Goal: Task Accomplishment & Management: Manage account settings

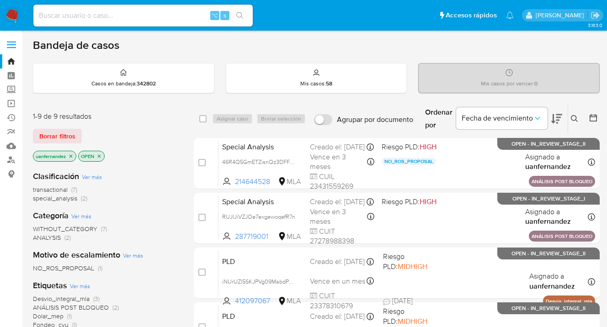
click at [575, 117] on icon at bounding box center [574, 118] width 7 height 7
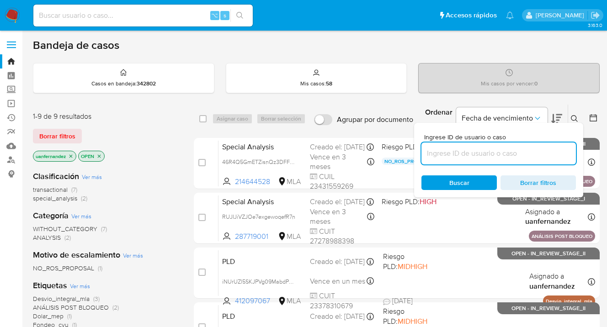
click at [491, 152] on input at bounding box center [499, 154] width 155 height 12
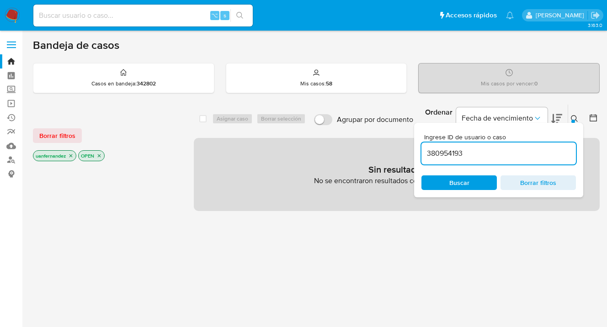
click at [575, 119] on icon at bounding box center [574, 118] width 7 height 7
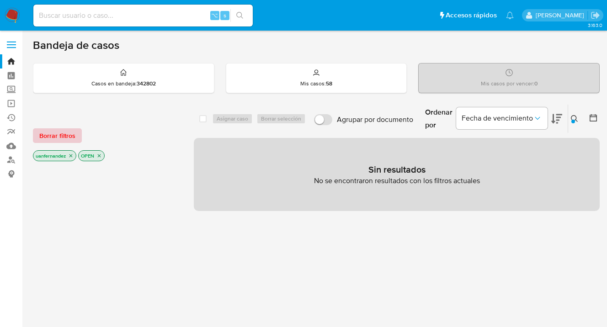
click at [68, 132] on span "Borrar filtros" at bounding box center [57, 135] width 36 height 13
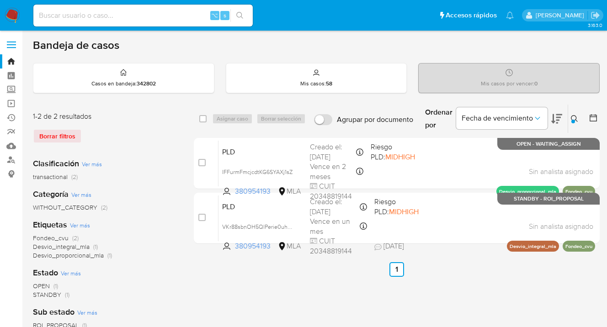
click at [577, 116] on icon at bounding box center [574, 118] width 7 height 7
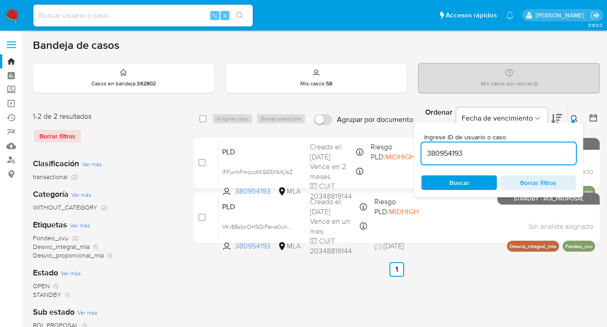
click at [511, 155] on input "380954193" at bounding box center [499, 154] width 155 height 12
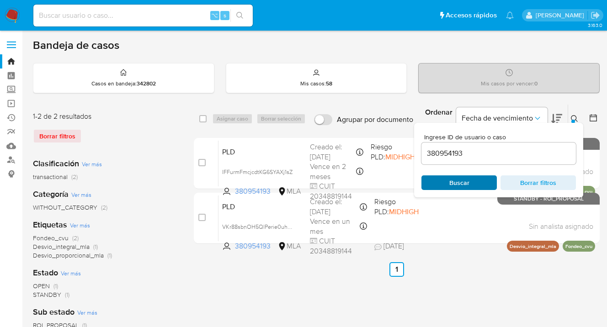
click at [447, 184] on span "Buscar" at bounding box center [459, 183] width 63 height 13
click at [574, 118] on icon at bounding box center [574, 118] width 7 height 7
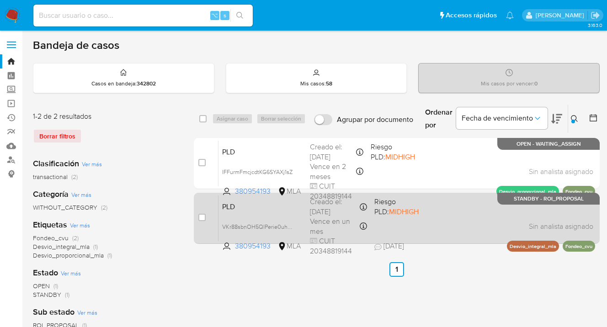
click at [456, 219] on div "PLD VKr88sbnOH5QlPerie0uhSB4 380954193 MLA Riesgo PLD: MIDHIGH Creado el: 12/09…" at bounding box center [407, 218] width 377 height 46
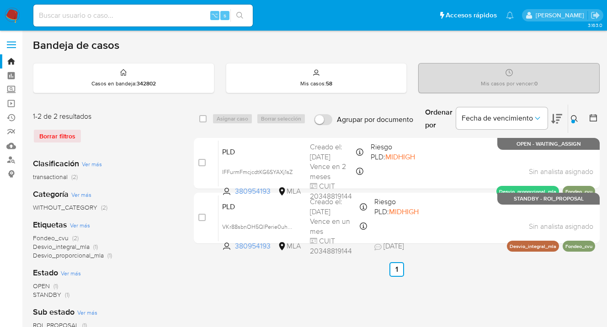
click at [571, 120] on icon at bounding box center [574, 118] width 7 height 7
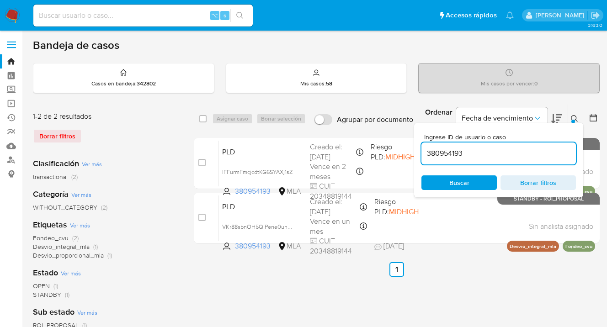
drag, startPoint x: 465, startPoint y: 153, endPoint x: 421, endPoint y: 155, distance: 43.9
click at [422, 155] on input "380954193" at bounding box center [499, 154] width 155 height 12
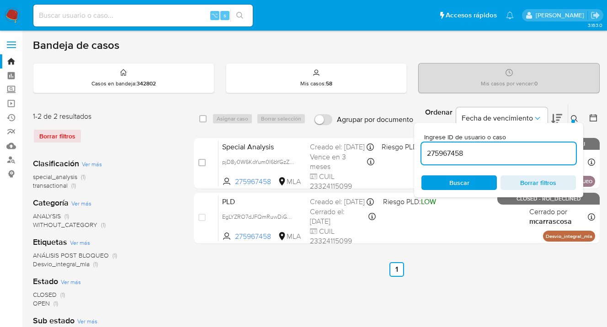
click at [575, 118] on icon at bounding box center [574, 118] width 7 height 7
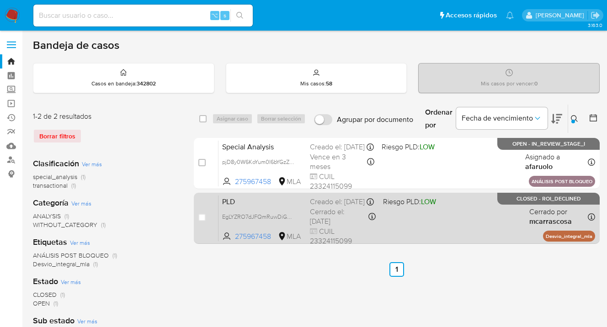
click at [509, 220] on div "PLD EgLYZRO7dJFQmRuwDiGOkKX7 275967458 MLA Riesgo PLD: LOW Creado el: 12/01/202…" at bounding box center [407, 218] width 377 height 46
click at [468, 215] on div "PLD EgLYZRO7dJFQmRuwDiGOkKX7 275967458 MLA Riesgo PLD: LOW Creado el: 12/01/202…" at bounding box center [407, 218] width 377 height 46
click at [462, 229] on div "PLD EgLYZRO7dJFQmRuwDiGOkKX7 275967458 MLA Riesgo PLD: LOW Creado el: 12/01/202…" at bounding box center [407, 218] width 377 height 46
click at [486, 220] on div "PLD EgLYZRO7dJFQmRuwDiGOkKX7 275967458 MLA Riesgo PLD: LOW Creado el: 12/01/202…" at bounding box center [407, 218] width 377 height 46
click at [481, 219] on div "PLD EgLYZRO7dJFQmRuwDiGOkKX7 275967458 MLA Riesgo PLD: LOW Creado el: 12/01/202…" at bounding box center [407, 218] width 377 height 46
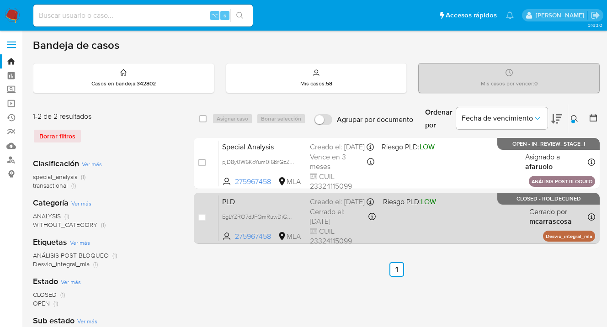
click at [430, 223] on div "PLD EgLYZRO7dJFQmRuwDiGOkKX7 275967458 MLA Riesgo PLD: LOW Creado el: 12/01/202…" at bounding box center [407, 218] width 377 height 46
click at [479, 222] on div "PLD EgLYZRO7dJFQmRuwDiGOkKX7 275967458 MLA Riesgo PLD: LOW Creado el: 12/01/202…" at bounding box center [407, 218] width 377 height 46
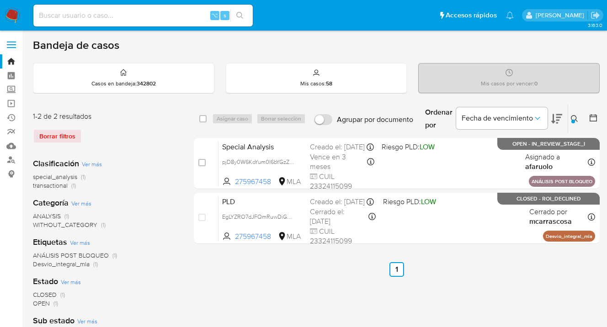
click at [574, 116] on icon at bounding box center [574, 118] width 7 height 7
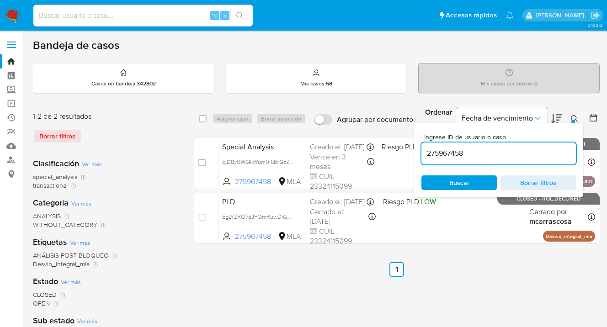
drag, startPoint x: 467, startPoint y: 152, endPoint x: 425, endPoint y: 151, distance: 41.6
click at [423, 150] on input "275967458" at bounding box center [499, 154] width 155 height 12
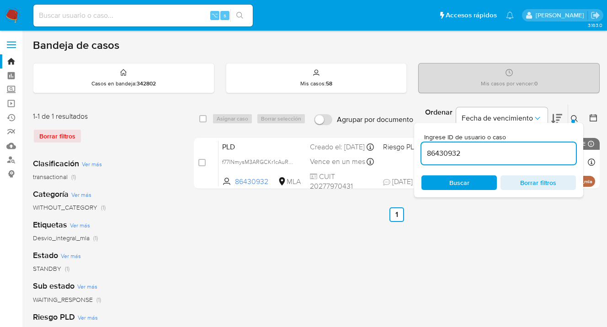
click at [576, 119] on icon at bounding box center [574, 118] width 7 height 7
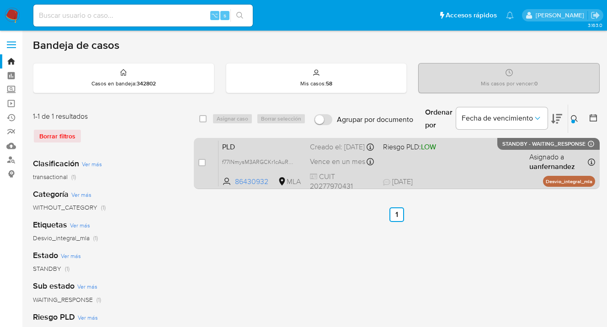
click at [499, 162] on div "PLD f77lNmysM3ARGCKr1cAuRzyb 86430932 MLA Riesgo PLD: LOW Creado el: 12/09/2025…" at bounding box center [407, 163] width 377 height 46
click at [473, 163] on div "PLD f77lNmysM3ARGCKr1cAuRzyb 86430932 MLA Riesgo PLD: LOW Creado el: 12/09/2025…" at bounding box center [407, 163] width 377 height 46
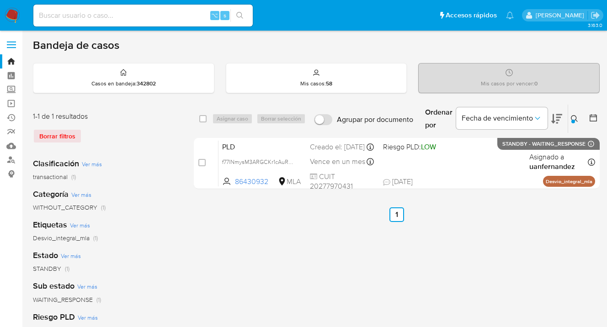
click at [573, 118] on icon at bounding box center [574, 118] width 7 height 7
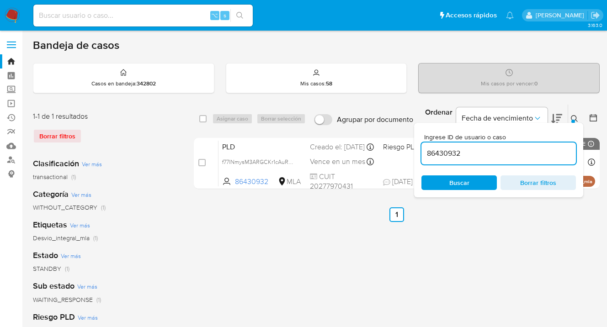
drag, startPoint x: 470, startPoint y: 155, endPoint x: 424, endPoint y: 152, distance: 45.8
click at [426, 153] on input "86430932" at bounding box center [499, 154] width 155 height 12
type input "65265918"
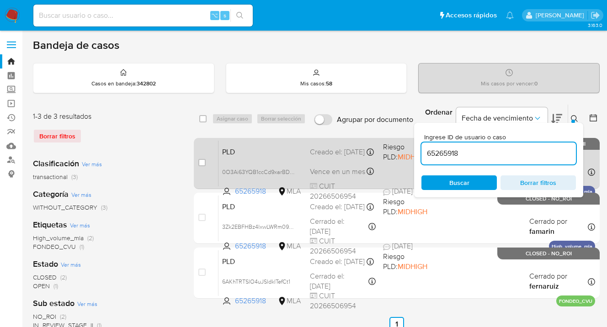
drag, startPoint x: 573, startPoint y: 116, endPoint x: 484, endPoint y: 165, distance: 101.5
click at [573, 116] on icon at bounding box center [574, 118] width 7 height 7
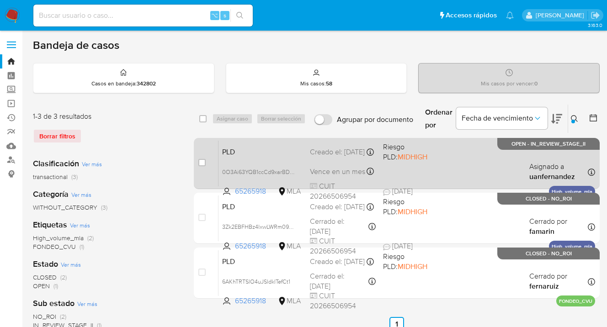
click at [441, 167] on div "PLD 0O3Ai63YQB1ccCd9xarBDEkC 65265918 MLA Riesgo PLD: MIDHIGH Creado el: 12/09/…" at bounding box center [407, 163] width 377 height 46
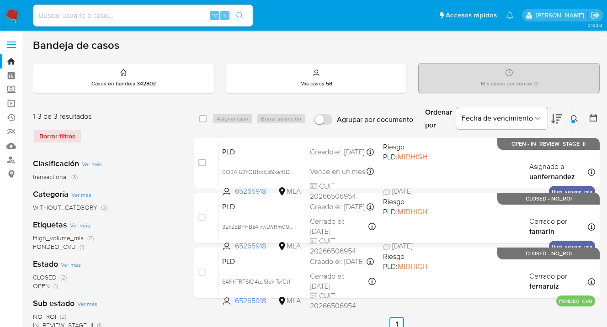
drag, startPoint x: 573, startPoint y: 117, endPoint x: 483, endPoint y: 176, distance: 107.4
click at [573, 117] on icon at bounding box center [574, 118] width 7 height 7
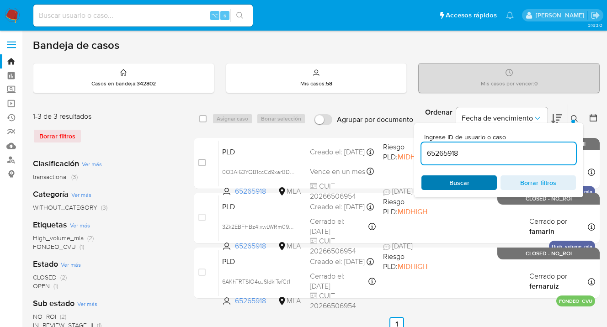
click at [454, 185] on span "Buscar" at bounding box center [460, 183] width 20 height 15
click at [574, 118] on icon at bounding box center [574, 118] width 7 height 7
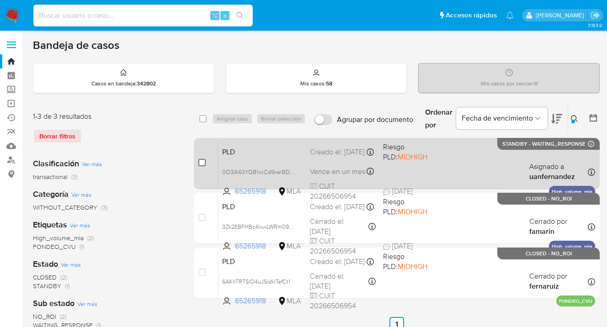
click at [204, 161] on input "checkbox" at bounding box center [201, 162] width 7 height 7
checkbox input "true"
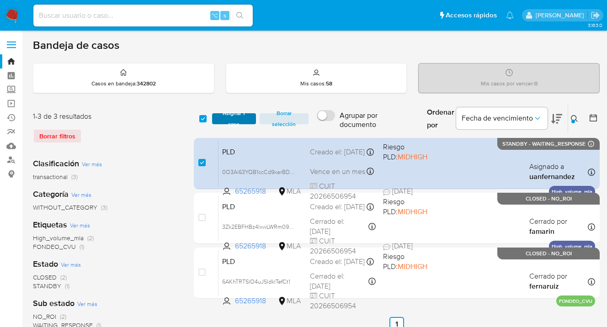
click at [244, 118] on span "Asignar 1 caso" at bounding box center [234, 118] width 35 height 9
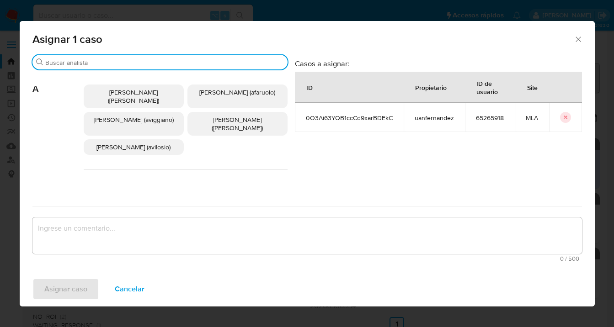
click at [193, 63] on input "Buscar" at bounding box center [164, 63] width 239 height 8
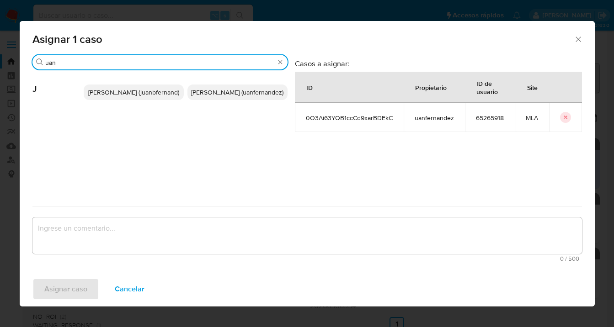
type input "uan"
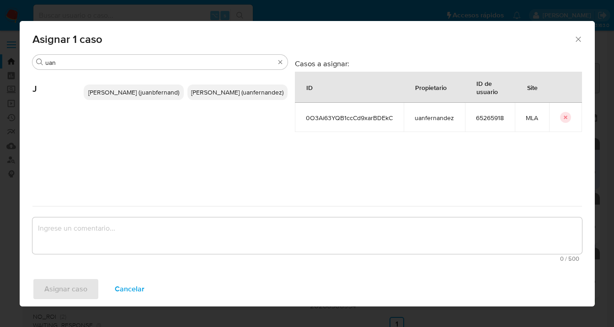
click at [230, 95] on span "Juan Pablo Fernandez (uanfernandez)" at bounding box center [237, 92] width 92 height 9
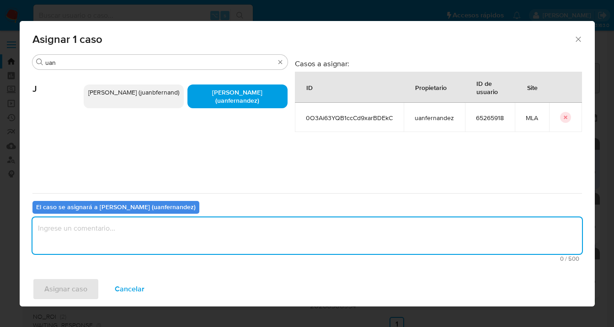
click at [201, 236] on textarea "assign-modal" at bounding box center [307, 236] width 550 height 37
type textarea "asig"
click at [80, 295] on span "Asignar caso" at bounding box center [65, 289] width 43 height 20
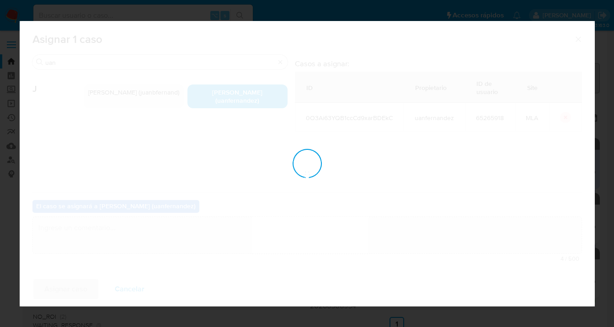
checkbox input "false"
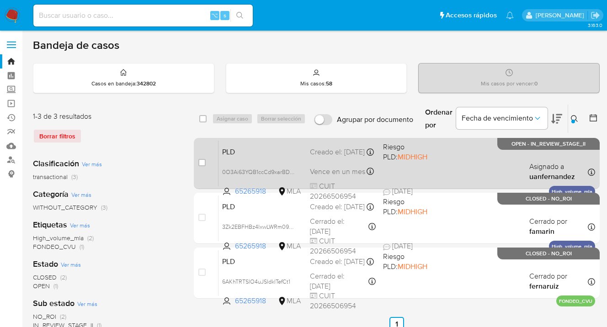
click at [459, 170] on div "PLD 0O3Ai63YQB1ccCd9xarBDEkC 65265918 MLA Riesgo PLD: MIDHIGH Creado el: 12/09/…" at bounding box center [407, 163] width 377 height 46
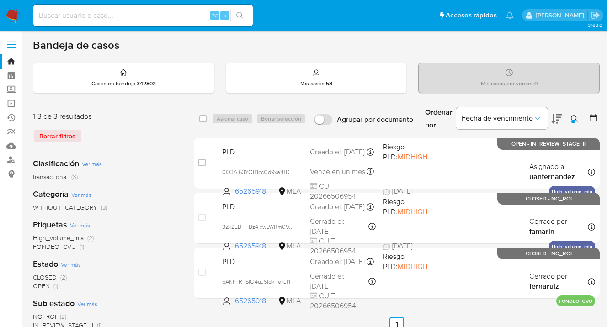
click at [574, 120] on div at bounding box center [574, 122] width 4 height 4
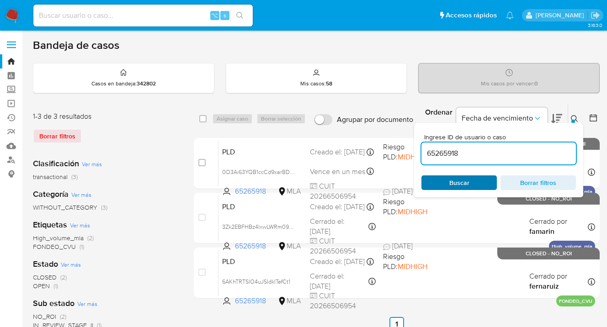
click at [460, 181] on span "Buscar" at bounding box center [460, 183] width 20 height 15
click at [574, 118] on icon at bounding box center [574, 118] width 7 height 7
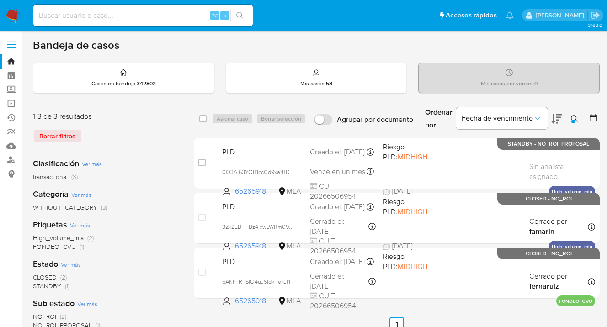
click at [578, 117] on icon at bounding box center [574, 118] width 7 height 7
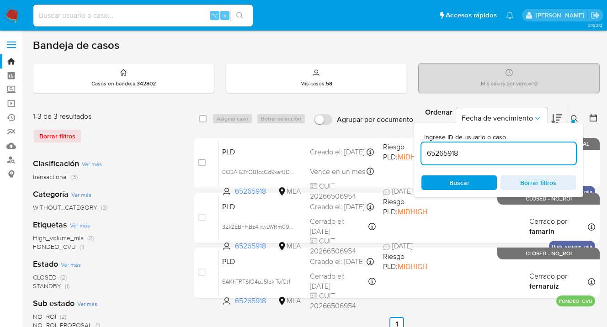
drag, startPoint x: 479, startPoint y: 155, endPoint x: 417, endPoint y: 152, distance: 61.8
click at [416, 151] on div "Ingrese ID de usuario o caso 65265918 Buscar Borrar filtros" at bounding box center [498, 160] width 169 height 75
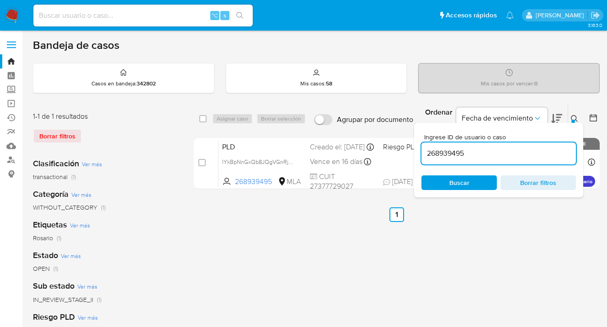
click at [573, 116] on icon at bounding box center [574, 118] width 7 height 7
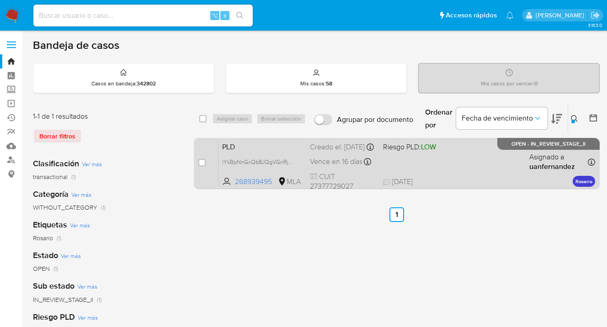
click at [483, 176] on div "PLD IYkBpNnGxQb8JQgVGnRj70v3 268939495 MLA Riesgo PLD: LOW Creado el: 12/09/202…" at bounding box center [407, 163] width 377 height 46
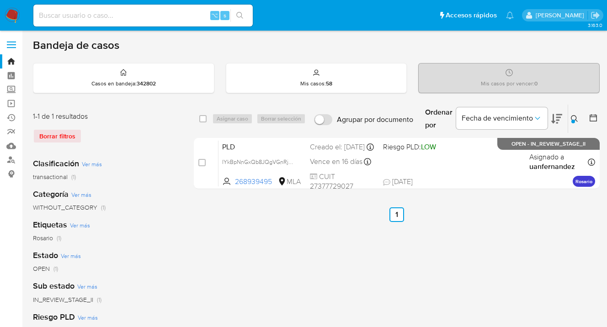
click at [573, 118] on icon at bounding box center [574, 118] width 7 height 7
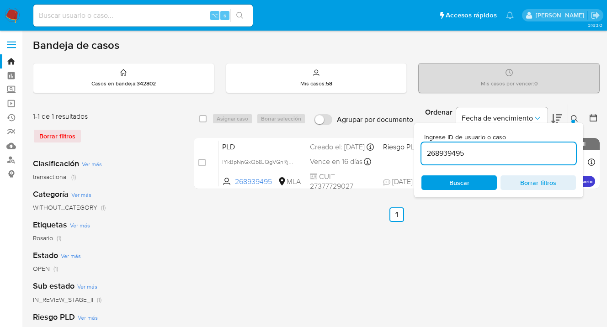
drag, startPoint x: 493, startPoint y: 157, endPoint x: 422, endPoint y: 150, distance: 72.2
click at [422, 150] on input "268939495" at bounding box center [499, 154] width 155 height 12
type input "412097067"
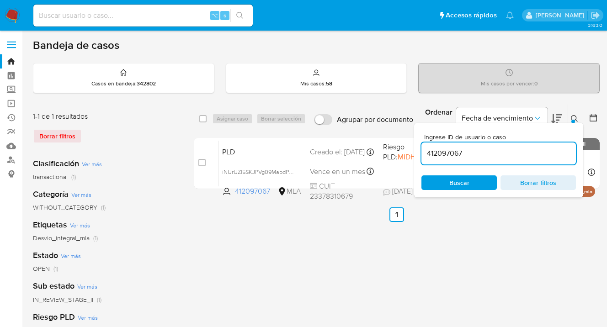
click at [575, 118] on icon at bounding box center [574, 118] width 7 height 7
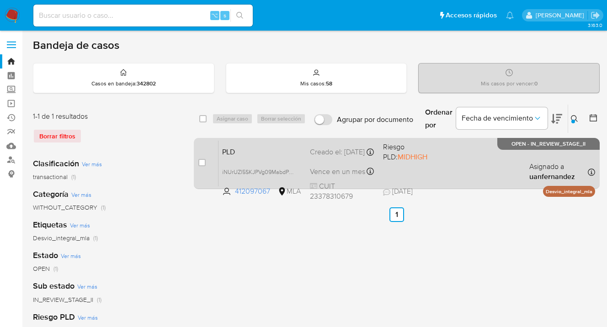
click at [497, 163] on div "PLD iNUrUZl5SKJPVg09MabdP45B 412097067 MLA Riesgo PLD: MIDHIGH Creado el: 12/09…" at bounding box center [407, 163] width 377 height 46
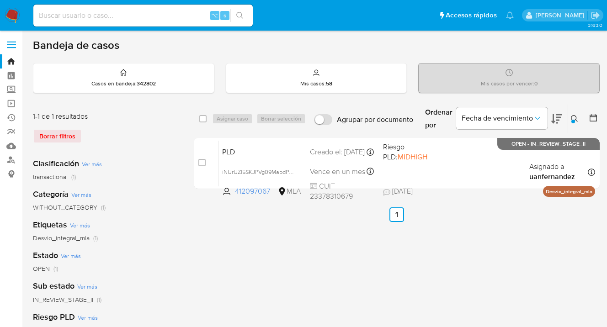
drag, startPoint x: 572, startPoint y: 118, endPoint x: 534, endPoint y: 142, distance: 45.2
click at [572, 118] on icon at bounding box center [574, 118] width 7 height 7
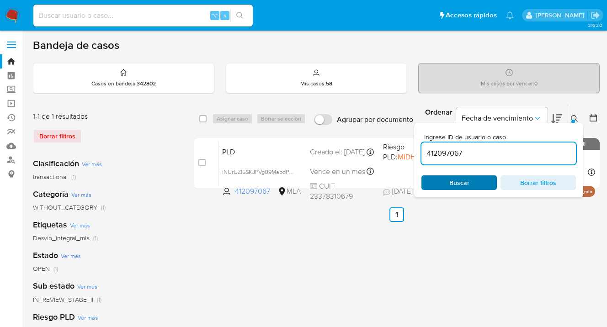
click at [463, 182] on span "Buscar" at bounding box center [460, 183] width 20 height 15
click at [573, 116] on icon at bounding box center [574, 118] width 7 height 7
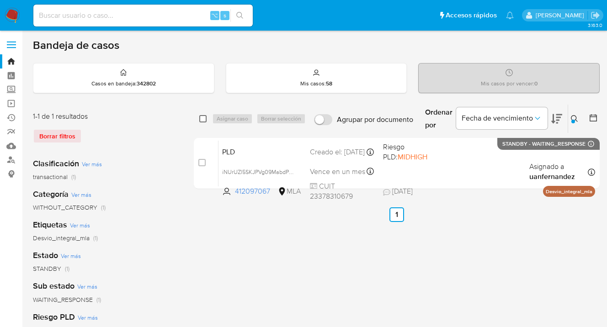
click at [204, 118] on input "checkbox" at bounding box center [202, 118] width 7 height 7
checkbox input "true"
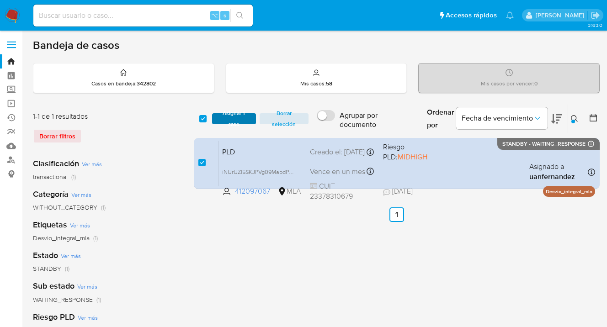
click at [219, 119] on span "Asignar 1 caso" at bounding box center [234, 118] width 35 height 9
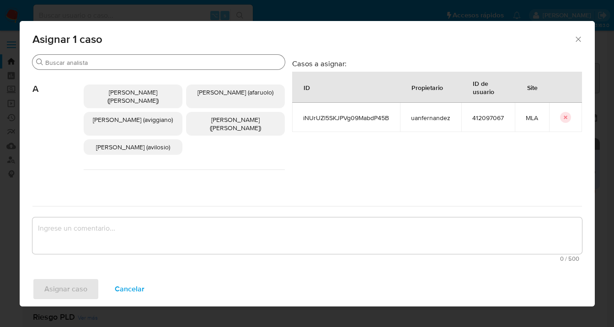
click at [177, 63] on input "Buscar" at bounding box center [163, 63] width 236 height 8
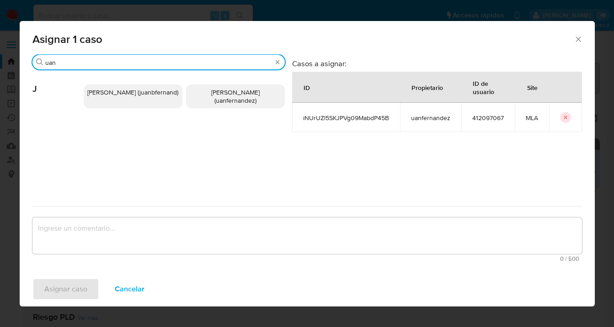
type input "uan"
click at [231, 102] on span "Juan Pablo Fernandez (uanfernandez)" at bounding box center [235, 96] width 48 height 17
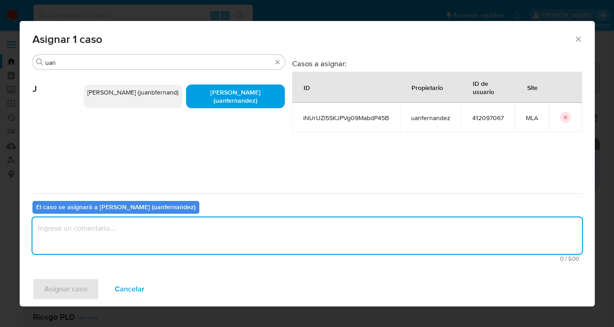
click at [173, 244] on textarea "assign-modal" at bounding box center [307, 236] width 550 height 37
type textarea "asig"
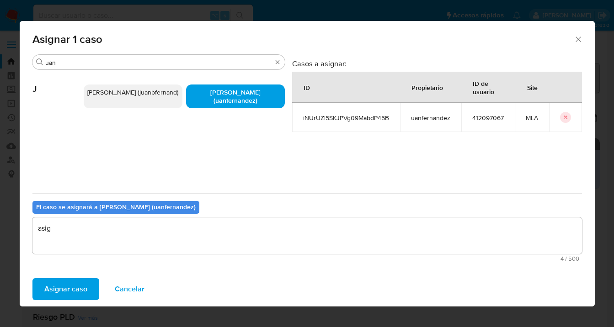
click at [63, 291] on span "Asignar caso" at bounding box center [65, 289] width 43 height 20
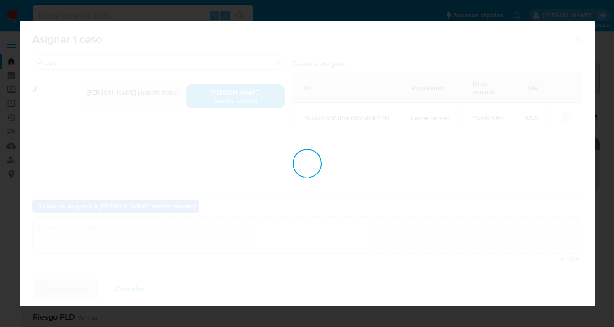
checkbox input "false"
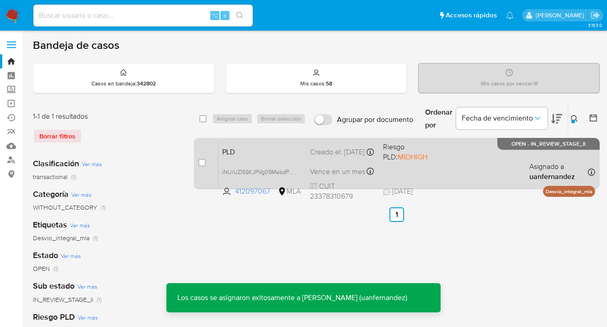
click at [482, 160] on div "PLD iNUrUZl5SKJPVg09MabdP45B 412097067 MLA Riesgo PLD: MIDHIGH Creado el: 12/09…" at bounding box center [407, 163] width 377 height 46
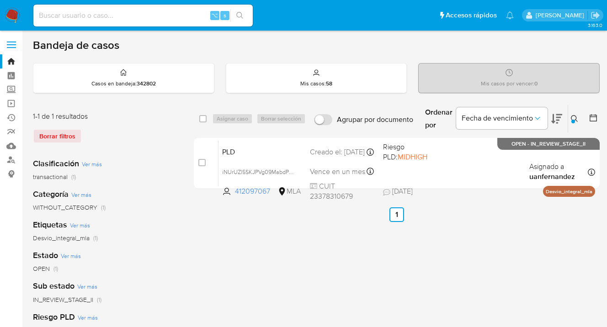
click at [574, 114] on button at bounding box center [575, 118] width 15 height 11
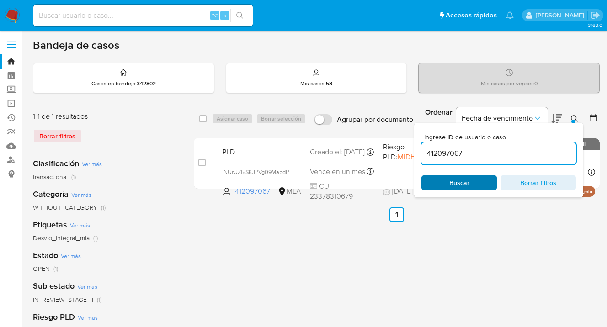
drag, startPoint x: 447, startPoint y: 185, endPoint x: 467, endPoint y: 181, distance: 20.5
click at [447, 185] on span "Buscar" at bounding box center [459, 183] width 63 height 13
click at [575, 118] on icon at bounding box center [574, 118] width 7 height 7
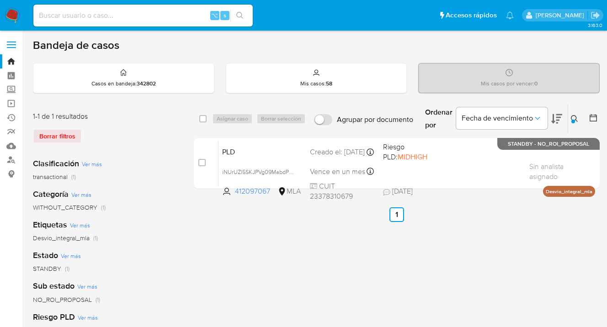
click at [574, 118] on icon at bounding box center [574, 118] width 7 height 7
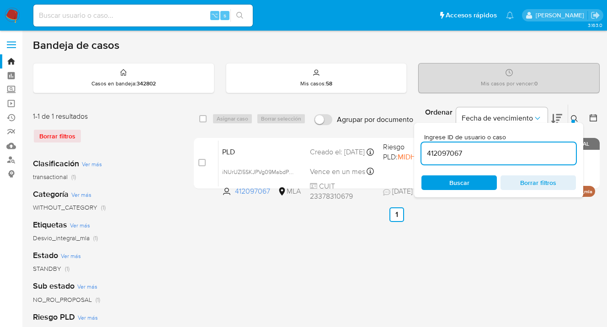
drag, startPoint x: 500, startPoint y: 150, endPoint x: 423, endPoint y: 153, distance: 76.9
click at [422, 155] on input "412097067" at bounding box center [499, 154] width 155 height 12
click at [574, 118] on icon at bounding box center [574, 118] width 7 height 7
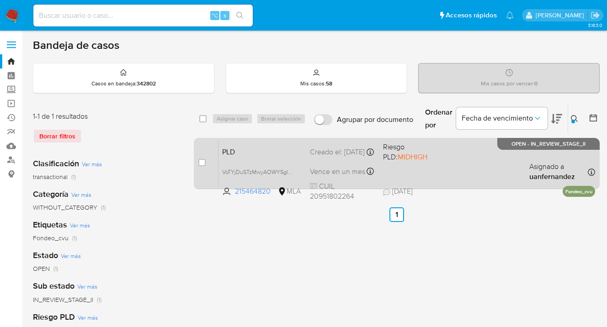
click at [483, 162] on div "PLD VoTYjDuSTzMwyAOWYSglQTZH 215464820 MLA Riesgo PLD: MIDHIGH Creado el: 12/09…" at bounding box center [407, 163] width 377 height 46
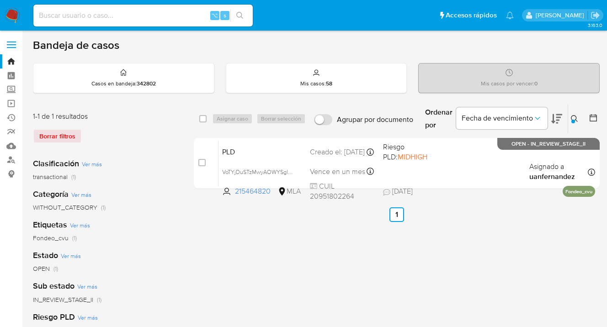
click at [576, 118] on icon at bounding box center [574, 118] width 7 height 7
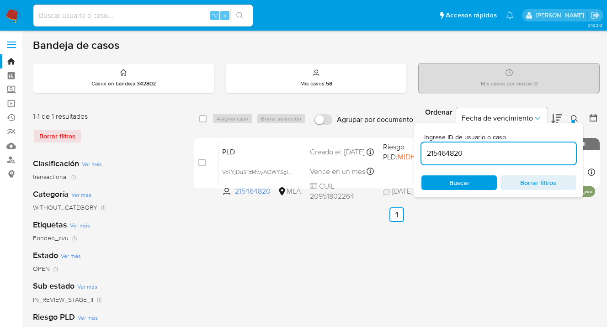
drag, startPoint x: 449, startPoint y: 158, endPoint x: 439, endPoint y: 145, distance: 16.0
click at [422, 147] on div "215464820" at bounding box center [499, 154] width 155 height 22
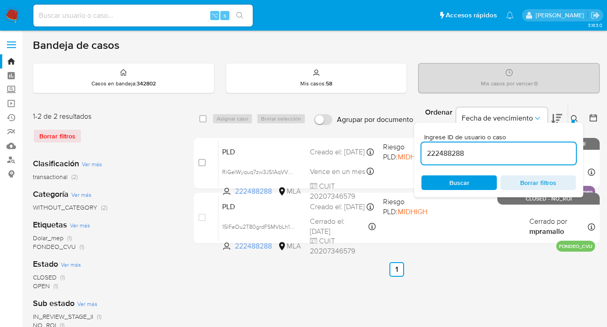
click at [574, 118] on icon at bounding box center [574, 118] width 7 height 7
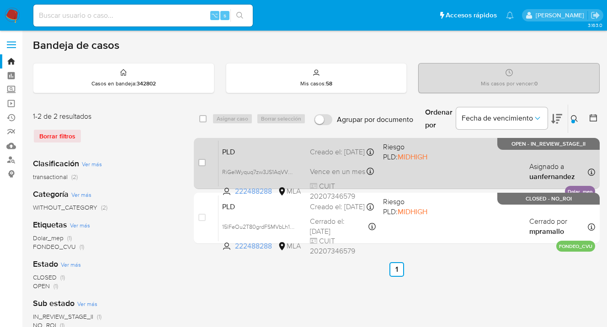
click at [462, 161] on div "PLD RiGelWyquq7zw3JS1AqVV2TF 222488288 MLA Riesgo PLD: MIDHIGH Creado el: 12/09…" at bounding box center [407, 163] width 377 height 46
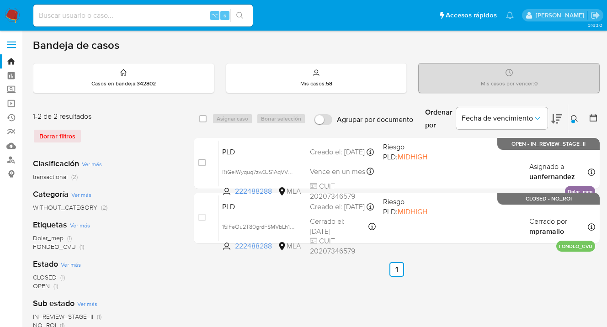
click at [573, 117] on icon at bounding box center [574, 118] width 7 height 7
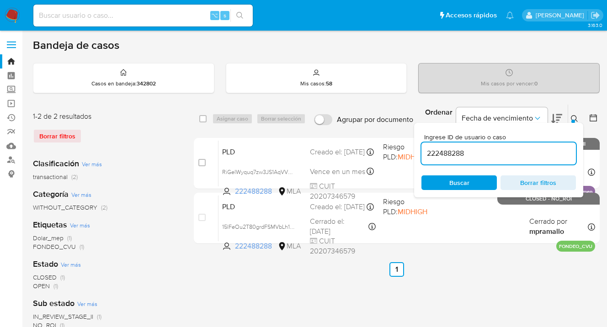
drag, startPoint x: 464, startPoint y: 150, endPoint x: 426, endPoint y: 147, distance: 38.1
click at [426, 147] on div "222488288" at bounding box center [499, 154] width 155 height 22
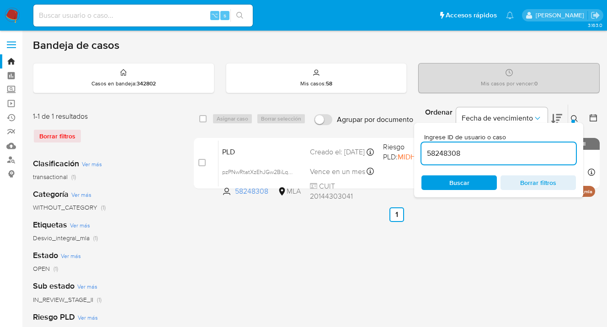
click at [573, 118] on icon at bounding box center [574, 118] width 7 height 7
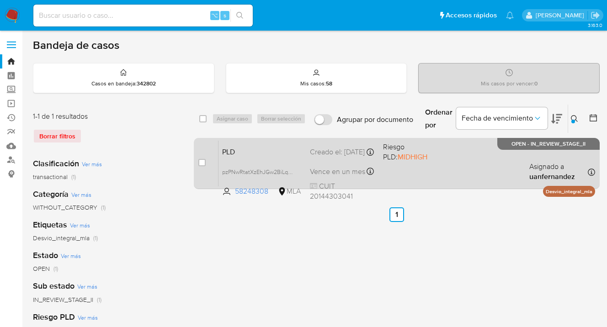
click at [483, 165] on div "PLD pzPNwRtatXzEhJGw2BiLqLNK 58248308 MLA Riesgo PLD: MIDHIGH Creado el: 12/09/…" at bounding box center [407, 163] width 377 height 46
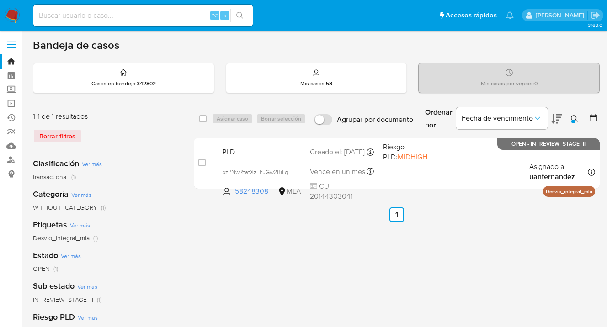
click at [573, 118] on icon at bounding box center [574, 118] width 7 height 7
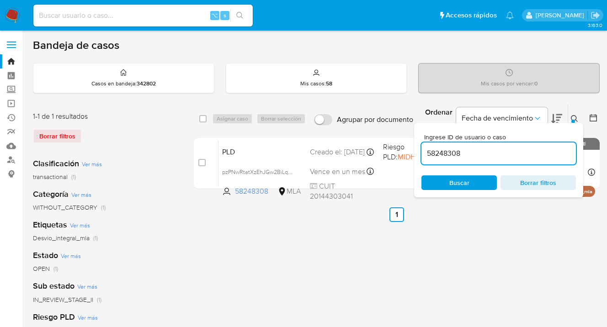
drag, startPoint x: 467, startPoint y: 146, endPoint x: 469, endPoint y: 154, distance: 8.4
click at [469, 152] on div "58248308" at bounding box center [499, 154] width 155 height 22
drag, startPoint x: 469, startPoint y: 156, endPoint x: 424, endPoint y: 151, distance: 45.0
click at [424, 151] on input "58248308" at bounding box center [499, 154] width 155 height 12
paste input "2032134220"
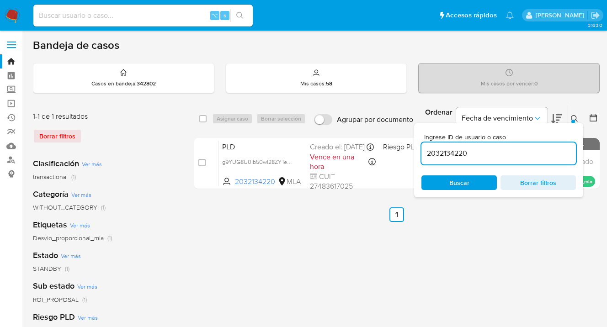
click at [573, 118] on icon at bounding box center [574, 118] width 7 height 7
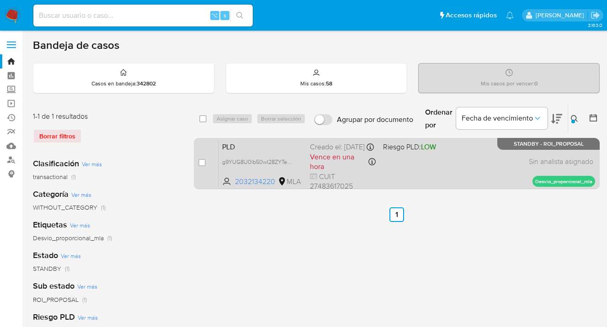
click at [475, 166] on div "PLD g9YUG8U0lb50wI28ZYTeRcOA 2032134220 MLA Riesgo PLD: LOW Creado el: 12/08/20…" at bounding box center [407, 163] width 377 height 46
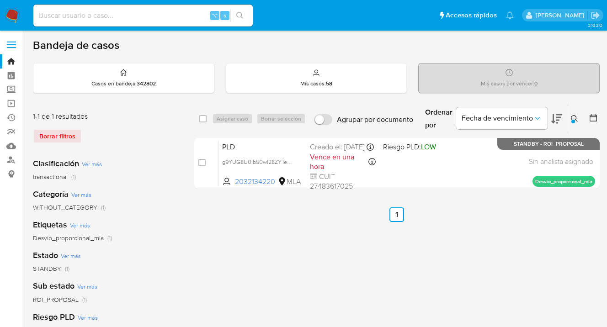
drag, startPoint x: 570, startPoint y: 118, endPoint x: 504, endPoint y: 143, distance: 71.1
click at [570, 118] on button at bounding box center [575, 118] width 15 height 11
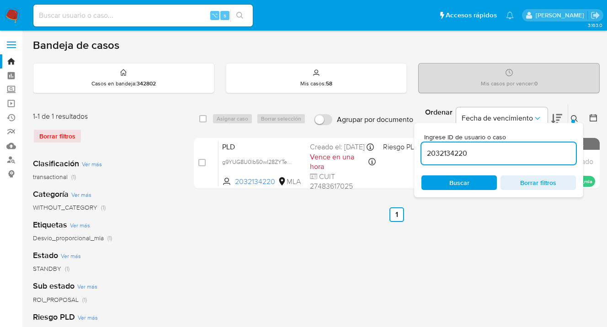
drag, startPoint x: 473, startPoint y: 158, endPoint x: 434, endPoint y: 148, distance: 40.9
click at [425, 150] on div "2032134220" at bounding box center [499, 154] width 155 height 22
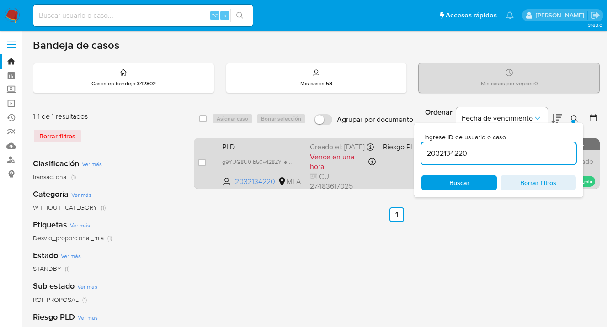
drag, startPoint x: 415, startPoint y: 151, endPoint x: 408, endPoint y: 150, distance: 6.5
click at [408, 150] on div "select-all-cases-checkbox Asignar caso Borrar selección Agrupar por documento O…" at bounding box center [397, 148] width 406 height 89
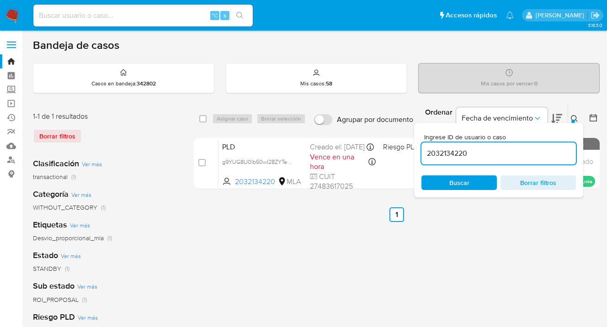
paste input "416899286"
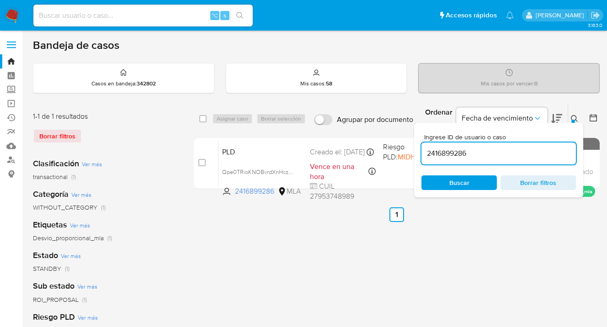
click at [573, 117] on icon at bounding box center [574, 118] width 7 height 7
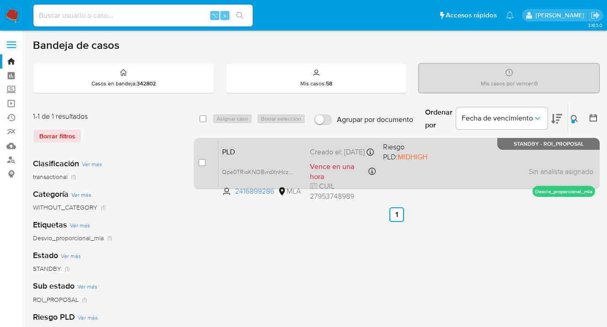
click at [470, 167] on div "PLD Qpe0TRioKNOBvrdXnHczBnqX 2416899286 MLA Riesgo PLD: MIDHIGH Creado el: 12/0…" at bounding box center [407, 163] width 377 height 46
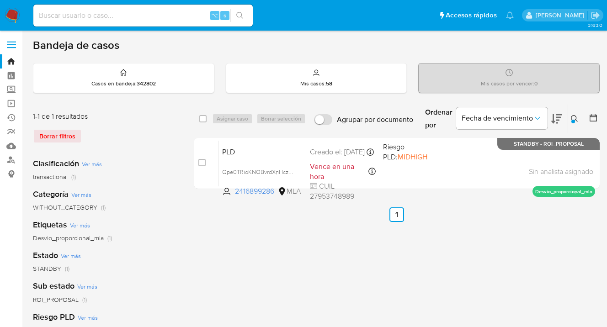
drag, startPoint x: 573, startPoint y: 117, endPoint x: 545, endPoint y: 127, distance: 30.4
click at [573, 117] on icon at bounding box center [574, 118] width 7 height 7
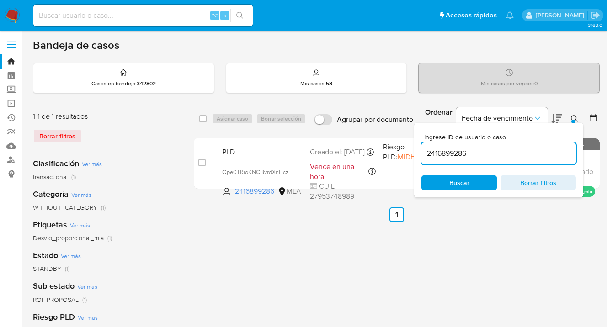
drag, startPoint x: 472, startPoint y: 149, endPoint x: 419, endPoint y: 146, distance: 53.1
click at [419, 146] on div "Ingrese ID de usuario o caso 2416899286 Buscar Borrar filtros" at bounding box center [498, 160] width 169 height 75
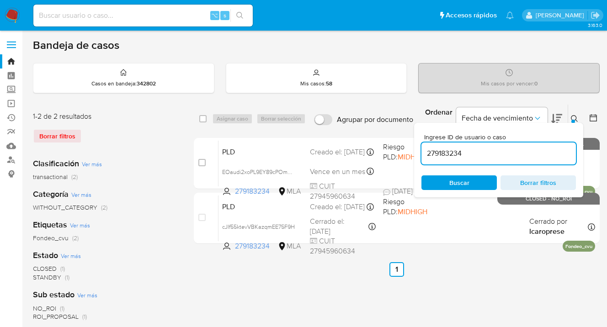
drag, startPoint x: 576, startPoint y: 118, endPoint x: 571, endPoint y: 119, distance: 5.2
click at [576, 118] on icon at bounding box center [574, 118] width 7 height 7
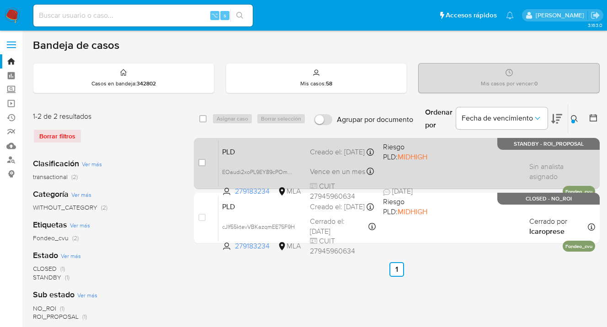
click at [472, 163] on div "PLD EOaudi2xoPL9EY89cPOm5IgT 279183234 MLA Riesgo PLD: MIDHIGH Creado el: 12/09…" at bounding box center [407, 163] width 377 height 46
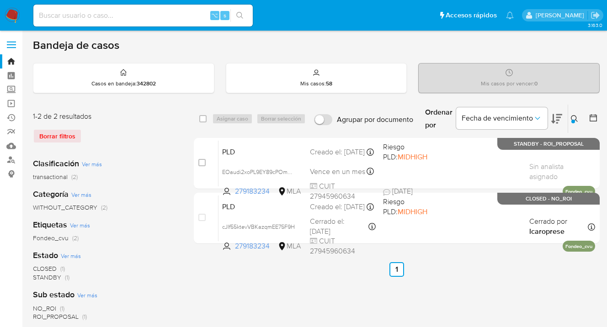
drag, startPoint x: 575, startPoint y: 118, endPoint x: 568, endPoint y: 120, distance: 7.5
click at [575, 118] on icon at bounding box center [574, 118] width 7 height 7
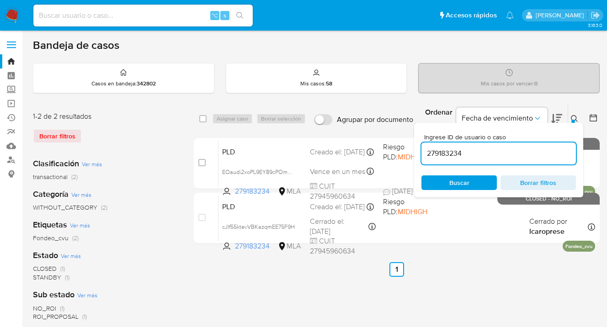
drag, startPoint x: 482, startPoint y: 158, endPoint x: 467, endPoint y: 146, distance: 18.9
click at [423, 150] on input "279183234" at bounding box center [499, 154] width 155 height 12
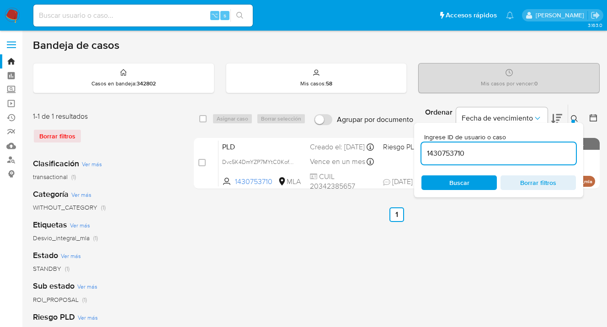
click at [575, 117] on icon at bounding box center [574, 118] width 7 height 7
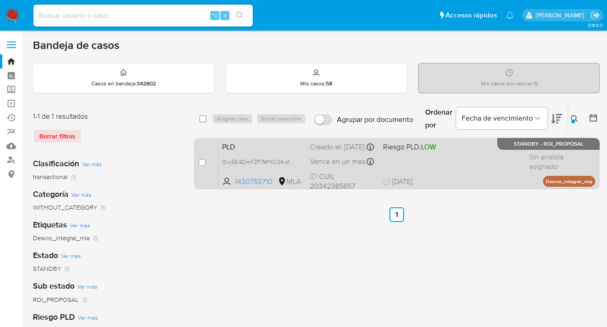
click at [489, 170] on div "PLD Dvc5K4DmYZP7MYtC0KofdcPn 1430753710 MLA Riesgo PLD: LOW Creado el: 12/09/20…" at bounding box center [407, 163] width 377 height 46
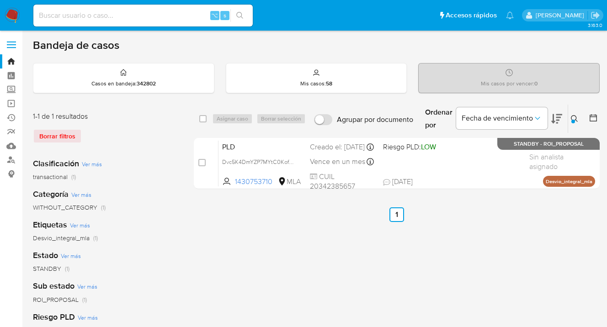
click at [575, 116] on icon at bounding box center [574, 118] width 7 height 7
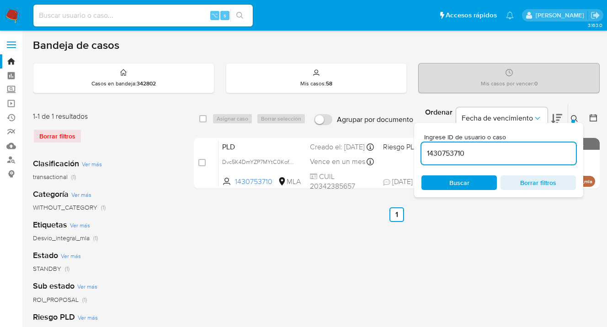
drag, startPoint x: 507, startPoint y: 151, endPoint x: 431, endPoint y: 140, distance: 76.8
click at [431, 140] on div "Ingrese ID de usuario o caso 1430753710" at bounding box center [499, 149] width 155 height 31
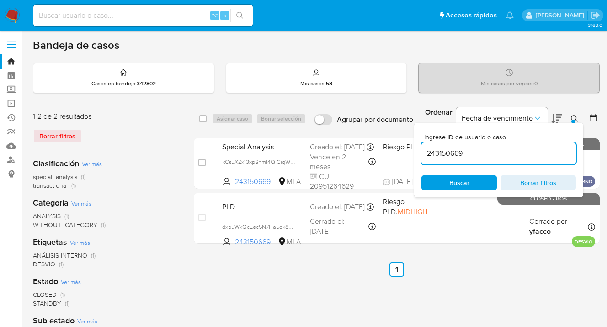
click at [575, 117] on icon at bounding box center [574, 118] width 7 height 7
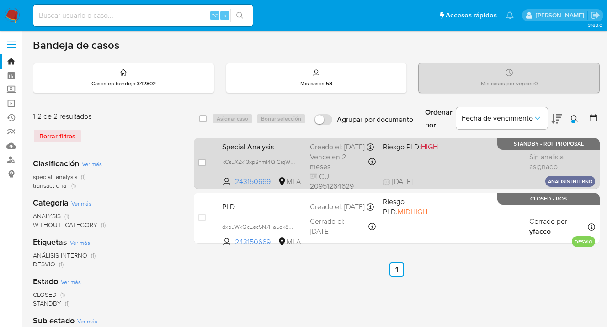
click at [467, 165] on div "Special Analysis kCsJXZx13xpShmI4QlCiqWLD 243150669 MLA Riesgo PLD: HIGH Creado…" at bounding box center [407, 163] width 377 height 46
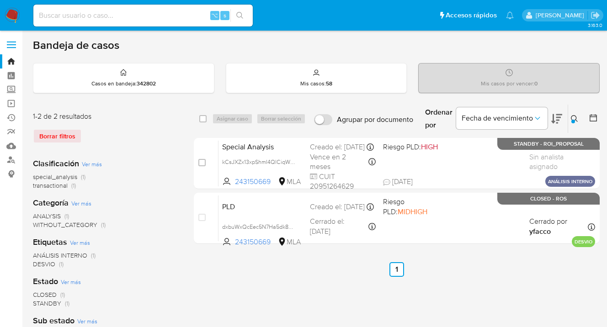
click at [574, 118] on icon at bounding box center [574, 118] width 7 height 7
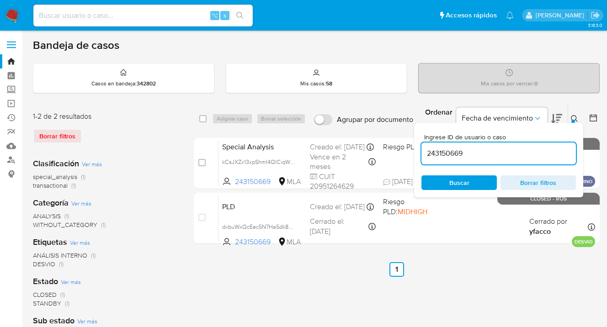
drag, startPoint x: 477, startPoint y: 152, endPoint x: 426, endPoint y: 152, distance: 50.8
click at [426, 152] on input "243150669" at bounding box center [499, 154] width 155 height 12
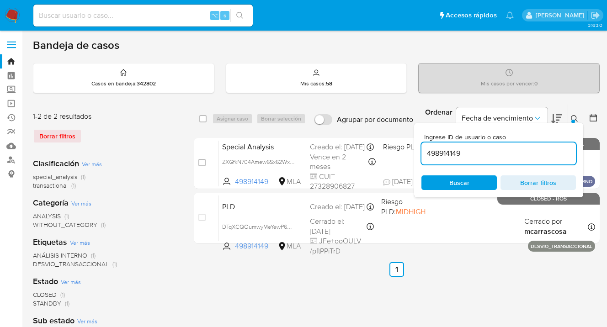
drag, startPoint x: 573, startPoint y: 116, endPoint x: 525, endPoint y: 136, distance: 51.8
click at [573, 116] on icon at bounding box center [574, 118] width 7 height 7
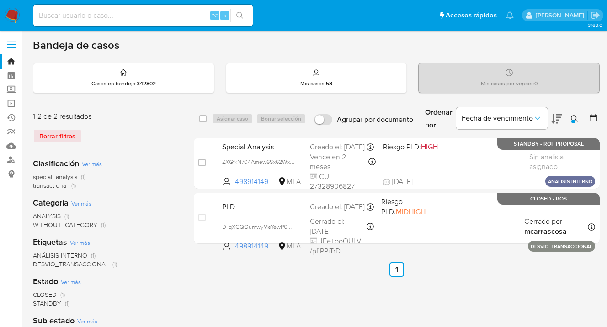
click at [573, 117] on icon at bounding box center [574, 118] width 7 height 7
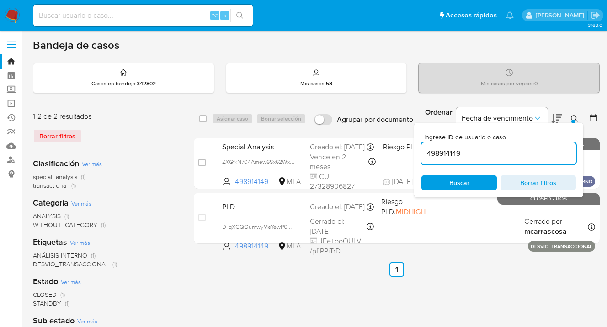
drag, startPoint x: 472, startPoint y: 154, endPoint x: 420, endPoint y: 150, distance: 51.8
click at [420, 150] on div "Ingrese ID de usuario o caso 498914149 Buscar Borrar filtros" at bounding box center [498, 160] width 169 height 75
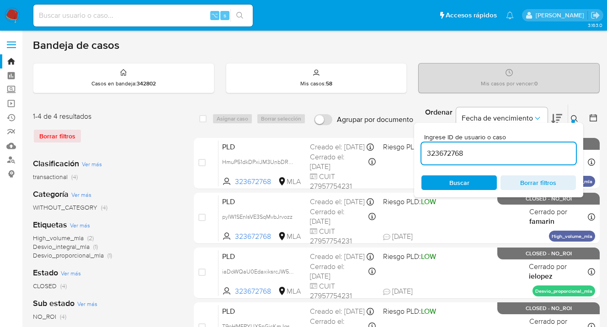
click at [576, 119] on icon at bounding box center [574, 118] width 7 height 7
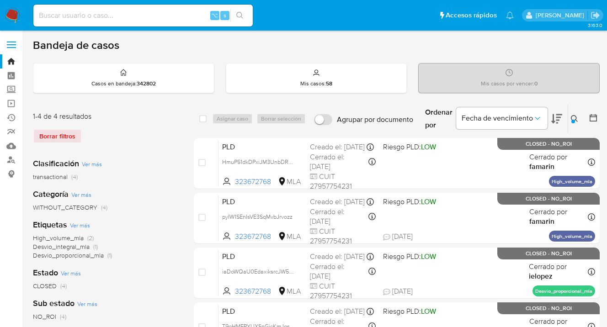
click at [575, 117] on icon at bounding box center [574, 118] width 7 height 7
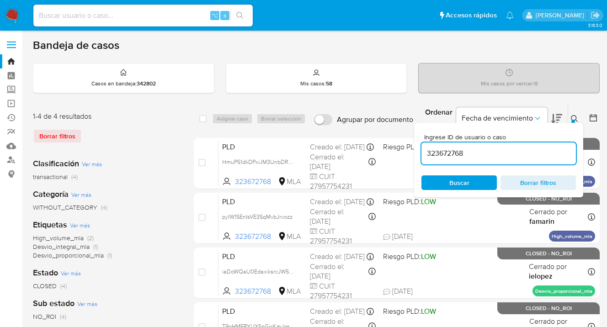
drag, startPoint x: 493, startPoint y: 153, endPoint x: 420, endPoint y: 153, distance: 73.2
click at [420, 153] on div "Ingrese ID de usuario o caso 323672768 Buscar Borrar filtros" at bounding box center [498, 160] width 169 height 75
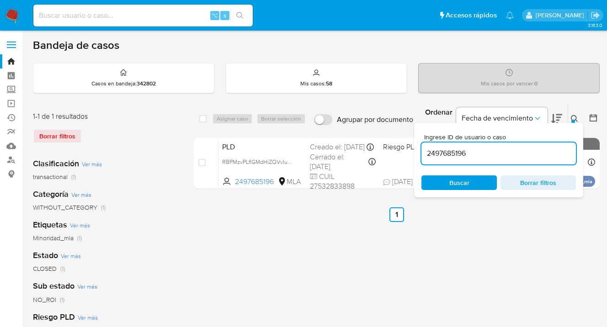
click at [576, 118] on icon at bounding box center [574, 118] width 7 height 7
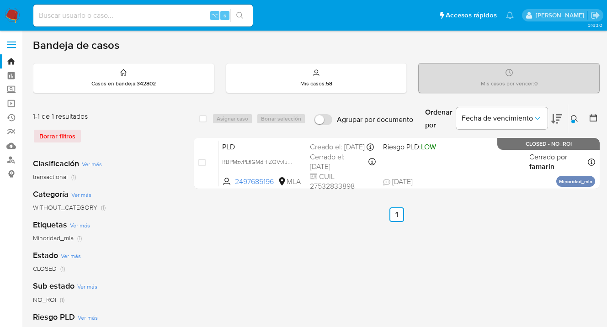
click at [574, 115] on icon at bounding box center [574, 118] width 7 height 7
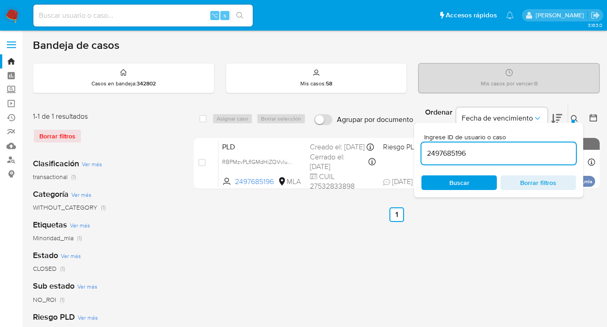
drag, startPoint x: 471, startPoint y: 154, endPoint x: 417, endPoint y: 150, distance: 54.1
click at [416, 150] on div "Ingrese ID de usuario o caso 2497685196 Buscar Borrar filtros" at bounding box center [498, 160] width 169 height 75
click at [576, 118] on icon at bounding box center [574, 118] width 7 height 7
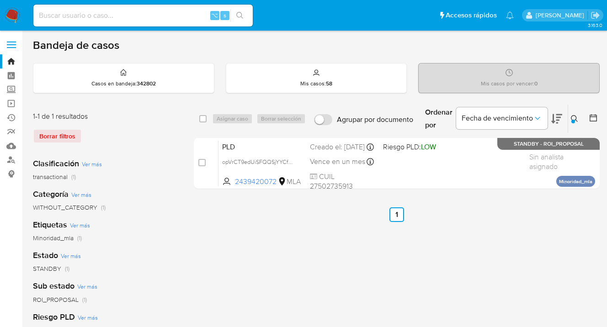
click at [575, 116] on icon at bounding box center [574, 118] width 7 height 7
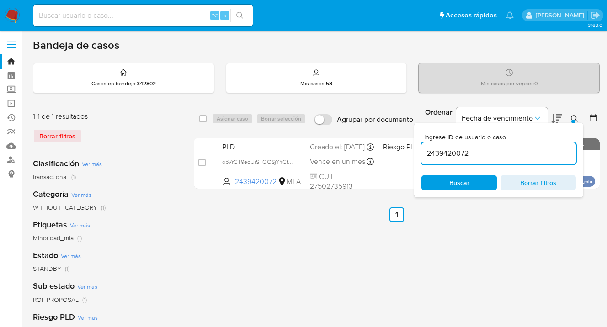
drag, startPoint x: 478, startPoint y: 149, endPoint x: 423, endPoint y: 148, distance: 54.4
click at [420, 150] on div "Ingrese ID de usuario o caso 2439420072 Buscar Borrar filtros" at bounding box center [498, 160] width 169 height 75
click at [575, 117] on icon at bounding box center [574, 118] width 7 height 7
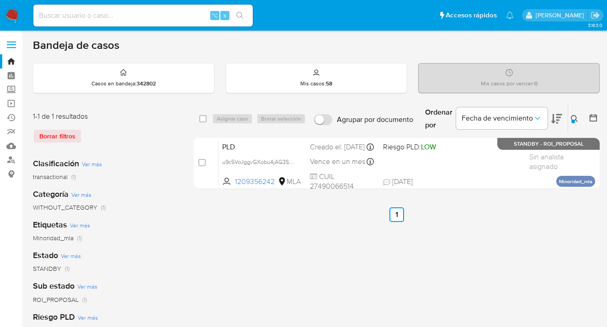
click at [573, 118] on icon at bounding box center [574, 118] width 7 height 7
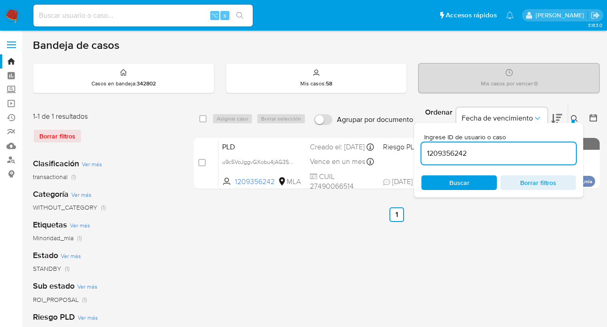
drag, startPoint x: 465, startPoint y: 153, endPoint x: 436, endPoint y: 147, distance: 30.0
click at [421, 152] on div "Ingrese ID de usuario o caso 1209356242 Buscar Borrar filtros" at bounding box center [498, 160] width 169 height 75
click at [574, 117] on icon at bounding box center [574, 118] width 7 height 7
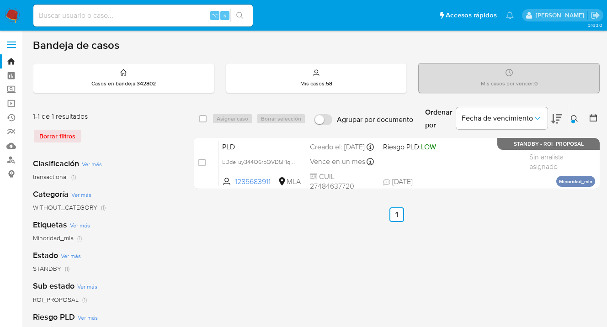
click at [573, 116] on icon at bounding box center [574, 118] width 7 height 7
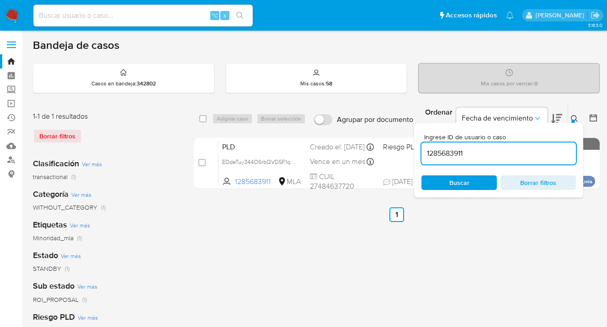
drag, startPoint x: 467, startPoint y: 153, endPoint x: 421, endPoint y: 150, distance: 46.3
click at [422, 150] on input "1285683911" at bounding box center [499, 154] width 155 height 12
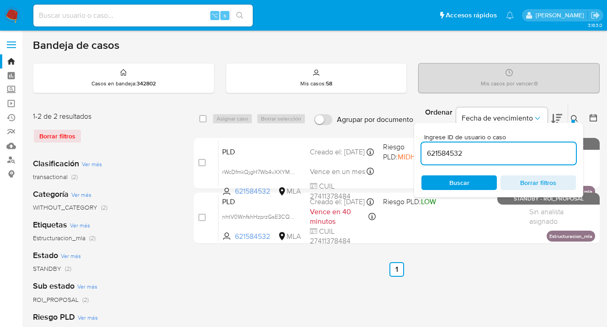
click at [573, 118] on icon at bounding box center [574, 118] width 7 height 7
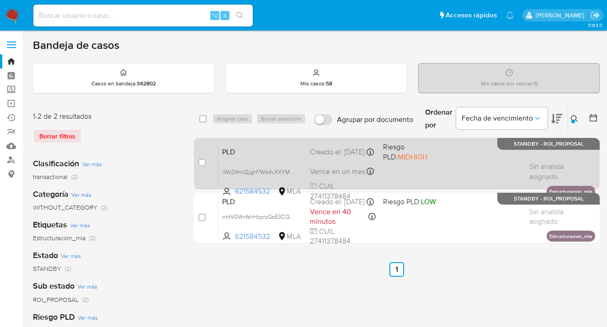
click at [450, 173] on div "PLD rWcDfmkQjgH7Wb4vXXYMMS9F 621584532 MLA Riesgo PLD: MIDHIGH Creado el: 12/09…" at bounding box center [407, 163] width 377 height 46
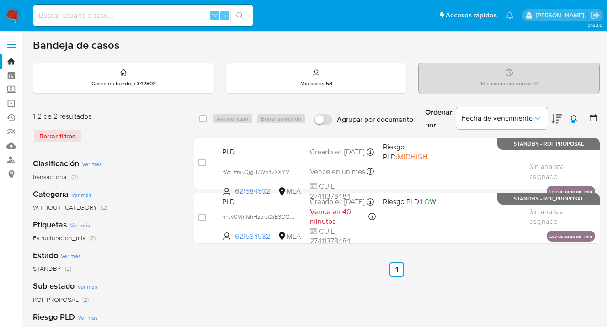
click at [574, 118] on icon at bounding box center [574, 118] width 7 height 7
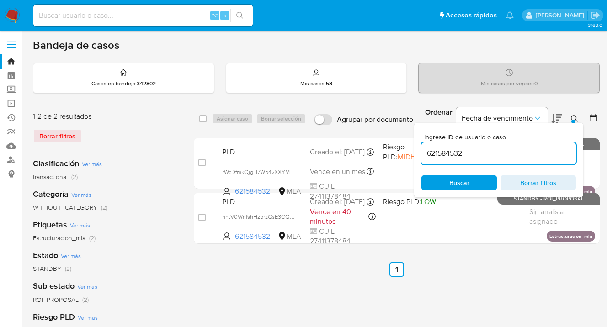
drag, startPoint x: 477, startPoint y: 153, endPoint x: 484, endPoint y: 147, distance: 8.8
click at [422, 155] on input "621584532" at bounding box center [499, 154] width 155 height 12
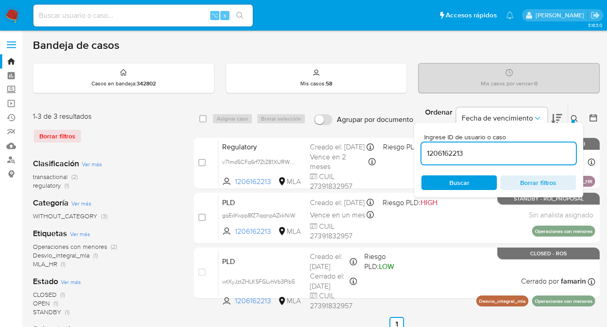
click at [573, 117] on icon at bounding box center [574, 118] width 7 height 7
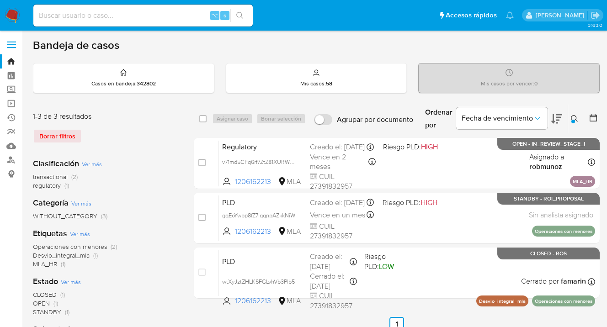
click at [574, 118] on icon at bounding box center [574, 118] width 7 height 7
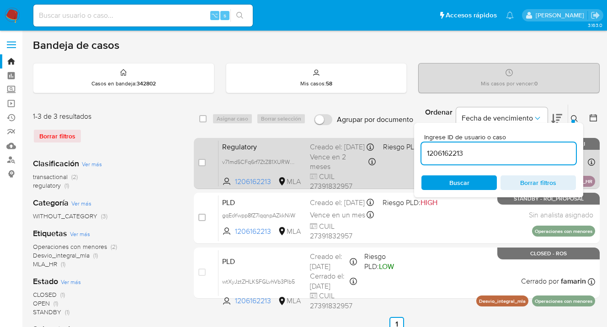
drag, startPoint x: 465, startPoint y: 154, endPoint x: 411, endPoint y: 149, distance: 54.2
click at [407, 151] on div "select-all-cases-checkbox Asignar caso Borrar selección Agrupar por documento O…" at bounding box center [397, 203] width 406 height 198
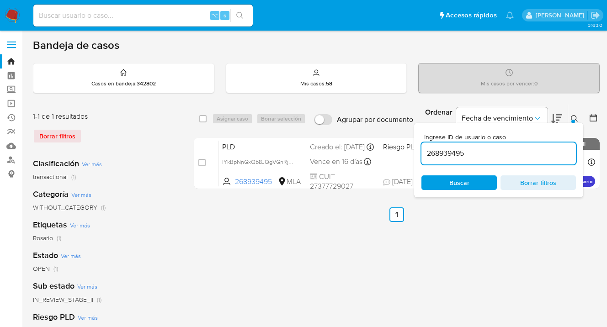
click at [573, 116] on icon at bounding box center [574, 118] width 7 height 7
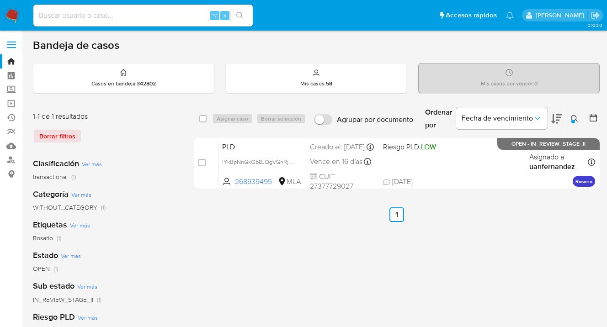
click at [573, 118] on icon at bounding box center [574, 118] width 7 height 7
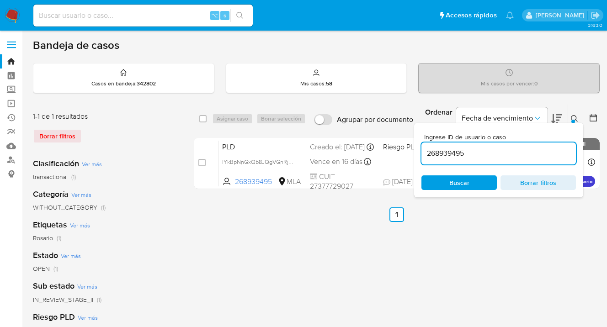
drag, startPoint x: 487, startPoint y: 156, endPoint x: 427, endPoint y: 151, distance: 60.6
click at [427, 151] on div "268939495" at bounding box center [499, 154] width 155 height 22
drag, startPoint x: 478, startPoint y: 154, endPoint x: 480, endPoint y: 143, distance: 10.6
click at [416, 150] on div "Ingrese ID de usuario o caso 268939495 Buscar Borrar filtros" at bounding box center [498, 160] width 169 height 75
paste input "141743430"
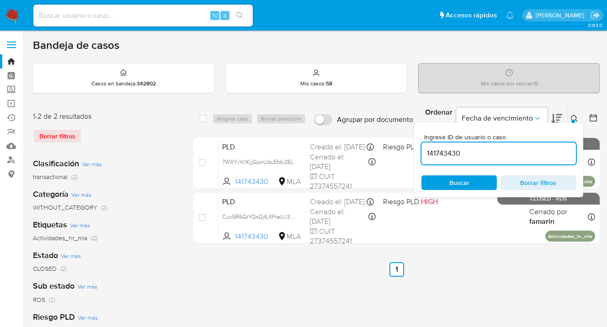
click at [575, 118] on icon at bounding box center [574, 118] width 7 height 7
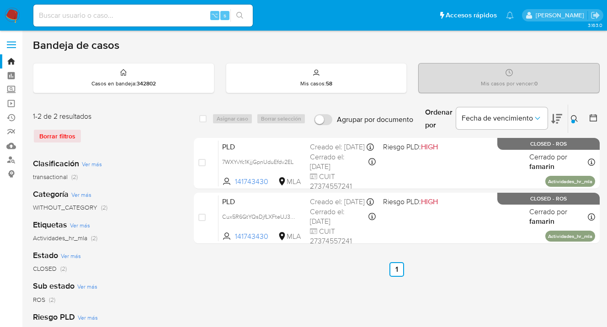
drag, startPoint x: 576, startPoint y: 118, endPoint x: 545, endPoint y: 134, distance: 35.0
click at [576, 118] on icon at bounding box center [574, 118] width 7 height 7
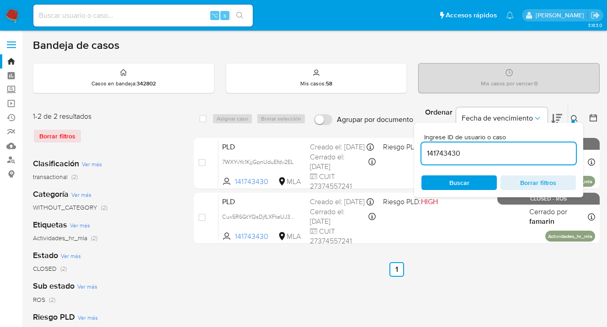
drag, startPoint x: 478, startPoint y: 150, endPoint x: 418, endPoint y: 150, distance: 60.8
click at [418, 150] on div "Ingrese ID de usuario o caso 141743430 Buscar Borrar filtros" at bounding box center [498, 160] width 169 height 75
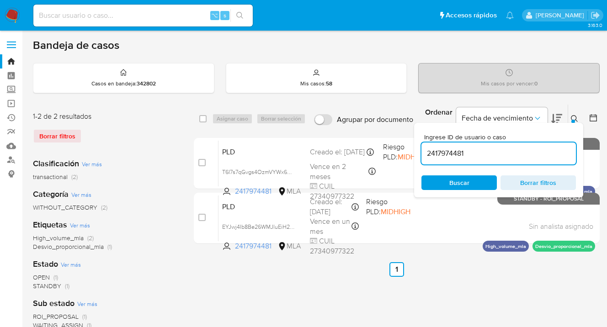
click at [574, 116] on icon at bounding box center [574, 118] width 7 height 7
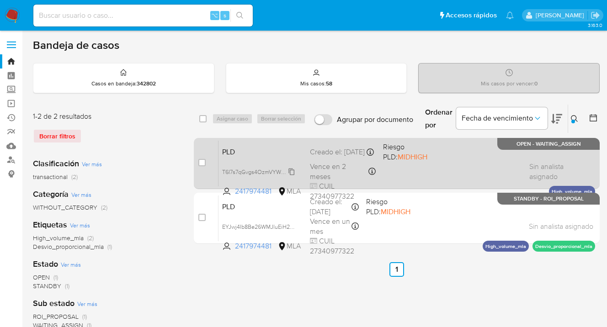
click at [291, 171] on span "T6I7s7qGvgs4OzmVYWx6mUfj" at bounding box center [260, 171] width 76 height 10
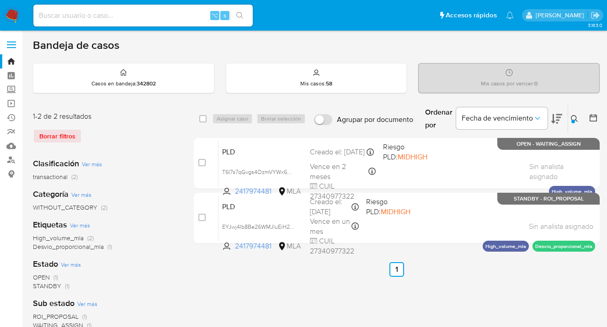
click at [572, 119] on icon at bounding box center [574, 118] width 7 height 7
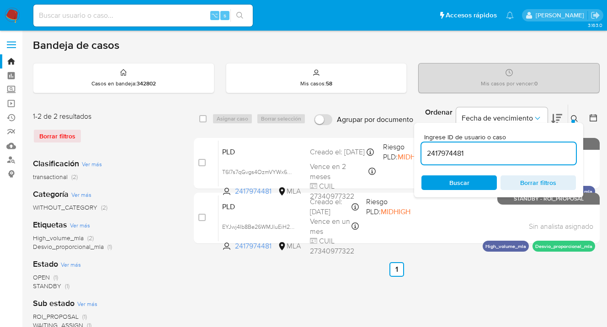
drag, startPoint x: 471, startPoint y: 153, endPoint x: 423, endPoint y: 153, distance: 48.0
click at [423, 152] on input "2417974481" at bounding box center [499, 154] width 155 height 12
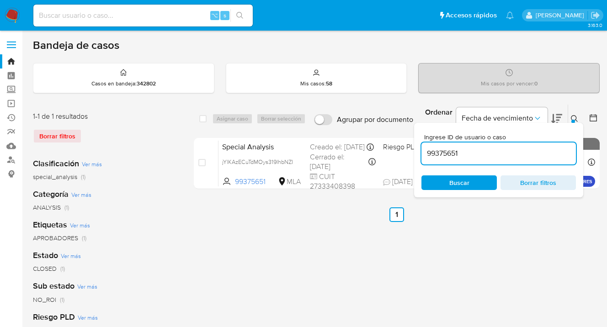
click at [574, 116] on icon at bounding box center [574, 118] width 7 height 7
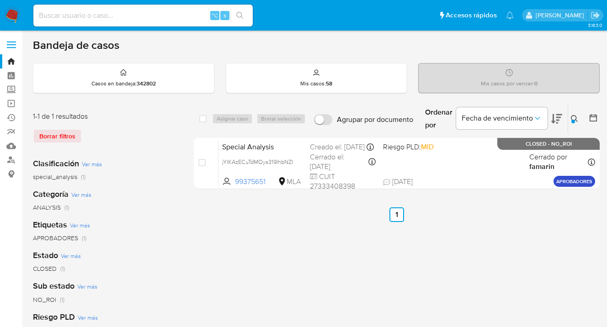
drag, startPoint x: 574, startPoint y: 117, endPoint x: 533, endPoint y: 135, distance: 45.0
click at [574, 117] on icon at bounding box center [574, 118] width 7 height 7
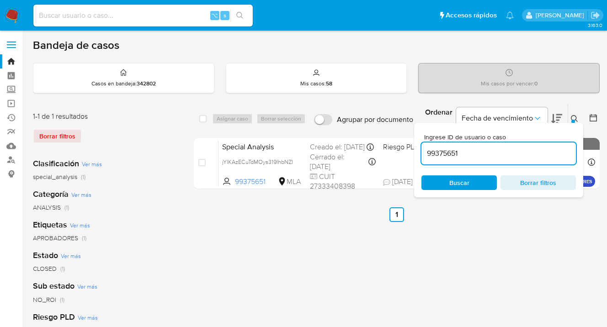
drag, startPoint x: 464, startPoint y: 150, endPoint x: 423, endPoint y: 155, distance: 41.0
click at [423, 155] on input "99375651" at bounding box center [499, 154] width 155 height 12
click at [574, 117] on icon at bounding box center [574, 118] width 7 height 7
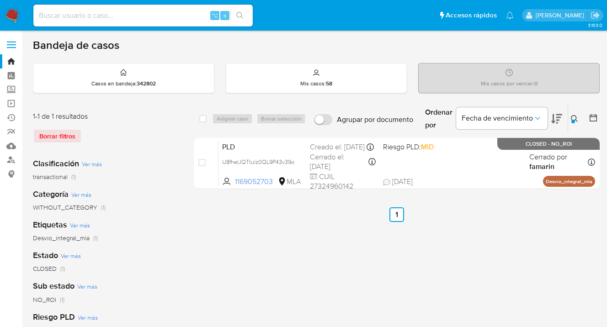
drag, startPoint x: 573, startPoint y: 117, endPoint x: 537, endPoint y: 143, distance: 44.2
click at [573, 117] on icon at bounding box center [574, 118] width 7 height 7
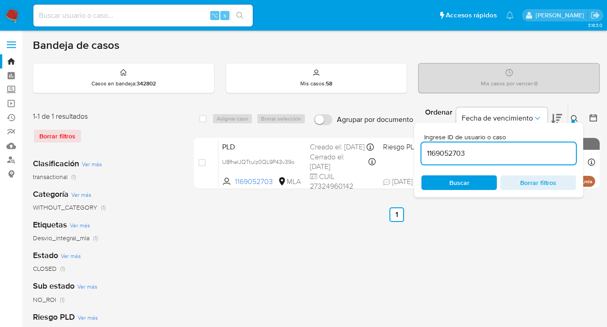
drag, startPoint x: 470, startPoint y: 153, endPoint x: 441, endPoint y: 151, distance: 28.4
click at [422, 154] on input "1169052703" at bounding box center [499, 154] width 155 height 12
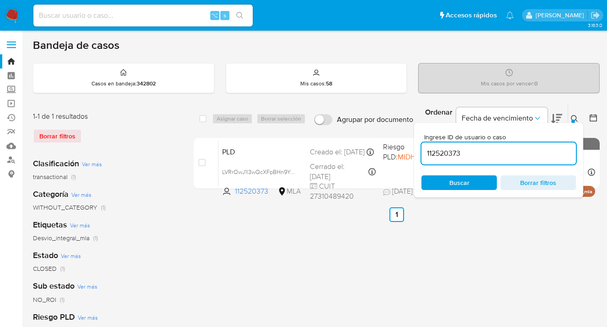
click at [575, 118] on icon at bounding box center [574, 118] width 7 height 7
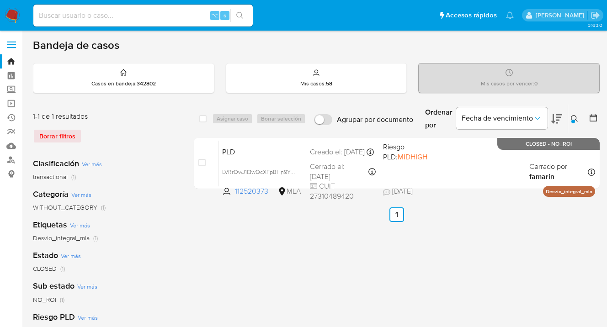
click at [574, 116] on icon at bounding box center [574, 118] width 7 height 7
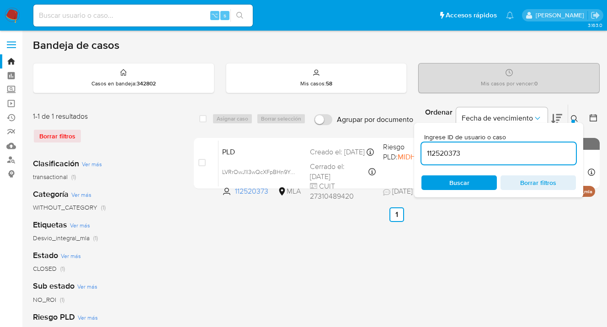
drag, startPoint x: 491, startPoint y: 151, endPoint x: 416, endPoint y: 149, distance: 75.0
click at [416, 149] on div "Ingrese ID de usuario o caso 112520373 Buscar Borrar filtros" at bounding box center [498, 160] width 169 height 75
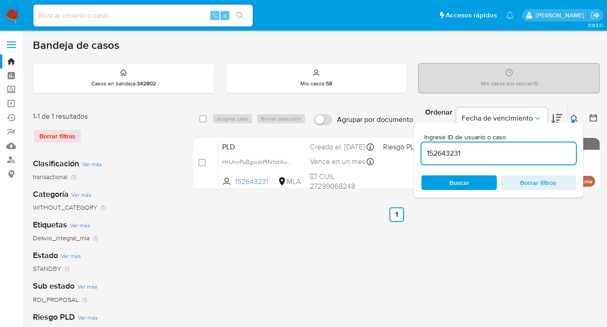
click at [574, 118] on icon at bounding box center [574, 118] width 7 height 7
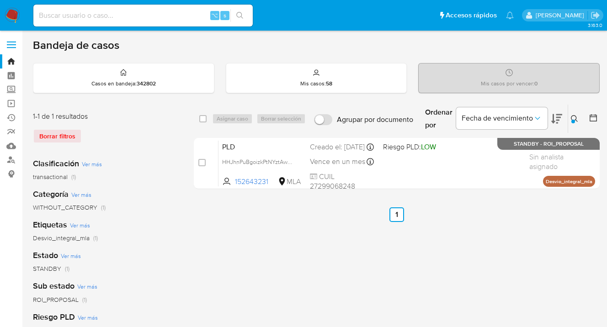
drag, startPoint x: 575, startPoint y: 118, endPoint x: 529, endPoint y: 145, distance: 53.5
click at [575, 118] on icon at bounding box center [574, 118] width 7 height 7
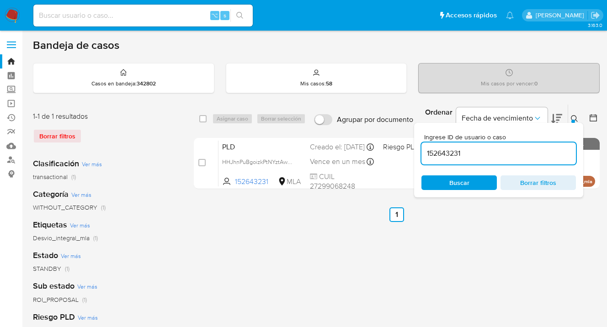
drag, startPoint x: 484, startPoint y: 150, endPoint x: 423, endPoint y: 147, distance: 60.9
click at [423, 148] on input "152643231" at bounding box center [499, 154] width 155 height 12
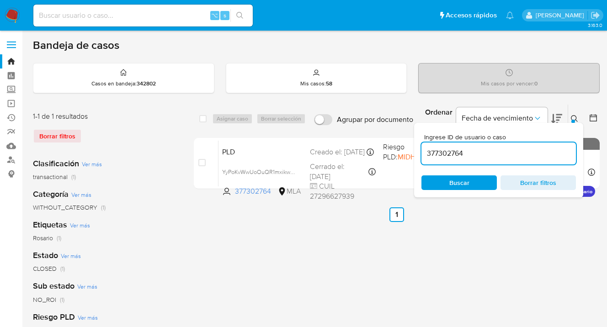
click at [574, 117] on icon at bounding box center [574, 118] width 7 height 7
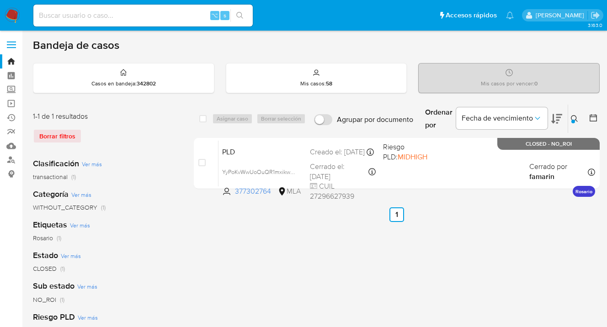
click at [575, 117] on icon at bounding box center [574, 118] width 7 height 7
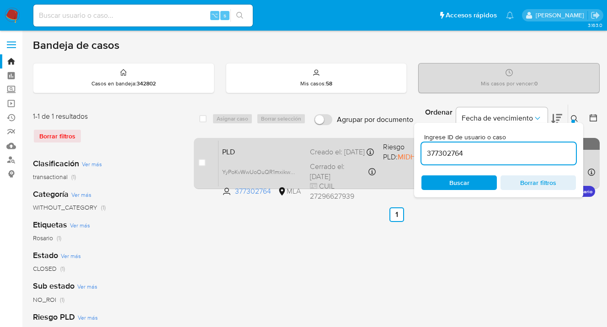
drag, startPoint x: 488, startPoint y: 155, endPoint x: 411, endPoint y: 150, distance: 77.1
click at [411, 150] on div "select-all-cases-checkbox Asignar caso Borrar selección Agrupar por documento O…" at bounding box center [397, 148] width 406 height 89
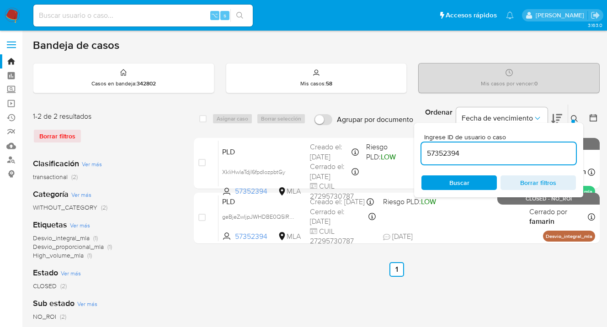
click at [575, 116] on icon at bounding box center [574, 118] width 7 height 7
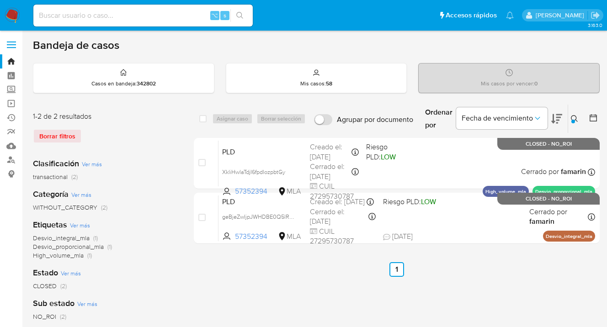
click at [573, 117] on icon at bounding box center [574, 118] width 7 height 7
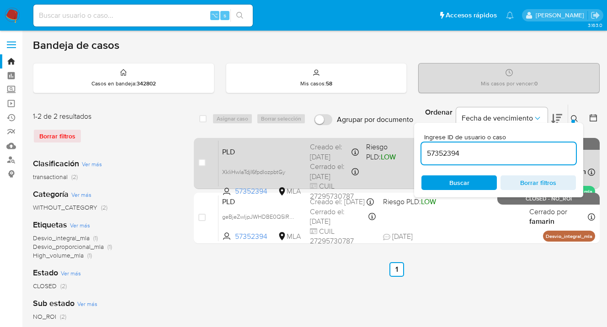
drag, startPoint x: 472, startPoint y: 152, endPoint x: 403, endPoint y: 149, distance: 69.6
click at [403, 149] on div "select-all-cases-checkbox Asignar caso Borrar selección Agrupar por documento O…" at bounding box center [397, 176] width 406 height 144
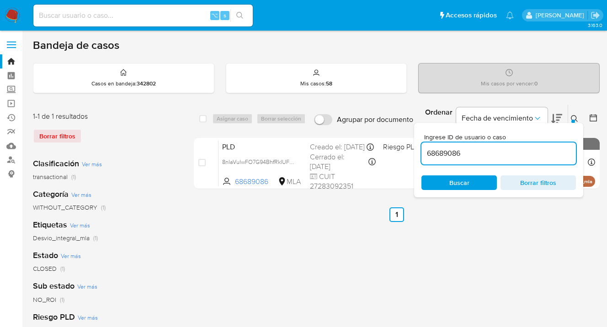
click at [575, 117] on icon at bounding box center [574, 118] width 7 height 7
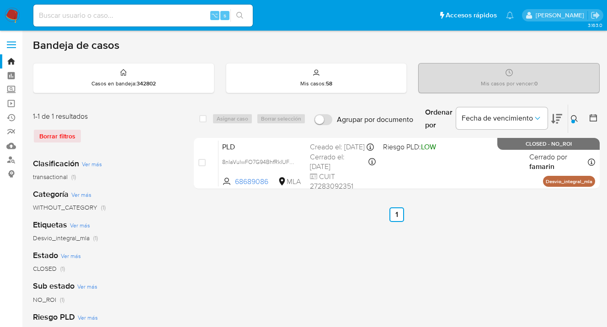
click at [575, 118] on icon at bounding box center [574, 118] width 7 height 7
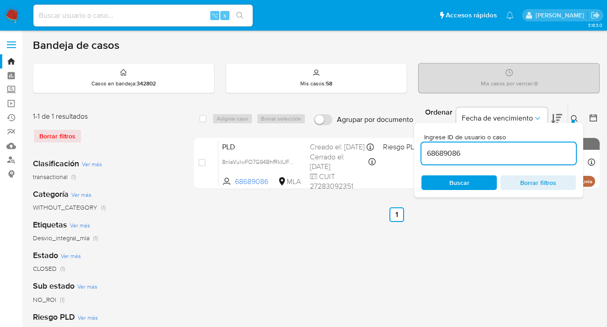
drag, startPoint x: 472, startPoint y: 150, endPoint x: 427, endPoint y: 150, distance: 45.3
click at [427, 150] on input "68689086" at bounding box center [499, 154] width 155 height 12
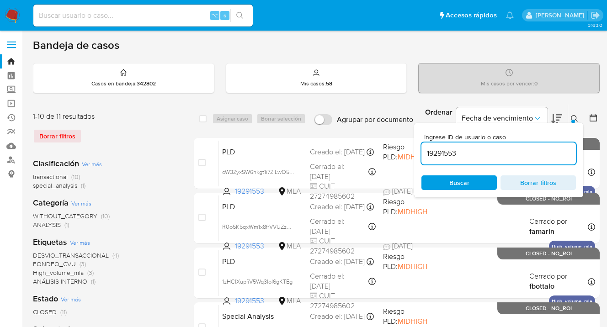
click at [574, 118] on icon at bounding box center [574, 118] width 7 height 7
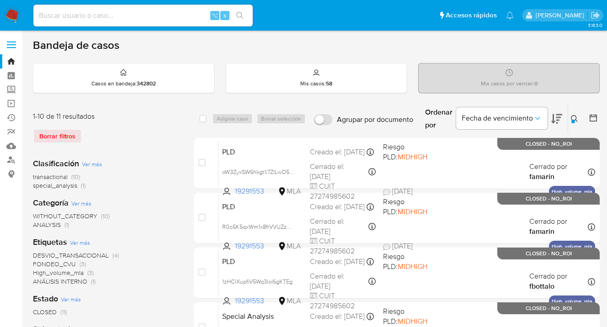
click at [574, 118] on icon at bounding box center [574, 118] width 7 height 7
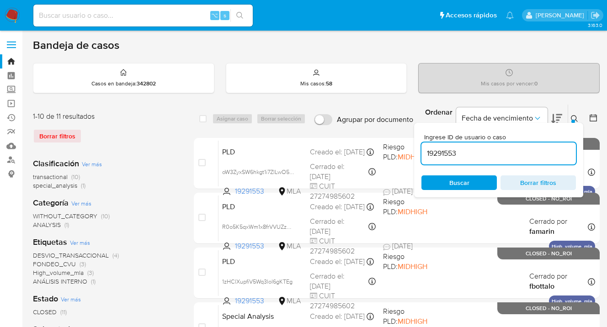
drag, startPoint x: 468, startPoint y: 152, endPoint x: 425, endPoint y: 154, distance: 43.0
click at [425, 154] on input "19291553" at bounding box center [499, 154] width 155 height 12
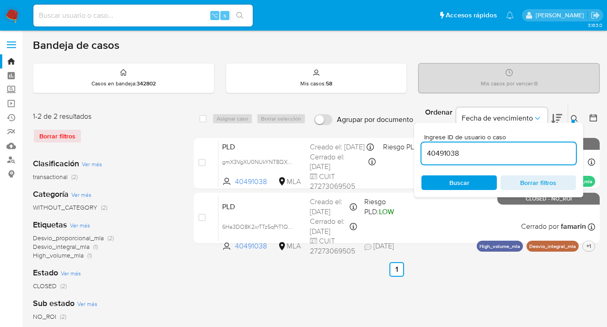
click at [574, 117] on icon at bounding box center [574, 118] width 7 height 7
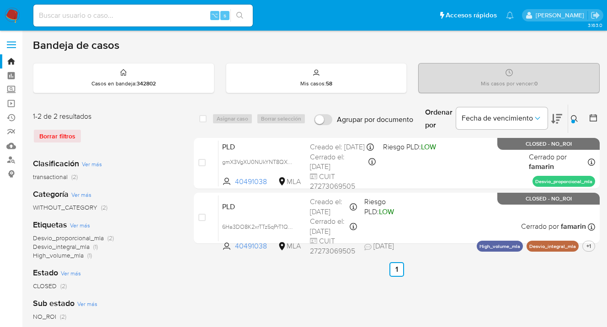
click at [575, 117] on icon at bounding box center [574, 118] width 7 height 7
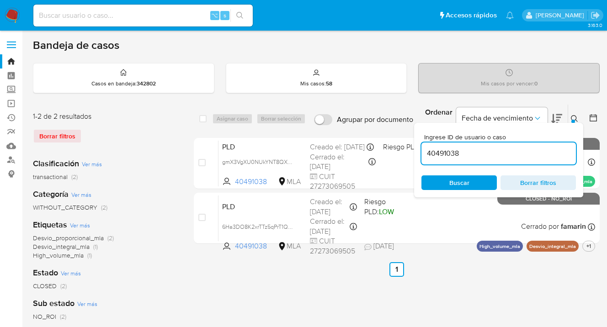
drag, startPoint x: 455, startPoint y: 154, endPoint x: 434, endPoint y: 148, distance: 22.7
click at [423, 150] on input "40491038" at bounding box center [499, 154] width 155 height 12
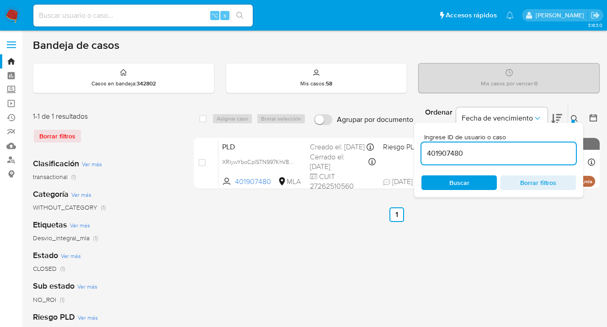
click at [573, 117] on icon at bounding box center [574, 118] width 7 height 7
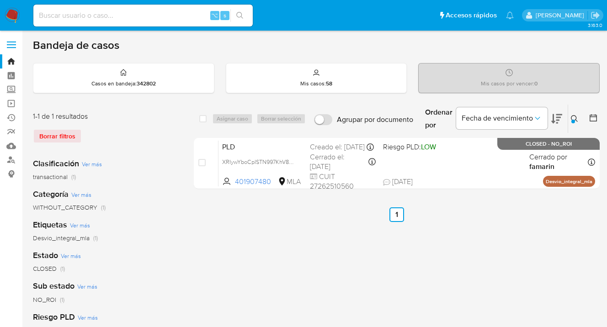
drag, startPoint x: 575, startPoint y: 119, endPoint x: 552, endPoint y: 124, distance: 23.1
click at [573, 119] on icon at bounding box center [574, 118] width 7 height 7
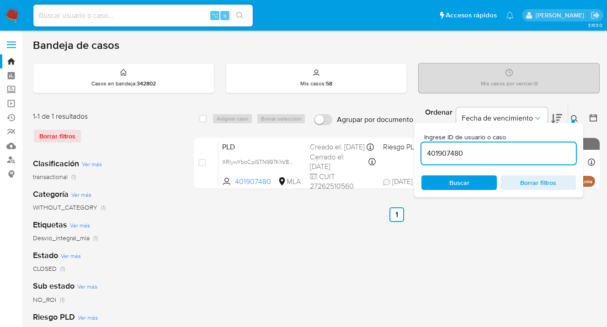
drag, startPoint x: 464, startPoint y: 152, endPoint x: 425, endPoint y: 156, distance: 39.5
click at [425, 156] on input "401907480" at bounding box center [499, 154] width 155 height 12
click at [574, 117] on icon at bounding box center [574, 118] width 7 height 7
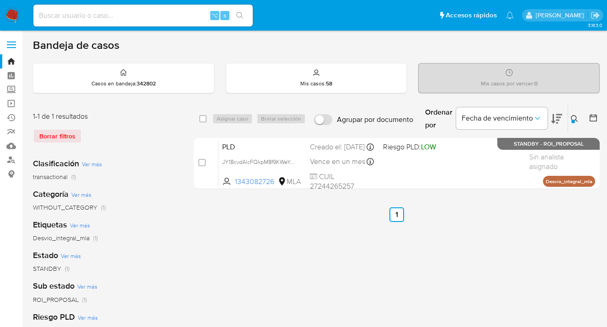
click at [573, 118] on icon at bounding box center [574, 118] width 7 height 7
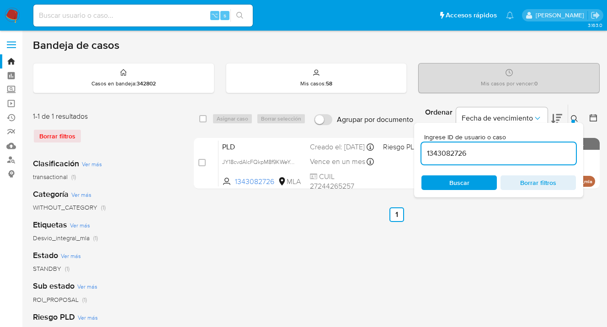
drag, startPoint x: 487, startPoint y: 151, endPoint x: 424, endPoint y: 145, distance: 63.9
click at [424, 145] on div "1343082726" at bounding box center [499, 154] width 155 height 22
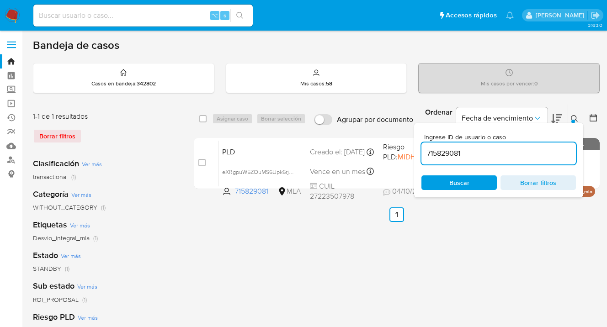
drag, startPoint x: 577, startPoint y: 116, endPoint x: 572, endPoint y: 117, distance: 4.8
click at [576, 116] on icon at bounding box center [574, 118] width 7 height 7
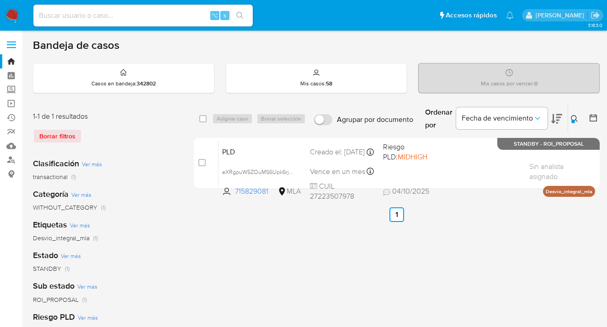
drag, startPoint x: 575, startPoint y: 118, endPoint x: 535, endPoint y: 139, distance: 44.6
click at [574, 118] on icon at bounding box center [574, 118] width 7 height 7
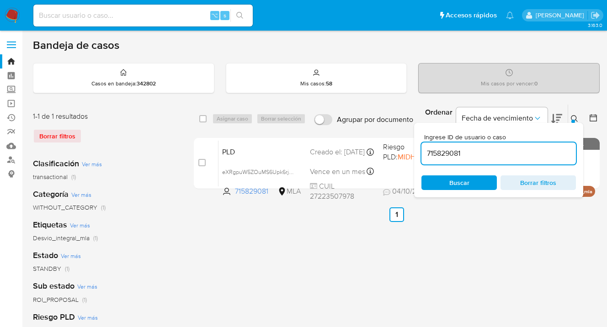
drag, startPoint x: 470, startPoint y: 155, endPoint x: 422, endPoint y: 156, distance: 48.5
click at [422, 156] on input "715829081" at bounding box center [499, 154] width 155 height 12
drag, startPoint x: 575, startPoint y: 118, endPoint x: 535, endPoint y: 130, distance: 41.7
click at [575, 118] on icon at bounding box center [574, 118] width 7 height 7
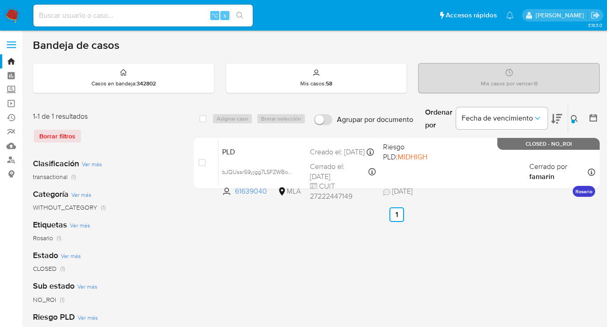
click at [574, 118] on icon at bounding box center [574, 118] width 7 height 7
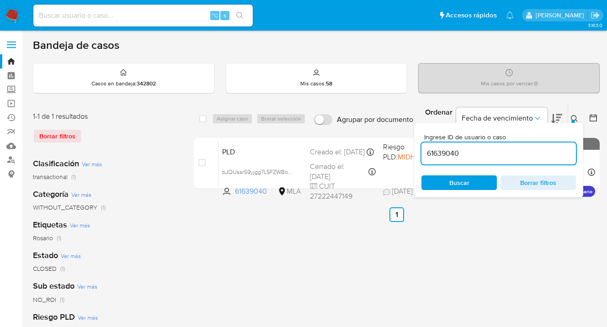
drag, startPoint x: 465, startPoint y: 151, endPoint x: 415, endPoint y: 152, distance: 49.9
click at [415, 152] on div "Ingrese ID de usuario o caso 61639040 Buscar Borrar filtros" at bounding box center [498, 160] width 169 height 75
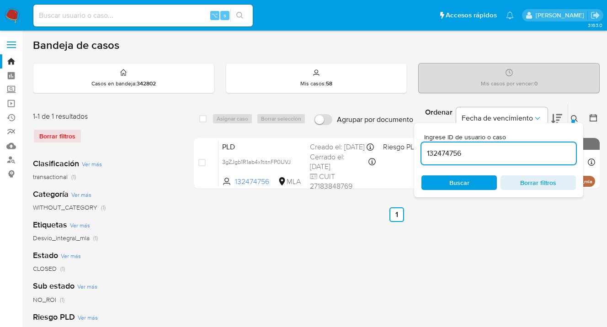
drag, startPoint x: 576, startPoint y: 119, endPoint x: 573, endPoint y: 109, distance: 10.3
click at [576, 119] on icon at bounding box center [574, 118] width 7 height 7
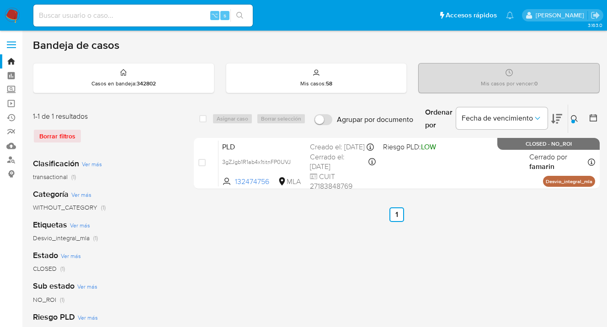
drag, startPoint x: 573, startPoint y: 118, endPoint x: 561, endPoint y: 124, distance: 14.1
click at [574, 118] on icon at bounding box center [574, 118] width 7 height 7
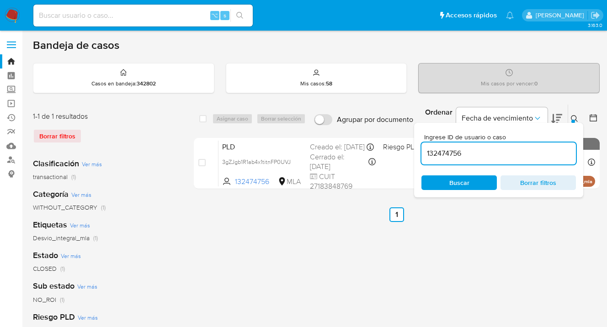
drag, startPoint x: 482, startPoint y: 155, endPoint x: 419, endPoint y: 149, distance: 63.3
click at [419, 150] on div "Ingrese ID de usuario o caso 132474756 Buscar Borrar filtros" at bounding box center [498, 160] width 169 height 75
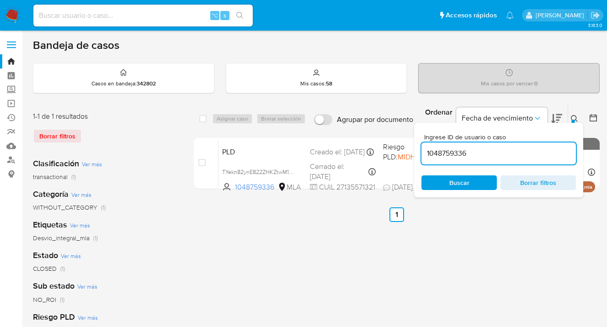
click at [574, 117] on icon at bounding box center [574, 118] width 7 height 7
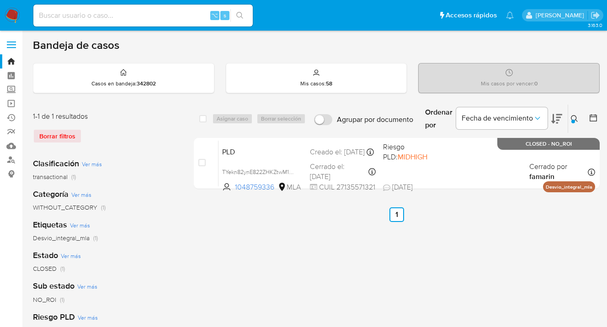
click at [573, 117] on icon at bounding box center [574, 118] width 7 height 7
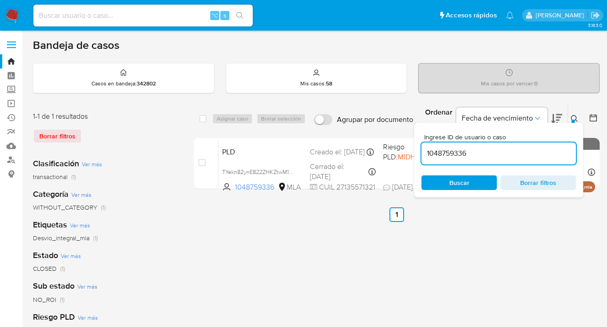
drag, startPoint x: 466, startPoint y: 153, endPoint x: 421, endPoint y: 150, distance: 45.4
click at [422, 150] on input "1048759336" at bounding box center [499, 154] width 155 height 12
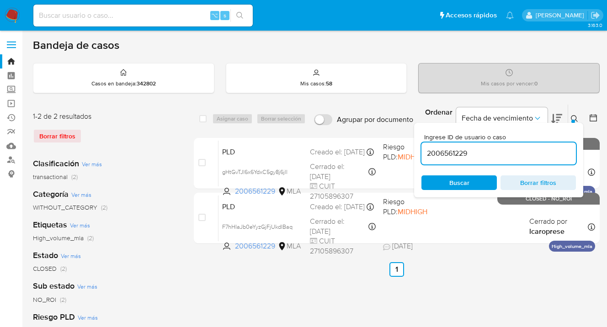
click at [574, 116] on icon at bounding box center [574, 118] width 7 height 7
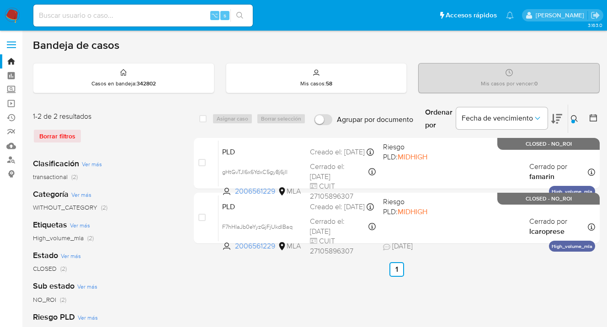
drag, startPoint x: 574, startPoint y: 118, endPoint x: 552, endPoint y: 129, distance: 24.7
click at [574, 118] on icon at bounding box center [574, 118] width 7 height 7
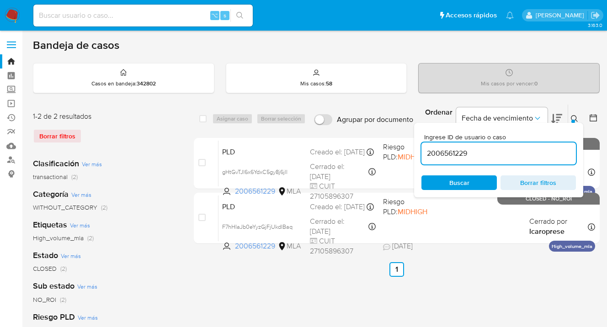
drag, startPoint x: 488, startPoint y: 153, endPoint x: 420, endPoint y: 155, distance: 68.2
click at [420, 155] on div "Ingrese ID de usuario o caso 2006561229 Buscar Borrar filtros" at bounding box center [498, 160] width 169 height 75
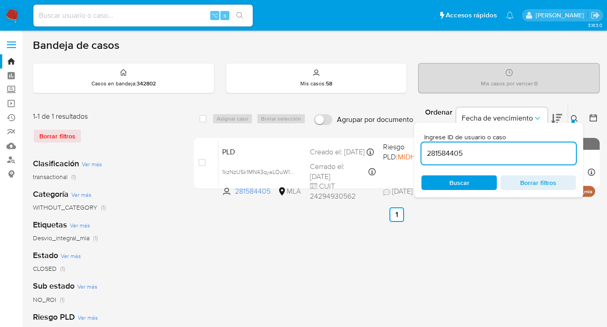
click at [572, 116] on icon at bounding box center [574, 118] width 7 height 7
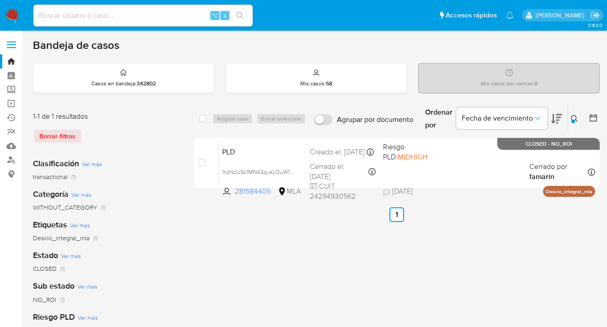
click at [573, 118] on icon at bounding box center [574, 118] width 7 height 7
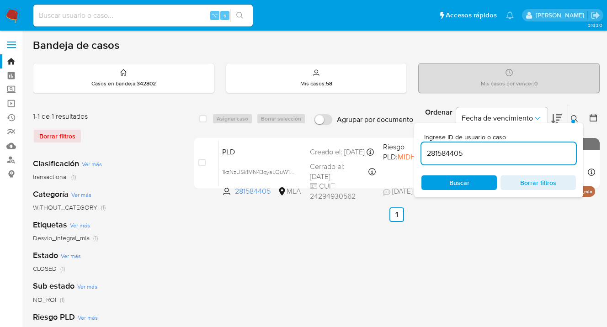
drag, startPoint x: 466, startPoint y: 152, endPoint x: 444, endPoint y: 153, distance: 22.4
click at [419, 152] on div "Ingrese ID de usuario o caso 281584405 Buscar Borrar filtros" at bounding box center [498, 160] width 169 height 75
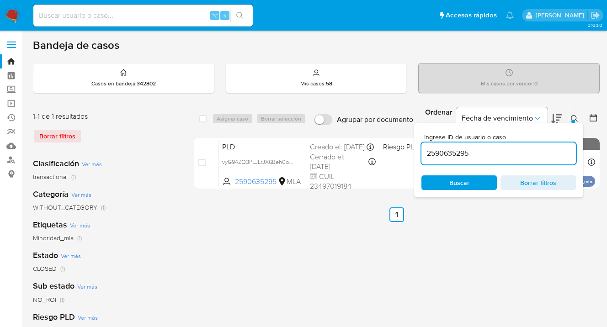
click at [576, 116] on icon at bounding box center [574, 118] width 7 height 7
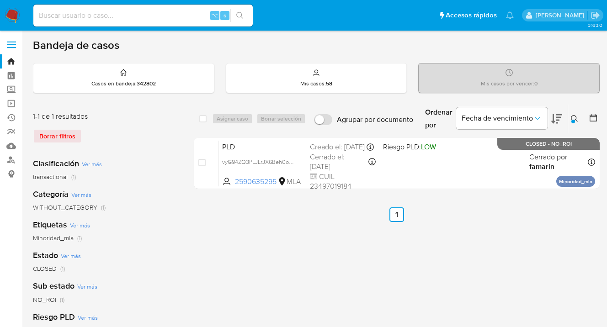
click at [572, 117] on icon at bounding box center [574, 118] width 7 height 7
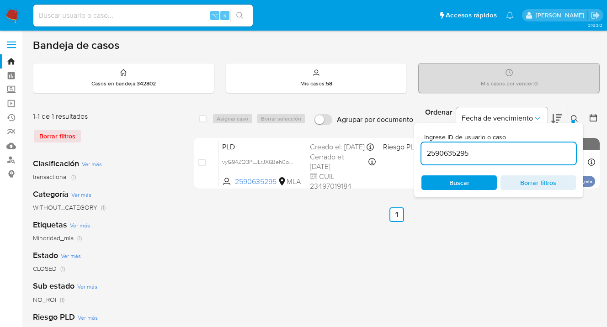
drag, startPoint x: 489, startPoint y: 157, endPoint x: 424, endPoint y: 149, distance: 65.9
click at [423, 150] on input "2590635295" at bounding box center [499, 154] width 155 height 12
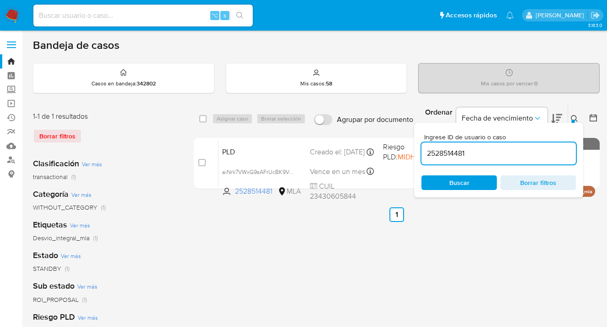
click at [573, 118] on icon at bounding box center [574, 118] width 7 height 7
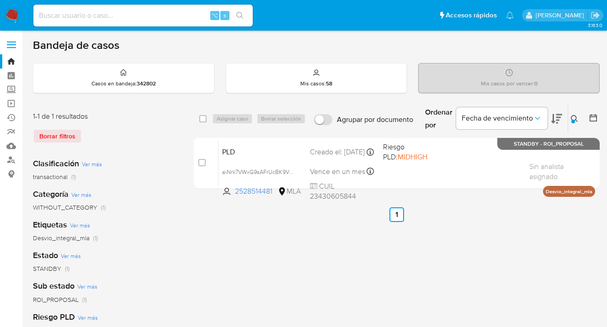
click at [576, 116] on icon at bounding box center [574, 118] width 7 height 7
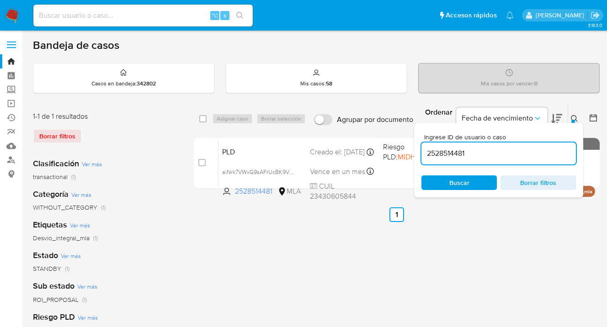
drag, startPoint x: 475, startPoint y: 155, endPoint x: 419, endPoint y: 151, distance: 56.4
click at [419, 152] on div "Ingrese ID de usuario o caso 2528514481 Buscar Borrar filtros" at bounding box center [498, 160] width 169 height 75
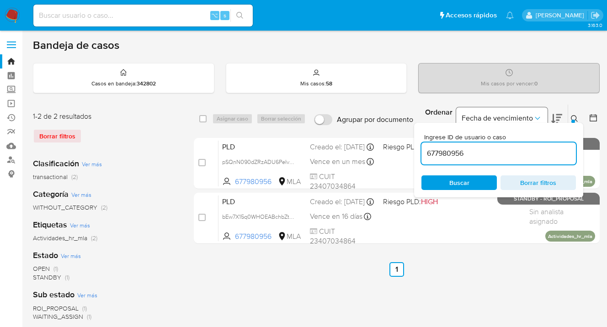
drag, startPoint x: 575, startPoint y: 118, endPoint x: 514, endPoint y: 121, distance: 60.9
click at [575, 117] on icon at bounding box center [574, 118] width 7 height 7
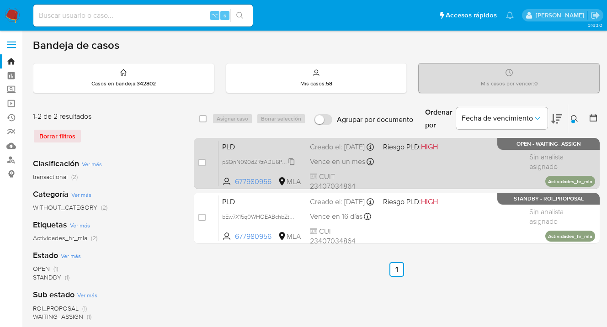
click at [291, 166] on span "pSQnN090dZRzADU6PeIvgBTY" at bounding box center [262, 161] width 81 height 10
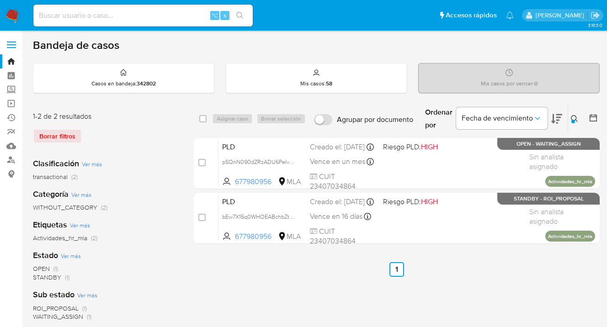
drag, startPoint x: 575, startPoint y: 118, endPoint x: 549, endPoint y: 136, distance: 32.2
click at [574, 118] on icon at bounding box center [574, 118] width 7 height 7
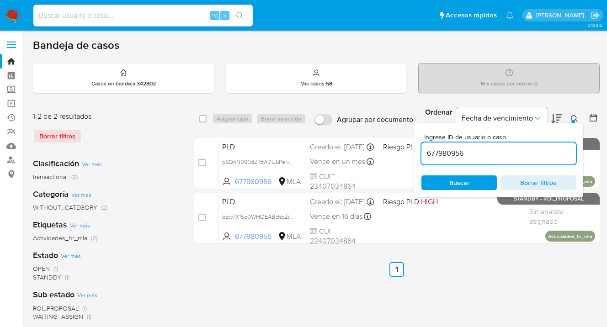
drag, startPoint x: 471, startPoint y: 154, endPoint x: 453, endPoint y: 148, distance: 19.7
click at [423, 150] on input "677980956" at bounding box center [499, 154] width 155 height 12
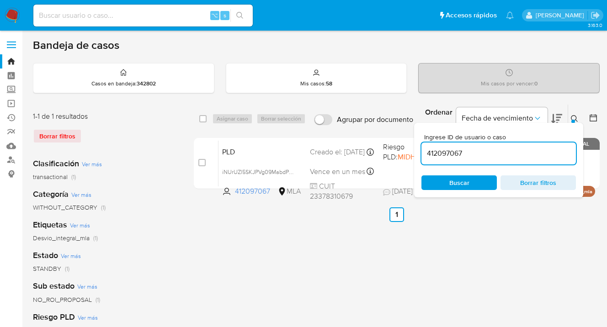
drag, startPoint x: 461, startPoint y: 151, endPoint x: 417, endPoint y: 147, distance: 45.0
click at [417, 147] on div "Ingrese ID de usuario o caso 412097067 Buscar Borrar filtros" at bounding box center [498, 160] width 169 height 75
paste input "81830660"
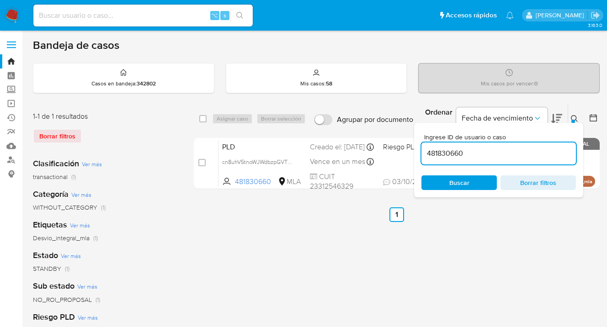
drag, startPoint x: 573, startPoint y: 117, endPoint x: 558, endPoint y: 123, distance: 15.8
click at [573, 116] on icon at bounding box center [574, 118] width 7 height 7
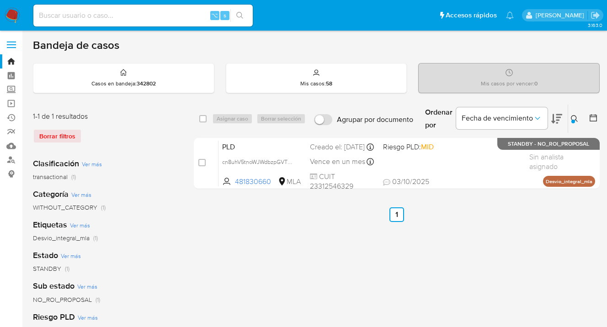
drag, startPoint x: 575, startPoint y: 118, endPoint x: 518, endPoint y: 137, distance: 60.4
click at [574, 118] on icon at bounding box center [574, 118] width 7 height 7
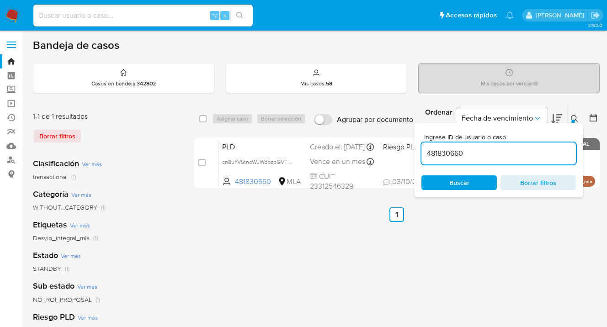
drag, startPoint x: 468, startPoint y: 154, endPoint x: 414, endPoint y: 153, distance: 54.0
click at [414, 153] on div "Ingrese ID de usuario o caso 481830660 Buscar Borrar filtros" at bounding box center [498, 160] width 169 height 75
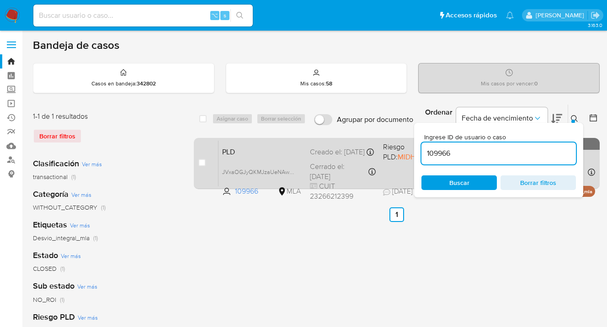
drag, startPoint x: 574, startPoint y: 118, endPoint x: 470, endPoint y: 150, distance: 108.5
click at [573, 118] on icon at bounding box center [574, 118] width 7 height 7
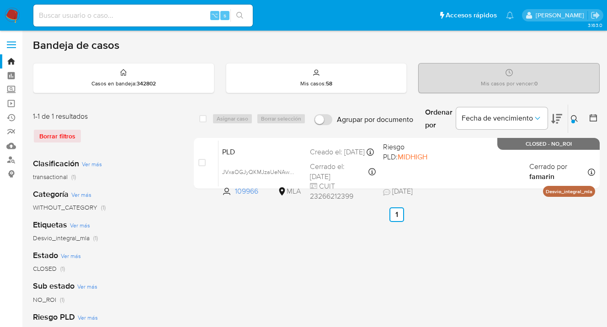
click at [575, 116] on icon at bounding box center [574, 118] width 7 height 7
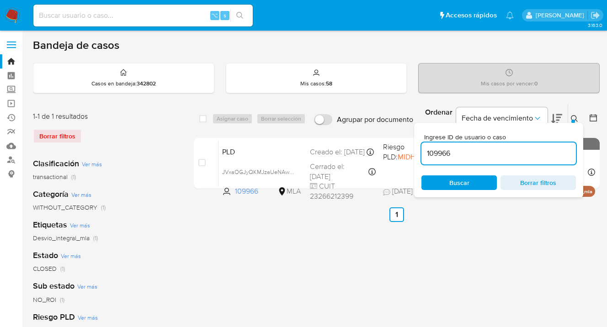
drag, startPoint x: 459, startPoint y: 151, endPoint x: 418, endPoint y: 151, distance: 40.7
click at [418, 151] on div "Ingrese ID de usuario o caso 109966 Buscar Borrar filtros" at bounding box center [498, 160] width 169 height 75
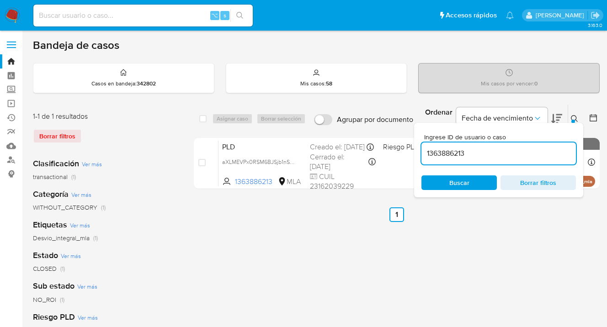
click at [574, 115] on icon at bounding box center [574, 118] width 7 height 7
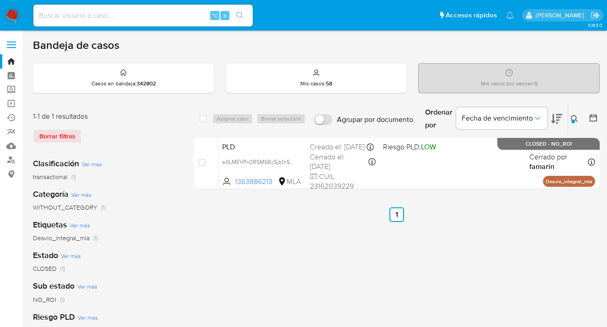
click at [574, 115] on icon at bounding box center [574, 118] width 7 height 7
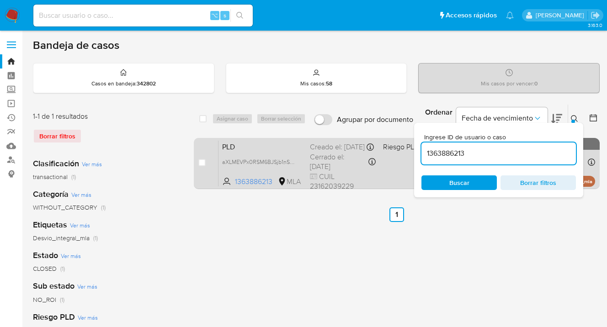
drag, startPoint x: 466, startPoint y: 153, endPoint x: 405, endPoint y: 153, distance: 60.4
click at [405, 153] on div "select-all-cases-checkbox Asignar caso Borrar selección Agrupar por documento O…" at bounding box center [397, 148] width 406 height 89
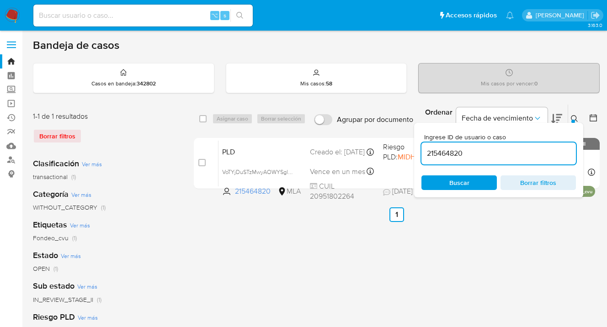
drag, startPoint x: 577, startPoint y: 117, endPoint x: 572, endPoint y: 118, distance: 4.8
click at [576, 117] on icon at bounding box center [574, 118] width 7 height 7
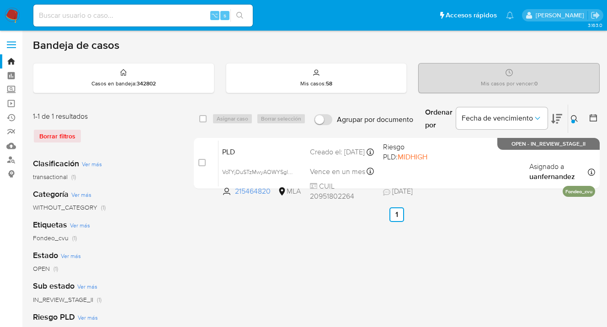
click at [574, 117] on icon at bounding box center [574, 118] width 7 height 7
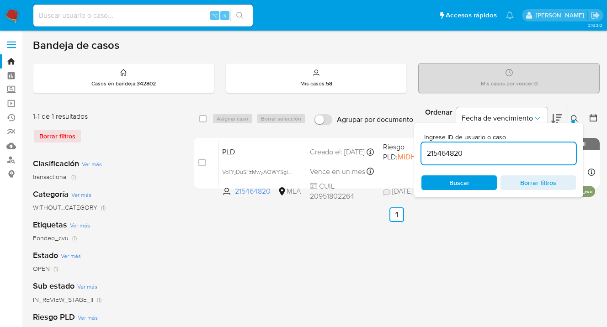
drag, startPoint x: 469, startPoint y: 150, endPoint x: 427, endPoint y: 149, distance: 42.1
click at [423, 150] on input "215464820" at bounding box center [499, 154] width 155 height 12
click at [577, 120] on icon at bounding box center [574, 118] width 7 height 7
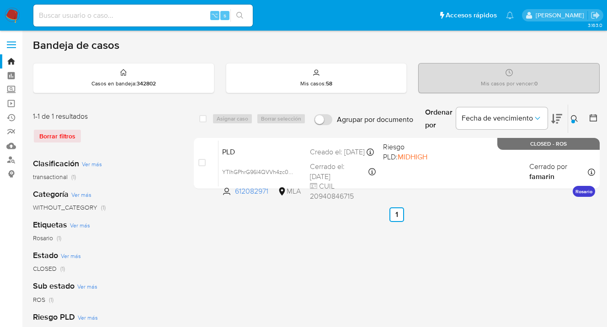
drag, startPoint x: 575, startPoint y: 117, endPoint x: 523, endPoint y: 135, distance: 55.1
click at [573, 118] on icon at bounding box center [574, 118] width 7 height 7
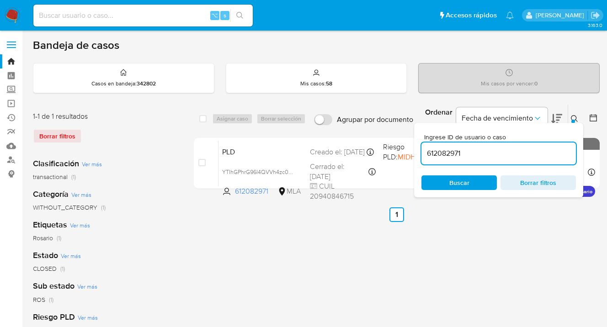
drag, startPoint x: 467, startPoint y: 154, endPoint x: 418, endPoint y: 147, distance: 49.4
click at [420, 148] on div "Ingrese ID de usuario o caso 612082971 Buscar Borrar filtros" at bounding box center [498, 160] width 169 height 75
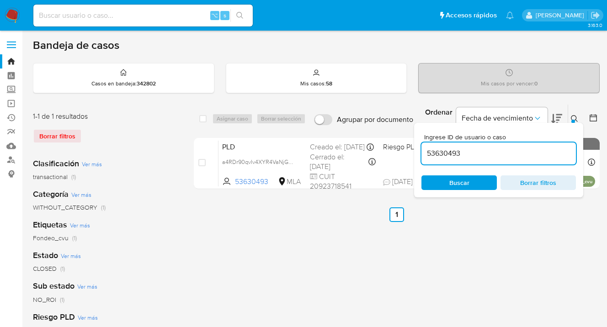
click at [573, 117] on icon at bounding box center [574, 118] width 7 height 7
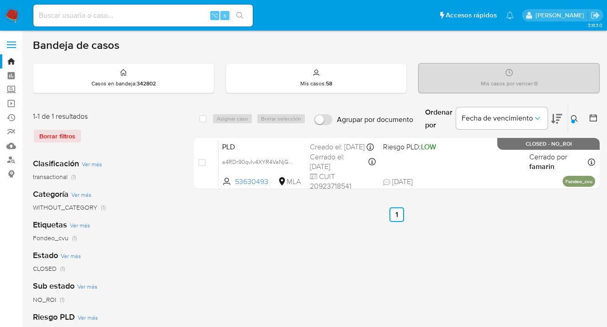
click at [573, 117] on icon at bounding box center [574, 118] width 7 height 7
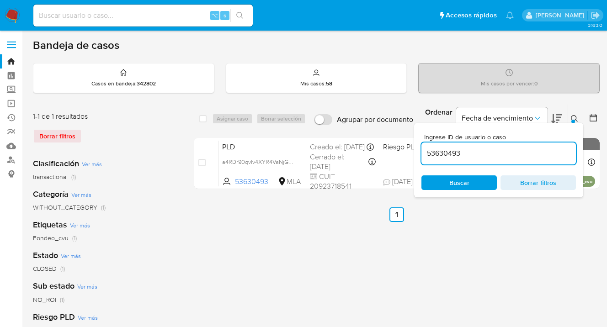
drag, startPoint x: 460, startPoint y: 147, endPoint x: 450, endPoint y: 148, distance: 10.1
click at [423, 150] on input "53630493" at bounding box center [499, 154] width 155 height 12
drag, startPoint x: 489, startPoint y: 152, endPoint x: 418, endPoint y: 151, distance: 71.3
click at [412, 153] on div "select-all-cases-checkbox Asignar caso Borrar selección Agrupar por documento O…" at bounding box center [397, 148] width 406 height 89
paste input "542449011"
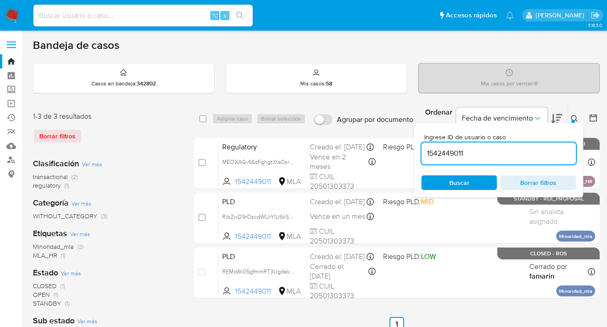
drag, startPoint x: 475, startPoint y: 154, endPoint x: 417, endPoint y: 149, distance: 58.3
click at [418, 149] on div "Ingrese ID de usuario o caso 1542449011 Buscar Borrar filtros" at bounding box center [498, 160] width 169 height 75
paste input "201736275"
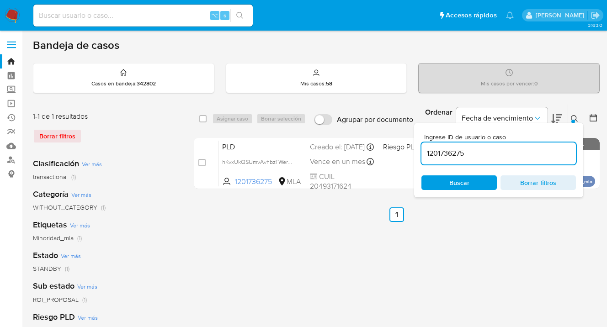
drag, startPoint x: 482, startPoint y: 156, endPoint x: 432, endPoint y: 145, distance: 51.6
click at [419, 149] on div "Ingrese ID de usuario o caso 1201736275 Buscar Borrar filtros" at bounding box center [498, 160] width 169 height 75
paste input "41887833"
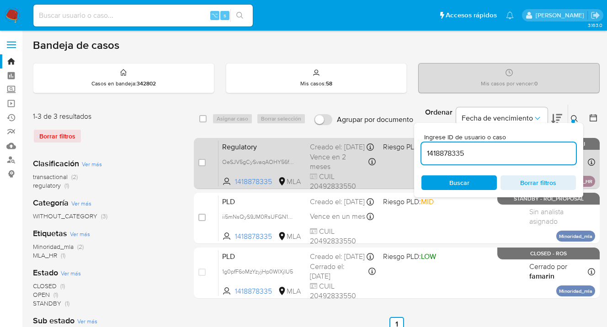
drag, startPoint x: 497, startPoint y: 156, endPoint x: 413, endPoint y: 153, distance: 83.7
click at [413, 154] on div "select-all-cases-checkbox Asignar caso Borrar selección Agrupar por documento O…" at bounding box center [397, 203] width 406 height 198
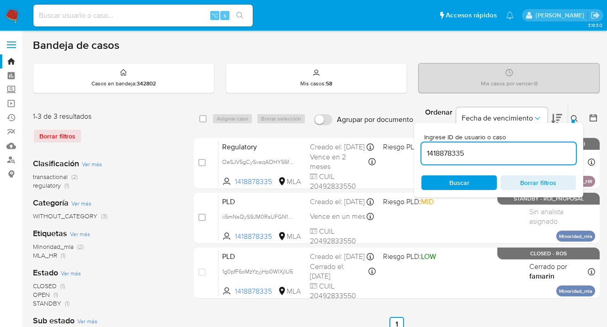
paste input "17404437"
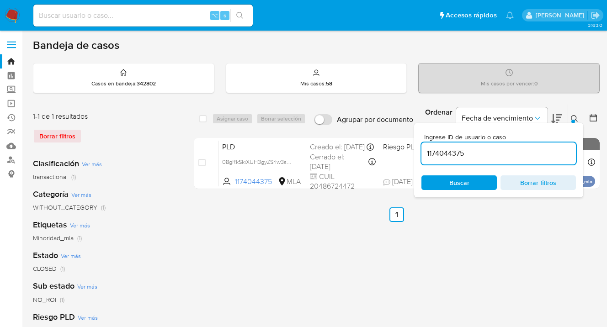
drag, startPoint x: 470, startPoint y: 151, endPoint x: 419, endPoint y: 150, distance: 51.2
click at [419, 150] on div "Ingrese ID de usuario o caso 1174044375 Buscar Borrar filtros" at bounding box center [498, 160] width 169 height 75
paste input "2527412657"
drag, startPoint x: 484, startPoint y: 149, endPoint x: 438, endPoint y: 146, distance: 46.3
click at [410, 152] on div "select-all-cases-checkbox Asignar caso Borrar selección Agrupar por documento O…" at bounding box center [397, 148] width 406 height 89
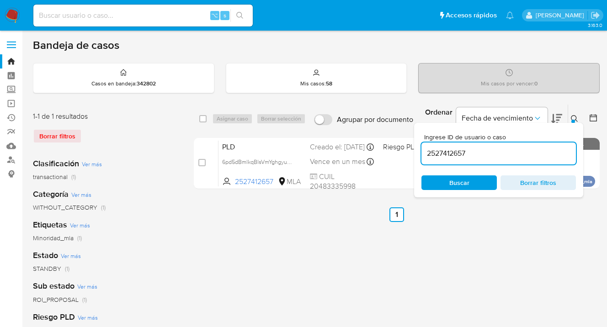
paste input "1349849258"
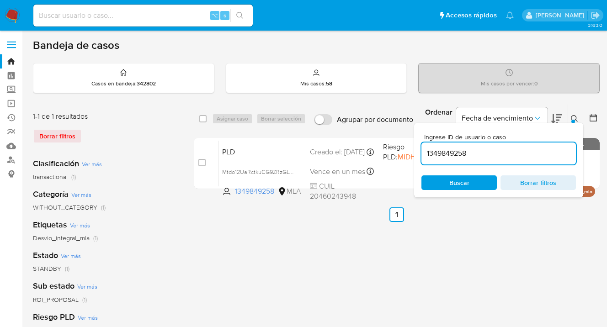
drag, startPoint x: 482, startPoint y: 152, endPoint x: 439, endPoint y: 145, distance: 44.1
click at [411, 146] on div "select-all-cases-checkbox Asignar caso Borrar selección Agrupar por documento O…" at bounding box center [397, 148] width 406 height 89
paste input "412052325"
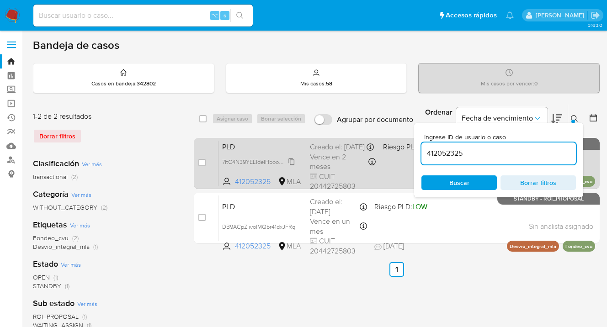
click at [290, 166] on span "7ItC4N39YELTdeIHbooQgi60" at bounding box center [258, 161] width 73 height 10
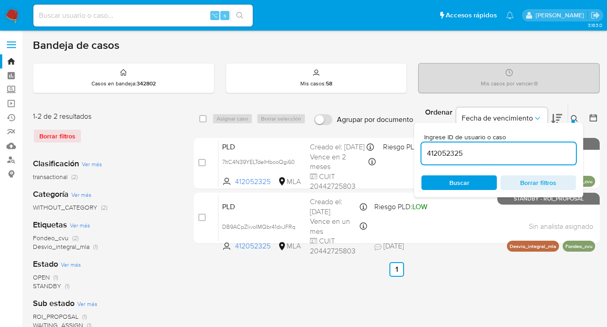
drag, startPoint x: 469, startPoint y: 153, endPoint x: 418, endPoint y: 154, distance: 51.7
click at [418, 154] on div "Ingrese ID de usuario o caso 412052325 Buscar Borrar filtros" at bounding box center [498, 160] width 169 height 75
paste input "73386573"
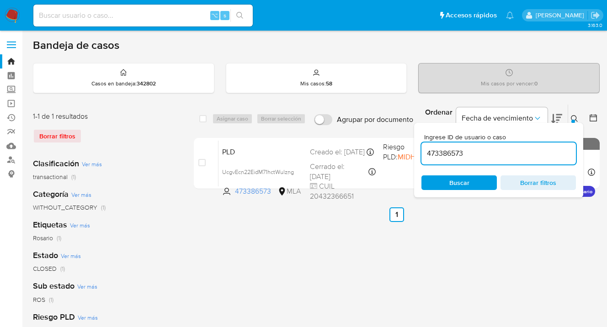
click at [576, 118] on icon at bounding box center [574, 118] width 7 height 7
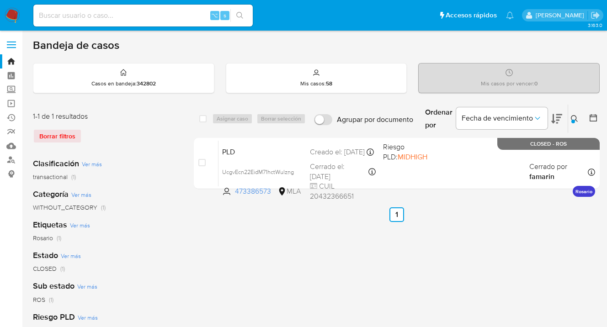
drag, startPoint x: 575, startPoint y: 117, endPoint x: 569, endPoint y: 120, distance: 6.5
click at [574, 118] on icon at bounding box center [574, 118] width 7 height 7
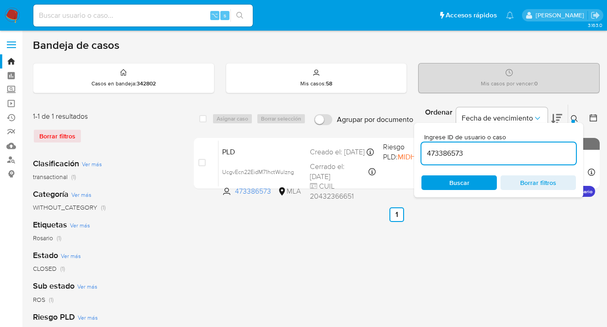
drag, startPoint x: 478, startPoint y: 155, endPoint x: 424, endPoint y: 154, distance: 54.0
click at [420, 155] on div "Ingrese ID de usuario o caso 473386573 Buscar Borrar filtros" at bounding box center [498, 160] width 169 height 75
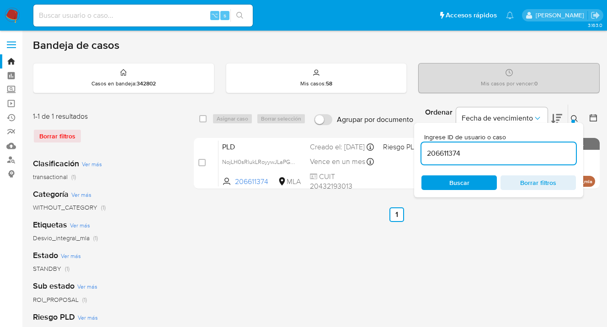
click at [574, 117] on icon at bounding box center [574, 118] width 7 height 7
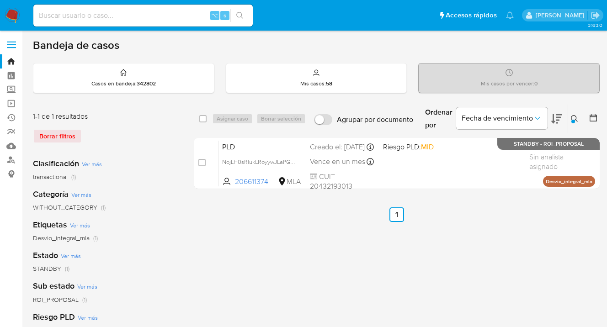
drag, startPoint x: 574, startPoint y: 117, endPoint x: 558, endPoint y: 123, distance: 17.2
click at [574, 117] on icon at bounding box center [574, 118] width 7 height 7
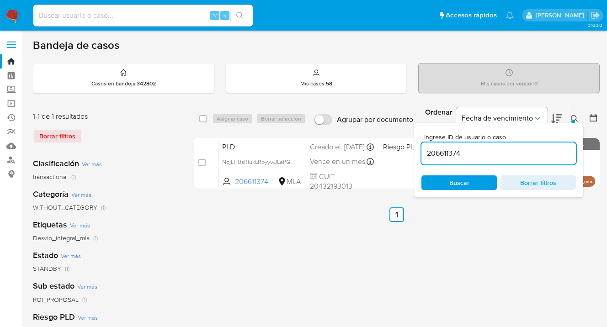
drag, startPoint x: 474, startPoint y: 154, endPoint x: 427, endPoint y: 147, distance: 48.1
click at [425, 149] on input "206611374" at bounding box center [499, 154] width 155 height 12
click at [574, 117] on icon at bounding box center [574, 118] width 7 height 7
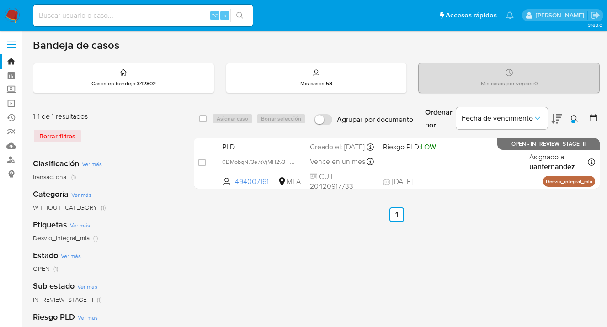
click at [572, 118] on icon at bounding box center [574, 118] width 7 height 7
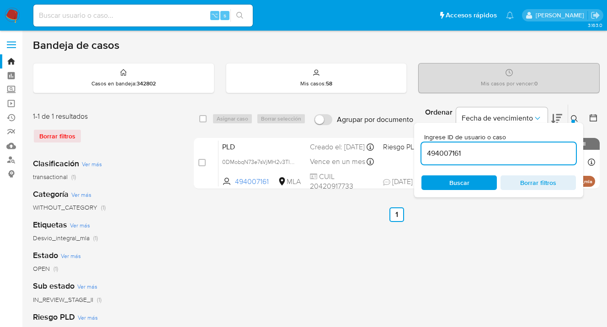
drag, startPoint x: 465, startPoint y: 156, endPoint x: 416, endPoint y: 155, distance: 48.5
click at [416, 155] on div "Ingrese ID de usuario o caso 494007161 Buscar Borrar filtros" at bounding box center [498, 160] width 169 height 75
drag, startPoint x: 455, startPoint y: 150, endPoint x: 418, endPoint y: 146, distance: 37.3
click at [418, 146] on div "Ingrese ID de usuario o caso 717863370 Buscar Borrar filtros" at bounding box center [498, 160] width 169 height 75
paste input "1187946759"
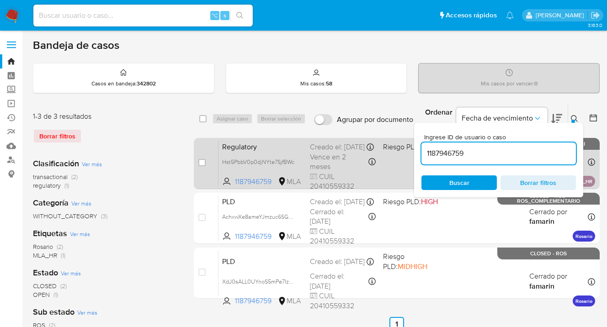
drag, startPoint x: 475, startPoint y: 156, endPoint x: 411, endPoint y: 147, distance: 64.6
click at [411, 147] on div "select-all-cases-checkbox Asignar caso Borrar selección Agrupar por documento O…" at bounding box center [397, 203] width 406 height 198
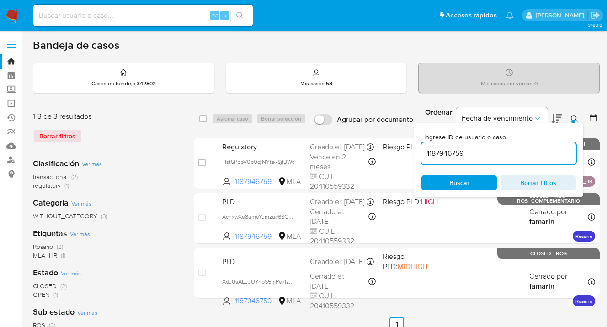
paste input "519537816"
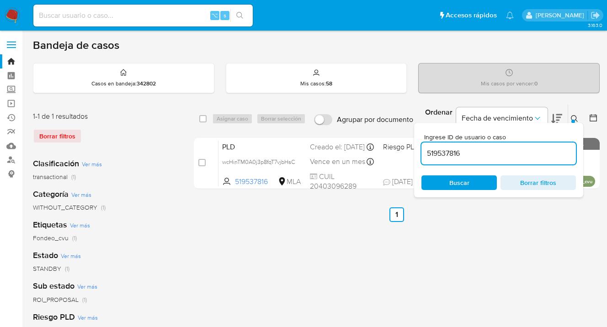
drag, startPoint x: 444, startPoint y: 150, endPoint x: 421, endPoint y: 143, distance: 24.3
click at [415, 144] on div "Ingrese ID de usuario o caso 519537816 Buscar Borrar filtros" at bounding box center [498, 160] width 169 height 75
paste input "150610069"
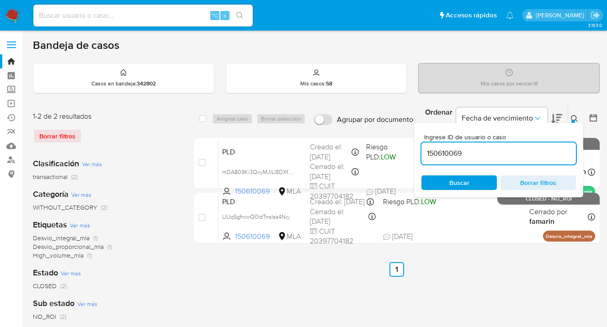
drag, startPoint x: 457, startPoint y: 150, endPoint x: 418, endPoint y: 150, distance: 38.9
click at [418, 150] on div "Ingrese ID de usuario o caso 150610069 Buscar Borrar filtros" at bounding box center [498, 160] width 169 height 75
paste input "202829981"
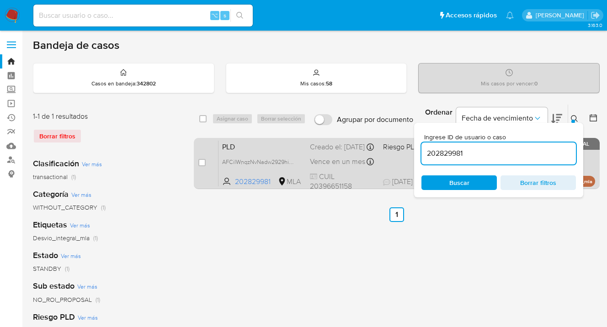
drag, startPoint x: 480, startPoint y: 153, endPoint x: 413, endPoint y: 145, distance: 67.2
click at [412, 145] on div "select-all-cases-checkbox Asignar caso Borrar selección Agrupar por documento O…" at bounding box center [397, 148] width 406 height 89
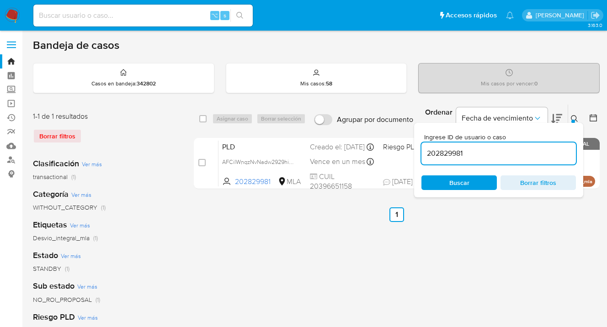
paste input "417581857"
drag, startPoint x: 481, startPoint y: 152, endPoint x: 418, endPoint y: 148, distance: 62.3
click at [417, 149] on div "Ingrese ID de usuario o caso 417581857 Buscar Borrar filtros" at bounding box center [498, 160] width 169 height 75
paste input "150045435"
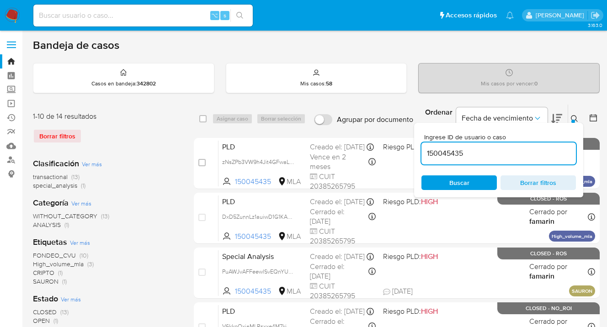
click at [577, 119] on icon at bounding box center [574, 118] width 7 height 7
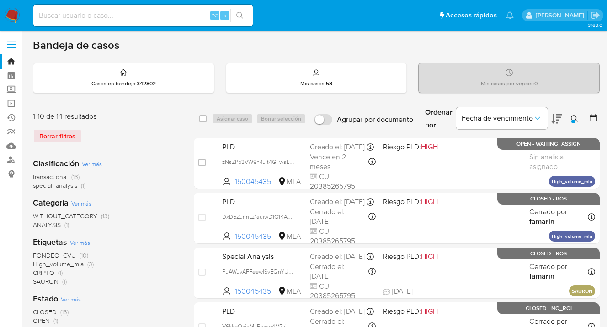
click at [573, 118] on icon at bounding box center [574, 118] width 7 height 7
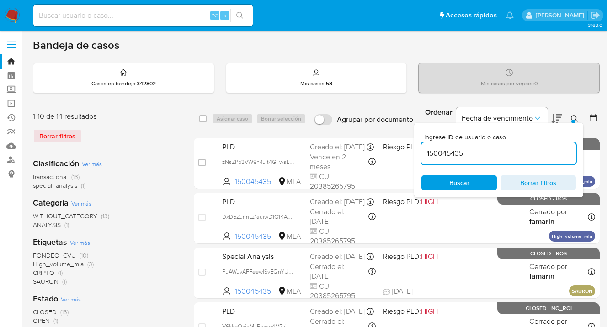
drag, startPoint x: 493, startPoint y: 153, endPoint x: 422, endPoint y: 149, distance: 71.0
click at [422, 149] on input "150045435" at bounding box center [499, 154] width 155 height 12
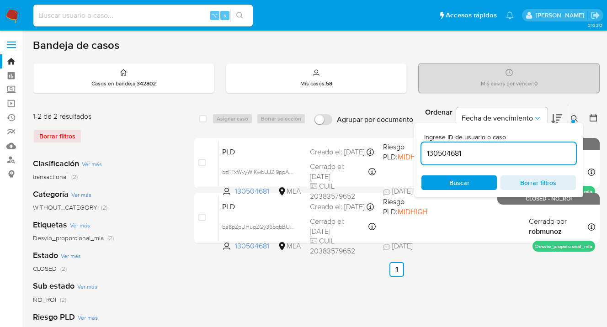
click at [575, 116] on icon at bounding box center [574, 118] width 7 height 7
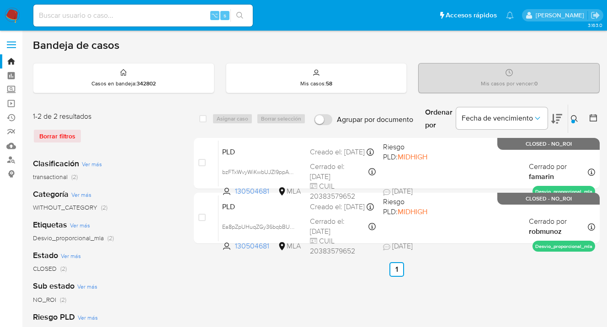
drag, startPoint x: 574, startPoint y: 118, endPoint x: 482, endPoint y: 152, distance: 98.7
click at [573, 118] on icon at bounding box center [574, 118] width 7 height 7
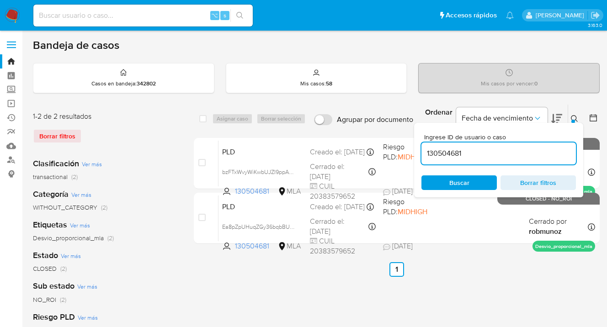
drag, startPoint x: 455, startPoint y: 150, endPoint x: 421, endPoint y: 149, distance: 34.8
click at [421, 149] on div "Ingrese ID de usuario o caso 130504681 Buscar Borrar filtros" at bounding box center [498, 160] width 169 height 75
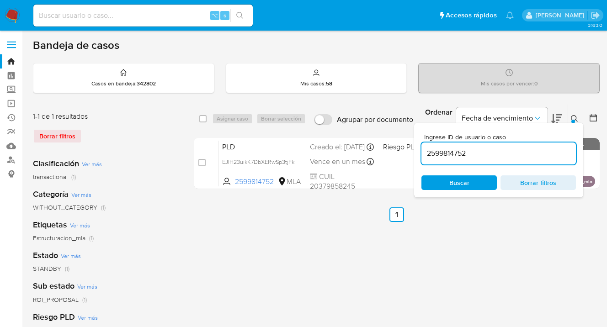
drag, startPoint x: 494, startPoint y: 153, endPoint x: 415, endPoint y: 148, distance: 78.8
click at [416, 148] on div "Ingrese ID de usuario o caso 2599814752 Buscar Borrar filtros" at bounding box center [498, 160] width 169 height 75
paste input "518984617"
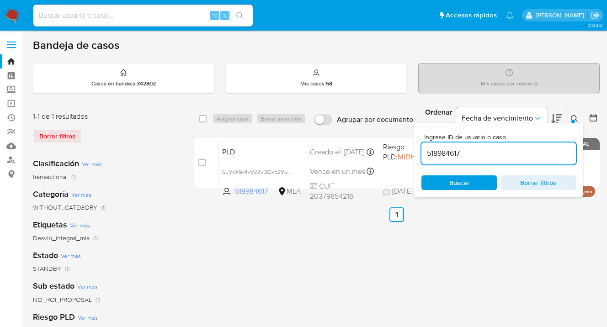
drag, startPoint x: 477, startPoint y: 156, endPoint x: 418, endPoint y: 149, distance: 59.9
click at [417, 150] on div "Ingrese ID de usuario o caso 518984617 Buscar Borrar filtros" at bounding box center [498, 160] width 169 height 75
paste input "19990282"
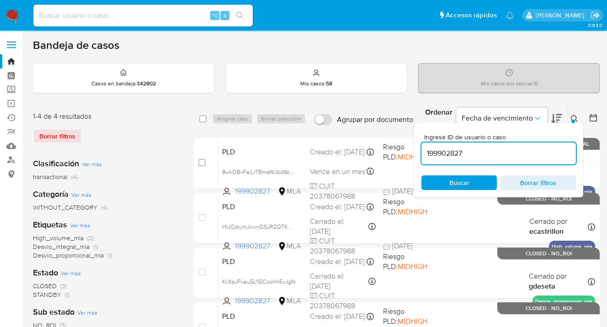
click at [576, 117] on icon at bounding box center [574, 118] width 7 height 7
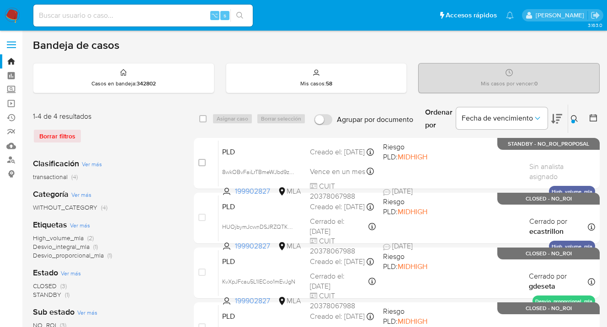
click at [574, 117] on icon at bounding box center [574, 118] width 7 height 7
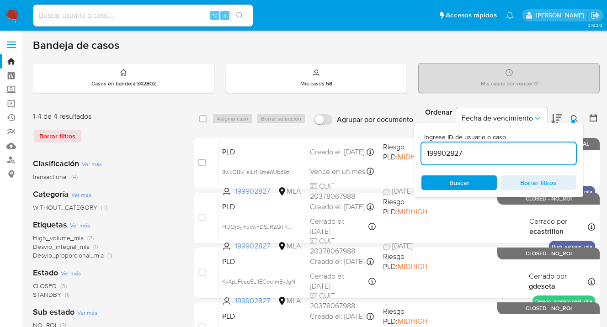
drag, startPoint x: 469, startPoint y: 154, endPoint x: 419, endPoint y: 148, distance: 50.2
click at [418, 148] on div "Ingrese ID de usuario o caso 199902827 Buscar Borrar filtros" at bounding box center [498, 160] width 169 height 75
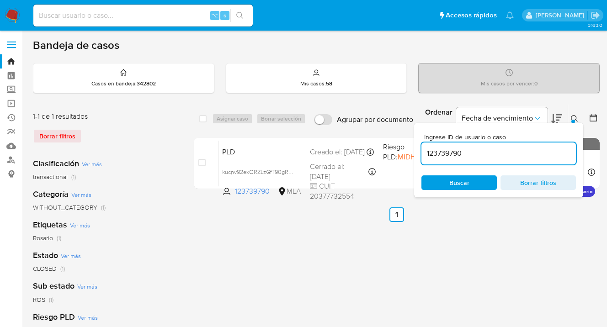
drag, startPoint x: 467, startPoint y: 150, endPoint x: 423, endPoint y: 150, distance: 44.8
click at [423, 150] on input "123739790" at bounding box center [499, 154] width 155 height 12
paste input "2549263364"
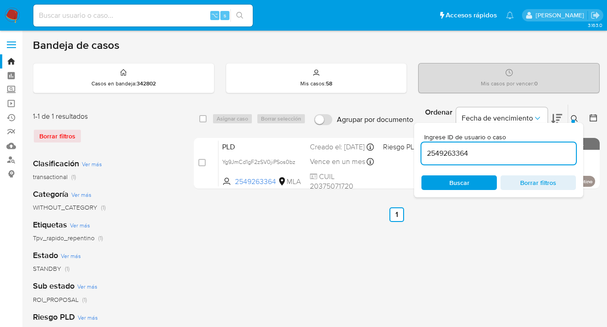
drag, startPoint x: 488, startPoint y: 152, endPoint x: 456, endPoint y: 134, distance: 37.3
click at [411, 143] on div "select-all-cases-checkbox Asignar caso Borrar selección Agrupar por documento O…" at bounding box center [397, 148] width 406 height 89
paste input "96848467"
drag, startPoint x: 432, startPoint y: 153, endPoint x: 415, endPoint y: 149, distance: 17.8
click at [412, 151] on div "select-all-cases-checkbox Asignar caso Borrar selección Agrupar por documento O…" at bounding box center [397, 148] width 406 height 89
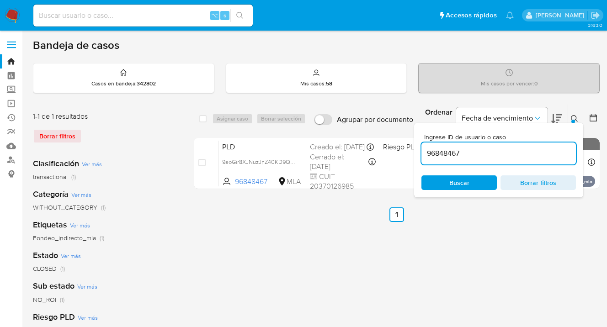
paste input "577155443"
drag, startPoint x: 485, startPoint y: 149, endPoint x: 418, endPoint y: 151, distance: 66.8
click at [418, 151] on div "Ingrese ID de usuario o caso 577155443 Buscar Borrar filtros" at bounding box center [498, 160] width 169 height 75
paste input "769613096"
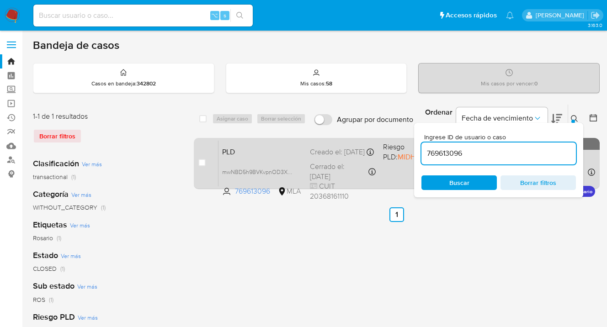
drag, startPoint x: 482, startPoint y: 155, endPoint x: 403, endPoint y: 147, distance: 79.0
click at [404, 147] on div "select-all-cases-checkbox Asignar caso Borrar selección Agrupar por documento O…" at bounding box center [397, 148] width 406 height 89
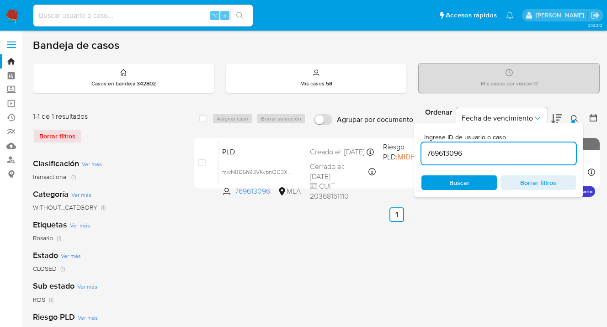
paste input "2580424204"
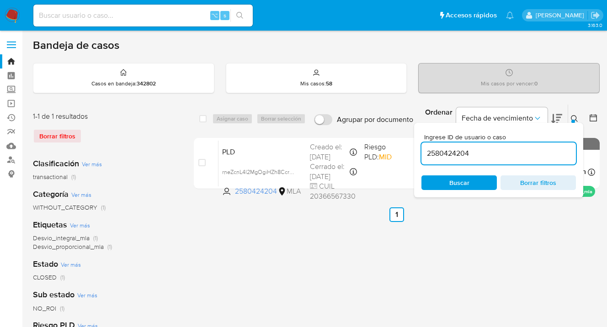
drag, startPoint x: 475, startPoint y: 152, endPoint x: 415, endPoint y: 154, distance: 59.5
click at [415, 155] on div "Ingrese ID de usuario o caso 2580424204 Buscar Borrar filtros" at bounding box center [498, 160] width 169 height 75
paste input "307478445"
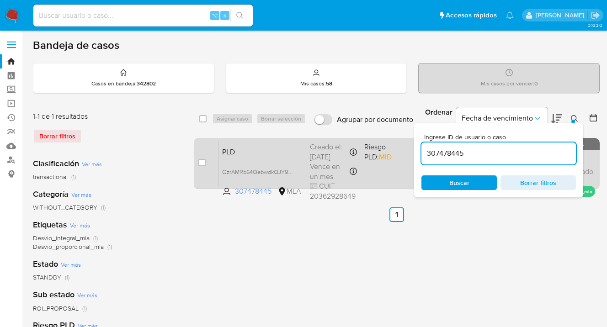
drag, startPoint x: 468, startPoint y: 150, endPoint x: 413, endPoint y: 150, distance: 55.3
click at [413, 150] on div "select-all-cases-checkbox Asignar caso Borrar selección Agrupar por documento O…" at bounding box center [397, 148] width 406 height 89
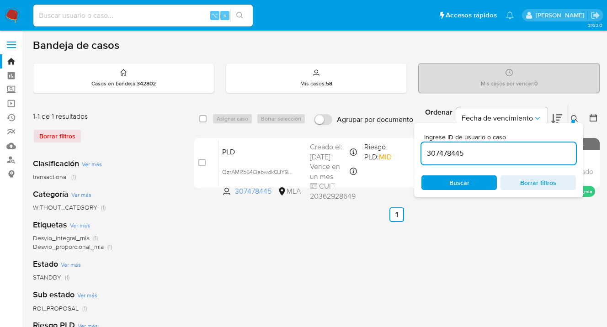
paste input "2560285003"
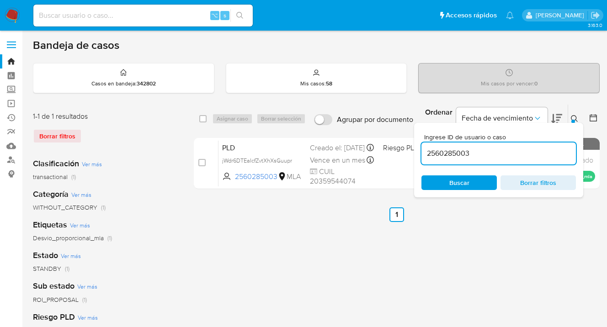
drag, startPoint x: 496, startPoint y: 155, endPoint x: 422, endPoint y: 151, distance: 74.2
click at [423, 151] on input "2560285003" at bounding box center [499, 154] width 155 height 12
paste input "1456503456"
drag, startPoint x: 479, startPoint y: 150, endPoint x: 418, endPoint y: 150, distance: 61.3
click at [418, 151] on div "Ingrese ID de usuario o caso 1456503456 Buscar Borrar filtros" at bounding box center [498, 160] width 169 height 75
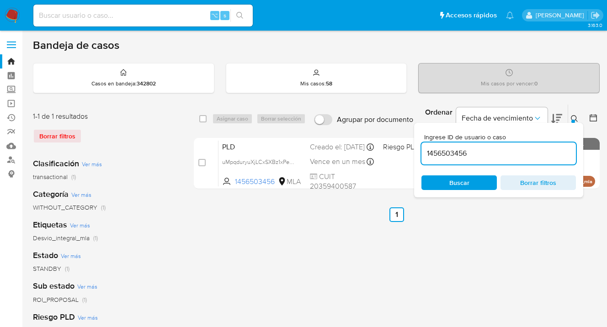
paste input "50489029"
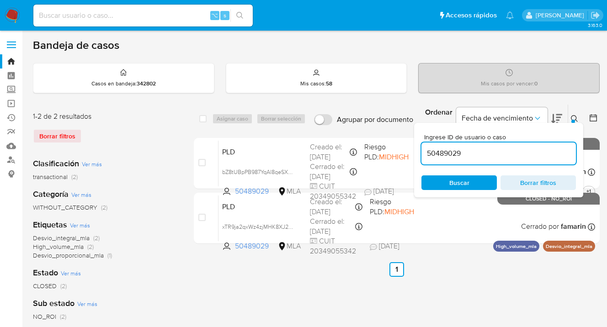
drag, startPoint x: 467, startPoint y: 150, endPoint x: 422, endPoint y: 150, distance: 44.8
click at [422, 150] on input "50489029" at bounding box center [499, 154] width 155 height 12
paste input "380954193"
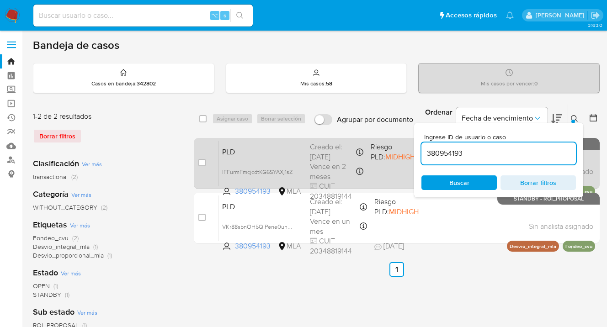
drag, startPoint x: 482, startPoint y: 151, endPoint x: 413, endPoint y: 153, distance: 68.6
click at [413, 153] on div "select-all-cases-checkbox Asignar caso Borrar selección Agrupar por documento O…" at bounding box center [397, 176] width 406 height 144
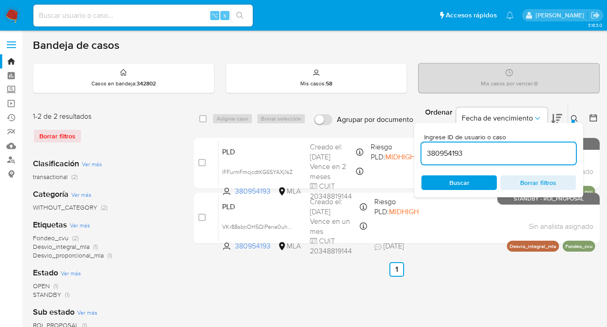
paste input "1015643634"
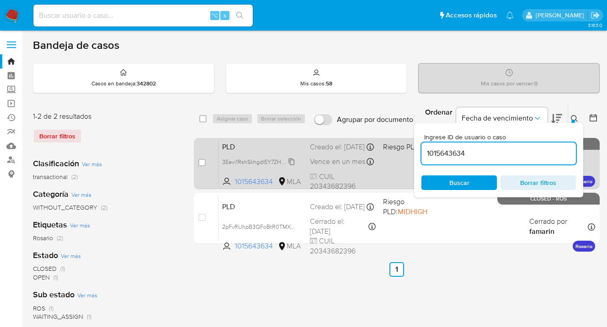
click at [291, 166] on span "3Eevi1RshSkhgdlEY7ZHDpfj" at bounding box center [256, 161] width 69 height 10
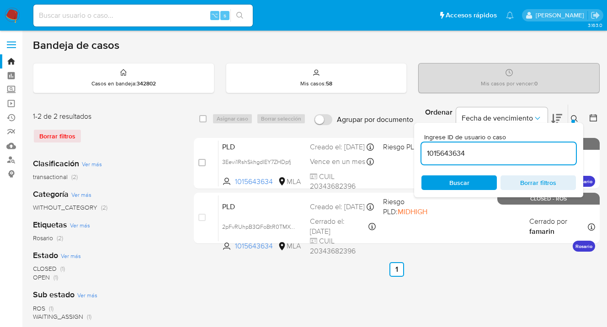
drag, startPoint x: 460, startPoint y: 155, endPoint x: 424, endPoint y: 153, distance: 36.2
click at [424, 153] on input "1015643634" at bounding box center [499, 154] width 155 height 12
paste input "29803469"
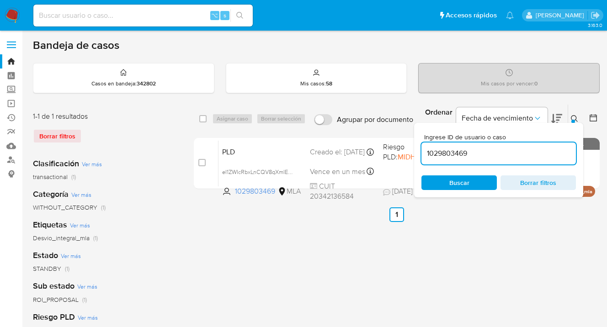
drag, startPoint x: 475, startPoint y: 154, endPoint x: 448, endPoint y: 151, distance: 27.1
click at [420, 151] on div "Ingrese ID de usuario o caso 1029803469 Buscar Borrar filtros" at bounding box center [498, 160] width 169 height 75
paste input "2131992284"
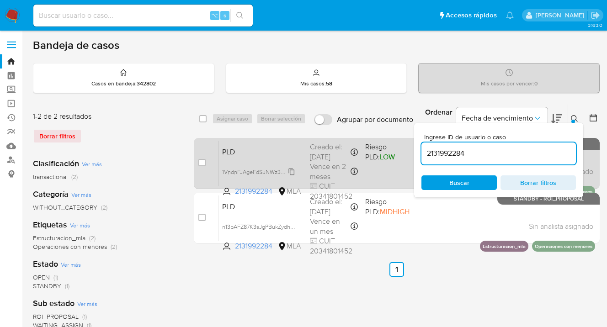
click at [291, 170] on span "1VndnFJAgeFdSuNWz3p2UpHF" at bounding box center [262, 171] width 80 height 10
click at [293, 171] on span "1VndnFJAgeFdSuNWz3p2UpHF" at bounding box center [262, 171] width 80 height 10
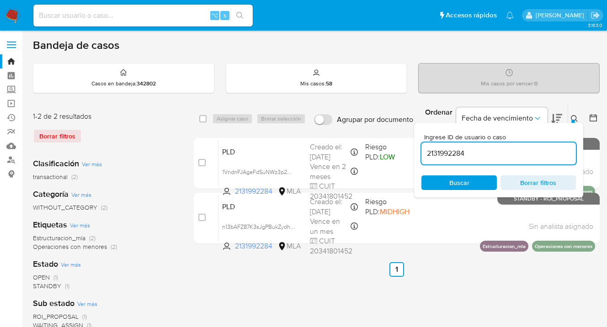
drag, startPoint x: 472, startPoint y: 153, endPoint x: 416, endPoint y: 151, distance: 56.3
click at [416, 152] on div "Ingrese ID de usuario o caso 2131992284 Buscar Borrar filtros" at bounding box center [498, 160] width 169 height 75
paste input "31646378"
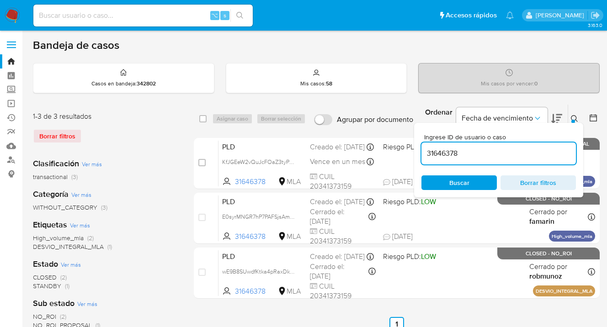
drag, startPoint x: 479, startPoint y: 156, endPoint x: 430, endPoint y: 149, distance: 49.0
click at [406, 151] on div "select-all-cases-checkbox Asignar caso Borrar selección Agrupar por documento O…" at bounding box center [397, 203] width 406 height 198
paste input "1483468337"
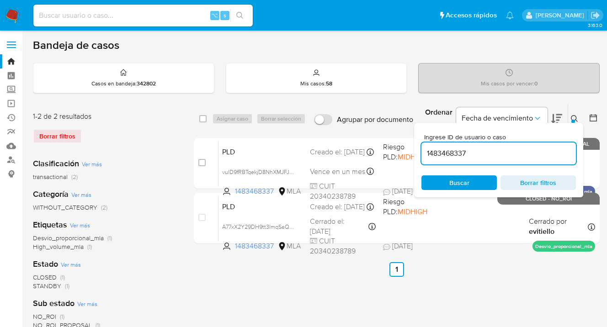
drag, startPoint x: 468, startPoint y: 151, endPoint x: 420, endPoint y: 153, distance: 48.5
click at [420, 153] on div "Ingrese ID de usuario o caso 1483468337 Buscar Borrar filtros" at bounding box center [498, 160] width 169 height 75
paste input "3174622"
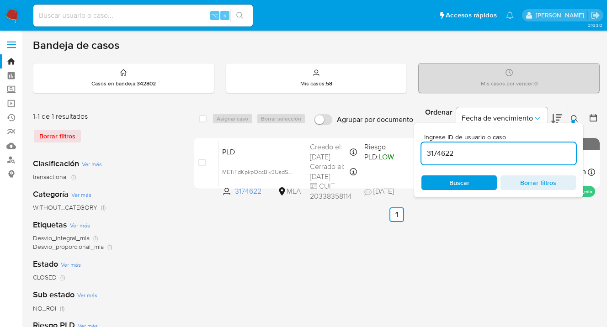
drag, startPoint x: 460, startPoint y: 151, endPoint x: 423, endPoint y: 150, distance: 37.0
click at [423, 150] on input "3174622" at bounding box center [499, 154] width 155 height 12
paste input "164407211"
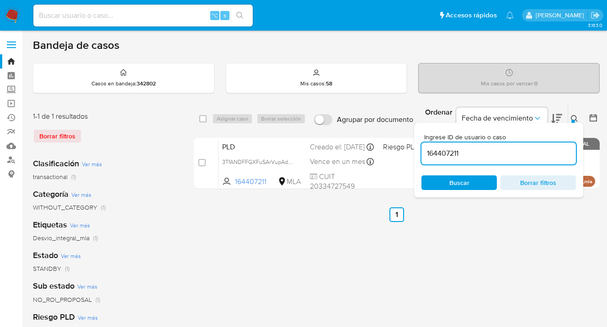
drag, startPoint x: 464, startPoint y: 152, endPoint x: 419, endPoint y: 152, distance: 44.8
click at [419, 152] on div "Ingrese ID de usuario o caso 164407211 Buscar Borrar filtros" at bounding box center [498, 160] width 169 height 75
paste input "725015277"
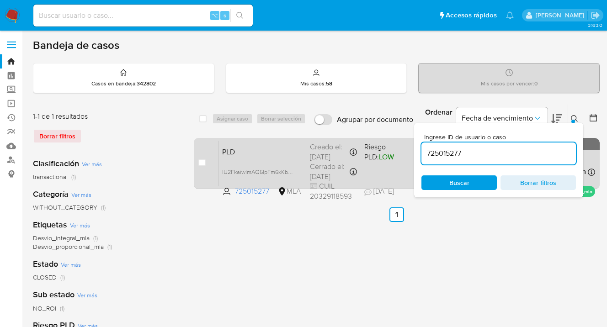
drag, startPoint x: 478, startPoint y: 153, endPoint x: 412, endPoint y: 147, distance: 66.1
click at [412, 147] on div "select-all-cases-checkbox Asignar caso Borrar selección Agrupar por documento O…" at bounding box center [397, 148] width 406 height 89
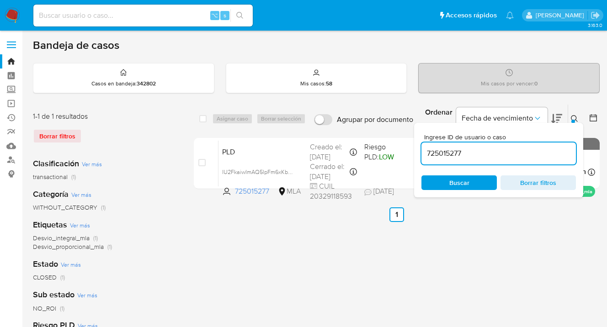
paste input "80698296"
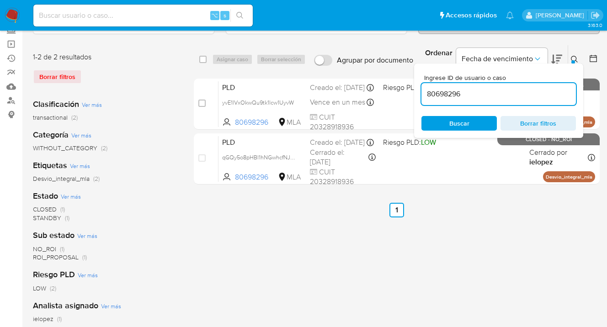
scroll to position [88, 0]
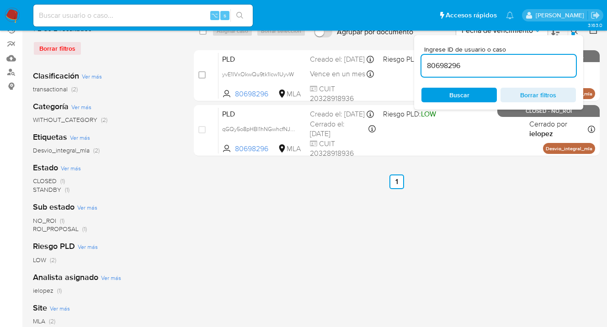
drag, startPoint x: 511, startPoint y: 65, endPoint x: 425, endPoint y: 61, distance: 86.1
click at [422, 60] on div "80698296" at bounding box center [499, 66] width 155 height 22
paste input "1788639469"
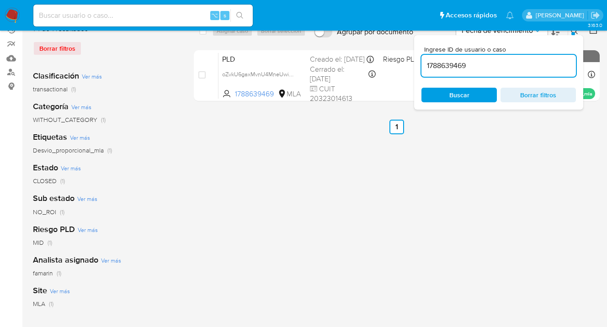
drag, startPoint x: 473, startPoint y: 67, endPoint x: 423, endPoint y: 64, distance: 50.9
click at [423, 64] on input "1788639469" at bounding box center [499, 66] width 155 height 12
paste input "24185948"
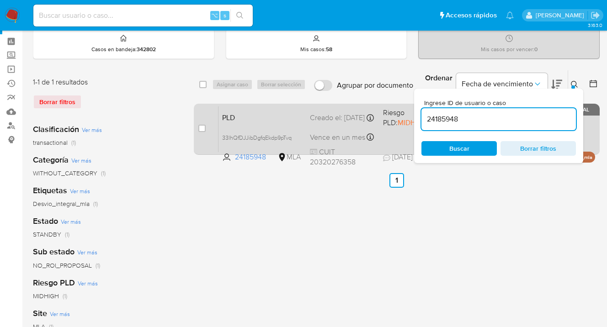
scroll to position [31, 0]
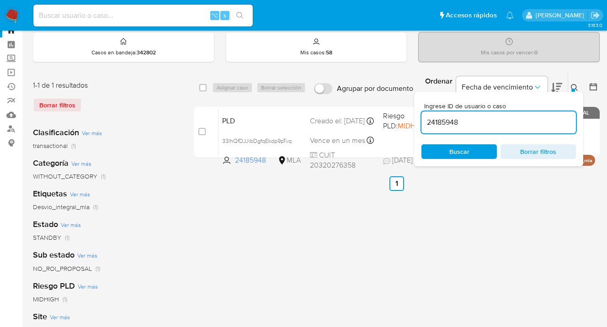
drag, startPoint x: 463, startPoint y: 120, endPoint x: 421, endPoint y: 118, distance: 42.1
click at [420, 118] on div "Ingrese ID de usuario o caso 24185948 Buscar Borrar filtros" at bounding box center [498, 129] width 169 height 75
paste input "1288197561"
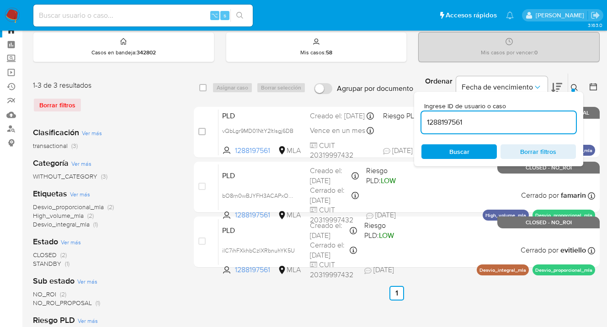
drag, startPoint x: 480, startPoint y: 122, endPoint x: 418, endPoint y: 122, distance: 61.3
click at [418, 122] on div "Ingrese ID de usuario o caso 1288197561 Buscar Borrar filtros" at bounding box center [498, 129] width 169 height 75
paste input "974534"
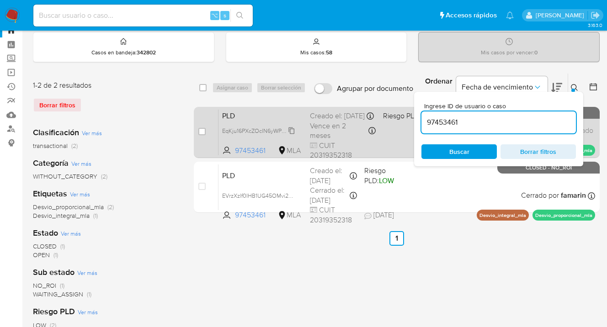
click at [292, 135] on span "EqKju16PXcZOclN6yWP7T2OI" at bounding box center [259, 130] width 75 height 10
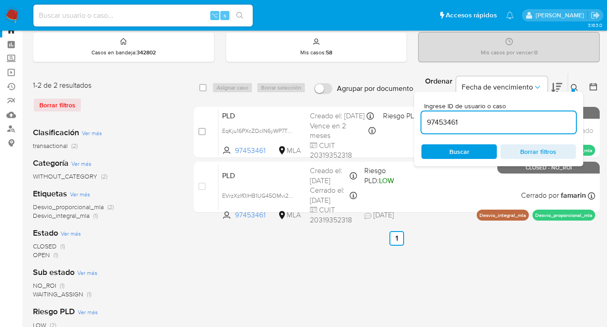
drag, startPoint x: 489, startPoint y: 124, endPoint x: 421, endPoint y: 122, distance: 68.6
click at [421, 122] on div "Ingrese ID de usuario o caso 97453461 Buscar Borrar filtros" at bounding box center [498, 129] width 169 height 75
paste input "2628112125"
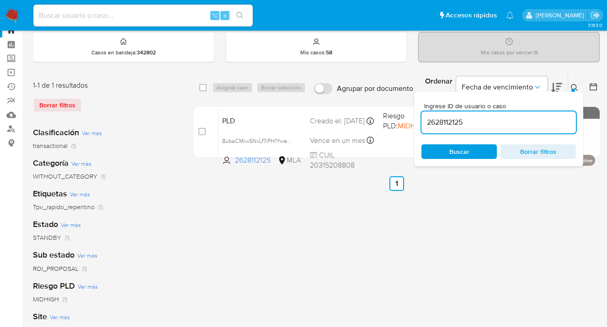
drag, startPoint x: 475, startPoint y: 121, endPoint x: 417, endPoint y: 118, distance: 58.1
click at [417, 118] on div "Ingrese ID de usuario o caso 2628112125 Buscar Borrar filtros" at bounding box center [498, 129] width 169 height 75
paste input "40751346"
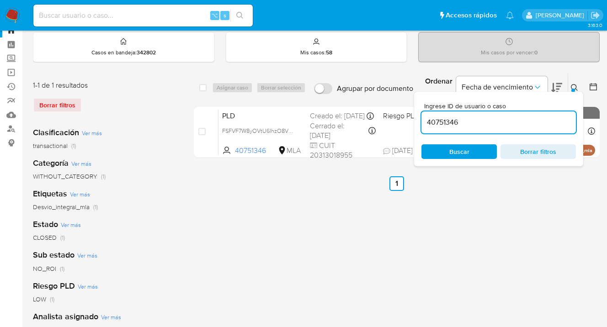
drag, startPoint x: 464, startPoint y: 119, endPoint x: 419, endPoint y: 122, distance: 44.9
click at [415, 121] on div "Ingrese ID de usuario o caso 40751346 Buscar Borrar filtros" at bounding box center [498, 129] width 169 height 75
paste input "81397115"
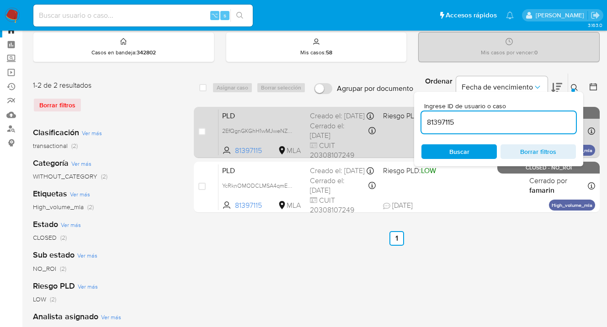
drag, startPoint x: 477, startPoint y: 123, endPoint x: 408, endPoint y: 117, distance: 68.9
click at [407, 117] on div "select-all-cases-checkbox Asignar caso Borrar selección Agrupar por documento O…" at bounding box center [397, 145] width 406 height 144
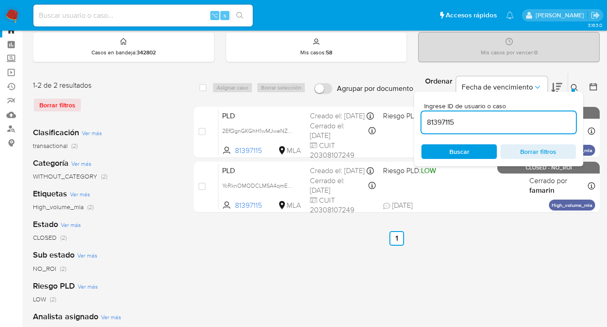
paste input "2571288419"
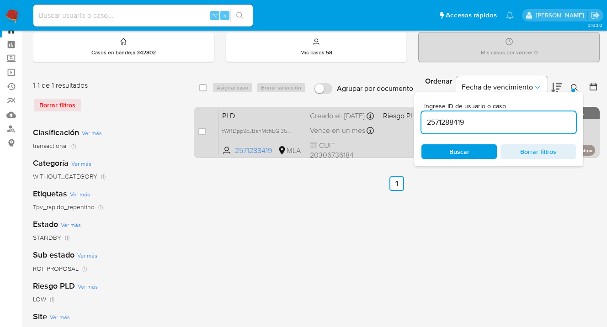
drag, startPoint x: 479, startPoint y: 122, endPoint x: 399, endPoint y: 119, distance: 79.6
click at [399, 119] on div "select-all-cases-checkbox Asignar caso Borrar selección Agrupar por documento O…" at bounding box center [397, 117] width 406 height 89
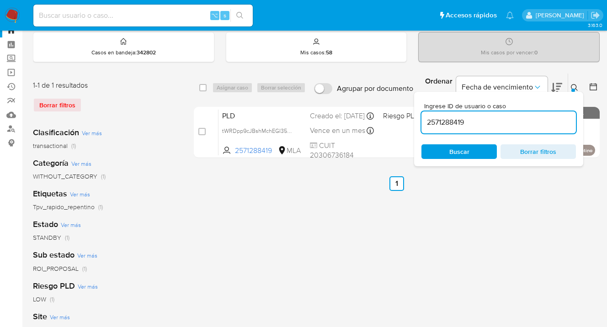
paste input "9259797"
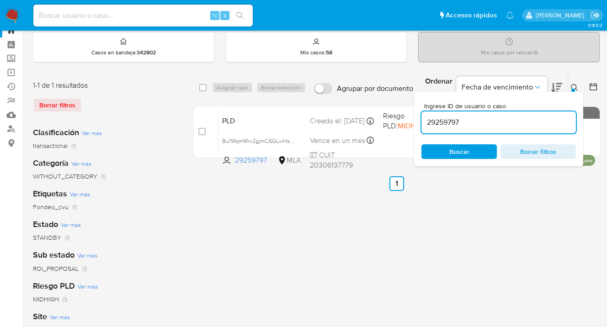
drag, startPoint x: 464, startPoint y: 123, endPoint x: 417, endPoint y: 118, distance: 46.9
click at [418, 118] on div "Ingrese ID de usuario o caso 29259797 Buscar Borrar filtros" at bounding box center [498, 129] width 169 height 75
paste input "509477100"
drag, startPoint x: 470, startPoint y: 119, endPoint x: 417, endPoint y: 120, distance: 53.1
click at [417, 120] on div "Ingrese ID de usuario o caso 509477100 Buscar Borrar filtros" at bounding box center [498, 129] width 169 height 75
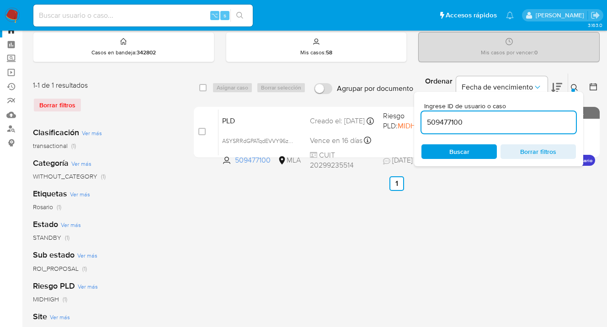
paste input "1072394094"
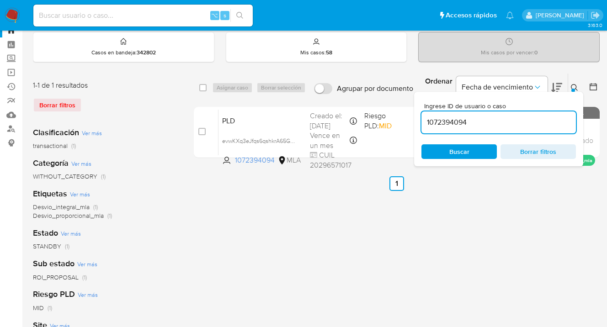
drag, startPoint x: 473, startPoint y: 123, endPoint x: 423, endPoint y: 119, distance: 49.9
click at [424, 119] on input "1072394094" at bounding box center [499, 123] width 155 height 12
paste input "20334353"
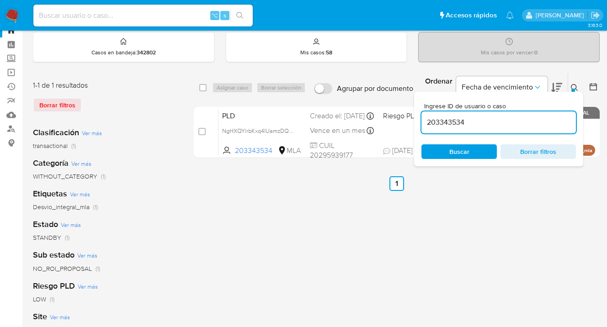
drag, startPoint x: 459, startPoint y: 120, endPoint x: 420, endPoint y: 118, distance: 38.5
click at [420, 118] on div "Ingrese ID de usuario o caso 203343534 Buscar Borrar filtros" at bounding box center [498, 129] width 169 height 75
paste input "169835491"
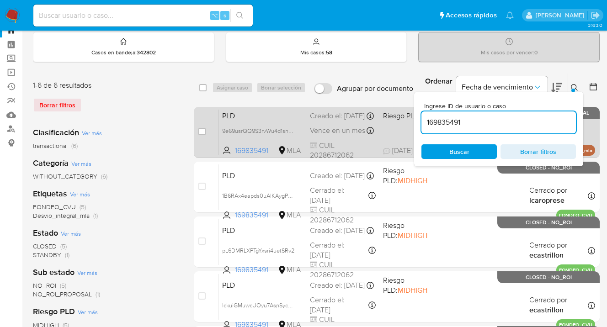
drag, startPoint x: 467, startPoint y: 120, endPoint x: 412, endPoint y: 118, distance: 54.4
click at [411, 118] on div "select-all-cases-checkbox Asignar caso Borrar selección Agrupar por documento O…" at bounding box center [397, 254] width 406 height 363
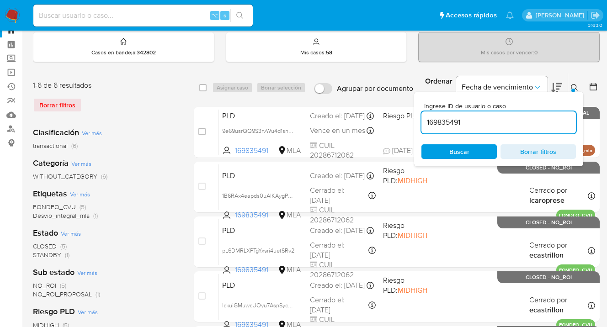
paste input "2575730473"
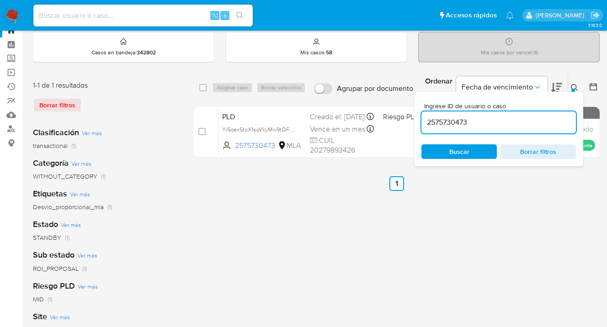
drag, startPoint x: 473, startPoint y: 123, endPoint x: 421, endPoint y: 119, distance: 52.3
click at [421, 119] on div "Ingrese ID de usuario o caso 2575730473 Buscar Borrar filtros" at bounding box center [498, 129] width 169 height 75
paste input "86430932"
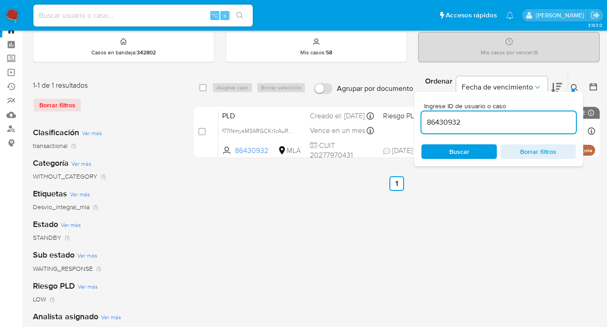
drag, startPoint x: 453, startPoint y: 123, endPoint x: 423, endPoint y: 120, distance: 30.3
click at [423, 120] on input "86430932" at bounding box center [499, 123] width 155 height 12
paste input "2516522134"
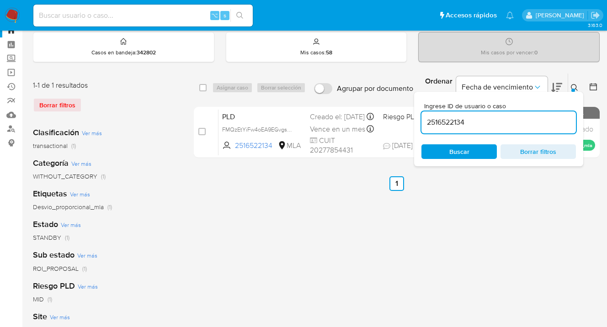
drag, startPoint x: 465, startPoint y: 123, endPoint x: 419, endPoint y: 121, distance: 46.2
click at [419, 121] on div "Ingrese ID de usuario o caso 2516522134 Buscar Borrar filtros" at bounding box center [498, 129] width 169 height 75
paste input "135437746"
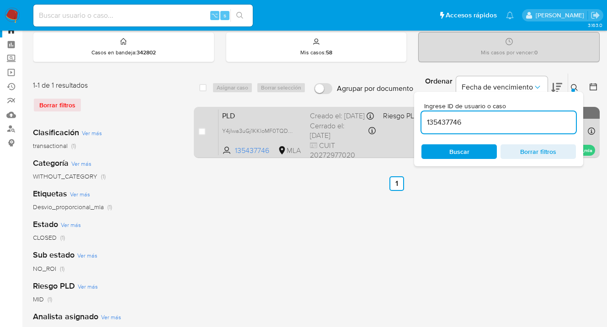
drag, startPoint x: 460, startPoint y: 122, endPoint x: 408, endPoint y: 123, distance: 51.2
click at [408, 123] on div "select-all-cases-checkbox Asignar caso Borrar selección Agrupar por documento O…" at bounding box center [397, 117] width 406 height 89
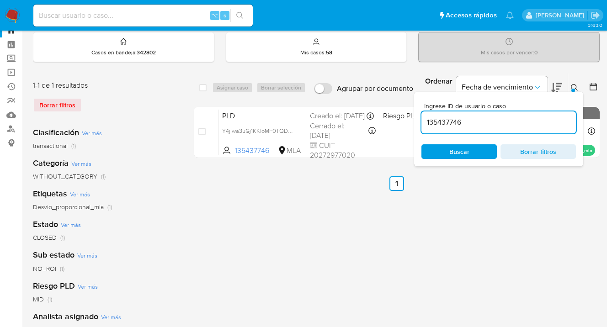
paste input "96309929"
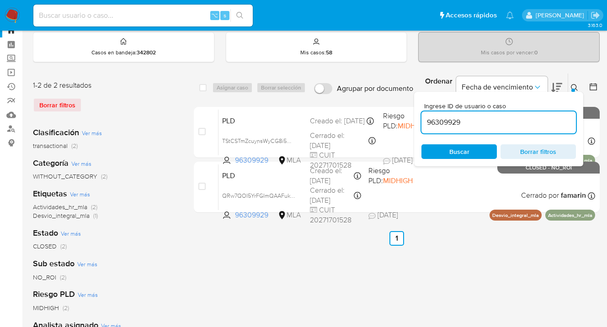
drag, startPoint x: 463, startPoint y: 122, endPoint x: 427, endPoint y: 123, distance: 36.6
click at [425, 123] on input "96309929" at bounding box center [499, 123] width 155 height 12
paste input "65265918"
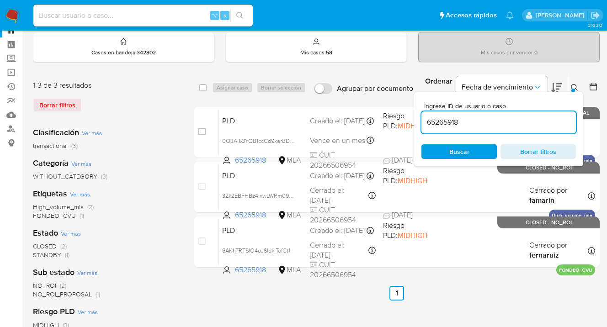
drag, startPoint x: 464, startPoint y: 120, endPoint x: 427, endPoint y: 115, distance: 37.9
click at [427, 115] on div "65265918" at bounding box center [499, 123] width 155 height 22
paste input "2396958665"
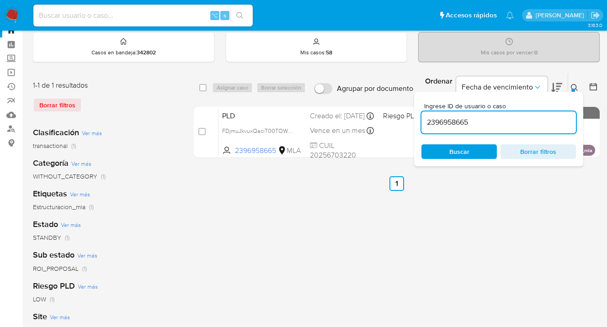
drag, startPoint x: 483, startPoint y: 121, endPoint x: 425, endPoint y: 119, distance: 58.6
click at [425, 119] on input "2396958665" at bounding box center [499, 123] width 155 height 12
paste input "143276714"
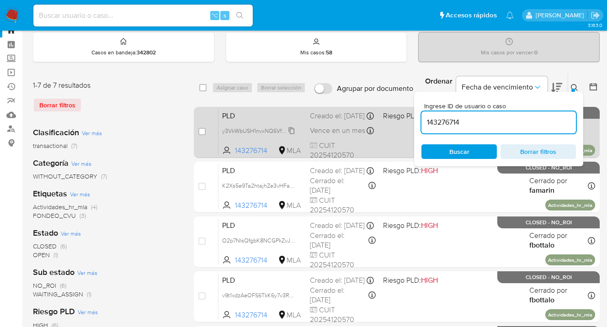
click at [291, 135] on span "y3VkWbUSH1nvxNQ6VfyQjAQs" at bounding box center [261, 130] width 79 height 10
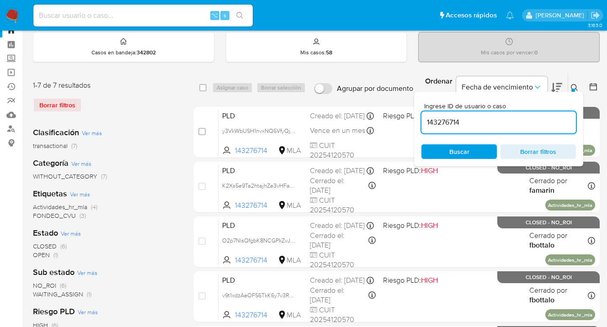
click at [573, 86] on icon at bounding box center [574, 87] width 7 height 7
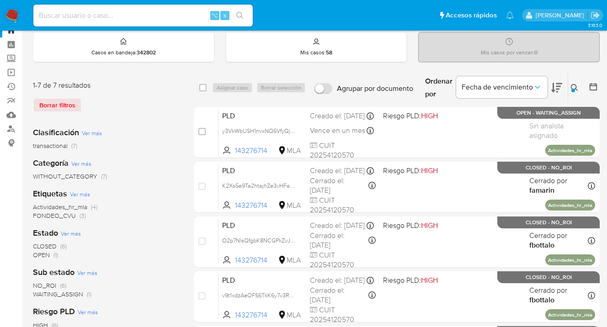
drag, startPoint x: 575, startPoint y: 84, endPoint x: 548, endPoint y: 96, distance: 29.3
click at [574, 85] on icon at bounding box center [574, 87] width 7 height 7
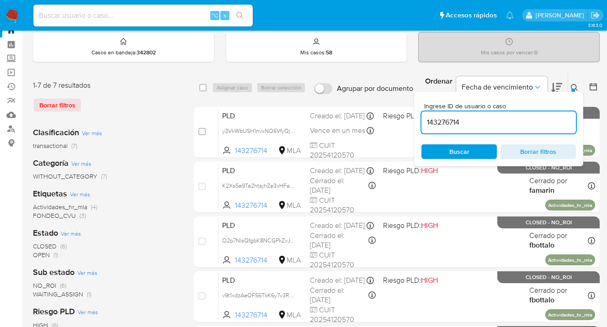
drag, startPoint x: 492, startPoint y: 119, endPoint x: 428, endPoint y: 122, distance: 63.2
click at [422, 123] on input "143276714" at bounding box center [499, 123] width 155 height 12
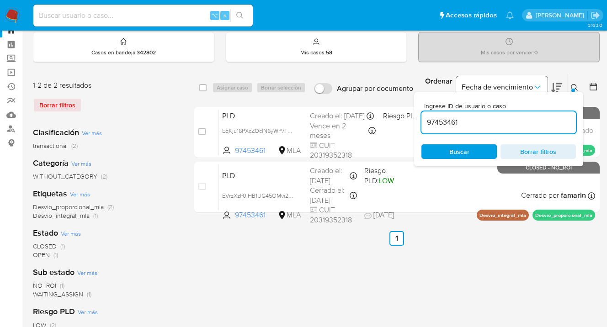
drag, startPoint x: 575, startPoint y: 85, endPoint x: 538, endPoint y: 91, distance: 37.4
click at [575, 85] on icon at bounding box center [574, 87] width 7 height 7
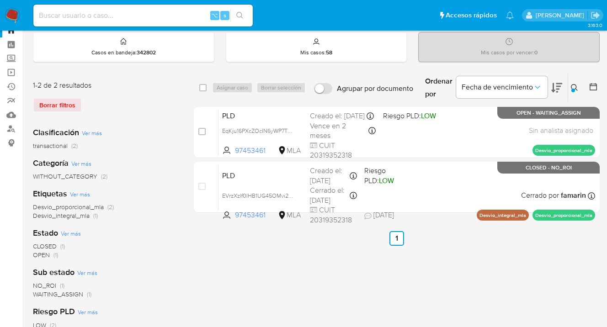
click at [576, 87] on icon at bounding box center [574, 87] width 7 height 7
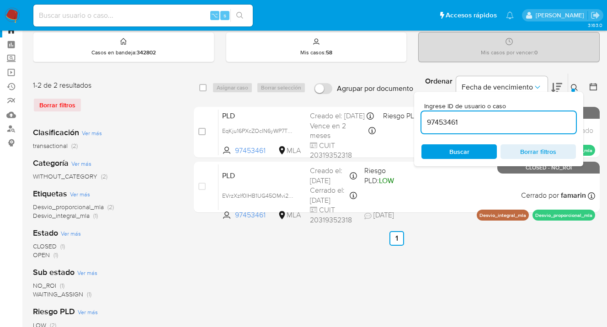
drag, startPoint x: 460, startPoint y: 122, endPoint x: 423, endPoint y: 121, distance: 37.1
click at [423, 121] on input "97453461" at bounding box center [499, 123] width 155 height 12
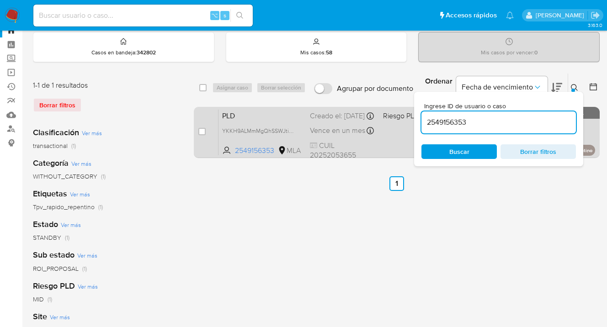
drag, startPoint x: 490, startPoint y: 120, endPoint x: 411, endPoint y: 119, distance: 79.1
click at [411, 119] on div "select-all-cases-checkbox Asignar caso Borrar selección Agrupar por documento O…" at bounding box center [397, 117] width 406 height 89
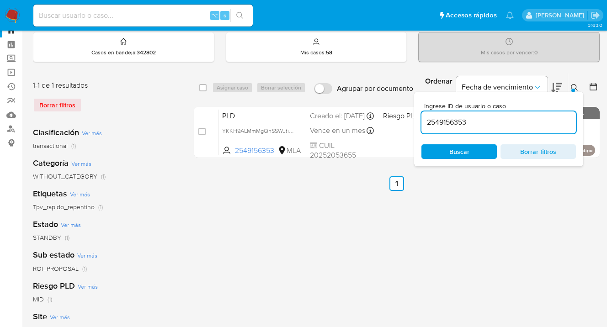
paste input "33534990"
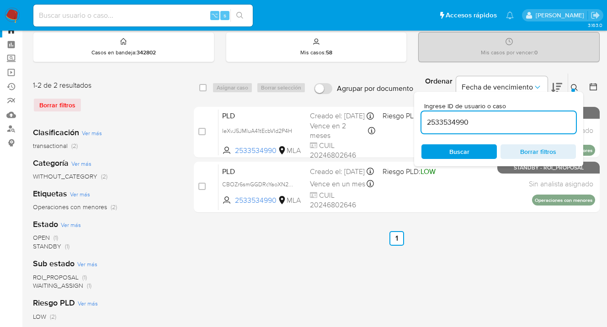
click at [576, 87] on icon at bounding box center [574, 87] width 7 height 7
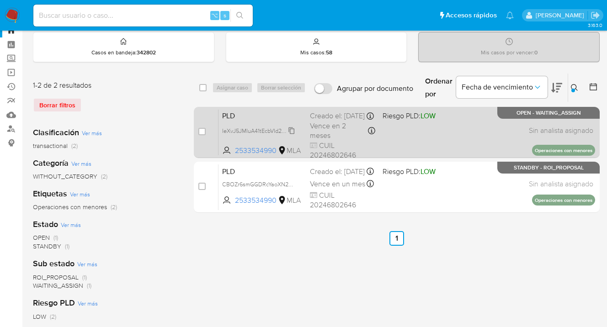
click at [293, 134] on icon at bounding box center [291, 130] width 7 height 7
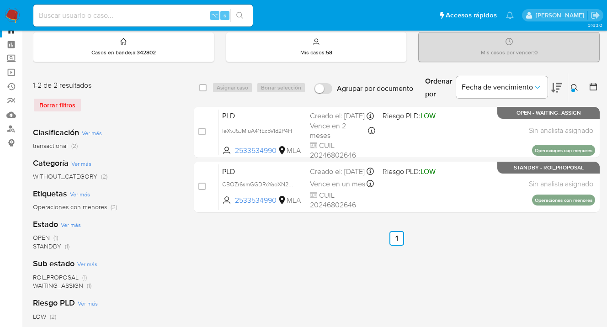
drag, startPoint x: 578, startPoint y: 87, endPoint x: 569, endPoint y: 90, distance: 8.7
click at [573, 89] on button at bounding box center [575, 87] width 15 height 11
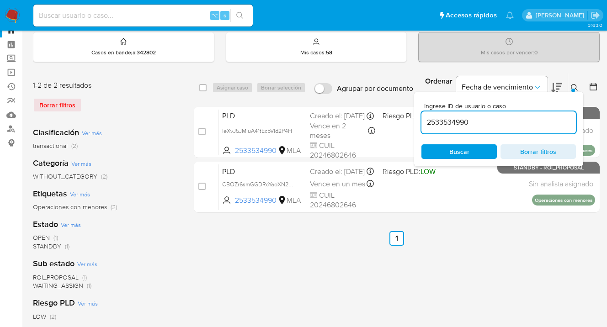
drag, startPoint x: 480, startPoint y: 122, endPoint x: 422, endPoint y: 121, distance: 57.6
click at [422, 121] on input "2533534990" at bounding box center [499, 123] width 155 height 12
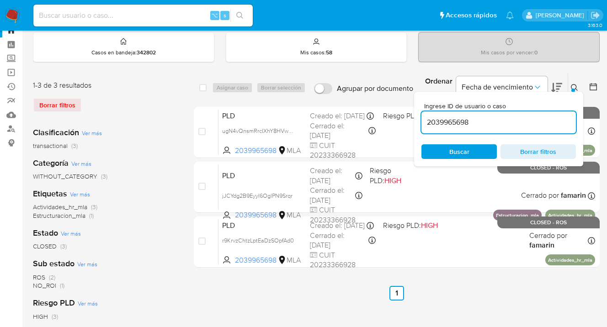
drag, startPoint x: 465, startPoint y: 119, endPoint x: 425, endPoint y: 123, distance: 40.0
click at [425, 123] on input "2039965698" at bounding box center [499, 123] width 155 height 12
paste input "301749975"
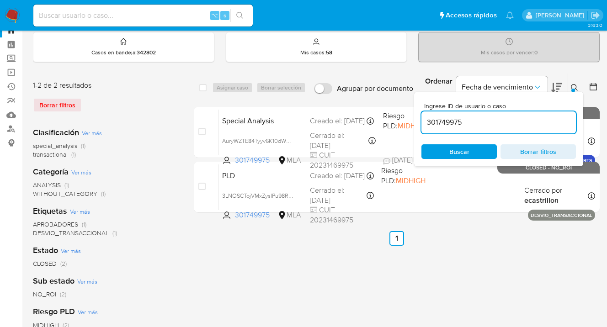
drag, startPoint x: 474, startPoint y: 123, endPoint x: 426, endPoint y: 121, distance: 48.0
click at [426, 121] on input "301749975" at bounding box center [499, 123] width 155 height 12
paste input "2479758403"
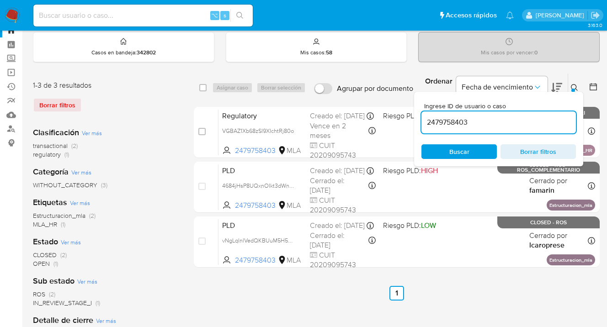
drag, startPoint x: 462, startPoint y: 122, endPoint x: 421, endPoint y: 118, distance: 40.9
click at [422, 118] on input "2479758403" at bounding box center [499, 123] width 155 height 12
paste input "22488288"
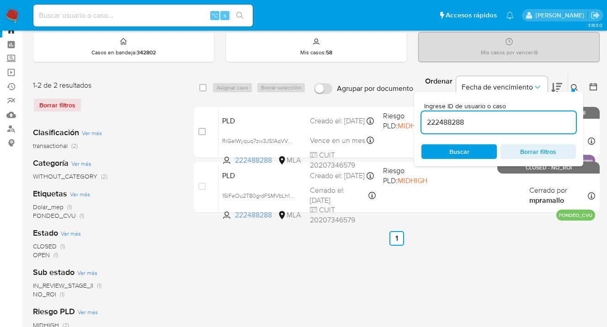
drag, startPoint x: 470, startPoint y: 122, endPoint x: 416, endPoint y: 115, distance: 54.4
click at [416, 115] on div "Ingrese ID de usuario o caso 222488288 Buscar Borrar filtros" at bounding box center [498, 129] width 169 height 75
paste input "1528745"
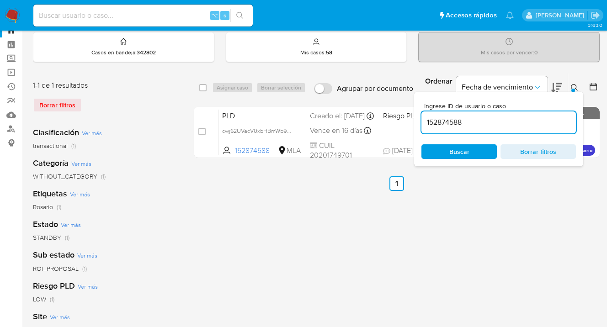
drag, startPoint x: 451, startPoint y: 120, endPoint x: 415, endPoint y: 115, distance: 36.5
click at [415, 115] on div "Ingrese ID de usuario o caso 152874588 Buscar Borrar filtros" at bounding box center [498, 129] width 169 height 75
paste input "28893285"
drag, startPoint x: 444, startPoint y: 123, endPoint x: 417, endPoint y: 122, distance: 27.5
click at [422, 122] on input "28893285" at bounding box center [499, 123] width 155 height 12
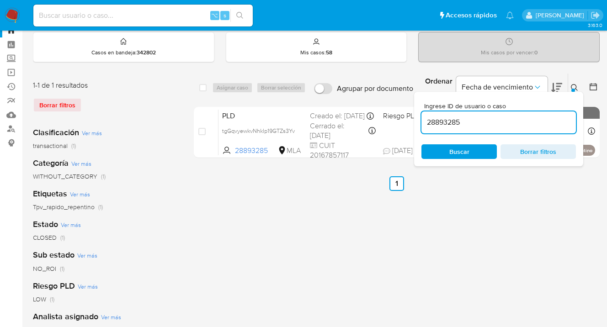
paste input "58248308"
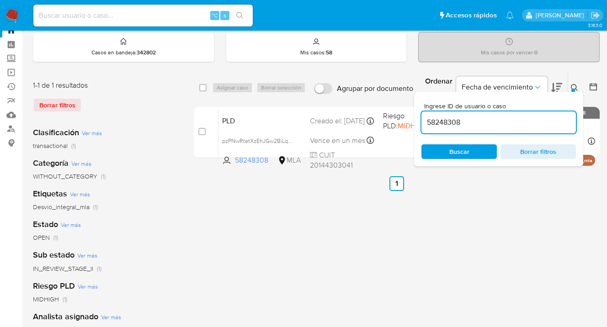
drag, startPoint x: 470, startPoint y: 121, endPoint x: 418, endPoint y: 122, distance: 51.7
click at [416, 122] on div "Ingrese ID de usuario o caso 58248308 Buscar Borrar filtros" at bounding box center [498, 129] width 169 height 75
paste input "2565986927"
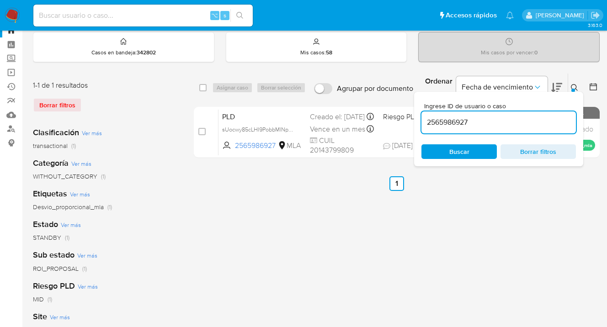
drag, startPoint x: 473, startPoint y: 120, endPoint x: 424, endPoint y: 118, distance: 49.0
click at [421, 118] on div "Ingrese ID de usuario o caso 2565986927 Buscar Borrar filtros" at bounding box center [498, 129] width 169 height 75
paste input "161708526"
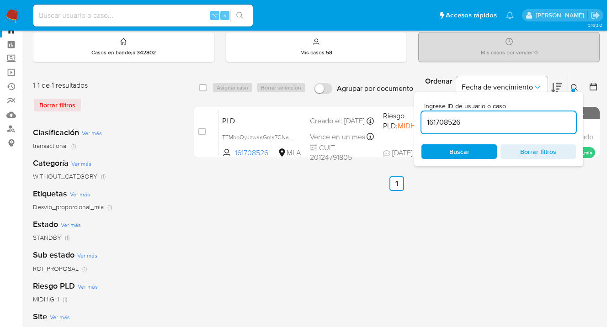
drag, startPoint x: 468, startPoint y: 122, endPoint x: 426, endPoint y: 117, distance: 42.3
click at [426, 117] on input "161708526" at bounding box center [499, 123] width 155 height 12
paste input "447582461"
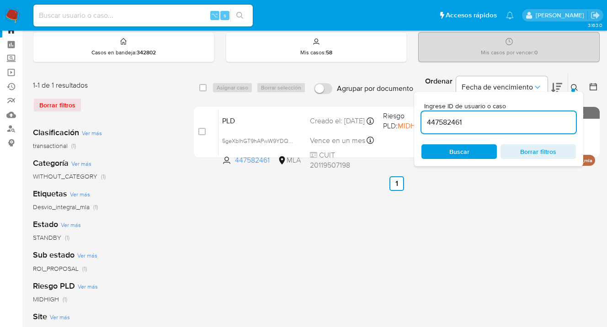
drag, startPoint x: 476, startPoint y: 123, endPoint x: 424, endPoint y: 119, distance: 51.8
click at [424, 119] on input "447582461" at bounding box center [499, 123] width 155 height 12
paste input "2540653658"
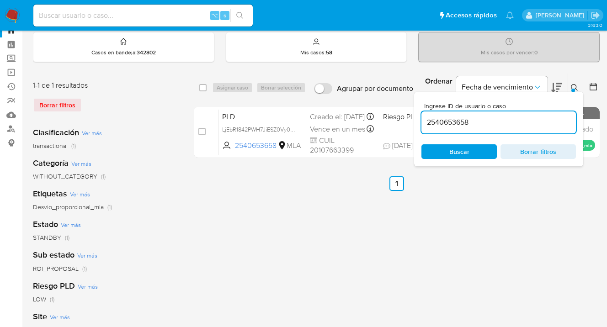
drag, startPoint x: 468, startPoint y: 118, endPoint x: 424, endPoint y: 120, distance: 44.0
click at [424, 120] on input "2540653658" at bounding box center [499, 123] width 155 height 12
paste input "385694313"
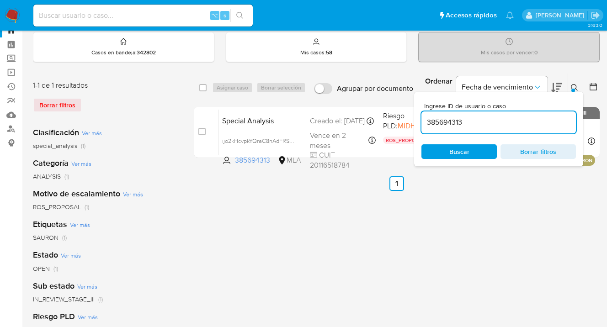
drag, startPoint x: 468, startPoint y: 121, endPoint x: 420, endPoint y: 117, distance: 48.2
click at [418, 117] on div "Ingrese ID de usuario o caso 385694313 Buscar Borrar filtros" at bounding box center [498, 129] width 169 height 75
paste input "563039"
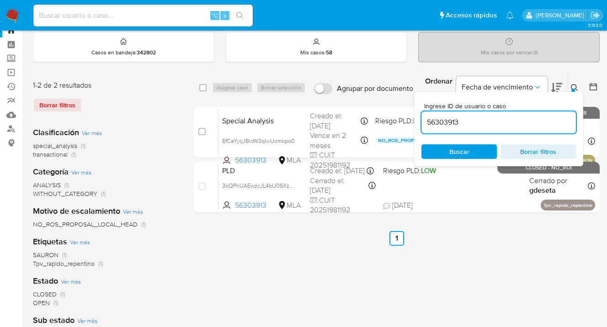
click at [576, 86] on icon at bounding box center [574, 87] width 7 height 7
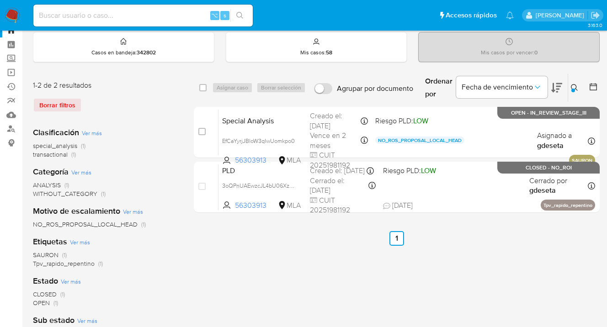
click at [572, 87] on icon at bounding box center [574, 87] width 7 height 7
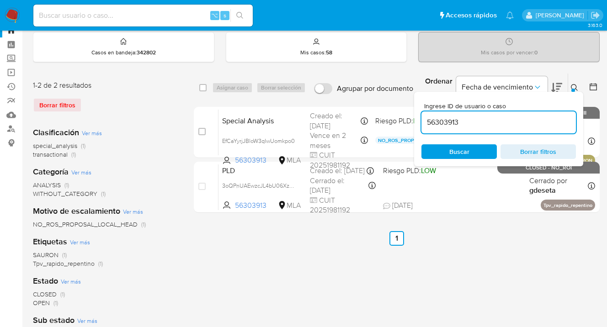
drag, startPoint x: 483, startPoint y: 122, endPoint x: 422, endPoint y: 122, distance: 61.3
click at [422, 122] on input "56303913" at bounding box center [499, 123] width 155 height 12
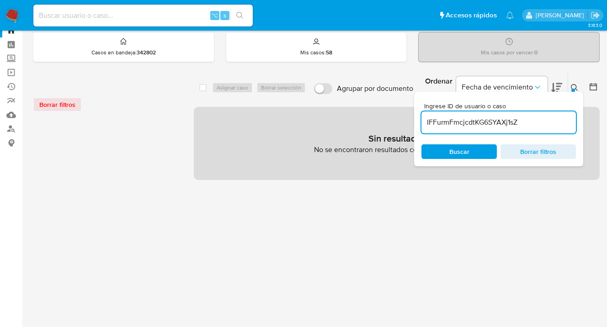
drag, startPoint x: 530, startPoint y: 120, endPoint x: 522, endPoint y: 123, distance: 9.1
click at [530, 121] on input "IFFurmFmcjcdtKG6SYAXj1sZ" at bounding box center [499, 123] width 155 height 12
drag, startPoint x: 428, startPoint y: 123, endPoint x: 435, endPoint y: 142, distance: 20.1
click at [428, 124] on input "IFFurmFmcjcdtKG6SYAXj1sZ" at bounding box center [499, 123] width 155 height 12
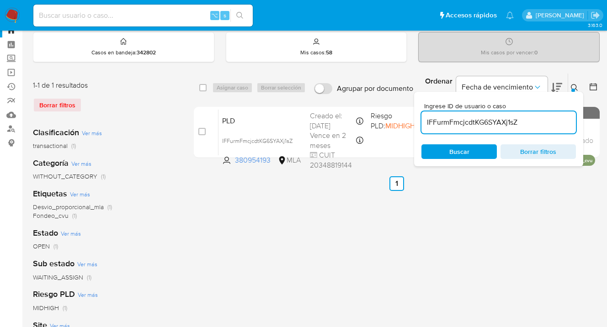
click at [575, 87] on icon at bounding box center [574, 87] width 7 height 7
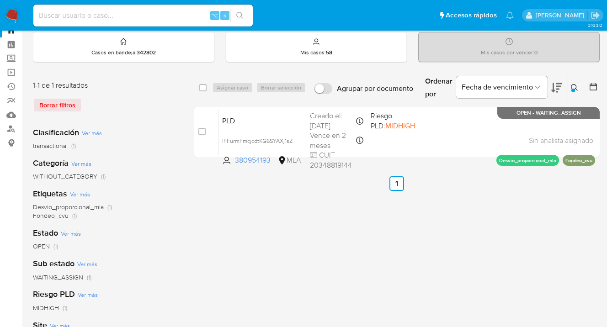
click at [575, 86] on icon at bounding box center [574, 87] width 7 height 7
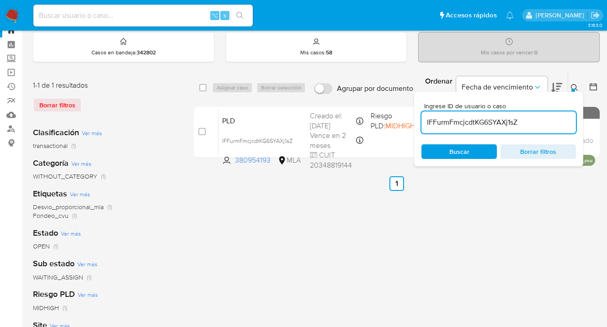
drag, startPoint x: 525, startPoint y: 122, endPoint x: 418, endPoint y: 121, distance: 107.5
click at [415, 121] on div "Ingrese ID de usuario o caso IFFurmFmcjcdtKG6SYAXj1sZ Buscar Borrar filtros" at bounding box center [498, 129] width 169 height 75
type input "380954193"
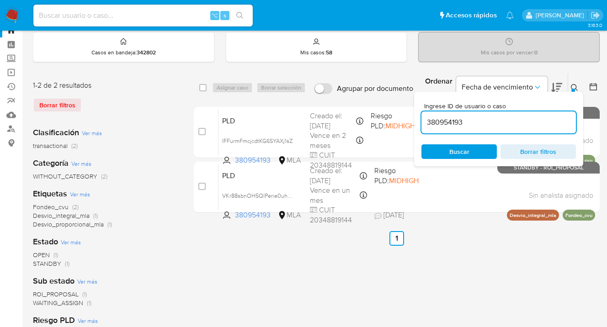
click at [575, 84] on icon at bounding box center [574, 87] width 7 height 7
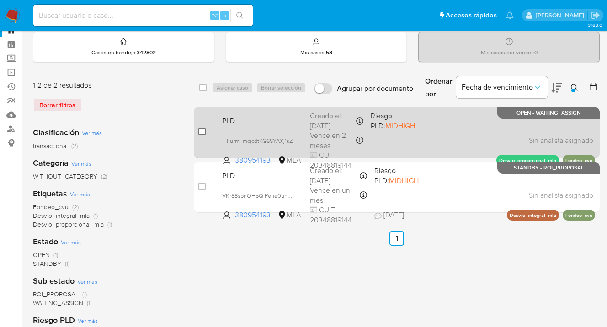
drag, startPoint x: 203, startPoint y: 132, endPoint x: 203, endPoint y: 127, distance: 5.1
click at [203, 133] on input "checkbox" at bounding box center [201, 131] width 7 height 7
checkbox input "true"
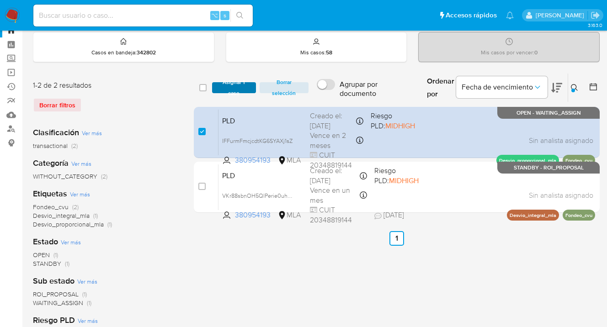
click at [228, 87] on span "Asignar 1 caso" at bounding box center [234, 87] width 35 height 9
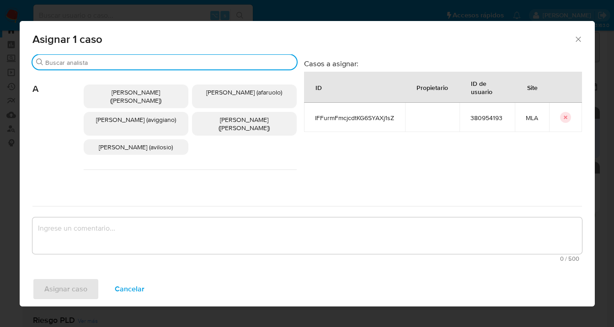
click at [180, 64] on input "Buscar" at bounding box center [169, 63] width 248 height 8
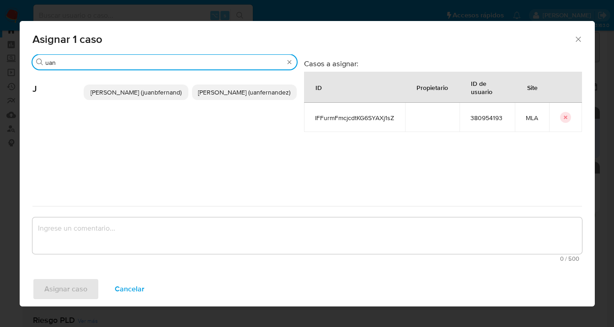
type input "uan"
drag, startPoint x: 248, startPoint y: 100, endPoint x: 215, endPoint y: 126, distance: 42.3
click at [247, 97] on span "Juan Pablo Fernandez (uanfernandez)" at bounding box center [244, 92] width 92 height 9
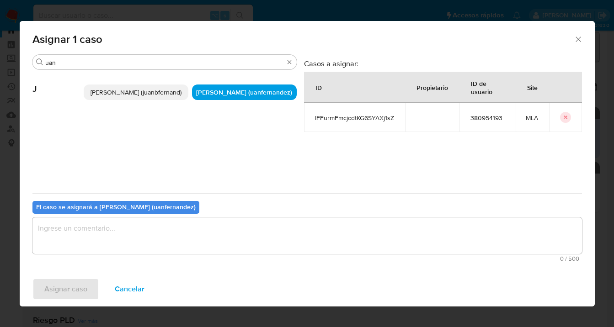
click at [182, 239] on textarea "assign-modal" at bounding box center [307, 236] width 550 height 37
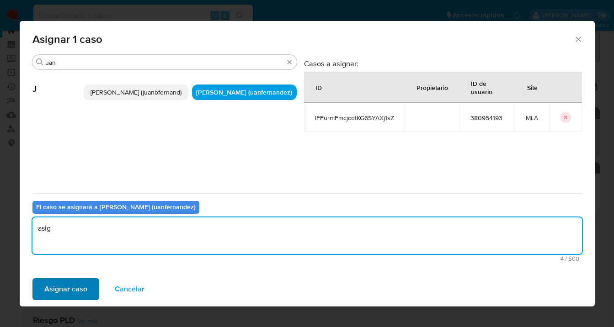
type textarea "asig"
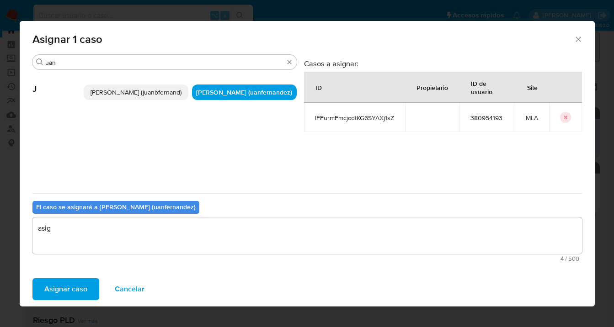
click at [71, 292] on span "Asignar caso" at bounding box center [65, 289] width 43 height 20
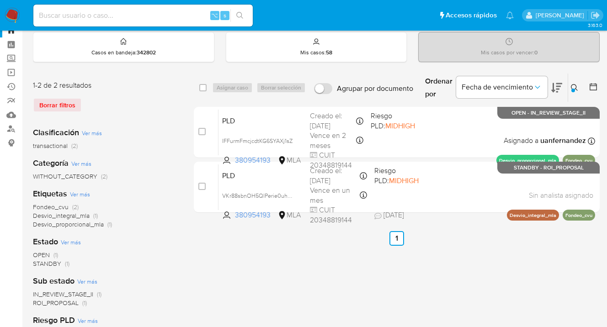
click at [577, 86] on button at bounding box center [575, 87] width 15 height 11
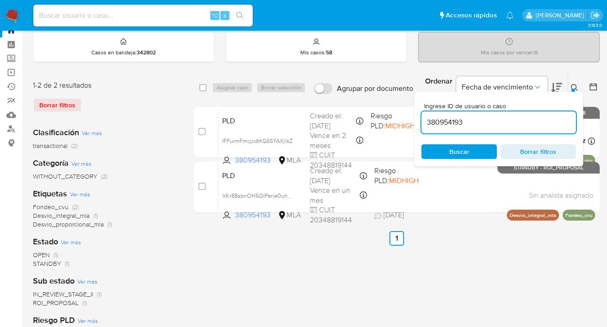
drag, startPoint x: 470, startPoint y: 122, endPoint x: 417, endPoint y: 123, distance: 53.5
click at [415, 122] on div "Ingrese ID de usuario o caso 380954193 Buscar Borrar filtros" at bounding box center [498, 129] width 169 height 75
type input "2417974481"
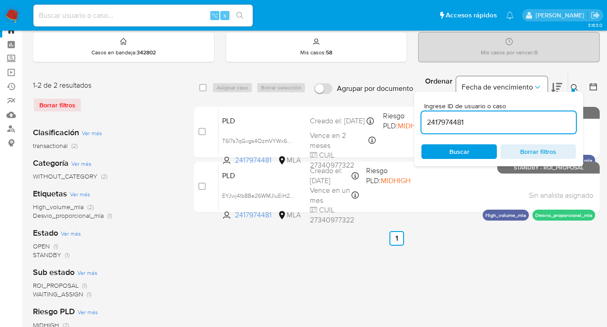
drag, startPoint x: 575, startPoint y: 86, endPoint x: 489, endPoint y: 89, distance: 86.0
click at [575, 86] on icon at bounding box center [574, 87] width 7 height 7
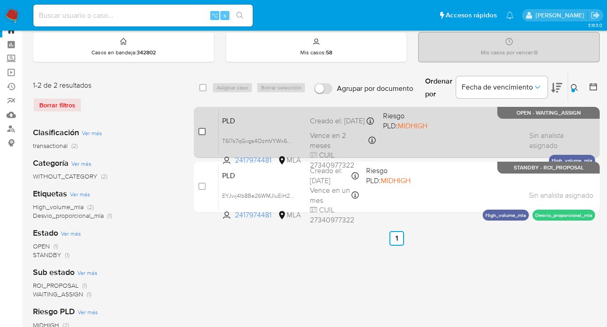
click at [203, 130] on input "checkbox" at bounding box center [201, 131] width 7 height 7
checkbox input "true"
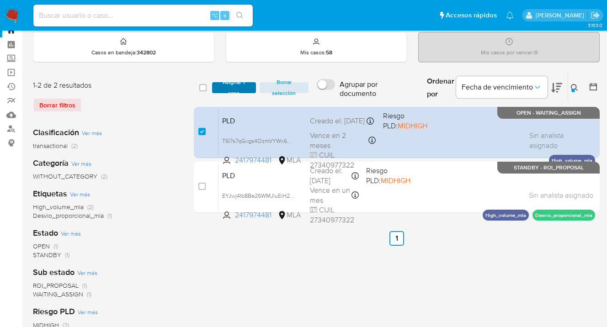
click at [234, 89] on span "Asignar 1 caso" at bounding box center [234, 87] width 35 height 9
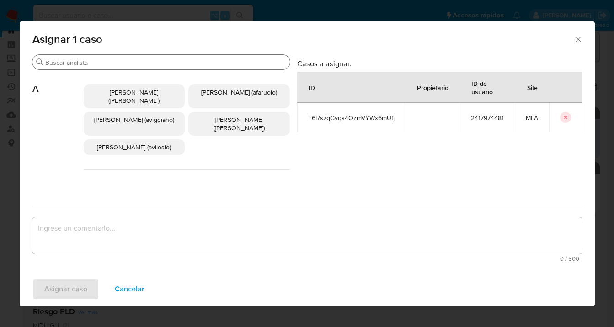
click at [188, 63] on input "Buscar" at bounding box center [165, 63] width 241 height 8
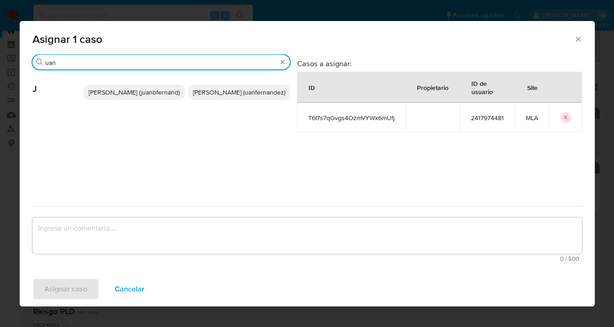
type input "uan"
drag, startPoint x: 221, startPoint y: 89, endPoint x: 219, endPoint y: 113, distance: 23.9
click at [221, 89] on span "Juan Pablo Fernandez (uanfernandez)" at bounding box center [239, 92] width 92 height 9
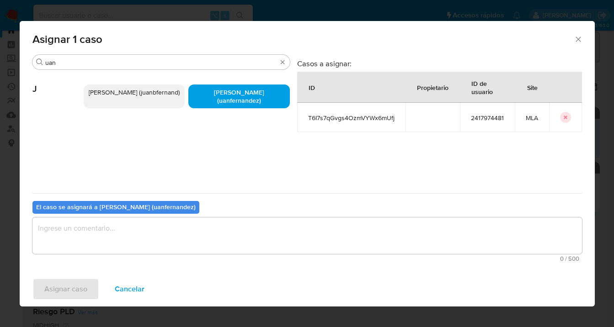
click at [188, 237] on textarea "assign-modal" at bounding box center [307, 236] width 550 height 37
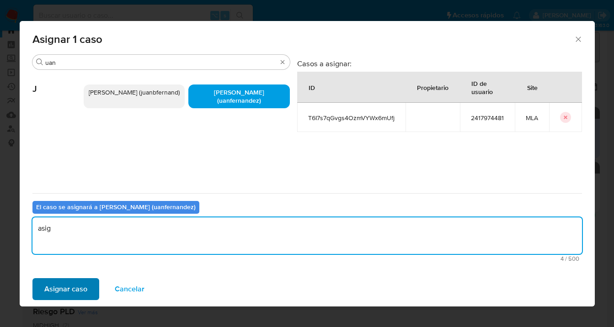
type textarea "asig"
click at [64, 284] on span "Asignar caso" at bounding box center [65, 289] width 43 height 20
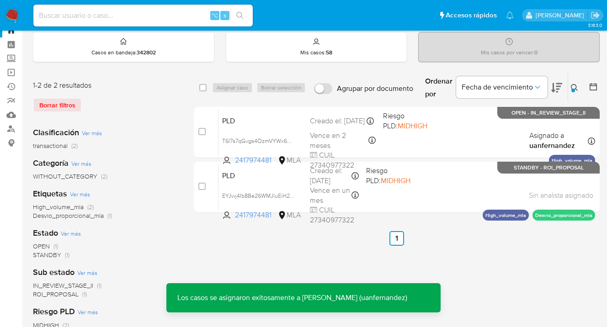
click at [577, 86] on icon at bounding box center [574, 87] width 7 height 7
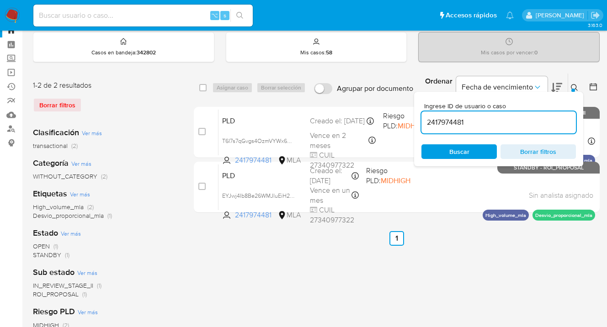
drag, startPoint x: 473, startPoint y: 119, endPoint x: 418, endPoint y: 121, distance: 55.4
click at [418, 121] on div "Ingrese ID de usuario o caso 2417974481 Buscar Borrar filtros" at bounding box center [498, 129] width 169 height 75
type input "677980956"
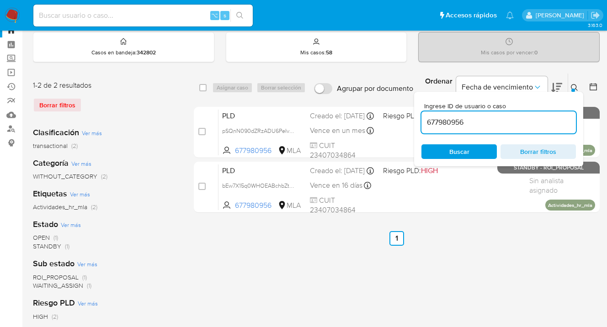
click at [575, 86] on icon at bounding box center [574, 87] width 7 height 7
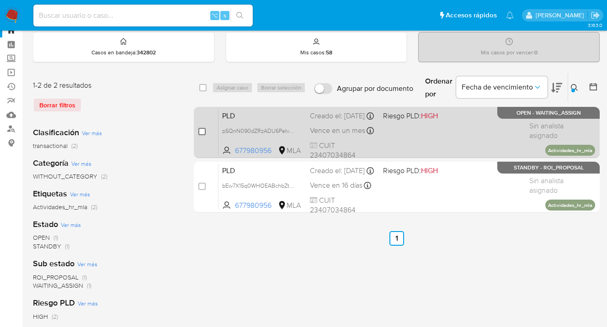
click at [203, 132] on input "checkbox" at bounding box center [201, 131] width 7 height 7
checkbox input "true"
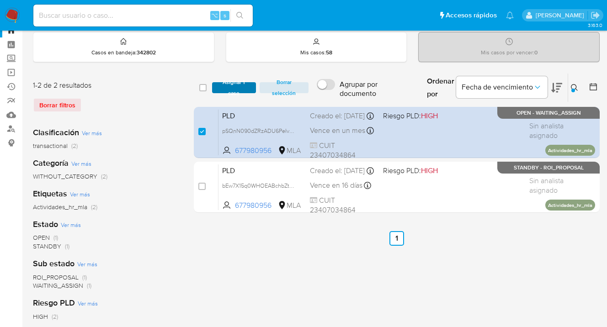
click at [232, 85] on span "Asignar 1 caso" at bounding box center [234, 87] width 35 height 9
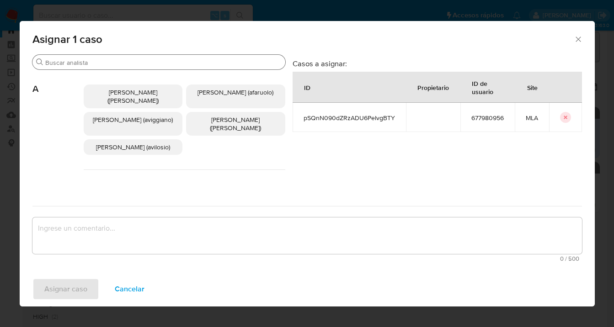
click at [170, 64] on input "Buscar" at bounding box center [163, 63] width 236 height 8
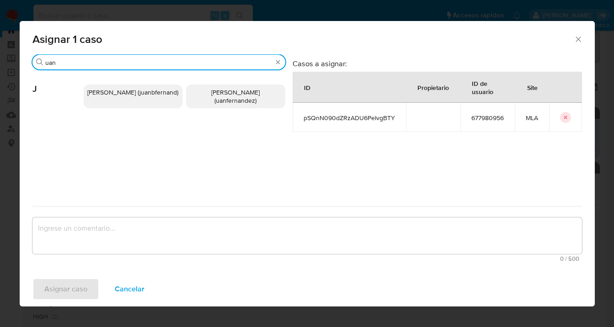
type input "uan"
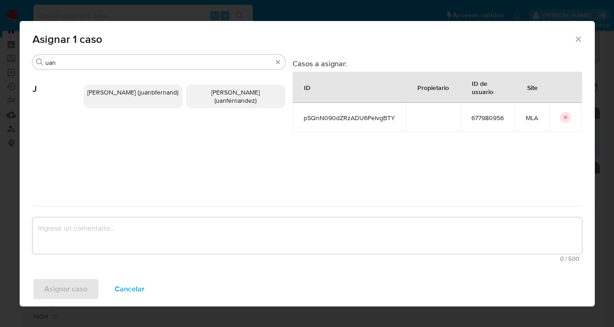
drag, startPoint x: 220, startPoint y: 95, endPoint x: 210, endPoint y: 225, distance: 130.7
click at [220, 96] on span "Juan Pablo Fernandez (uanfernandez)" at bounding box center [235, 96] width 48 height 17
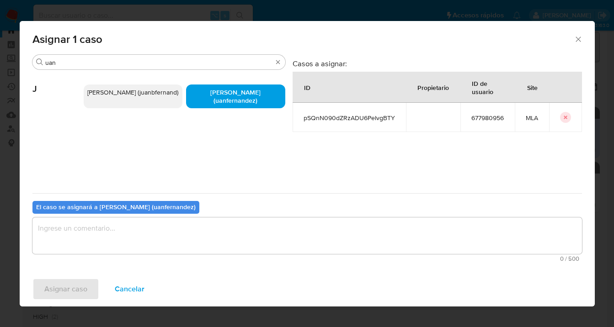
click at [198, 252] on textarea "assign-modal" at bounding box center [307, 236] width 550 height 37
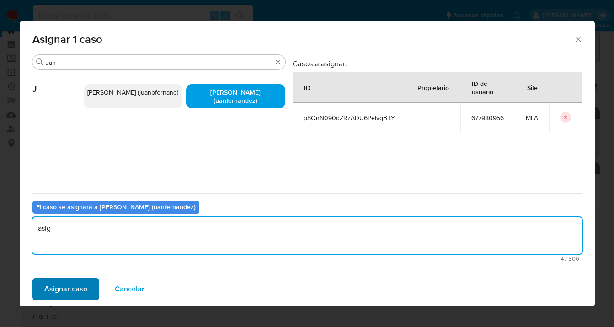
type textarea "asig"
click at [60, 288] on span "Asignar caso" at bounding box center [65, 289] width 43 height 20
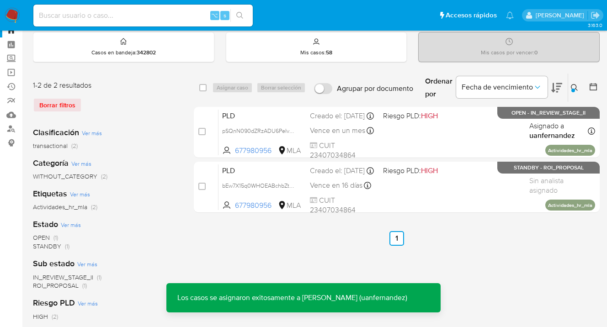
drag, startPoint x: 573, startPoint y: 84, endPoint x: 568, endPoint y: 87, distance: 6.4
click at [573, 84] on icon at bounding box center [574, 87] width 7 height 7
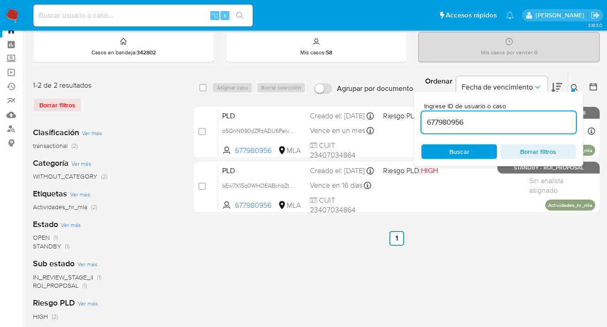
drag, startPoint x: 465, startPoint y: 123, endPoint x: 417, endPoint y: 123, distance: 47.6
click at [418, 123] on div "Ingrese ID de usuario o caso 677980956 Buscar Borrar filtros" at bounding box center [498, 129] width 169 height 75
type input "412052325"
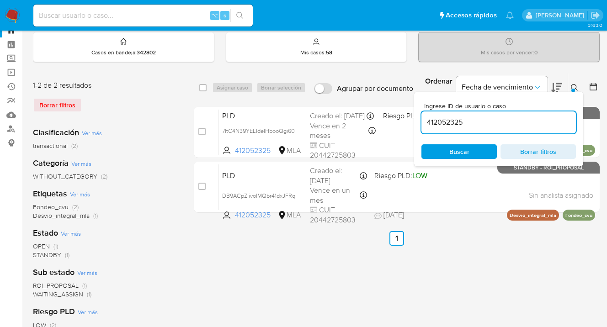
click at [575, 84] on icon at bounding box center [574, 87] width 7 height 7
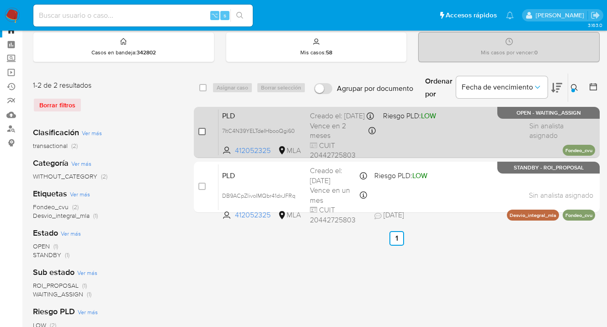
click at [202, 131] on input "checkbox" at bounding box center [201, 131] width 7 height 7
checkbox input "true"
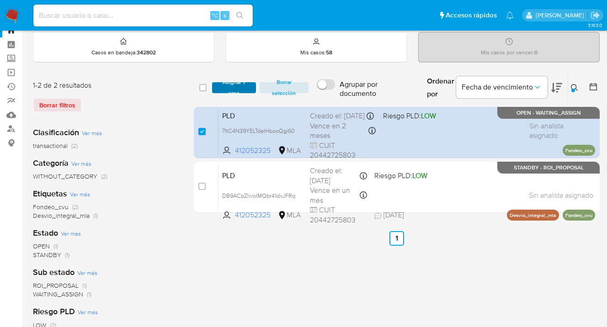
click at [234, 86] on span "Asignar 1 caso" at bounding box center [234, 87] width 35 height 9
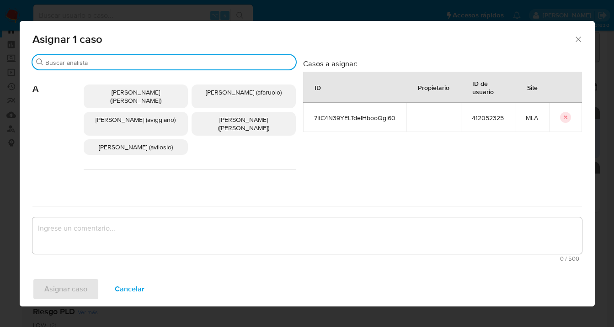
click at [147, 63] on input "Buscar" at bounding box center [168, 63] width 247 height 8
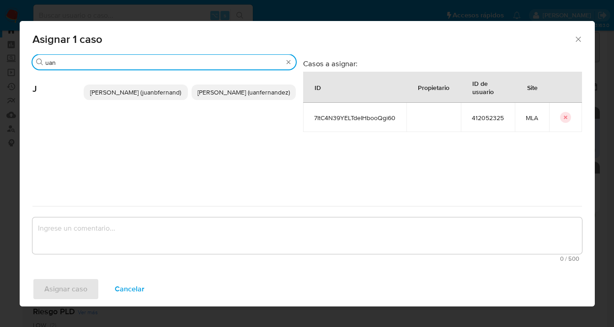
type input "uan"
drag, startPoint x: 236, startPoint y: 91, endPoint x: 218, endPoint y: 112, distance: 27.6
click at [236, 92] on span "Juan Pablo Fernandez (uanfernandez)" at bounding box center [244, 92] width 92 height 9
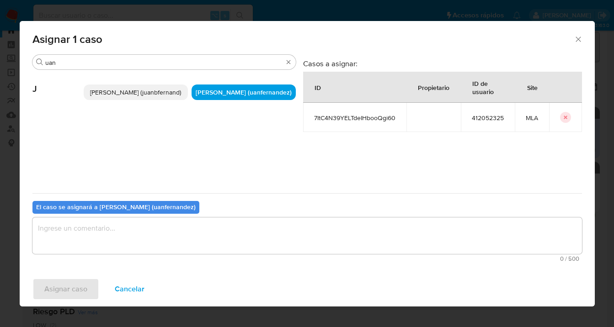
click at [164, 231] on textarea "assign-modal" at bounding box center [307, 236] width 550 height 37
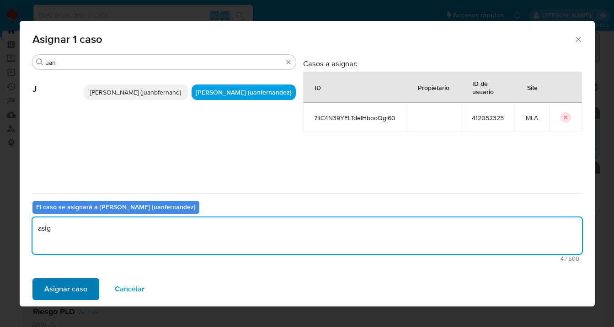
type textarea "asig"
click at [67, 287] on span "Asignar caso" at bounding box center [65, 289] width 43 height 20
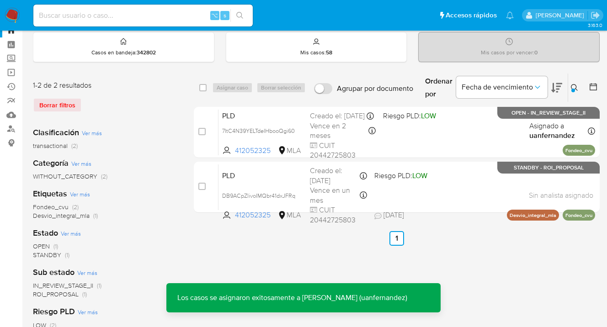
click at [575, 86] on icon at bounding box center [574, 87] width 7 height 7
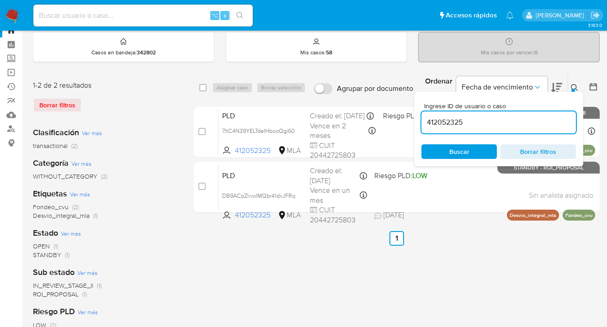
drag, startPoint x: 447, startPoint y: 123, endPoint x: 423, endPoint y: 121, distance: 24.8
click at [423, 122] on input "412052325" at bounding box center [499, 123] width 155 height 12
type input "1015643634"
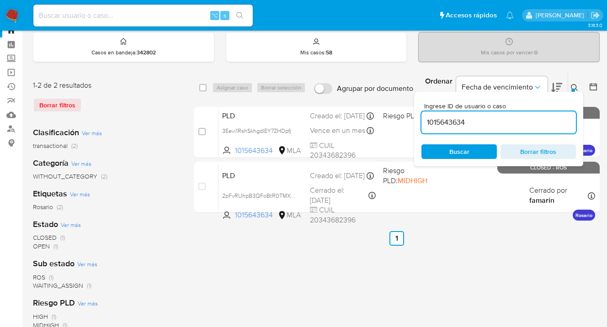
click at [574, 86] on icon at bounding box center [574, 87] width 7 height 7
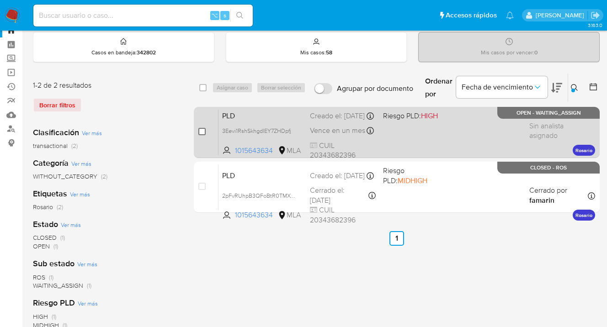
click at [203, 130] on input "checkbox" at bounding box center [201, 131] width 7 height 7
checkbox input "true"
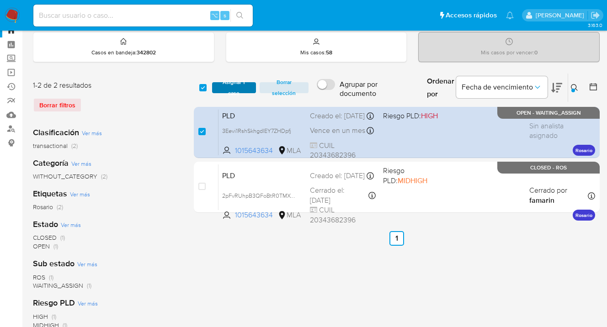
click at [231, 87] on span "Asignar 1 caso" at bounding box center [234, 87] width 35 height 9
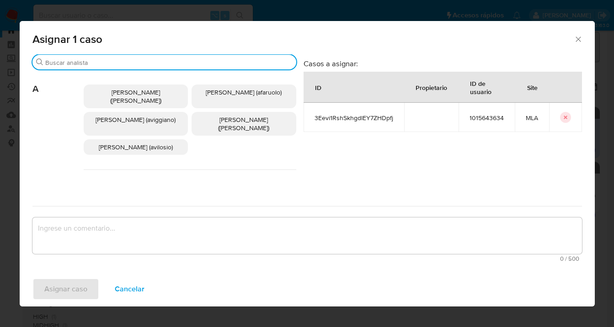
click at [147, 66] on input "Buscar" at bounding box center [168, 63] width 247 height 8
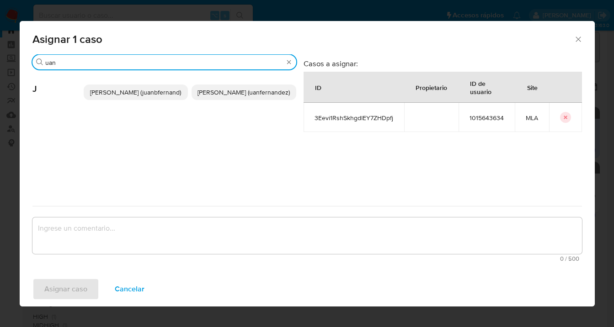
type input "uan"
drag, startPoint x: 243, startPoint y: 92, endPoint x: 188, endPoint y: 181, distance: 104.1
click at [239, 95] on span "Juan Pablo Fernandez (uanfernandez)" at bounding box center [244, 92] width 92 height 9
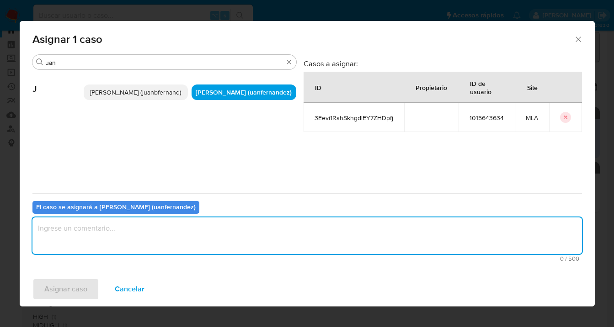
drag, startPoint x: 128, startPoint y: 232, endPoint x: 119, endPoint y: 230, distance: 8.8
click at [121, 230] on textarea "assign-modal" at bounding box center [307, 236] width 550 height 37
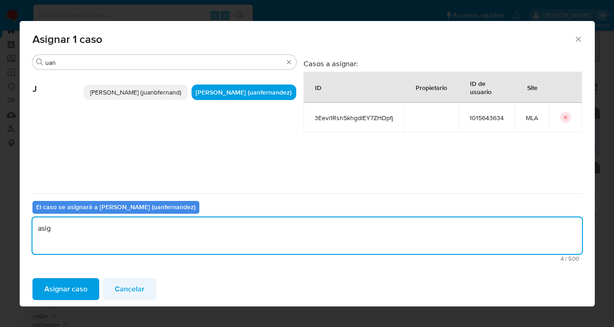
type textarea "asig"
click at [131, 287] on span "Cancelar" at bounding box center [130, 289] width 30 height 20
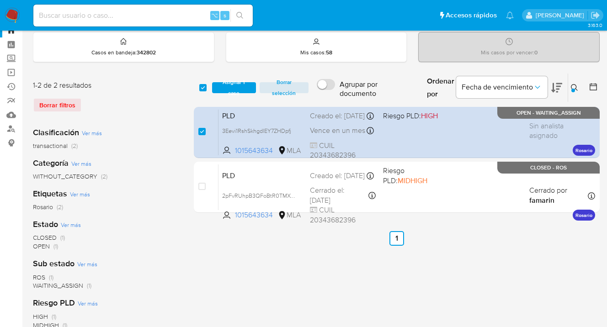
click at [226, 86] on span "Asignar 1 caso" at bounding box center [234, 87] width 35 height 9
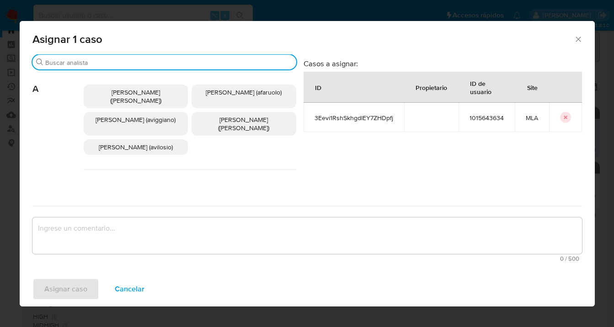
click at [136, 62] on input "Buscar" at bounding box center [168, 63] width 247 height 8
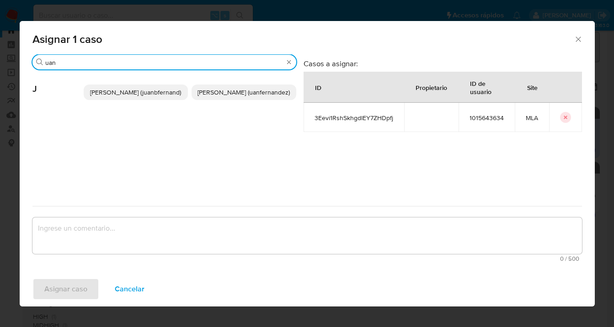
type input "uan"
click at [239, 97] on span "Juan Pablo Fernandez (uanfernandez)" at bounding box center [244, 92] width 92 height 9
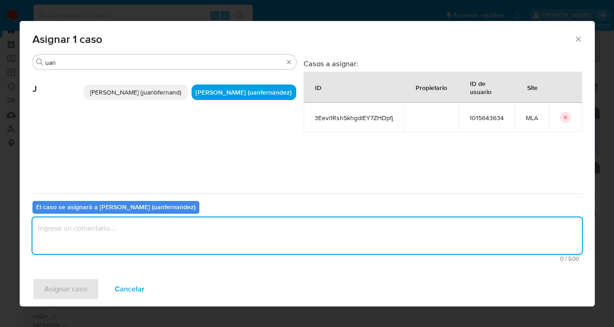
click at [174, 237] on textarea "assign-modal" at bounding box center [307, 236] width 550 height 37
type textarea "asig"
drag, startPoint x: 80, startPoint y: 300, endPoint x: 77, endPoint y: 291, distance: 10.0
click at [79, 300] on div "Asignar caso Cancelar" at bounding box center [307, 289] width 575 height 35
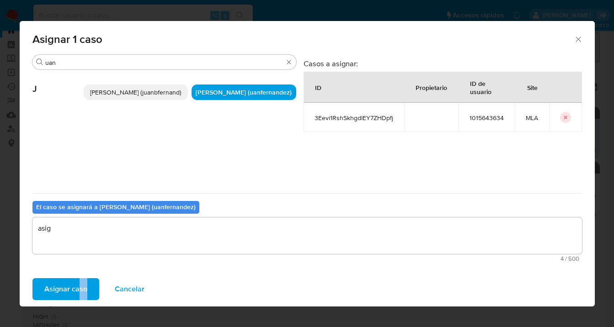
click at [80, 287] on span "Asignar caso" at bounding box center [65, 289] width 43 height 20
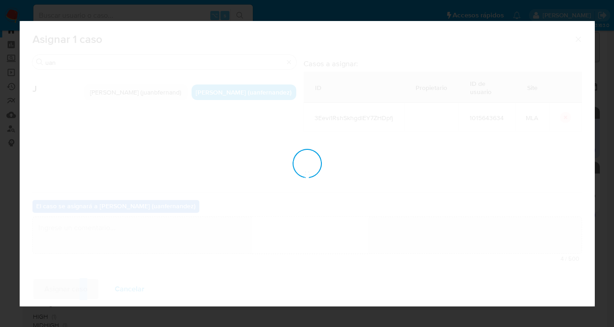
checkbox input "false"
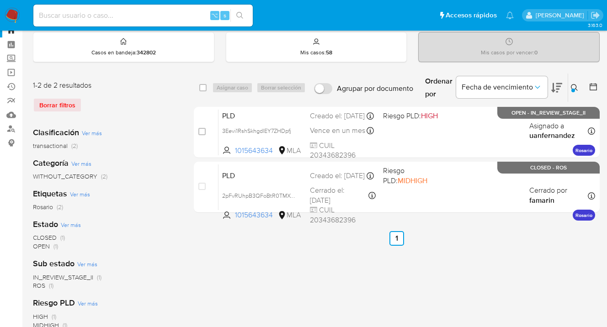
click at [573, 84] on icon at bounding box center [574, 87] width 7 height 7
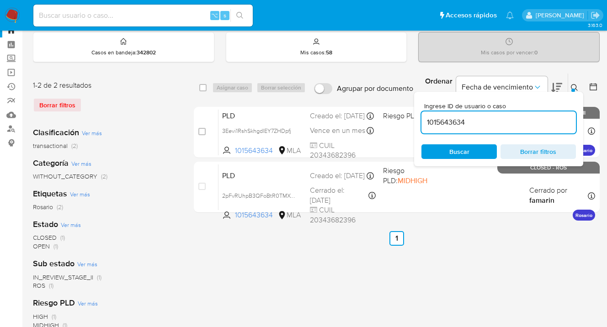
drag, startPoint x: 486, startPoint y: 121, endPoint x: 421, endPoint y: 121, distance: 64.9
click at [422, 122] on input "1015643634" at bounding box center [499, 123] width 155 height 12
type input "2131992284"
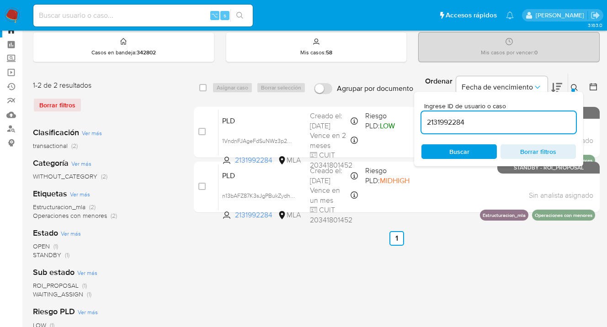
click at [574, 86] on icon at bounding box center [574, 87] width 7 height 7
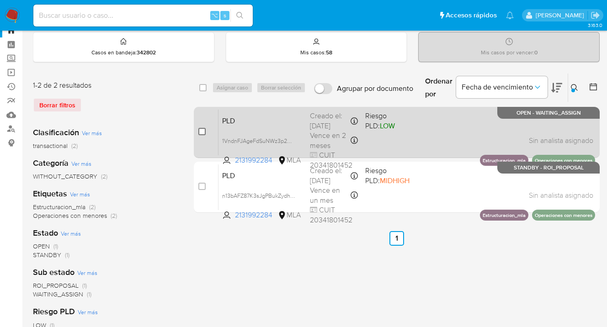
click at [201, 130] on input "checkbox" at bounding box center [201, 131] width 7 height 7
checkbox input "true"
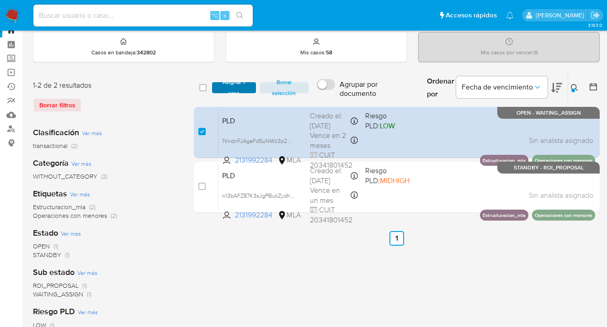
drag, startPoint x: 240, startPoint y: 85, endPoint x: 232, endPoint y: 86, distance: 7.9
click at [239, 86] on span "Asignar 1 caso" at bounding box center [234, 87] width 35 height 9
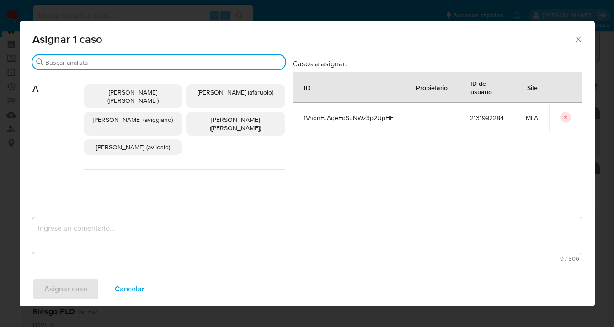
click at [182, 64] on input "Buscar" at bounding box center [163, 63] width 236 height 8
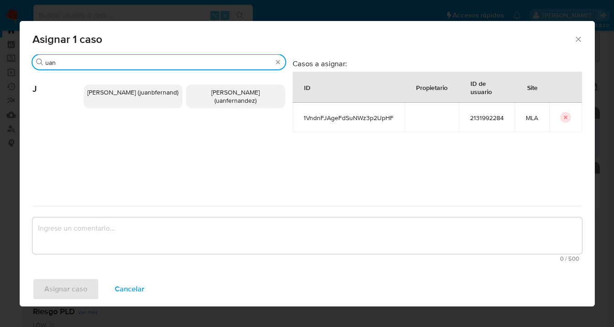
type input "uan"
click at [256, 96] on span "Juan Pablo Fernandez (uanfernandez)" at bounding box center [235, 96] width 48 height 17
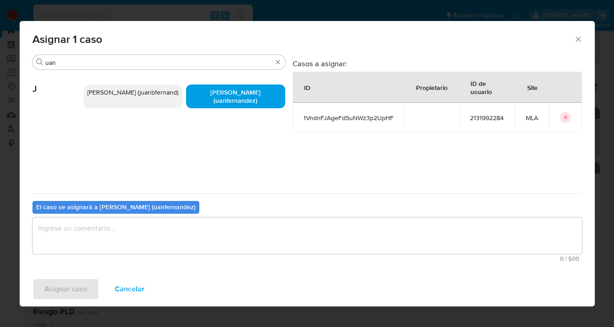
drag, startPoint x: 165, startPoint y: 238, endPoint x: 161, endPoint y: 235, distance: 5.2
click at [165, 238] on textarea "assign-modal" at bounding box center [307, 236] width 550 height 37
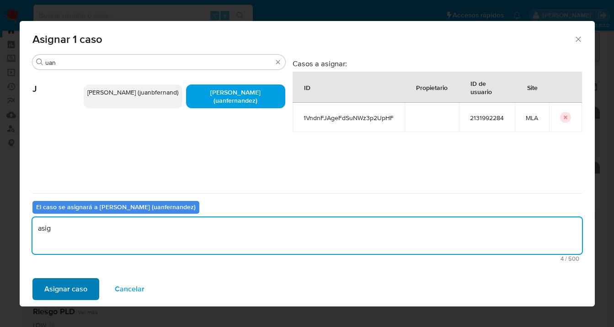
type textarea "asig"
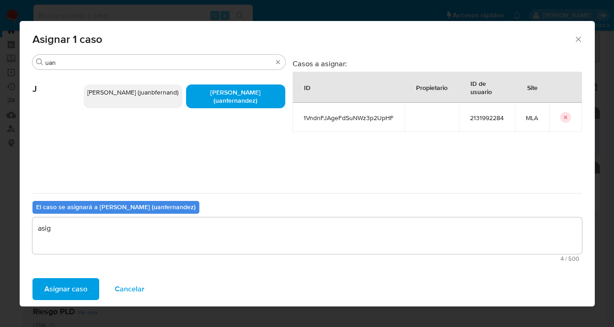
click at [62, 284] on span "Asignar caso" at bounding box center [65, 289] width 43 height 20
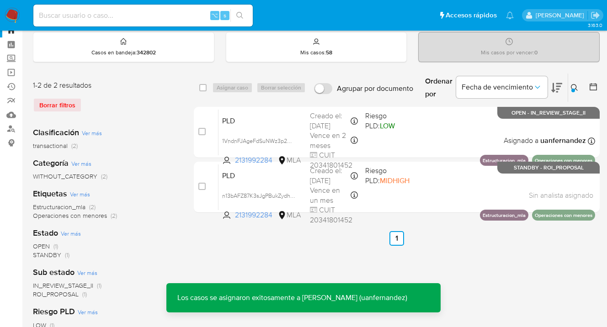
drag, startPoint x: 577, startPoint y: 84, endPoint x: 480, endPoint y: 113, distance: 101.8
click at [576, 84] on icon at bounding box center [574, 87] width 7 height 7
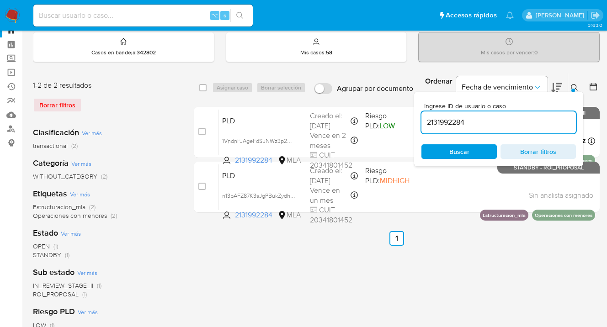
drag, startPoint x: 468, startPoint y: 121, endPoint x: 418, endPoint y: 122, distance: 49.9
click at [418, 122] on div "Ingrese ID de usuario o caso 2131992284 Buscar Borrar filtros" at bounding box center [498, 129] width 169 height 75
type input "2533534990"
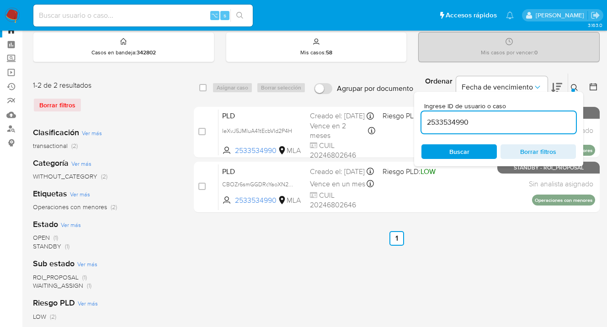
click at [575, 86] on icon at bounding box center [574, 87] width 7 height 7
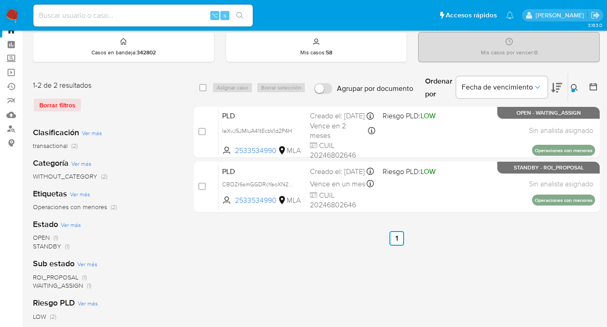
drag, startPoint x: 201, startPoint y: 129, endPoint x: 231, endPoint y: 103, distance: 39.9
click at [201, 129] on input "checkbox" at bounding box center [201, 131] width 7 height 7
checkbox input "true"
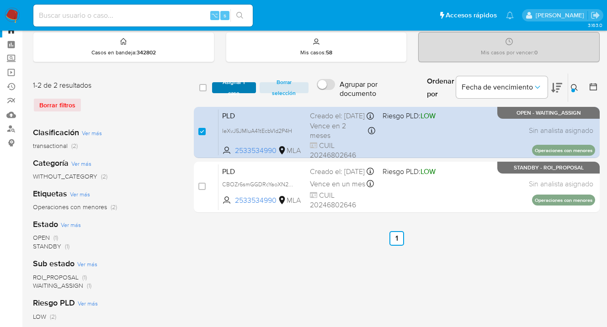
click at [229, 91] on span "Asignar 1 caso" at bounding box center [234, 87] width 35 height 9
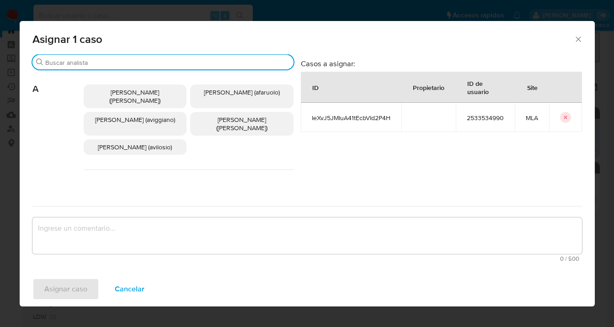
click at [160, 61] on input "Buscar" at bounding box center [167, 63] width 245 height 8
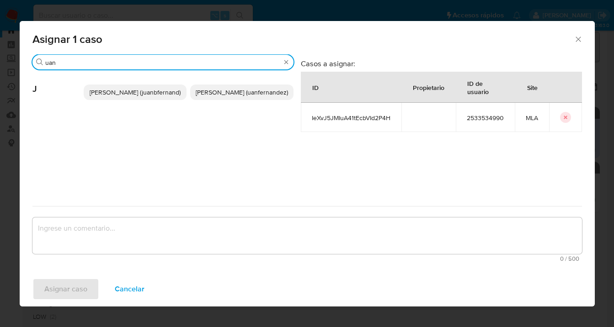
type input "uan"
drag, startPoint x: 221, startPoint y: 92, endPoint x: 217, endPoint y: 125, distance: 33.2
click at [221, 92] on span "Juan Pablo Fernandez (uanfernandez)" at bounding box center [242, 92] width 92 height 9
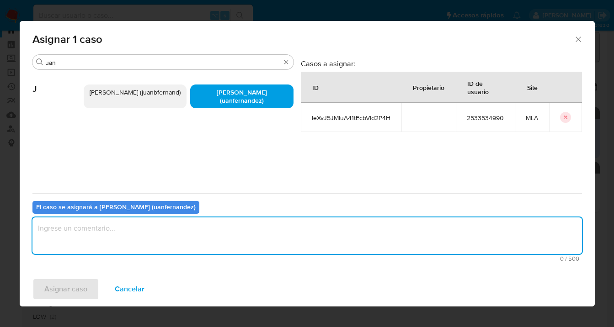
click at [190, 238] on textarea "assign-modal" at bounding box center [307, 236] width 550 height 37
type textarea "asig"
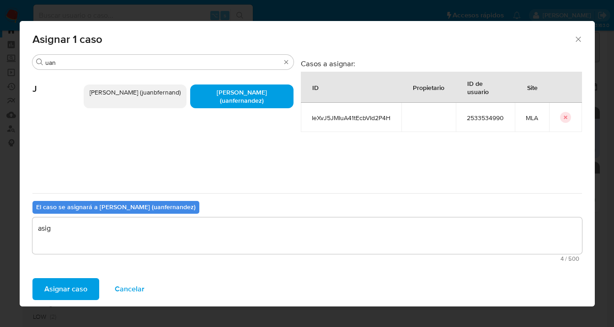
click at [78, 287] on span "Asignar caso" at bounding box center [65, 289] width 43 height 20
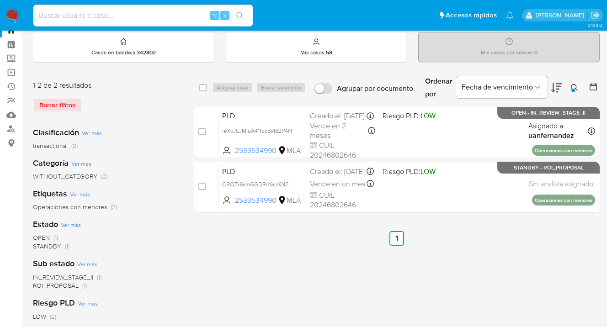
click at [574, 87] on icon at bounding box center [574, 87] width 7 height 7
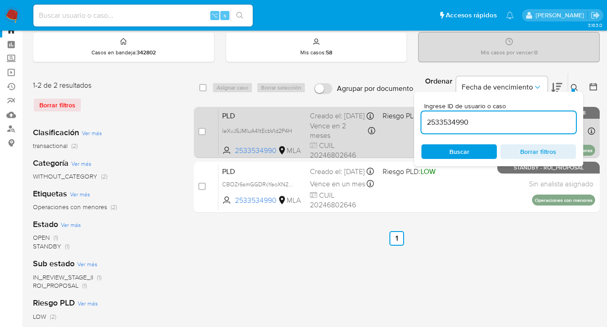
drag, startPoint x: 468, startPoint y: 119, endPoint x: 413, endPoint y: 118, distance: 54.4
click at [413, 118] on div "select-all-cases-checkbox Asignar caso Borrar selección Agrupar por documento O…" at bounding box center [397, 145] width 406 height 144
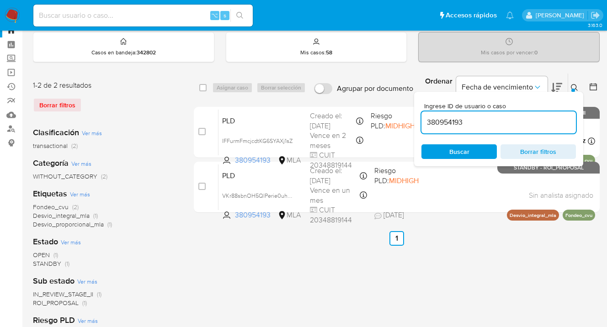
click at [574, 84] on icon at bounding box center [574, 87] width 7 height 7
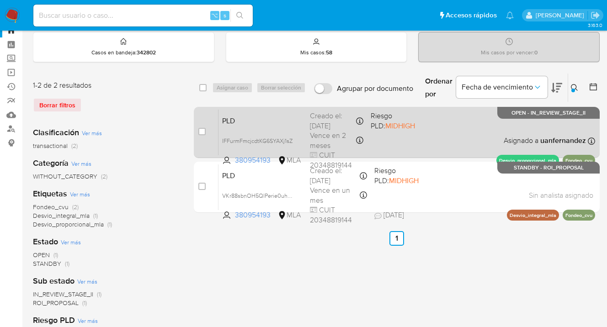
drag, startPoint x: 456, startPoint y: 133, endPoint x: 450, endPoint y: 134, distance: 6.9
click at [456, 133] on div "PLD IFFurmFmcjcdtKG6SYAXj1sZ 380954193 MLA Riesgo PLD: MIDHIGH Creado el: 12/10…" at bounding box center [407, 132] width 377 height 46
click at [472, 129] on div "PLD IFFurmFmcjcdtKG6SYAXj1sZ 380954193 MLA Riesgo PLD: MIDHIGH Creado el: 12/10…" at bounding box center [407, 132] width 377 height 46
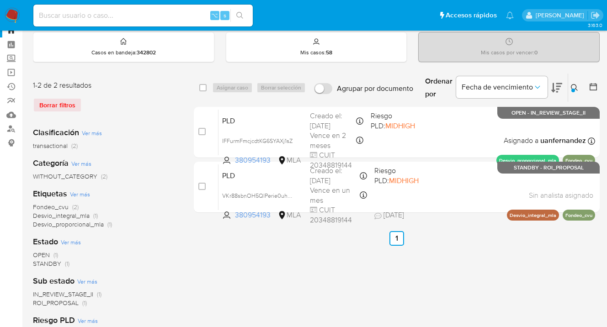
click at [576, 88] on icon at bounding box center [574, 87] width 7 height 7
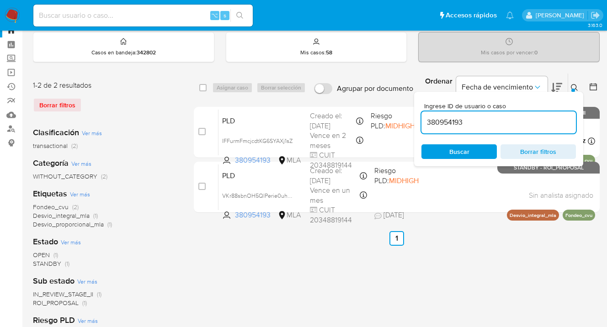
drag, startPoint x: 460, startPoint y: 126, endPoint x: 456, endPoint y: 122, distance: 5.8
click at [425, 123] on input "380954193" at bounding box center [499, 123] width 155 height 12
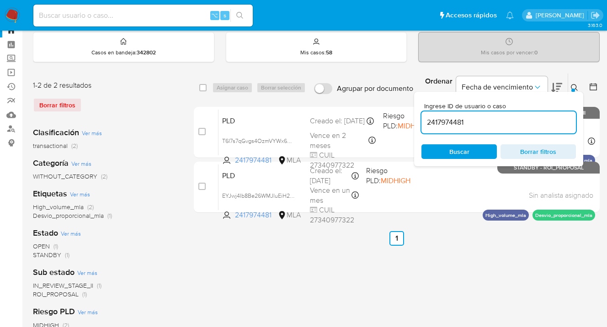
click at [574, 86] on icon at bounding box center [574, 87] width 7 height 7
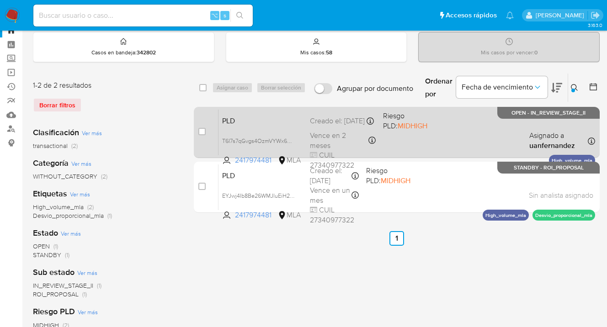
click at [427, 138] on div "PLD T6I7s7qGvgs4OzmVYWx6mUfj 2417974481 MLA Riesgo PLD: MIDHIGH Creado el: 12/1…" at bounding box center [407, 132] width 377 height 46
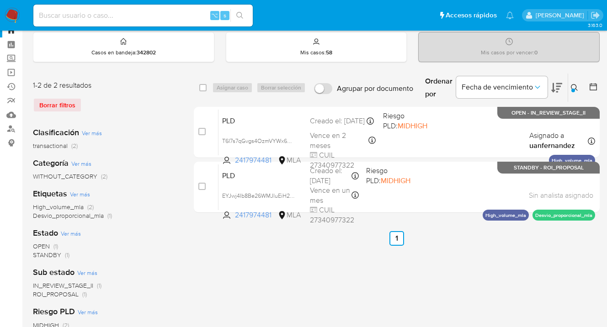
drag, startPoint x: 573, startPoint y: 86, endPoint x: 559, endPoint y: 98, distance: 18.5
click at [572, 87] on icon at bounding box center [574, 87] width 7 height 7
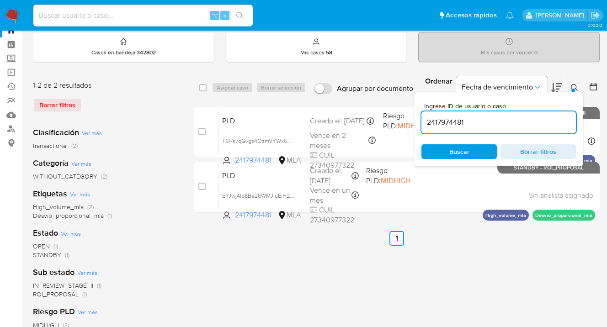
drag, startPoint x: 502, startPoint y: 122, endPoint x: 438, endPoint y: 119, distance: 64.1
click at [423, 117] on input "2417974481" at bounding box center [499, 123] width 155 height 12
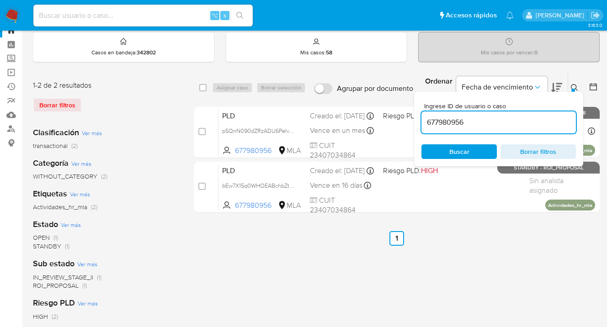
drag, startPoint x: 574, startPoint y: 88, endPoint x: 569, endPoint y: 89, distance: 5.2
click at [574, 89] on div at bounding box center [574, 91] width 4 height 4
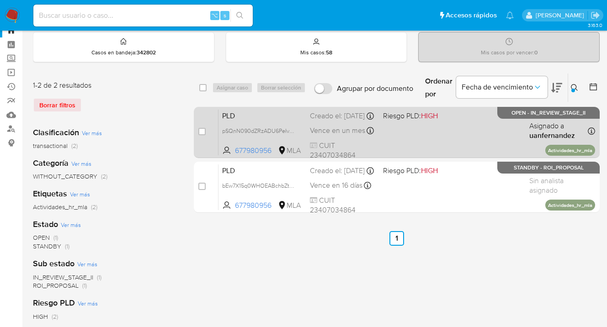
click at [448, 137] on div "PLD pSQnN090dZRzADU6PeIvgBTY 677980956 MLA Riesgo PLD: HIGH Creado el: 12/10/20…" at bounding box center [407, 132] width 377 height 46
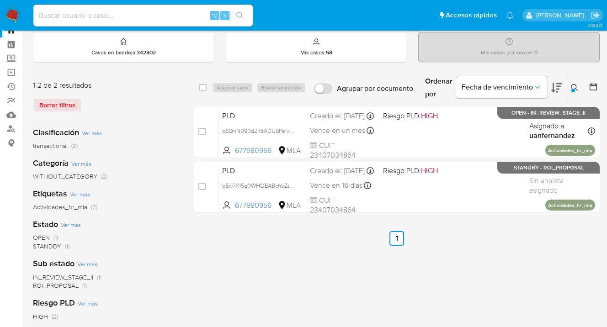
drag, startPoint x: 576, startPoint y: 86, endPoint x: 563, endPoint y: 94, distance: 15.6
click at [576, 86] on icon at bounding box center [574, 87] width 7 height 7
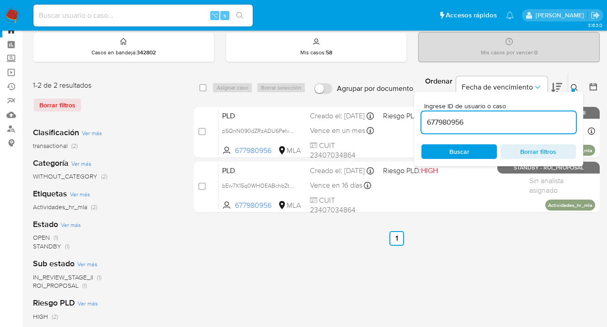
drag, startPoint x: 492, startPoint y: 122, endPoint x: 422, endPoint y: 124, distance: 70.0
click at [422, 124] on input "677980956" at bounding box center [499, 123] width 155 height 12
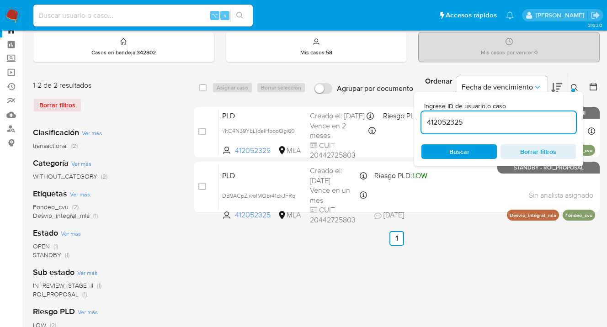
drag, startPoint x: 573, startPoint y: 85, endPoint x: 567, endPoint y: 86, distance: 6.5
click at [573, 86] on icon at bounding box center [574, 87] width 7 height 7
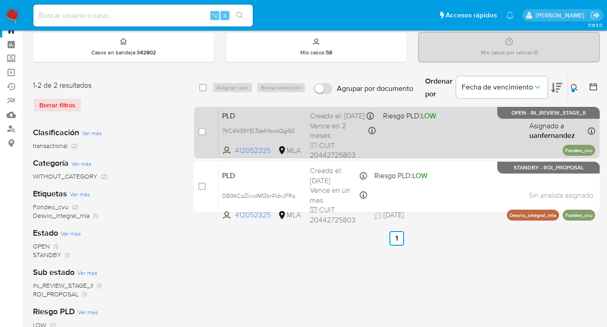
click at [454, 138] on div "PLD 7ItC4N39YELTdeIHbooQgi60 412052325 MLA Riesgo PLD: LOW Creado el: 12/10/202…" at bounding box center [407, 132] width 377 height 46
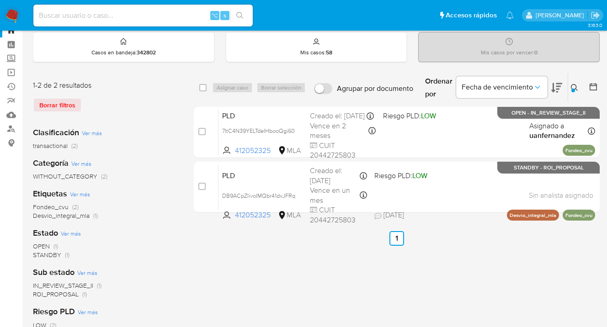
drag, startPoint x: 574, startPoint y: 89, endPoint x: 563, endPoint y: 91, distance: 11.7
click at [573, 89] on div at bounding box center [574, 91] width 4 height 4
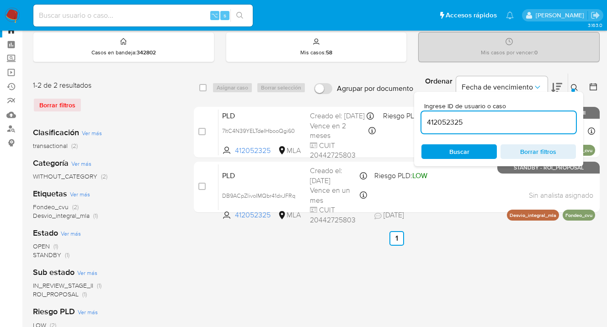
drag, startPoint x: 484, startPoint y: 122, endPoint x: 435, endPoint y: 117, distance: 48.8
click at [422, 119] on input "412052325" at bounding box center [499, 123] width 155 height 12
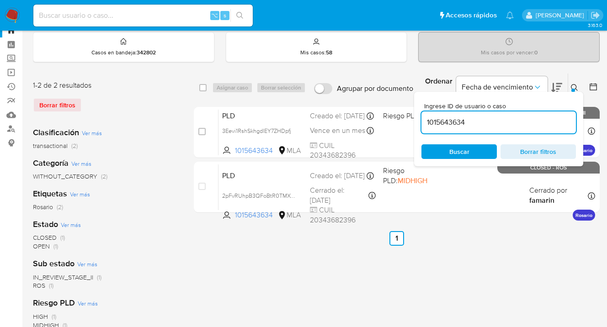
click at [574, 86] on icon at bounding box center [574, 87] width 7 height 7
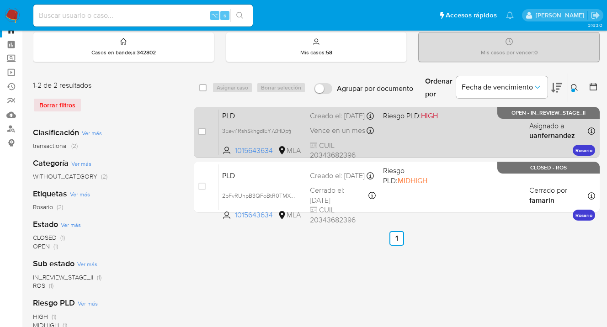
click at [461, 133] on div "PLD 3Eevi1RshSkhgdlEY7ZHDpfj 1015643634 MLA Riesgo PLD: HIGH Creado el: 12/10/2…" at bounding box center [407, 132] width 377 height 46
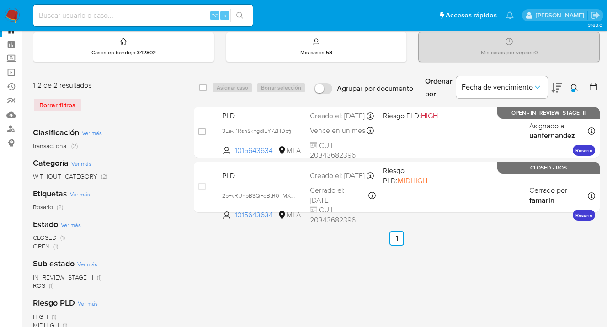
drag, startPoint x: 576, startPoint y: 86, endPoint x: 562, endPoint y: 92, distance: 15.4
click at [575, 86] on icon at bounding box center [574, 87] width 7 height 7
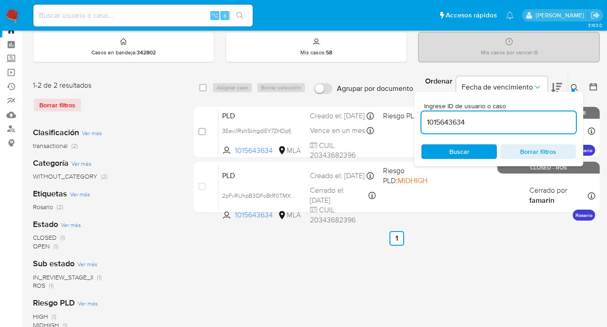
drag, startPoint x: 458, startPoint y: 119, endPoint x: 423, endPoint y: 116, distance: 35.4
click at [423, 117] on input "1015643634" at bounding box center [499, 123] width 155 height 12
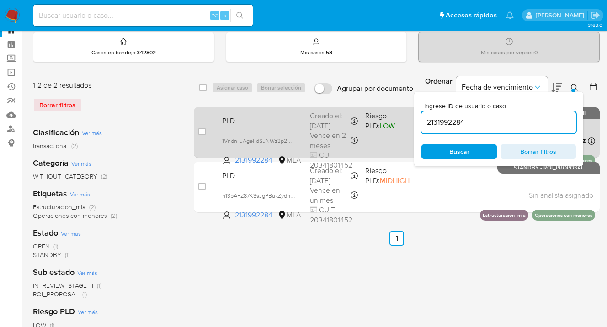
drag, startPoint x: 573, startPoint y: 86, endPoint x: 519, endPoint y: 110, distance: 59.0
click at [572, 86] on icon at bounding box center [574, 87] width 7 height 7
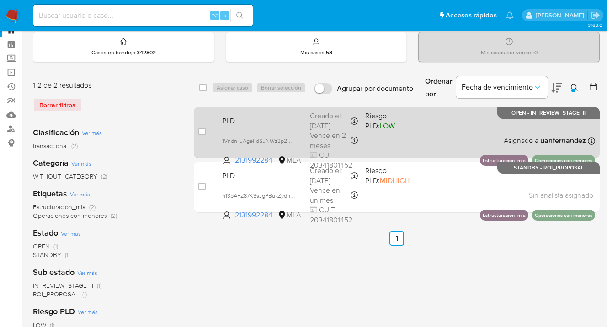
click at [442, 125] on div "PLD 1VndnFJAgeFdSuNWz3p2UpHF 2131992284 MLA Riesgo PLD: LOW Creado el: 12/10/20…" at bounding box center [407, 132] width 377 height 46
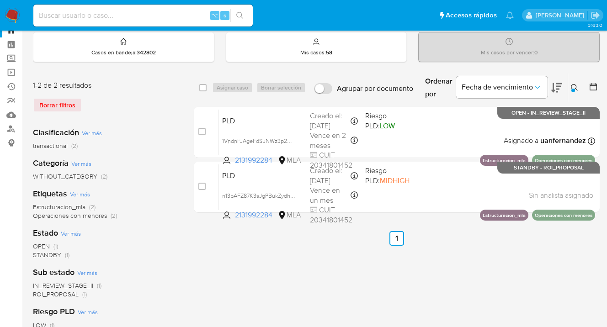
click at [573, 86] on icon at bounding box center [574, 87] width 7 height 7
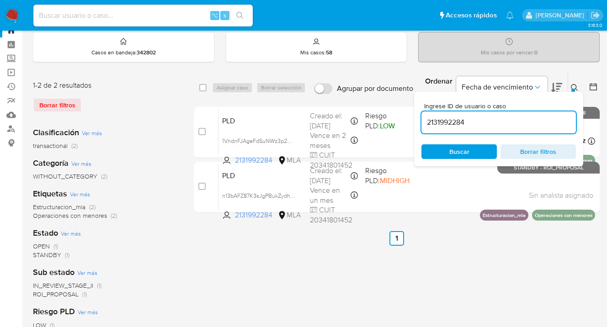
drag, startPoint x: 503, startPoint y: 123, endPoint x: 424, endPoint y: 118, distance: 78.8
click at [425, 118] on input "2131992284" at bounding box center [499, 123] width 155 height 12
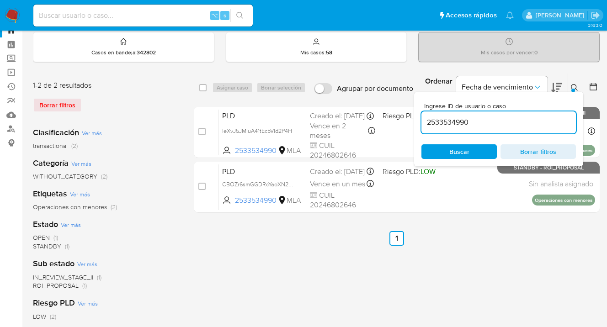
click at [573, 87] on icon at bounding box center [574, 87] width 7 height 7
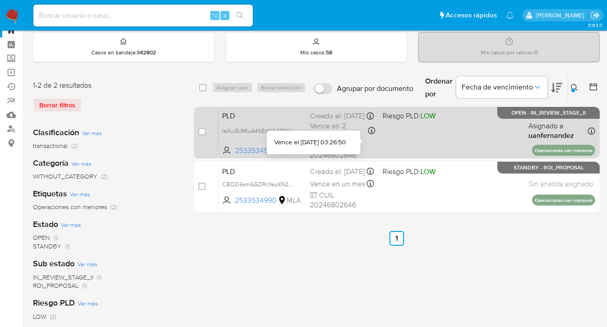
click at [440, 135] on div "PLD IeXvJ5JMIuA41tEcbVId2P4H 2533534990 MLA Riesgo PLD: LOW Creado el: 12/10/20…" at bounding box center [407, 132] width 377 height 46
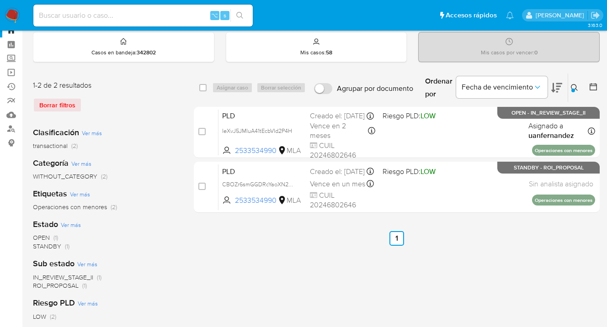
click at [575, 86] on icon at bounding box center [574, 87] width 7 height 7
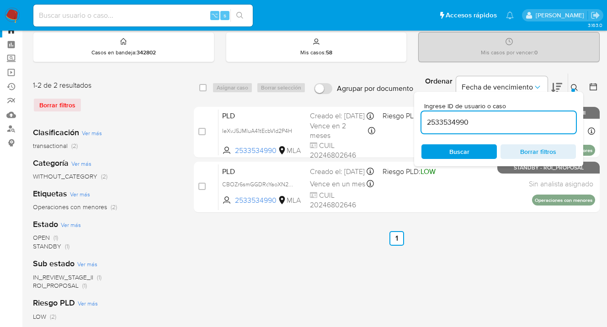
drag, startPoint x: 456, startPoint y: 123, endPoint x: 418, endPoint y: 122, distance: 37.5
click at [418, 122] on div "Ingrese ID de usuario o caso 2533534990 Buscar Borrar filtros" at bounding box center [498, 129] width 169 height 75
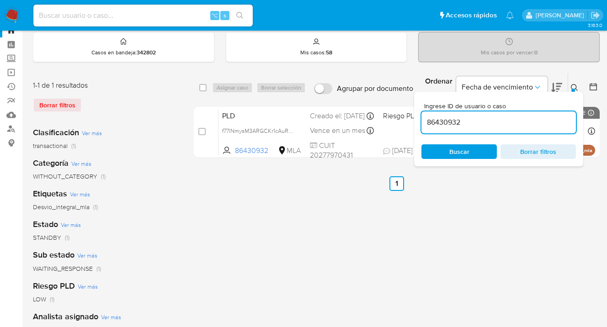
click at [575, 85] on icon at bounding box center [574, 87] width 7 height 7
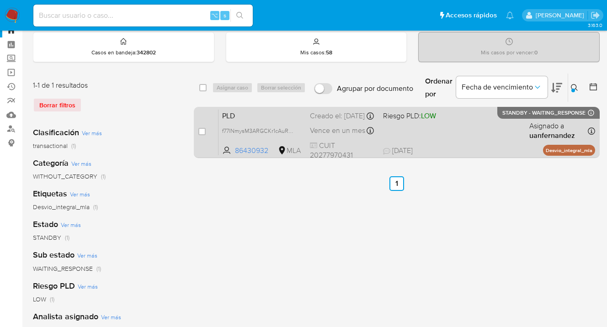
click at [497, 140] on div "PLD f77lNmysM3ARGCKr1cAuRzyb 86430932 MLA Riesgo PLD: LOW Creado el: 12/09/2025…" at bounding box center [407, 132] width 377 height 46
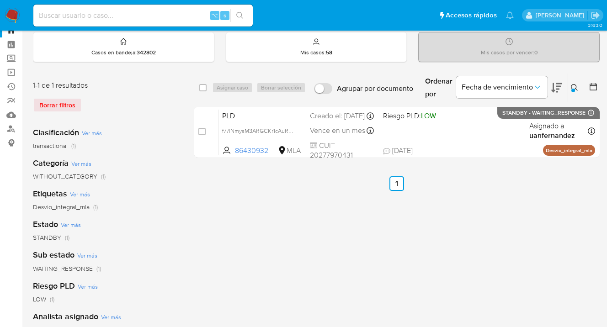
click at [576, 85] on icon at bounding box center [574, 87] width 7 height 7
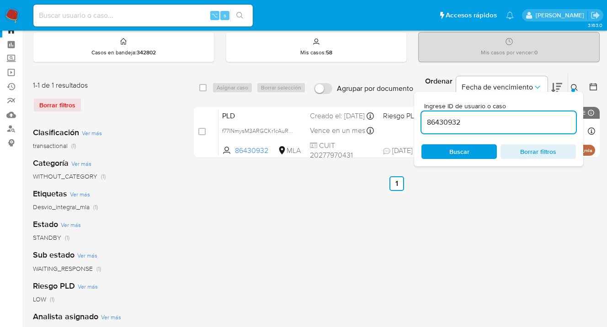
drag, startPoint x: 459, startPoint y: 123, endPoint x: 423, endPoint y: 120, distance: 35.8
click at [417, 116] on div "Ingrese ID de usuario o caso 86430932 Buscar Borrar filtros" at bounding box center [498, 129] width 169 height 75
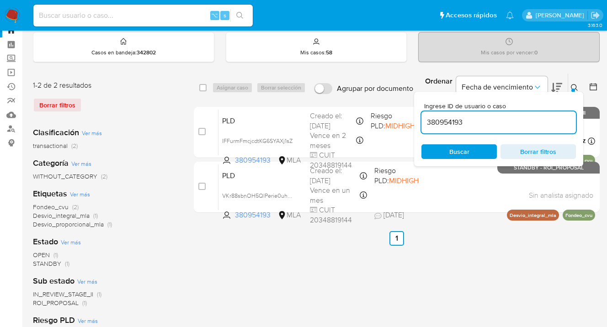
click at [575, 87] on icon at bounding box center [574, 87] width 7 height 7
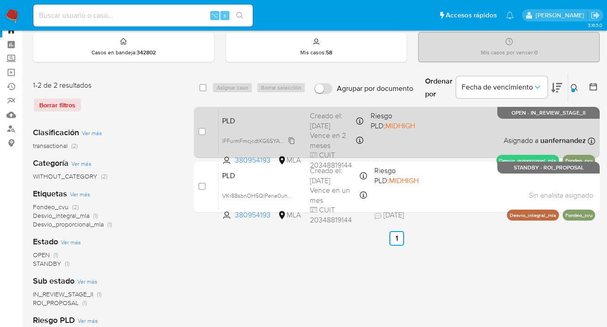
click at [293, 139] on icon at bounding box center [291, 140] width 7 height 7
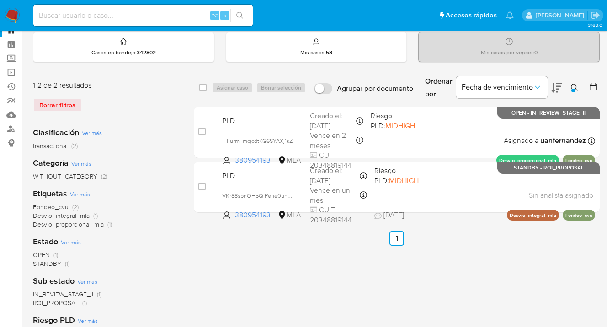
drag, startPoint x: 575, startPoint y: 88, endPoint x: 509, endPoint y: 113, distance: 71.1
click at [575, 88] on icon at bounding box center [574, 87] width 7 height 7
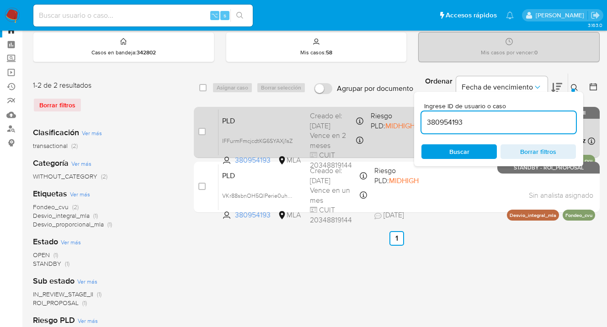
drag, startPoint x: 477, startPoint y: 118, endPoint x: 410, endPoint y: 114, distance: 66.9
click at [410, 114] on div "select-all-cases-checkbox Asignar caso Borrar selección Agrupar por documento O…" at bounding box center [397, 145] width 406 height 144
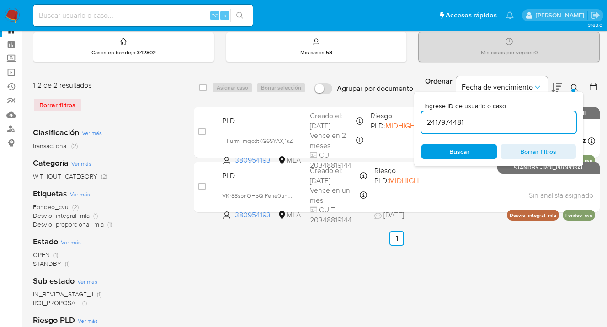
type input "2417974481"
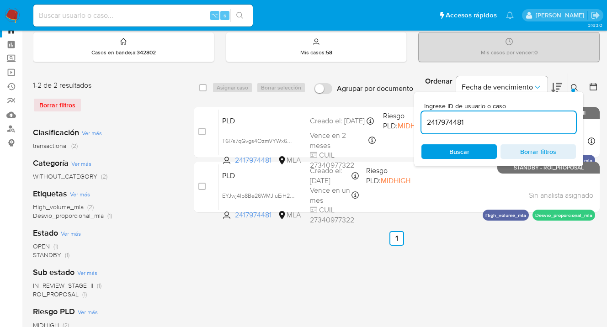
click at [576, 86] on icon at bounding box center [574, 87] width 7 height 7
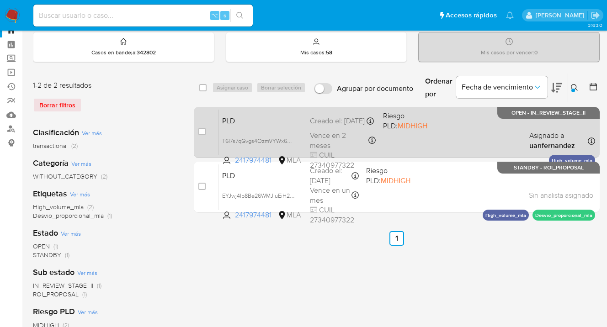
click at [448, 136] on div "PLD T6I7s7qGvgs4OzmVYWx6mUfj 2417974481 MLA Riesgo PLD: MIDHIGH Creado el: 12/1…" at bounding box center [407, 132] width 377 height 46
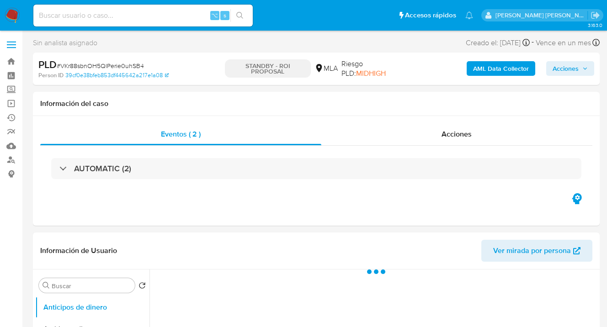
select select "10"
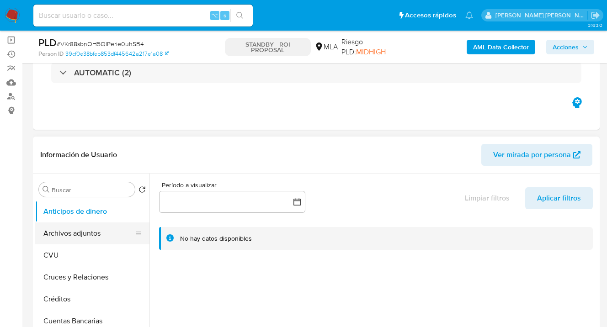
scroll to position [86, 0]
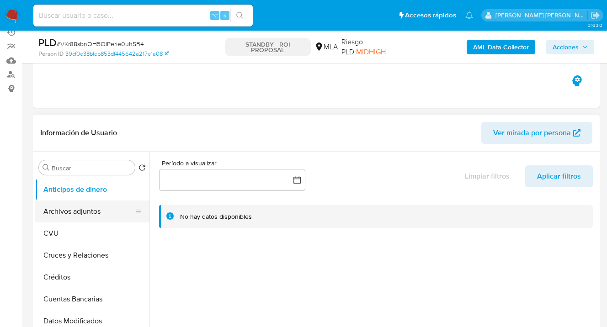
drag, startPoint x: 66, startPoint y: 210, endPoint x: 93, endPoint y: 209, distance: 27.0
click at [66, 210] on button "Archivos adjuntos" at bounding box center [88, 212] width 107 height 22
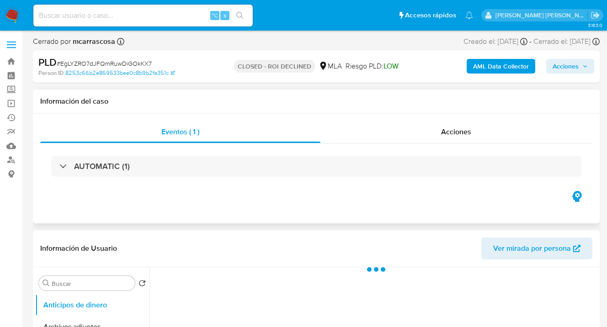
select select "10"
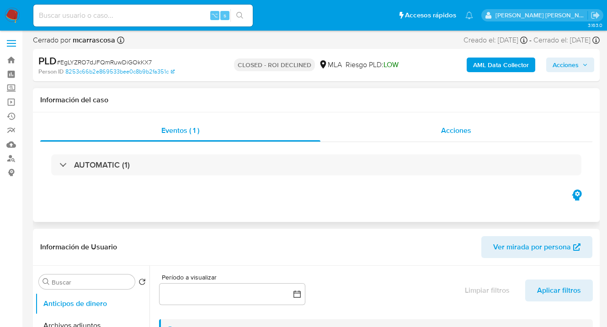
scroll to position [2, 0]
click at [469, 129] on span "Acciones" at bounding box center [456, 130] width 30 height 11
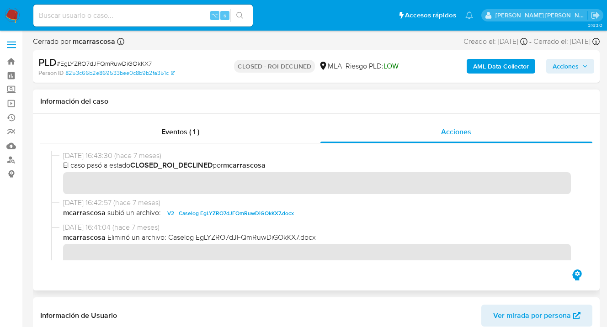
scroll to position [0, 0]
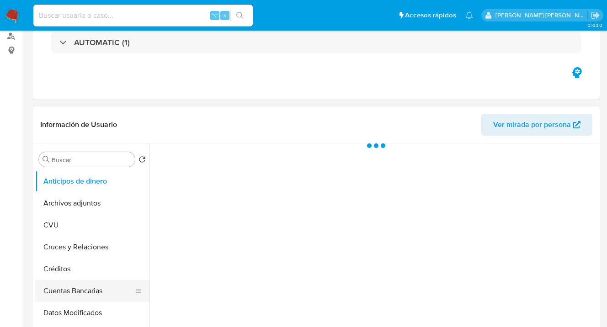
scroll to position [202, 0]
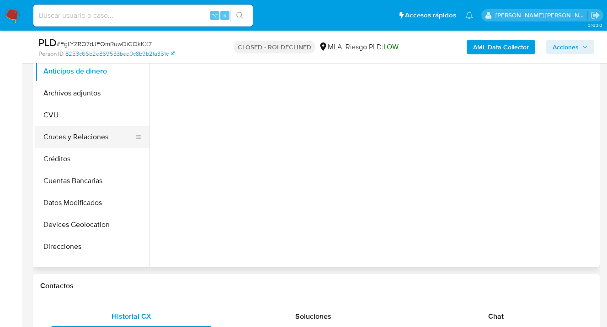
select select "10"
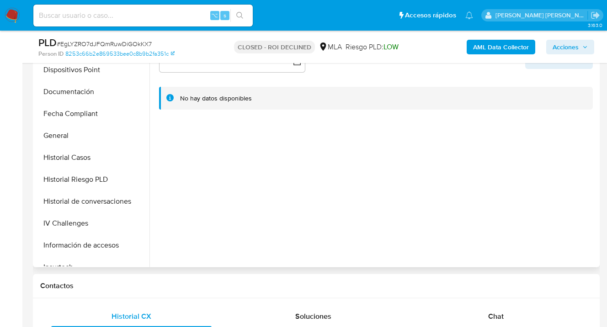
scroll to position [196, 0]
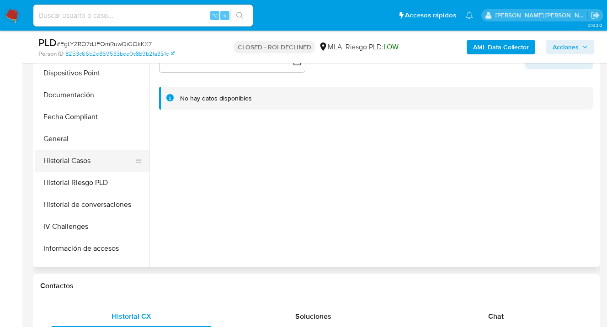
click at [86, 156] on button "Historial Casos" at bounding box center [88, 161] width 107 height 22
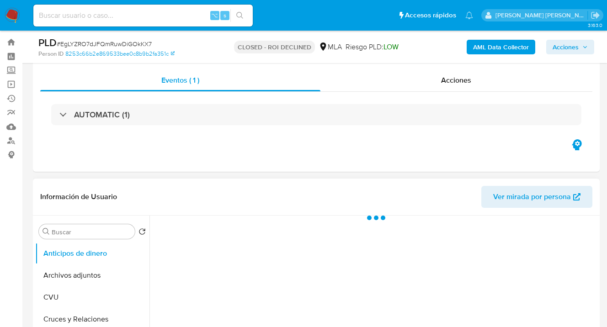
scroll to position [67, 0]
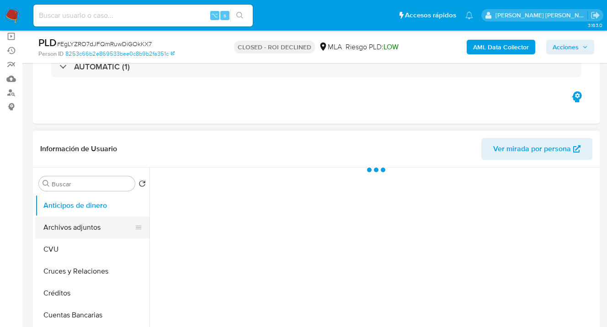
select select "10"
click at [85, 228] on button "Archivos adjuntos" at bounding box center [88, 228] width 107 height 22
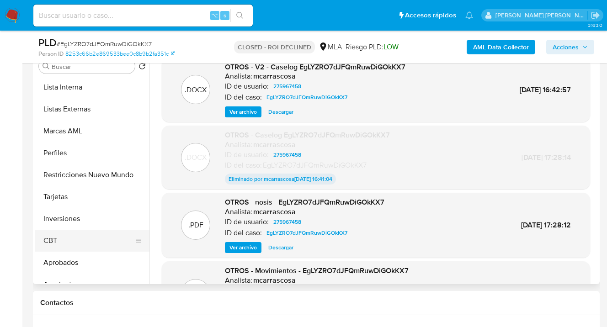
scroll to position [468, 0]
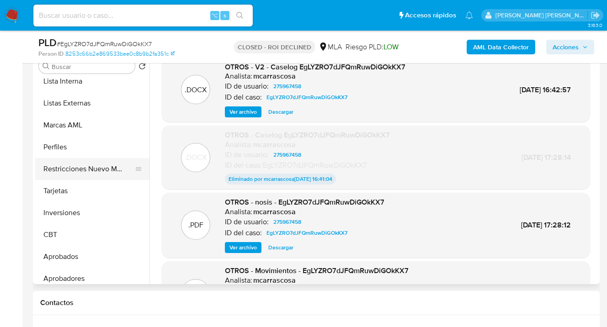
click at [94, 168] on button "Restricciones Nuevo Mundo" at bounding box center [88, 169] width 107 height 22
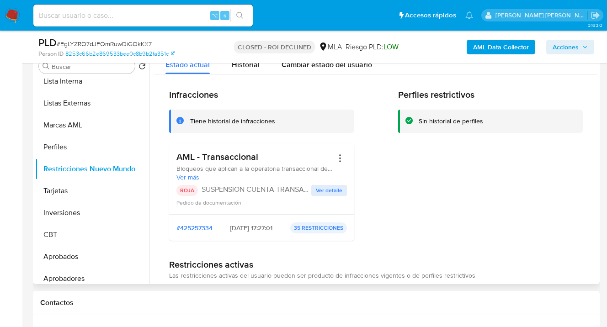
click at [327, 191] on span "Ver detalle" at bounding box center [329, 190] width 27 height 9
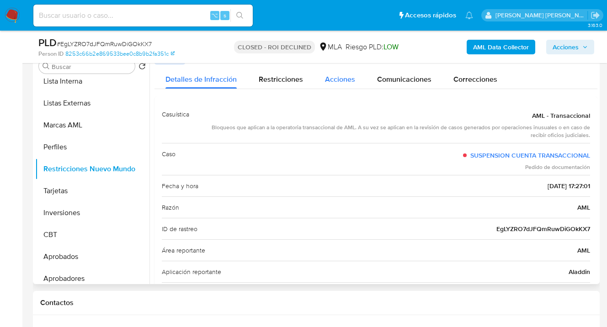
scroll to position [0, 0]
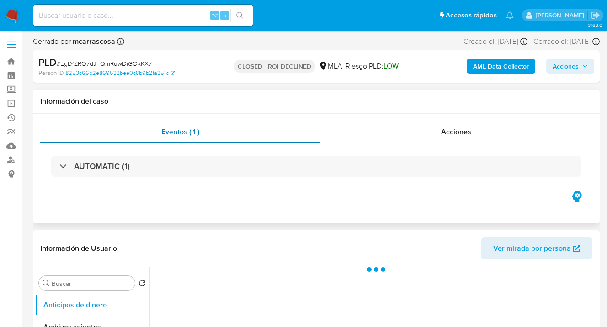
select select "10"
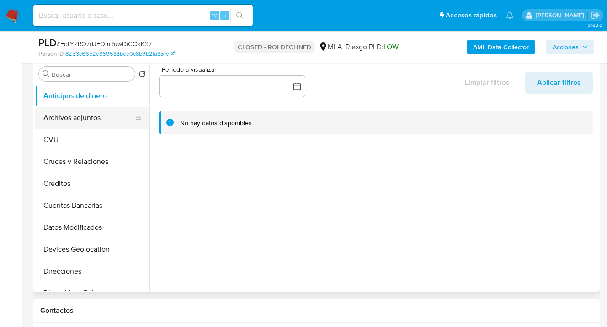
click at [110, 120] on button "Archivos adjuntos" at bounding box center [88, 118] width 107 height 22
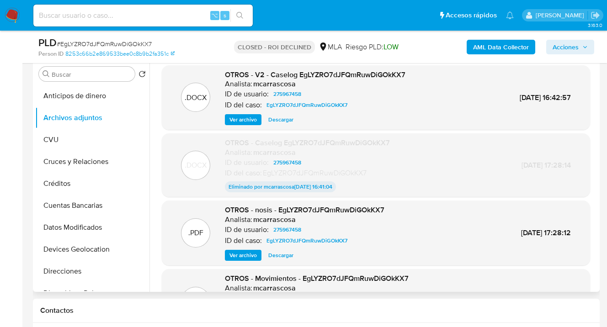
click at [282, 121] on span "Descargar" at bounding box center [280, 119] width 25 height 9
click at [247, 260] on span "Ver archivo" at bounding box center [243, 255] width 27 height 9
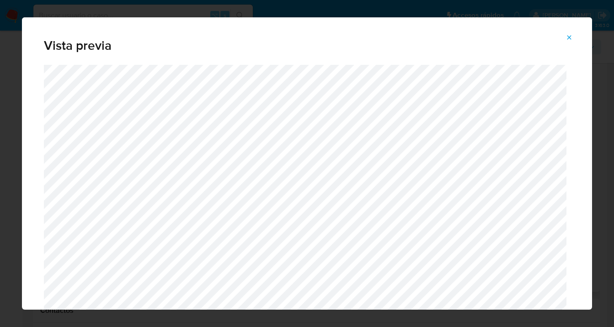
click at [570, 38] on icon "Attachment preview" at bounding box center [570, 37] width 4 height 4
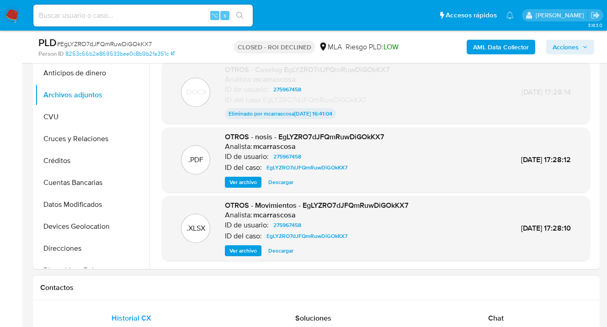
scroll to position [238, 0]
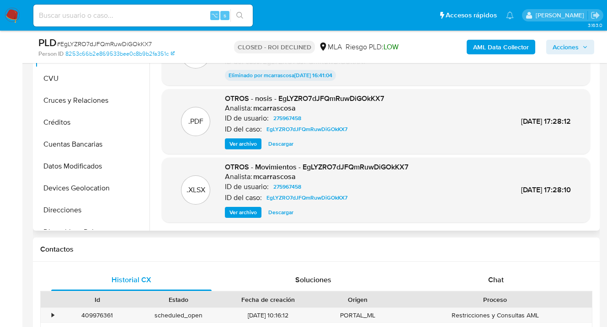
click at [281, 214] on span "Descargar" at bounding box center [280, 212] width 25 height 9
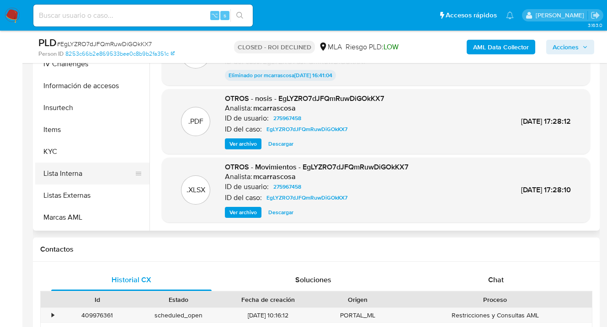
scroll to position [325, 0]
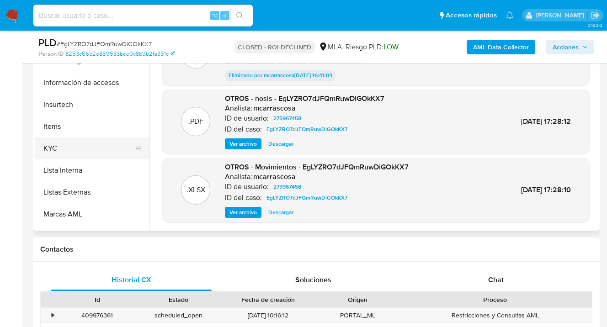
drag, startPoint x: 89, startPoint y: 153, endPoint x: 139, endPoint y: 149, distance: 50.1
click at [89, 153] on button "KYC" at bounding box center [88, 149] width 107 height 22
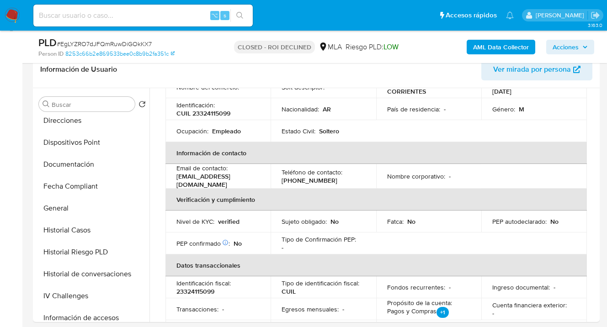
scroll to position [182, 0]
click at [87, 169] on button "Documentación" at bounding box center [88, 163] width 107 height 22
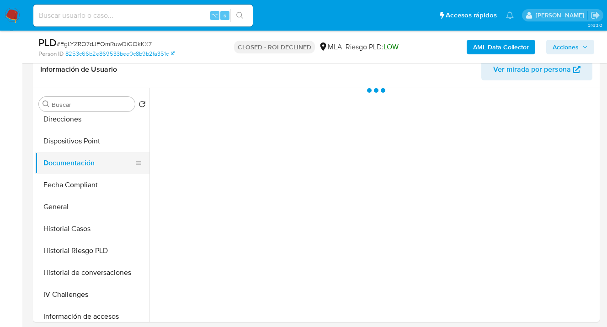
scroll to position [0, 0]
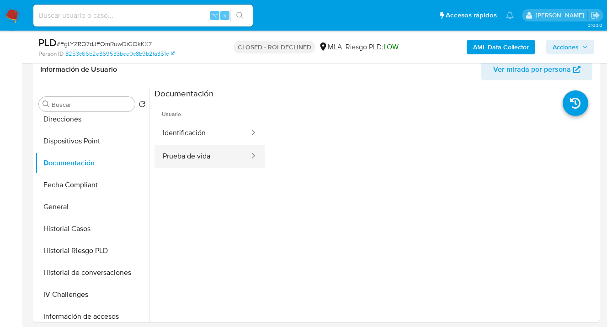
click at [210, 149] on button "Prueba de vida" at bounding box center [203, 156] width 96 height 23
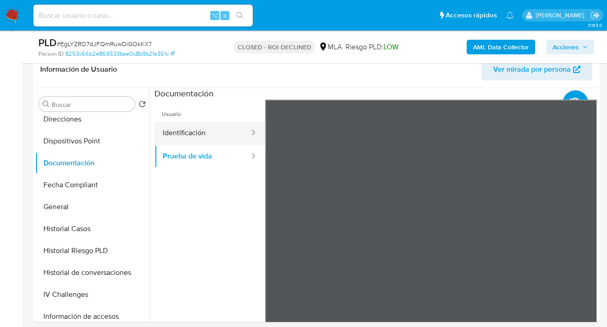
click at [218, 135] on button "Identificación" at bounding box center [203, 133] width 96 height 23
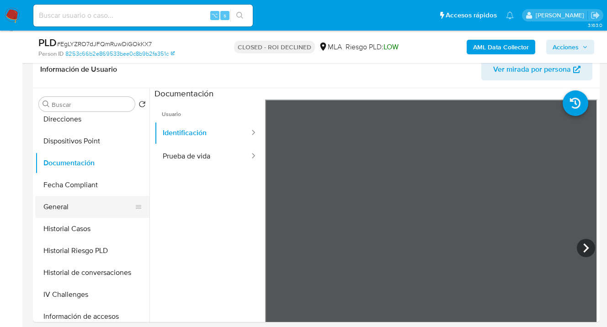
click at [84, 201] on button "General" at bounding box center [88, 207] width 107 height 22
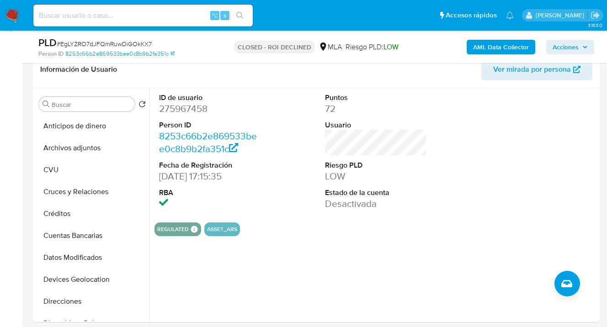
drag, startPoint x: 107, startPoint y: 145, endPoint x: 270, endPoint y: 162, distance: 163.3
click at [107, 145] on button "Archivos adjuntos" at bounding box center [92, 148] width 114 height 22
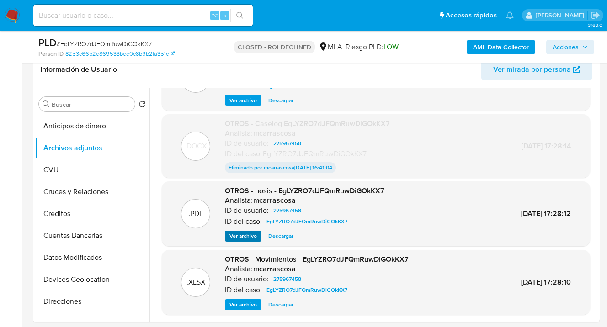
scroll to position [50, 0]
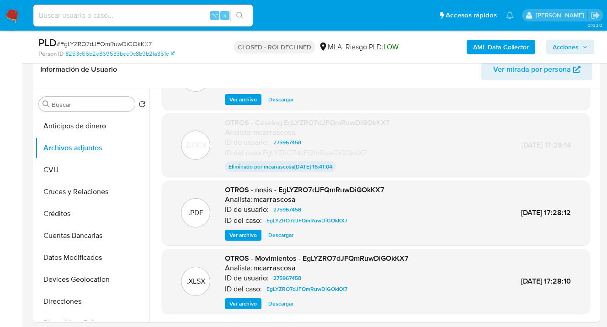
click at [246, 239] on span "Ver archivo" at bounding box center [243, 235] width 27 height 9
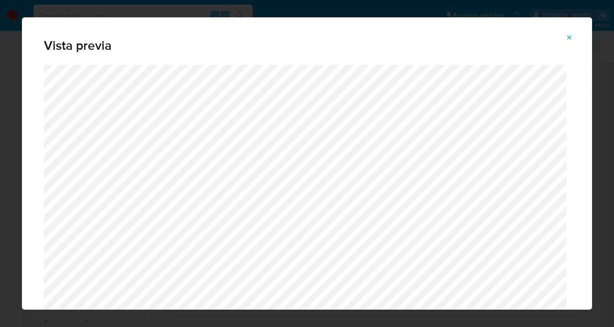
drag, startPoint x: 568, startPoint y: 37, endPoint x: 427, endPoint y: 12, distance: 143.6
click at [568, 37] on icon "Attachment preview" at bounding box center [569, 37] width 7 height 7
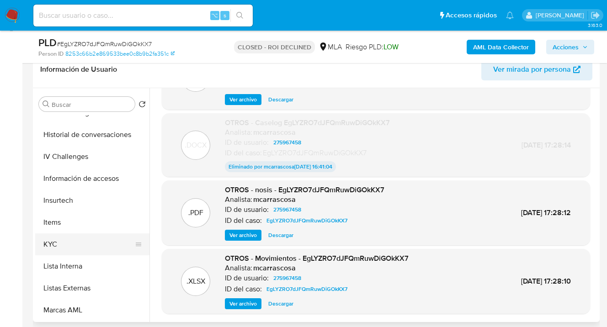
scroll to position [321, 0]
click at [110, 237] on button "KYC" at bounding box center [88, 245] width 107 height 22
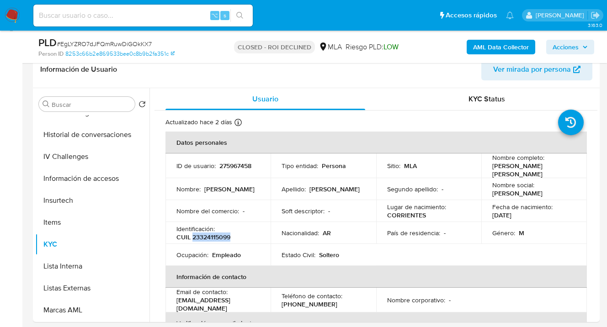
drag, startPoint x: 193, startPoint y: 235, endPoint x: 230, endPoint y: 241, distance: 38.4
click at [230, 241] on p "CUIL 23324115099" at bounding box center [204, 237] width 54 height 8
copy p "23324115099"
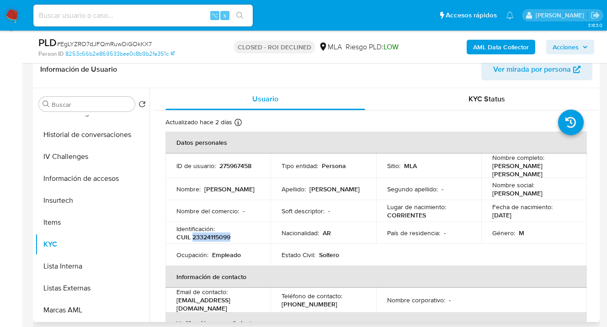
copy p "23324115099"
drag, startPoint x: 492, startPoint y: 167, endPoint x: 541, endPoint y: 172, distance: 48.7
click at [541, 172] on p "Hector Ramon Omar Ledesma Vergara" at bounding box center [533, 170] width 80 height 16
copy p "Hector Ramon Omar Ledesma Vergara"
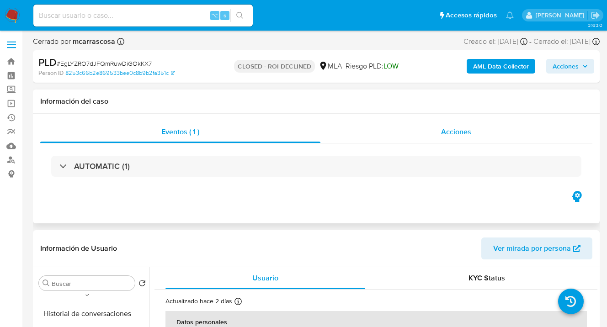
click at [464, 135] on span "Acciones" at bounding box center [456, 132] width 30 height 11
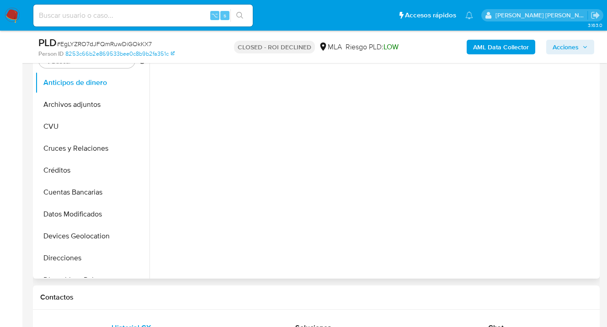
select select "10"
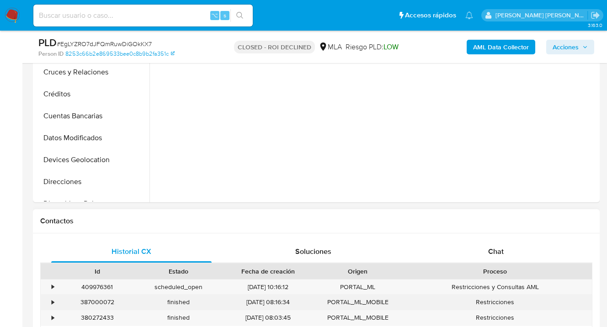
scroll to position [357, 0]
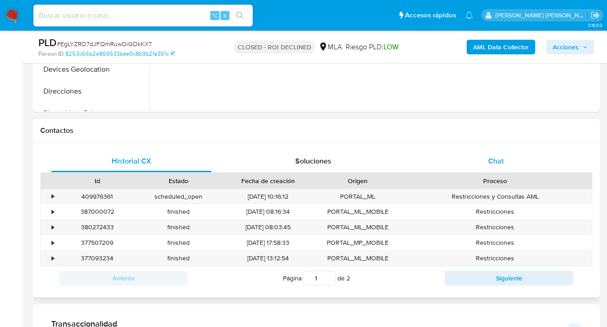
click at [498, 161] on span "Chat" at bounding box center [496, 161] width 16 height 11
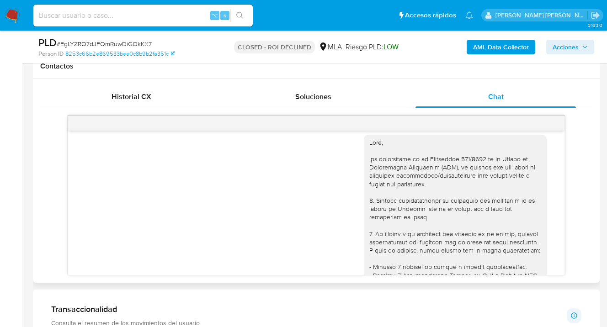
scroll to position [0, 0]
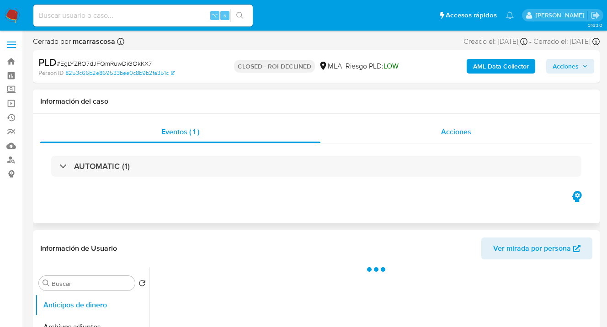
select select "10"
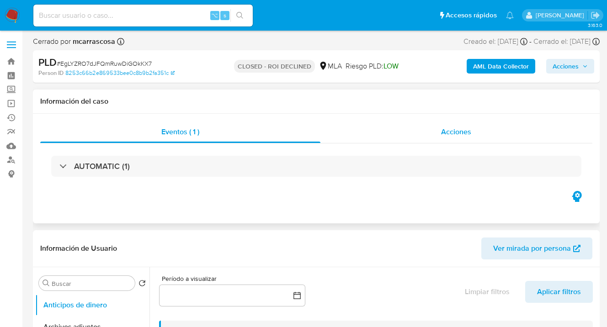
click at [442, 134] on span "Acciones" at bounding box center [456, 132] width 30 height 11
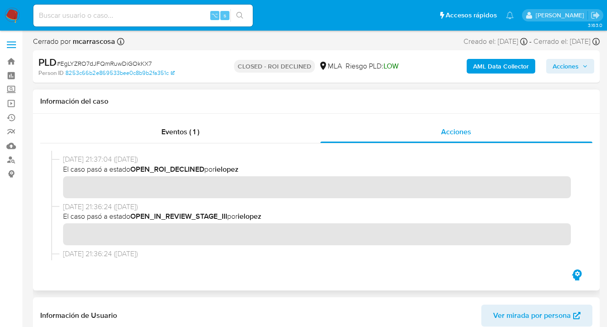
scroll to position [134, 0]
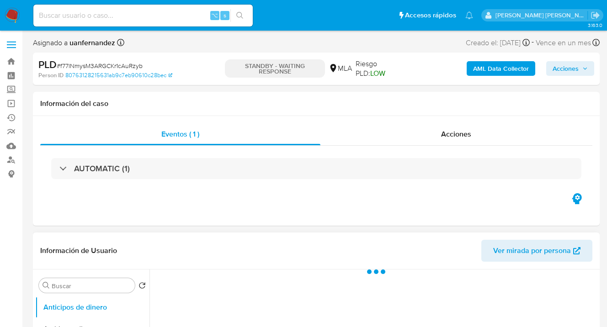
select select "10"
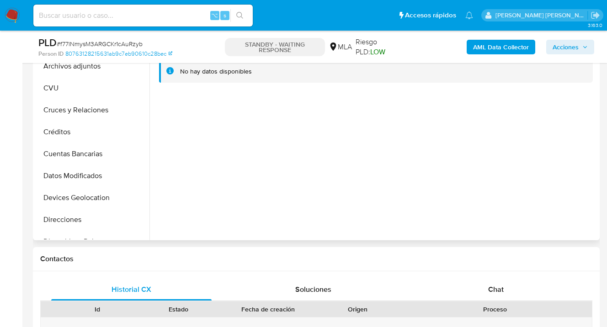
scroll to position [314, 0]
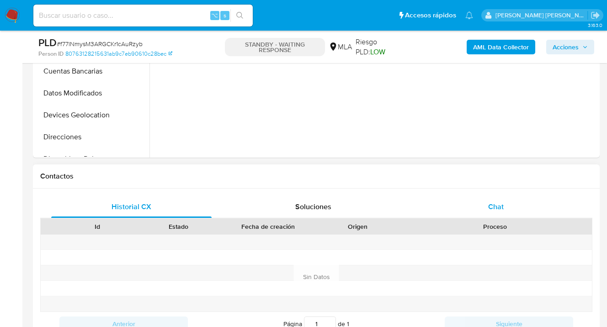
click at [503, 199] on div "Chat" at bounding box center [496, 207] width 161 height 22
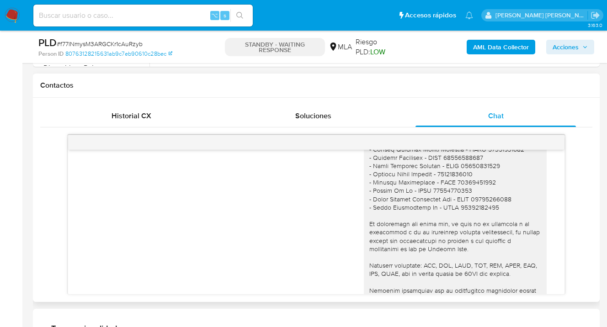
scroll to position [894, 0]
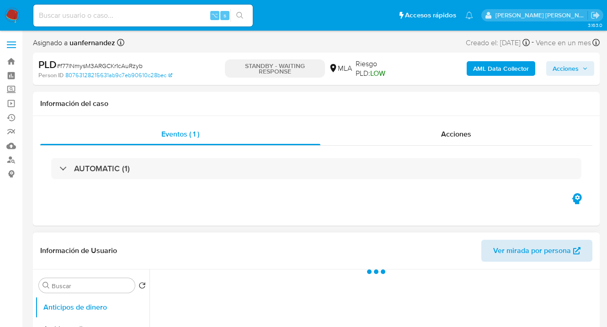
select select "10"
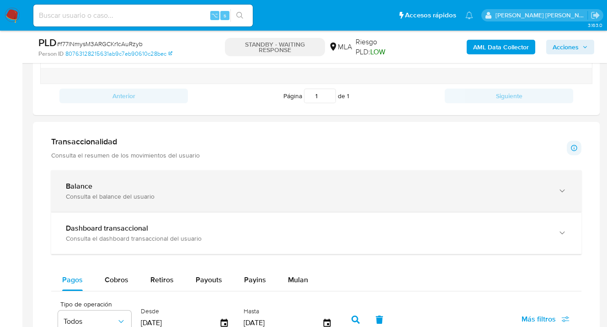
scroll to position [542, 0]
click at [568, 189] on div "Balance Consulta el balance del usuario" at bounding box center [316, 191] width 530 height 42
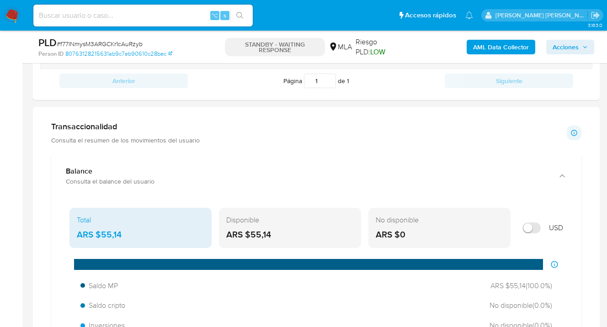
scroll to position [619, 0]
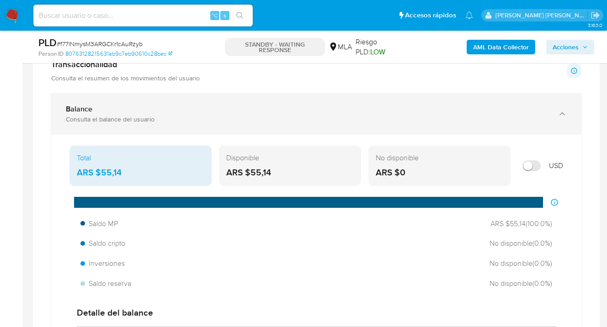
click at [563, 114] on icon "button" at bounding box center [562, 113] width 5 height 3
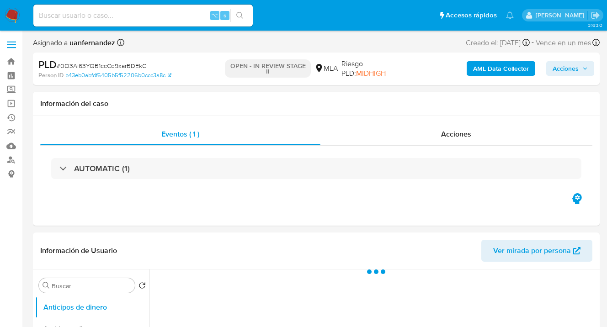
select select "10"
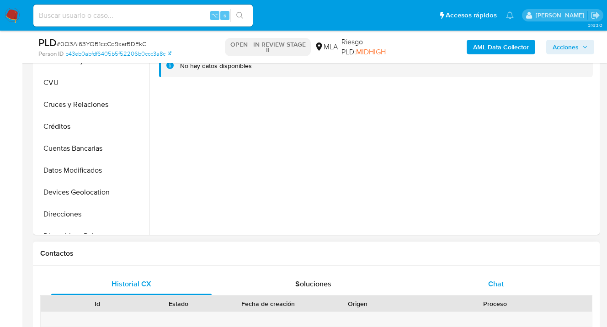
scroll to position [372, 0]
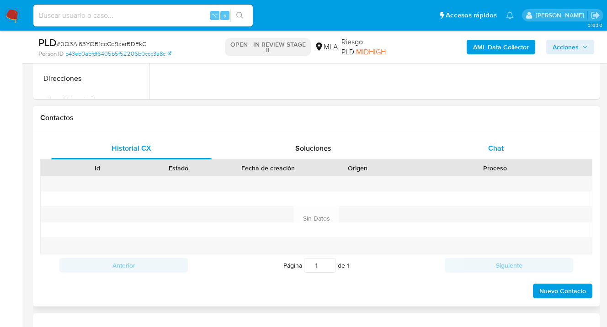
drag, startPoint x: 500, startPoint y: 153, endPoint x: 494, endPoint y: 145, distance: 10.2
click at [500, 153] on span "Chat" at bounding box center [496, 148] width 16 height 11
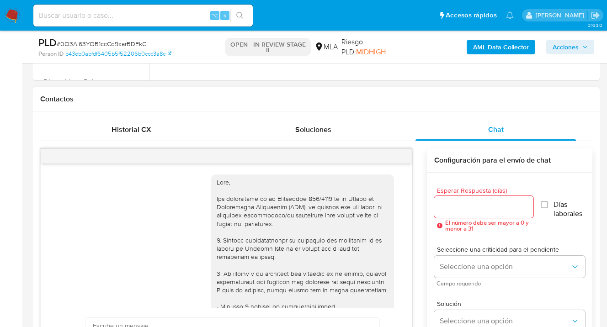
scroll to position [469, 0]
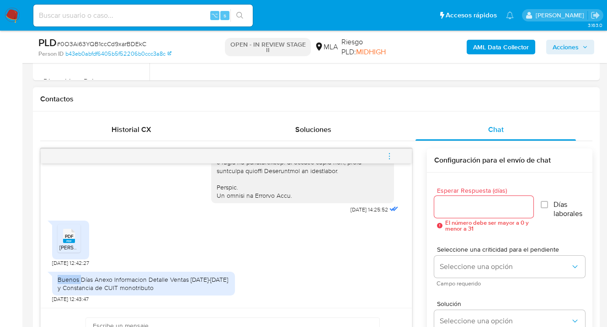
drag, startPoint x: 57, startPoint y: 281, endPoint x: 81, endPoint y: 276, distance: 24.9
click at [81, 276] on div "Buenos [PERSON_NAME] Anexo Informacion Detalle Ventas [DATE]-[DATE] y [PERSON_N…" at bounding box center [143, 284] width 183 height 24
drag, startPoint x: 98, startPoint y: 286, endPoint x: 91, endPoint y: 283, distance: 7.6
click at [98, 286] on div "Buenos [PERSON_NAME] Anexo Informacion Detalle Ventas [DATE]-[DATE] y [PERSON_N…" at bounding box center [144, 284] width 172 height 16
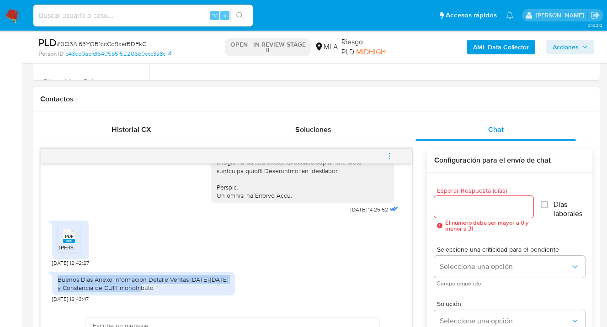
drag, startPoint x: 59, startPoint y: 278, endPoint x: 160, endPoint y: 286, distance: 101.4
click at [160, 286] on div "Buenos [PERSON_NAME] Anexo Informacion Detalle Ventas [DATE]-[DATE] y [PERSON_N…" at bounding box center [144, 284] width 172 height 16
copy div "Buenos [PERSON_NAME] Anexo Informacion Detalle Ventas [DATE]-[DATE] y [PERSON_N…"
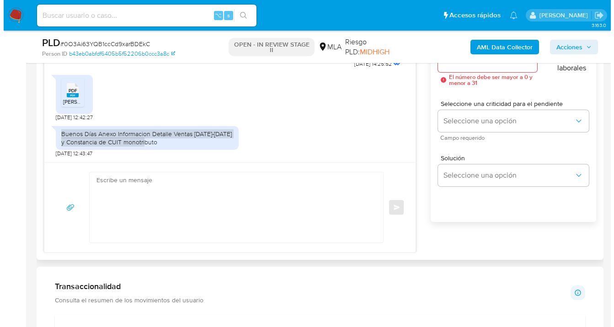
scroll to position [493, 0]
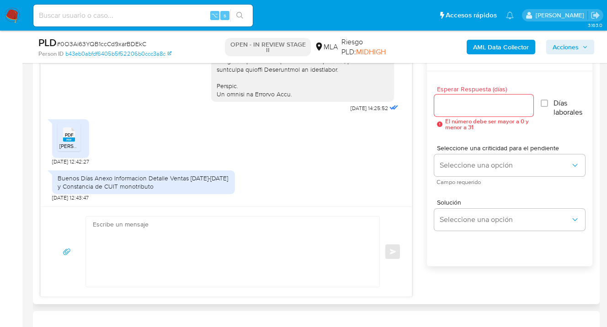
click at [454, 112] on div at bounding box center [483, 106] width 99 height 22
click at [449, 105] on input "Esperar Respuesta (días)" at bounding box center [483, 106] width 99 height 12
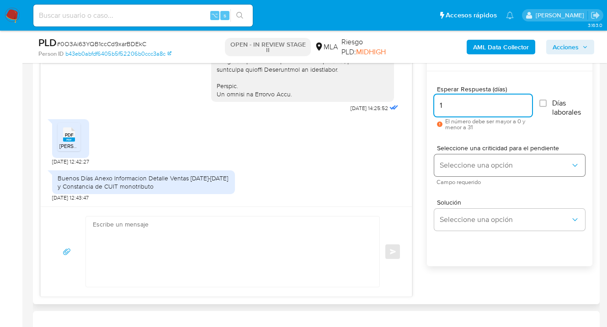
type input "1"
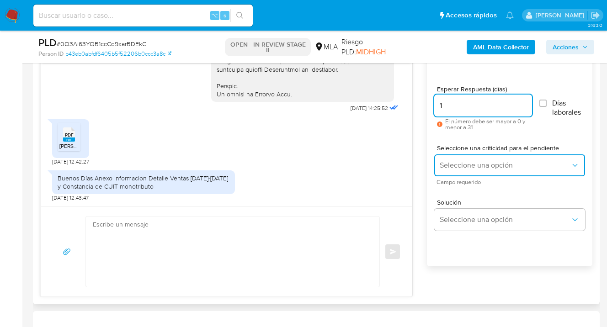
click at [460, 163] on button "Seleccione una opción" at bounding box center [509, 166] width 151 height 22
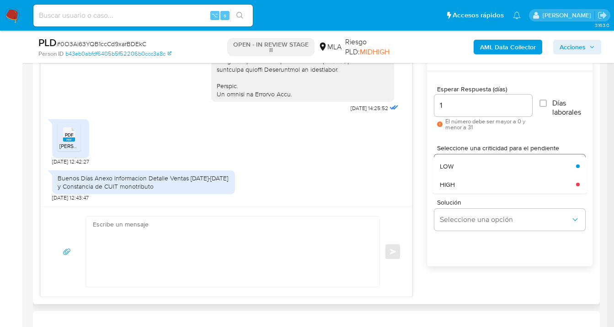
click at [460, 170] on div "LOW" at bounding box center [505, 166] width 131 height 18
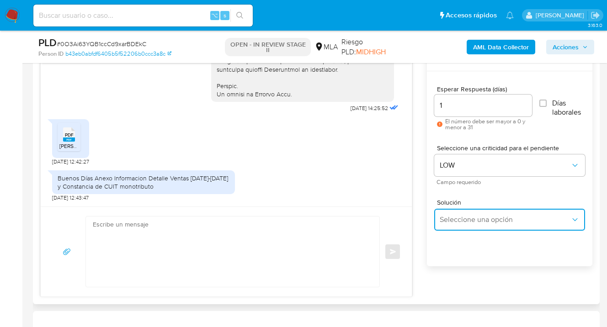
click at [461, 216] on span "Seleccione una opción" at bounding box center [505, 219] width 131 height 9
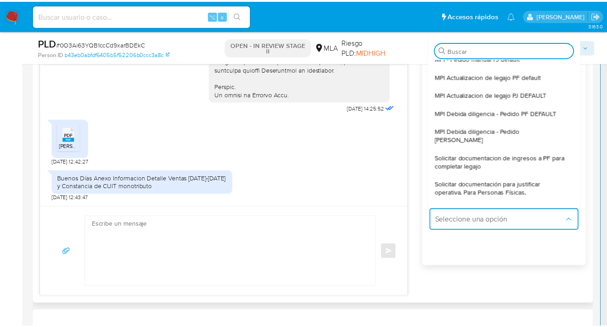
scroll to position [72, 0]
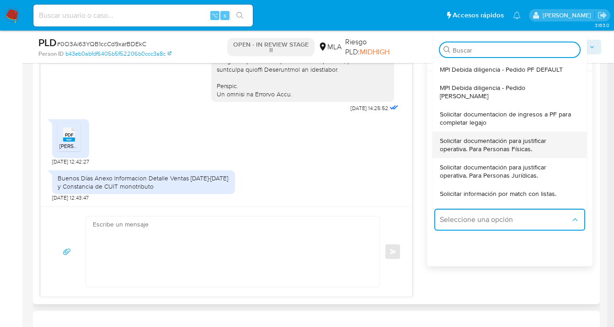
click at [471, 138] on span "Solicitar documentación para justificar operativa. Para Personas Físicas." at bounding box center [507, 145] width 134 height 16
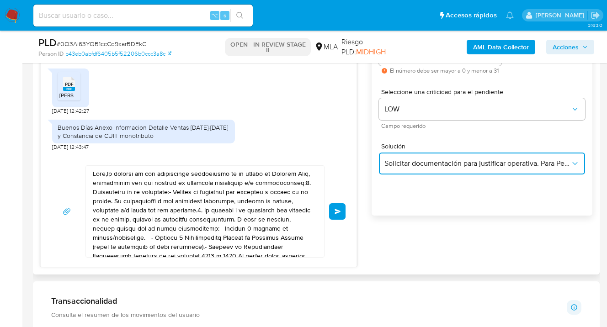
scroll to position [589, 0]
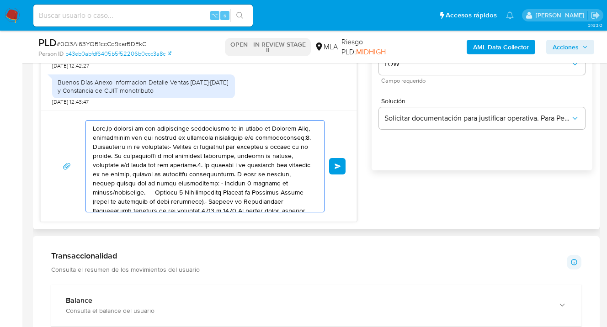
drag, startPoint x: 234, startPoint y: 196, endPoint x: 75, endPoint y: 103, distance: 183.2
click at [75, 104] on div "17/09/2025 14:25:52 PDF PDF Federico Cludius Resumen de Ventas 2024-2025 -const…" at bounding box center [198, 86] width 317 height 271
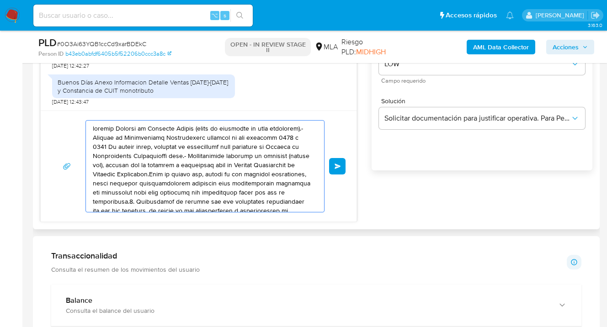
drag, startPoint x: 239, startPoint y: 198, endPoint x: 121, endPoint y: 150, distance: 127.0
click at [83, 117] on div "Enviar" at bounding box center [199, 166] width 316 height 111
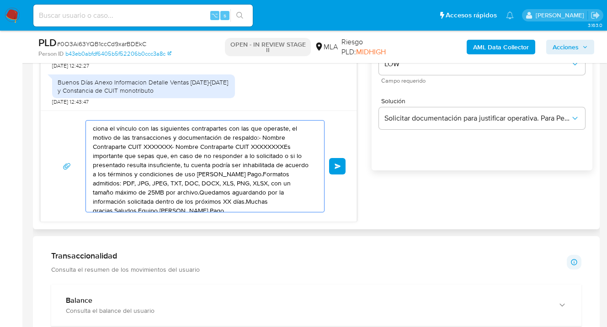
drag, startPoint x: 210, startPoint y: 167, endPoint x: 90, endPoint y: 121, distance: 129.1
click at [89, 121] on div "ciona el vínculo con las siguientes contrapartes con las que operaste, el motiv…" at bounding box center [203, 166] width 234 height 91
type textarea "ado Pago.Formatos admitidos: PDF, JPG, JPEG, TXT, DOC, DOCX, XLS, PNG, XLSX, co…"
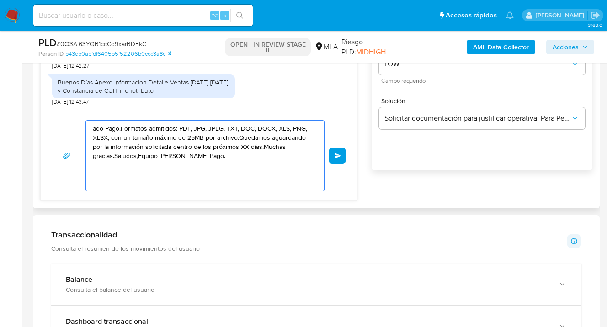
drag, startPoint x: 217, startPoint y: 176, endPoint x: 82, endPoint y: 130, distance: 142.6
click at [82, 130] on div "ado Pago.Formatos admitidos: PDF, JPG, JPEG, TXT, DOC, DOCX, XLS, PNG, XLSX, co…" at bounding box center [199, 155] width 294 height 71
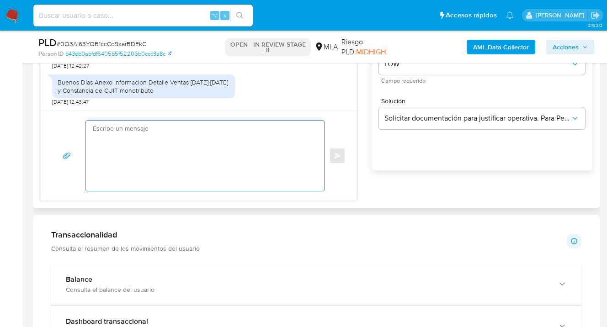
paste textarea "Hola Esperamos te encuentres muy bien. Confirmamos la recepción de la informaci…"
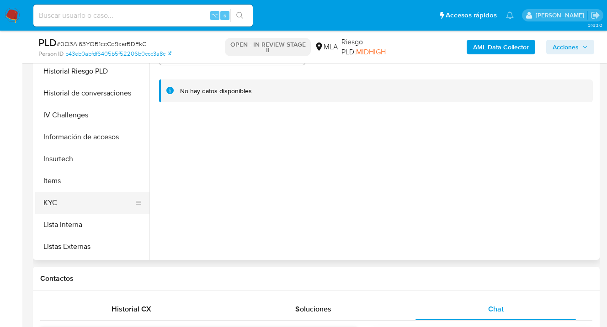
scroll to position [301, 0]
click at [118, 192] on button "KYC" at bounding box center [88, 202] width 107 height 22
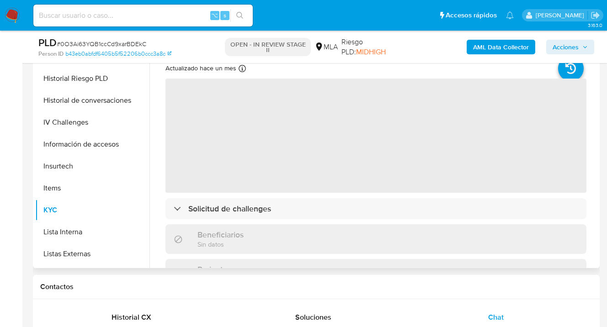
scroll to position [193, 0]
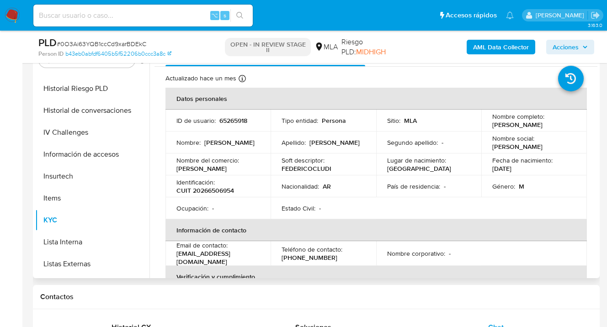
drag, startPoint x: 488, startPoint y: 124, endPoint x: 539, endPoint y: 127, distance: 50.8
click at [539, 127] on td "Nombre completo : Federico Cludius" at bounding box center [535, 121] width 106 height 22
copy p "Federico Cludius"
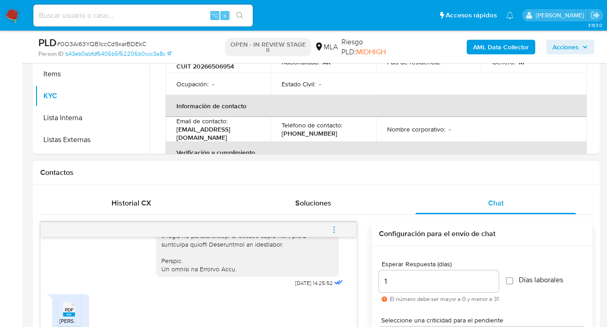
scroll to position [498, 0]
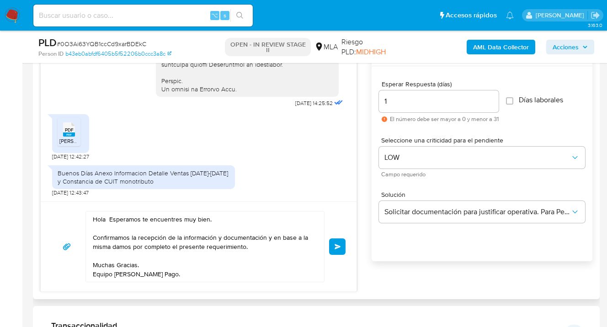
drag, startPoint x: 105, startPoint y: 220, endPoint x: 133, endPoint y: 243, distance: 35.7
click at [105, 220] on textarea "Hola Esperamos te encuentres muy bien. Confirmamos la recepción de la informaci…" at bounding box center [203, 247] width 220 height 70
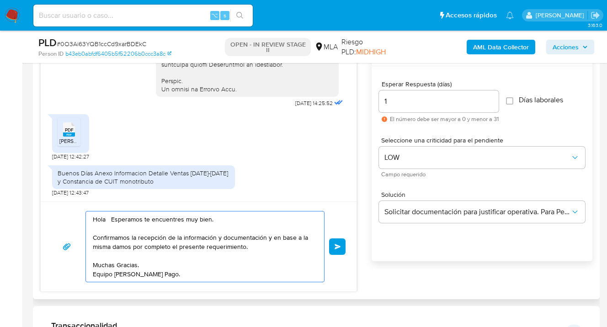
paste textarea "Federico Cludius"
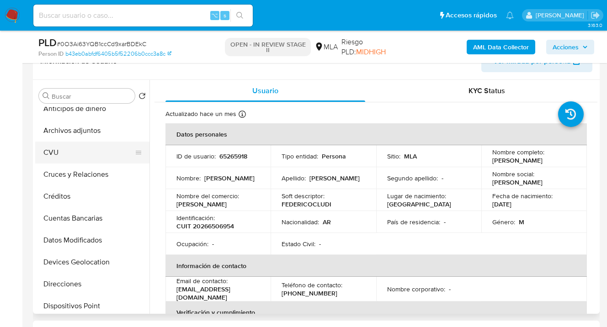
scroll to position [0, 0]
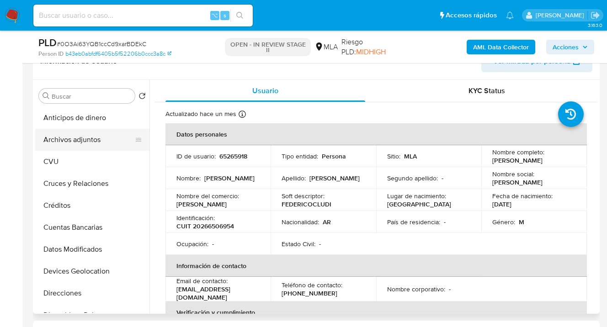
type textarea "Hola Federico Cludius, Esperamos te encuentres muy bien. Confirmamos la recepci…"
drag, startPoint x: 101, startPoint y: 134, endPoint x: 107, endPoint y: 134, distance: 6.0
click at [101, 135] on button "Archivos adjuntos" at bounding box center [88, 140] width 107 height 22
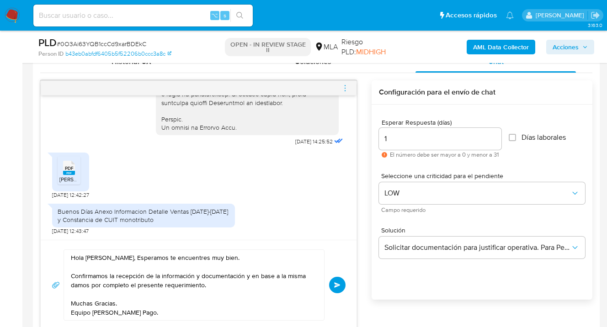
scroll to position [521, 0]
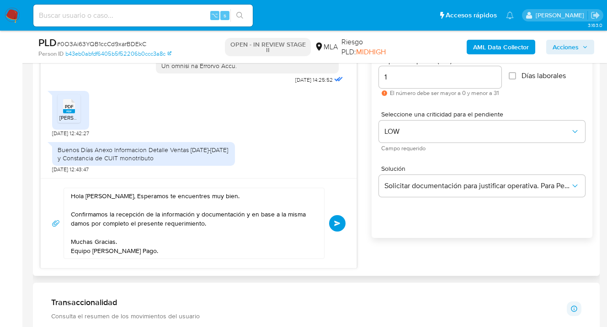
click at [339, 222] on span "Enviar" at bounding box center [337, 223] width 6 height 5
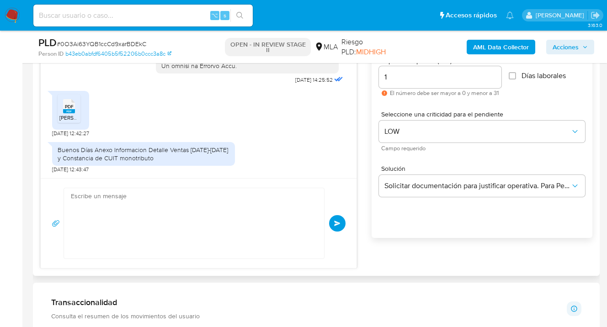
scroll to position [562, 0]
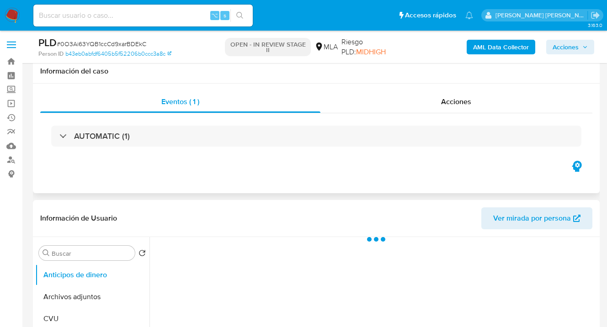
scroll to position [285, 0]
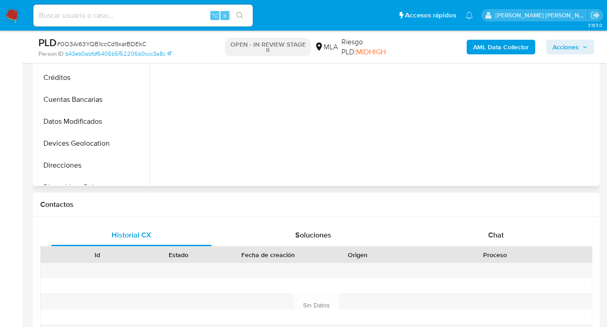
select select "10"
click at [502, 242] on div "Chat" at bounding box center [496, 236] width 161 height 22
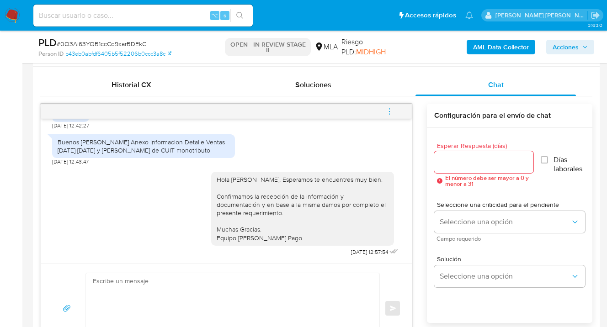
scroll to position [438, 0]
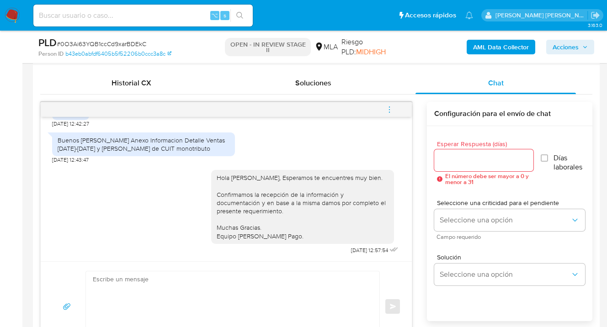
click at [392, 113] on icon "menu-action" at bounding box center [390, 110] width 8 height 8
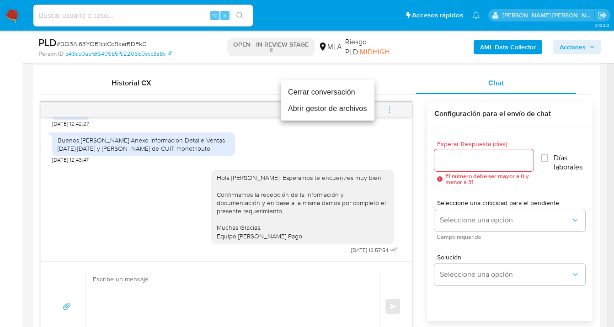
click at [335, 95] on li "Cerrar conversación" at bounding box center [328, 92] width 94 height 16
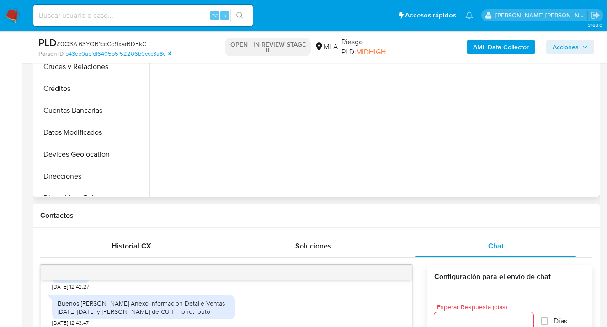
scroll to position [85, 0]
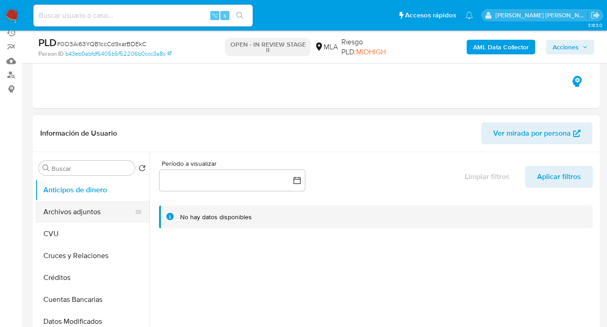
click at [94, 211] on button "Archivos adjuntos" at bounding box center [88, 212] width 107 height 22
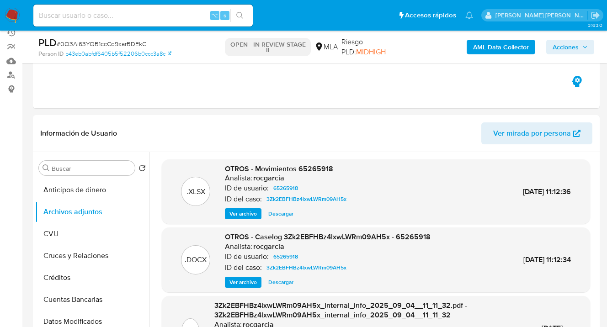
click at [486, 47] on b "AML Data Collector" at bounding box center [501, 47] width 56 height 15
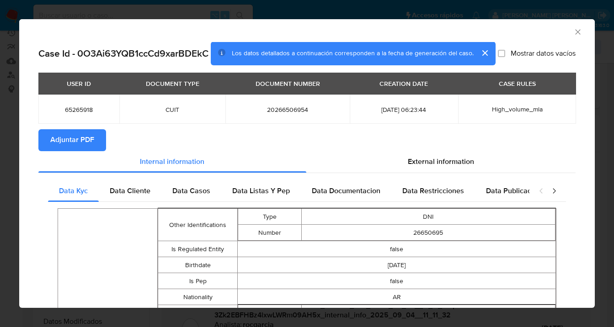
click at [74, 148] on span "Adjuntar PDF" at bounding box center [72, 140] width 44 height 20
click at [573, 32] on icon "Cerrar ventana" at bounding box center [577, 31] width 9 height 9
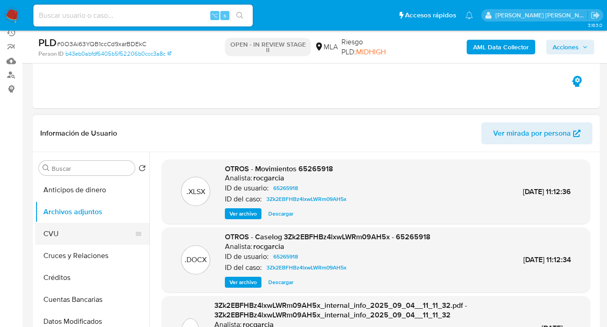
click at [78, 233] on button "CVU" at bounding box center [88, 234] width 107 height 22
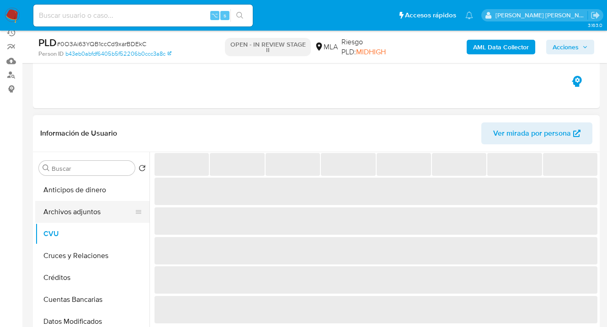
click at [107, 210] on button "Archivos adjuntos" at bounding box center [88, 212] width 107 height 22
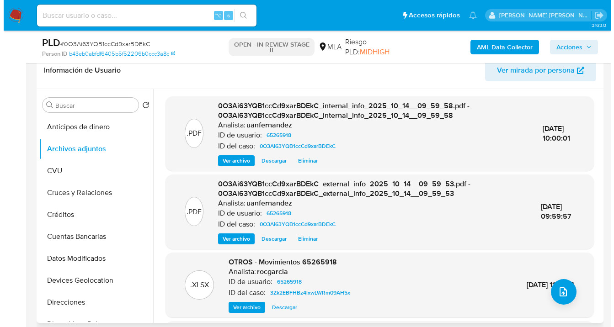
scroll to position [149, 0]
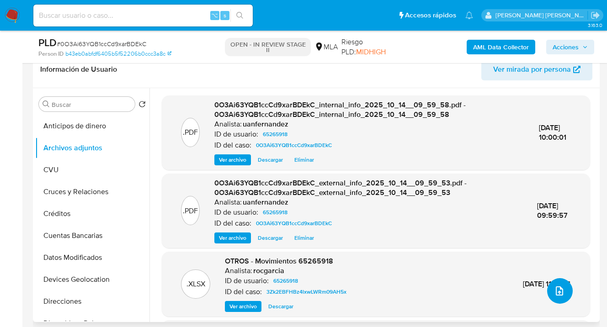
click at [558, 294] on icon "upload-file" at bounding box center [559, 291] width 11 height 11
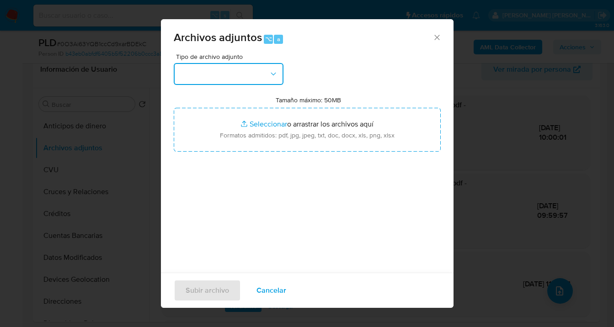
drag, startPoint x: 273, startPoint y: 71, endPoint x: 272, endPoint y: 83, distance: 12.0
click at [273, 71] on icon "button" at bounding box center [273, 74] width 9 height 9
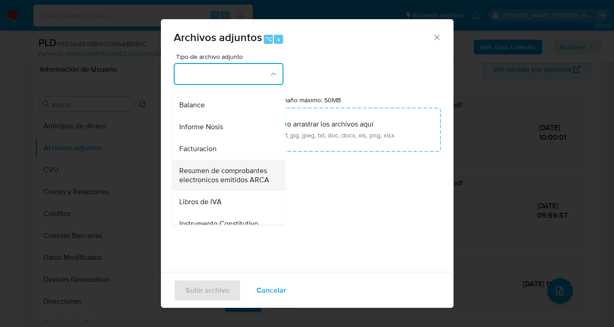
scroll to position [331, 0]
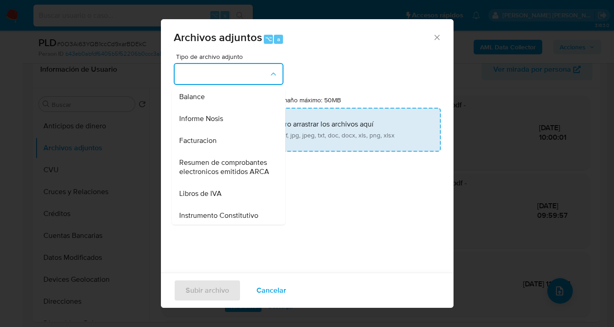
drag, startPoint x: 232, startPoint y: 137, endPoint x: 291, endPoint y: 132, distance: 59.2
click at [233, 130] on div "Informe Nosis" at bounding box center [225, 119] width 93 height 22
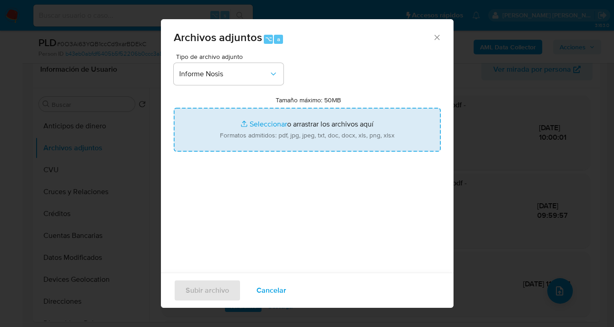
click at [295, 131] on input "Tamaño máximo: 50MB Seleccionar archivos" at bounding box center [307, 130] width 267 height 44
type input "C:\fakepath\65265918-NOSIS_Manager_InformeIndividual_20266506954_620658_2025100…"
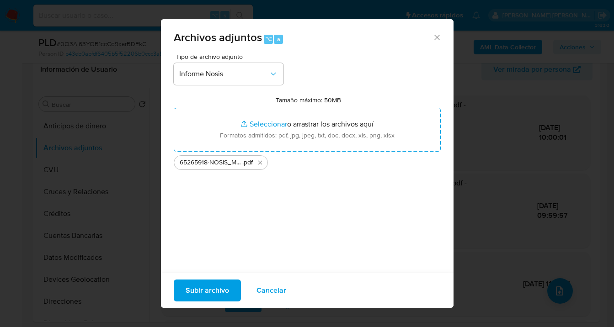
click at [202, 294] on span "Subir archivo" at bounding box center [207, 291] width 43 height 20
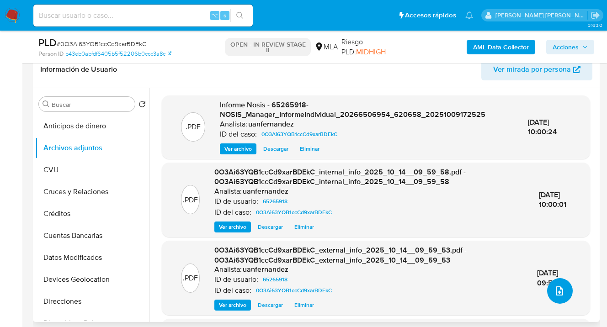
click at [558, 292] on icon "upload-file" at bounding box center [559, 291] width 11 height 11
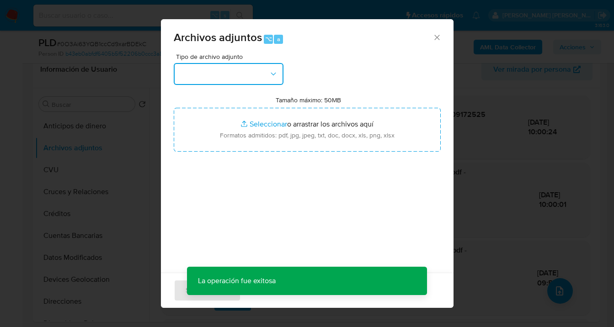
click at [273, 75] on icon "button" at bounding box center [273, 73] width 5 height 3
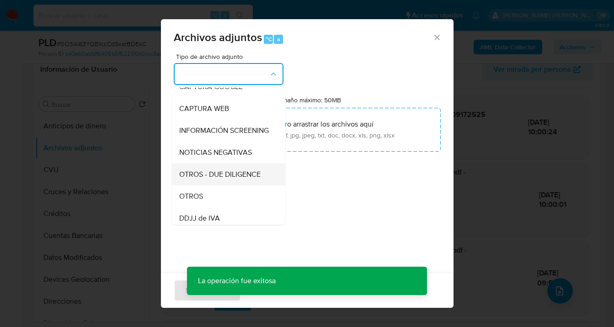
scroll to position [94, 0]
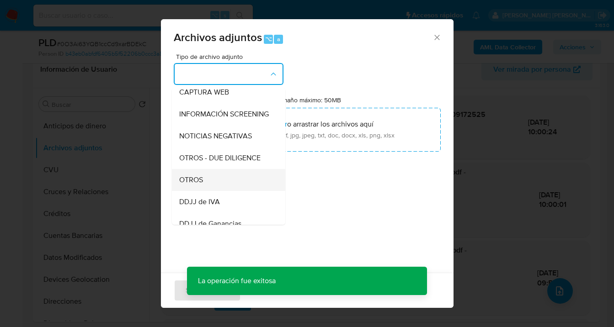
drag, startPoint x: 221, startPoint y: 186, endPoint x: 303, endPoint y: 136, distance: 95.4
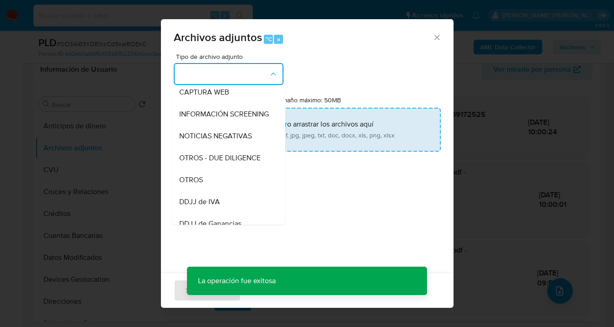
click at [221, 186] on div "OTROS" at bounding box center [225, 180] width 93 height 22
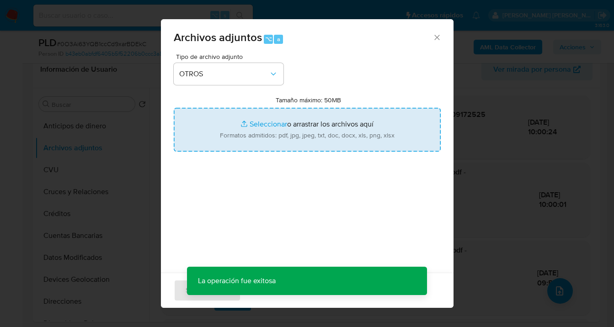
click at [303, 135] on input "Tamaño máximo: 50MB Seleccionar archivos" at bounding box center [307, 130] width 267 height 44
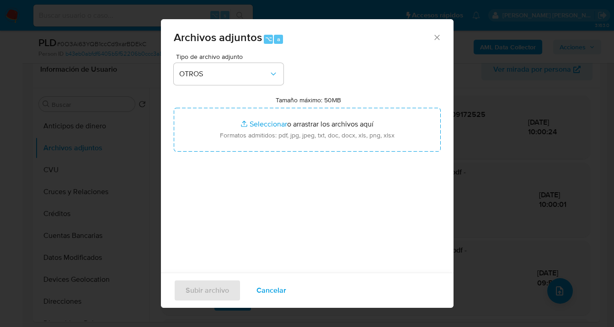
click at [267, 294] on span "Cancelar" at bounding box center [272, 291] width 30 height 20
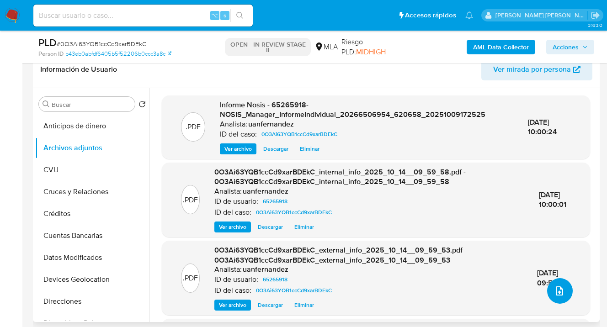
click at [560, 292] on icon "upload-file" at bounding box center [559, 291] width 11 height 11
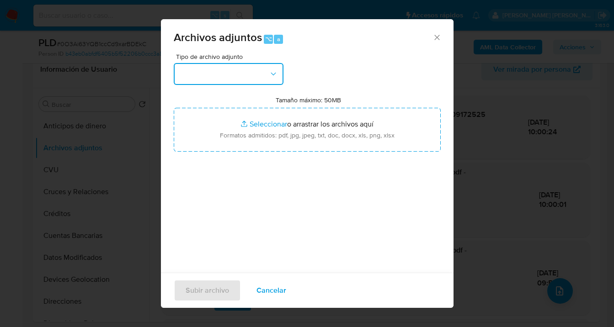
click at [272, 76] on icon "button" at bounding box center [273, 74] width 9 height 9
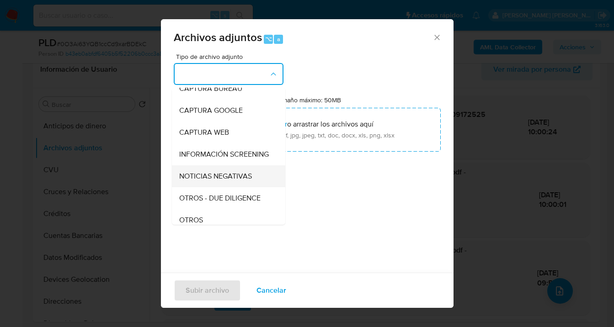
scroll to position [89, 0]
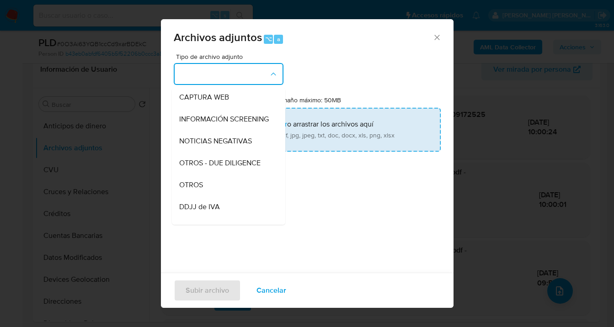
drag, startPoint x: 222, startPoint y: 198, endPoint x: 293, endPoint y: 122, distance: 103.9
click at [223, 196] on div "OTROS" at bounding box center [225, 185] width 93 height 22
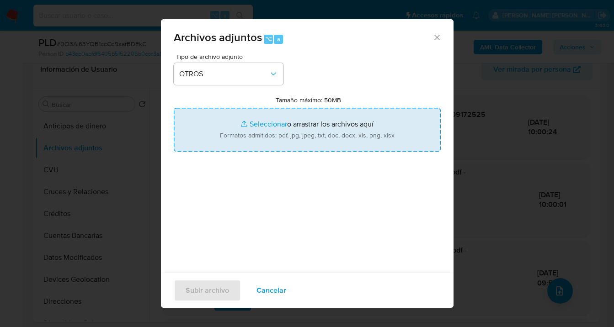
click at [293, 121] on input "Tamaño máximo: 50MB Seleccionar archivos" at bounding box center [307, 130] width 267 height 44
type input "C:\fakepath\65265918 Movimientos agosto 2025.xlsx"
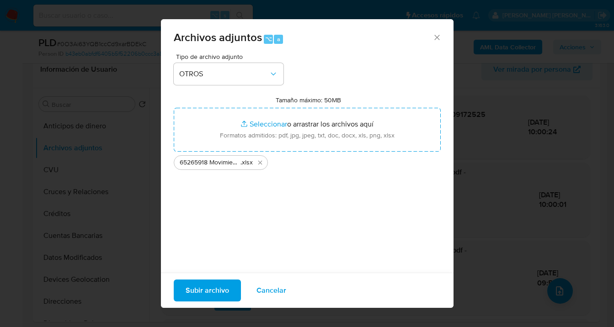
click at [210, 294] on span "Subir archivo" at bounding box center [207, 291] width 43 height 20
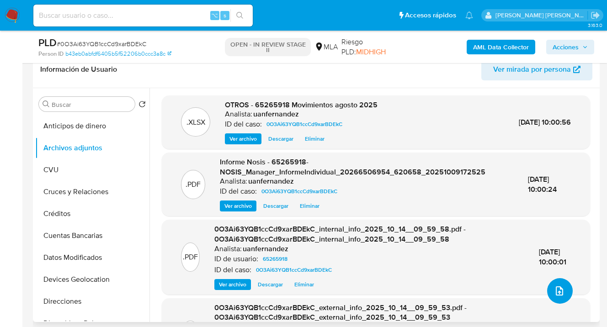
click at [560, 292] on icon "upload-file" at bounding box center [559, 291] width 11 height 11
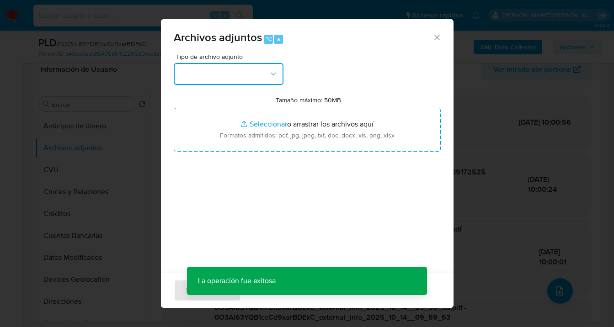
drag, startPoint x: 273, startPoint y: 75, endPoint x: 273, endPoint y: 80, distance: 5.1
click at [273, 75] on icon "button" at bounding box center [273, 73] width 5 height 3
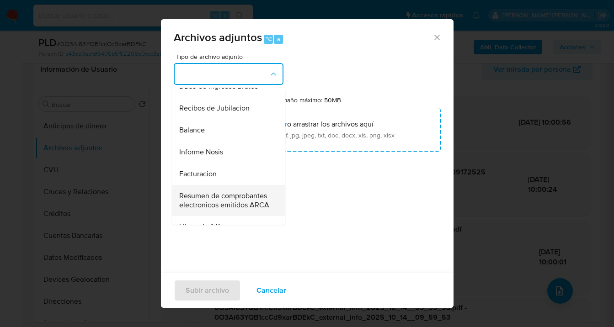
scroll to position [337, 0]
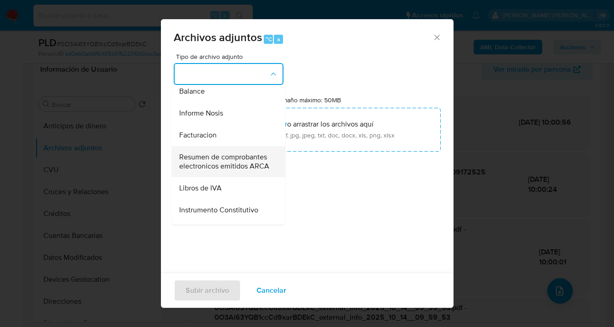
click at [230, 171] on span "Resumen de comprobantes electronicos emitidos ARCA" at bounding box center [225, 162] width 93 height 18
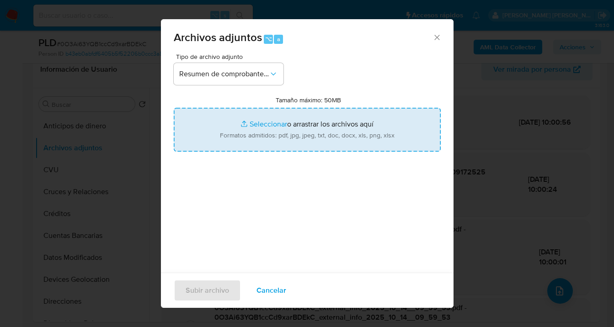
click at [301, 126] on input "Tamaño máximo: 50MB Seleccionar archivos" at bounding box center [307, 130] width 267 height 44
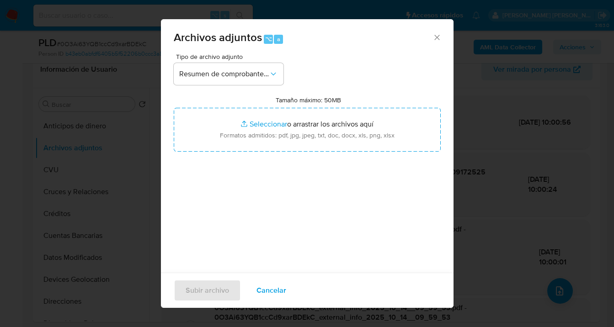
type input "C:\fakepath\Comp electronicos 2024 - 2025.pdf"
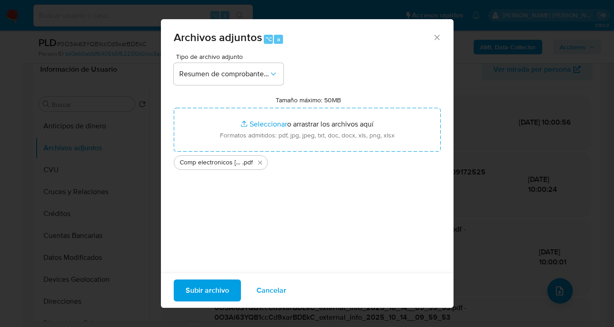
click at [198, 294] on span "Subir archivo" at bounding box center [207, 291] width 43 height 20
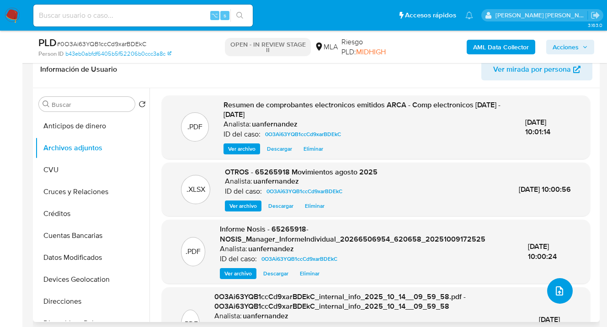
click at [557, 294] on icon "upload-file" at bounding box center [559, 291] width 7 height 9
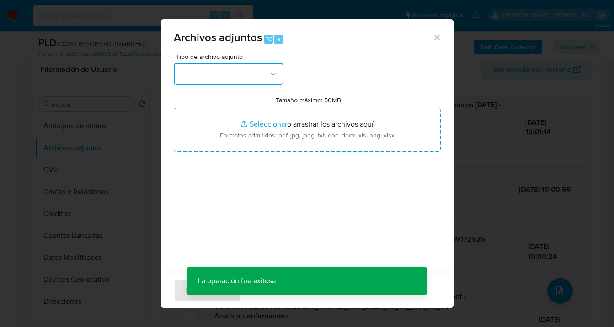
click at [274, 77] on icon "button" at bounding box center [273, 74] width 9 height 9
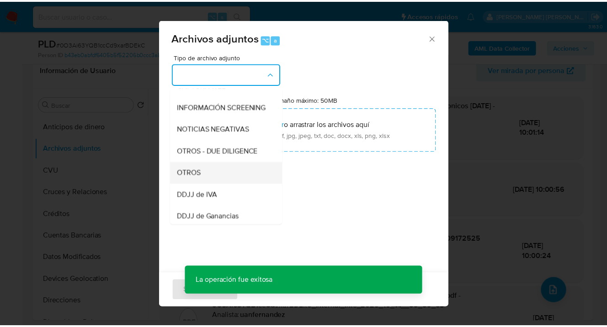
scroll to position [103, 0]
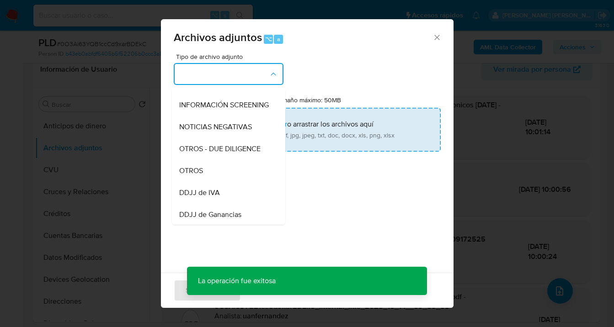
drag, startPoint x: 216, startPoint y: 182, endPoint x: 268, endPoint y: 139, distance: 67.9
click at [216, 182] on div "OTROS" at bounding box center [225, 171] width 93 height 22
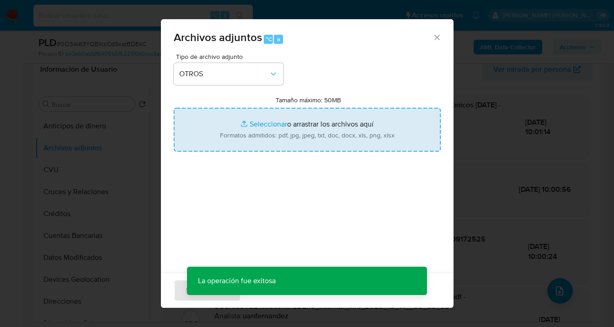
click at [282, 130] on input "Tamaño máximo: 50MB Seleccionar archivos" at bounding box center [307, 130] width 267 height 44
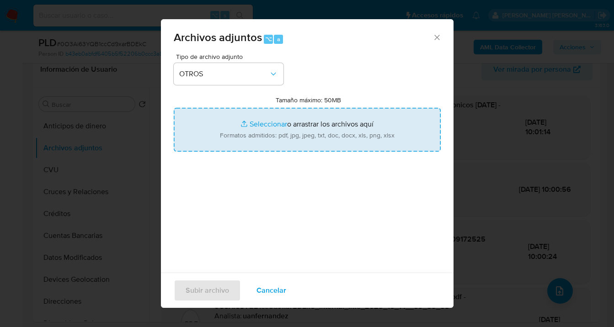
type input "C:\fakepath\65265918 analisis no roi Caselog 0O3Ai63YQB1ccCd9xarBDEkC.docx"
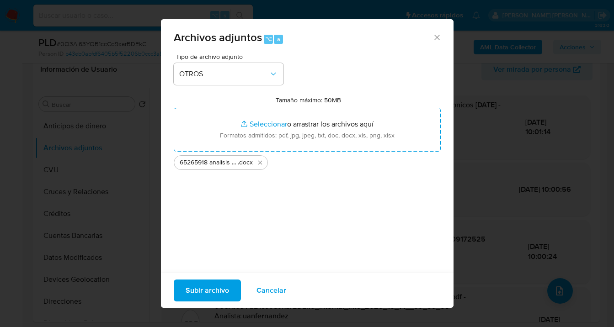
click at [197, 291] on span "Subir archivo" at bounding box center [207, 291] width 43 height 20
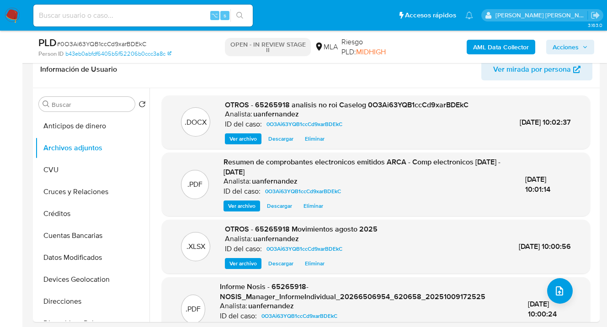
click at [568, 46] on span "Acciones" at bounding box center [566, 47] width 26 height 15
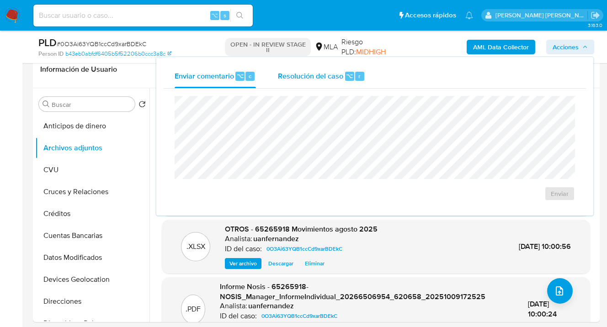
click at [311, 77] on span "Resolución del caso" at bounding box center [310, 75] width 65 height 11
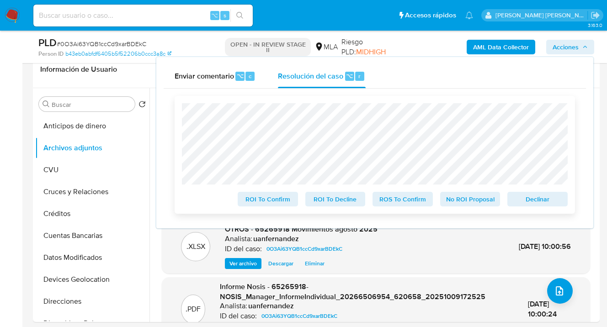
click at [472, 203] on span "No ROI Proposal" at bounding box center [471, 199] width 48 height 13
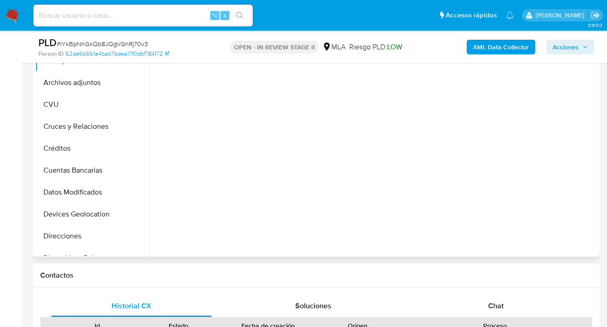
select select "10"
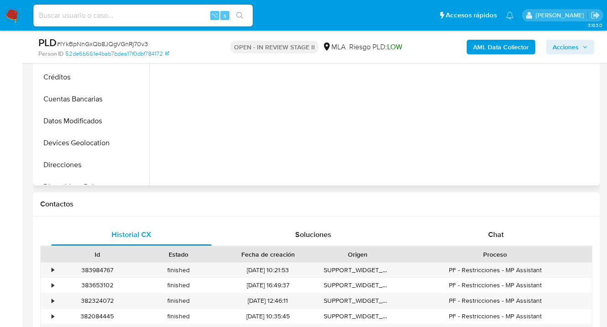
drag, startPoint x: 497, startPoint y: 236, endPoint x: 402, endPoint y: 137, distance: 137.1
click at [497, 236] on span "Chat" at bounding box center [496, 235] width 16 height 11
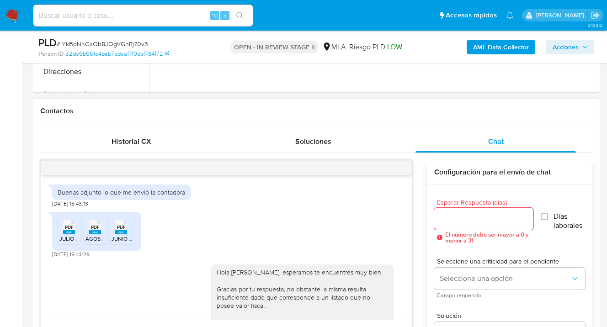
scroll to position [616, 0]
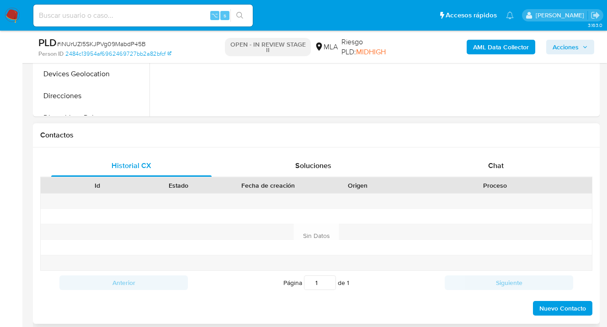
select select "10"
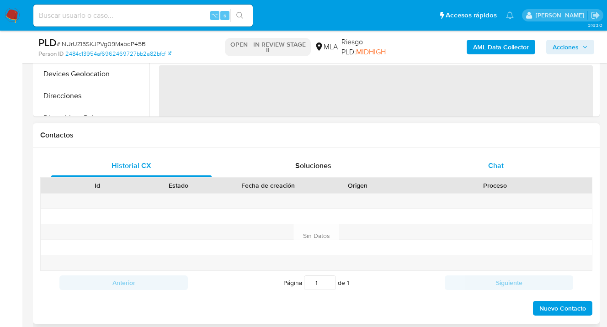
click at [501, 158] on div "Chat" at bounding box center [496, 166] width 161 height 22
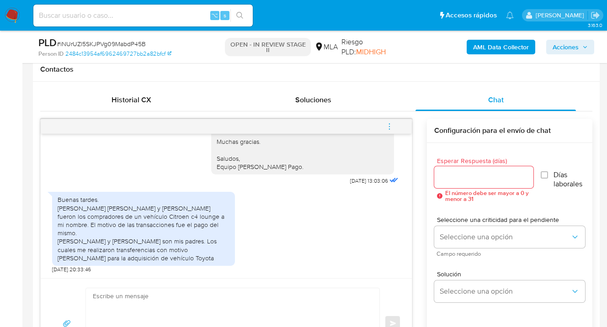
scroll to position [1129, 0]
drag, startPoint x: 60, startPoint y: 209, endPoint x: 177, endPoint y: 255, distance: 125.5
click at [177, 255] on div "Buenas tardes. [PERSON_NAME] [PERSON_NAME] y [PERSON_NAME] fueron los comprador…" at bounding box center [144, 229] width 172 height 67
click at [225, 104] on button "Soluciones" at bounding box center [314, 100] width 182 height 22
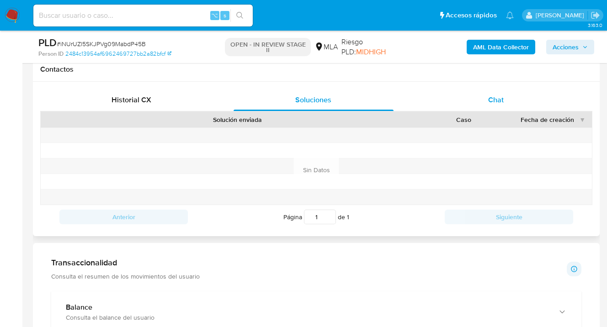
click at [505, 99] on div "Chat" at bounding box center [496, 100] width 161 height 22
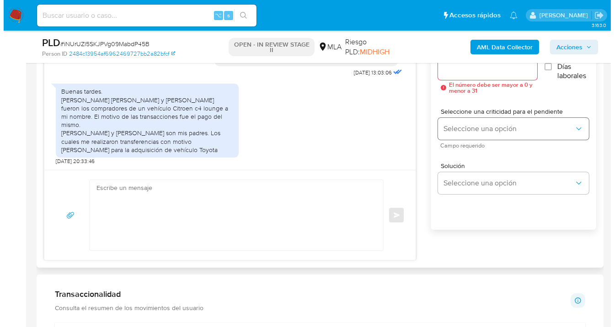
scroll to position [509, 0]
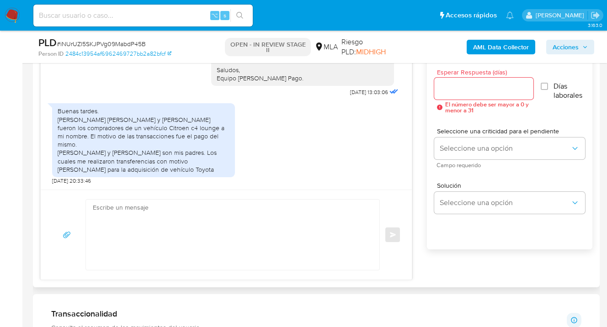
click at [449, 85] on input "Esperar Respuesta (días)" at bounding box center [483, 89] width 99 height 12
type input "1"
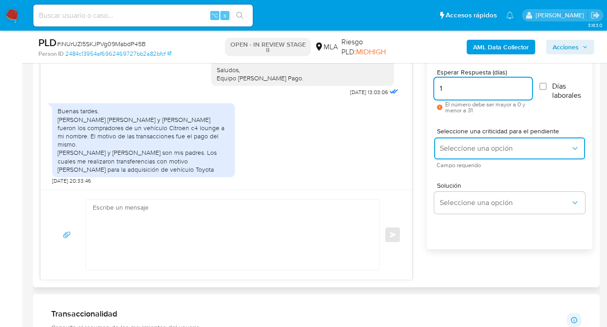
click at [458, 146] on span "Seleccione una opción" at bounding box center [505, 148] width 131 height 9
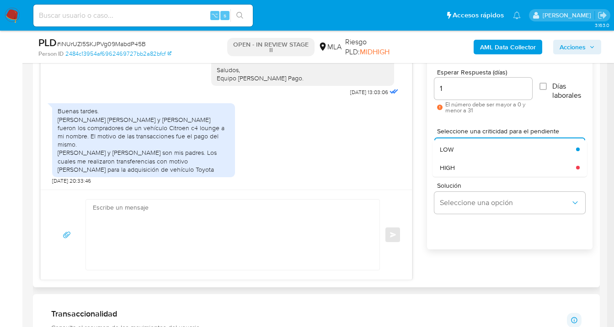
drag, startPoint x: 464, startPoint y: 150, endPoint x: 466, endPoint y: 177, distance: 26.6
click at [464, 151] on div "LOW" at bounding box center [505, 149] width 131 height 18
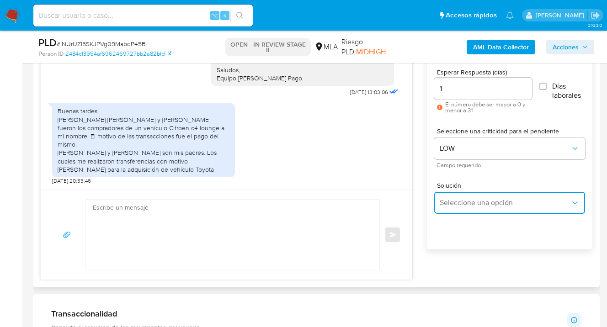
click at [463, 201] on span "Seleccione una opción" at bounding box center [505, 202] width 131 height 9
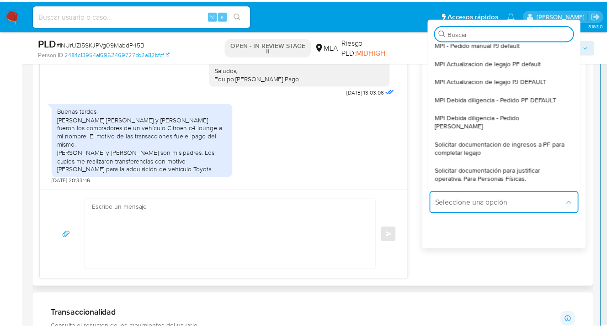
scroll to position [78, 0]
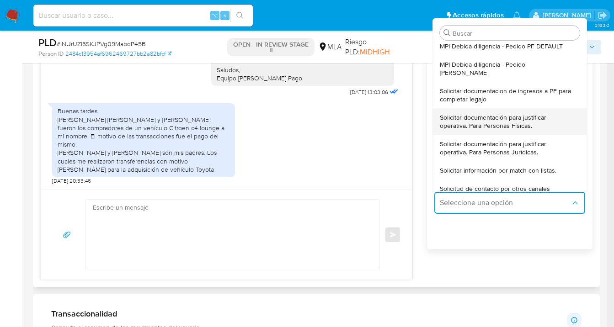
click at [499, 114] on span "Solicitar documentación para justificar operativa. Para Personas Físicas." at bounding box center [507, 121] width 134 height 16
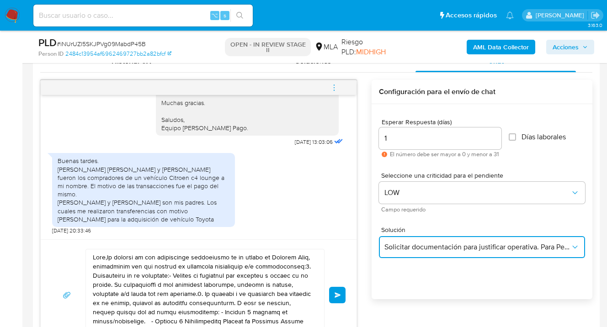
scroll to position [513, 0]
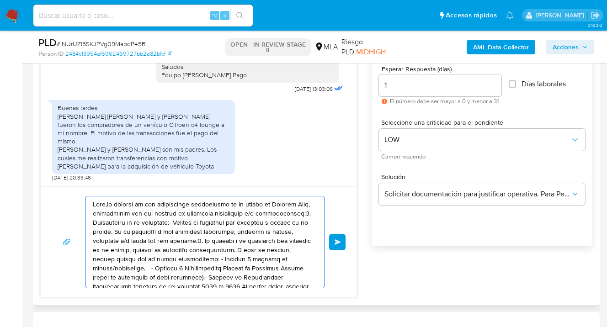
drag, startPoint x: 261, startPoint y: 272, endPoint x: 102, endPoint y: 191, distance: 178.5
click at [96, 184] on div "[DATE] 14:39:28 1. La cuenta [PERSON_NAME] pago la utilice principalmente para …" at bounding box center [198, 162] width 317 height 271
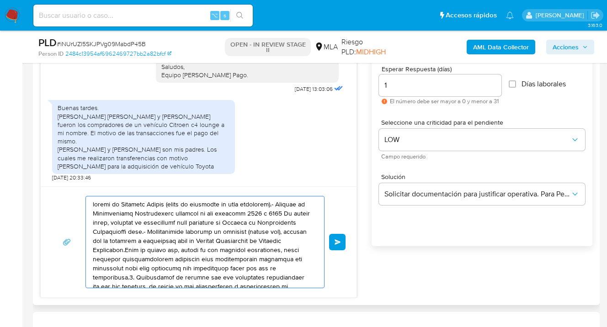
drag, startPoint x: 284, startPoint y: 270, endPoint x: 97, endPoint y: 188, distance: 204.0
click at [94, 185] on div "[DATE] 14:39:28 1. La cuenta [PERSON_NAME] pago la utilice principalmente para …" at bounding box center [198, 162] width 317 height 271
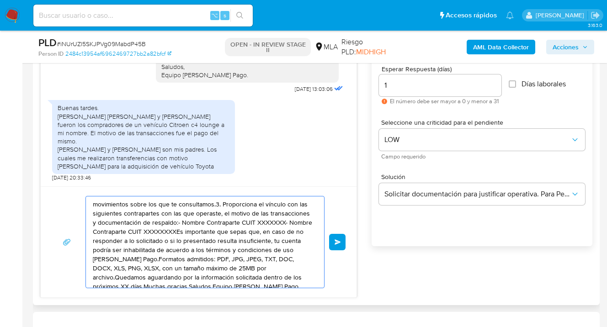
drag, startPoint x: 261, startPoint y: 258, endPoint x: 125, endPoint y: 206, distance: 145.1
click at [127, 207] on textarea "movimientos sobre los que te consultamos.3. Proporciona el vínculo con las sigu…" at bounding box center [203, 242] width 220 height 91
type textarea "movimientoDF, JPG, JPEG, TXT, DOC, DOCX, XLS, PNG, XLSX, con un tamaño máximo d…"
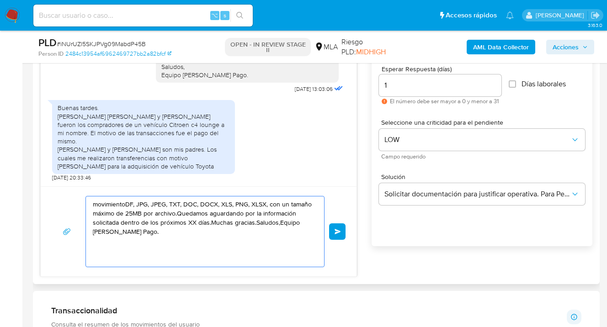
drag, startPoint x: 248, startPoint y: 252, endPoint x: 75, endPoint y: 198, distance: 182.0
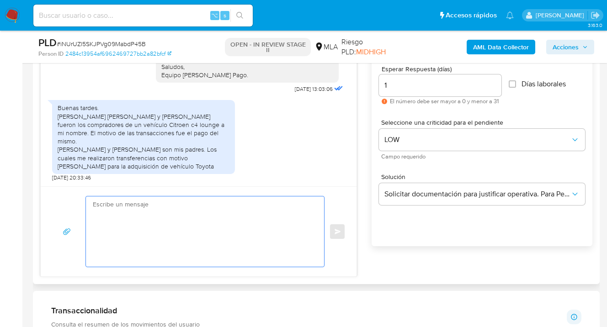
paste textarea "Hola Esperamos te encuentres muy bien. Confirmamos la recepción de la informaci…"
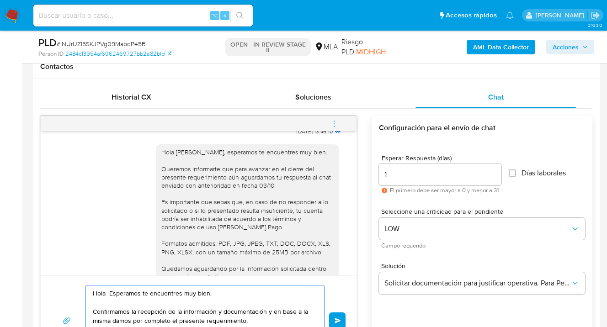
scroll to position [903, 0]
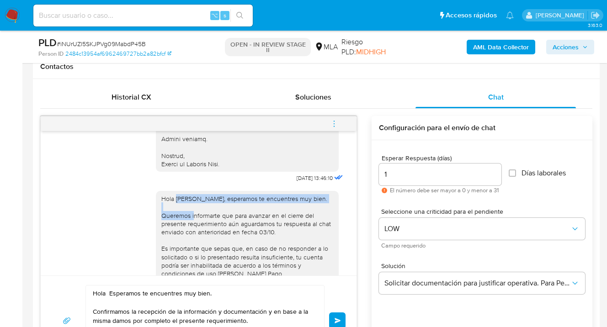
drag, startPoint x: 170, startPoint y: 223, endPoint x: 188, endPoint y: 232, distance: 20.5
click at [188, 232] on div "Hola [PERSON_NAME], esperamos te encuentres muy bien. Queremos informarte que p…" at bounding box center [247, 282] width 172 height 175
copy div "[PERSON_NAME], esperamos te encuentres muy bien."
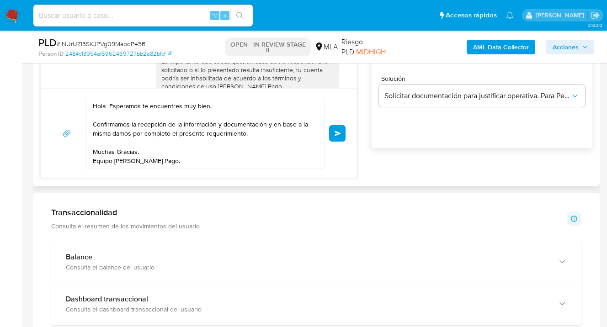
scroll to position [579, 0]
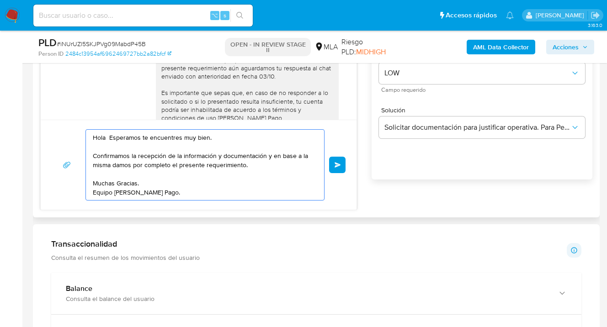
drag, startPoint x: 104, startPoint y: 139, endPoint x: 118, endPoint y: 159, distance: 24.4
click at [108, 144] on textarea "Hola Esperamos te encuentres muy bien. Confirmamos la recepción de la informaci…" at bounding box center [203, 165] width 220 height 70
paste textarea "[PERSON_NAME], esperamos te encuentres muy bien."
drag, startPoint x: 222, startPoint y: 156, endPoint x: 271, endPoint y: 160, distance: 49.5
click at [271, 160] on textarea "Hola [PERSON_NAME], esperamos te encuentres muy bien. Confirmamos la recepción …" at bounding box center [203, 165] width 220 height 70
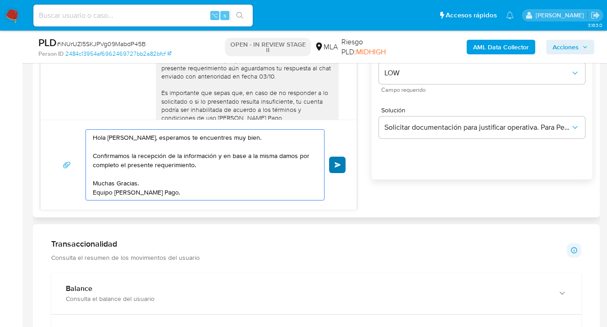
type textarea "Hola [PERSON_NAME], esperamos te encuentres muy bien. Confirmamos la recepción …"
click at [339, 163] on span "Enviar" at bounding box center [338, 164] width 6 height 5
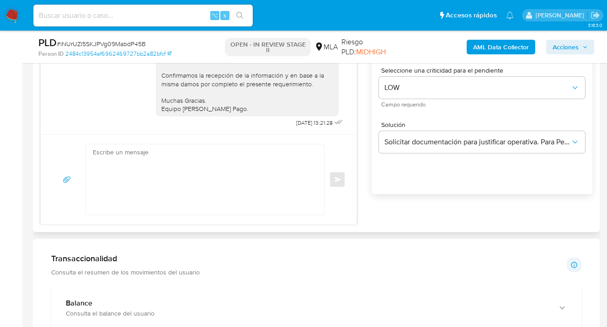
scroll to position [549, 0]
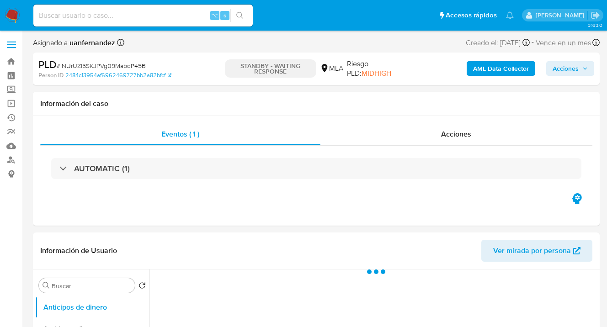
select select "10"
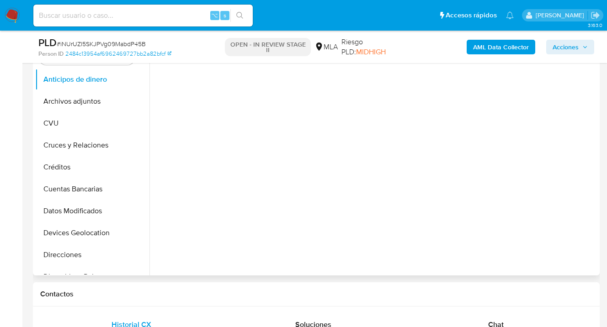
scroll to position [373, 0]
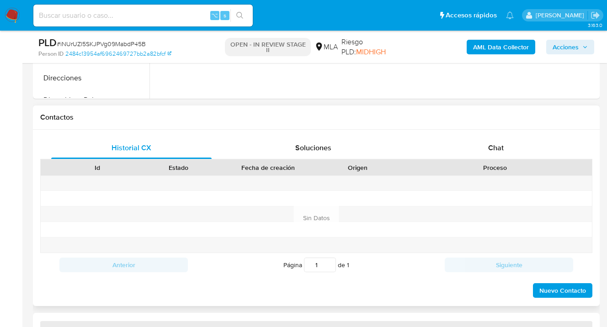
select select "10"
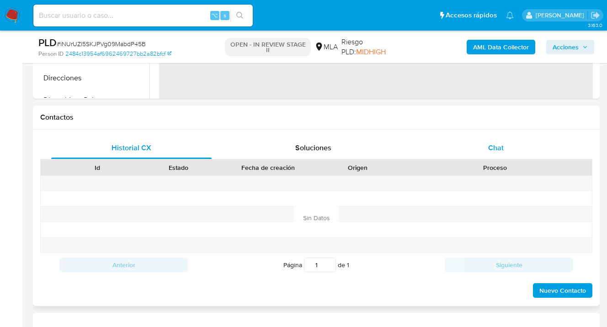
drag, startPoint x: 500, startPoint y: 151, endPoint x: 494, endPoint y: 152, distance: 6.0
click at [500, 151] on span "Chat" at bounding box center [496, 148] width 16 height 11
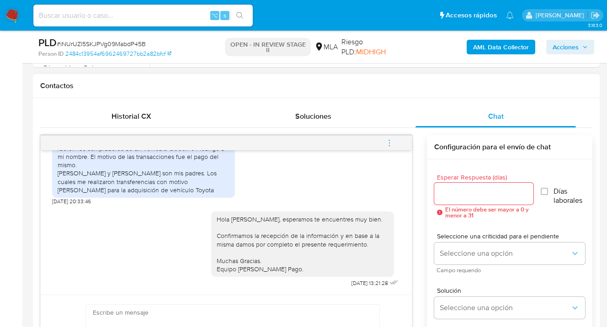
scroll to position [441, 0]
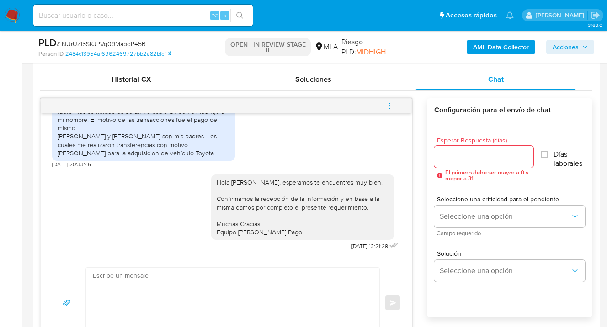
click at [390, 111] on span "menu-action" at bounding box center [390, 106] width 8 height 22
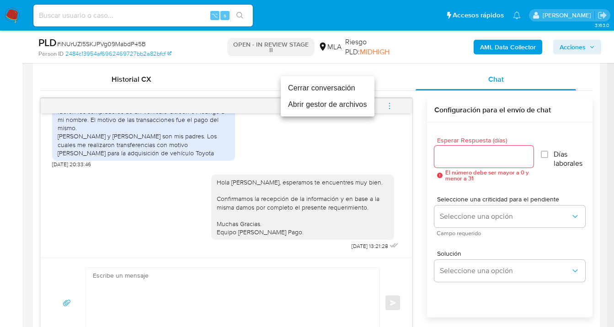
drag, startPoint x: 331, startPoint y: 89, endPoint x: 306, endPoint y: 94, distance: 25.7
click at [331, 89] on li "Cerrar conversación" at bounding box center [328, 88] width 94 height 16
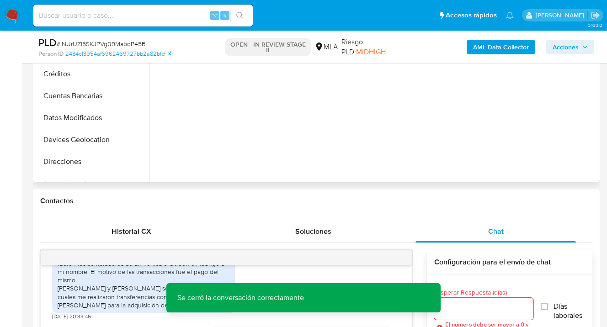
scroll to position [190, 0]
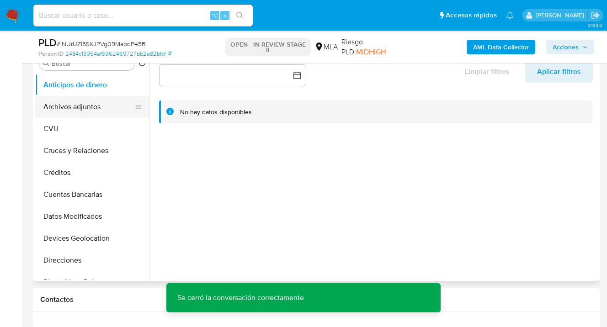
click at [80, 110] on button "Archivos adjuntos" at bounding box center [88, 107] width 107 height 22
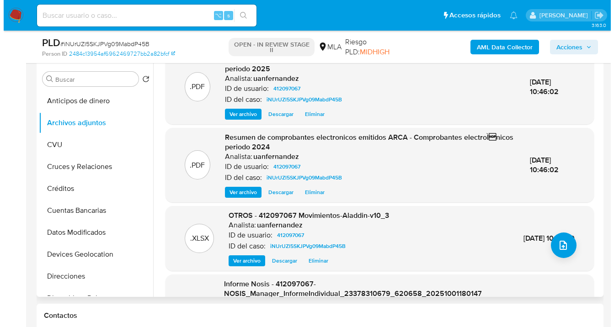
scroll to position [0, 0]
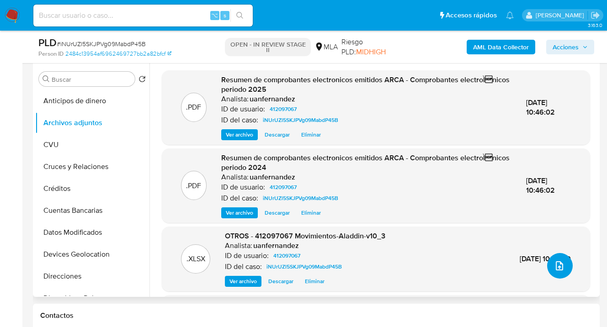
click at [555, 268] on icon "upload-file" at bounding box center [559, 266] width 11 height 11
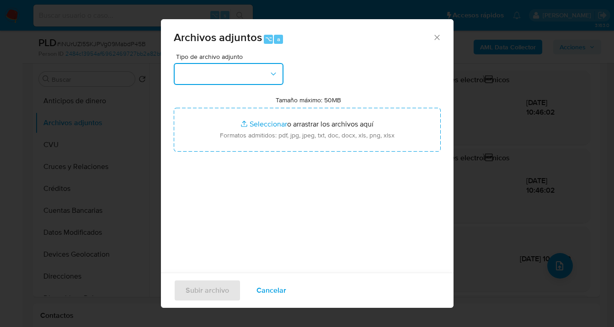
click at [272, 74] on icon "button" at bounding box center [273, 73] width 5 height 3
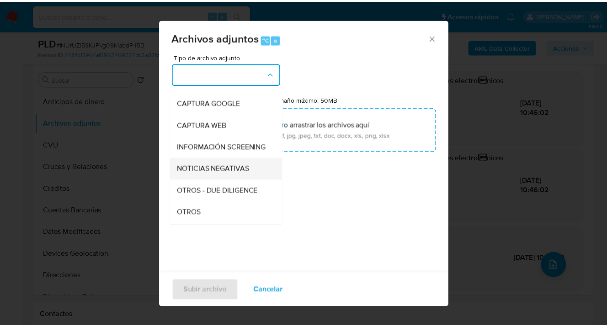
scroll to position [84, 0]
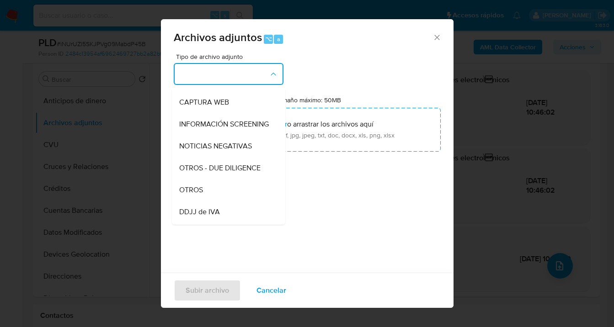
click at [222, 193] on div "OTROS" at bounding box center [225, 190] width 93 height 22
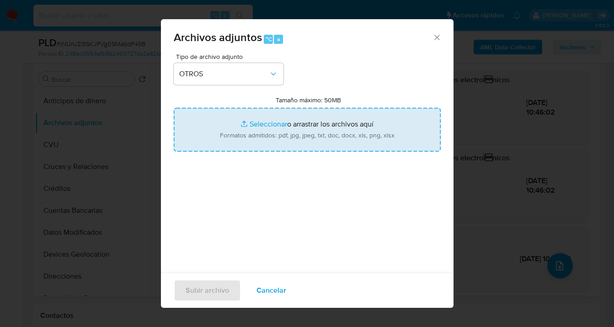
click at [292, 116] on input "Tamaño máximo: 50MB Seleccionar archivos" at bounding box center [307, 130] width 267 height 44
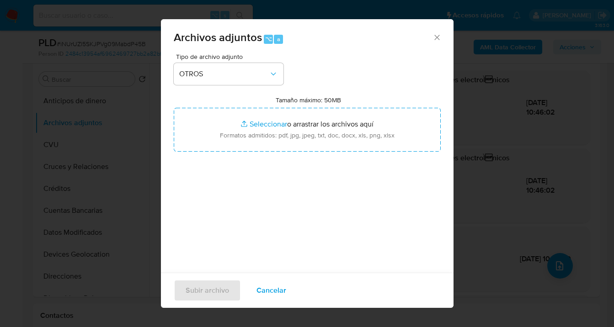
type input "C:\fakepath\412097067 analisis no roi Caselog iNUrUZl5SKJPVg09MabdP45B.docx"
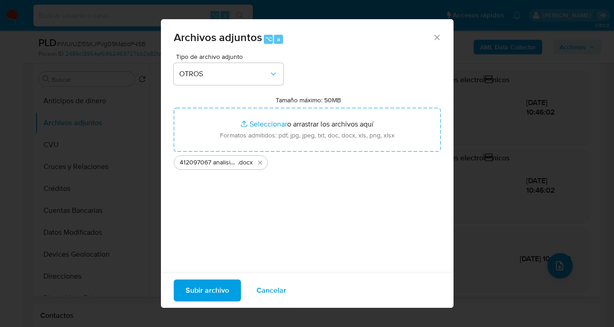
click at [205, 292] on span "Subir archivo" at bounding box center [207, 291] width 43 height 20
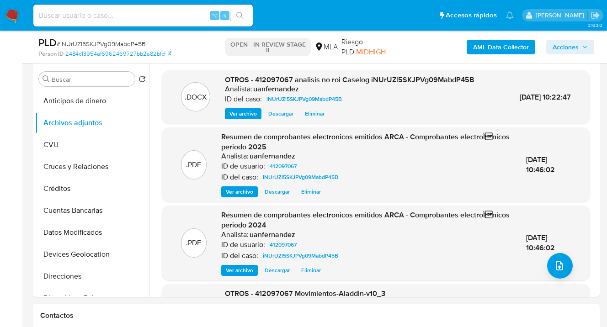
scroll to position [0, 0]
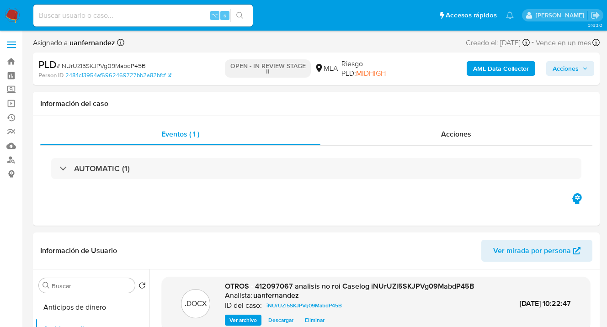
click at [573, 68] on span "Acciones" at bounding box center [566, 68] width 26 height 15
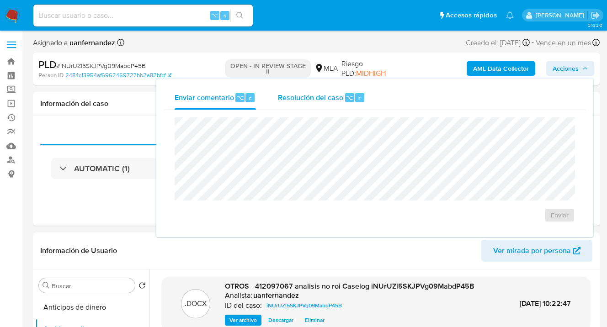
drag, startPoint x: 304, startPoint y: 100, endPoint x: 304, endPoint y: 105, distance: 5.0
click at [304, 100] on span "Resolución del caso" at bounding box center [310, 97] width 65 height 11
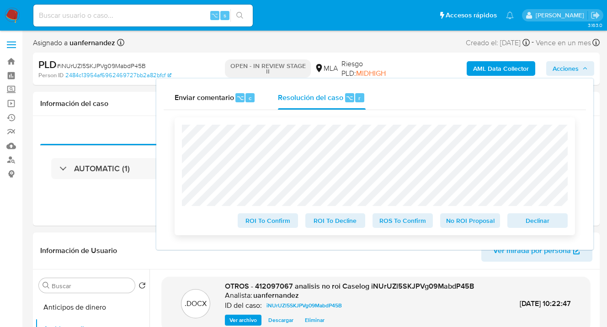
click at [470, 225] on span "No ROI Proposal" at bounding box center [471, 220] width 48 height 13
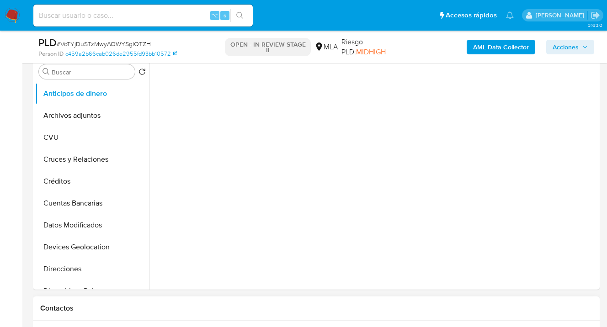
scroll to position [295, 0]
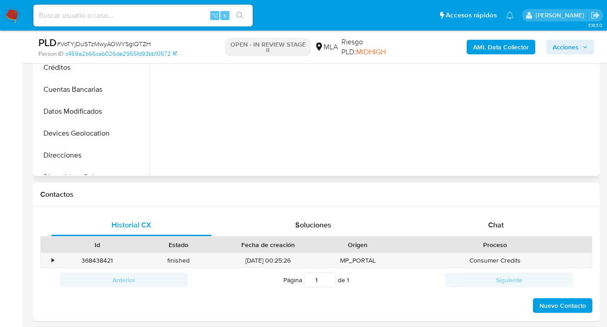
select select "10"
click at [505, 232] on div "Chat" at bounding box center [496, 225] width 161 height 22
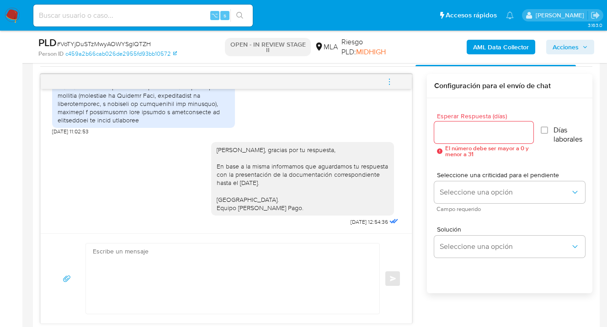
scroll to position [466, 0]
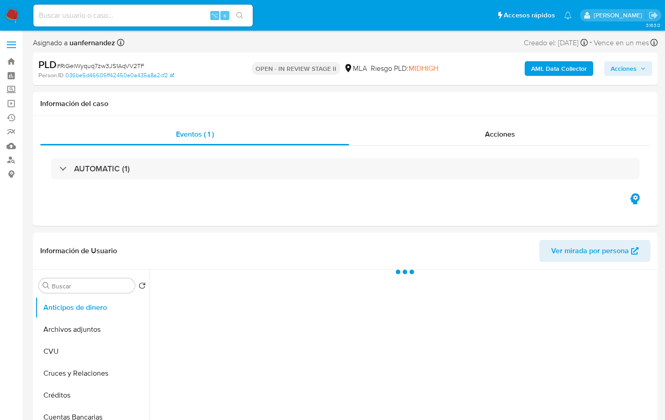
select select "10"
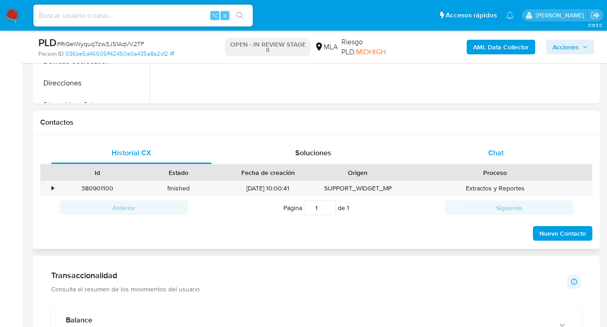
click at [506, 154] on div "Chat" at bounding box center [496, 153] width 161 height 22
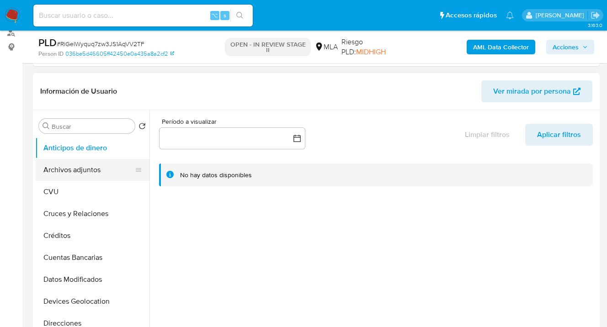
scroll to position [134, 0]
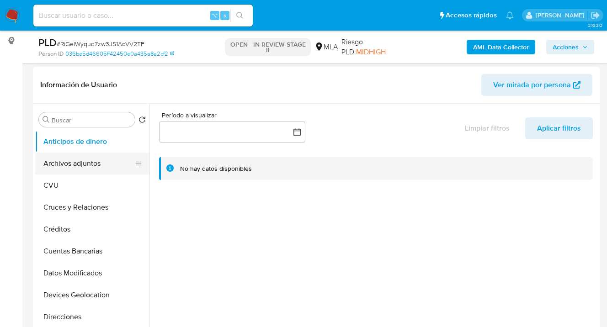
click at [97, 166] on button "Archivos adjuntos" at bounding box center [88, 164] width 107 height 22
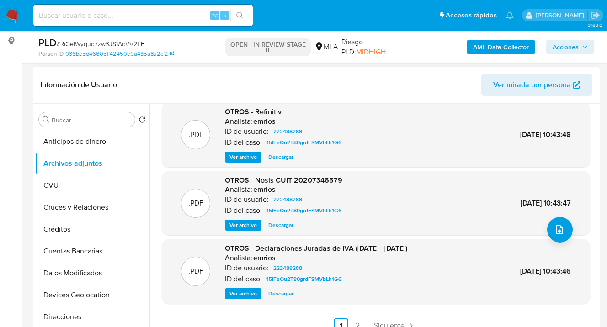
scroll to position [203, 0]
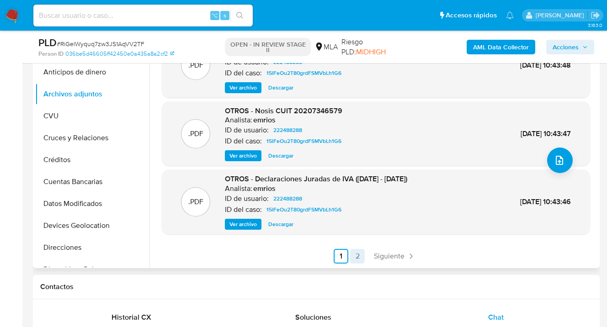
click at [357, 257] on link "2" at bounding box center [357, 256] width 15 height 15
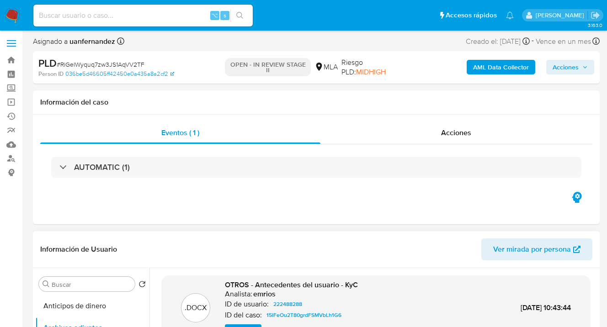
scroll to position [73, 0]
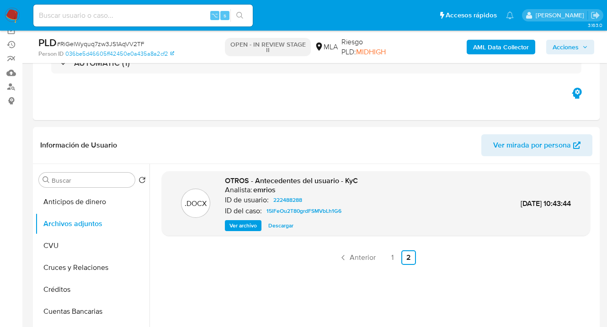
click at [389, 263] on link "1" at bounding box center [392, 258] width 15 height 15
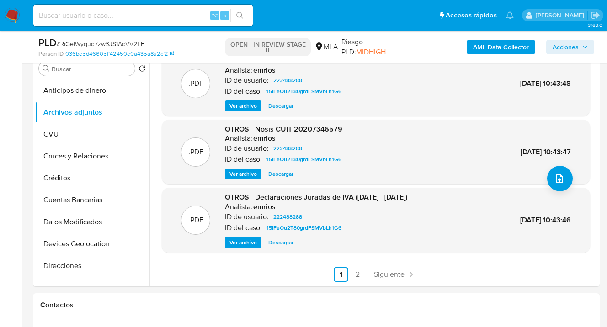
scroll to position [223, 0]
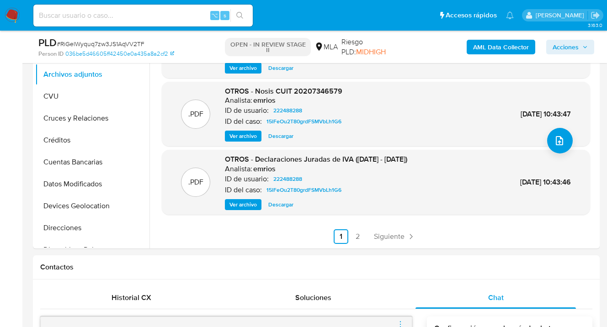
click at [279, 206] on span "Descargar" at bounding box center [280, 204] width 25 height 9
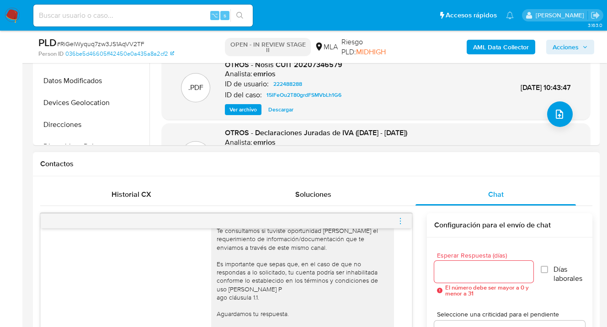
scroll to position [328, 0]
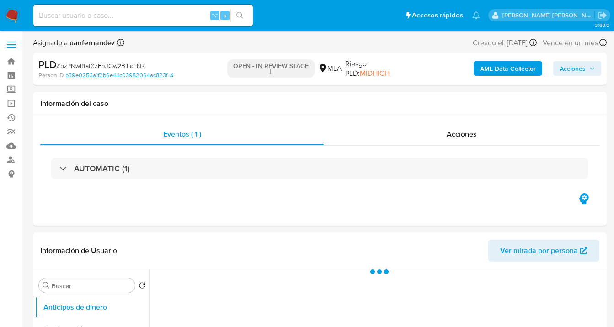
select select "10"
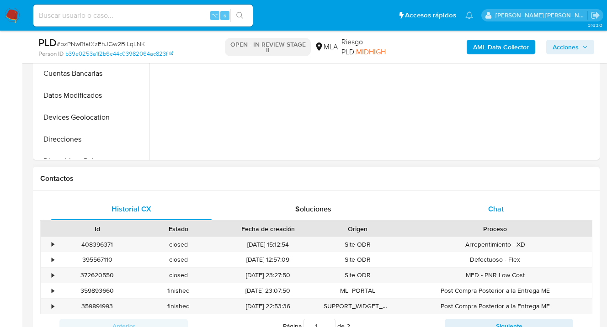
click at [492, 214] on span "Chat" at bounding box center [496, 209] width 16 height 11
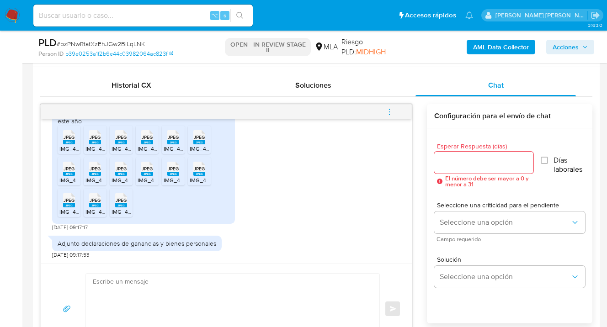
scroll to position [712, 0]
click at [68, 140] on span "JPEG" at bounding box center [69, 137] width 11 height 6
click at [94, 145] on rect at bounding box center [95, 142] width 12 height 4
click at [121, 140] on span "JPEG" at bounding box center [121, 137] width 11 height 6
click at [146, 140] on span "JPEG" at bounding box center [147, 137] width 11 height 6
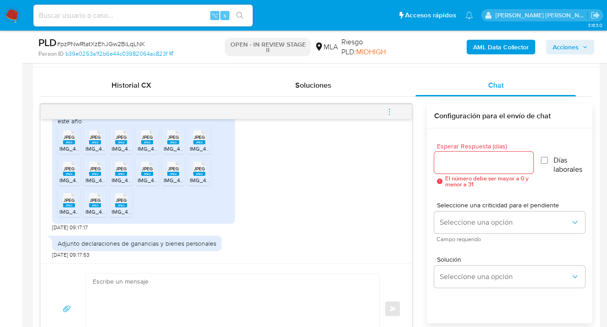
click at [171, 140] on span "JPEG" at bounding box center [173, 137] width 11 height 6
click at [198, 140] on span "JPEG" at bounding box center [199, 137] width 11 height 6
click at [70, 172] on span "JPEG" at bounding box center [69, 169] width 11 height 6
click at [95, 176] on rect at bounding box center [95, 174] width 12 height 4
click at [121, 172] on span "JPEG" at bounding box center [121, 169] width 11 height 6
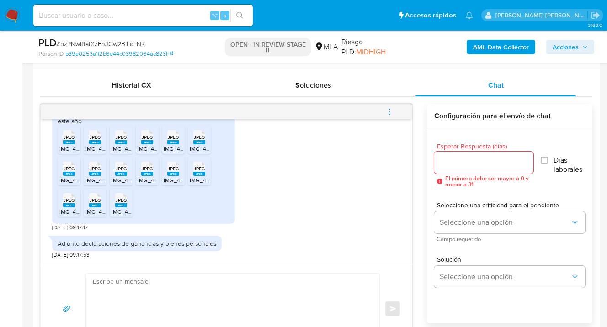
click at [147, 172] on span "JPEG" at bounding box center [147, 169] width 11 height 6
click at [175, 176] on rect at bounding box center [173, 174] width 12 height 4
click at [196, 172] on span "JPEG" at bounding box center [199, 169] width 11 height 6
click at [71, 203] on span "JPEG" at bounding box center [69, 201] width 11 height 6
click at [94, 203] on span "JPEG" at bounding box center [95, 201] width 11 height 6
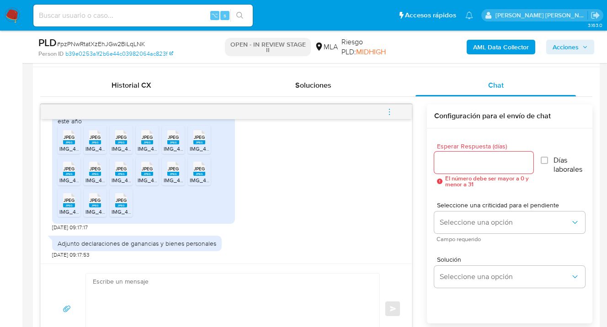
click at [123, 203] on span "JPEG" at bounding box center [121, 201] width 11 height 6
drag, startPoint x: 215, startPoint y: 245, endPoint x: 53, endPoint y: 242, distance: 162.8
click at [53, 242] on div "Adjunto declaraciones de ganancias y bienes personales" at bounding box center [137, 244] width 170 height 16
copy div "Adjunto declaraciones de ganancias y bienes personales"
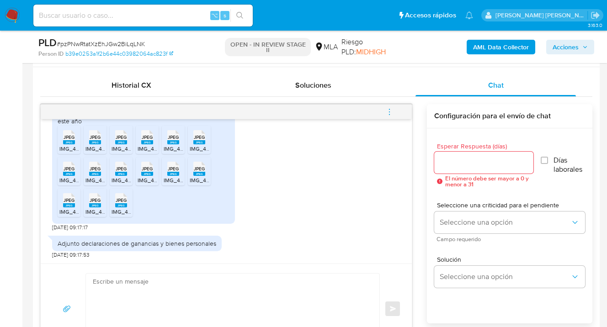
scroll to position [706, 0]
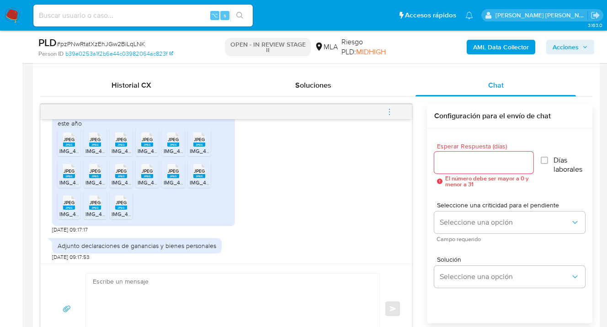
drag, startPoint x: 88, startPoint y: 149, endPoint x: 79, endPoint y: 146, distance: 9.0
click at [78, 128] on div "Adjunto declaracion de ganancias y bienes personales, de este año" at bounding box center [144, 119] width 172 height 16
drag, startPoint x: 75, startPoint y: 145, endPoint x: 67, endPoint y: 144, distance: 7.8
click at [56, 138] on div "Adjunto declaracion de ganancias y bienes personales, de este año JPEG JPEG IMG…" at bounding box center [143, 166] width 183 height 118
copy div "Adjunto declaracion de ganancias y bienes personales, de este año"
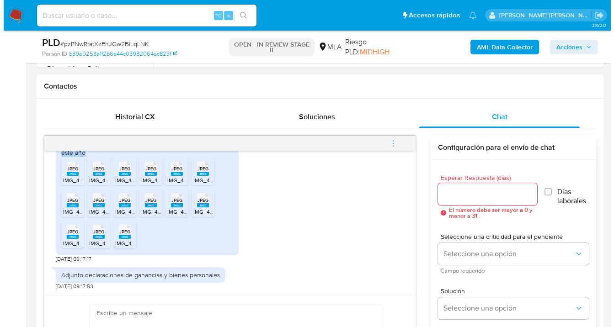
scroll to position [462, 0]
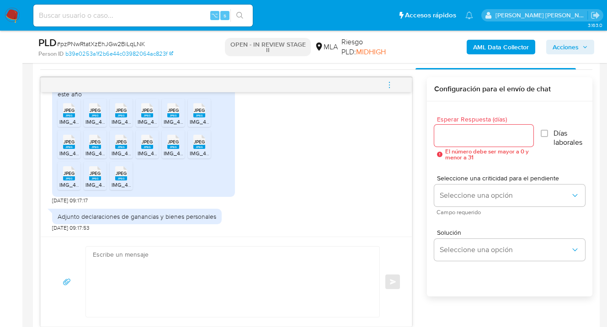
click at [454, 134] on input "Esperar Respuesta (días)" at bounding box center [483, 136] width 99 height 12
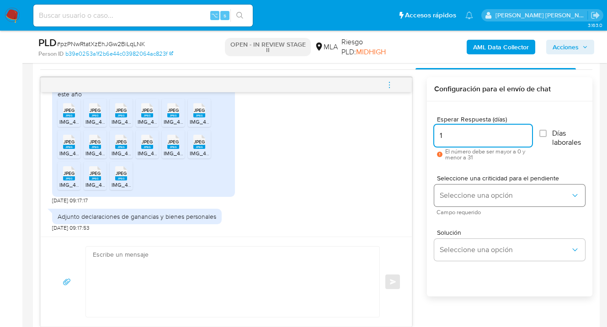
type input "1"
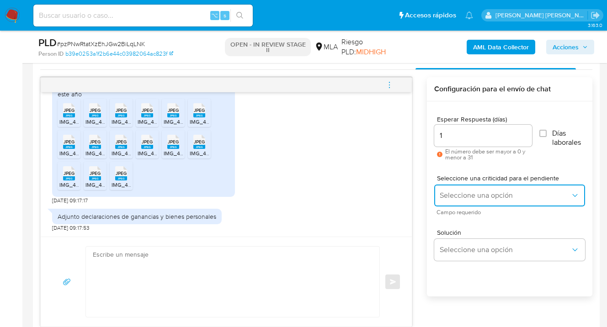
click at [473, 196] on span "Seleccione una opción" at bounding box center [505, 195] width 131 height 9
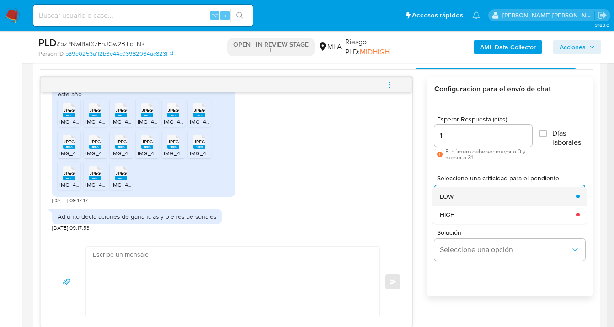
click at [447, 197] on span "LOW" at bounding box center [447, 197] width 14 height 8
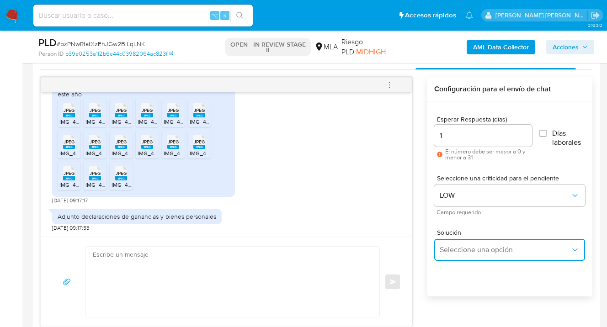
click at [470, 253] on span "Seleccione una opción" at bounding box center [505, 250] width 131 height 9
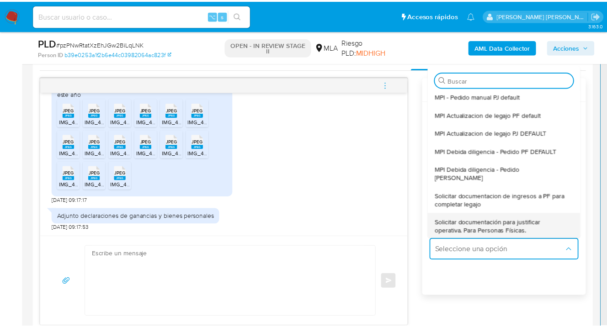
scroll to position [21, 0]
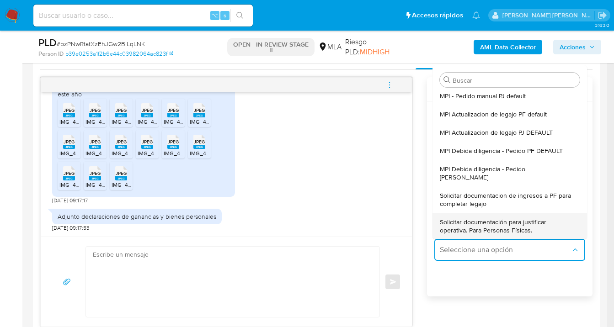
click at [494, 218] on span "Solicitar documentación para justificar operativa. Para Personas Físicas." at bounding box center [507, 226] width 134 height 16
type textarea "Hola,En función de las operaciones registradas en tu cuenta de Mercado Pago, ne…"
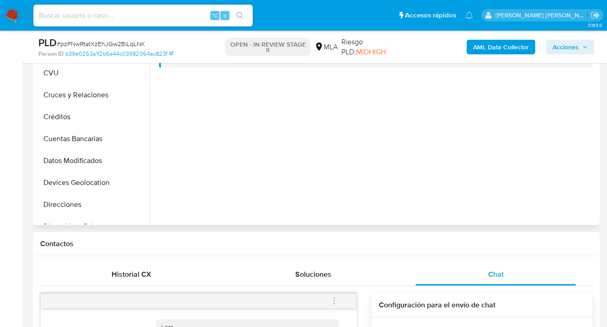
scroll to position [189, 0]
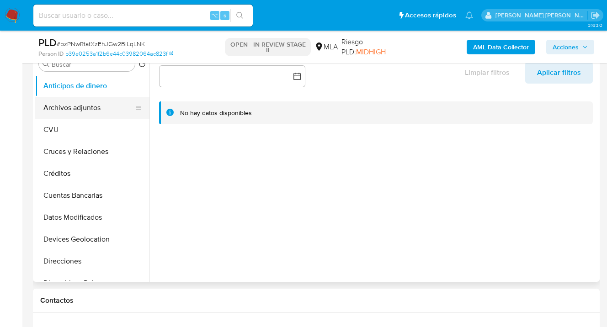
click at [118, 107] on button "Archivos adjuntos" at bounding box center [88, 108] width 107 height 22
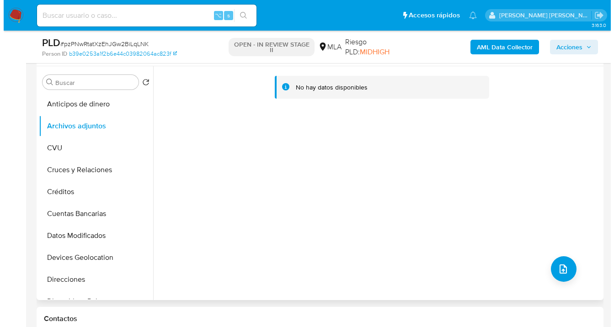
scroll to position [171, 0]
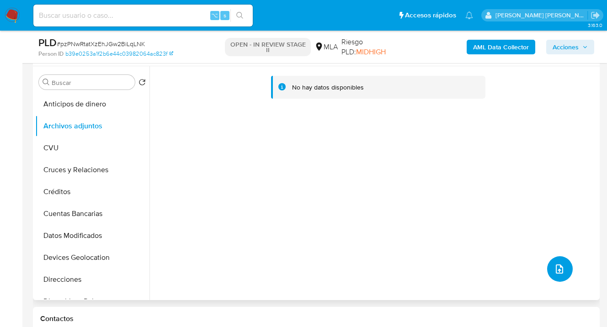
click at [556, 270] on icon "upload-file" at bounding box center [559, 269] width 11 height 11
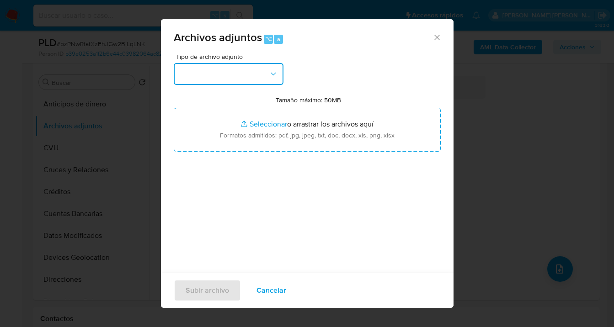
drag, startPoint x: 271, startPoint y: 77, endPoint x: 270, endPoint y: 81, distance: 4.6
click at [271, 77] on icon "button" at bounding box center [273, 74] width 9 height 9
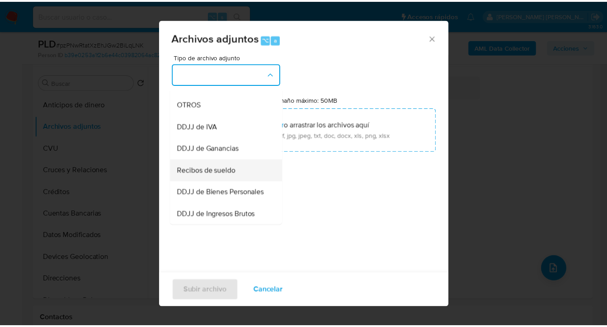
scroll to position [180, 0]
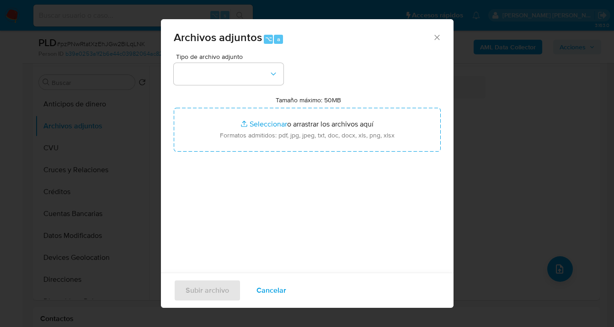
drag, startPoint x: 272, startPoint y: 291, endPoint x: 260, endPoint y: 224, distance: 68.2
click at [272, 291] on span "Cancelar" at bounding box center [272, 291] width 30 height 20
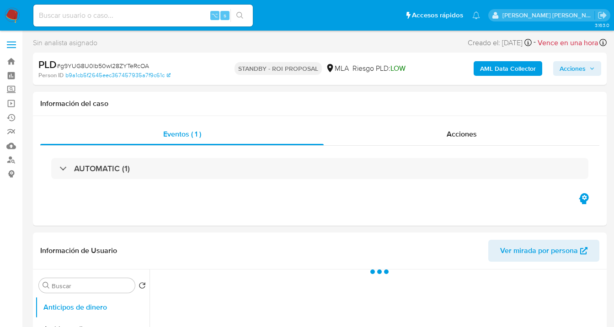
select select "10"
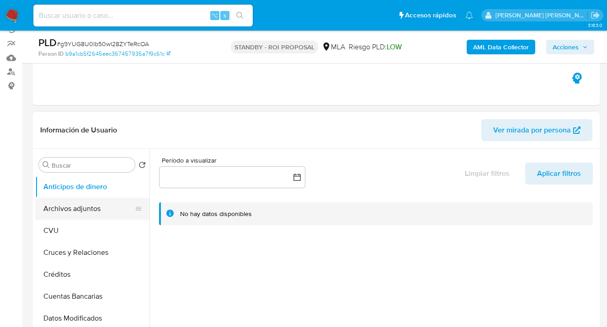
scroll to position [104, 0]
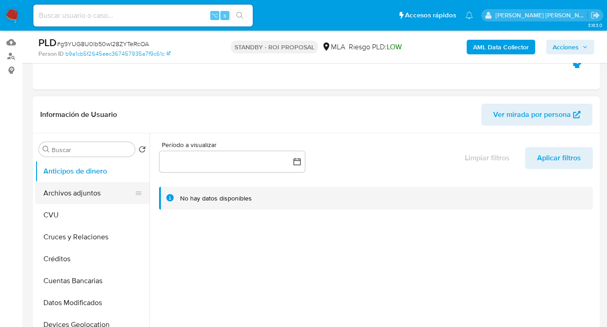
click at [102, 188] on button "Archivos adjuntos" at bounding box center [88, 193] width 107 height 22
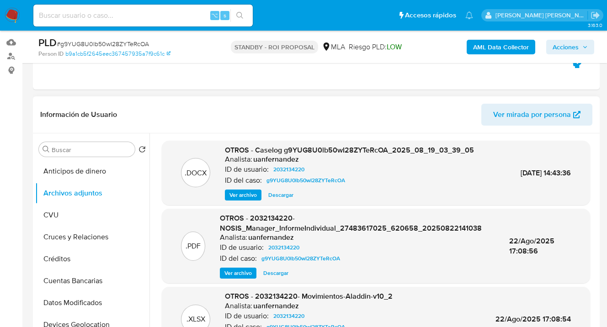
click at [272, 194] on span "Descargar" at bounding box center [280, 195] width 25 height 9
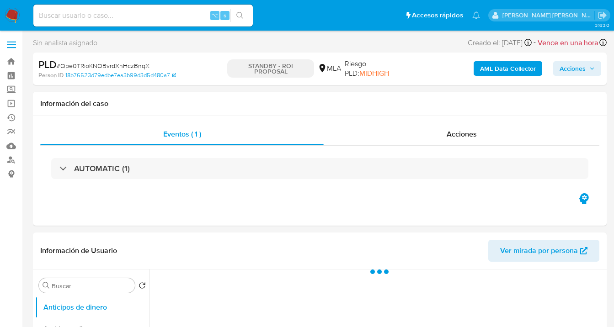
select select "10"
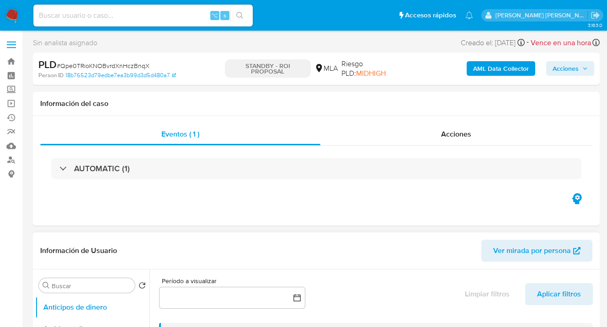
scroll to position [82, 0]
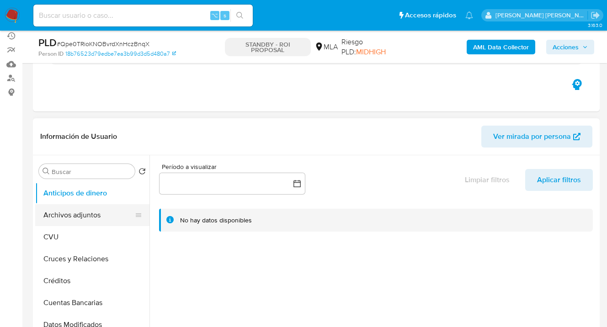
click at [96, 211] on button "Archivos adjuntos" at bounding box center [88, 215] width 107 height 22
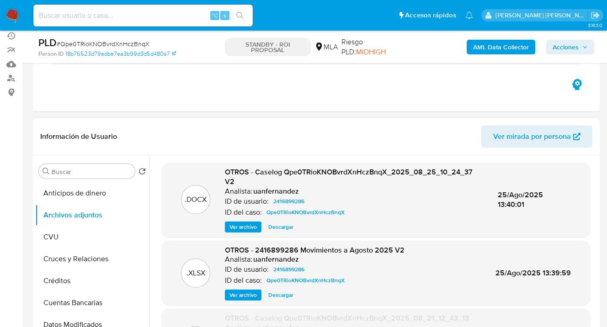
click at [286, 227] on span "Descargar" at bounding box center [280, 227] width 25 height 9
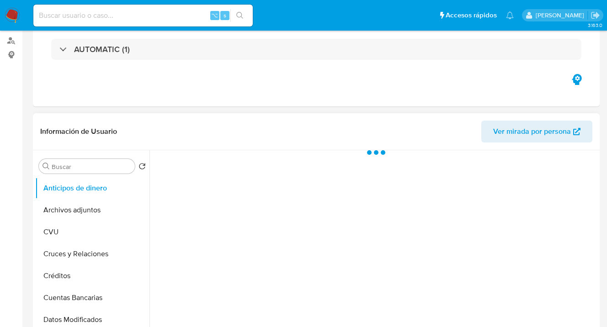
scroll to position [193, 0]
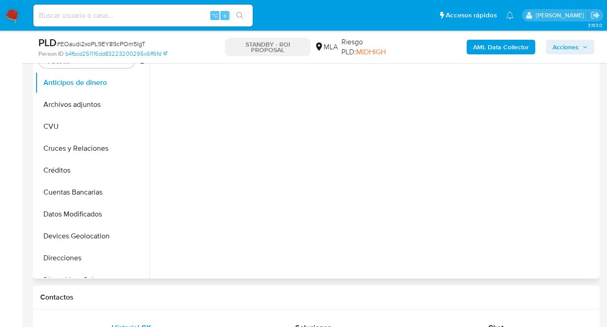
select select "10"
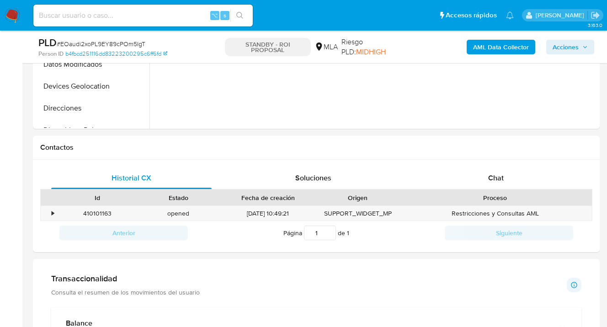
scroll to position [380, 0]
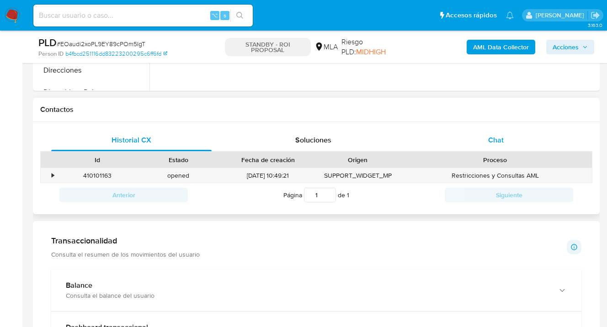
click at [509, 146] on div "Chat" at bounding box center [496, 140] width 161 height 22
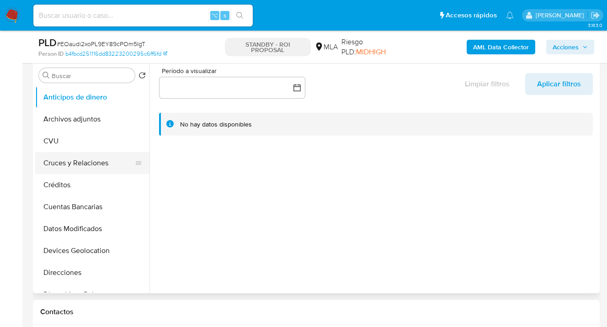
scroll to position [188, 0]
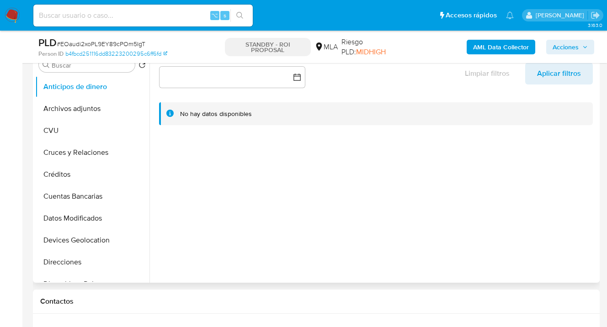
drag, startPoint x: 145, startPoint y: 109, endPoint x: 148, endPoint y: 154, distance: 45.4
click at [148, 155] on ul "Anticipos de dinero Archivos adjuntos CVU Cruces y Relaciones Créditos Cuentas …" at bounding box center [92, 179] width 114 height 206
drag, startPoint x: 146, startPoint y: 125, endPoint x: 150, endPoint y: 136, distance: 11.0
click at [150, 136] on div "Buscar Volver al orden por defecto Anticipos de dinero Archivos adjuntos CVU Cr…" at bounding box center [316, 166] width 562 height 234
drag, startPoint x: 149, startPoint y: 129, endPoint x: 144, endPoint y: 160, distance: 30.7
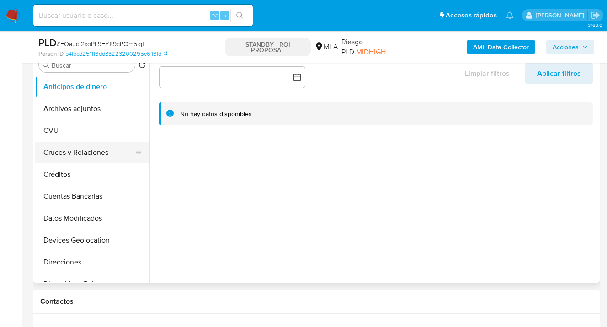
click at [145, 164] on div "Buscar Volver al orden por defecto Anticipos de dinero Archivos adjuntos CVU Cr…" at bounding box center [316, 166] width 562 height 234
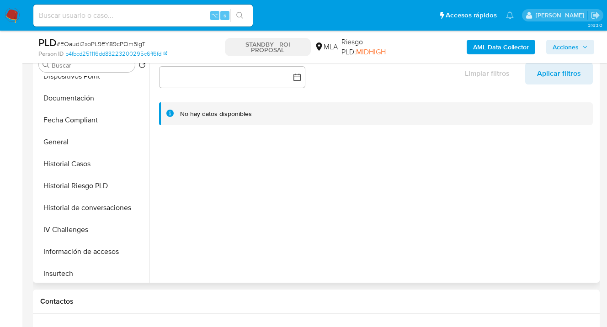
scroll to position [269, 0]
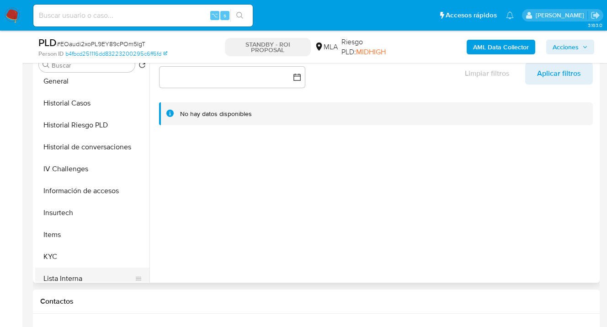
click at [78, 271] on button "Lista Interna" at bounding box center [88, 279] width 107 height 22
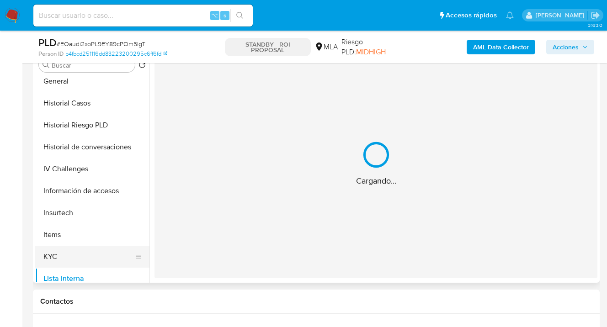
click at [78, 255] on button "KYC" at bounding box center [88, 257] width 107 height 22
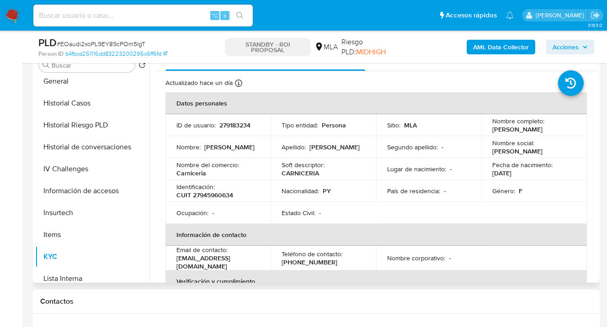
scroll to position [130, 0]
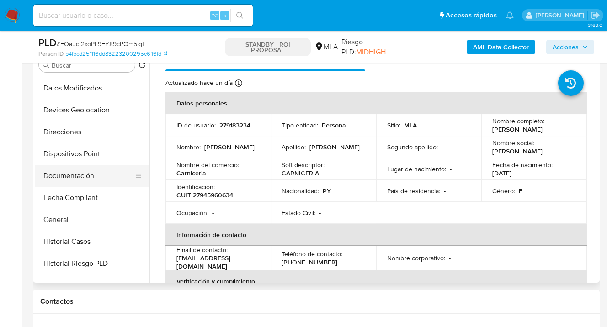
click at [92, 172] on button "Documentación" at bounding box center [88, 176] width 107 height 22
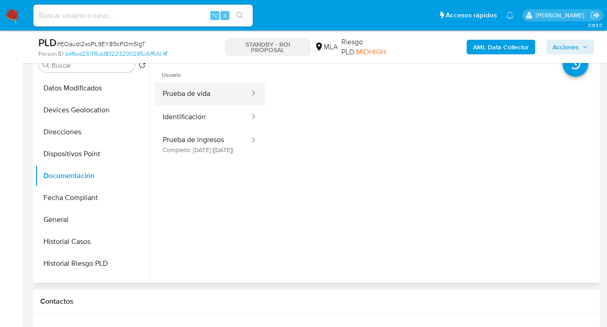
click at [197, 99] on button "Prueba de vida" at bounding box center [203, 93] width 96 height 23
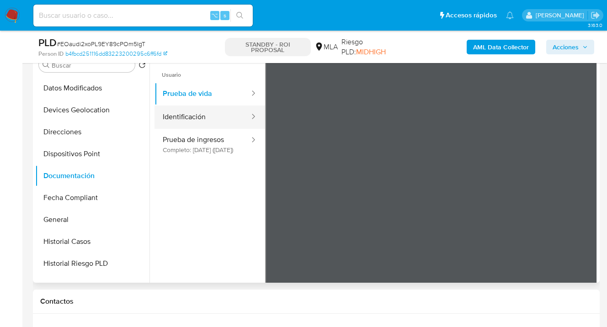
click at [211, 120] on button "Identificación" at bounding box center [203, 117] width 96 height 23
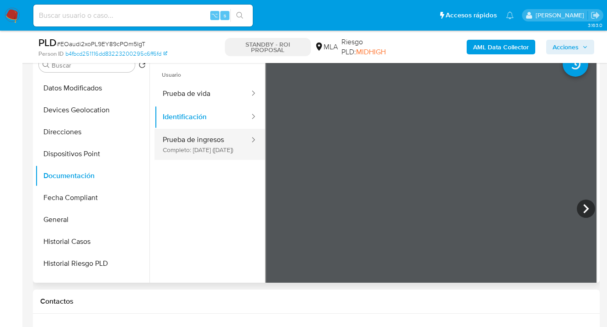
click at [209, 152] on button "Prueba de ingresos Completo: 26/04/2025 (hace 6 meses)" at bounding box center [203, 144] width 96 height 31
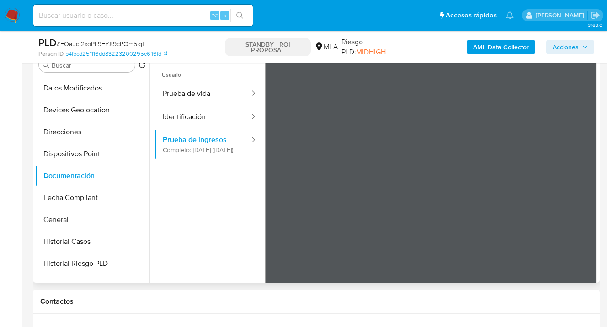
scroll to position [0, 0]
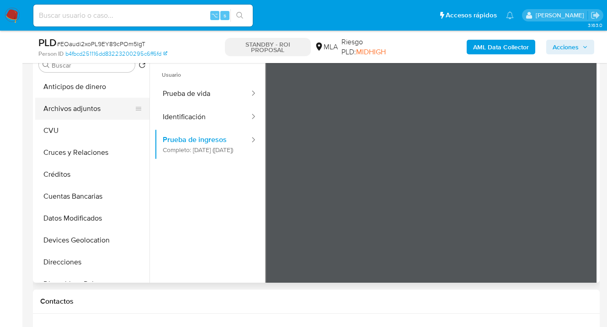
click at [105, 103] on button "Archivos adjuntos" at bounding box center [88, 109] width 107 height 22
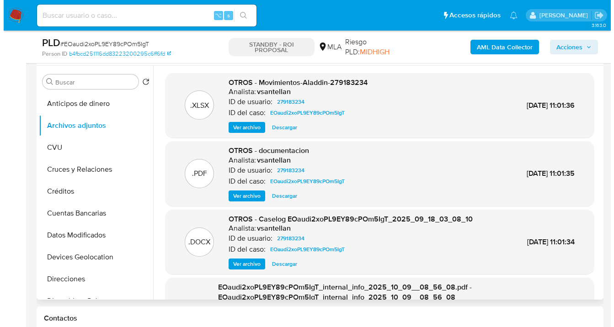
scroll to position [169, 0]
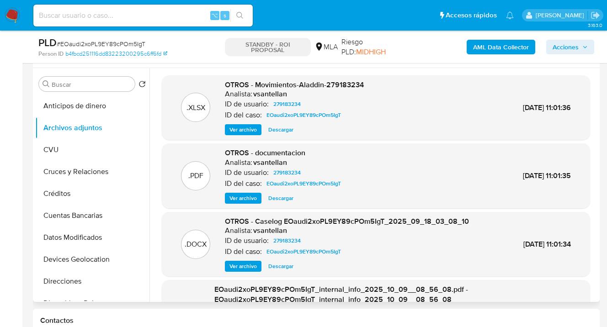
click at [242, 197] on span "Ver archivo" at bounding box center [243, 198] width 27 height 9
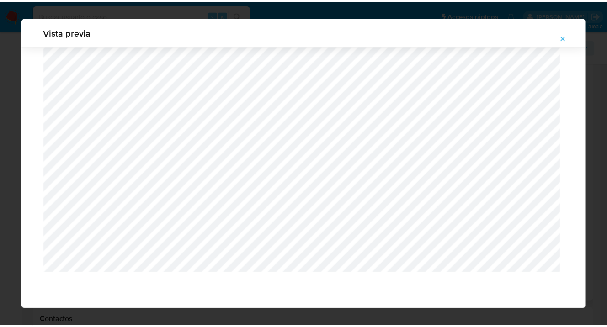
scroll to position [29, 0]
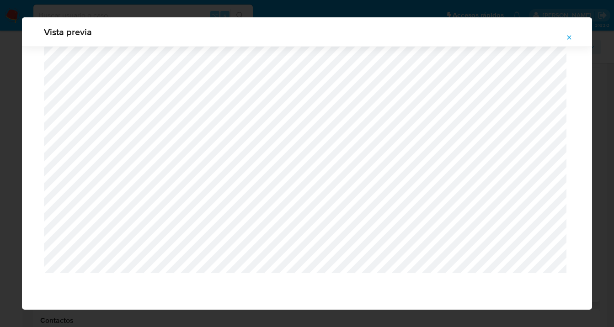
click at [571, 38] on icon "Attachment preview" at bounding box center [569, 37] width 7 height 7
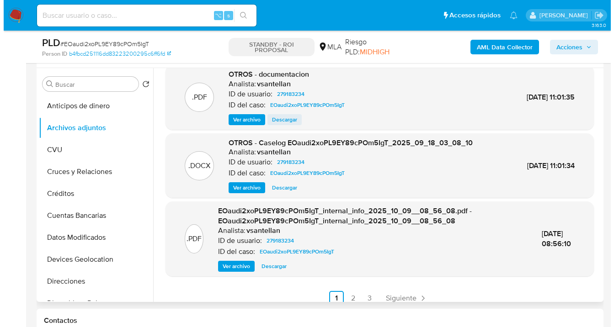
scroll to position [68, 0]
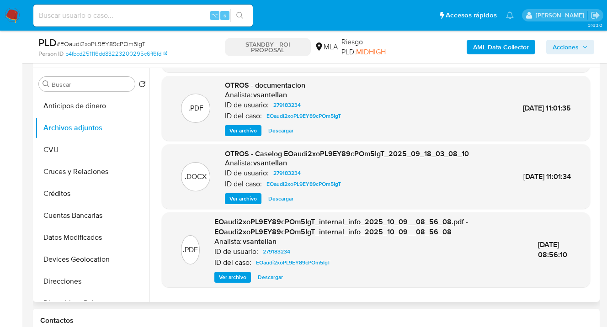
click at [246, 198] on span "Ver archivo" at bounding box center [243, 198] width 27 height 9
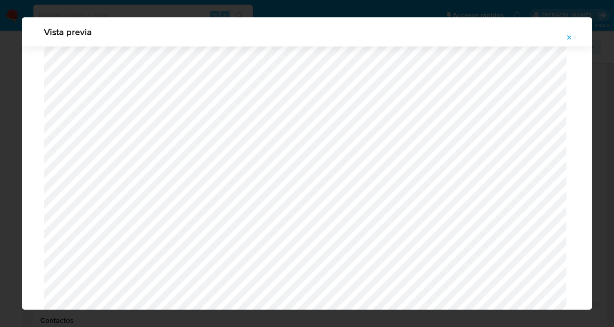
scroll to position [1007, 0]
click at [571, 38] on icon "Attachment preview" at bounding box center [569, 37] width 7 height 7
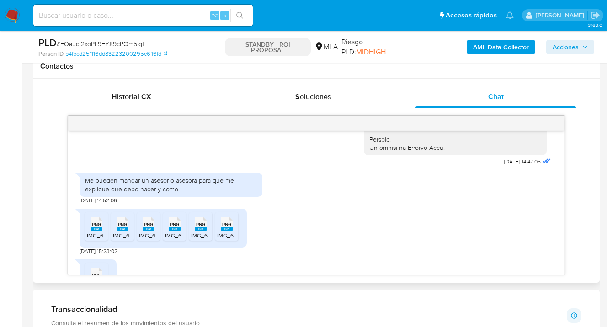
scroll to position [506, 0]
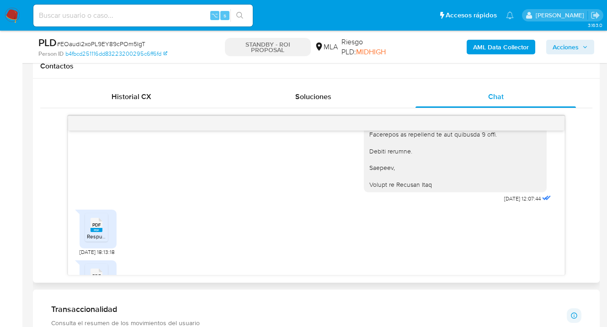
click at [94, 228] on span "PDF" at bounding box center [96, 225] width 9 height 6
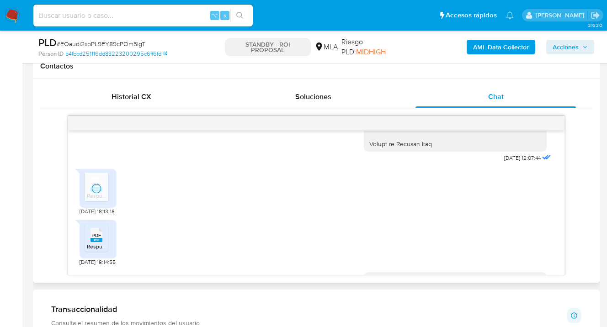
scroll to position [1090, 0]
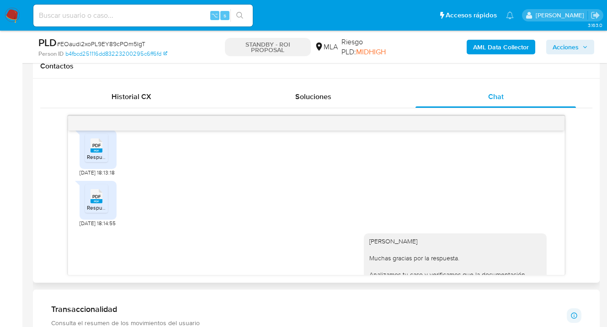
click at [96, 200] on span "PDF" at bounding box center [96, 197] width 9 height 6
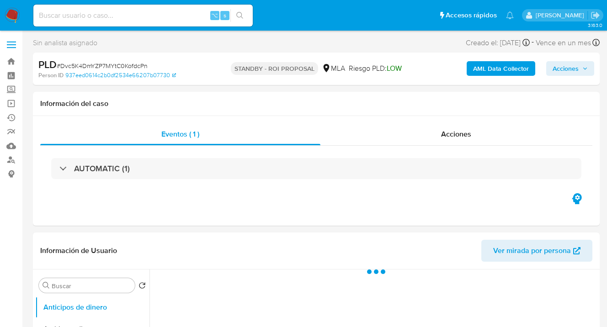
select select "10"
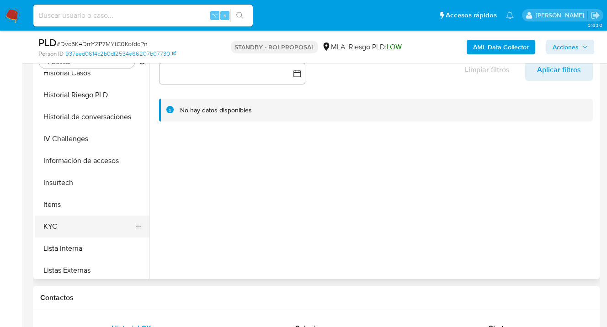
scroll to position [296, 0]
drag, startPoint x: 114, startPoint y: 221, endPoint x: 134, endPoint y: 220, distance: 20.6
click at [113, 221] on button "KYC" at bounding box center [88, 226] width 107 height 22
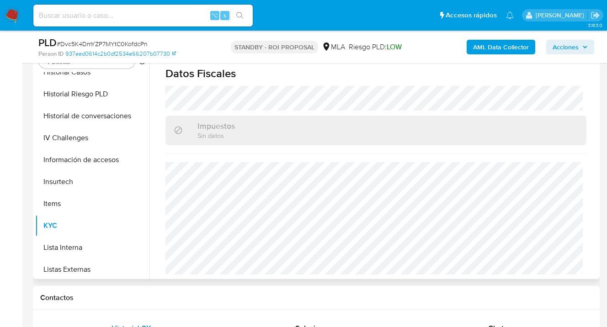
scroll to position [372, 0]
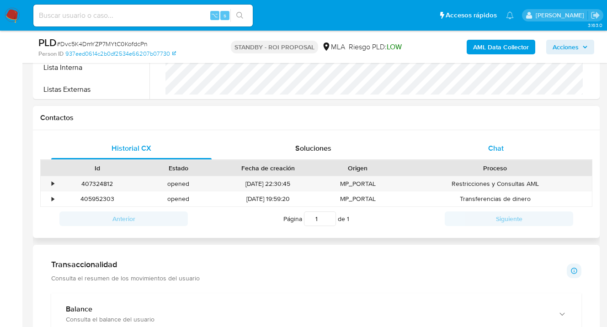
drag, startPoint x: 493, startPoint y: 151, endPoint x: 464, endPoint y: 140, distance: 31.0
click at [493, 151] on span "Chat" at bounding box center [496, 148] width 16 height 11
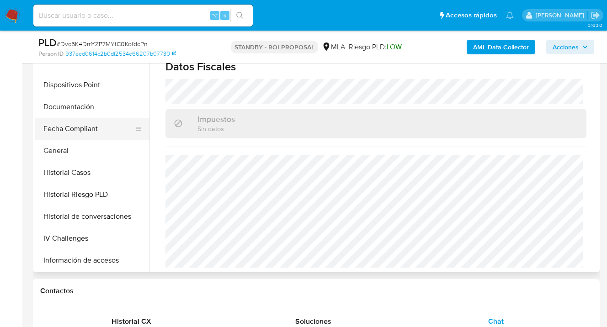
scroll to position [177, 0]
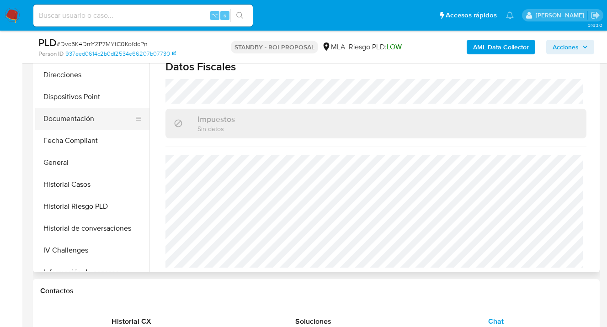
click at [111, 124] on button "Documentación" at bounding box center [88, 119] width 107 height 22
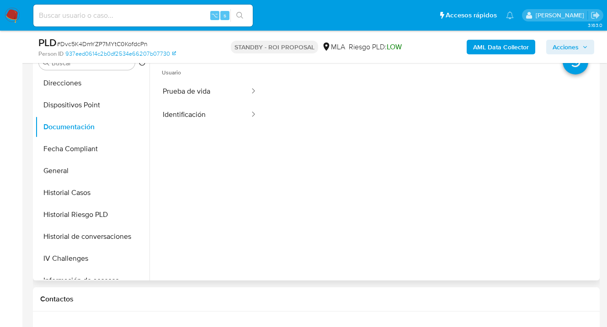
scroll to position [184, 0]
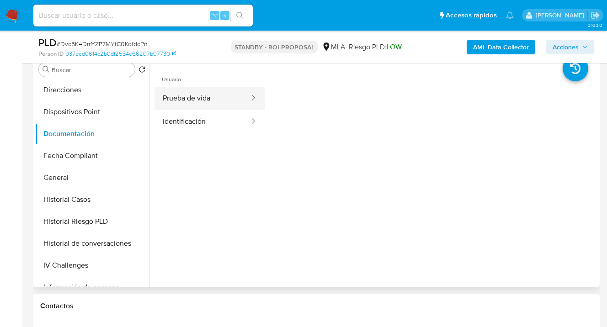
click at [206, 96] on button "Prueba de vida" at bounding box center [203, 98] width 96 height 23
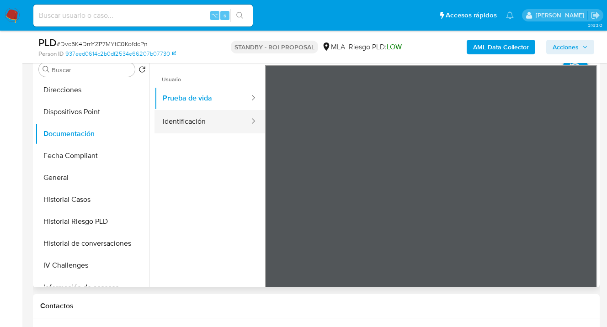
click at [202, 120] on button "Identificación" at bounding box center [203, 121] width 96 height 23
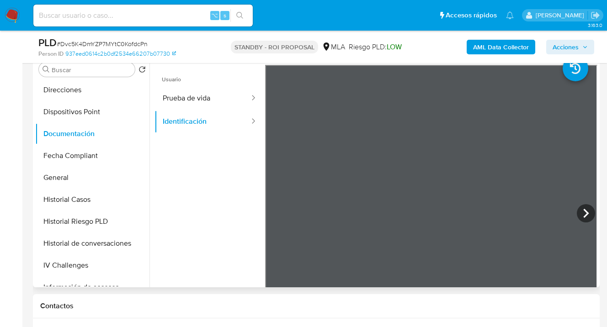
scroll to position [0, 0]
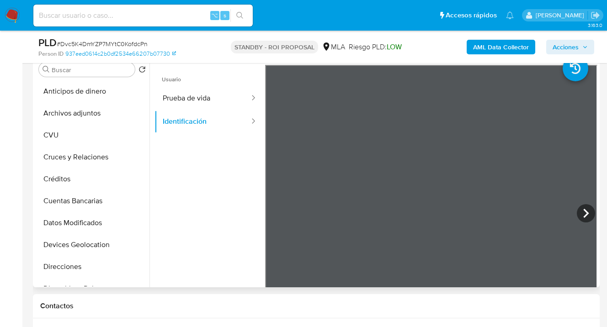
drag, startPoint x: 78, startPoint y: 112, endPoint x: 161, endPoint y: 121, distance: 83.7
click at [78, 112] on button "Archivos adjuntos" at bounding box center [92, 113] width 114 height 22
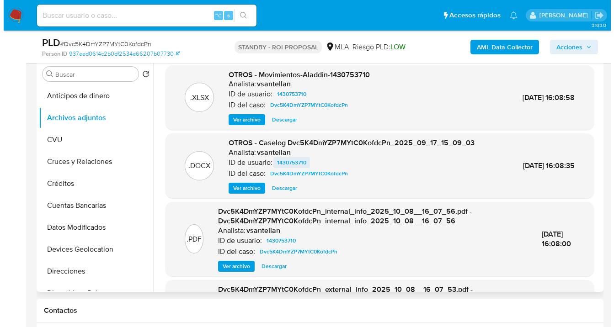
scroll to position [172, 0]
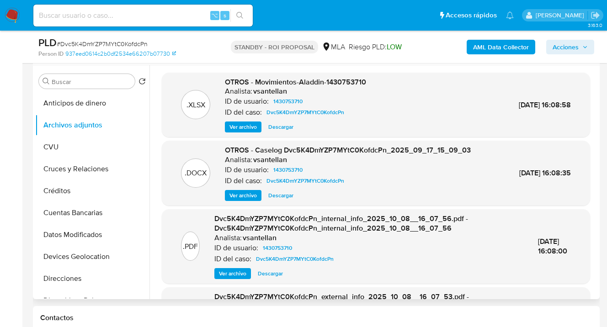
click at [246, 195] on span "Ver archivo" at bounding box center [243, 195] width 27 height 9
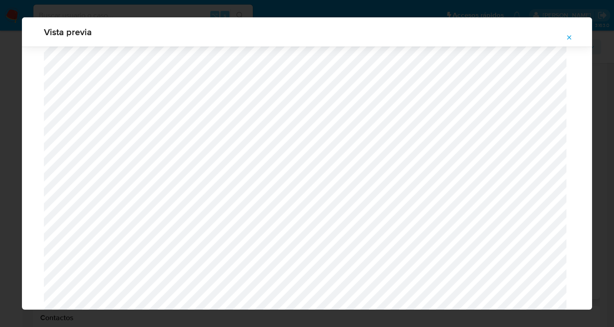
scroll to position [922, 0]
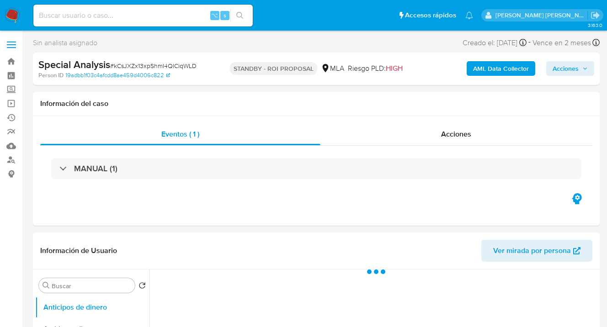
select select "10"
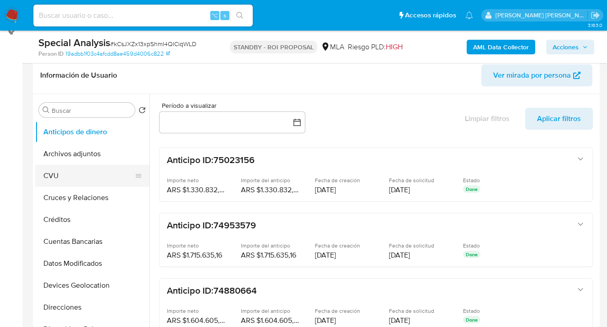
scroll to position [164, 0]
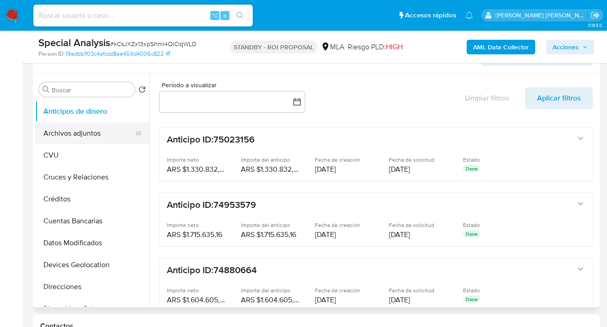
click at [101, 131] on button "Archivos adjuntos" at bounding box center [88, 134] width 107 height 22
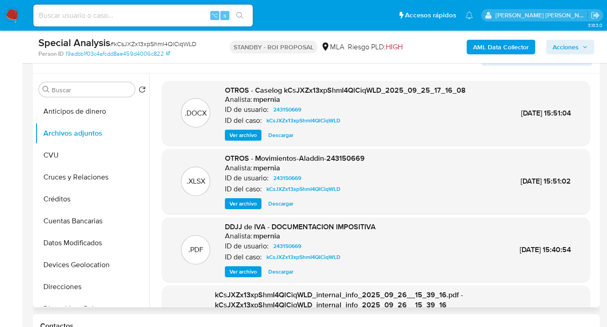
scroll to position [66, 0]
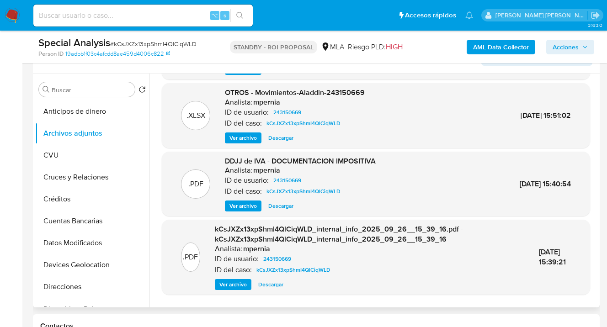
click at [243, 208] on span "Ver archivo" at bounding box center [243, 206] width 27 height 9
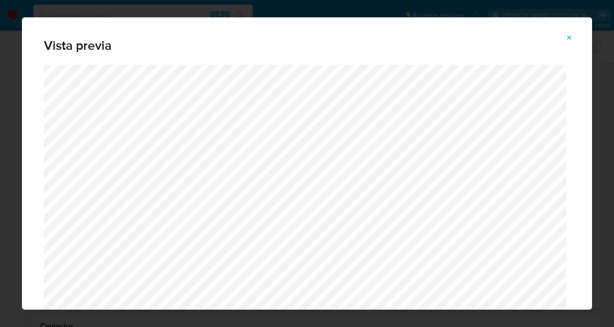
click at [571, 37] on icon "Attachment preview" at bounding box center [569, 37] width 7 height 7
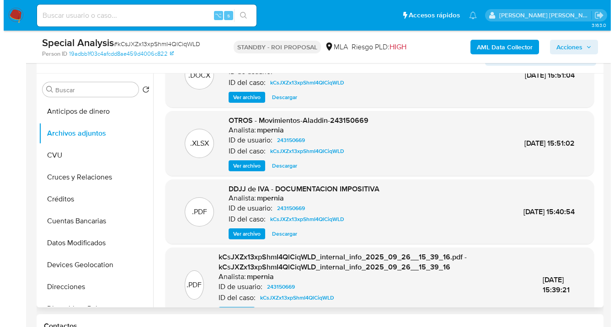
scroll to position [0, 0]
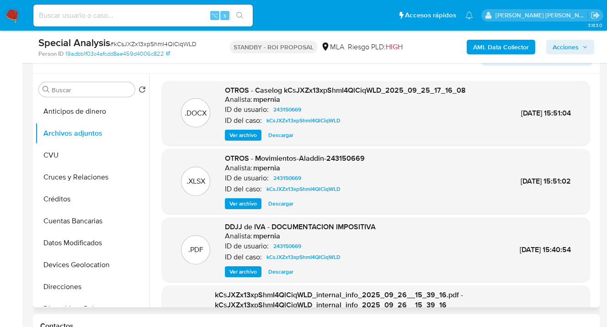
click at [248, 137] on span "Ver archivo" at bounding box center [243, 135] width 27 height 9
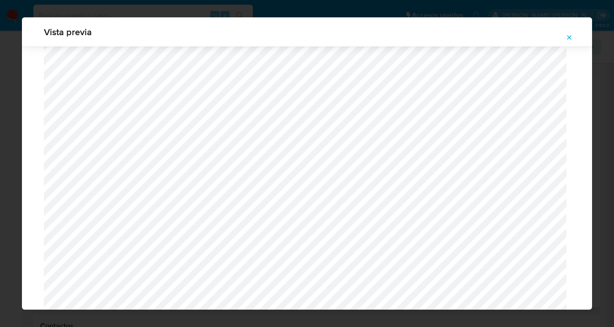
scroll to position [1113, 0]
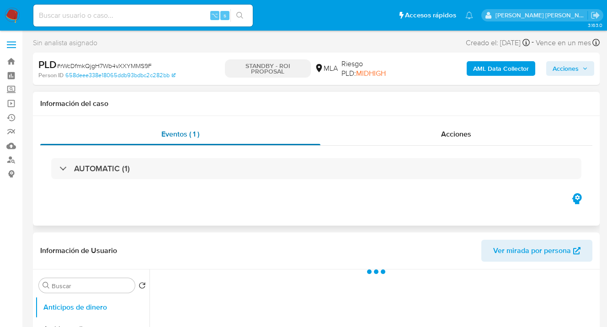
select select "10"
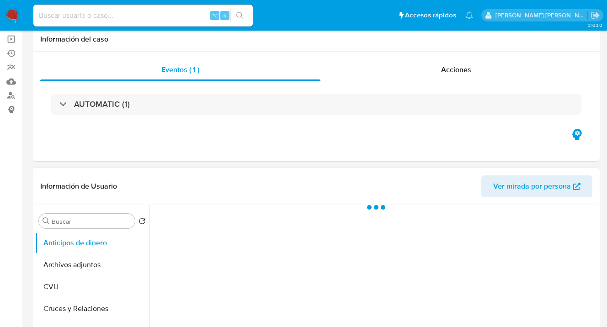
scroll to position [80, 0]
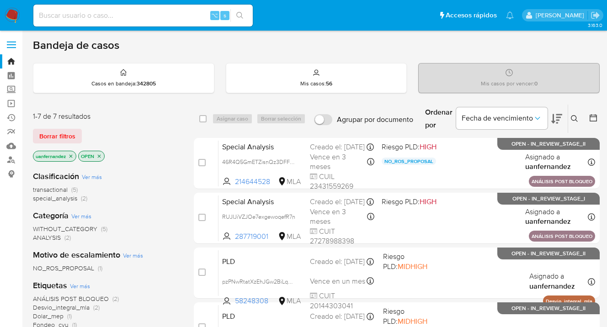
click at [68, 135] on span "Borrar filtros" at bounding box center [57, 136] width 36 height 13
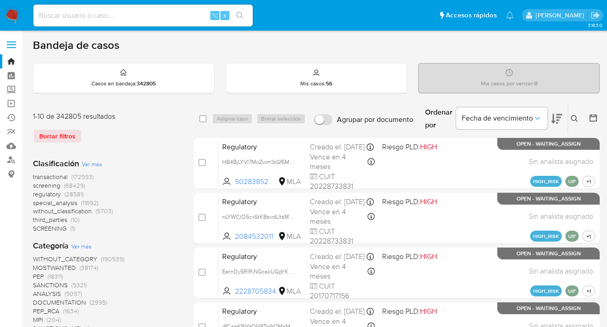
drag, startPoint x: 574, startPoint y: 118, endPoint x: 569, endPoint y: 122, distance: 6.2
click at [574, 118] on icon at bounding box center [574, 118] width 7 height 7
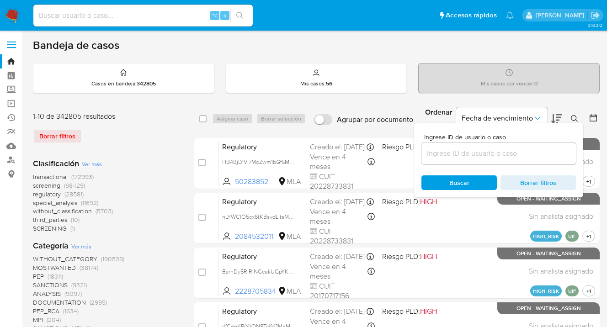
click at [513, 150] on input at bounding box center [499, 154] width 155 height 12
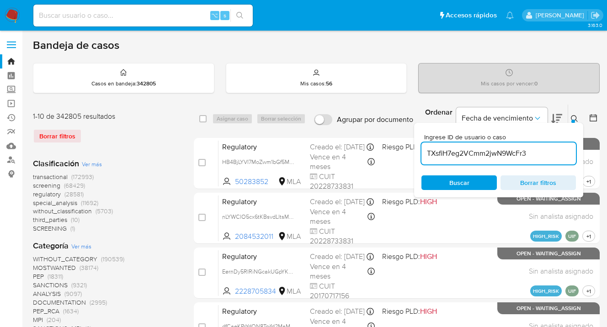
type input "TXsfiH7eg2VCmm2jwN9WcFr3"
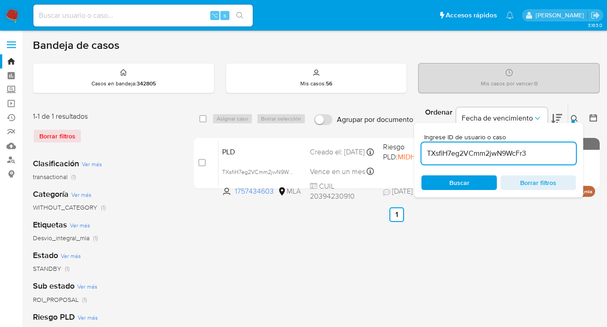
click at [575, 116] on icon at bounding box center [574, 118] width 7 height 7
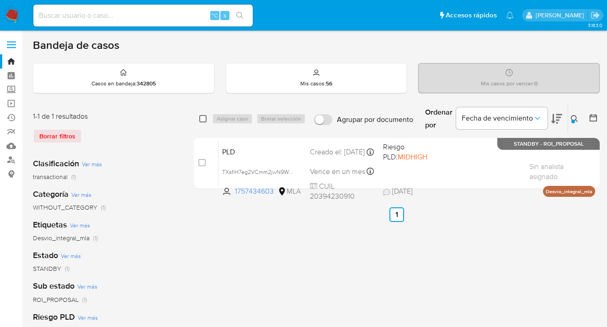
click at [204, 118] on input "checkbox" at bounding box center [202, 118] width 7 height 7
checkbox input "true"
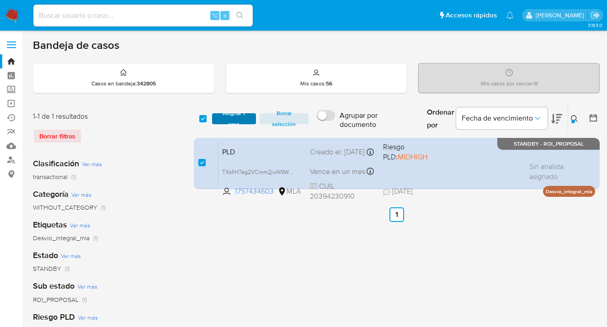
click at [235, 116] on span "Asignar 1 caso" at bounding box center [234, 118] width 35 height 9
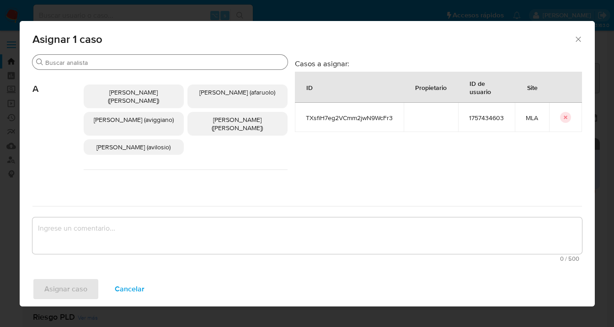
click at [181, 63] on input "Buscar" at bounding box center [164, 63] width 239 height 8
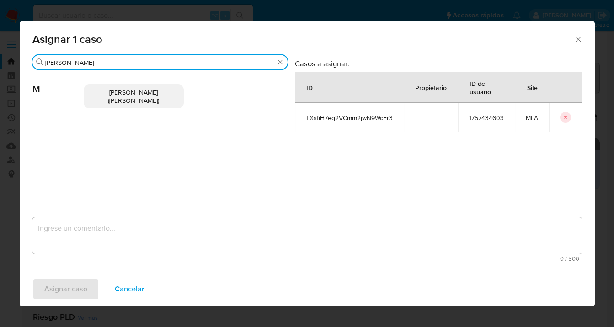
type input "marie"
click at [138, 96] on span "Mariela Belen Cragno (mcragno)" at bounding box center [133, 96] width 51 height 17
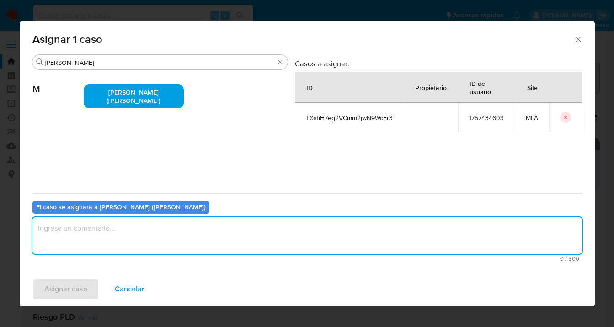
click at [147, 235] on textarea "assign-modal" at bounding box center [307, 236] width 550 height 37
type textarea "asig"
click at [60, 290] on span "Asignar caso" at bounding box center [65, 289] width 43 height 20
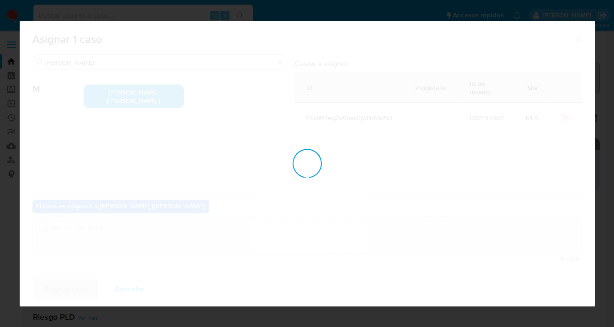
checkbox input "false"
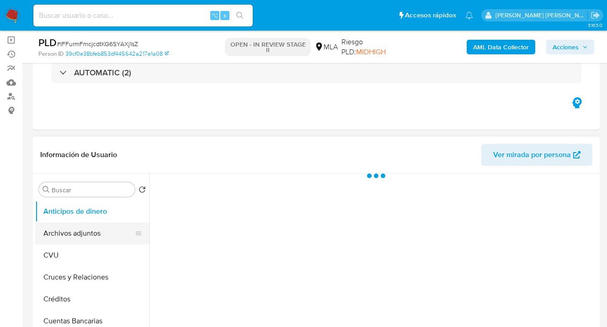
scroll to position [80, 0]
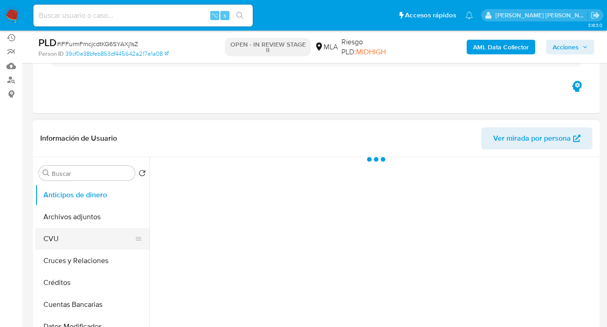
select select "10"
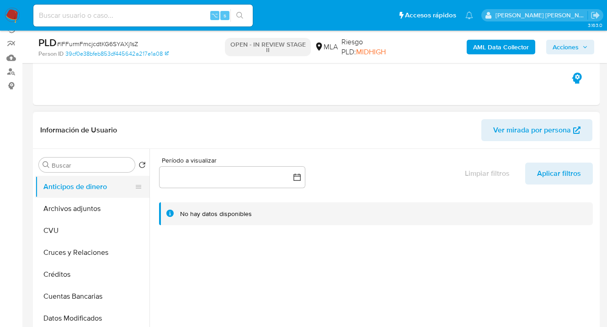
scroll to position [99, 0]
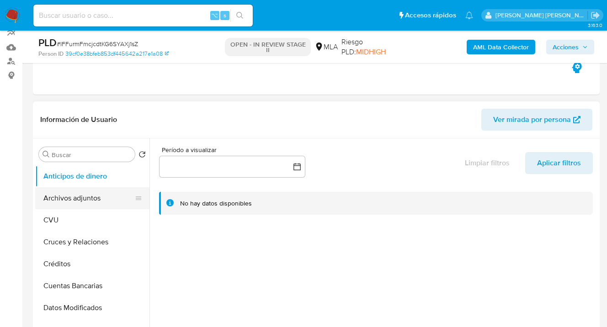
drag, startPoint x: 114, startPoint y: 203, endPoint x: 119, endPoint y: 199, distance: 6.6
click at [115, 202] on button "Archivos adjuntos" at bounding box center [88, 198] width 107 height 22
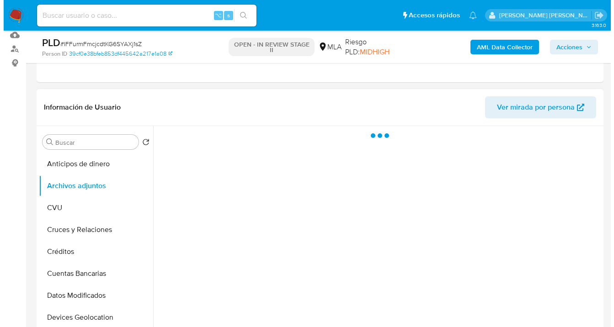
scroll to position [117, 0]
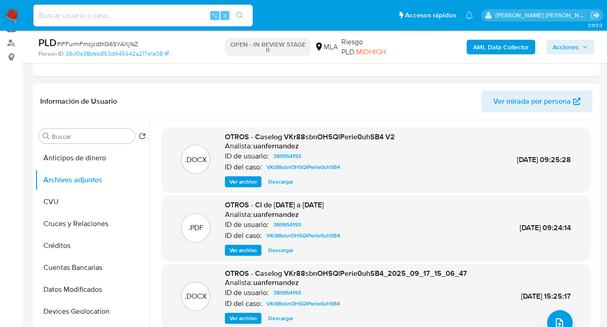
drag, startPoint x: 250, startPoint y: 182, endPoint x: 279, endPoint y: 176, distance: 29.6
click at [251, 182] on span "Ver archivo" at bounding box center [243, 181] width 27 height 9
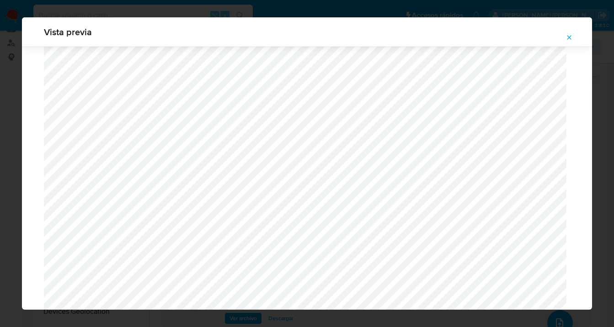
scroll to position [139, 0]
drag, startPoint x: 571, startPoint y: 39, endPoint x: 566, endPoint y: 42, distance: 5.7
click at [571, 39] on icon "Attachment preview" at bounding box center [570, 37] width 4 height 4
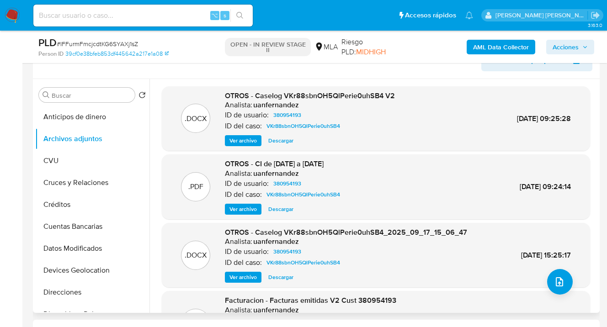
scroll to position [188, 0]
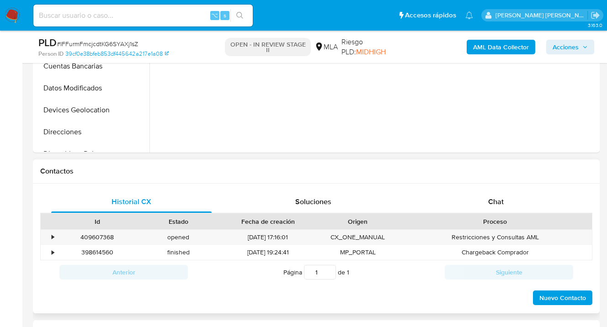
select select "10"
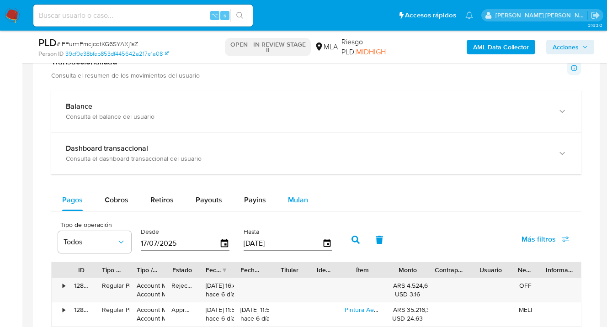
click at [300, 200] on span "Mulan" at bounding box center [298, 200] width 20 height 11
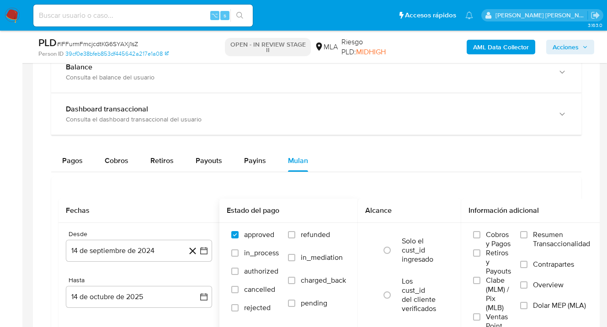
scroll to position [683, 0]
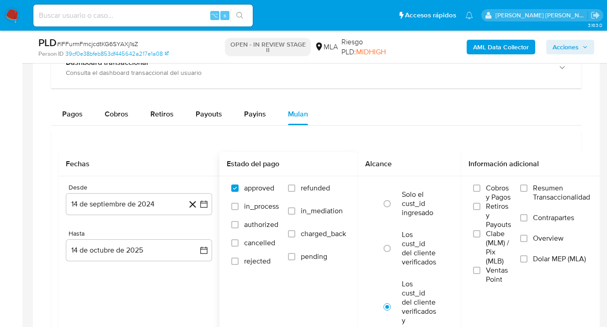
drag, startPoint x: 290, startPoint y: 187, endPoint x: 302, endPoint y: 191, distance: 12.0
click at [291, 187] on input "refunded" at bounding box center [291, 188] width 7 height 7
checkbox input "true"
drag, startPoint x: 524, startPoint y: 260, endPoint x: 462, endPoint y: 256, distance: 61.9
click at [524, 259] on input "Dolar MEP (MLA)" at bounding box center [523, 259] width 7 height 7
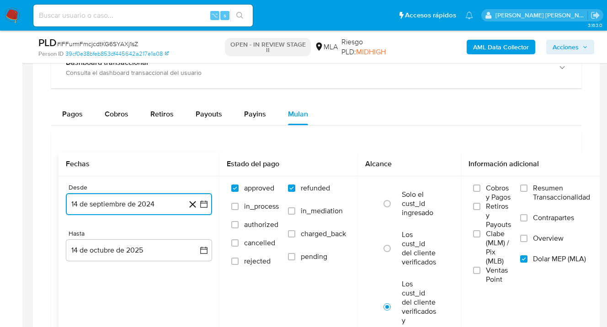
click at [174, 208] on button "14 de septiembre de 2024" at bounding box center [139, 204] width 146 height 22
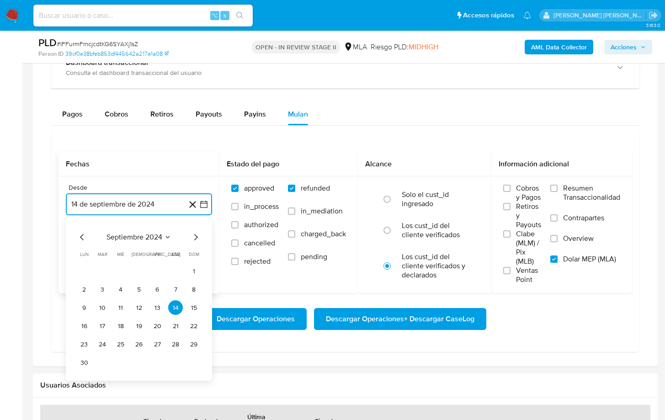
click at [199, 240] on icon "Mes siguiente" at bounding box center [195, 237] width 11 height 11
click at [195, 239] on icon "Mes siguiente" at bounding box center [195, 237] width 11 height 11
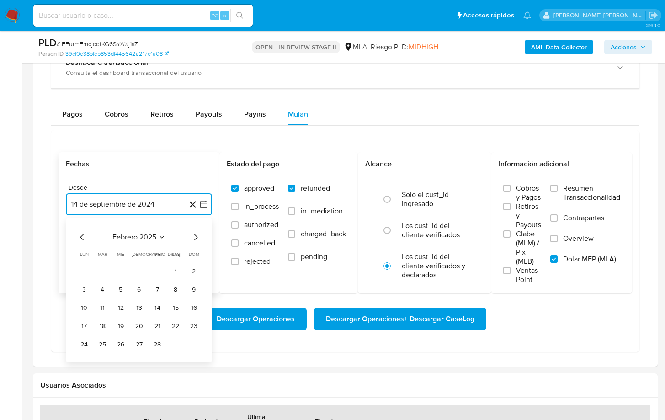
click at [195, 239] on icon "Mes siguiente" at bounding box center [195, 237] width 11 height 11
click at [138, 270] on button "1" at bounding box center [139, 271] width 15 height 15
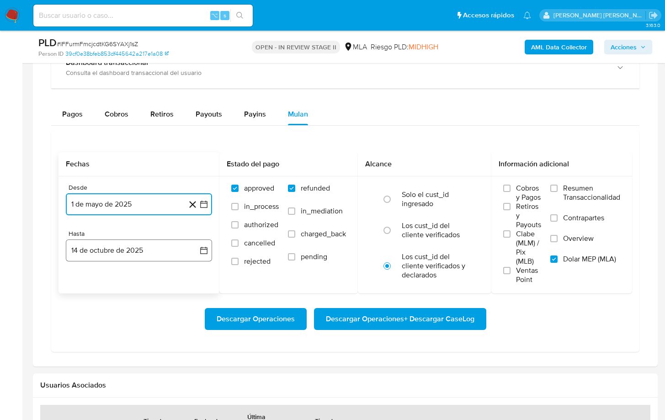
drag, startPoint x: 162, startPoint y: 253, endPoint x: 82, endPoint y: 256, distance: 80.5
click at [158, 252] on button "14 de octubre de 2025" at bounding box center [139, 251] width 146 height 22
click at [80, 287] on icon "Mes anterior" at bounding box center [82, 283] width 11 height 11
click at [102, 327] on button "30" at bounding box center [102, 390] width 15 height 15
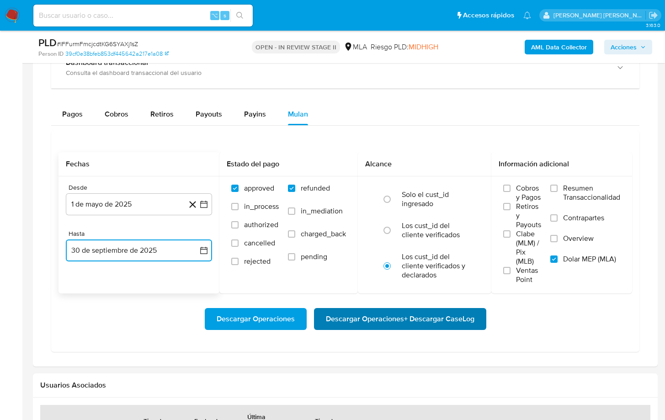
click at [405, 321] on span "Descargar Operaciones + Descargar CaseLog" at bounding box center [400, 319] width 149 height 20
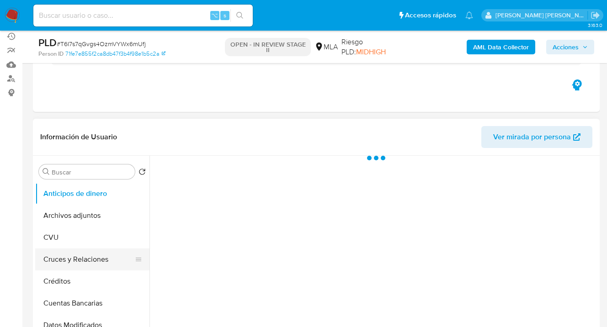
scroll to position [84, 0]
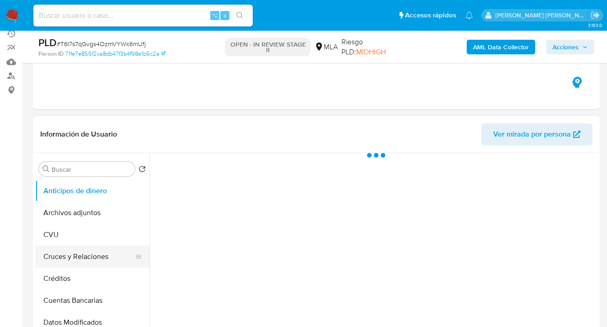
select select "10"
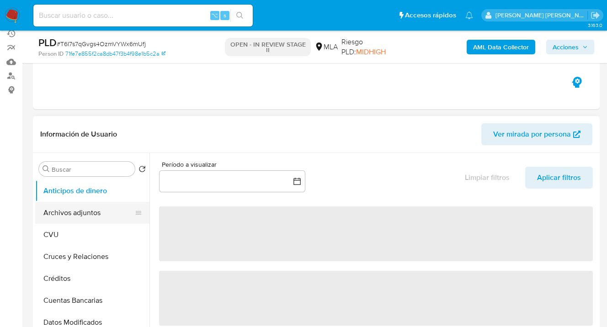
click at [84, 219] on button "Archivos adjuntos" at bounding box center [88, 213] width 107 height 22
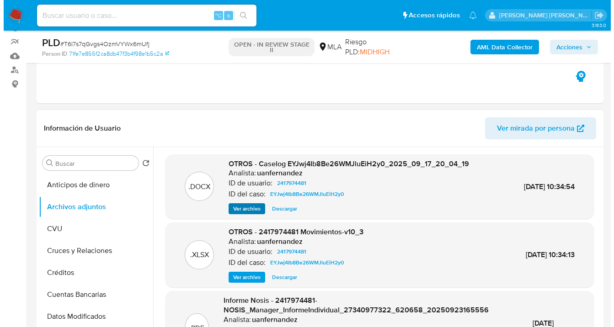
scroll to position [98, 0]
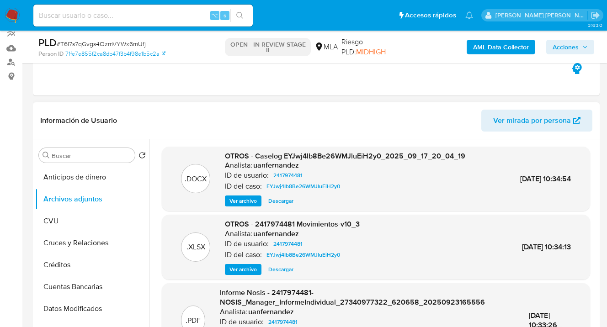
click at [246, 203] on span "Ver archivo" at bounding box center [243, 201] width 27 height 9
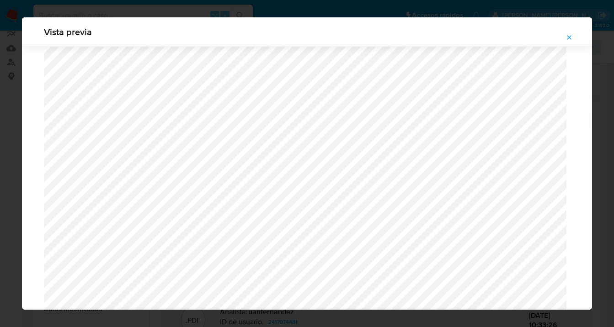
scroll to position [332, 0]
click at [567, 39] on icon "Attachment preview" at bounding box center [569, 37] width 7 height 7
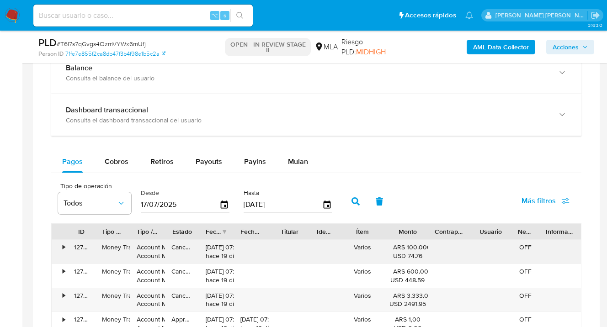
scroll to position [747, 0]
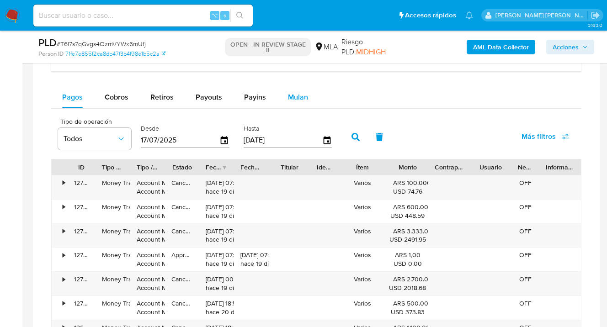
click at [296, 102] on span "Mulan" at bounding box center [298, 97] width 20 height 11
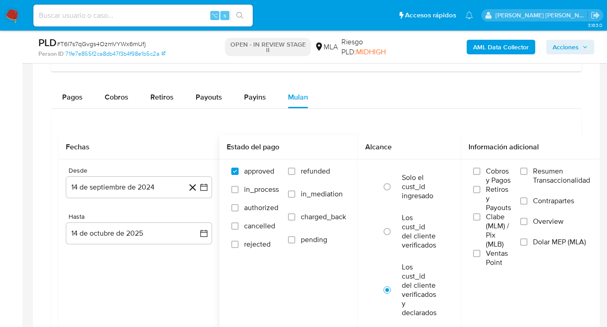
drag, startPoint x: 294, startPoint y: 174, endPoint x: 318, endPoint y: 178, distance: 24.5
click at [296, 174] on label "refunded" at bounding box center [317, 178] width 58 height 23
click at [295, 174] on input "refunded" at bounding box center [291, 171] width 7 height 7
checkbox input "true"
drag, startPoint x: 526, startPoint y: 243, endPoint x: 243, endPoint y: 234, distance: 283.2
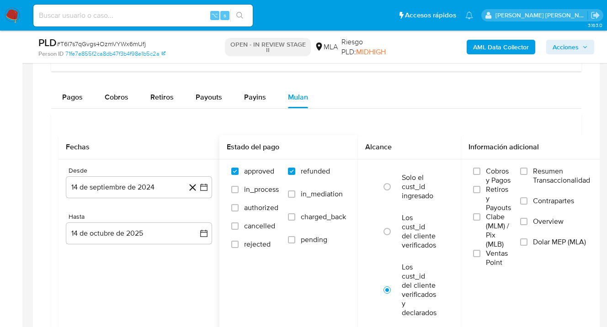
click at [525, 243] on input "Dolar MEP (MLA)" at bounding box center [523, 242] width 7 height 7
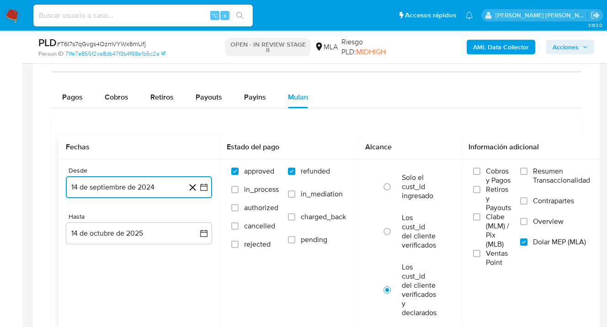
drag, startPoint x: 154, startPoint y: 190, endPoint x: 158, endPoint y: 197, distance: 8.4
click at [154, 190] on button "14 de septiembre de 2024" at bounding box center [139, 188] width 146 height 22
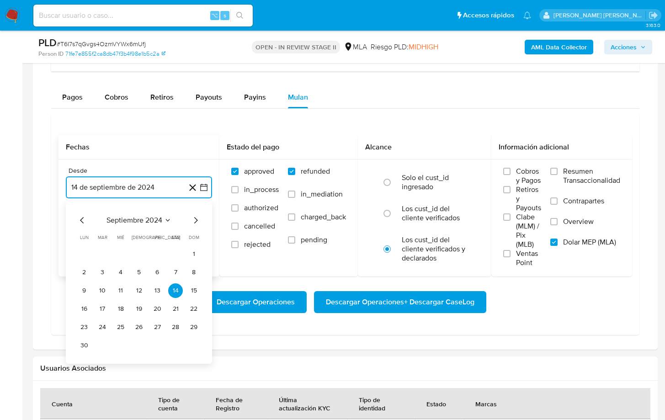
click at [196, 220] on icon "Mes siguiente" at bounding box center [195, 220] width 11 height 11
click at [195, 221] on icon "Mes siguiente" at bounding box center [195, 220] width 11 height 11
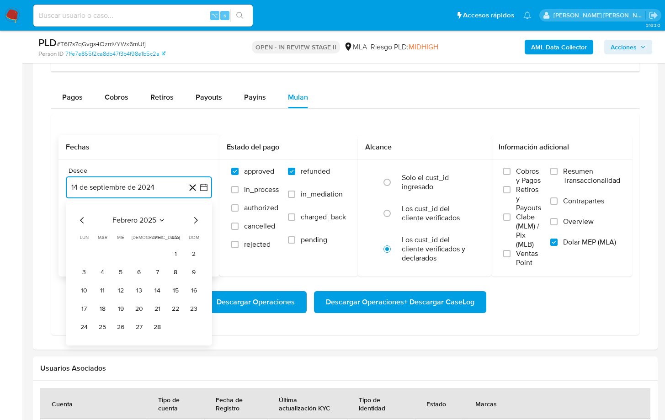
click at [195, 222] on icon "Mes siguiente" at bounding box center [195, 220] width 11 height 11
click at [141, 258] on button "1" at bounding box center [139, 254] width 15 height 15
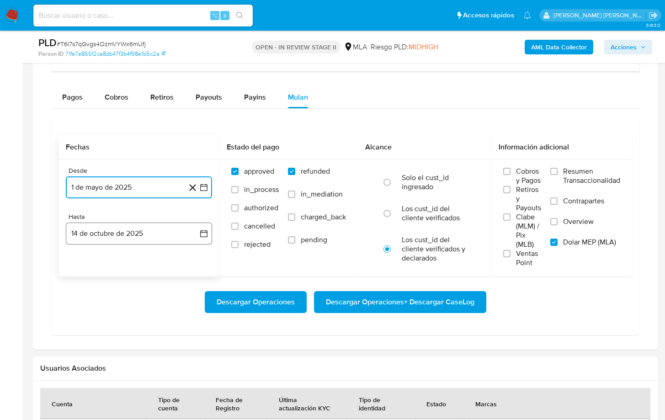
click at [121, 229] on button "14 de octubre de 2025" at bounding box center [139, 234] width 146 height 22
click at [80, 266] on icon "Mes anterior" at bounding box center [82, 266] width 11 height 11
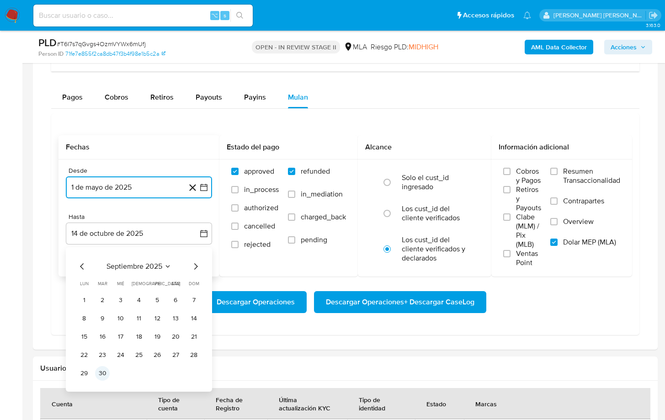
click at [100, 327] on button "30" at bounding box center [102, 373] width 15 height 15
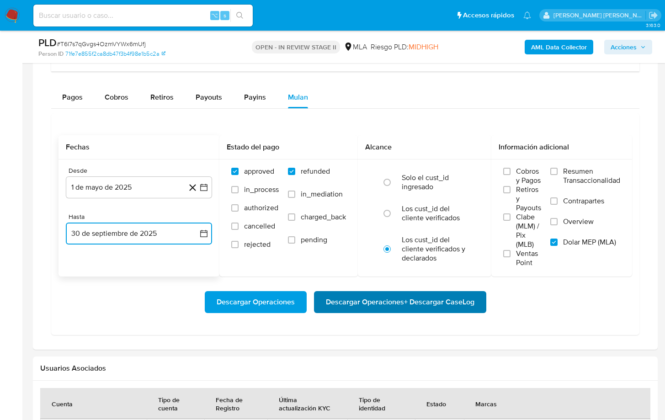
click at [400, 302] on span "Descargar Operaciones + Descargar CaseLog" at bounding box center [400, 302] width 149 height 20
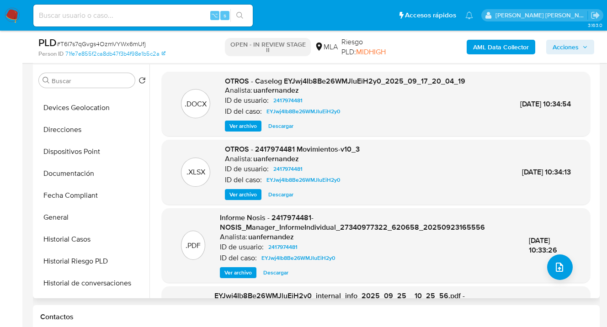
scroll to position [159, 0]
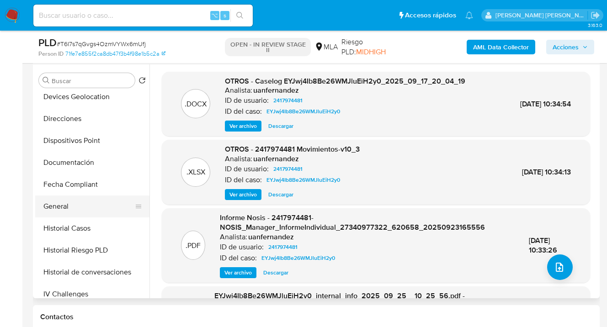
click at [95, 202] on button "General" at bounding box center [88, 207] width 107 height 22
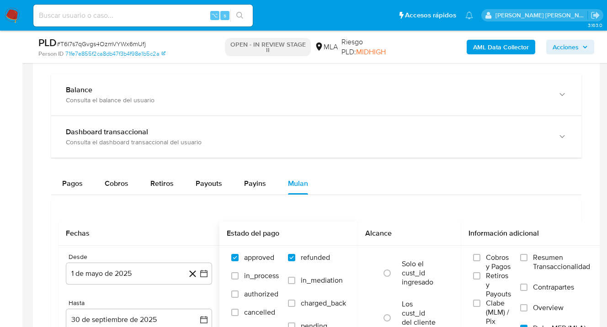
scroll to position [741, 0]
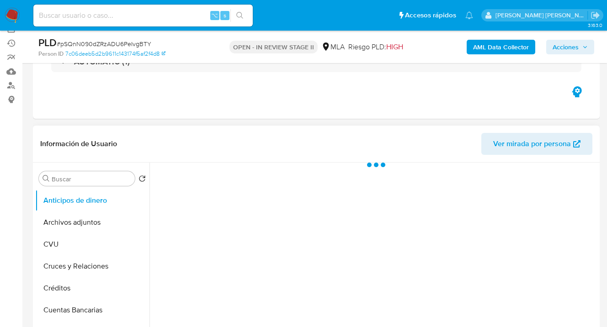
select select "10"
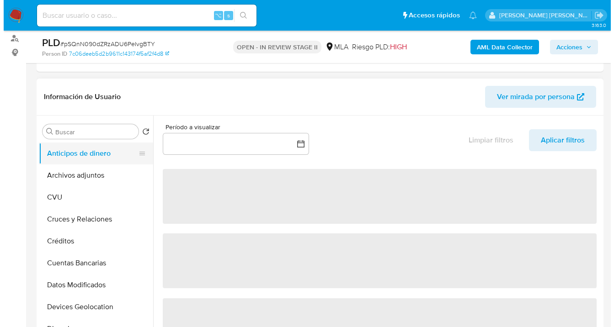
scroll to position [123, 0]
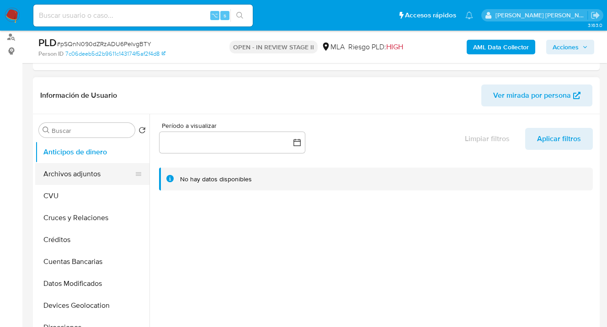
click at [91, 173] on button "Archivos adjuntos" at bounding box center [88, 174] width 107 height 22
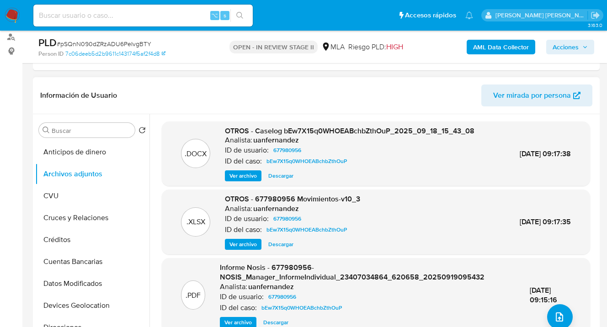
click at [237, 177] on span "Ver archivo" at bounding box center [243, 175] width 27 height 9
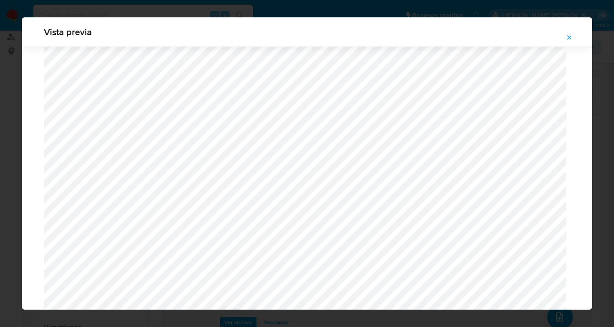
scroll to position [82, 0]
click at [569, 37] on icon "Attachment preview" at bounding box center [570, 37] width 4 height 4
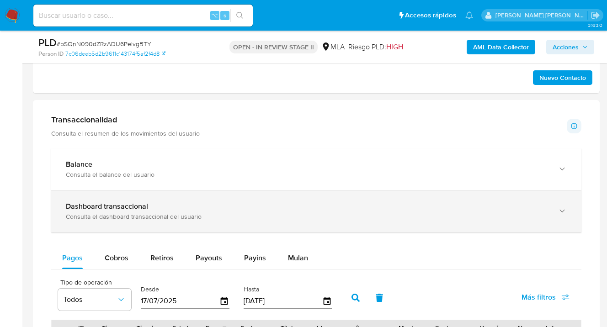
scroll to position [615, 0]
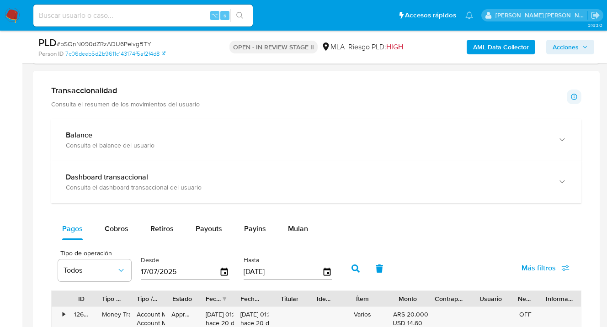
click at [301, 223] on div "Mulan" at bounding box center [298, 229] width 20 height 22
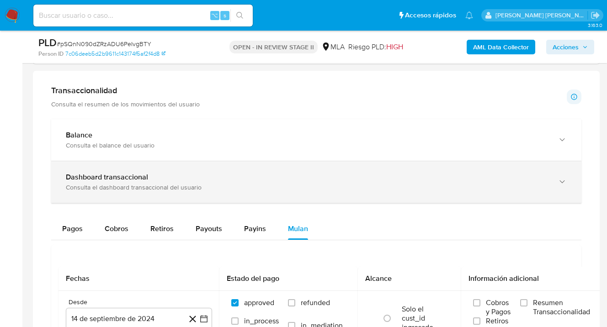
scroll to position [696, 0]
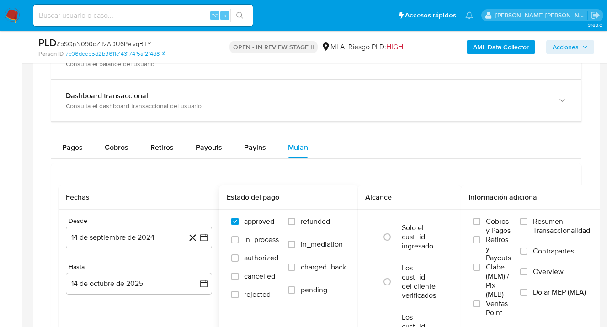
drag, startPoint x: 290, startPoint y: 221, endPoint x: 300, endPoint y: 225, distance: 10.0
click at [291, 221] on input "refunded" at bounding box center [291, 221] width 7 height 7
checkbox input "true"
drag, startPoint x: 526, startPoint y: 294, endPoint x: 340, endPoint y: 151, distance: 234.8
click at [526, 294] on input "Dolar MEP (MLA)" at bounding box center [523, 292] width 7 height 7
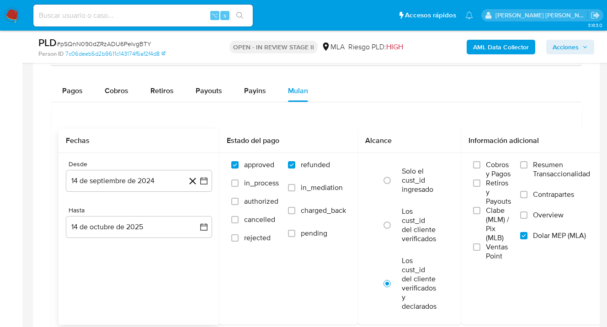
scroll to position [760, 0]
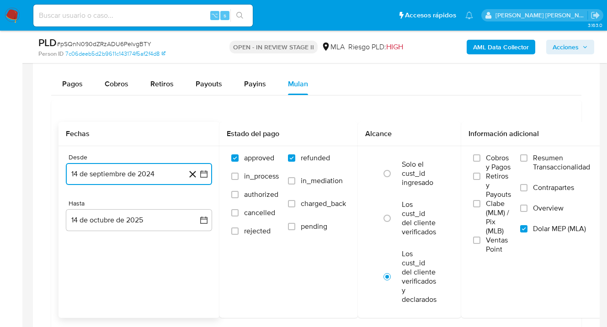
drag, startPoint x: 159, startPoint y: 172, endPoint x: 164, endPoint y: 175, distance: 5.5
click at [159, 173] on button "14 de septiembre de 2024" at bounding box center [139, 174] width 146 height 22
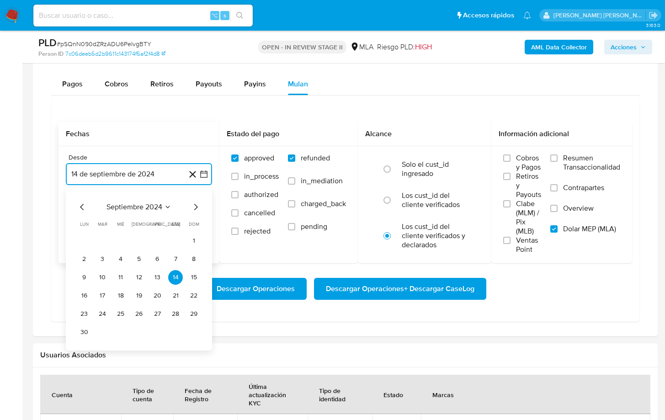
click at [195, 209] on icon "Mes siguiente" at bounding box center [195, 207] width 11 height 11
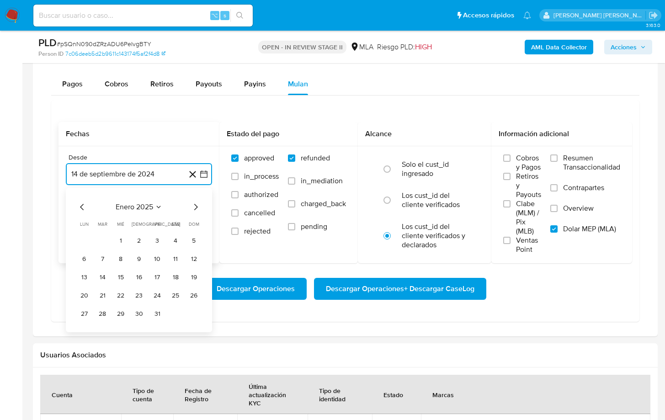
click at [195, 209] on icon "Mes siguiente" at bounding box center [195, 207] width 11 height 11
click at [139, 241] on button "1" at bounding box center [139, 241] width 15 height 15
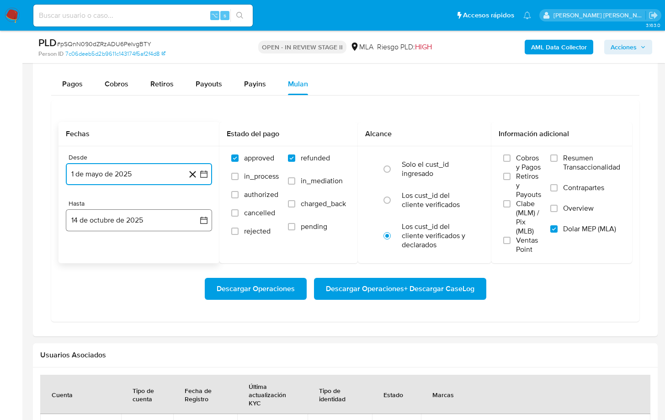
click at [124, 223] on button "14 de octubre de 2025" at bounding box center [139, 220] width 146 height 22
drag, startPoint x: 83, startPoint y: 257, endPoint x: 90, endPoint y: 266, distance: 11.2
click at [83, 257] on icon "Mes anterior" at bounding box center [82, 253] width 11 height 11
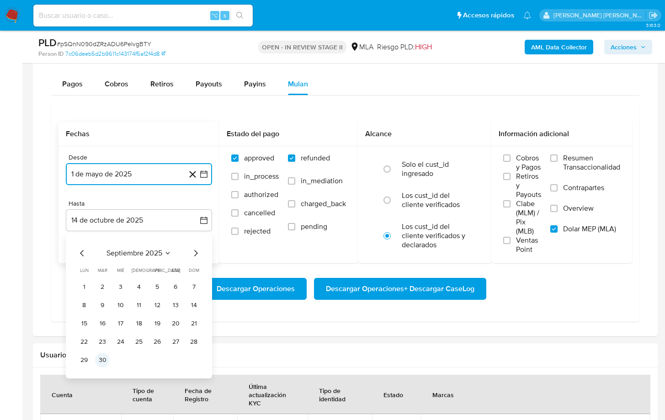
click at [100, 327] on button "30" at bounding box center [102, 360] width 15 height 15
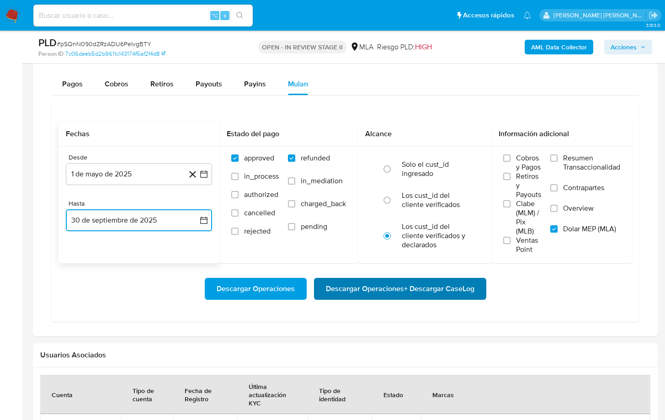
click at [408, 290] on span "Descargar Operaciones + Descargar CaseLog" at bounding box center [400, 289] width 149 height 20
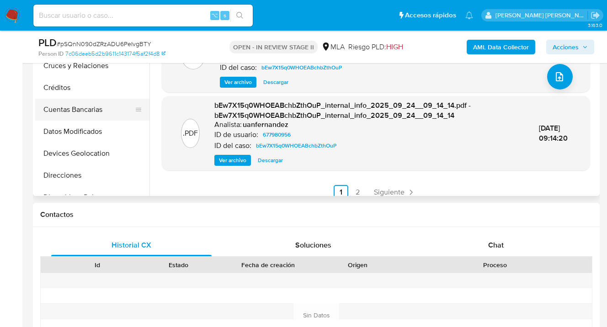
scroll to position [170, 0]
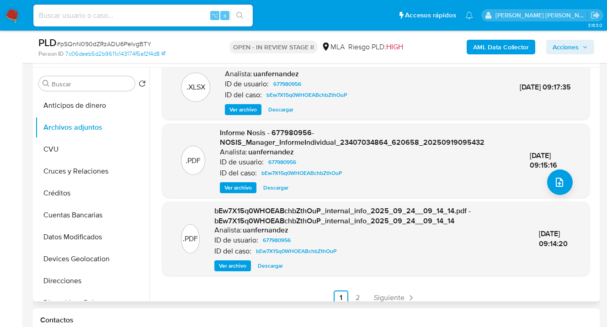
drag, startPoint x: 145, startPoint y: 125, endPoint x: 146, endPoint y: 139, distance: 14.2
click at [148, 156] on ul "Anticipos de dinero Archivos adjuntos CVU Cruces y Relaciones Créditos Cuentas …" at bounding box center [92, 198] width 114 height 206
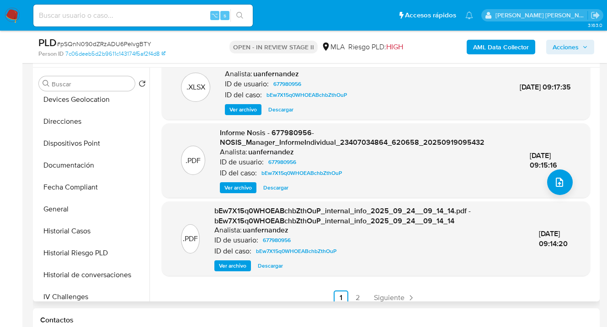
scroll to position [181, 0]
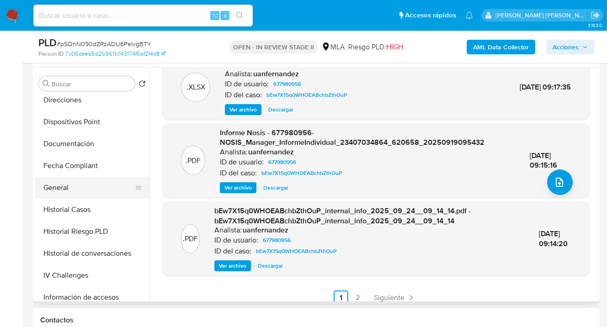
click at [113, 189] on button "General" at bounding box center [88, 188] width 107 height 22
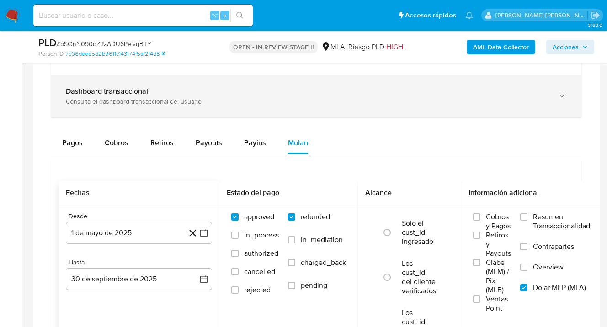
scroll to position [701, 0]
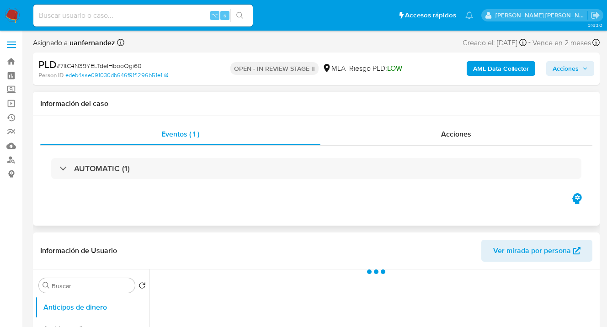
select select "10"
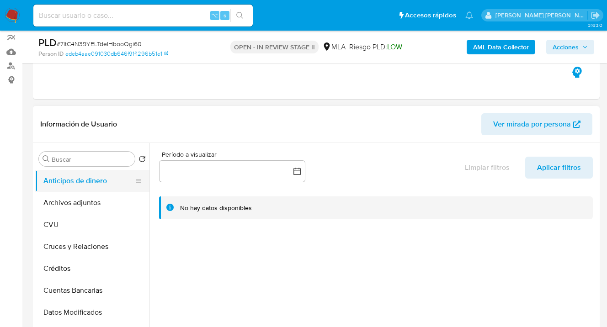
scroll to position [108, 0]
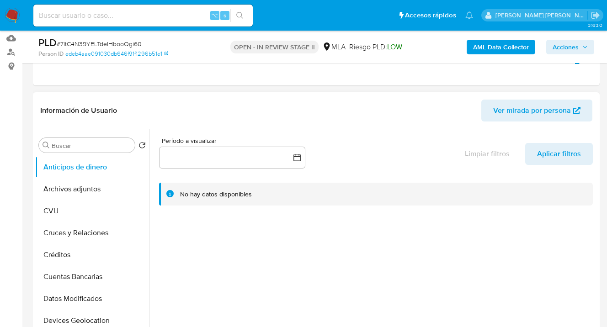
drag, startPoint x: 97, startPoint y: 185, endPoint x: 146, endPoint y: 148, distance: 61.0
click at [97, 185] on button "Archivos adjuntos" at bounding box center [92, 189] width 114 height 22
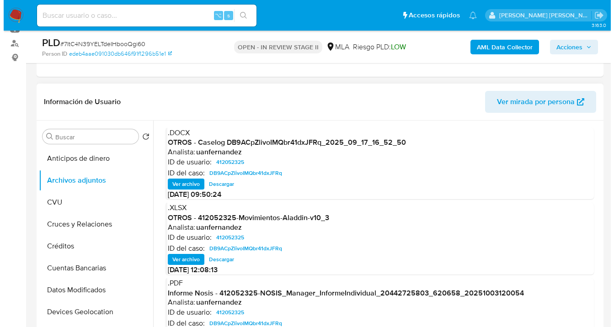
scroll to position [118, 0]
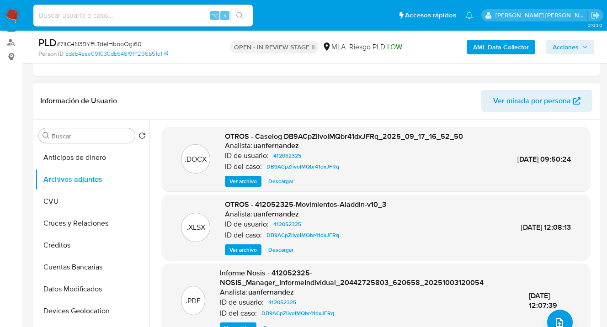
click at [246, 182] on span "Ver archivo" at bounding box center [243, 181] width 27 height 9
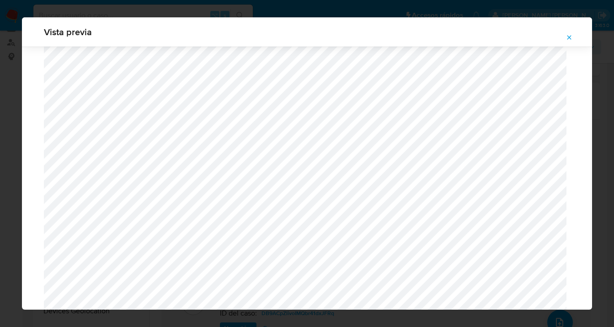
scroll to position [261, 0]
click at [569, 37] on icon "Attachment preview" at bounding box center [570, 37] width 4 height 4
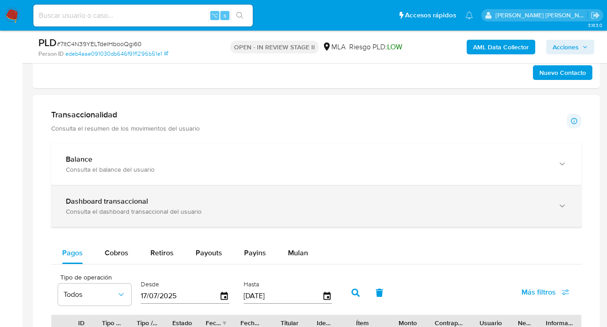
scroll to position [601, 0]
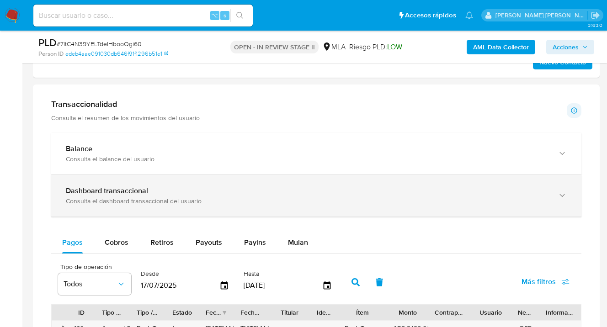
drag, startPoint x: 295, startPoint y: 243, endPoint x: 282, endPoint y: 211, distance: 34.8
click at [295, 243] on span "Mulan" at bounding box center [298, 242] width 20 height 11
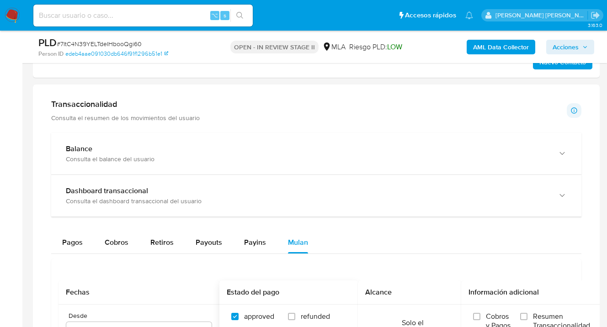
scroll to position [766, 0]
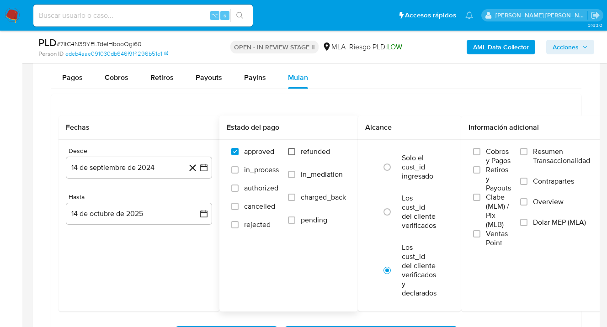
click at [293, 151] on input "refunded" at bounding box center [291, 151] width 7 height 7
checkbox input "true"
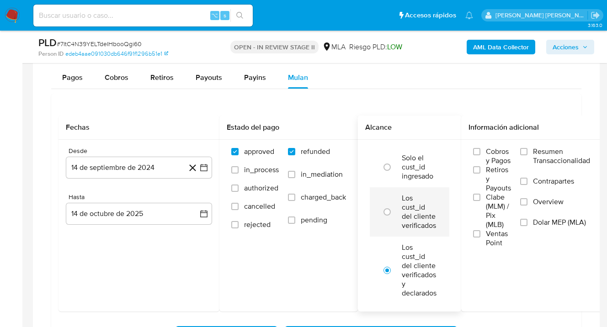
drag, startPoint x: 527, startPoint y: 221, endPoint x: 436, endPoint y: 219, distance: 90.6
click at [526, 221] on input "Dolar MEP (MLA)" at bounding box center [523, 222] width 7 height 7
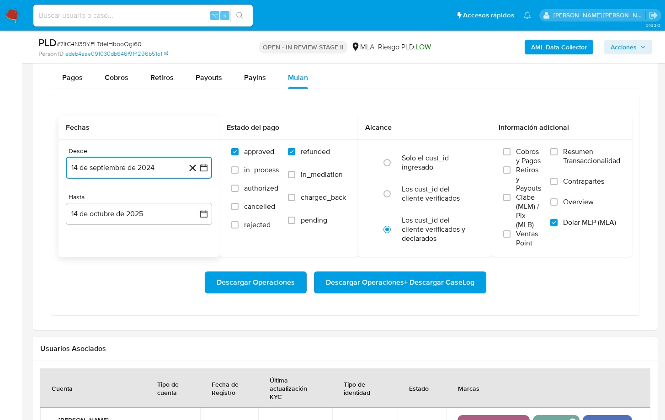
click at [177, 171] on button "14 de septiembre de 2024" at bounding box center [139, 168] width 146 height 22
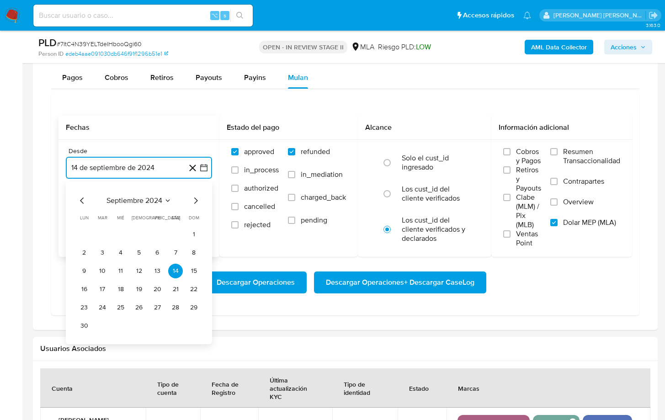
click at [194, 200] on icon "Mes siguiente" at bounding box center [195, 200] width 11 height 11
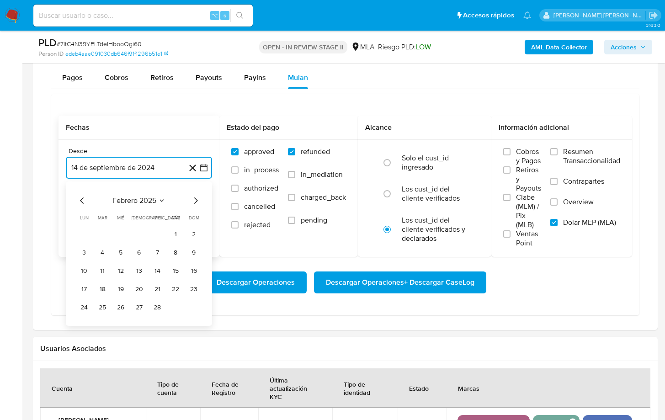
click at [194, 200] on icon "Mes siguiente" at bounding box center [195, 200] width 11 height 11
drag, startPoint x: 138, startPoint y: 232, endPoint x: 133, endPoint y: 250, distance: 18.4
click at [138, 232] on button "1" at bounding box center [139, 234] width 15 height 15
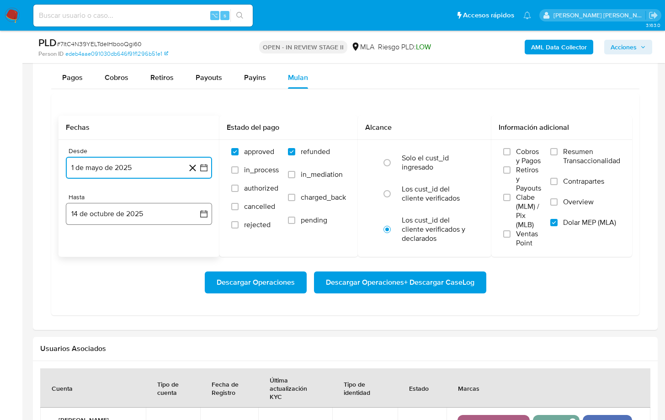
click at [129, 219] on button "14 de octubre de 2025" at bounding box center [139, 214] width 146 height 22
click at [82, 243] on icon "Mes anterior" at bounding box center [82, 246] width 11 height 11
click at [102, 327] on button "30" at bounding box center [102, 354] width 15 height 15
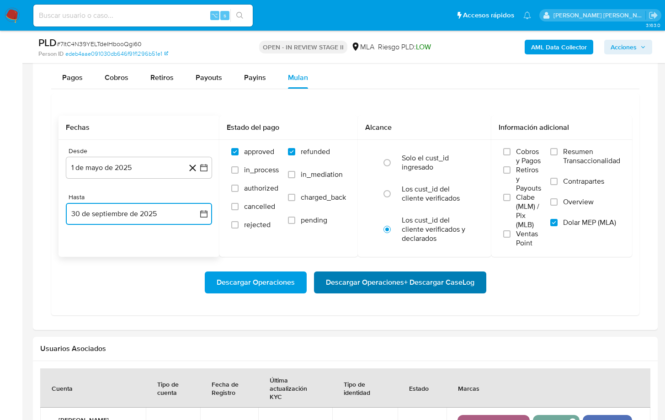
click at [379, 278] on span "Descargar Operaciones + Descargar CaseLog" at bounding box center [400, 283] width 149 height 20
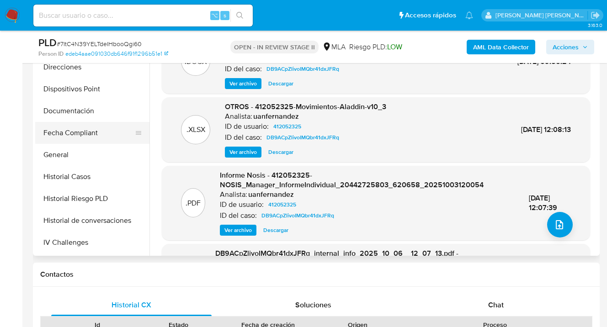
scroll to position [169, 0]
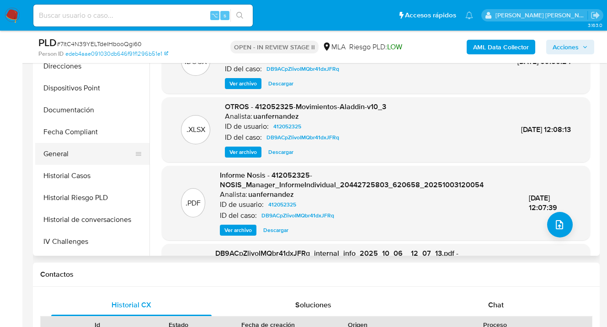
click at [116, 144] on button "General" at bounding box center [88, 154] width 107 height 22
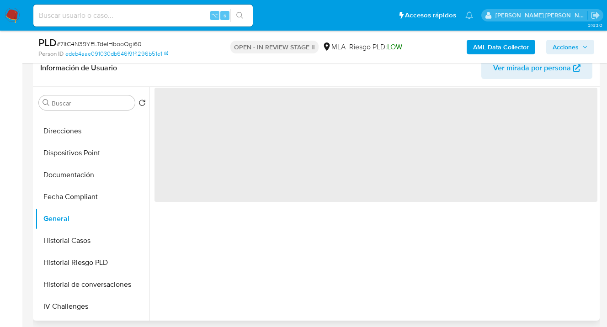
scroll to position [126, 0]
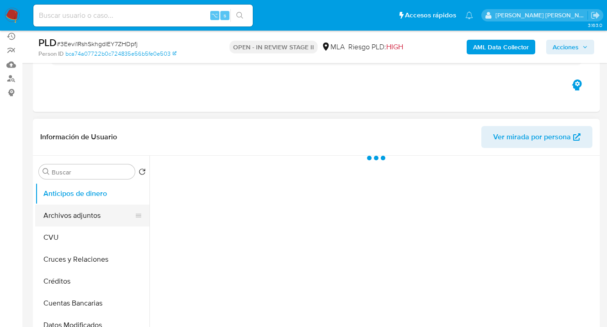
scroll to position [82, 0]
select select "10"
drag, startPoint x: 93, startPoint y: 219, endPoint x: 115, endPoint y: 184, distance: 40.9
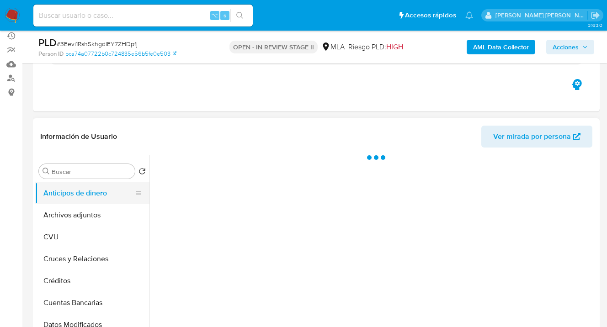
click at [94, 217] on button "Archivos adjuntos" at bounding box center [92, 215] width 114 height 22
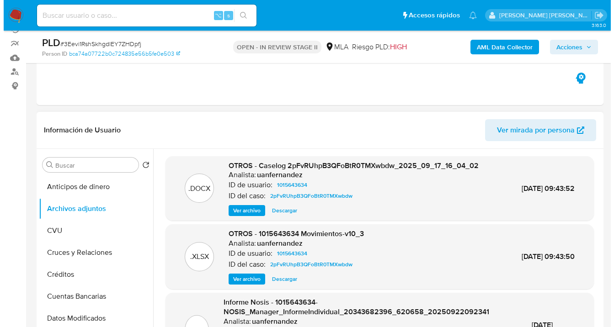
scroll to position [99, 0]
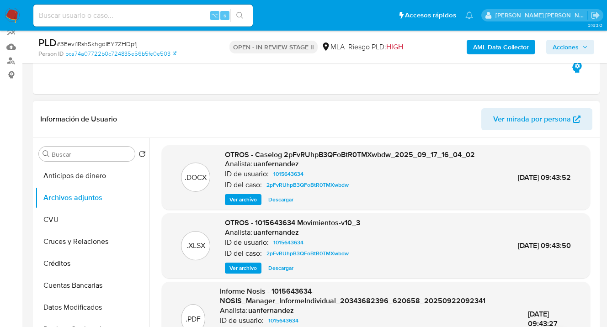
click at [248, 201] on span "Ver archivo" at bounding box center [243, 199] width 27 height 9
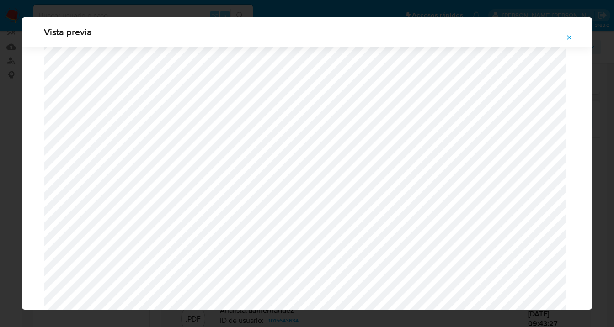
scroll to position [312, 0]
click at [569, 39] on icon "Attachment preview" at bounding box center [569, 37] width 7 height 7
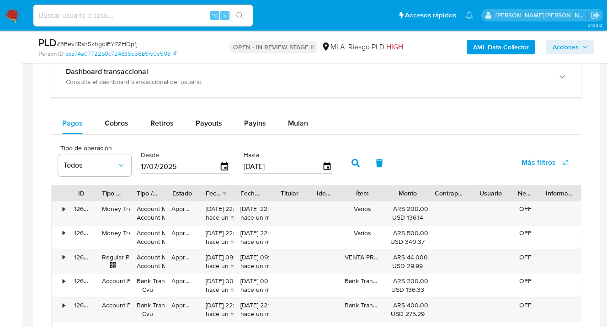
scroll to position [721, 0]
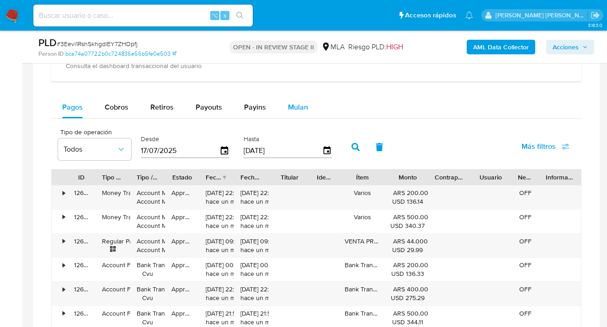
click at [295, 108] on span "Mulan" at bounding box center [298, 107] width 20 height 11
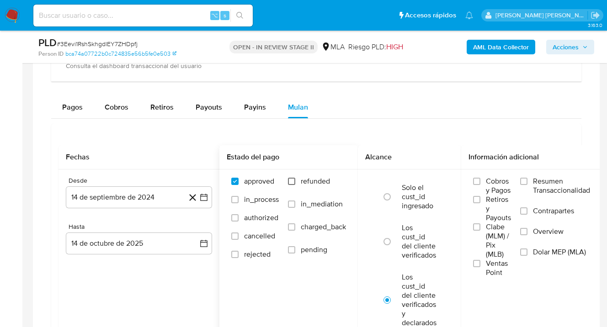
click at [293, 182] on input "refunded" at bounding box center [291, 181] width 7 height 7
checkbox input "true"
click at [524, 252] on input "Dolar MEP (MLA)" at bounding box center [523, 252] width 7 height 7
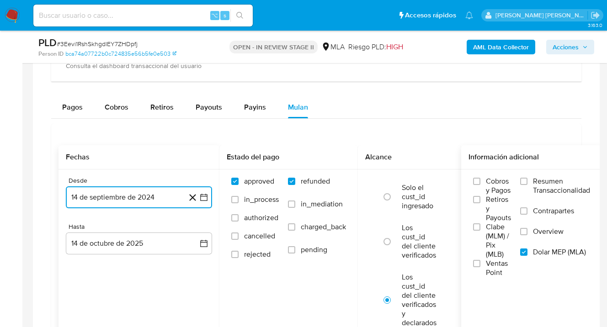
click at [157, 195] on button "14 de septiembre de 2024" at bounding box center [139, 198] width 146 height 22
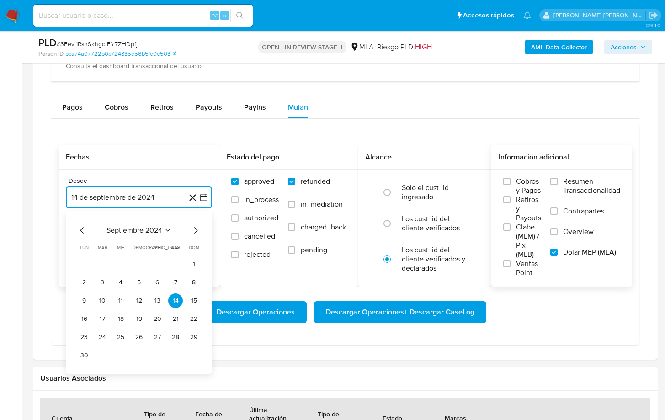
click at [198, 229] on icon "Mes siguiente" at bounding box center [195, 230] width 11 height 11
click at [197, 229] on icon "Mes siguiente" at bounding box center [195, 230] width 11 height 11
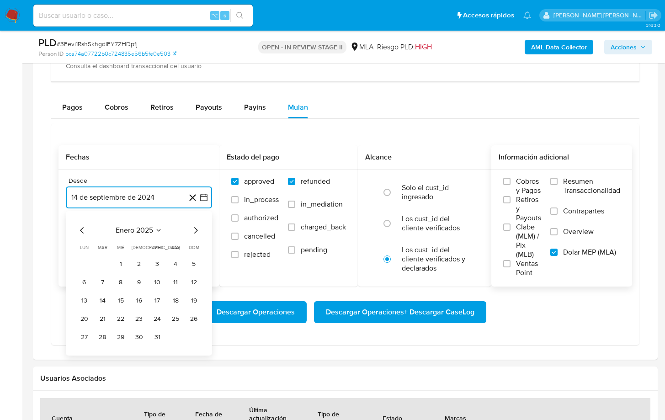
click at [197, 229] on icon "Mes siguiente" at bounding box center [195, 230] width 11 height 11
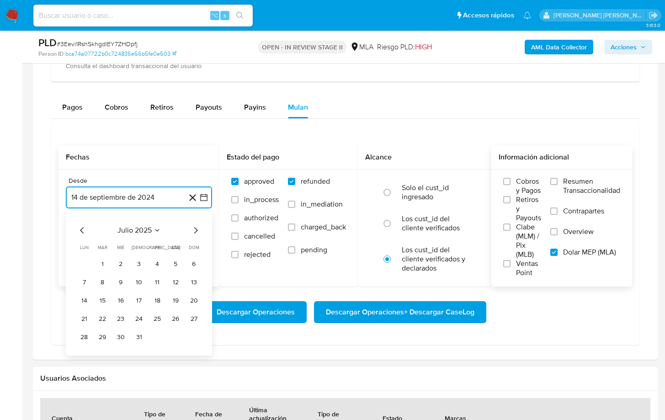
click at [197, 229] on icon "Mes siguiente" at bounding box center [195, 230] width 11 height 11
click at [80, 265] on button "1" at bounding box center [84, 264] width 15 height 15
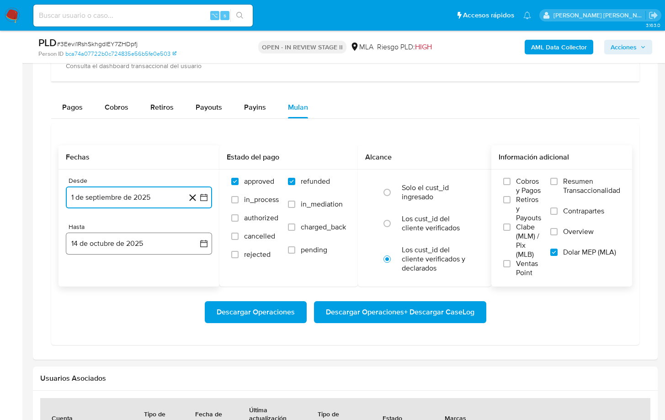
click at [120, 249] on button "14 de octubre de 2025" at bounding box center [139, 244] width 146 height 22
click at [80, 276] on icon "Mes anterior" at bounding box center [82, 276] width 11 height 11
drag, startPoint x: 102, startPoint y: 386, endPoint x: 120, endPoint y: 365, distance: 28.2
click at [102, 327] on button "30" at bounding box center [102, 383] width 15 height 15
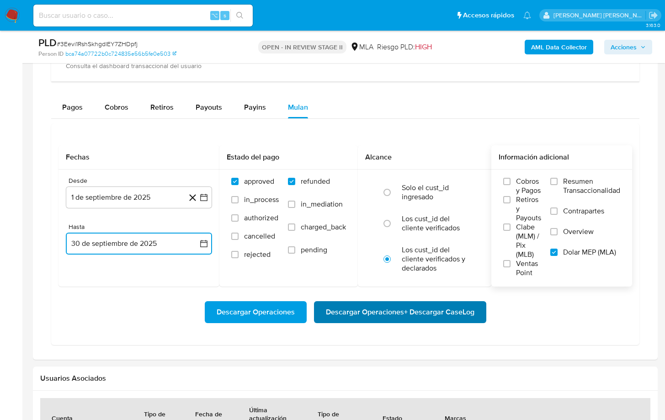
click at [389, 316] on span "Descargar Operaciones + Descargar CaseLog" at bounding box center [400, 312] width 149 height 20
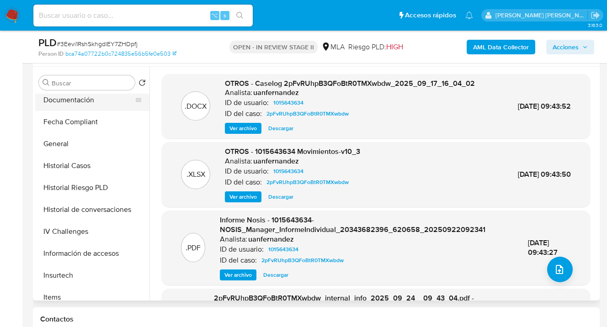
scroll to position [150, 0]
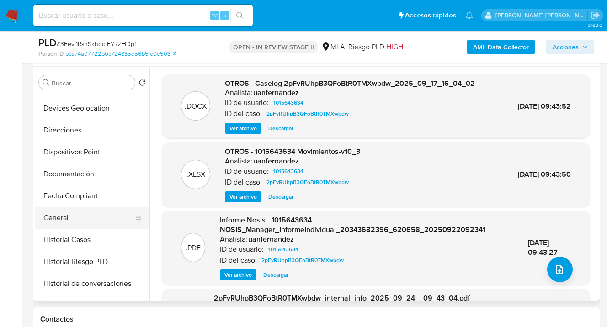
click at [100, 217] on button "General" at bounding box center [88, 218] width 107 height 22
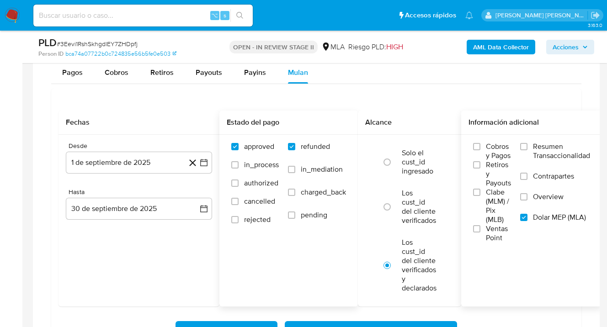
scroll to position [763, 0]
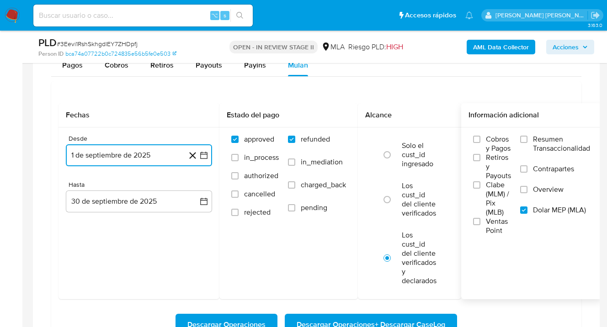
click at [167, 155] on button "1 de septiembre de 2025" at bounding box center [139, 156] width 146 height 22
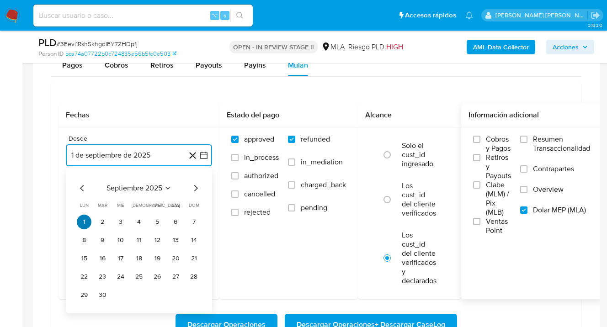
click at [80, 221] on button "1" at bounding box center [84, 222] width 15 height 15
click at [152, 153] on button "button" at bounding box center [139, 156] width 146 height 22
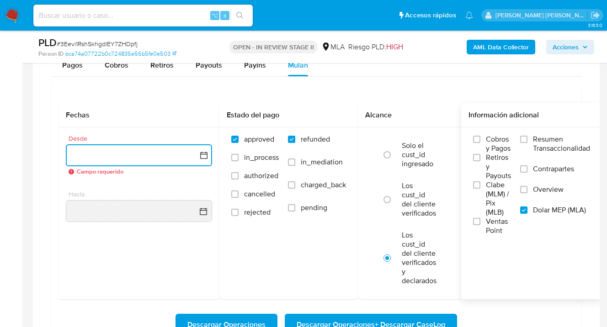
click at [177, 155] on button "button" at bounding box center [139, 156] width 146 height 22
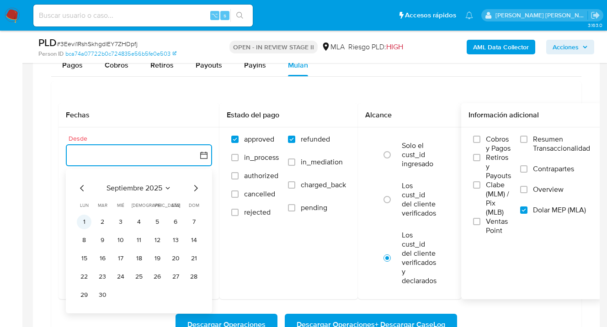
click at [84, 224] on button "1" at bounding box center [84, 222] width 15 height 15
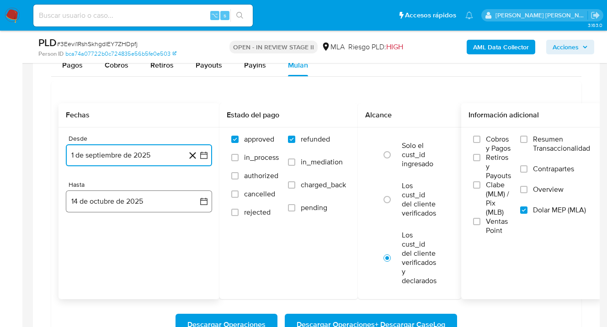
drag, startPoint x: 160, startPoint y: 203, endPoint x: 135, endPoint y: 210, distance: 26.2
click at [160, 203] on button "14 de octubre de 2025" at bounding box center [139, 202] width 146 height 22
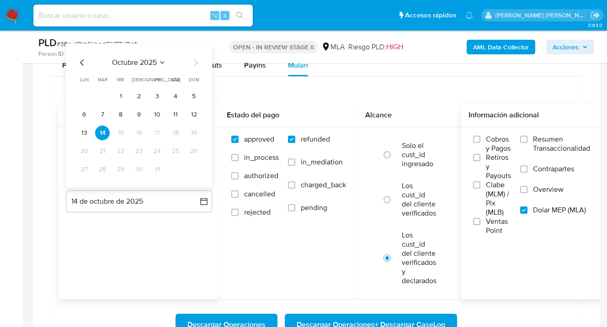
click at [81, 65] on icon "Mes anterior" at bounding box center [82, 62] width 11 height 11
click at [103, 171] on button "30" at bounding box center [102, 169] width 15 height 15
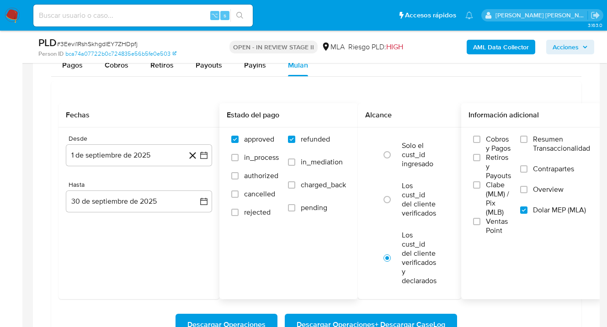
click at [280, 248] on div "Estado del pago approved in_process authorized cancelled rejected refunded in_m…" at bounding box center [289, 201] width 139 height 196
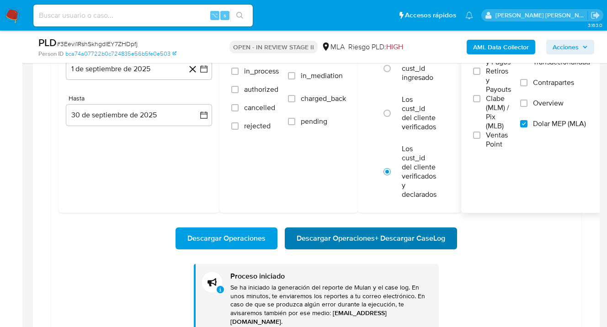
scroll to position [850, 0]
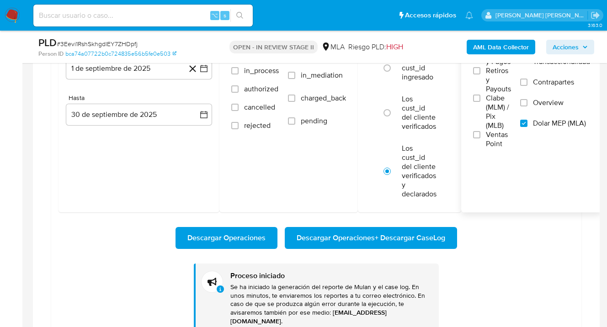
click at [338, 238] on span "Descargar Operaciones + Descargar CaseLog" at bounding box center [371, 238] width 149 height 20
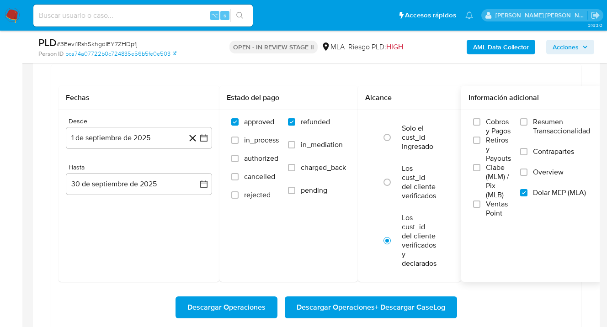
scroll to position [764, 0]
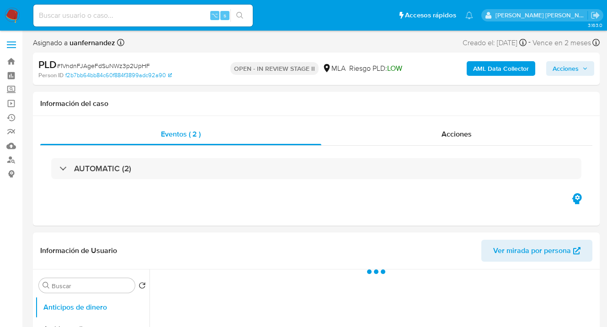
select select "10"
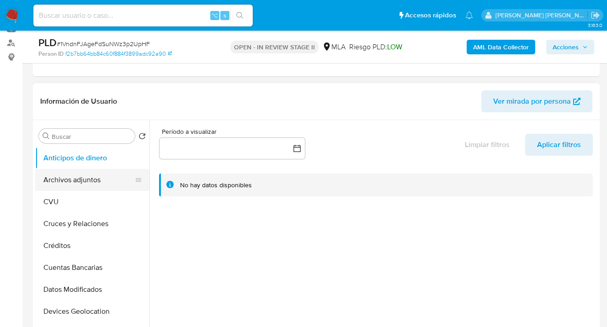
click at [109, 176] on button "Archivos adjuntos" at bounding box center [88, 180] width 107 height 22
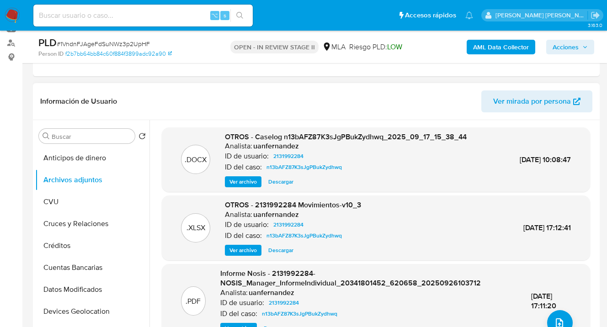
click at [241, 181] on span "Ver archivo" at bounding box center [243, 181] width 27 height 9
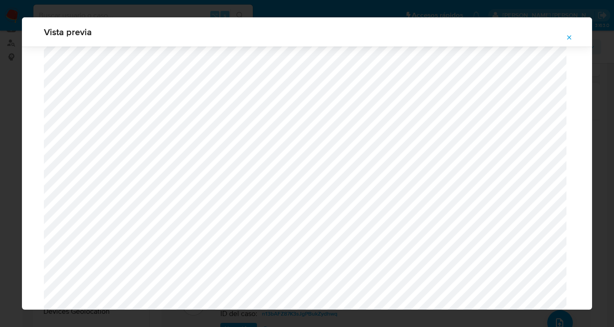
scroll to position [331, 0]
click at [568, 35] on icon "Attachment preview" at bounding box center [569, 37] width 7 height 7
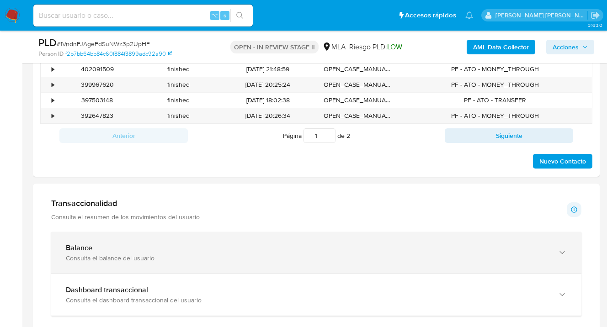
scroll to position [583, 0]
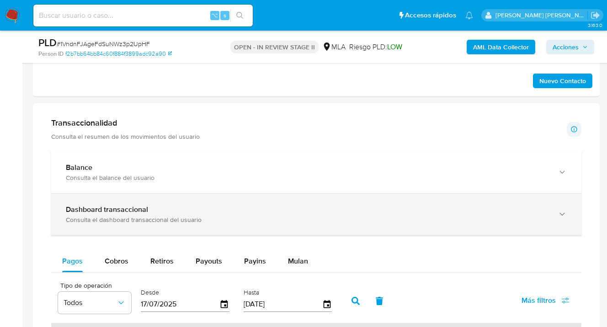
drag, startPoint x: 301, startPoint y: 261, endPoint x: 336, endPoint y: 225, distance: 50.1
click at [301, 261] on span "Mulan" at bounding box center [298, 261] width 20 height 11
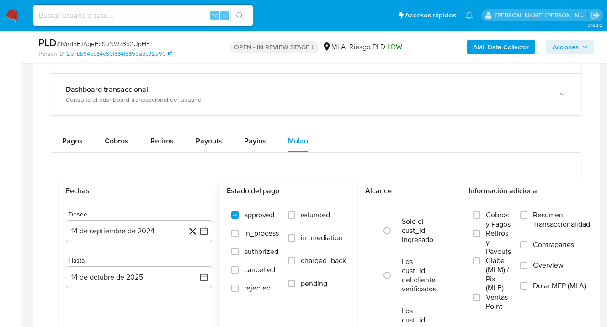
scroll to position [774, 0]
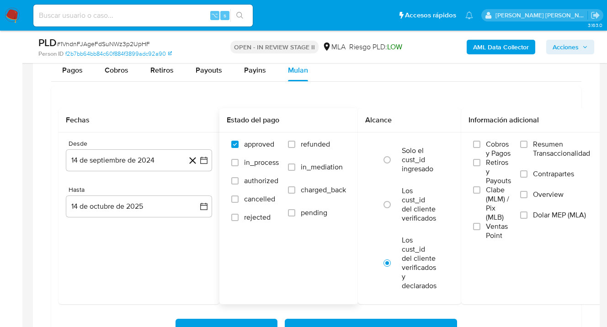
click at [294, 145] on input "refunded" at bounding box center [291, 144] width 7 height 7
checkbox input "true"
click at [525, 216] on input "Dolar MEP (MLA)" at bounding box center [523, 215] width 7 height 7
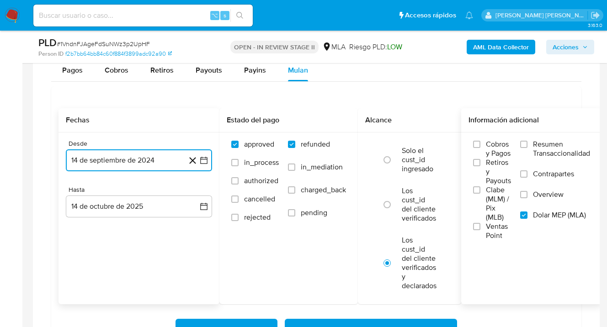
click at [170, 160] on button "14 de septiembre de 2024" at bounding box center [139, 161] width 146 height 22
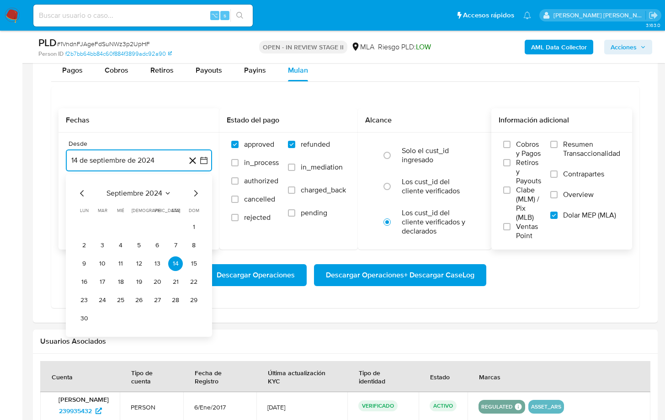
click at [193, 192] on icon "Mes siguiente" at bounding box center [195, 193] width 11 height 11
click at [193, 193] on icon "Mes siguiente" at bounding box center [195, 193] width 11 height 11
click at [193, 192] on icon "Mes siguiente" at bounding box center [195, 193] width 11 height 11
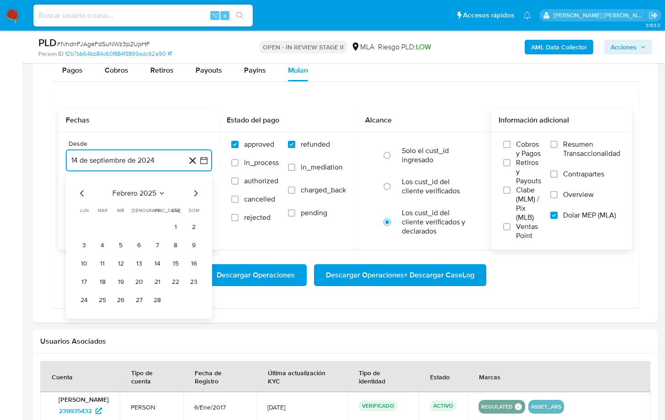
click at [193, 192] on icon "Mes siguiente" at bounding box center [195, 193] width 11 height 11
click at [140, 226] on button "1" at bounding box center [139, 227] width 15 height 15
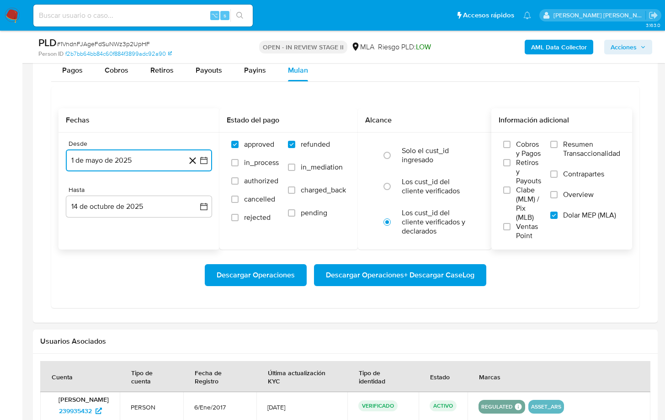
drag, startPoint x: 131, startPoint y: 210, endPoint x: 93, endPoint y: 220, distance: 39.3
click at [130, 210] on button "14 de octubre de 2025" at bounding box center [139, 207] width 146 height 22
click at [82, 241] on icon "Mes anterior" at bounding box center [82, 239] width 11 height 11
click at [97, 327] on button "30" at bounding box center [102, 346] width 15 height 15
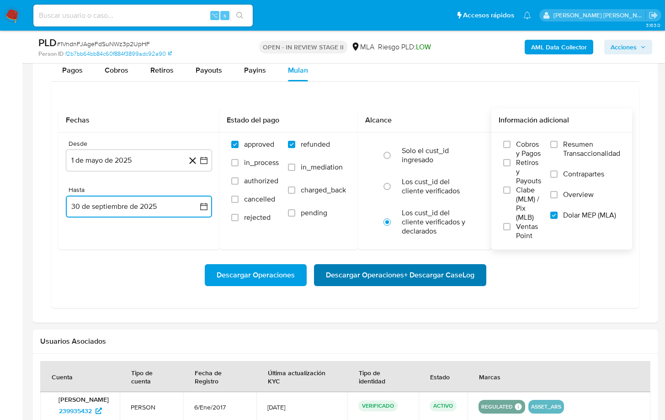
click at [367, 279] on span "Descargar Operaciones + Descargar CaseLog" at bounding box center [400, 275] width 149 height 20
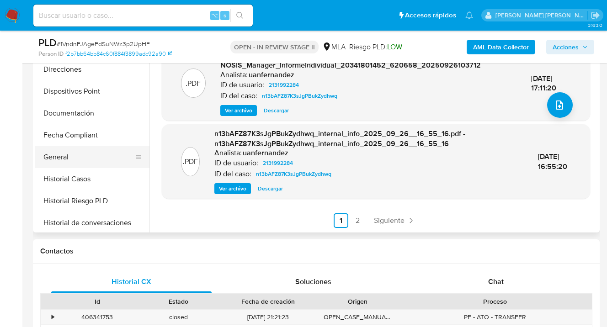
scroll to position [150, 0]
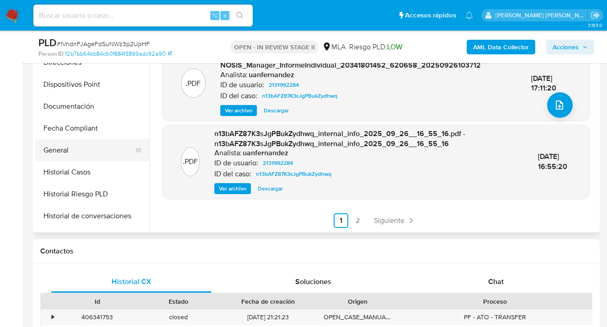
drag, startPoint x: 91, startPoint y: 159, endPoint x: 96, endPoint y: 155, distance: 6.9
click at [92, 158] on button "General" at bounding box center [88, 150] width 107 height 22
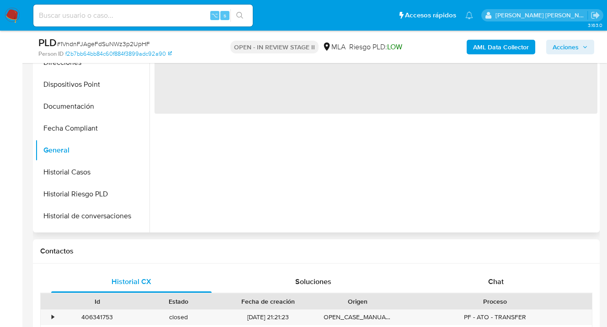
scroll to position [148, 0]
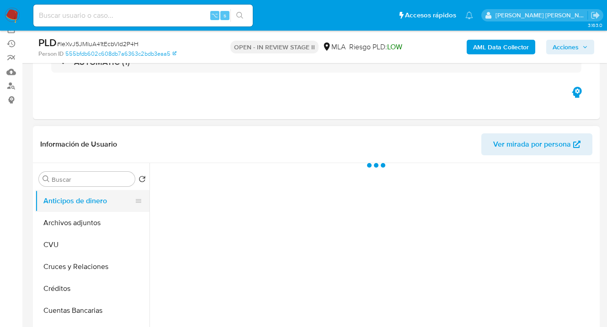
scroll to position [81, 0]
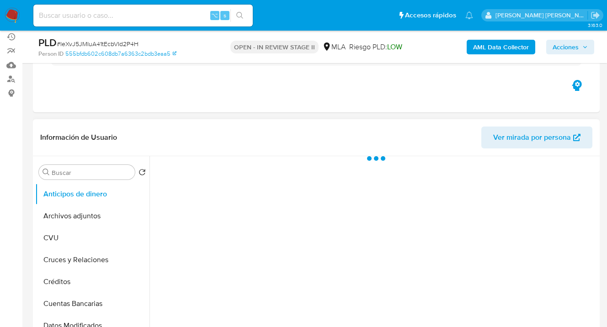
drag, startPoint x: 86, startPoint y: 213, endPoint x: 156, endPoint y: 150, distance: 94.9
click at [88, 213] on button "Archivos adjuntos" at bounding box center [92, 216] width 114 height 22
select select "10"
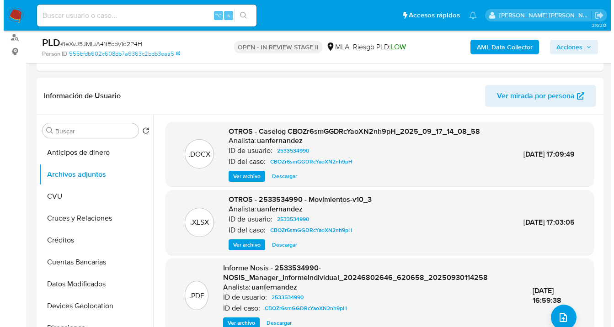
scroll to position [127, 0]
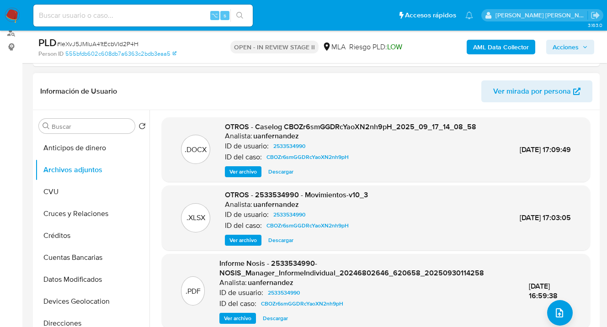
click at [246, 171] on span "Ver archivo" at bounding box center [243, 171] width 27 height 9
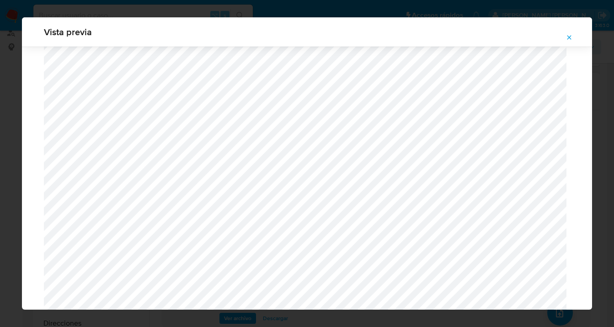
scroll to position [264, 0]
click at [570, 38] on icon "Attachment preview" at bounding box center [570, 37] width 4 height 4
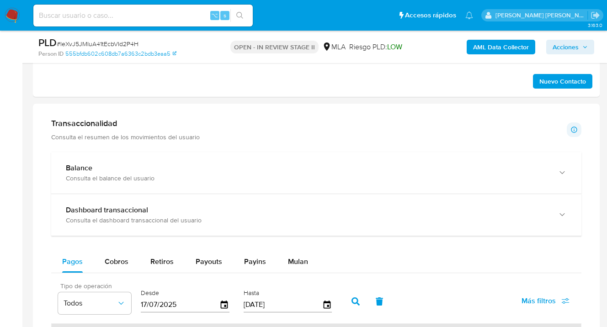
scroll to position [675, 0]
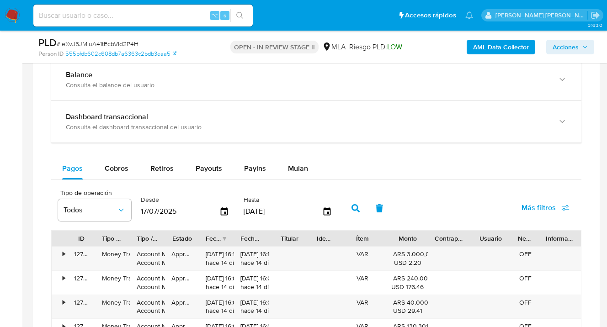
click at [290, 170] on span "Mulan" at bounding box center [298, 168] width 20 height 11
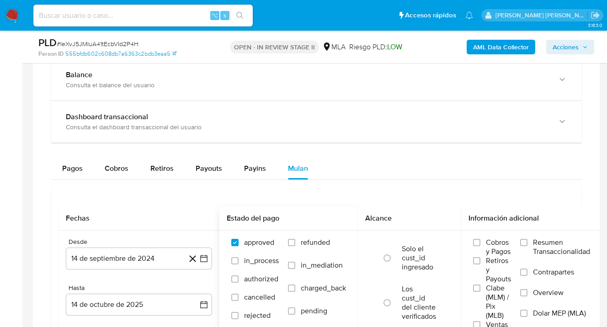
drag, startPoint x: 291, startPoint y: 244, endPoint x: 297, endPoint y: 238, distance: 8.7
click at [292, 243] on input "refunded" at bounding box center [291, 242] width 7 height 7
checkbox input "true"
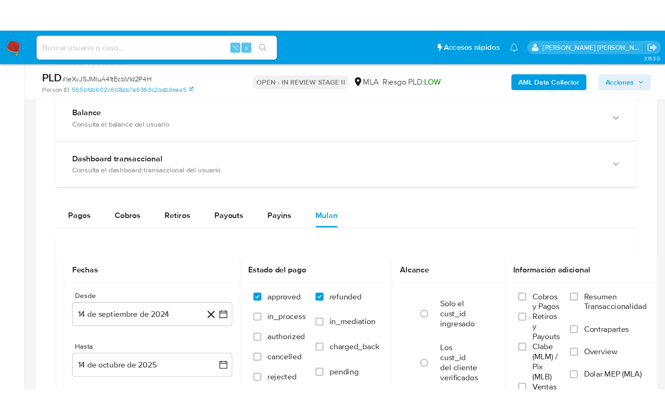
scroll to position [854, 0]
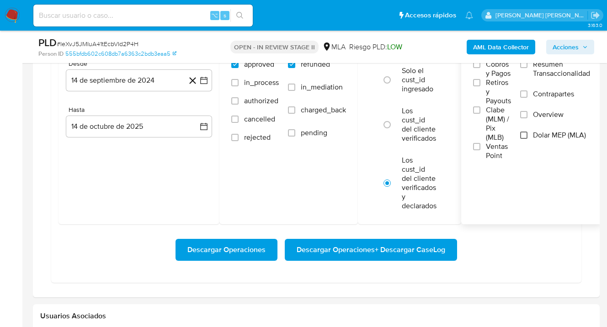
click at [525, 133] on input "Dolar MEP (MLA)" at bounding box center [523, 135] width 7 height 7
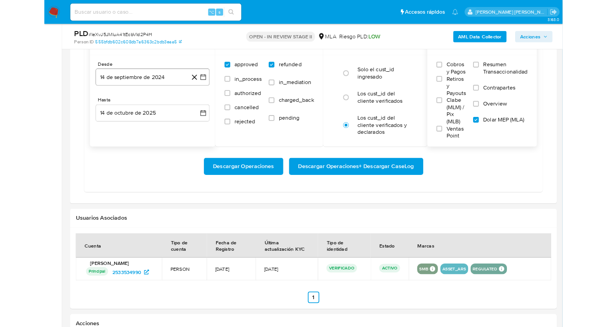
scroll to position [835, 0]
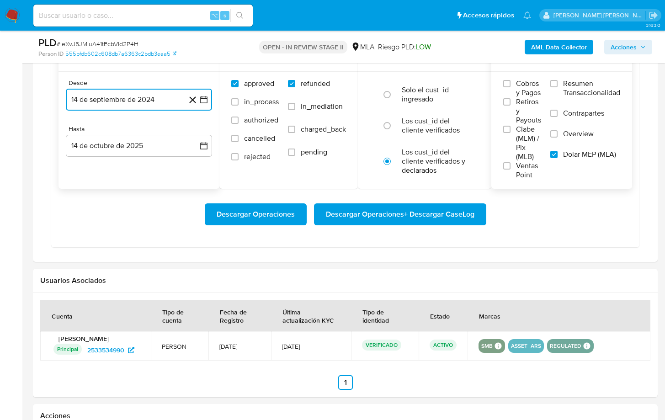
click at [148, 95] on button "14 de septiembre de 2024" at bounding box center [139, 100] width 146 height 22
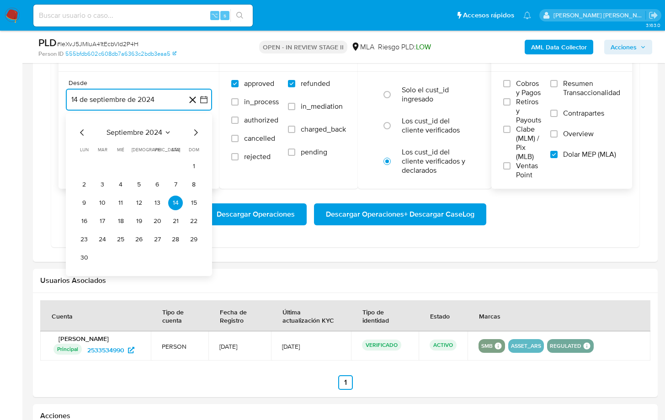
click at [194, 135] on icon "Mes siguiente" at bounding box center [195, 132] width 11 height 11
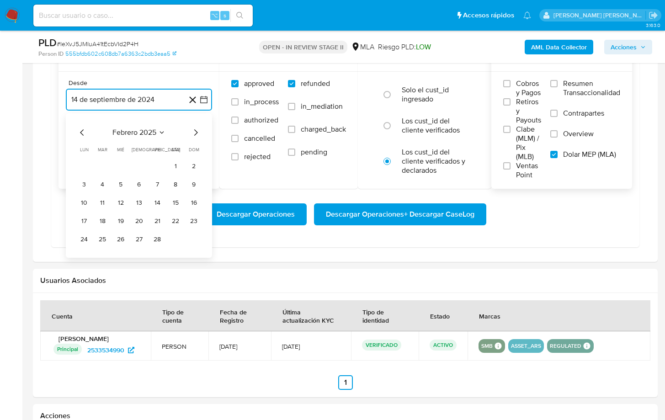
click at [194, 135] on icon "Mes siguiente" at bounding box center [195, 132] width 11 height 11
click at [139, 166] on button "1" at bounding box center [139, 166] width 15 height 15
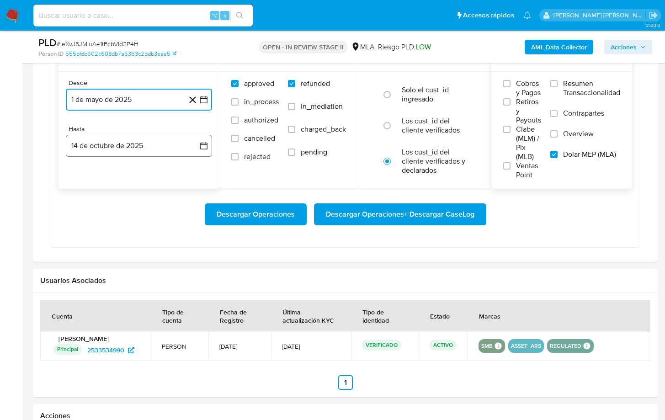
drag, startPoint x: 137, startPoint y: 146, endPoint x: 107, endPoint y: 149, distance: 29.4
click at [137, 146] on button "14 de octubre de 2025" at bounding box center [139, 146] width 146 height 22
click at [81, 177] on icon "Mes anterior" at bounding box center [82, 178] width 11 height 11
drag, startPoint x: 102, startPoint y: 289, endPoint x: 114, endPoint y: 289, distance: 11.9
click at [102, 289] on button "30" at bounding box center [102, 285] width 15 height 15
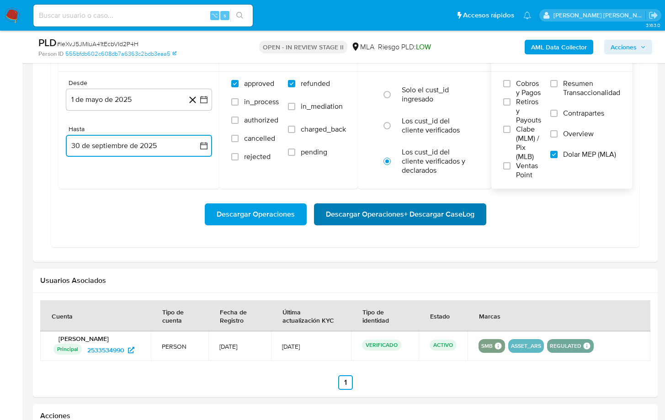
click at [375, 215] on span "Descargar Operaciones + Descargar CaseLog" at bounding box center [400, 214] width 149 height 20
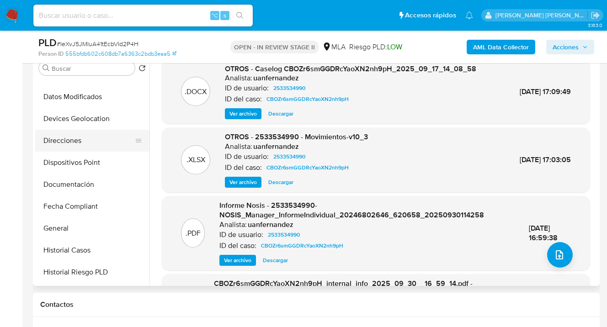
scroll to position [124, 0]
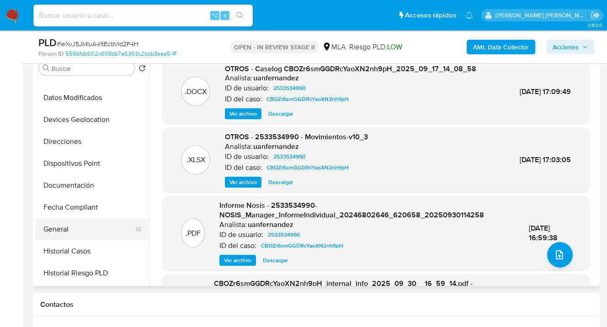
click at [95, 222] on button "General" at bounding box center [88, 230] width 107 height 22
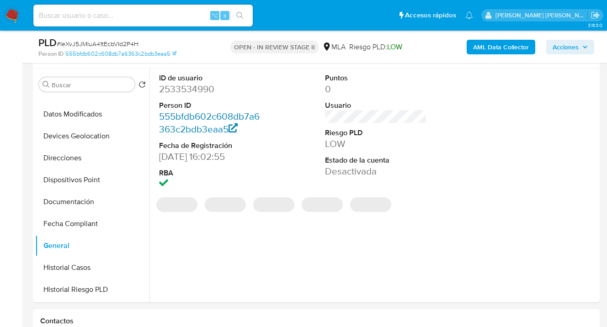
scroll to position [168, 0]
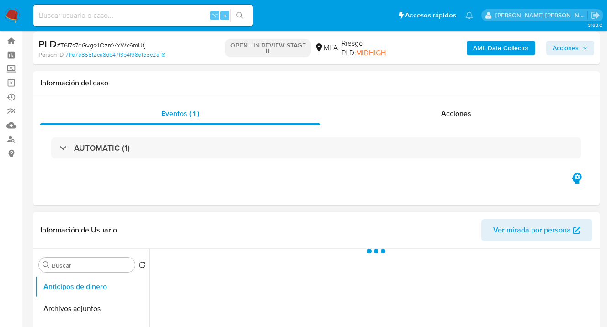
scroll to position [63, 0]
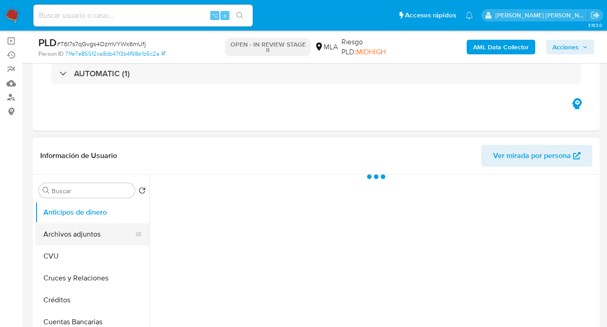
click at [100, 236] on button "Archivos adjuntos" at bounding box center [88, 235] width 107 height 22
select select "10"
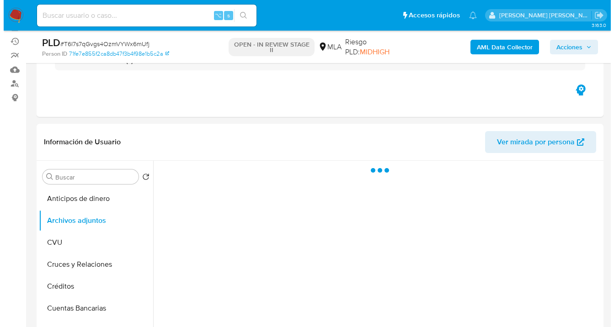
scroll to position [77, 0]
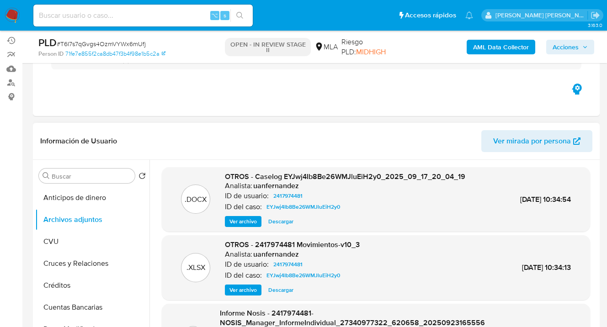
click at [250, 220] on span "Ver archivo" at bounding box center [243, 221] width 27 height 9
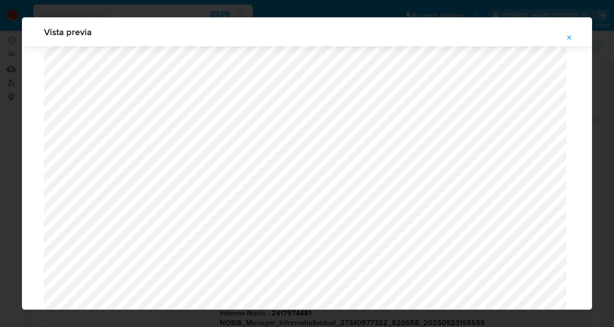
scroll to position [122, 0]
click at [568, 40] on icon "Attachment preview" at bounding box center [569, 37] width 7 height 7
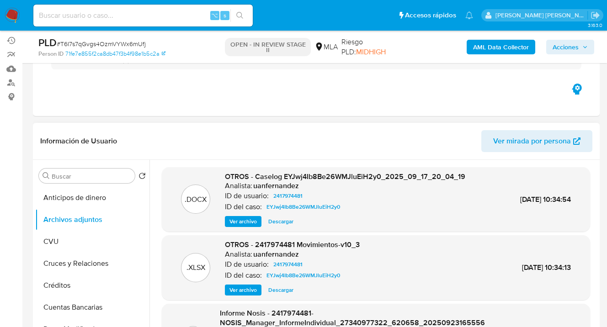
click at [249, 220] on span "Ver archivo" at bounding box center [243, 221] width 27 height 9
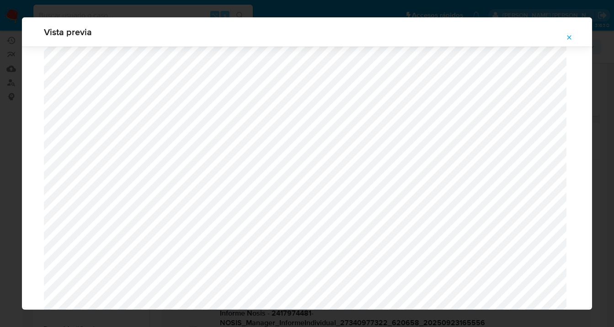
scroll to position [444, 0]
click at [570, 37] on icon "Attachment preview" at bounding box center [569, 37] width 7 height 7
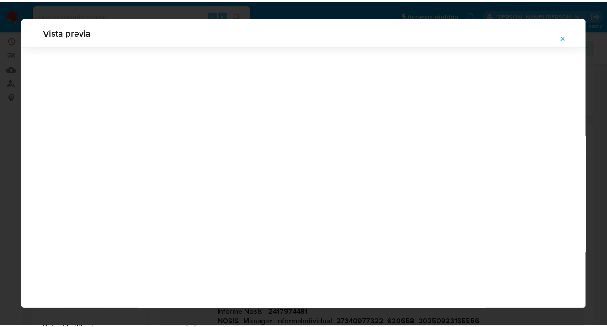
scroll to position [29, 0]
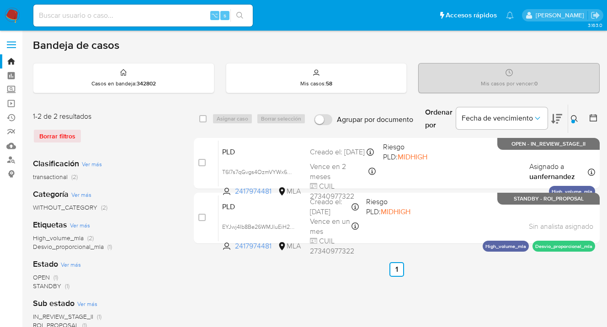
scroll to position [31, 0]
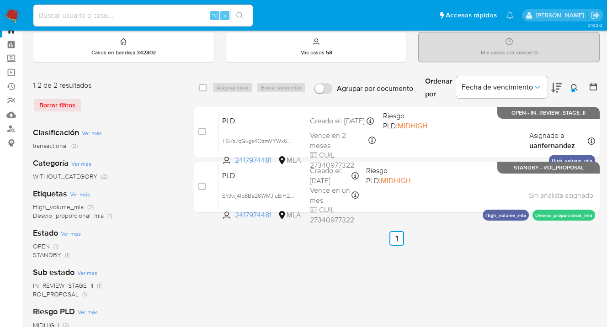
click at [576, 85] on icon at bounding box center [574, 87] width 7 height 7
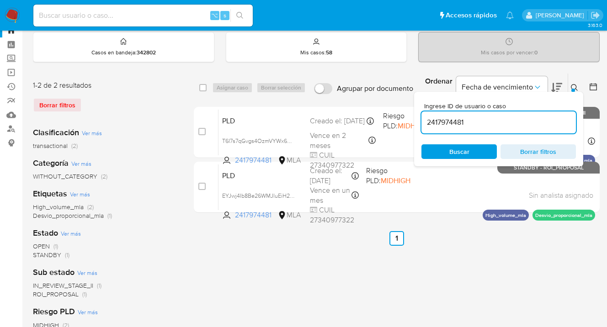
drag, startPoint x: 466, startPoint y: 121, endPoint x: 421, endPoint y: 119, distance: 44.8
click at [422, 119] on input "2417974481" at bounding box center [499, 123] width 155 height 12
type input "380954193"
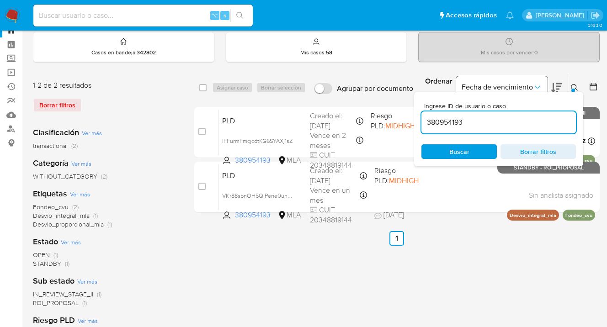
drag, startPoint x: 575, startPoint y: 87, endPoint x: 461, endPoint y: 93, distance: 113.6
click at [575, 87] on icon at bounding box center [574, 87] width 7 height 7
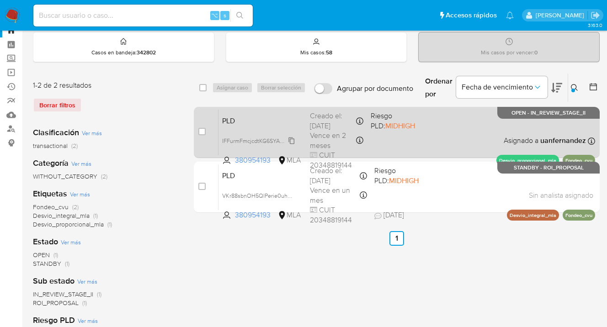
click at [294, 139] on icon at bounding box center [291, 140] width 7 height 7
click at [461, 134] on div "PLD IFFurmFmcjcdtKG6SYAXj1sZ 380954193 MLA Riesgo PLD: MIDHIGH Creado el: [DATE…" at bounding box center [407, 132] width 377 height 46
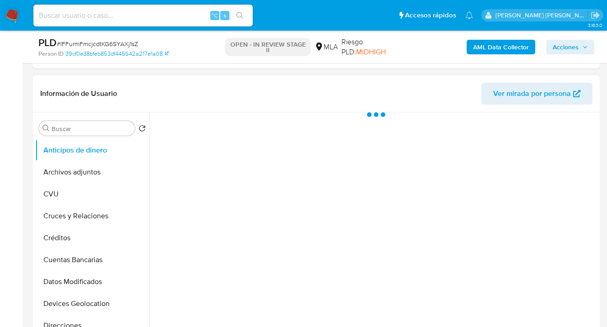
scroll to position [242, 0]
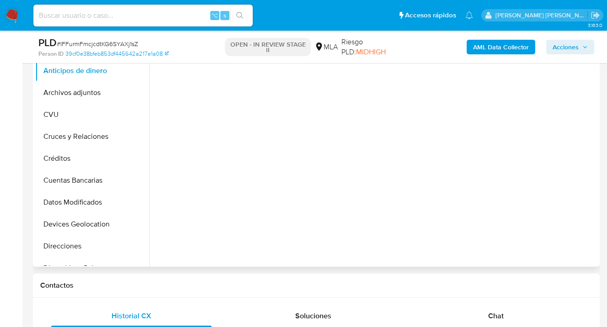
select select "10"
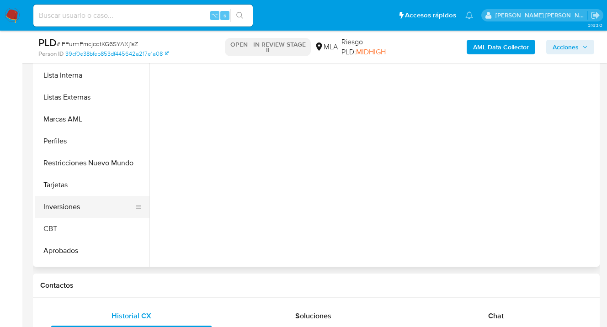
scroll to position [455, 0]
click at [104, 166] on button "Restricciones Nuevo Mundo" at bounding box center [88, 164] width 107 height 22
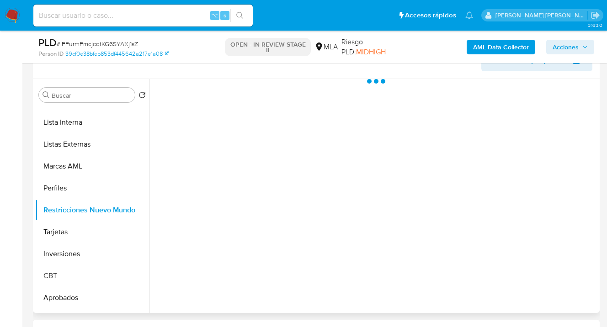
scroll to position [168, 0]
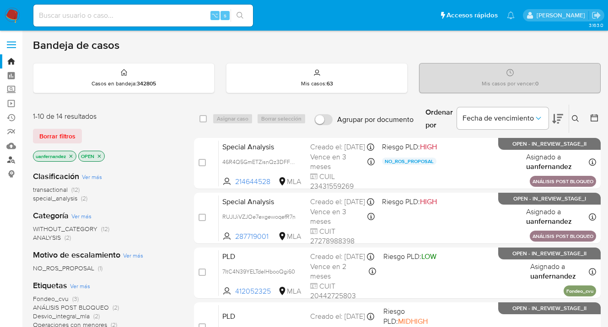
click at [10, 160] on link "Buscador de personas" at bounding box center [54, 160] width 109 height 14
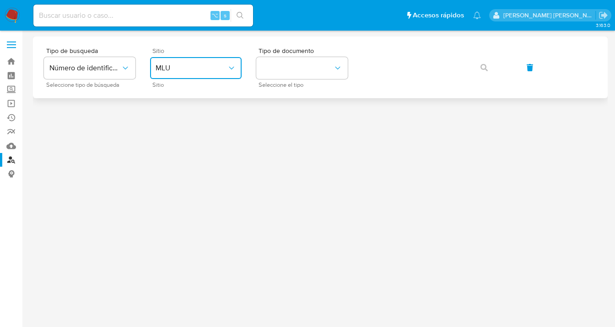
click at [227, 70] on icon "site_id" at bounding box center [231, 68] width 9 height 9
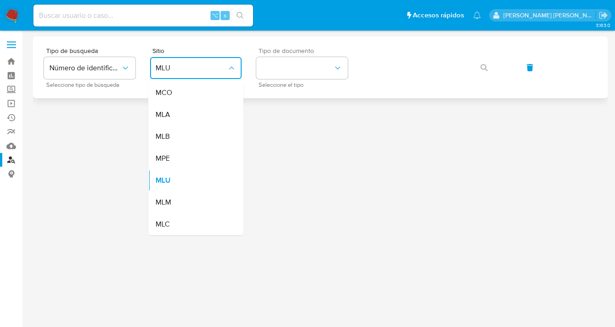
drag, startPoint x: 193, startPoint y: 115, endPoint x: 266, endPoint y: 79, distance: 81.6
click at [193, 115] on div "MLA" at bounding box center [192, 115] width 75 height 22
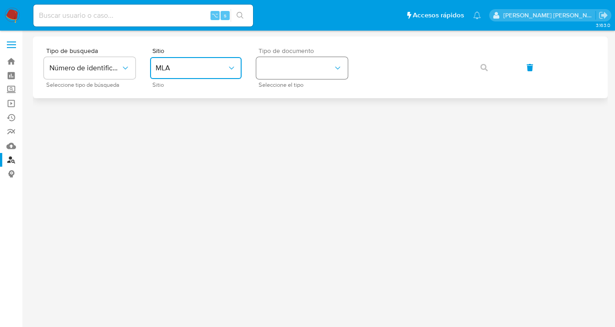
click at [291, 64] on button "identificationType" at bounding box center [301, 68] width 91 height 22
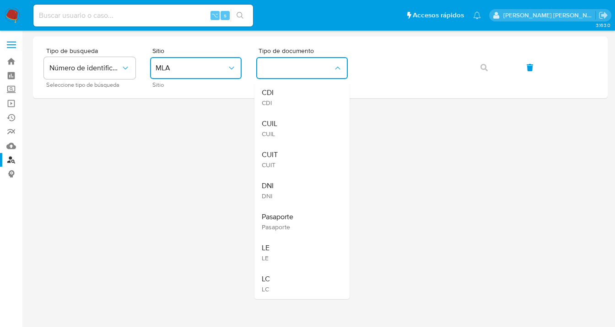
click at [295, 125] on div "CUIL CUIL" at bounding box center [299, 128] width 75 height 31
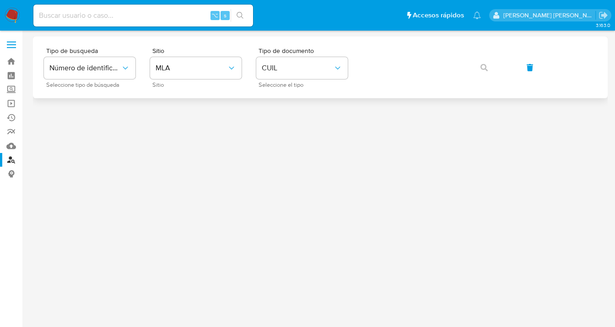
click at [424, 51] on div "Tipo de busqueda Número de identificación Seleccione tipo de búsqueda Sitio MLA…" at bounding box center [320, 68] width 552 height 40
click at [477, 72] on button "button" at bounding box center [483, 68] width 31 height 22
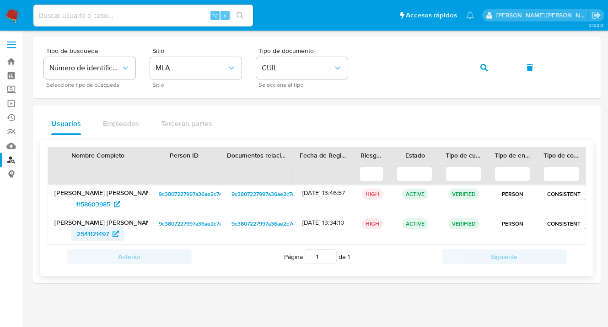
click at [92, 236] on span "2541121497" at bounding box center [93, 234] width 32 height 15
click at [80, 208] on span "1158603985" at bounding box center [93, 204] width 34 height 15
click at [483, 67] on icon "button" at bounding box center [483, 67] width 7 height 7
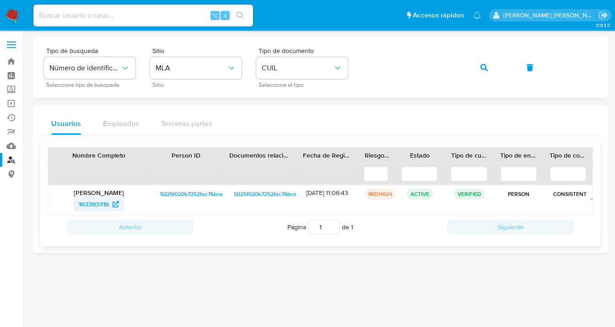
click at [87, 208] on span "163393316" at bounding box center [94, 204] width 30 height 15
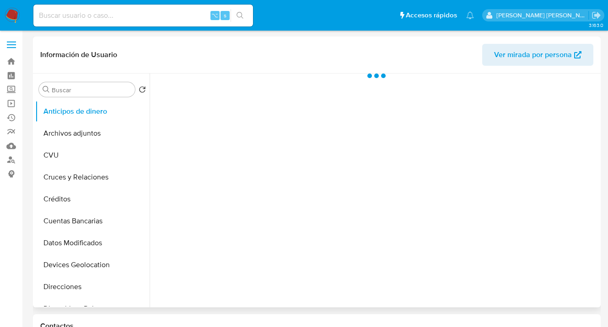
scroll to position [127, 0]
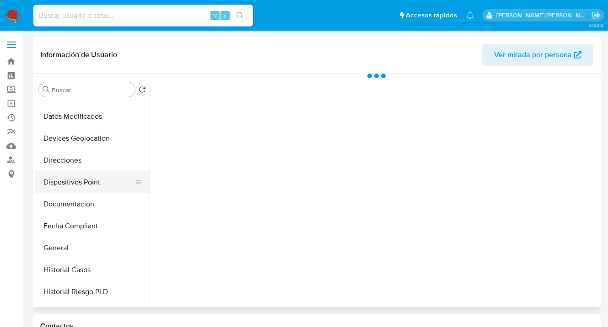
select select "10"
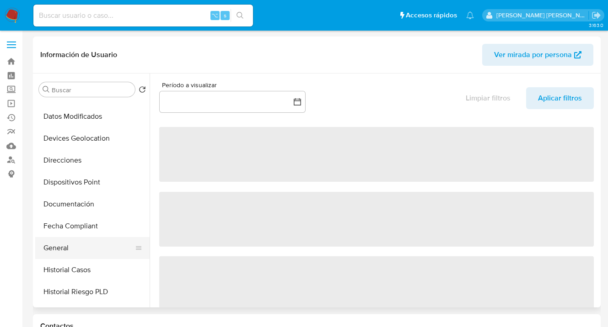
click at [81, 247] on button "General" at bounding box center [88, 248] width 107 height 22
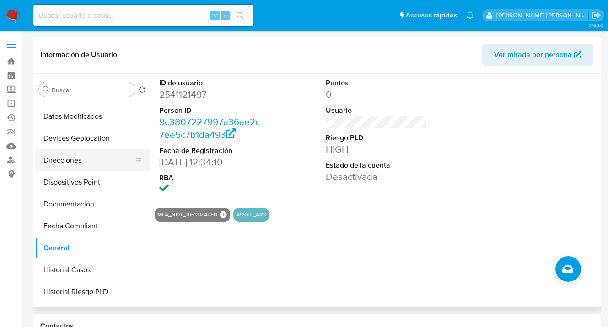
click at [93, 163] on button "Direcciones" at bounding box center [88, 161] width 107 height 22
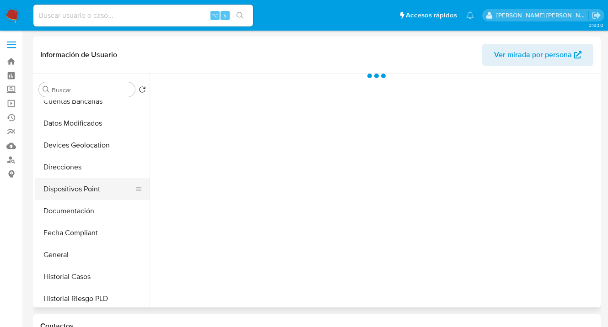
scroll to position [129, 0]
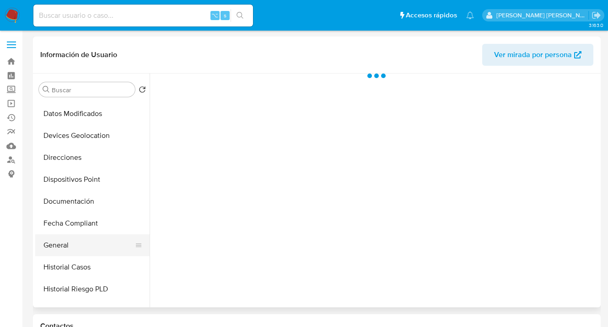
click at [91, 241] on button "General" at bounding box center [88, 246] width 107 height 22
select select "10"
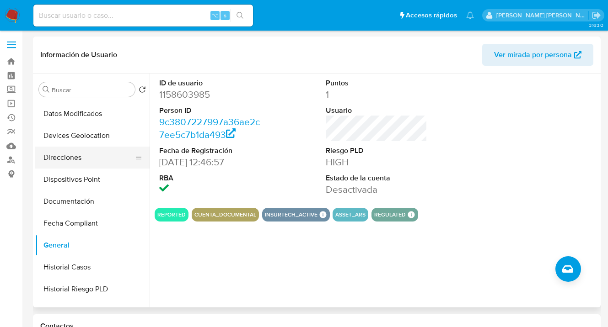
click at [87, 166] on button "Direcciones" at bounding box center [88, 158] width 107 height 22
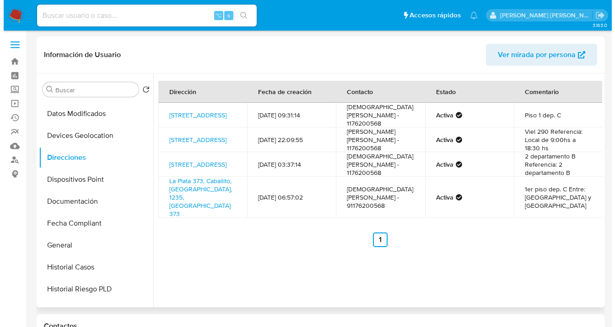
scroll to position [0, 0]
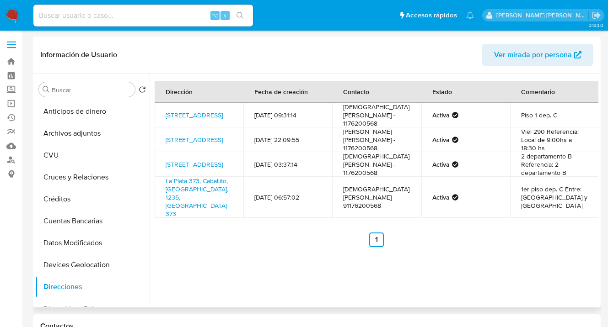
drag, startPoint x: 97, startPoint y: 139, endPoint x: 198, endPoint y: 139, distance: 100.6
click at [97, 139] on button "Archivos adjuntos" at bounding box center [92, 134] width 114 height 22
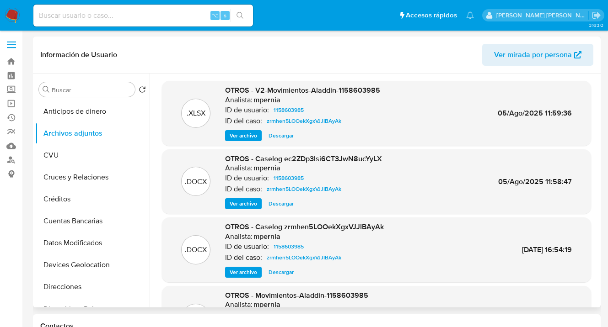
click at [249, 135] on span "Ver archivo" at bounding box center [243, 135] width 27 height 9
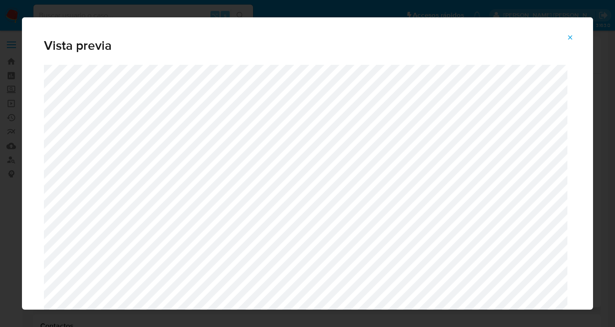
click at [569, 36] on icon "Attachment preview" at bounding box center [569, 37] width 7 height 7
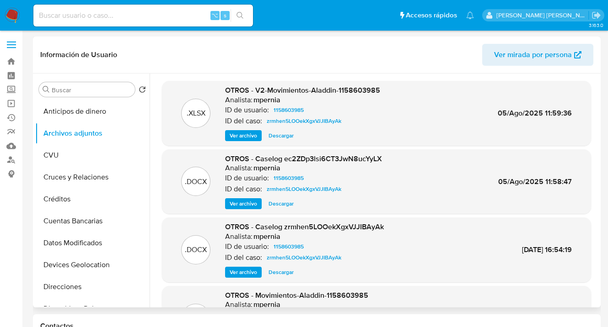
click at [237, 202] on span "Ver archivo" at bounding box center [243, 203] width 27 height 9
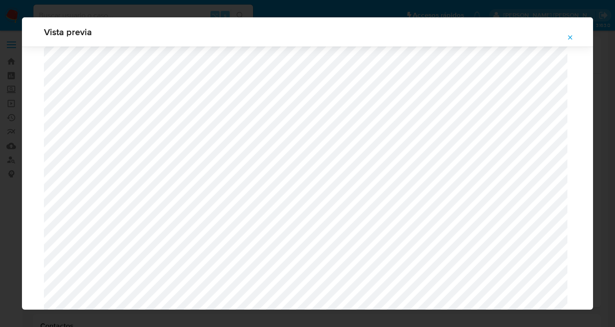
scroll to position [235, 0]
click at [568, 37] on icon "Attachment preview" at bounding box center [569, 37] width 7 height 7
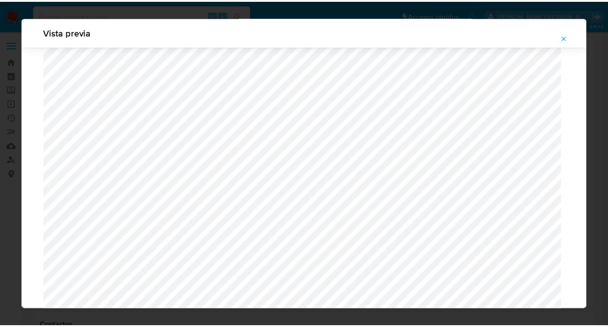
scroll to position [29, 0]
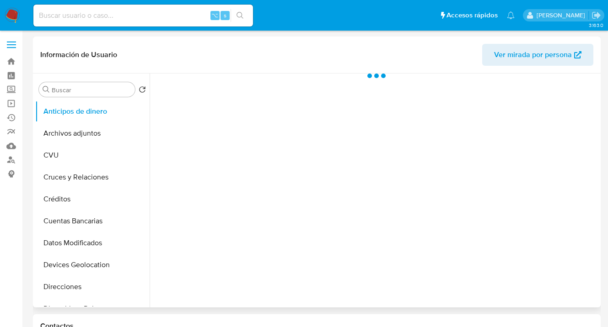
scroll to position [195, 0]
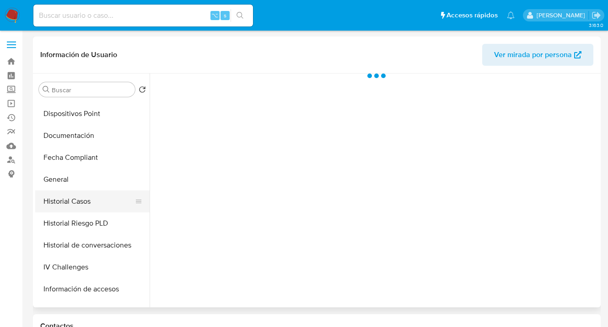
select select "10"
click at [81, 191] on button "Historial Casos" at bounding box center [88, 202] width 107 height 22
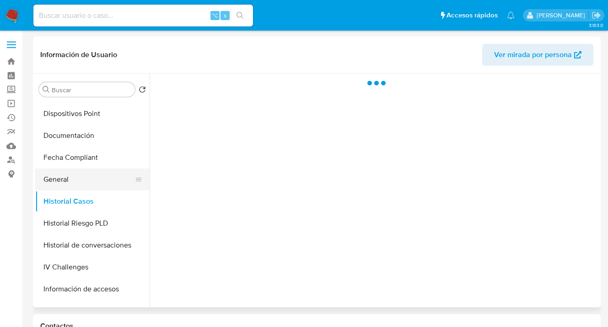
click at [83, 182] on button "General" at bounding box center [88, 180] width 107 height 22
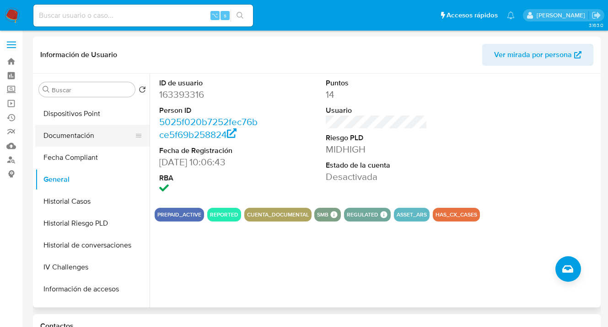
click at [103, 140] on button "Documentación" at bounding box center [88, 136] width 107 height 22
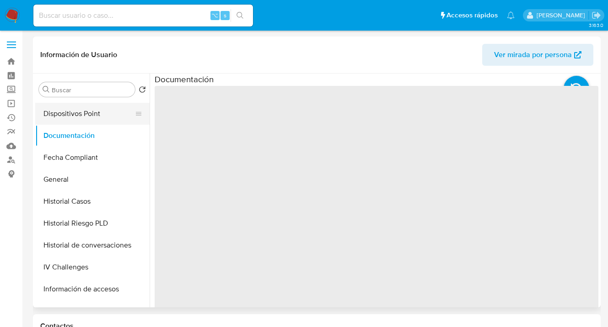
click at [102, 118] on button "Dispositivos Point" at bounding box center [88, 114] width 107 height 22
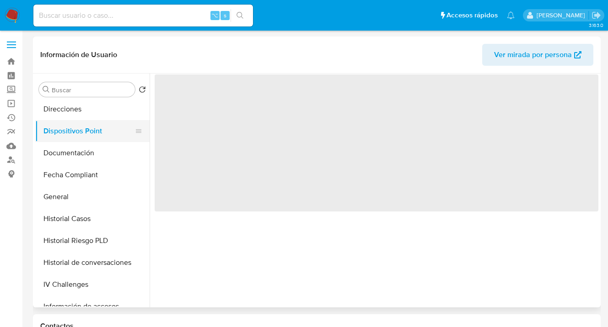
scroll to position [176, 0]
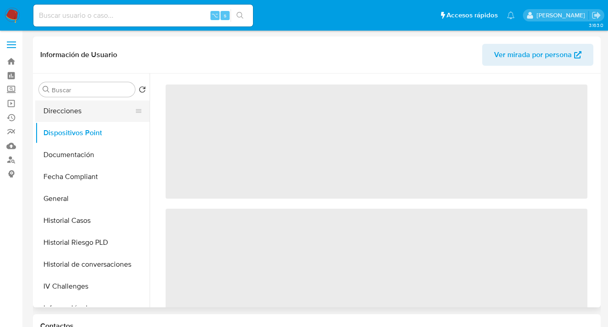
click at [100, 114] on button "Direcciones" at bounding box center [88, 111] width 107 height 22
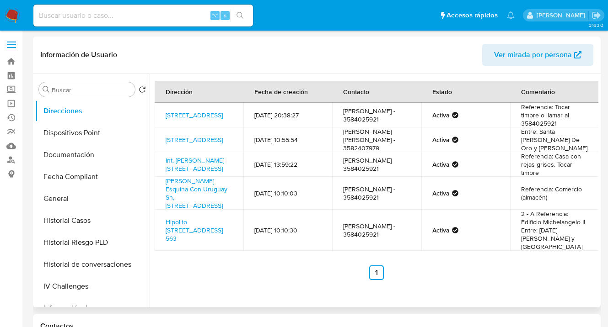
drag, startPoint x: 145, startPoint y: 177, endPoint x: 134, endPoint y: 63, distance: 113.9
click at [150, 43] on div "Información de Usuario Ver mirada por persona Buscar Volver al orden por defect…" at bounding box center [317, 172] width 568 height 271
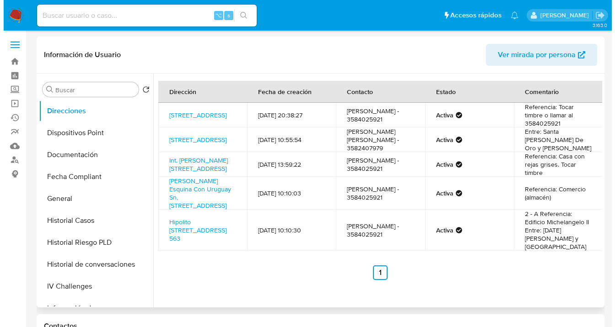
scroll to position [0, 0]
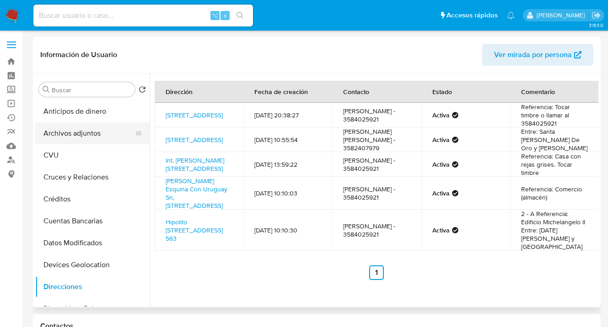
drag, startPoint x: 110, startPoint y: 139, endPoint x: 115, endPoint y: 137, distance: 5.2
click at [110, 139] on button "Archivos adjuntos" at bounding box center [88, 134] width 107 height 22
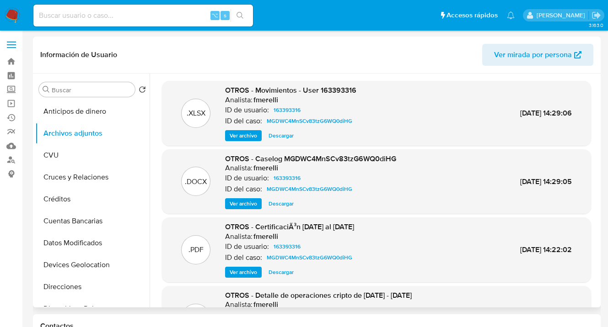
drag, startPoint x: 250, startPoint y: 203, endPoint x: 261, endPoint y: 199, distance: 11.3
click at [250, 203] on span "Ver archivo" at bounding box center [243, 203] width 27 height 9
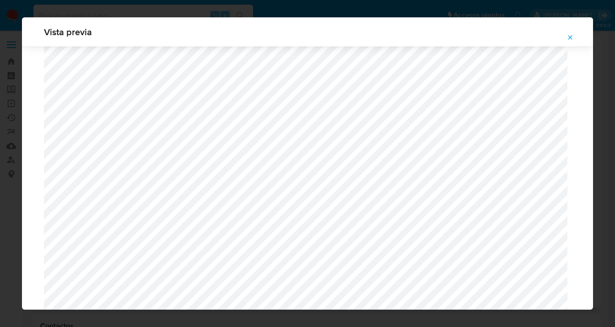
scroll to position [260, 0]
click at [569, 38] on icon "Attachment preview" at bounding box center [570, 37] width 4 height 4
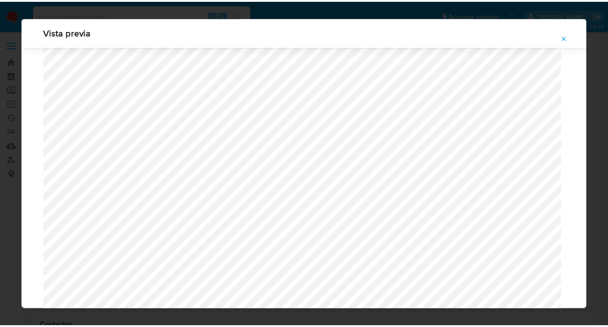
scroll to position [29, 0]
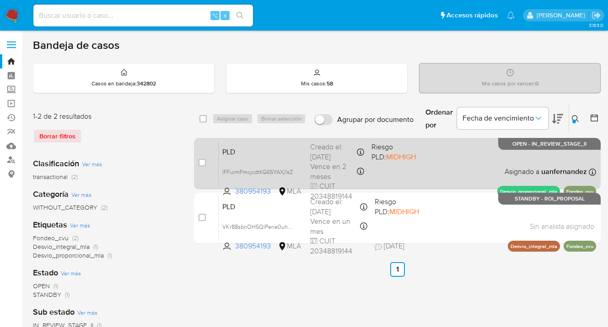
scroll to position [31, 0]
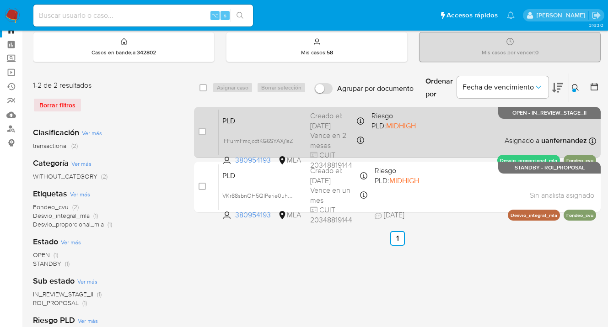
click at [464, 134] on div "PLD IFFurmFmcjcdtKG6SYAXj1sZ 380954193 MLA Riesgo PLD: MIDHIGH Creado el: [DATE…" at bounding box center [407, 132] width 377 height 46
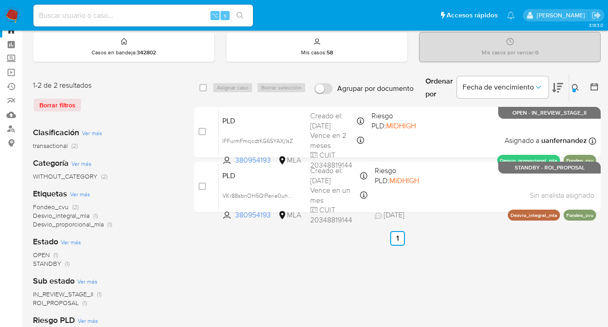
click at [574, 87] on icon at bounding box center [575, 87] width 7 height 7
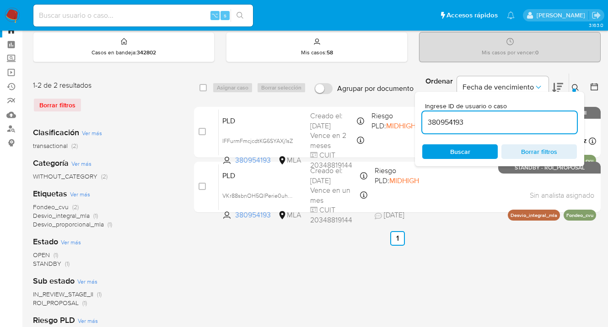
scroll to position [0, 0]
drag, startPoint x: 464, startPoint y: 124, endPoint x: 423, endPoint y: 119, distance: 42.0
click at [423, 119] on input "380954193" at bounding box center [499, 123] width 155 height 12
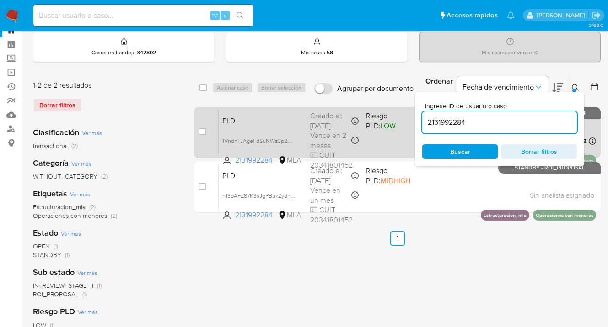
drag, startPoint x: 574, startPoint y: 86, endPoint x: 486, endPoint y: 129, distance: 98.8
click at [574, 86] on icon at bounding box center [575, 87] width 7 height 7
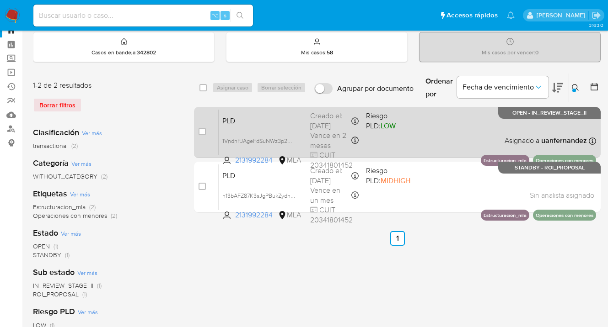
click at [445, 145] on div "PLD 1VndnFJAgeFdSuNWz3p2UpHF 2131992284 MLA Riesgo PLD: LOW Creado el: [DATE] C…" at bounding box center [407, 132] width 377 height 46
click at [424, 135] on div "PLD 1VndnFJAgeFdSuNWz3p2UpHF 2131992284 MLA Riesgo PLD: LOW Creado el: [DATE] C…" at bounding box center [407, 132] width 377 height 46
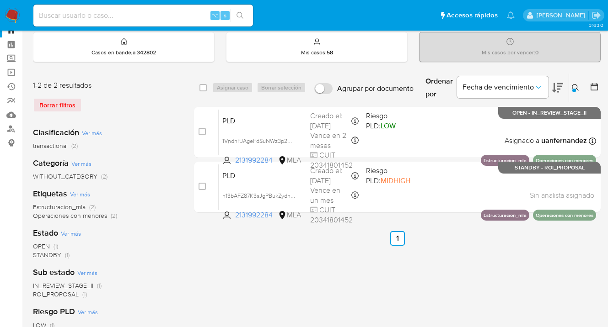
click at [576, 88] on icon at bounding box center [575, 87] width 7 height 7
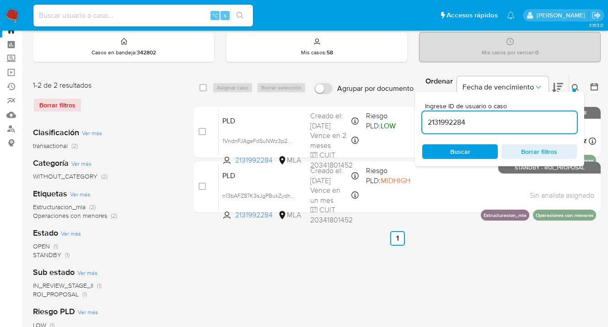
drag, startPoint x: 482, startPoint y: 121, endPoint x: 424, endPoint y: 119, distance: 58.6
click at [424, 119] on input "2131992284" at bounding box center [499, 123] width 155 height 12
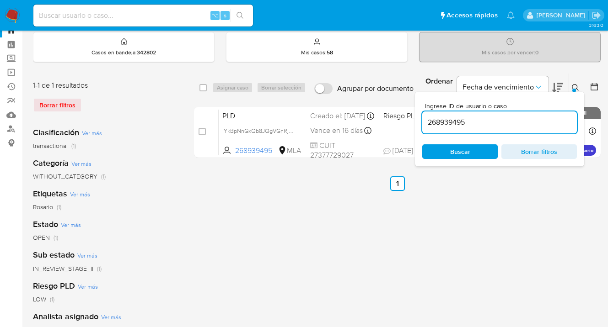
click at [575, 86] on icon at bounding box center [575, 87] width 7 height 7
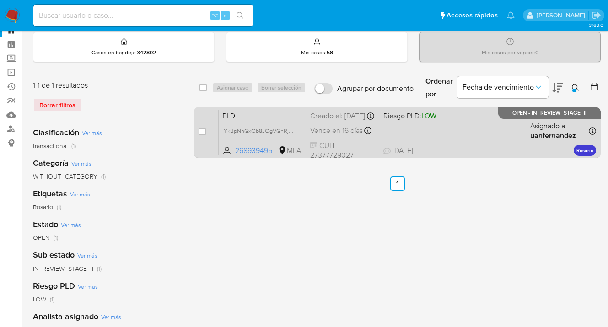
click at [503, 128] on div "PLD IYkBpNnGxQb8JQgVGnRj70v3 268939495 MLA Riesgo PLD: LOW Creado el: [DATE] Cr…" at bounding box center [407, 132] width 377 height 46
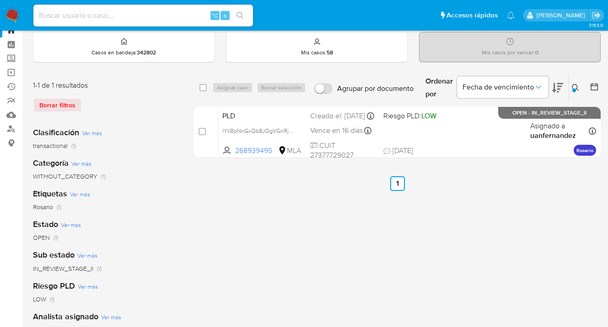
click at [581, 83] on button at bounding box center [576, 87] width 15 height 11
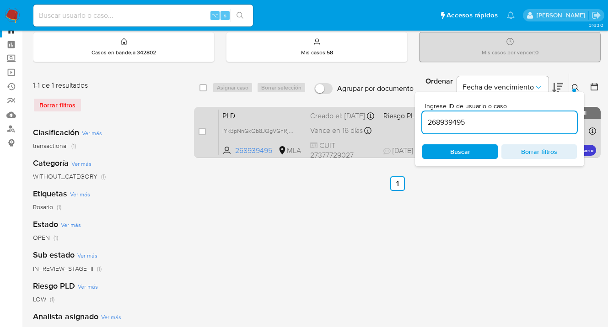
drag, startPoint x: 479, startPoint y: 122, endPoint x: 407, endPoint y: 123, distance: 72.3
click at [407, 123] on div "select-all-cases-checkbox Asignar caso Borrar selección Agrupar por documento O…" at bounding box center [397, 117] width 407 height 89
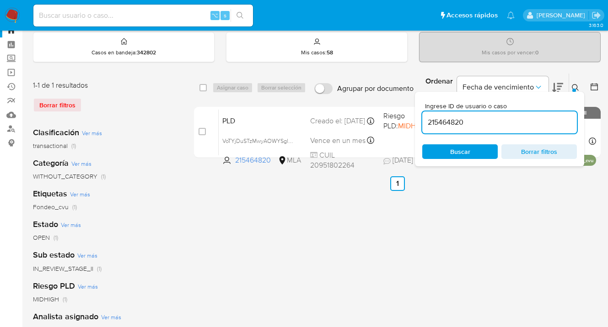
click at [574, 86] on icon at bounding box center [575, 87] width 7 height 7
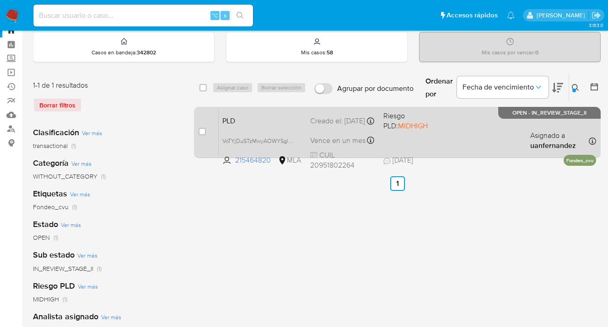
click at [498, 133] on div "PLD VoTYjDuSTzMwyAOWYSglQTZH 215464820 MLA Riesgo PLD: MIDHIGH Creado el: [DATE…" at bounding box center [407, 132] width 377 height 46
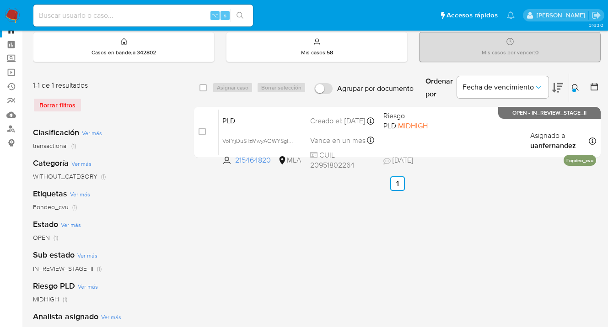
drag, startPoint x: 574, startPoint y: 86, endPoint x: 552, endPoint y: 101, distance: 26.1
click at [573, 86] on icon at bounding box center [575, 87] width 7 height 7
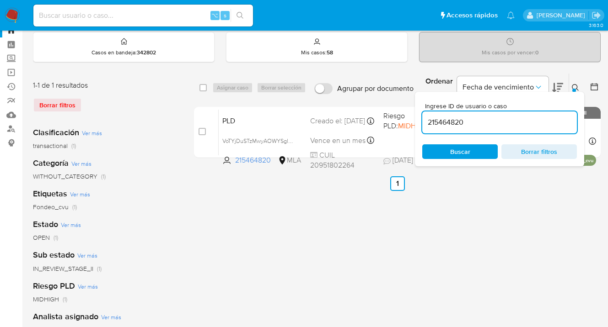
drag, startPoint x: 466, startPoint y: 122, endPoint x: 425, endPoint y: 121, distance: 40.7
click at [425, 122] on input "215464820" at bounding box center [499, 123] width 155 height 12
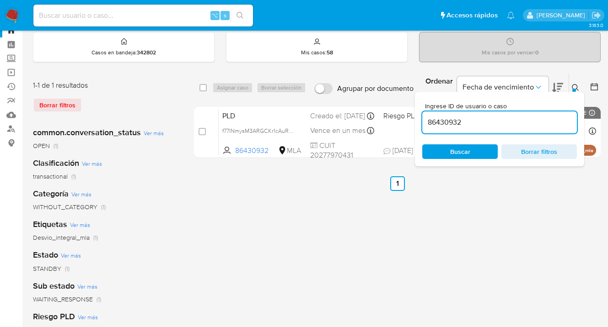
click at [575, 87] on icon at bounding box center [575, 87] width 7 height 7
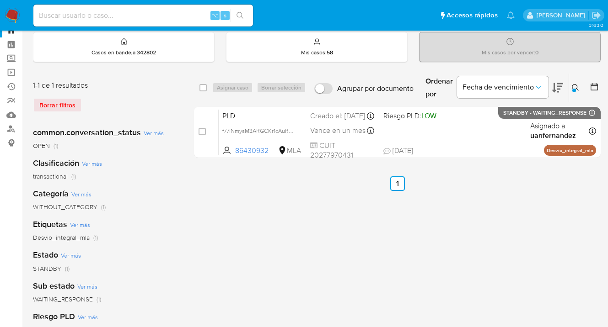
click at [573, 90] on div at bounding box center [574, 91] width 4 height 4
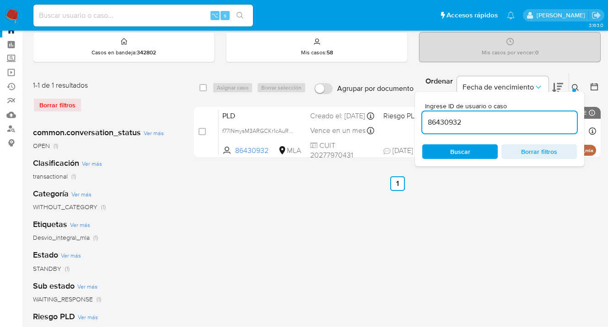
drag, startPoint x: 468, startPoint y: 122, endPoint x: 425, endPoint y: 116, distance: 42.9
click at [425, 117] on input "86430932" at bounding box center [499, 123] width 155 height 12
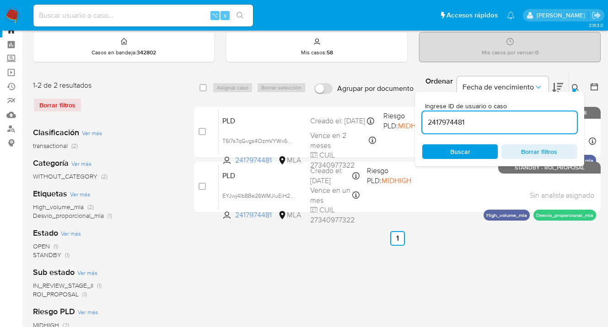
click at [575, 86] on icon at bounding box center [575, 87] width 7 height 7
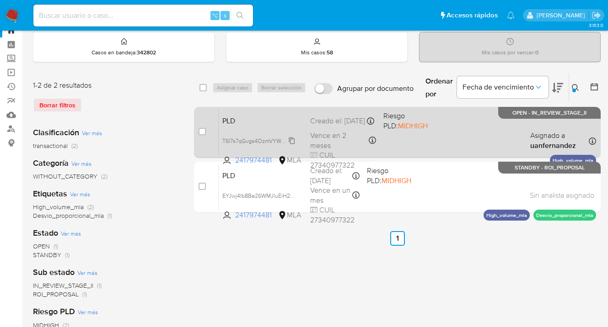
click at [293, 142] on span "T6I7s7qGvgs4OzmVYWx6mUfj" at bounding box center [260, 140] width 76 height 10
click at [444, 141] on div "PLD T6I7s7qGvgs4OzmVYWx6mUfj 2417974481 MLA Riesgo PLD: MIDHIGH Creado el: 12/1…" at bounding box center [407, 132] width 377 height 46
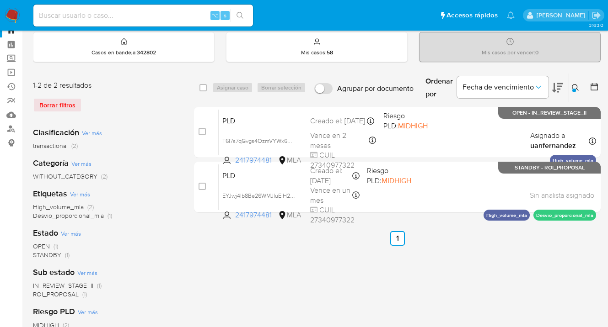
drag, startPoint x: 575, startPoint y: 83, endPoint x: 535, endPoint y: 103, distance: 44.2
click at [575, 82] on button at bounding box center [576, 87] width 15 height 11
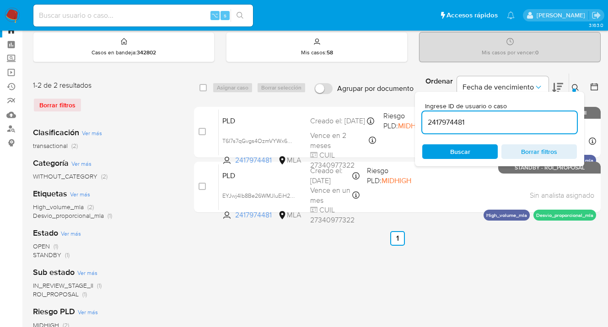
drag, startPoint x: 487, startPoint y: 118, endPoint x: 426, endPoint y: 119, distance: 60.4
click at [426, 119] on input "2417974481" at bounding box center [499, 123] width 155 height 12
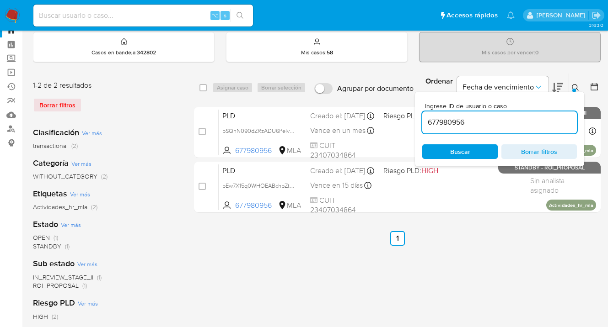
click at [574, 86] on icon at bounding box center [575, 87] width 7 height 7
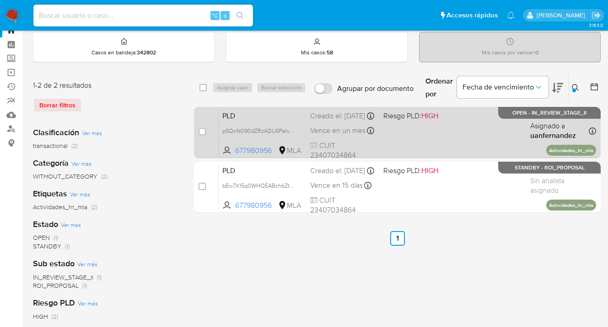
click at [462, 130] on div "PLD pSQnN090dZRzADU6PeIvgBTY 677980956 MLA Riesgo PLD: HIGH Creado el: 12/10/20…" at bounding box center [407, 132] width 377 height 46
click at [293, 135] on span "pSQnN090dZRzADU6PeIvgBTY" at bounding box center [262, 130] width 81 height 10
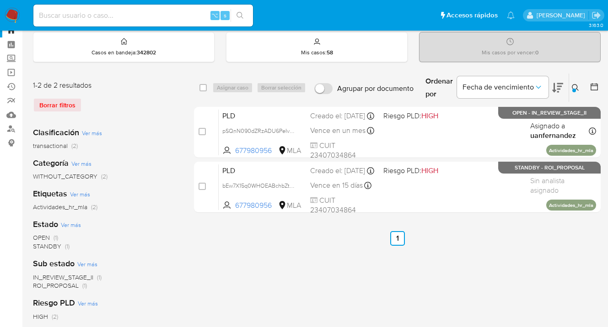
click at [575, 86] on icon at bounding box center [575, 87] width 7 height 7
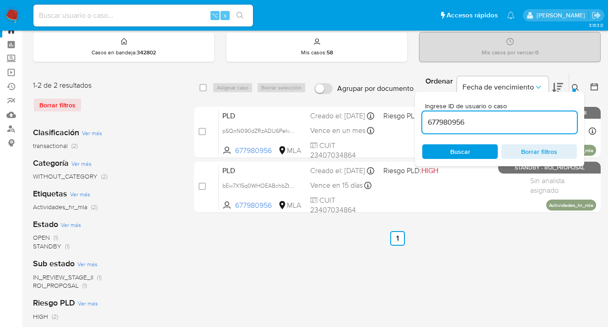
drag, startPoint x: 483, startPoint y: 119, endPoint x: 423, endPoint y: 115, distance: 60.0
click at [423, 115] on div "677980956" at bounding box center [499, 123] width 155 height 22
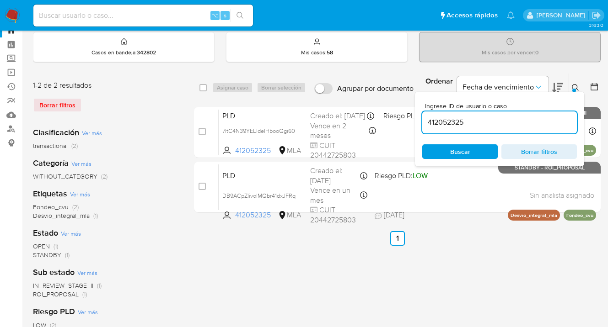
click at [576, 85] on icon at bounding box center [575, 87] width 7 height 7
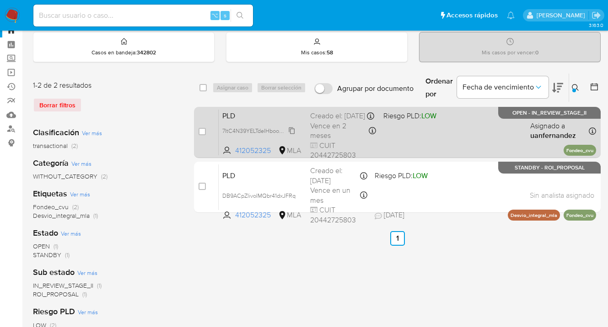
click at [292, 135] on span "7ItC4N39YELTdeIHbooQgi60" at bounding box center [258, 130] width 73 height 10
click at [461, 141] on div "PLD 7ItC4N39YELTdeIHbooQgi60 412052325 MLA Riesgo PLD: LOW Creado el: 12/10/202…" at bounding box center [407, 132] width 377 height 46
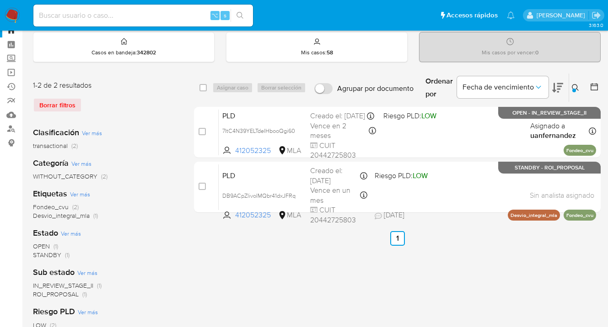
click at [575, 85] on icon at bounding box center [575, 87] width 7 height 7
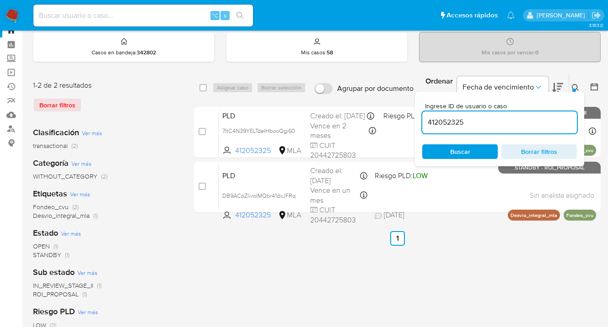
drag, startPoint x: 461, startPoint y: 118, endPoint x: 465, endPoint y: 123, distance: 7.2
click at [465, 123] on input "412052325" at bounding box center [499, 123] width 155 height 12
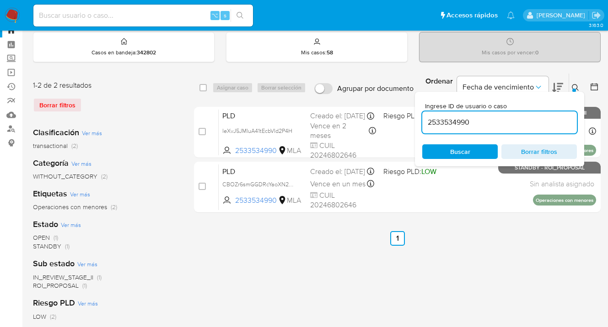
click at [575, 86] on icon at bounding box center [575, 87] width 7 height 7
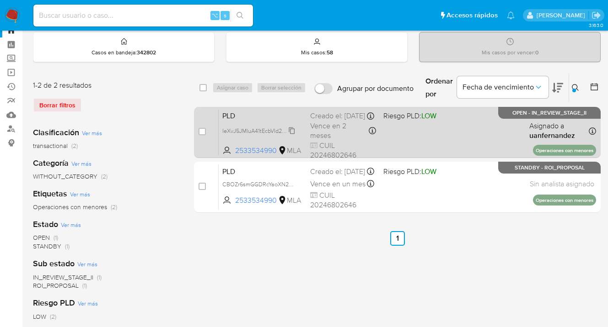
click at [291, 135] on span "IeXvJ5JMIuA41tEcbVId2P4H" at bounding box center [257, 130] width 70 height 10
click at [458, 137] on div "PLD IeXvJ5JMIuA41tEcbVId2P4H 2533534990 MLA Riesgo PLD: LOW Creado el: 12/10/20…" at bounding box center [407, 132] width 377 height 46
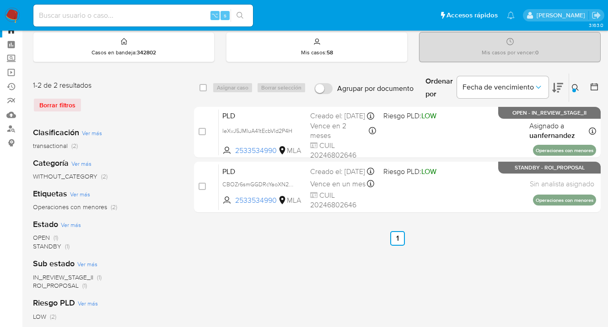
drag, startPoint x: 573, startPoint y: 86, endPoint x: 515, endPoint y: 107, distance: 60.9
click at [571, 86] on button at bounding box center [576, 87] width 15 height 11
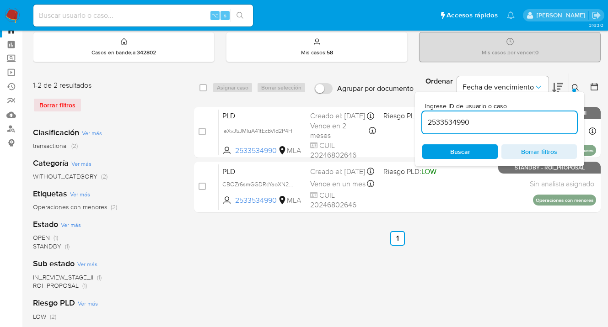
drag, startPoint x: 492, startPoint y: 123, endPoint x: 417, endPoint y: 112, distance: 75.5
click at [417, 112] on div "Ingrese ID de usuario o caso 2533534990 Buscar Borrar filtros" at bounding box center [499, 129] width 169 height 75
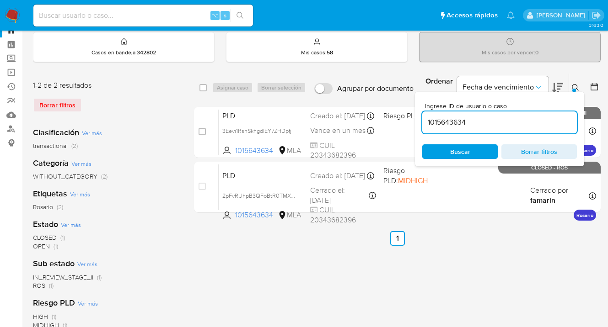
click at [576, 85] on icon at bounding box center [575, 87] width 7 height 7
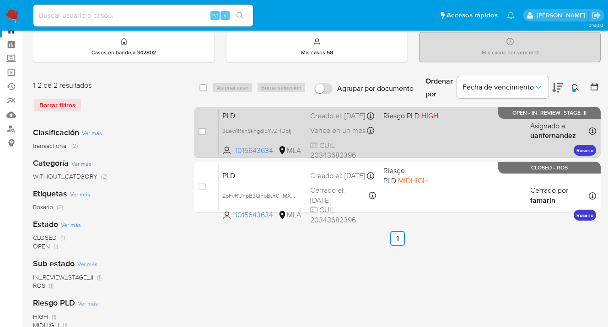
click at [478, 134] on div "PLD 3Eevi1RshSkhgdlEY7ZHDpfj 1015643634 MLA Riesgo PLD: HIGH Creado el: 12/10/2…" at bounding box center [407, 132] width 377 height 46
click at [292, 134] on icon at bounding box center [291, 130] width 7 height 7
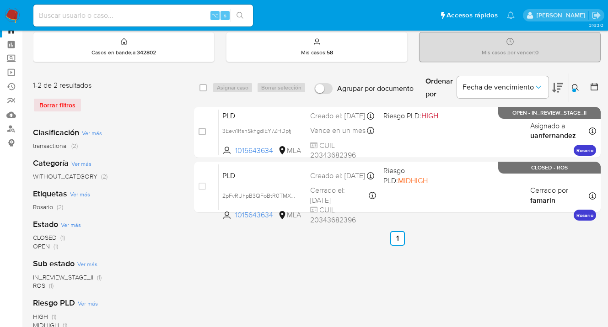
click at [576, 86] on icon at bounding box center [575, 87] width 7 height 7
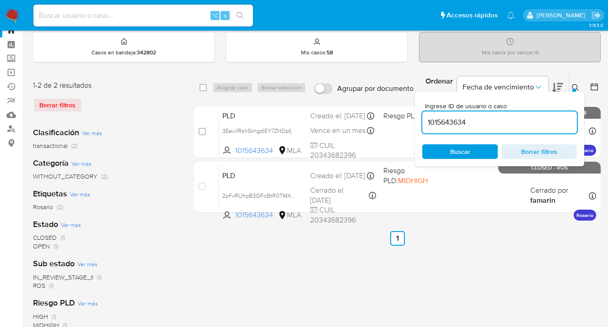
drag, startPoint x: 482, startPoint y: 125, endPoint x: 417, endPoint y: 117, distance: 65.5
click at [411, 117] on div "select-all-cases-checkbox Asignar caso Borrar selección Agrupar por documento O…" at bounding box center [397, 145] width 407 height 144
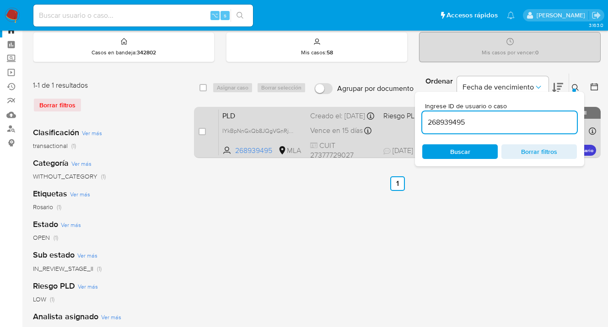
drag, startPoint x: 576, startPoint y: 87, endPoint x: 504, endPoint y: 118, distance: 78.7
click at [576, 87] on icon at bounding box center [575, 87] width 7 height 7
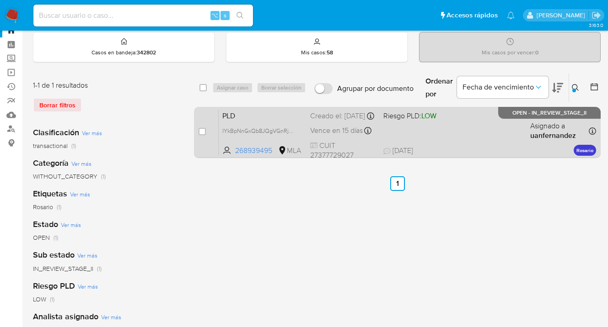
click at [486, 147] on div "PLD IYkBpNnGxQb8JQgVGnRj70v3 268939495 MLA Riesgo PLD: LOW Creado el: 12/09/202…" at bounding box center [407, 132] width 377 height 46
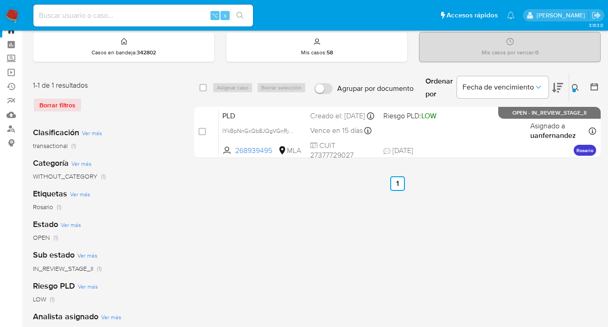
click at [575, 86] on icon at bounding box center [575, 87] width 7 height 7
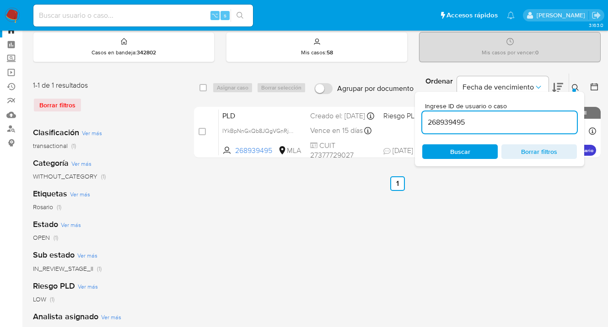
drag, startPoint x: 472, startPoint y: 121, endPoint x: 426, endPoint y: 118, distance: 46.8
click at [426, 118] on input "268939495" at bounding box center [499, 123] width 155 height 12
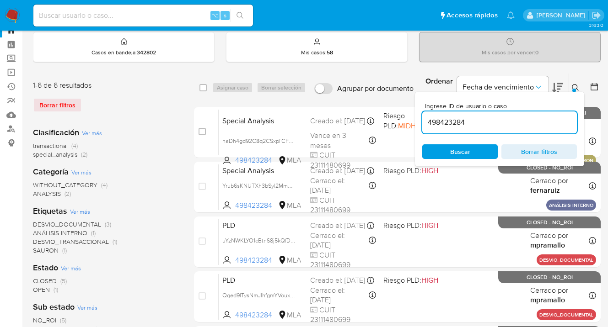
click at [578, 88] on icon at bounding box center [575, 87] width 7 height 7
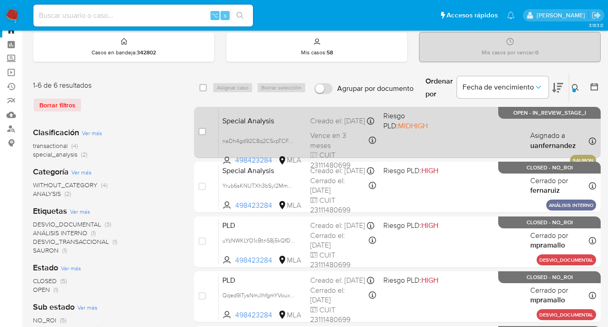
click at [449, 150] on div "Special Analysis naDh4gd92C8q2CSxpTCFBR2J 498423284 MLA Riesgo PLD: MIDHIGH Cre…" at bounding box center [407, 132] width 377 height 46
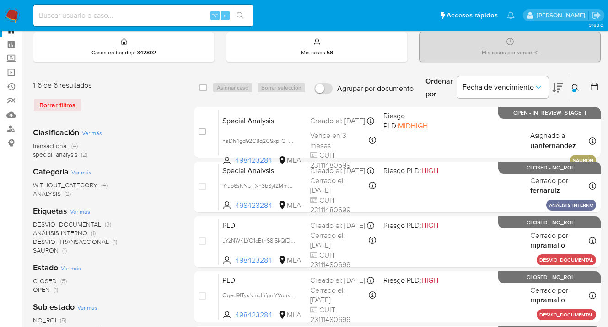
drag, startPoint x: 577, startPoint y: 86, endPoint x: 508, endPoint y: 123, distance: 78.0
click at [576, 86] on icon at bounding box center [575, 87] width 7 height 7
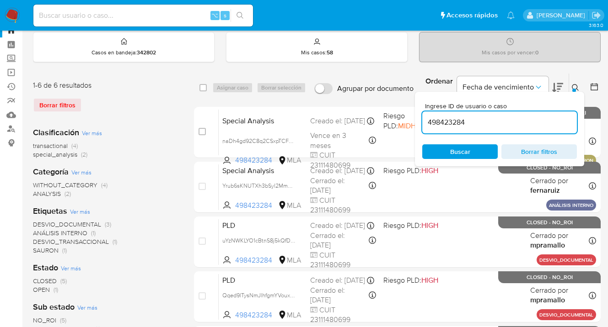
drag, startPoint x: 482, startPoint y: 124, endPoint x: 425, endPoint y: 120, distance: 57.7
click at [425, 120] on input "498423284" at bounding box center [499, 123] width 155 height 12
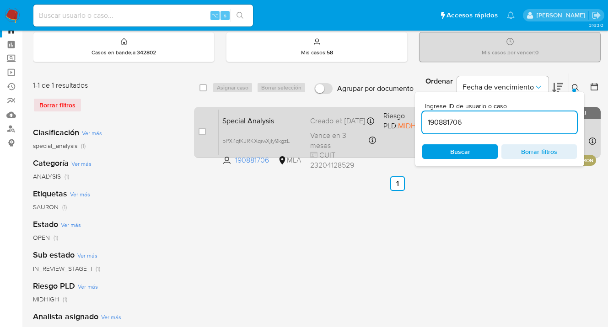
drag, startPoint x: 574, startPoint y: 86, endPoint x: 504, endPoint y: 110, distance: 73.8
click at [573, 86] on icon at bounding box center [575, 87] width 7 height 7
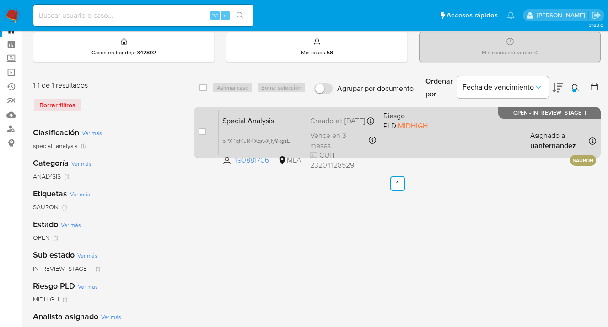
click at [472, 150] on div "Special Analysis pPXi1qfKJRKXqiwXjly9kgzL 190881706 MLA Riesgo PLD: MIDHIGH Cre…" at bounding box center [407, 132] width 377 height 46
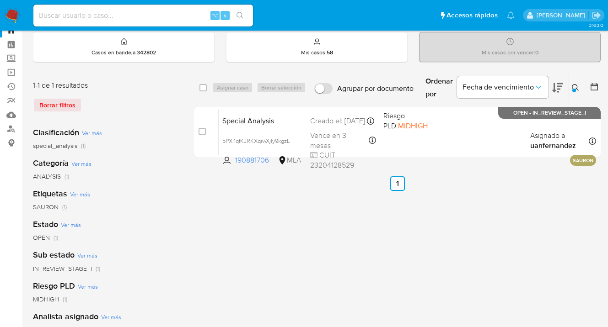
click at [575, 85] on icon at bounding box center [575, 87] width 7 height 7
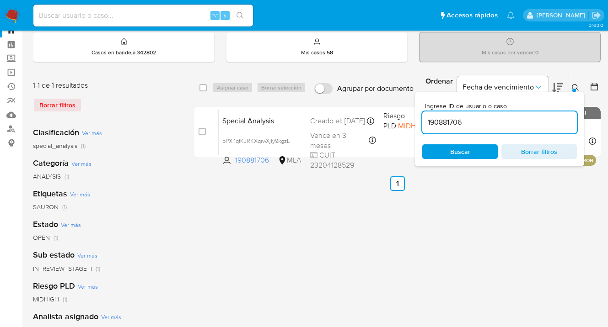
drag, startPoint x: 464, startPoint y: 124, endPoint x: 425, endPoint y: 123, distance: 38.4
click at [425, 123] on input "190881706" at bounding box center [499, 123] width 155 height 12
type input "498423284"
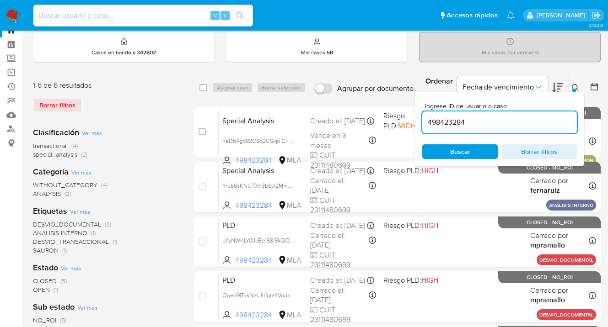
click at [575, 86] on icon at bounding box center [575, 87] width 7 height 7
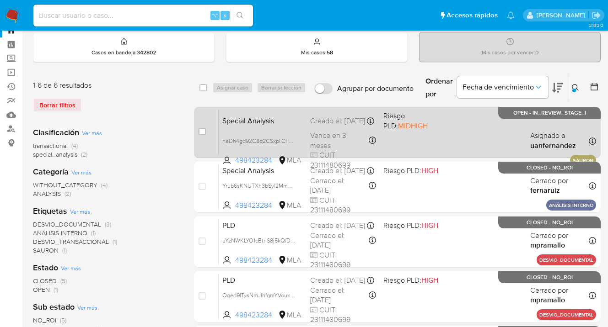
click at [491, 129] on div "Special Analysis naDh4gd92C8q2CSxpTCFBR2J 498423284 MLA Riesgo PLD: MIDHIGH Cre…" at bounding box center [407, 132] width 377 height 46
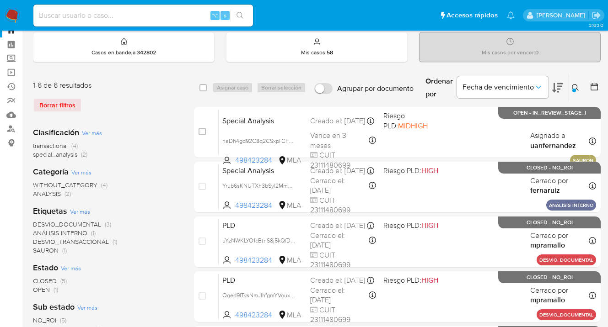
click at [15, 12] on img at bounding box center [13, 16] width 16 height 16
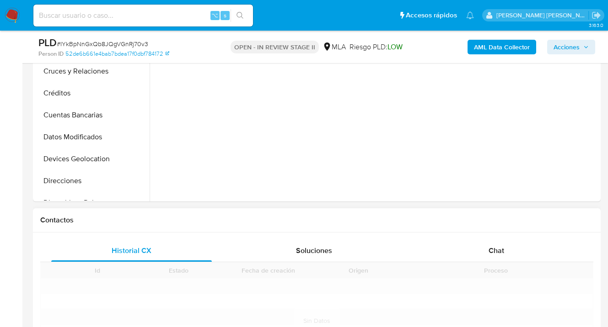
scroll to position [450, 0]
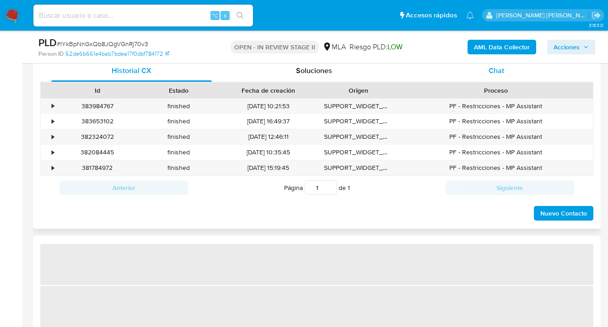
select select "10"
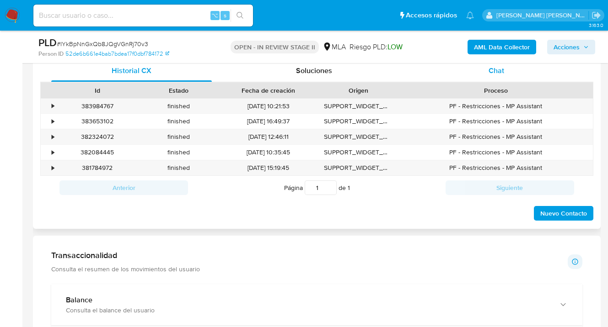
click at [498, 66] on span "Chat" at bounding box center [496, 70] width 16 height 11
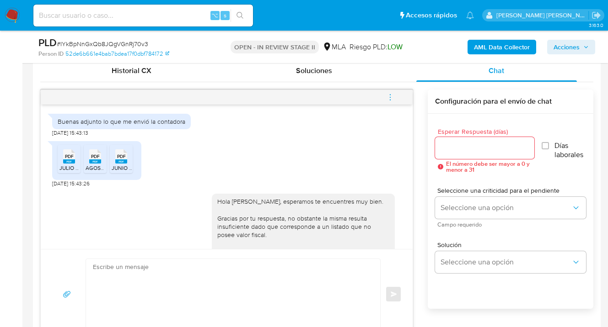
scroll to position [616, 0]
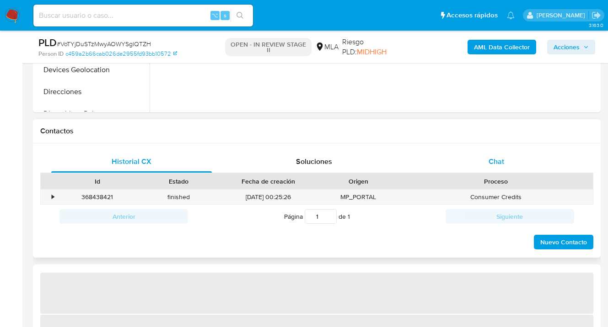
select select "10"
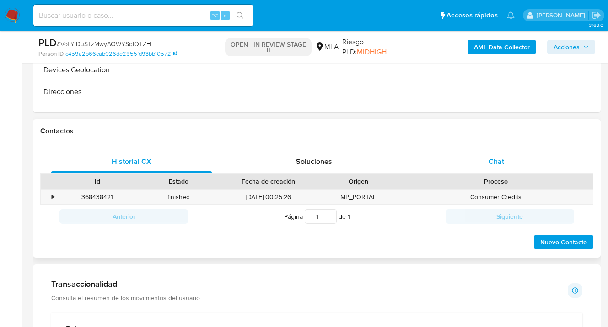
click at [500, 160] on span "Chat" at bounding box center [496, 161] width 16 height 11
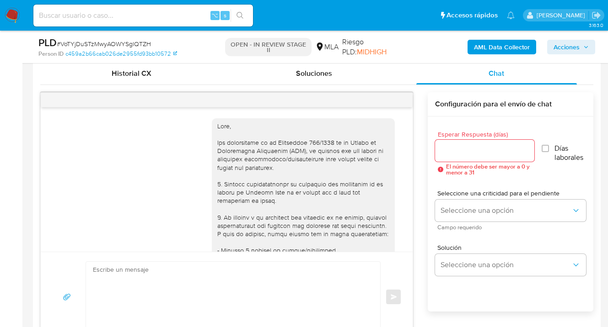
scroll to position [1575, 0]
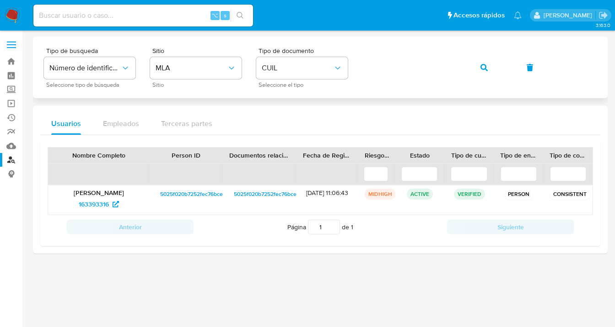
click at [360, 139] on div "Nombre Completo Person ID Documentos relacionados Fecha de Registro Riesgo PLD …" at bounding box center [320, 190] width 560 height 111
click at [480, 67] on icon "button" at bounding box center [483, 67] width 7 height 7
click at [95, 209] on span "2570806339" at bounding box center [93, 204] width 37 height 15
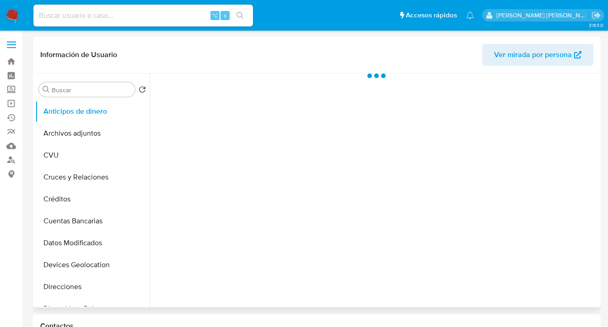
select select "10"
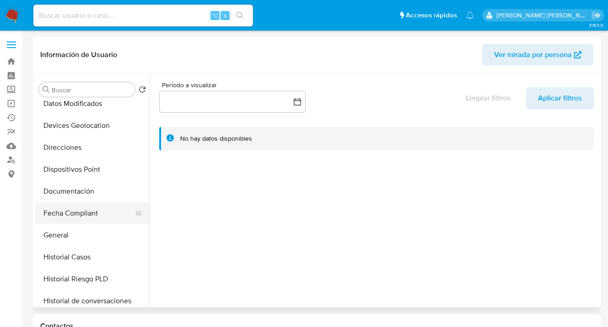
scroll to position [146, 0]
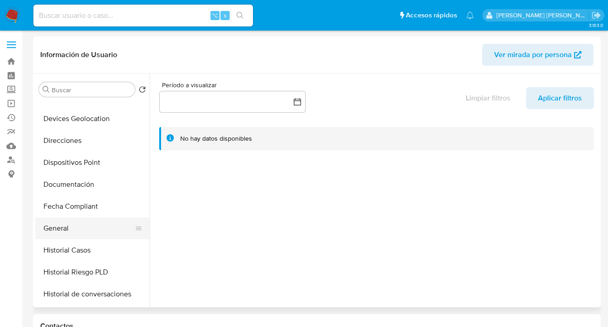
click at [89, 225] on button "General" at bounding box center [88, 229] width 107 height 22
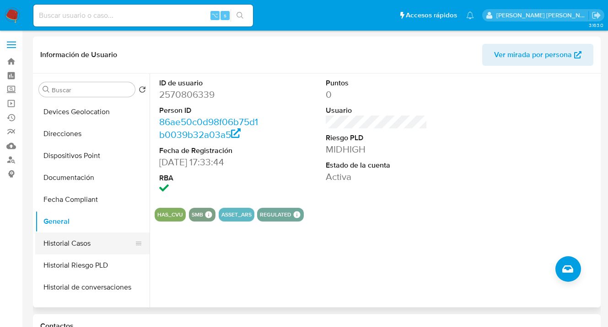
scroll to position [164, 0]
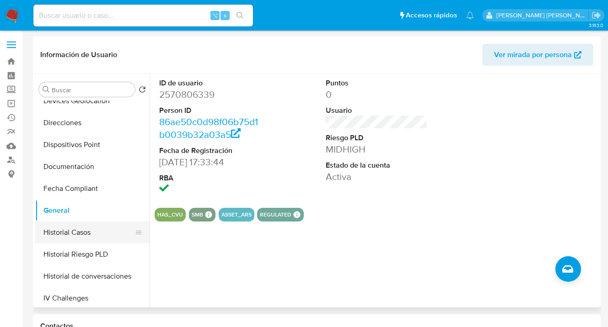
click at [107, 230] on button "Historial Casos" at bounding box center [88, 233] width 107 height 22
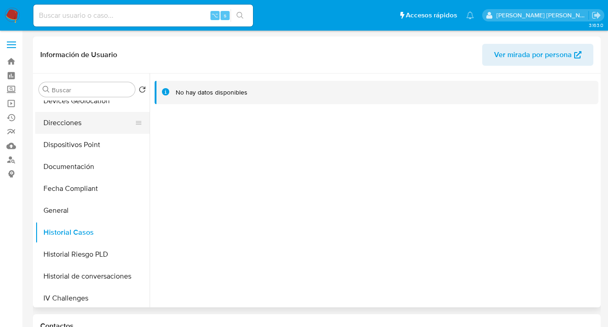
click at [107, 122] on button "Direcciones" at bounding box center [88, 123] width 107 height 22
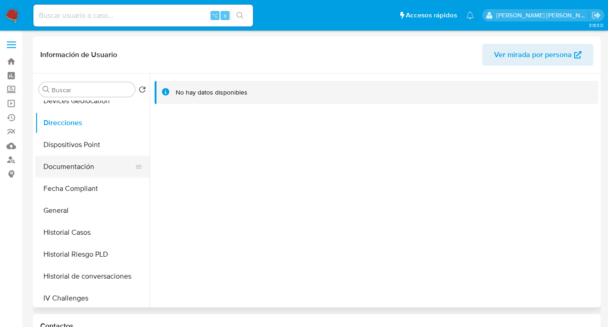
click at [113, 168] on button "Documentación" at bounding box center [88, 167] width 107 height 22
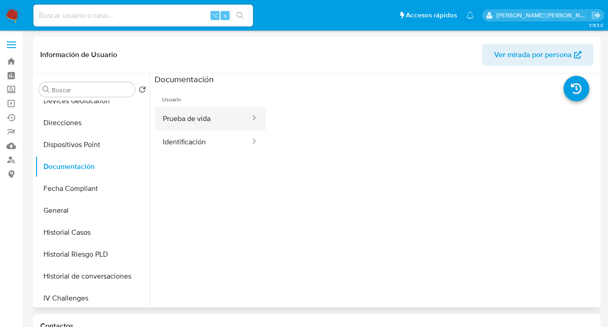
click at [227, 120] on button "Prueba de vida" at bounding box center [203, 118] width 96 height 23
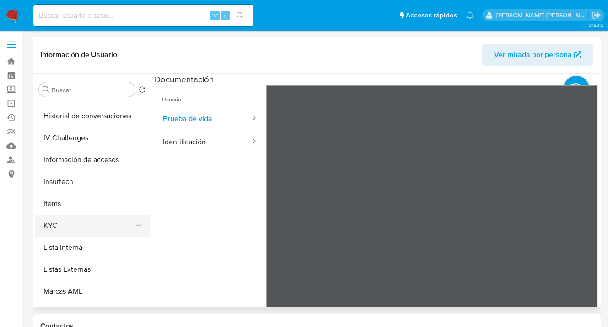
scroll to position [327, 0]
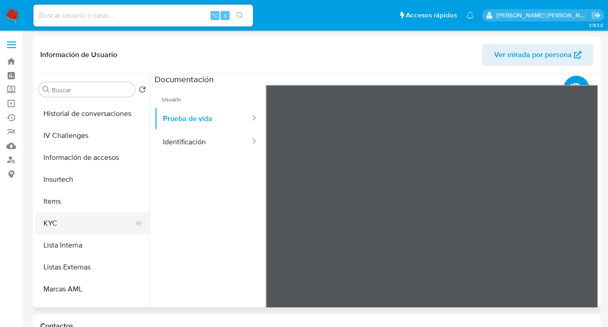
click at [113, 223] on button "KYC" at bounding box center [88, 224] width 107 height 22
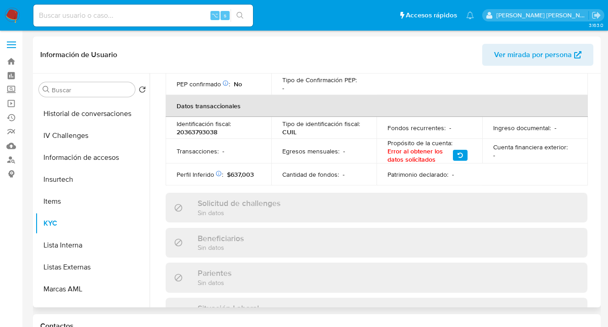
scroll to position [188, 0]
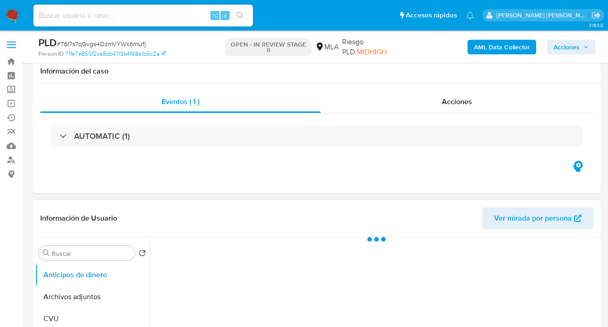
scroll to position [251, 0]
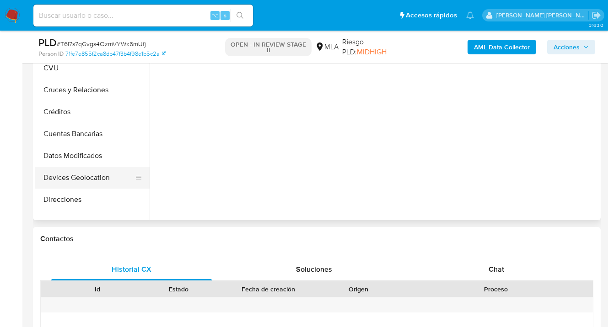
select select "10"
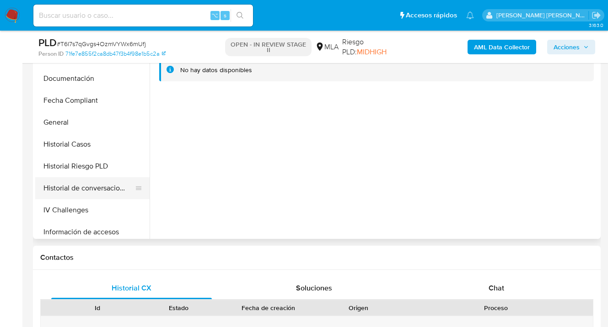
scroll to position [496, 0]
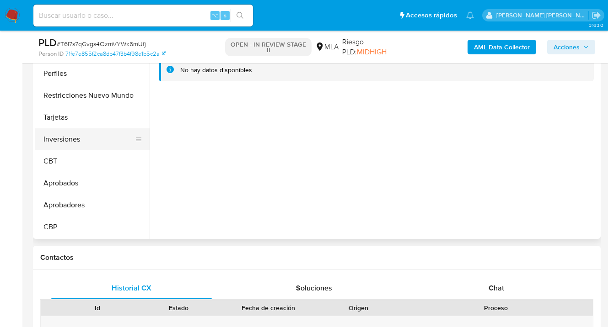
drag, startPoint x: 75, startPoint y: 101, endPoint x: 121, endPoint y: 137, distance: 58.6
click at [75, 100] on button "Restricciones Nuevo Mundo" at bounding box center [92, 96] width 114 height 22
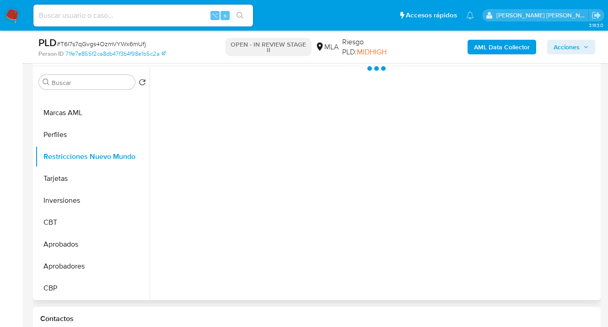
scroll to position [168, 0]
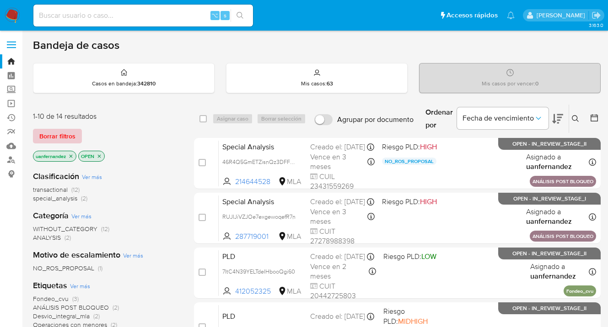
click at [54, 136] on span "Borrar filtros" at bounding box center [57, 136] width 36 height 13
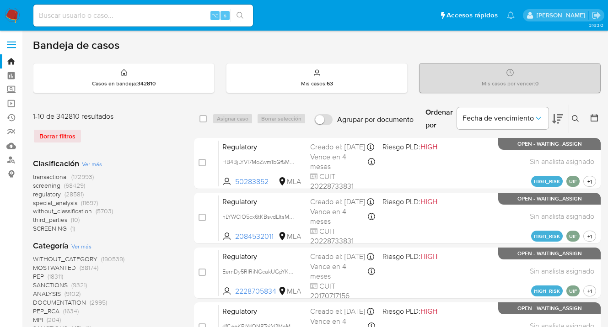
drag, startPoint x: 575, startPoint y: 116, endPoint x: 450, endPoint y: 155, distance: 130.9
click at [575, 116] on icon at bounding box center [575, 118] width 7 height 7
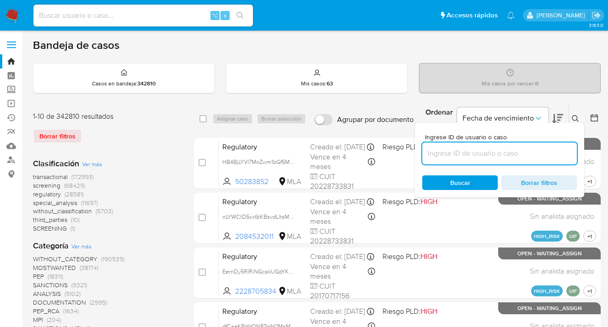
click at [448, 154] on input at bounding box center [499, 154] width 155 height 12
type input "214644528"
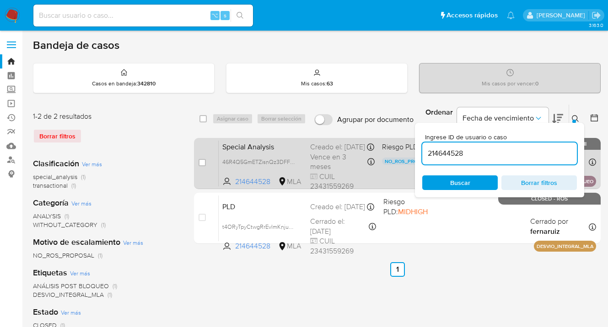
drag, startPoint x: 575, startPoint y: 115, endPoint x: 513, endPoint y: 139, distance: 67.2
click at [575, 115] on icon at bounding box center [575, 118] width 7 height 7
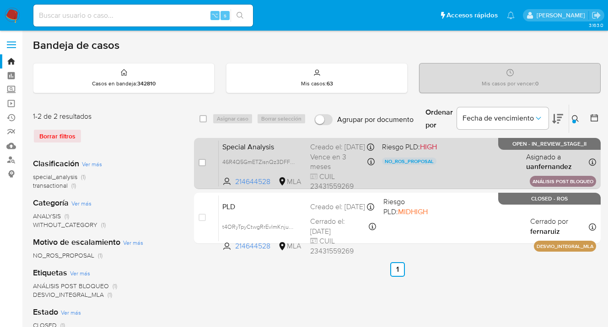
click at [484, 165] on div "Special Analysis 46R4Q5GmETZisnQz3DFFXQw5 214644528 MLA Riesgo PLD: HIGH NO_ROS…" at bounding box center [407, 163] width 377 height 46
click at [201, 162] on input "checkbox" at bounding box center [201, 162] width 7 height 7
checkbox input "true"
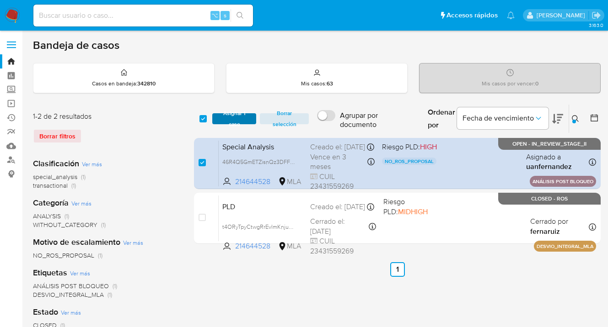
click at [229, 117] on span "Asignar 1 caso" at bounding box center [234, 118] width 35 height 9
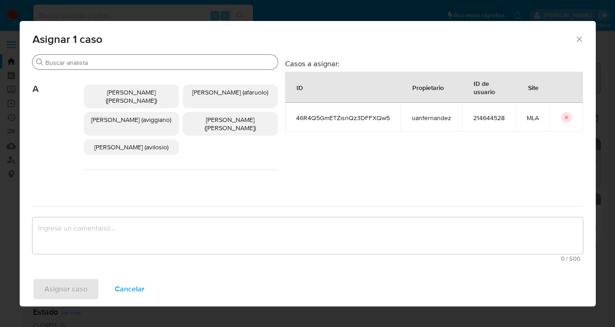
click at [144, 64] on input "Buscar" at bounding box center [159, 63] width 229 height 8
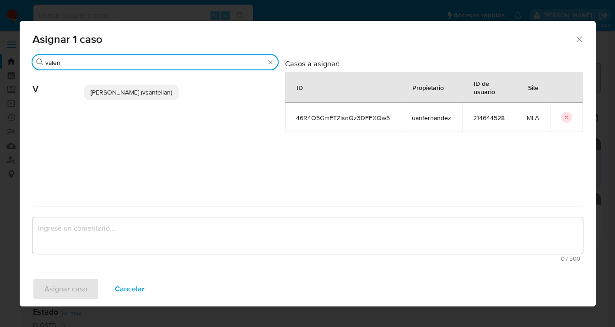
type input "valen"
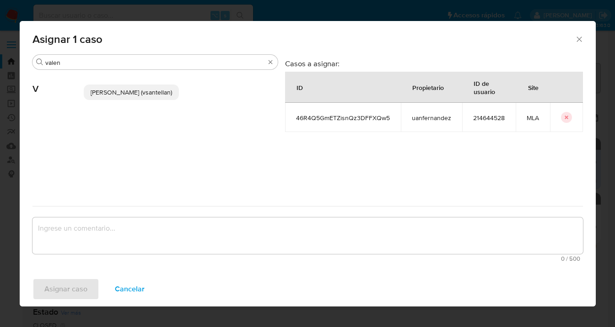
click at [123, 92] on span "Valentina Santellan Barbosa (vsantellan)" at bounding box center [131, 92] width 81 height 9
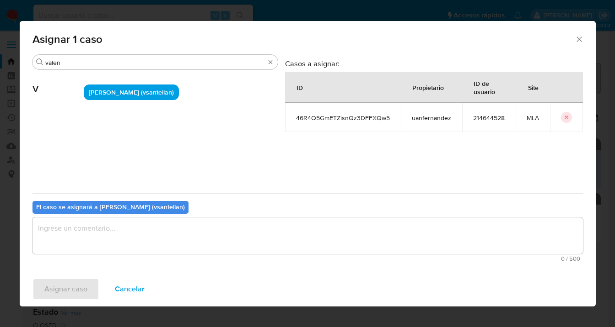
click at [160, 233] on textarea "assign-modal" at bounding box center [307, 236] width 550 height 37
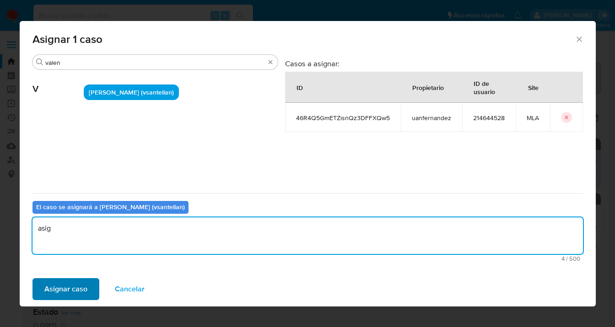
type textarea "asig"
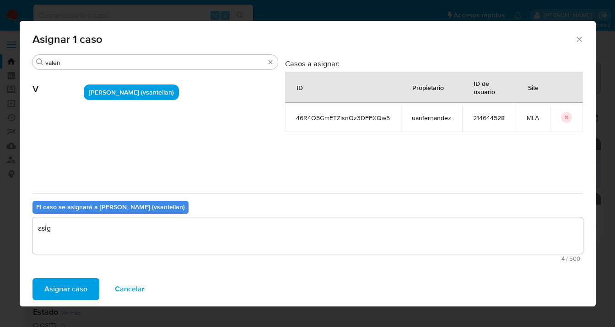
click at [65, 285] on span "Asignar caso" at bounding box center [65, 289] width 43 height 20
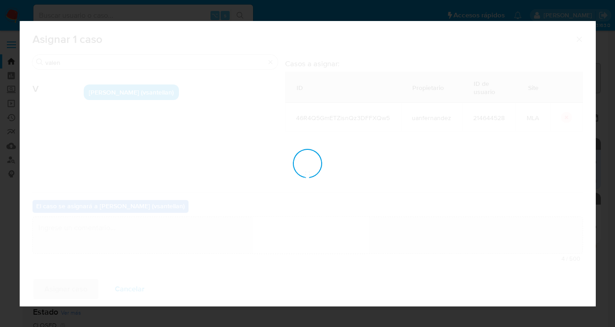
checkbox input "false"
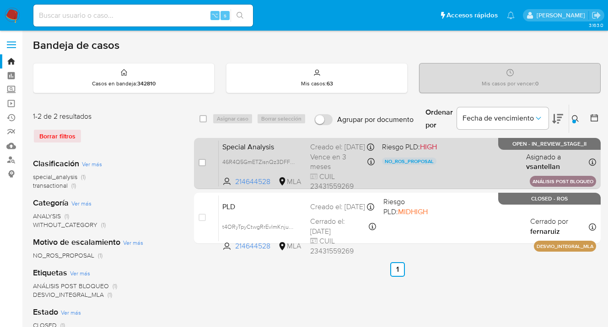
click at [464, 162] on div "Special Analysis 46R4Q5GmETZisnQz3DFFXQw5 214644528 MLA Riesgo PLD: HIGH NO_ROS…" at bounding box center [407, 163] width 377 height 46
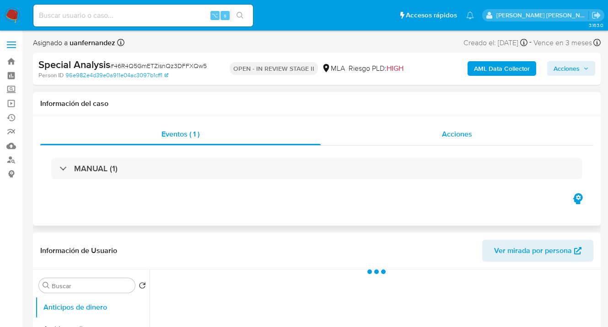
click at [454, 131] on span "Acciones" at bounding box center [457, 134] width 30 height 11
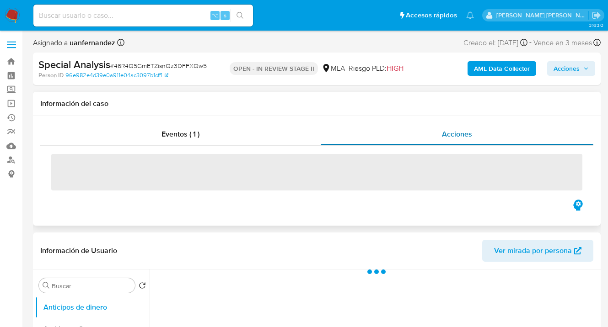
select select "10"
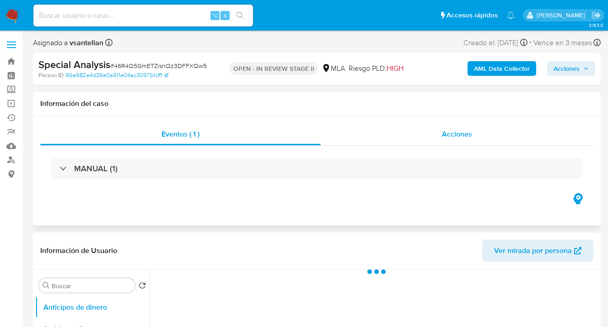
click at [463, 134] on span "Acciones" at bounding box center [457, 134] width 30 height 11
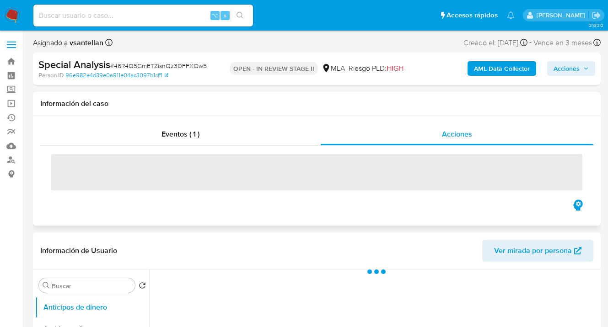
select select "10"
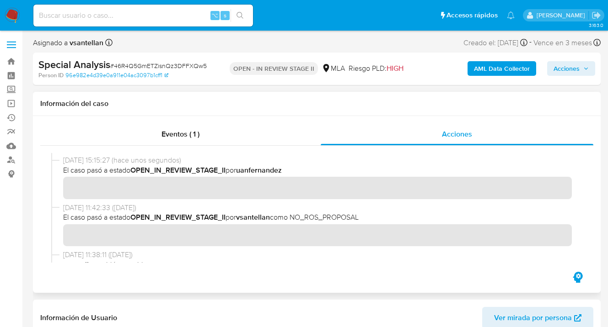
scroll to position [23, 0]
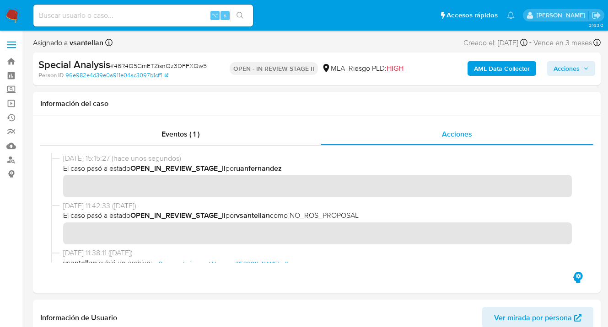
click at [14, 17] on img at bounding box center [13, 16] width 16 height 16
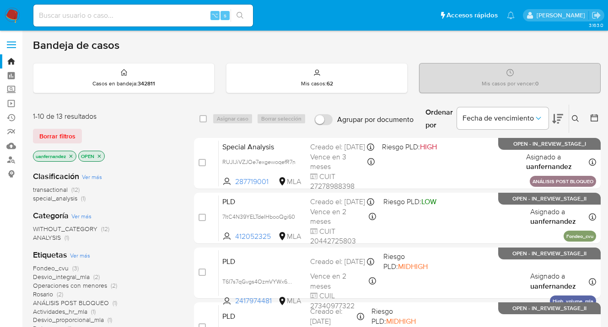
click at [51, 136] on span "Borrar filtros" at bounding box center [57, 136] width 36 height 13
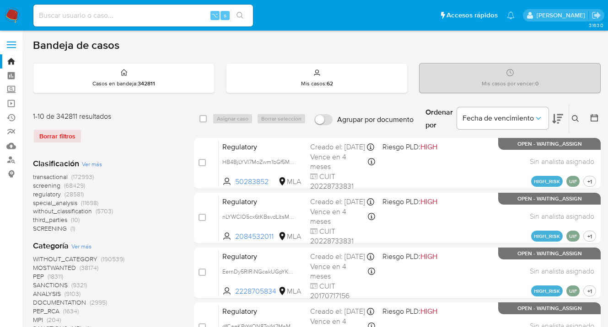
drag, startPoint x: 575, startPoint y: 118, endPoint x: 539, endPoint y: 145, distance: 45.5
click at [574, 119] on icon at bounding box center [575, 118] width 7 height 7
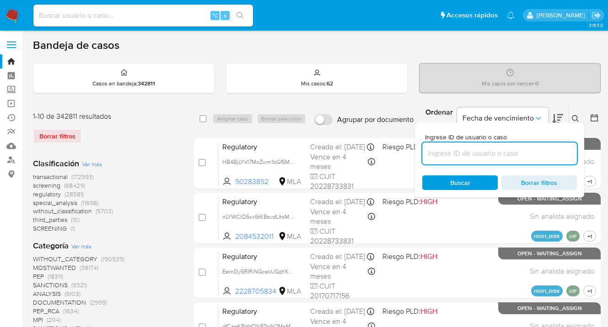
click at [525, 150] on input at bounding box center [499, 154] width 155 height 12
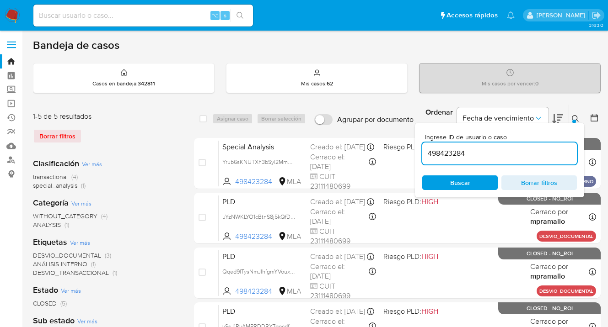
click at [575, 118] on icon at bounding box center [575, 118] width 7 height 7
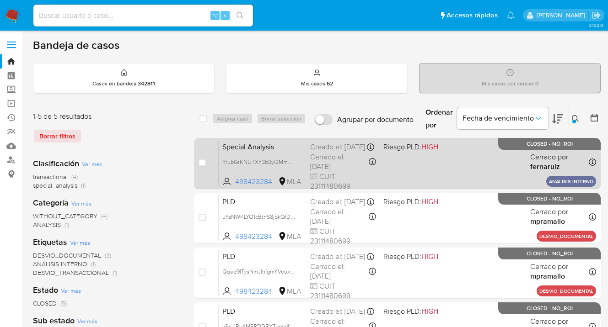
click at [468, 158] on div "Special Analysis Yrub6sKNUTXh3bSyl2MmRkqe 498423284 MLA Riesgo PLD: HIGH Creado…" at bounding box center [407, 163] width 377 height 46
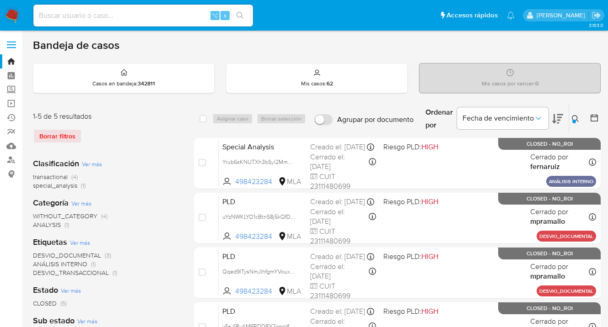
click at [576, 116] on icon at bounding box center [575, 118] width 7 height 7
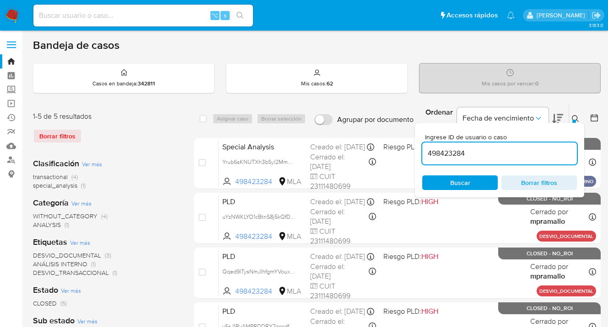
click at [475, 181] on span "Buscar" at bounding box center [459, 183] width 63 height 13
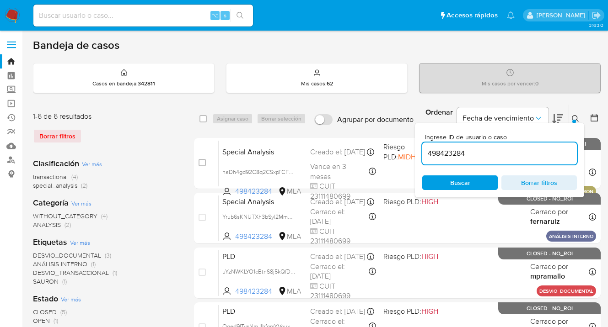
click at [574, 119] on icon at bounding box center [575, 118] width 7 height 7
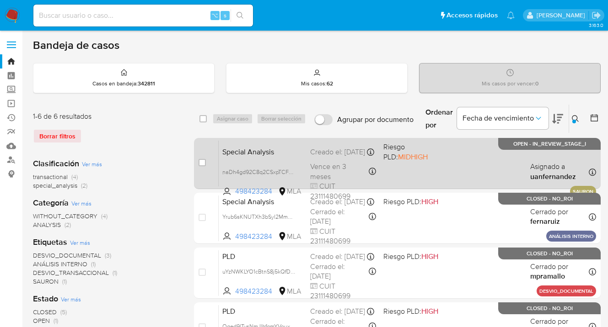
click at [461, 155] on div "Special Analysis naDh4gd92C8q2CSxpTCFBR2J 498423284 MLA Riesgo PLD: MIDHIGH Cre…" at bounding box center [407, 163] width 377 height 46
click at [291, 172] on span "naDh4gd92C8q2CSxpTCFBR2J" at bounding box center [262, 171] width 80 height 10
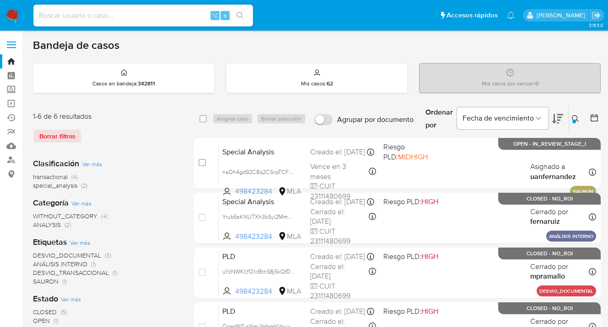
drag, startPoint x: 574, startPoint y: 118, endPoint x: 496, endPoint y: 149, distance: 84.6
click at [574, 118] on icon at bounding box center [575, 118] width 7 height 7
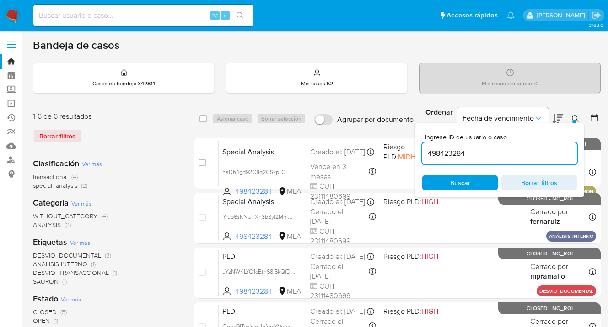
drag, startPoint x: 483, startPoint y: 153, endPoint x: 439, endPoint y: 149, distance: 44.1
click at [419, 150] on div "Ingrese ID de usuario o caso 498423284 Buscar Borrar filtros" at bounding box center [499, 160] width 169 height 75
type input "190881706"
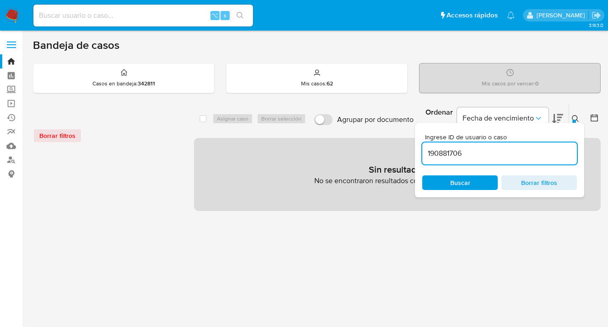
click at [578, 118] on icon at bounding box center [575, 118] width 7 height 7
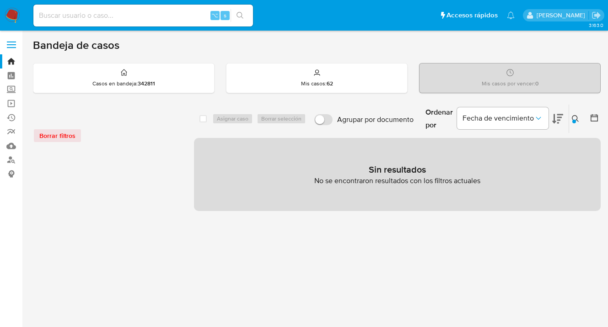
drag, startPoint x: 110, startPoint y: 15, endPoint x: 115, endPoint y: 18, distance: 6.0
click at [110, 15] on input at bounding box center [143, 16] width 220 height 12
paste input "190881706"
type input "190881706"
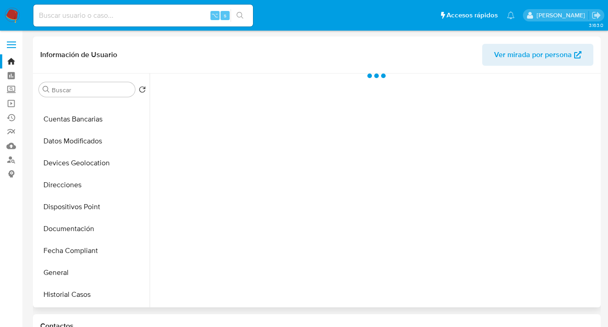
select select "10"
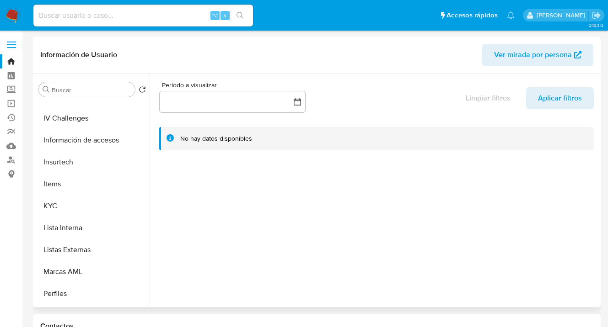
scroll to position [345, 0]
click at [92, 206] on button "KYC" at bounding box center [88, 206] width 107 height 22
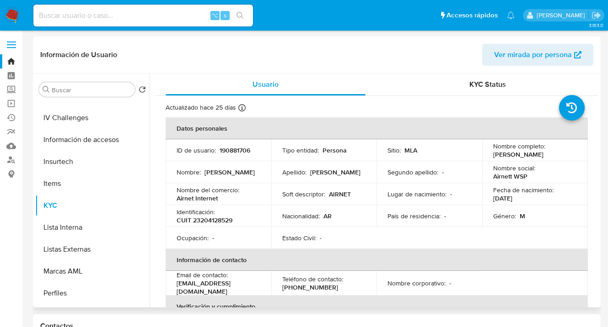
drag, startPoint x: 491, startPoint y: 155, endPoint x: 555, endPoint y: 160, distance: 63.7
click at [555, 160] on td "Nombre completo : Dante Anibal Comisso" at bounding box center [535, 150] width 106 height 22
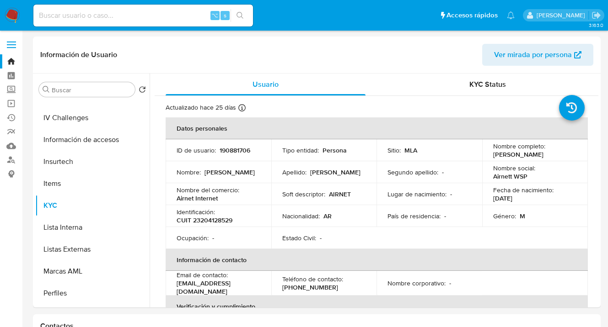
copy p "Dante Anibal Comisso"
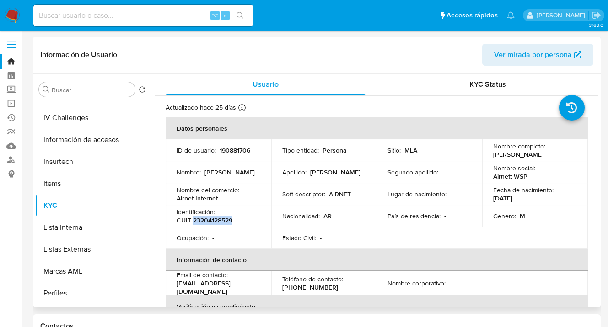
drag, startPoint x: 193, startPoint y: 221, endPoint x: 232, endPoint y: 220, distance: 39.3
click at [232, 220] on p "CUIT 23204128529" at bounding box center [205, 220] width 56 height 8
copy p "23204128529"
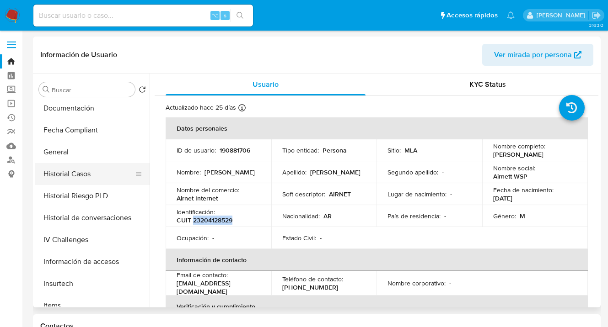
scroll to position [220, 0]
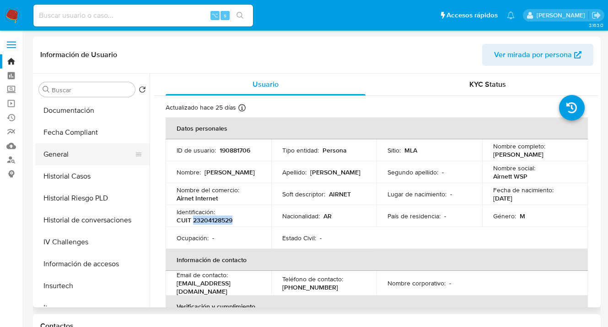
click at [114, 163] on button "General" at bounding box center [88, 155] width 107 height 22
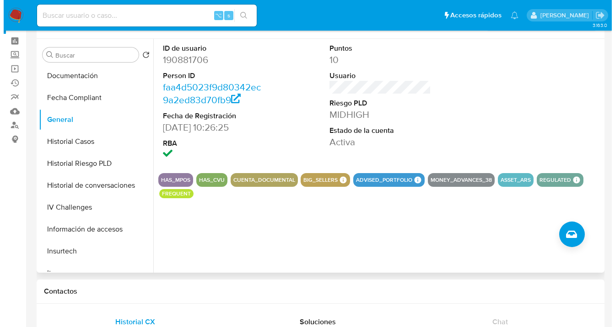
scroll to position [73, 0]
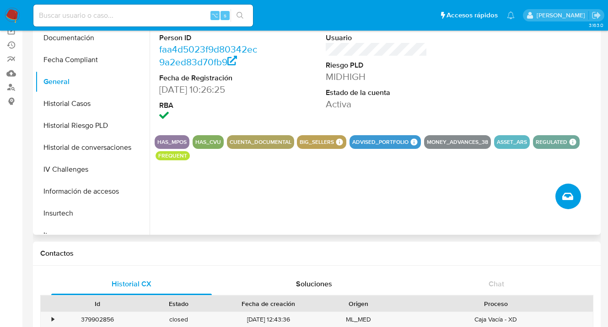
click at [565, 200] on icon "Crear caso manual" at bounding box center [567, 196] width 11 height 11
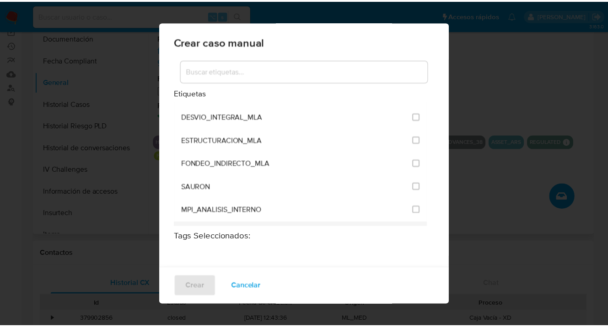
scroll to position [1965, 0]
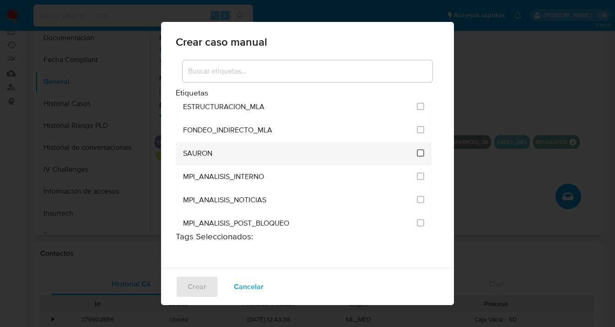
click at [417, 150] on input "3259" at bounding box center [420, 153] width 7 height 7
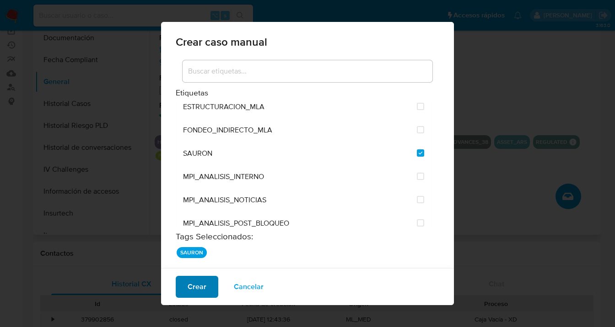
click at [188, 293] on span "Crear" at bounding box center [196, 287] width 19 height 20
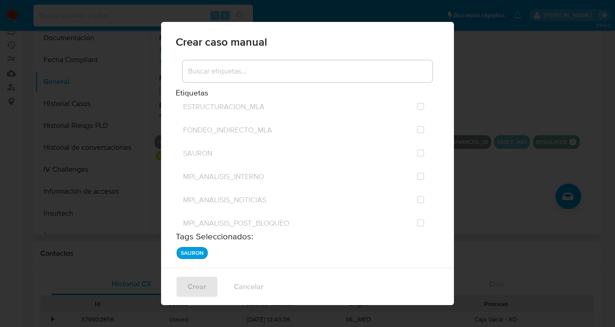
checkbox input "false"
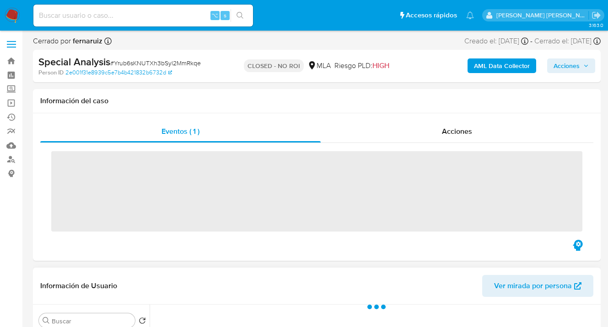
scroll to position [141, 0]
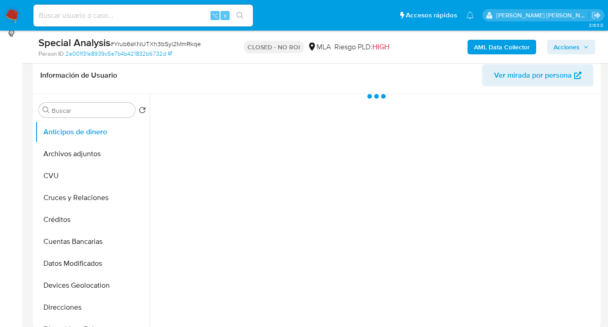
select select "10"
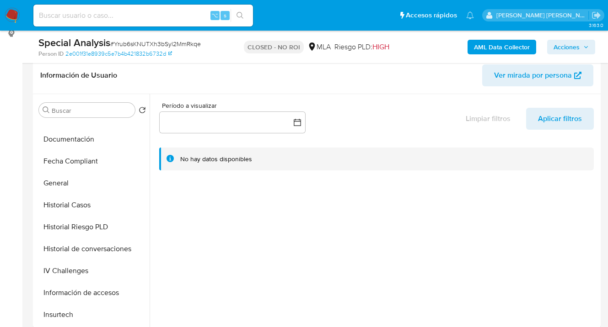
scroll to position [223, 0]
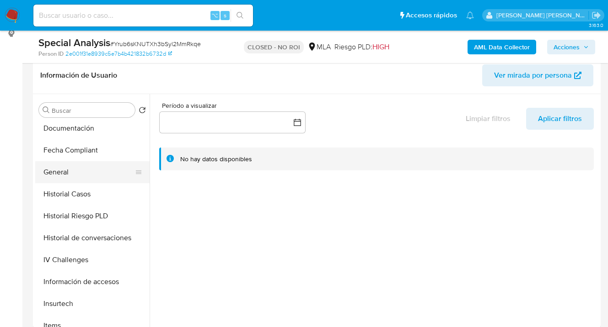
drag, startPoint x: 83, startPoint y: 167, endPoint x: 98, endPoint y: 169, distance: 15.6
click at [83, 167] on button "General" at bounding box center [88, 172] width 107 height 22
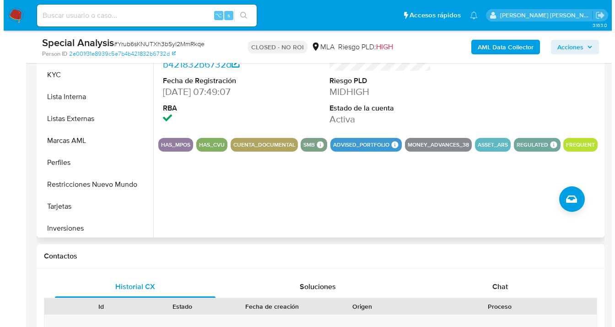
scroll to position [407, 0]
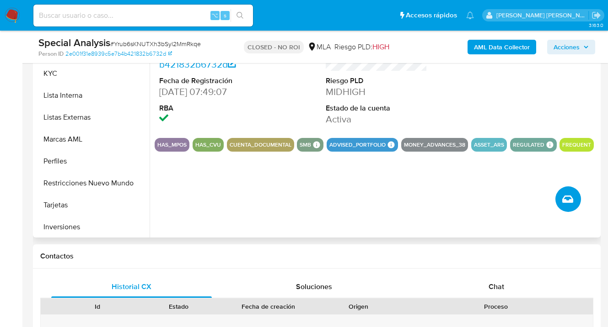
click at [573, 197] on button "Crear caso manual" at bounding box center [568, 200] width 26 height 26
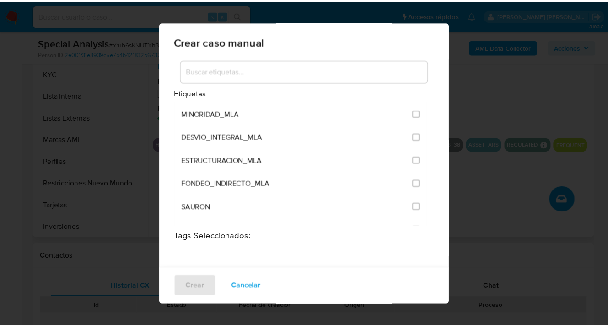
scroll to position [1911, 0]
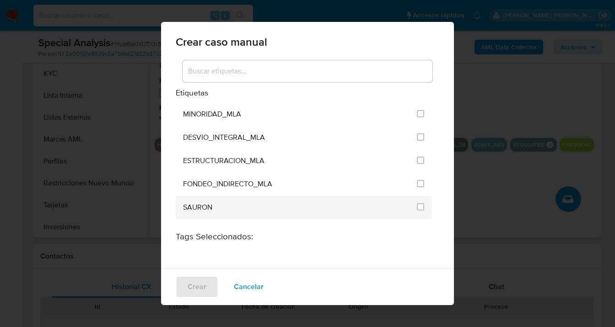
click at [280, 196] on div "SAURON" at bounding box center [297, 207] width 228 height 23
click at [417, 203] on input "3259" at bounding box center [420, 206] width 7 height 7
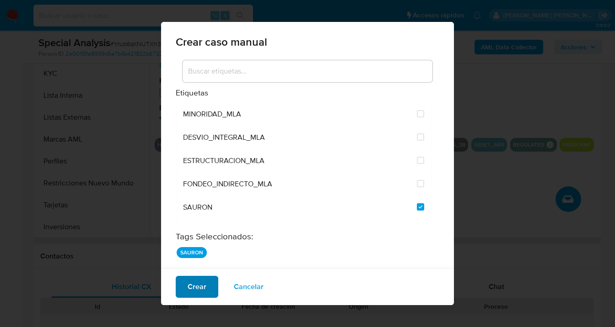
click at [198, 288] on span "Crear" at bounding box center [196, 287] width 19 height 20
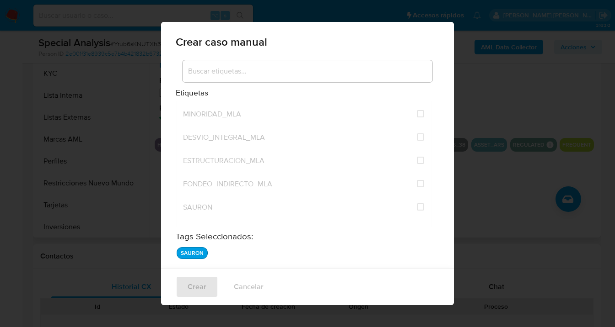
checkbox input "false"
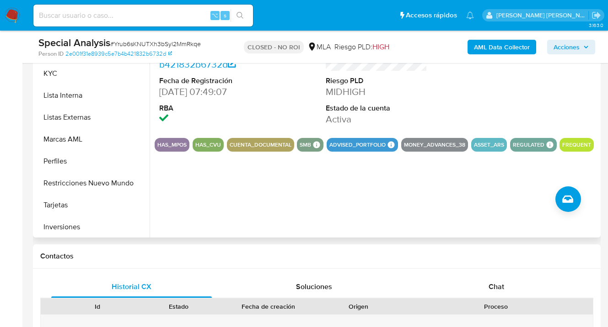
scroll to position [37, 0]
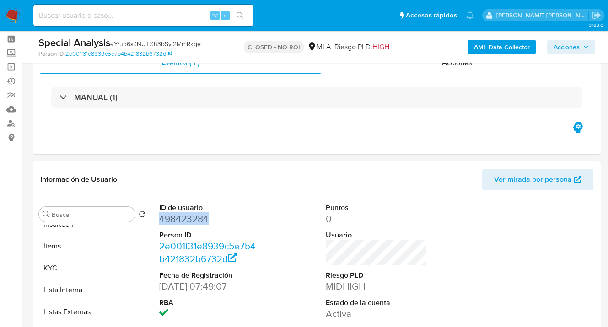
drag, startPoint x: 209, startPoint y: 220, endPoint x: 159, endPoint y: 224, distance: 50.4
click at [159, 224] on dd "498423284" at bounding box center [210, 219] width 102 height 13
copy dd "498423284"
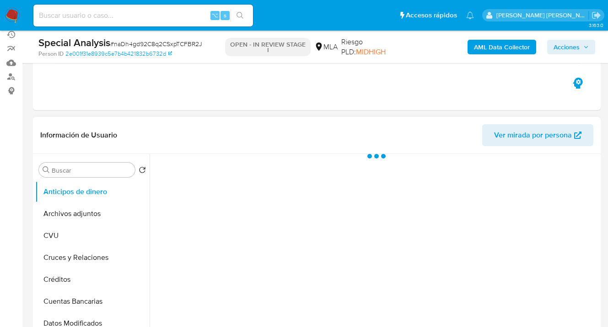
scroll to position [168, 0]
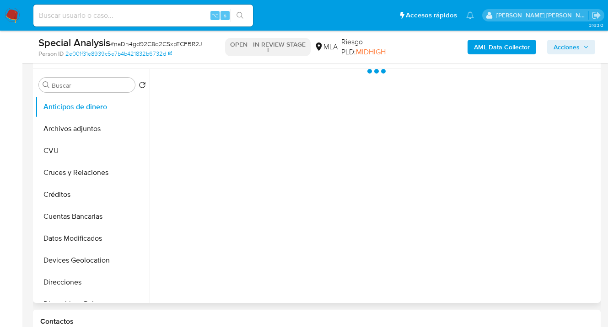
select select "10"
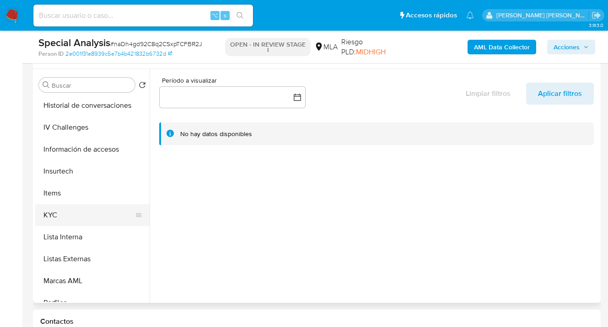
scroll to position [329, 0]
click at [105, 220] on button "KYC" at bounding box center [88, 217] width 107 height 22
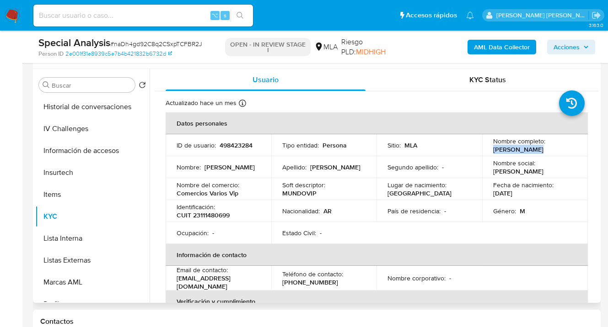
drag, startPoint x: 522, startPoint y: 152, endPoint x: 532, endPoint y: 151, distance: 10.6
click at [532, 151] on div "Nombre completo : Enrique Zanin" at bounding box center [535, 145] width 84 height 16
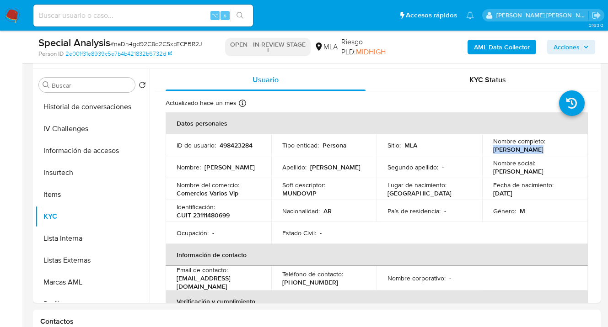
copy p "Enrique Zanin"
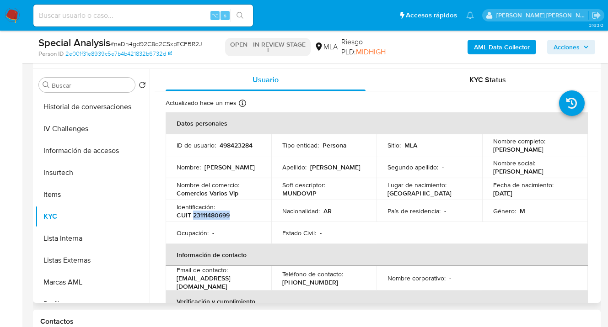
drag, startPoint x: 193, startPoint y: 216, endPoint x: 230, endPoint y: 218, distance: 37.5
click at [230, 218] on div "Identificación : CUIT 23111480699" at bounding box center [219, 211] width 84 height 16
copy p "23111480699"
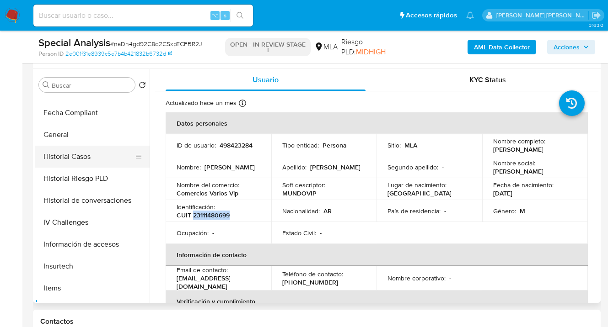
scroll to position [216, 0]
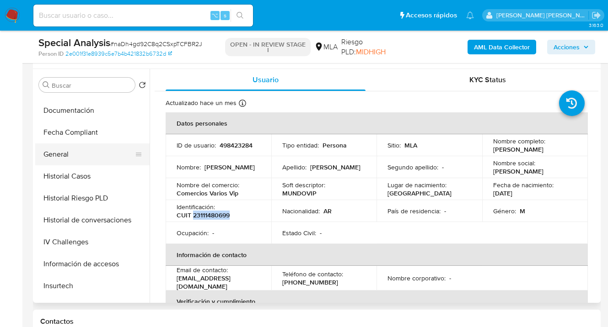
click at [76, 164] on button "General" at bounding box center [88, 155] width 107 height 22
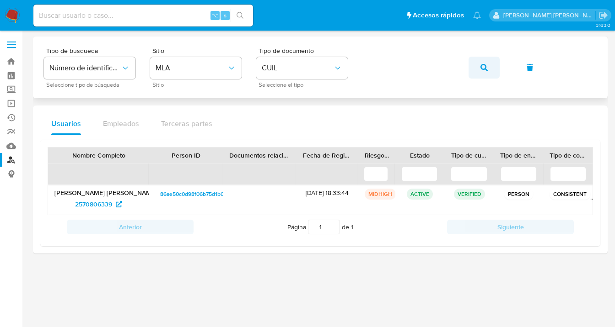
click at [483, 67] on icon "button" at bounding box center [483, 67] width 7 height 7
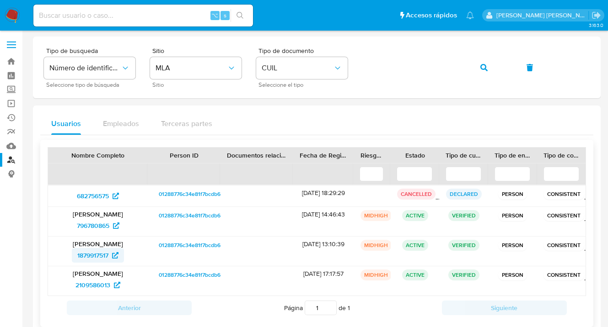
click at [92, 253] on span "1879917517" at bounding box center [92, 255] width 31 height 15
click at [320, 59] on div "Tipo de busqueda Número de identificación Seleccione tipo de búsqueda Sitio MLA…" at bounding box center [317, 68] width 546 height 40
click at [497, 64] on button "button" at bounding box center [483, 68] width 31 height 22
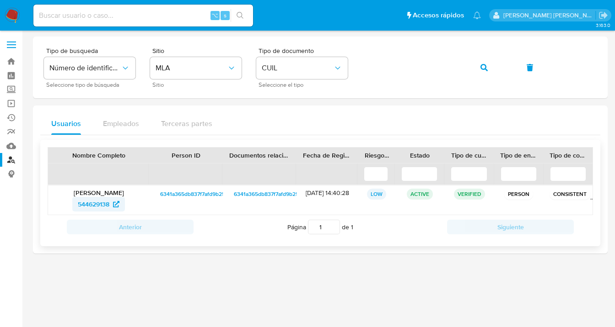
click at [86, 206] on span "544629138" at bounding box center [94, 204] width 32 height 15
click at [354, 67] on div "Tipo de busqueda Número de identificación Seleccione tipo de búsqueda Sitio MLA…" at bounding box center [320, 68] width 552 height 40
click at [482, 64] on icon "button" at bounding box center [483, 67] width 7 height 7
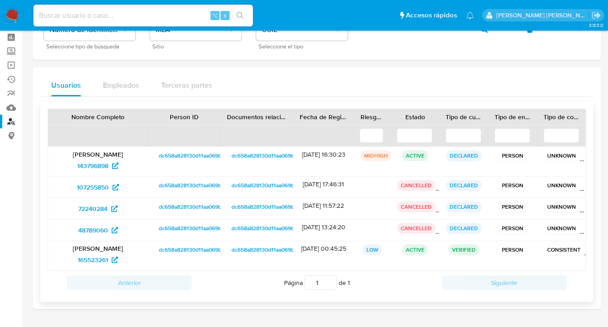
scroll to position [67, 0]
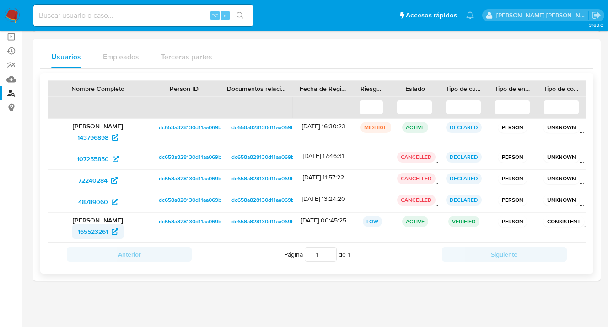
click at [80, 230] on span "165523261" at bounding box center [93, 232] width 30 height 15
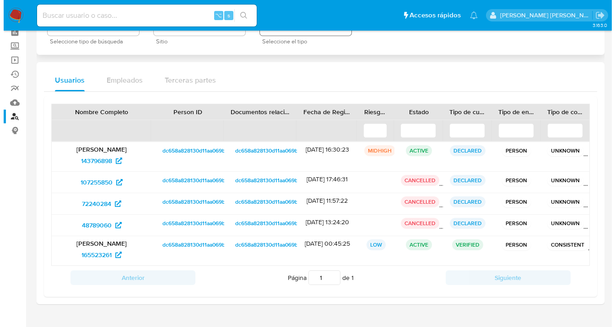
scroll to position [0, 0]
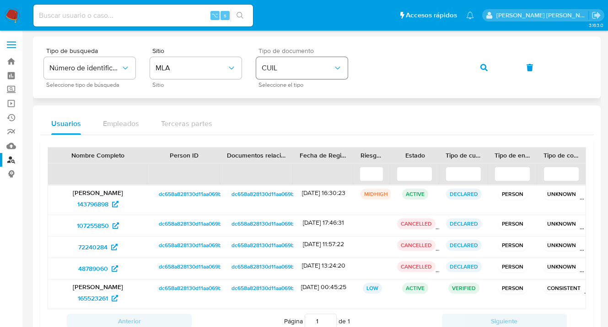
click at [334, 64] on icon "identificationType" at bounding box center [337, 68] width 9 height 9
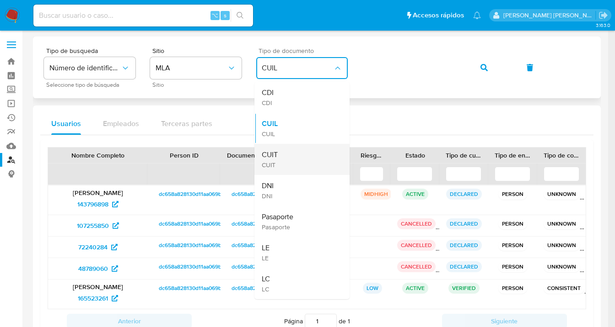
click at [290, 150] on div "CUIT CUIT" at bounding box center [299, 159] width 75 height 31
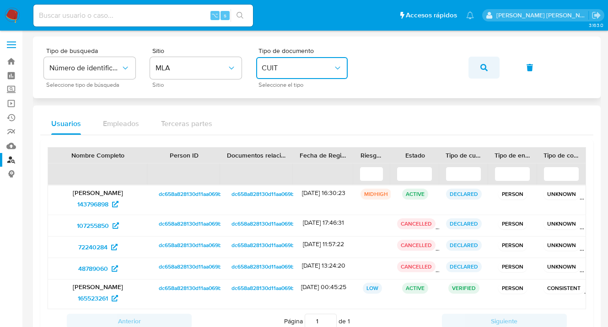
click at [480, 64] on icon "button" at bounding box center [483, 67] width 7 height 7
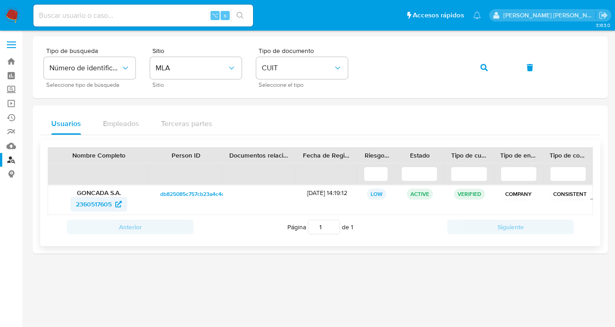
click at [90, 203] on span "2360517605" at bounding box center [94, 204] width 36 height 15
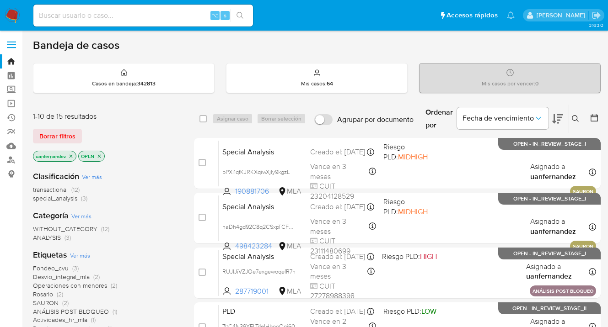
click at [575, 116] on icon at bounding box center [575, 118] width 7 height 7
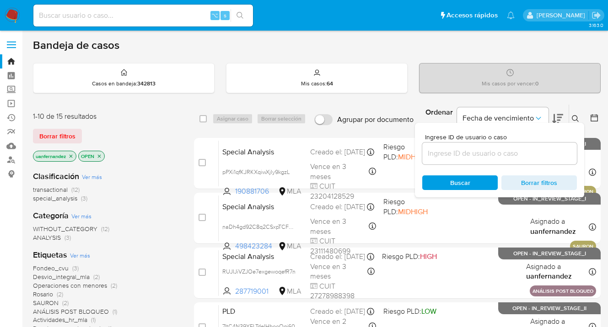
click at [519, 153] on input at bounding box center [499, 154] width 155 height 12
type input "190881706"
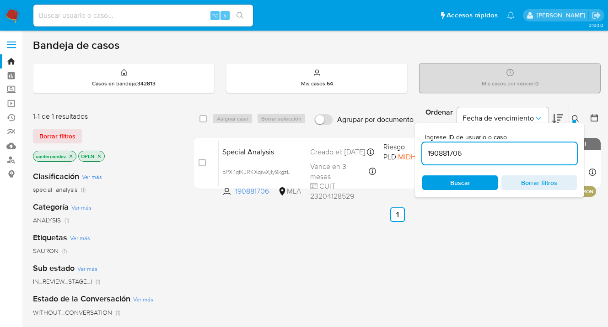
click at [577, 118] on icon at bounding box center [575, 118] width 7 height 7
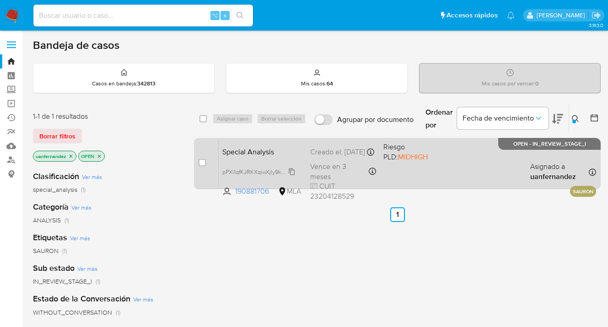
click at [293, 172] on icon at bounding box center [291, 171] width 7 height 7
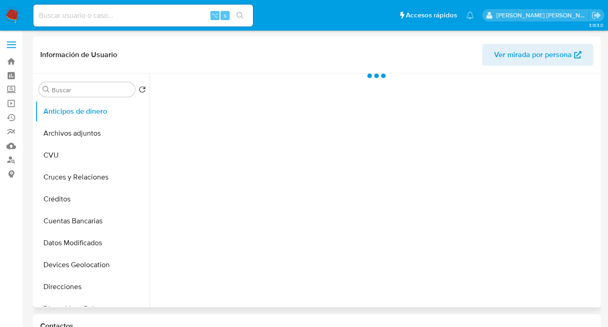
select select "10"
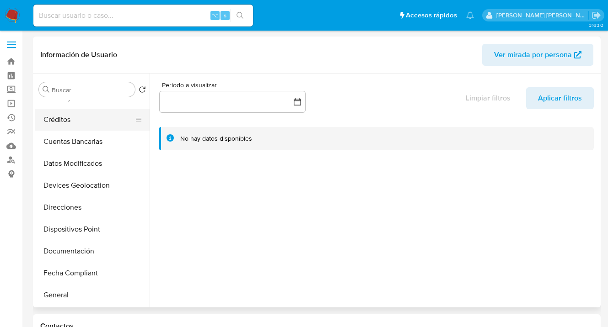
scroll to position [102, 0]
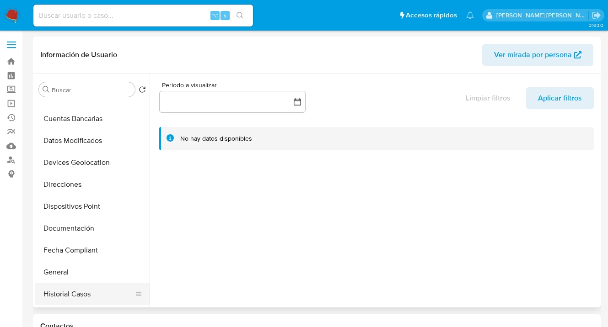
drag, startPoint x: 94, startPoint y: 287, endPoint x: 97, endPoint y: 283, distance: 5.2
click at [93, 287] on button "Historial Casos" at bounding box center [88, 295] width 107 height 22
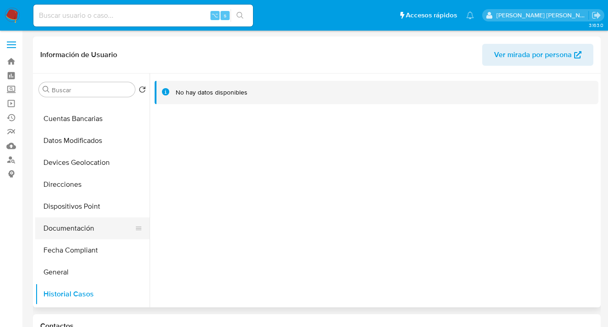
click at [105, 229] on button "Documentación" at bounding box center [88, 229] width 107 height 22
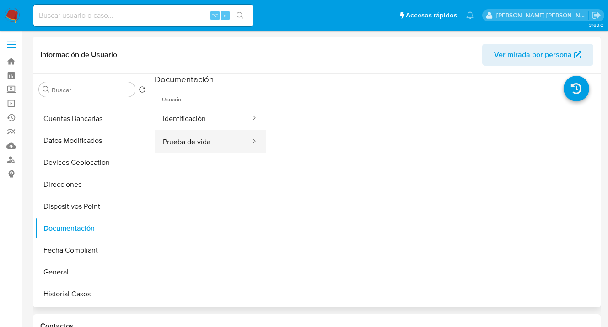
click at [210, 134] on button "Prueba de vida" at bounding box center [203, 141] width 96 height 23
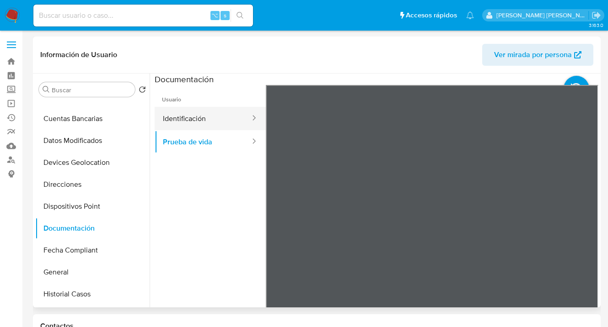
click at [206, 115] on button "Identificación" at bounding box center [203, 118] width 96 height 23
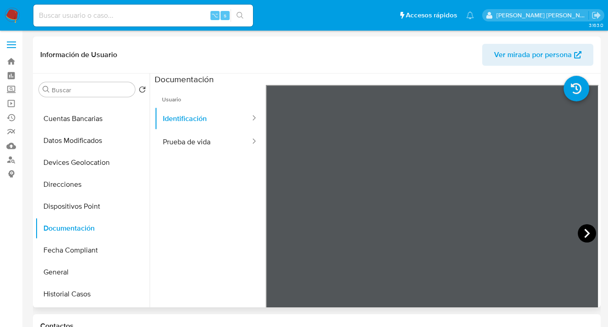
click at [582, 233] on icon at bounding box center [587, 234] width 18 height 18
click at [96, 185] on button "Direcciones" at bounding box center [88, 185] width 107 height 22
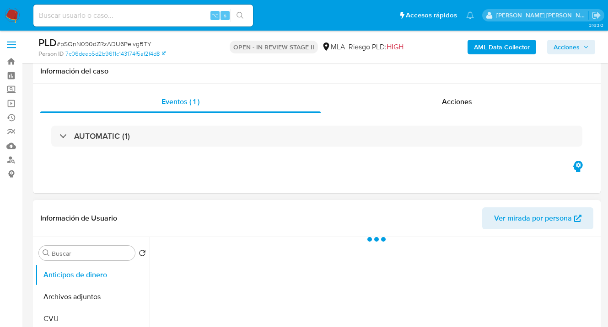
scroll to position [184, 0]
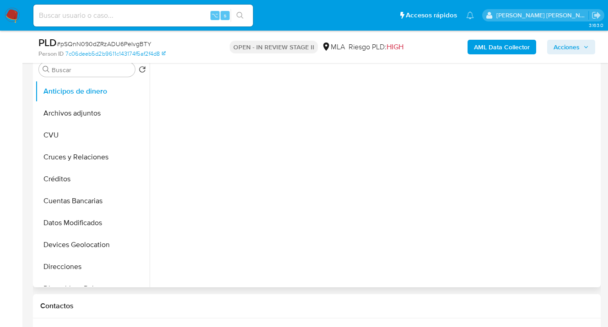
select select "10"
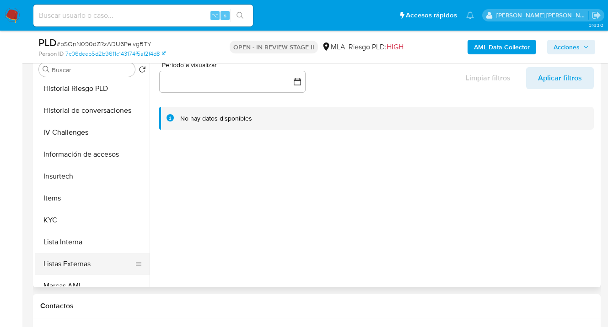
scroll to position [312, 0]
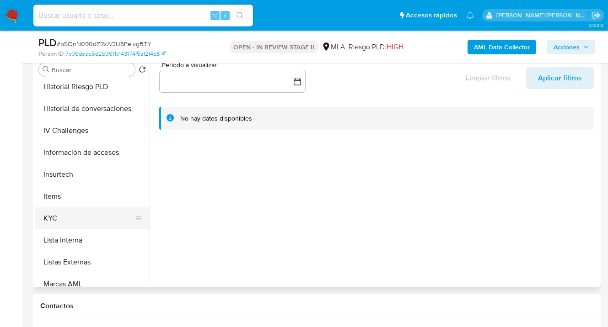
click at [80, 221] on button "KYC" at bounding box center [88, 219] width 107 height 22
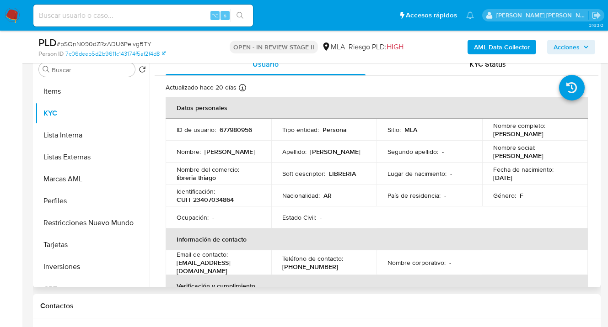
scroll to position [496, 0]
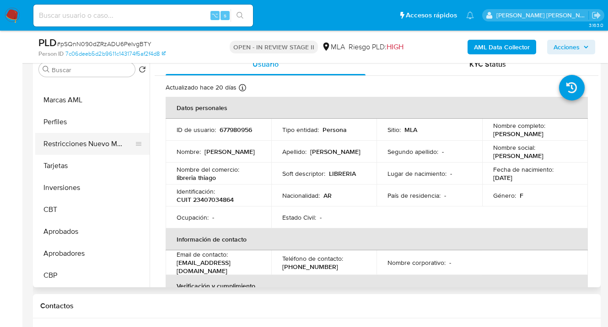
click at [91, 146] on button "Restricciones Nuevo Mundo" at bounding box center [88, 144] width 107 height 22
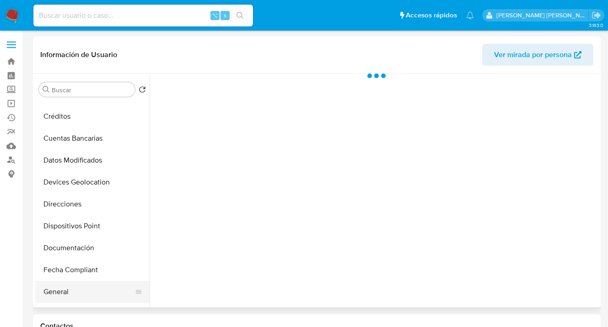
scroll to position [145, 0]
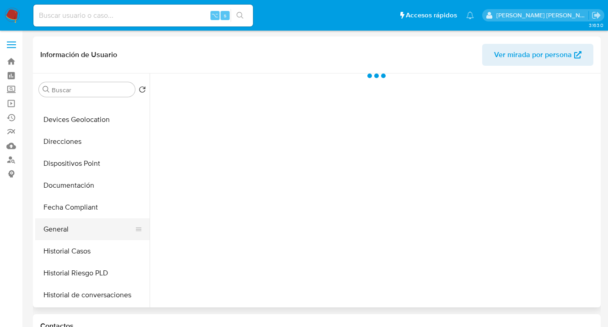
select select "10"
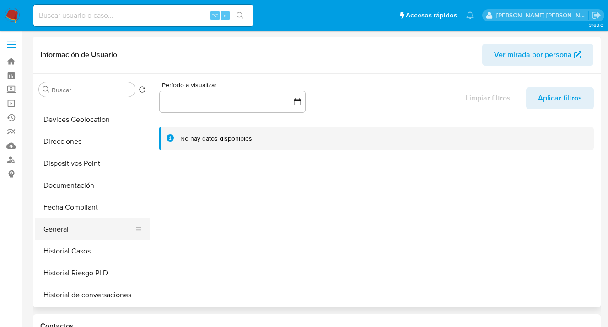
click at [85, 231] on button "General" at bounding box center [88, 230] width 107 height 22
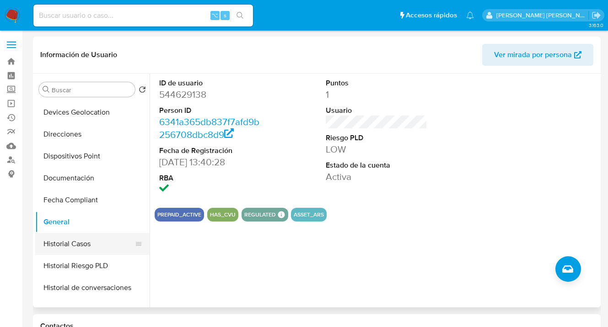
scroll to position [161, 0]
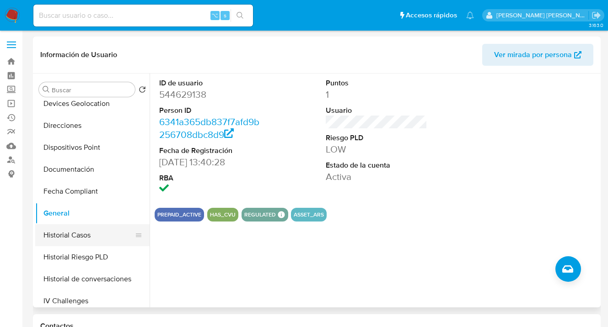
click at [85, 241] on button "Historial Casos" at bounding box center [88, 236] width 107 height 22
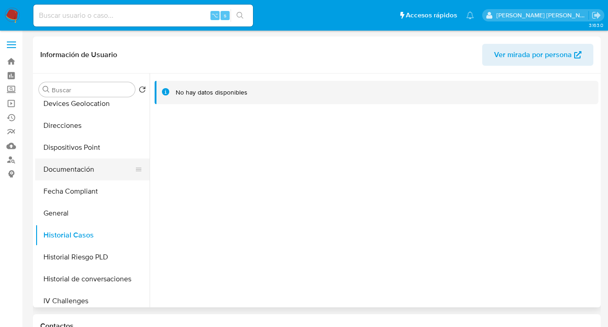
click at [105, 167] on button "Documentación" at bounding box center [88, 170] width 107 height 22
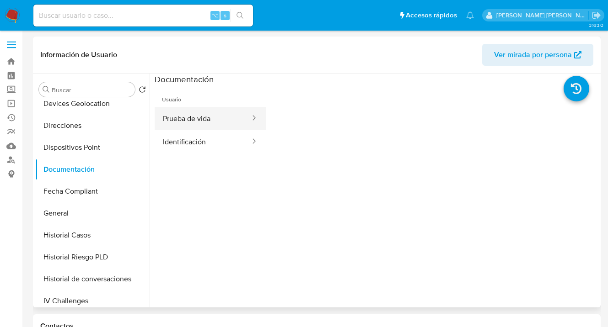
click at [199, 120] on button "Prueba de vida" at bounding box center [203, 118] width 96 height 23
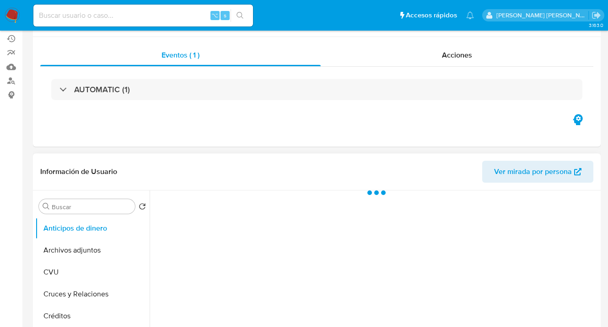
scroll to position [148, 0]
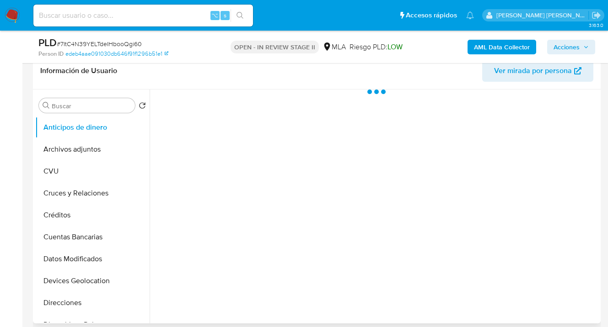
select select "10"
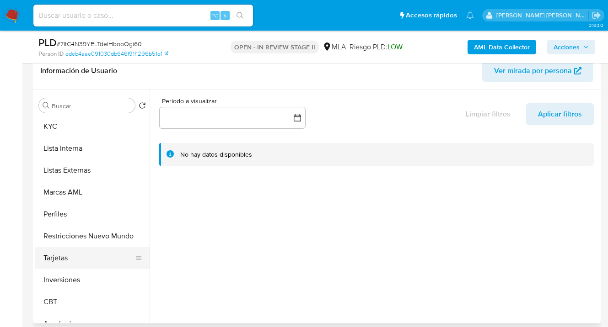
scroll to position [440, 0]
click at [93, 236] on button "Restricciones Nuevo Mundo" at bounding box center [88, 236] width 107 height 22
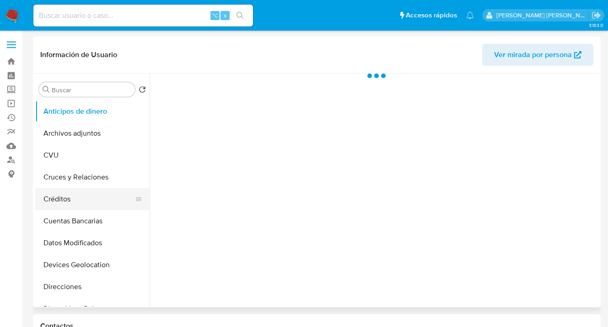
scroll to position [86, 0]
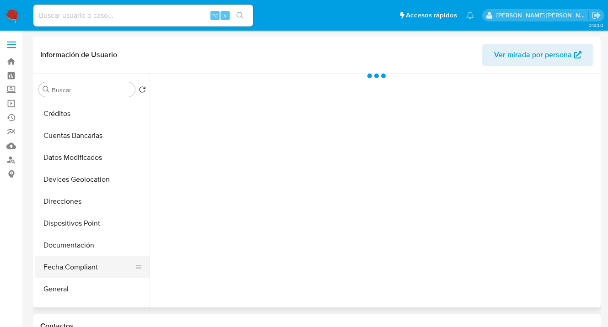
select select "10"
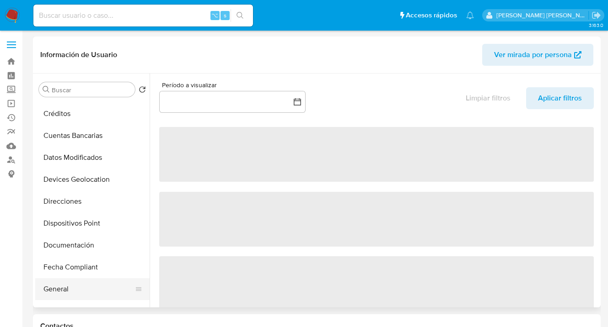
click at [78, 287] on button "General" at bounding box center [88, 289] width 107 height 22
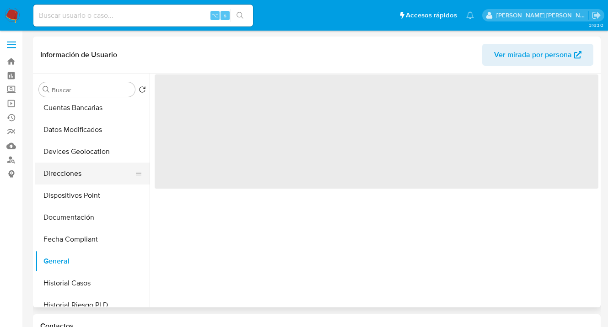
scroll to position [114, 0]
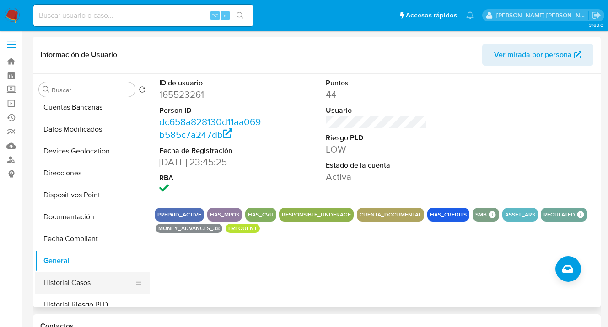
click at [90, 283] on button "Historial Casos" at bounding box center [88, 283] width 107 height 22
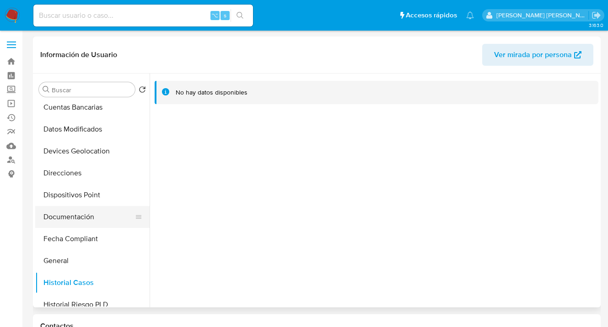
click at [96, 219] on button "Documentación" at bounding box center [88, 217] width 107 height 22
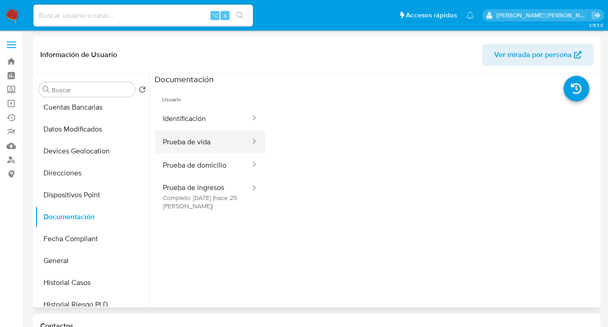
drag, startPoint x: 191, startPoint y: 143, endPoint x: 238, endPoint y: 145, distance: 47.2
click at [191, 143] on button "Prueba de vida" at bounding box center [203, 141] width 96 height 23
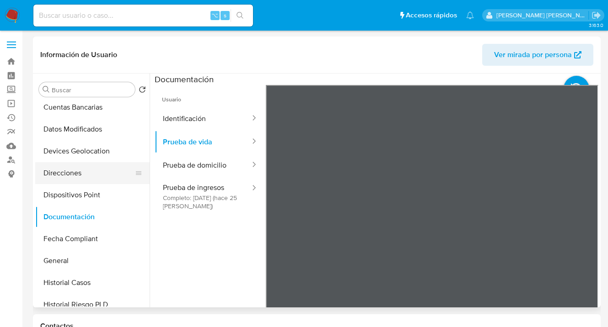
click at [100, 173] on button "Direcciones" at bounding box center [88, 173] width 107 height 22
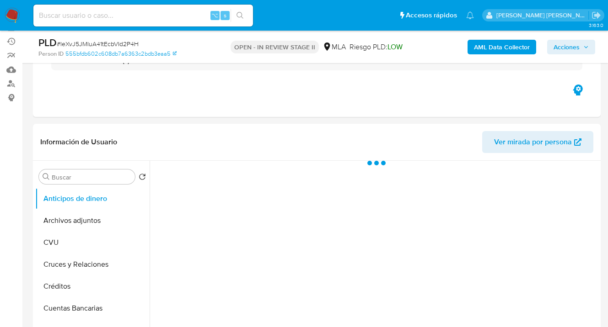
scroll to position [384, 0]
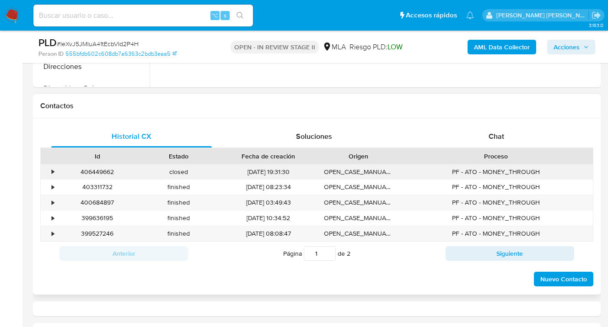
select select "10"
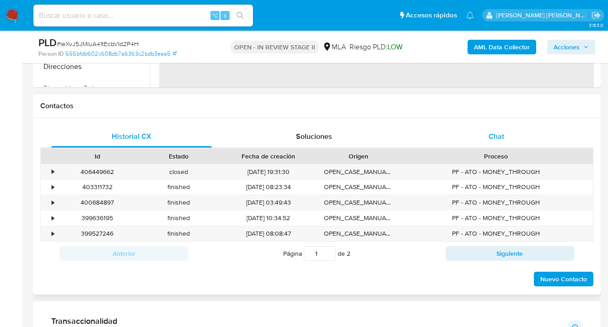
click at [503, 137] on span "Chat" at bounding box center [496, 136] width 16 height 11
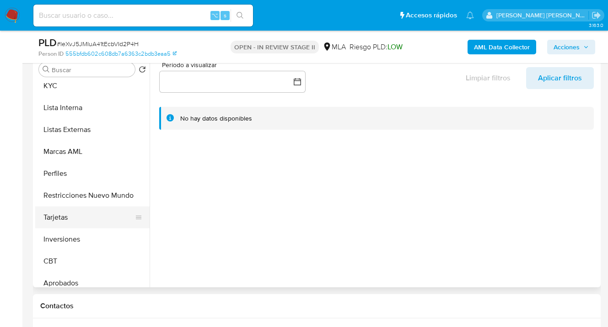
scroll to position [447, 0]
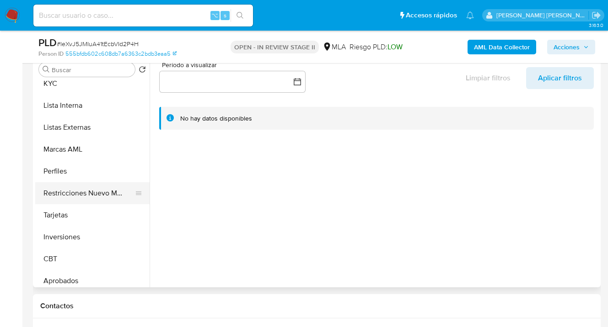
click at [124, 196] on button "Restricciones Nuevo Mundo" at bounding box center [88, 193] width 107 height 22
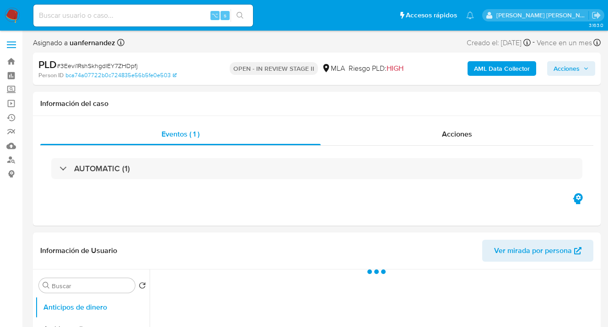
select select "10"
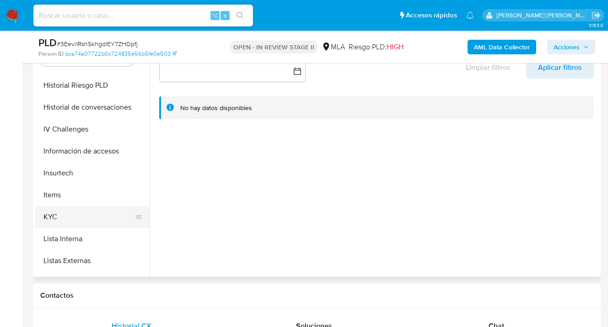
scroll to position [302, 0]
click at [96, 213] on button "KYC" at bounding box center [88, 218] width 107 height 22
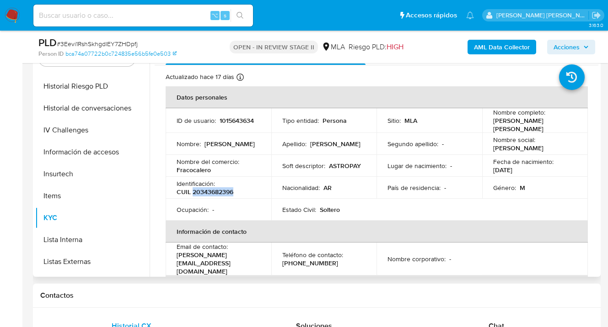
drag, startPoint x: 192, startPoint y: 187, endPoint x: 232, endPoint y: 191, distance: 40.4
click at [232, 191] on p "CUIL 20343682396" at bounding box center [205, 192] width 57 height 8
copy p "20343682396"
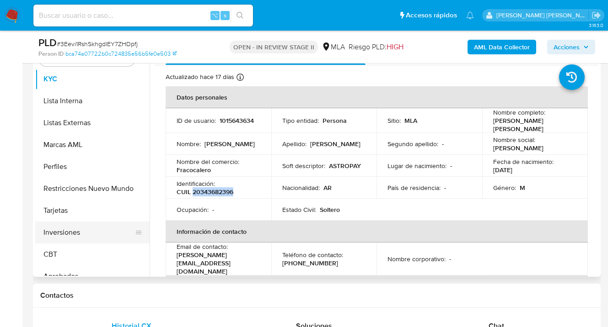
scroll to position [442, 0]
drag, startPoint x: 102, startPoint y: 191, endPoint x: 227, endPoint y: 203, distance: 125.4
click at [102, 191] on button "Restricciones Nuevo Mundo" at bounding box center [92, 188] width 114 height 22
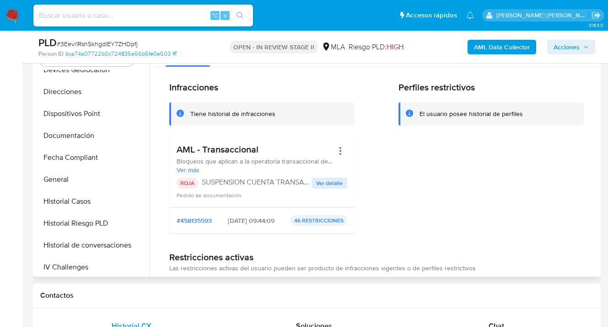
scroll to position [0, 0]
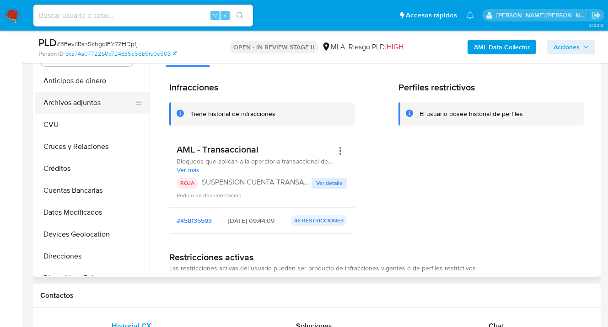
click at [101, 101] on button "Archivos adjuntos" at bounding box center [88, 103] width 107 height 22
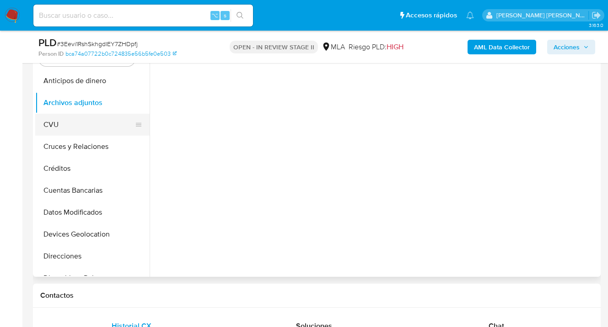
click at [106, 118] on button "CVU" at bounding box center [88, 125] width 107 height 22
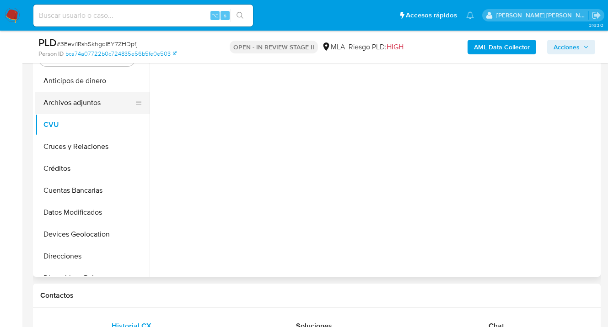
click at [105, 104] on button "Archivos adjuntos" at bounding box center [88, 103] width 107 height 22
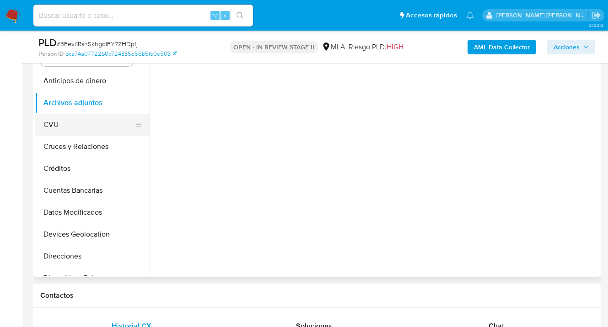
click at [94, 119] on button "CVU" at bounding box center [88, 125] width 107 height 22
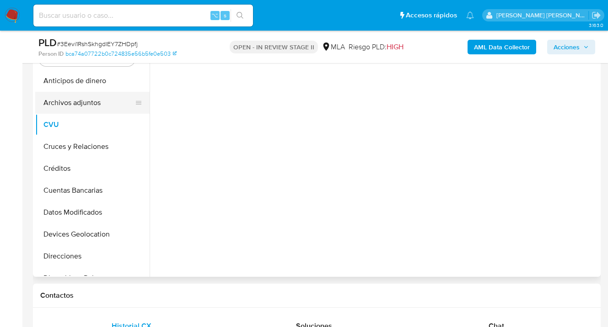
click at [95, 103] on button "Archivos adjuntos" at bounding box center [88, 103] width 107 height 22
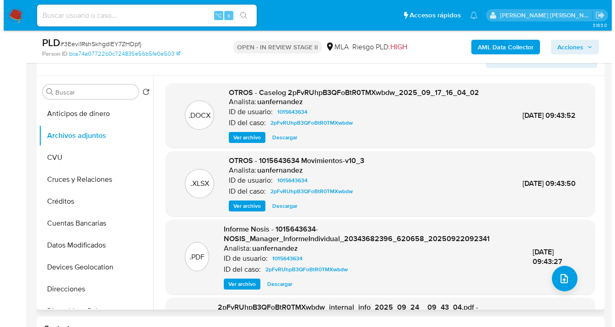
scroll to position [110, 0]
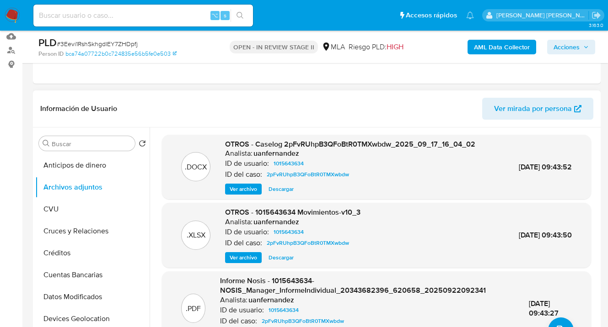
click at [243, 191] on span "Ver archivo" at bounding box center [243, 189] width 27 height 9
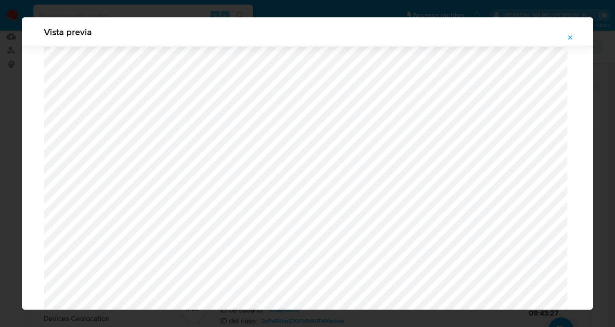
scroll to position [343, 0]
click at [569, 40] on icon "Attachment preview" at bounding box center [569, 37] width 7 height 7
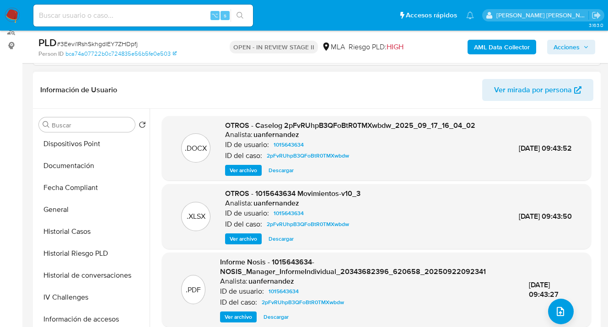
scroll to position [201, 0]
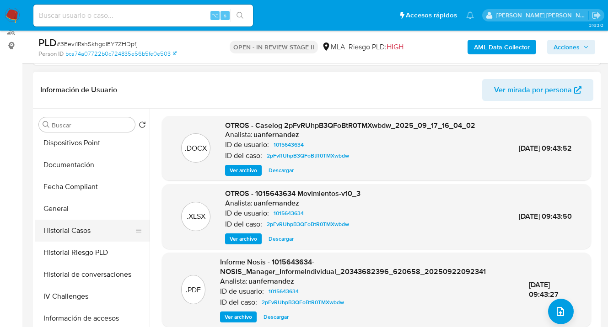
click at [111, 228] on button "Historial Casos" at bounding box center [88, 231] width 107 height 22
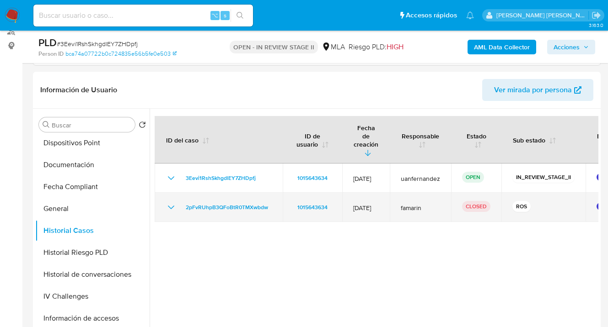
click at [171, 202] on icon "Mostrar/Ocultar" at bounding box center [171, 207] width 11 height 11
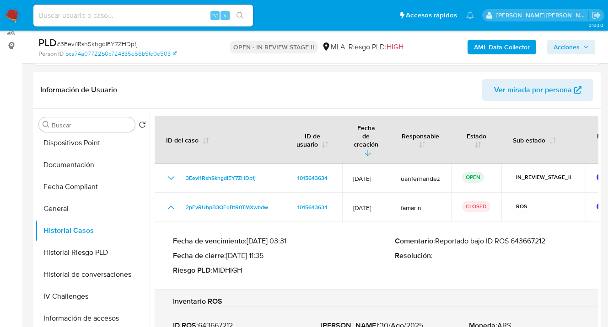
drag, startPoint x: 519, startPoint y: 227, endPoint x: 554, endPoint y: 226, distance: 34.8
click at [554, 237] on p "Comentario : Reportado bajo ID ROS 643667212" at bounding box center [506, 241] width 222 height 9
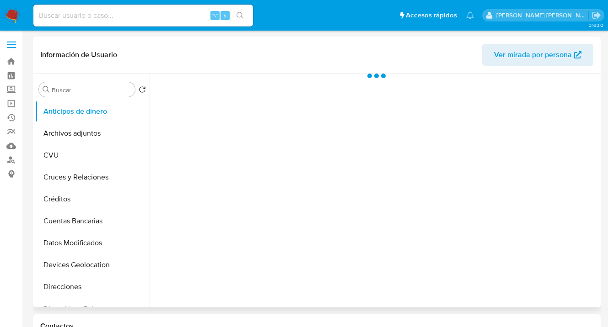
scroll to position [117, 0]
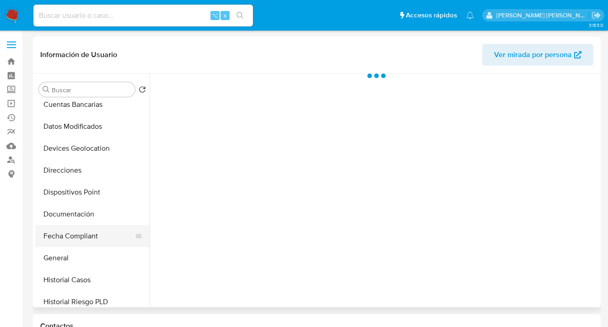
select select "10"
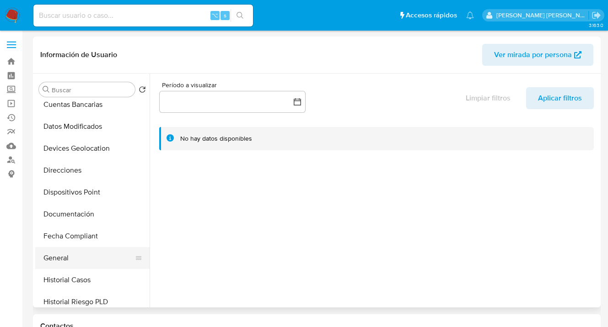
click at [96, 251] on button "General" at bounding box center [88, 258] width 107 height 22
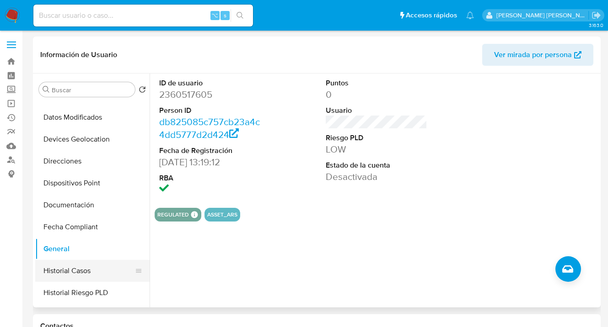
scroll to position [127, 0]
click at [101, 273] on button "Historial Casos" at bounding box center [88, 270] width 107 height 22
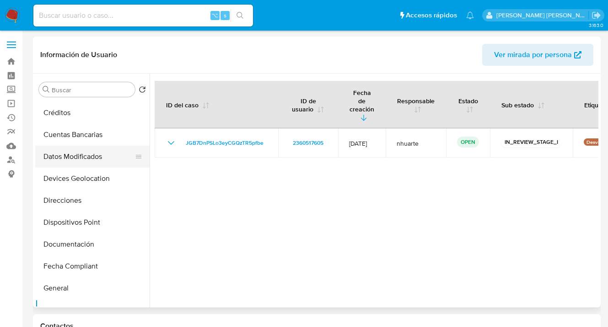
scroll to position [78, 0]
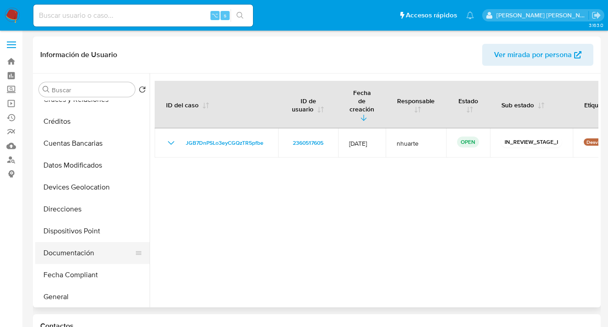
click at [103, 248] on button "Documentación" at bounding box center [88, 253] width 107 height 22
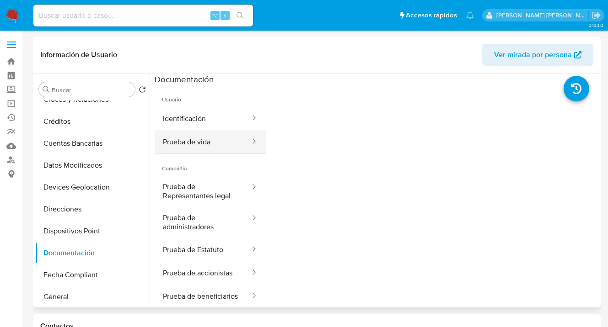
click at [187, 144] on button "Prueba de vida" at bounding box center [203, 141] width 96 height 23
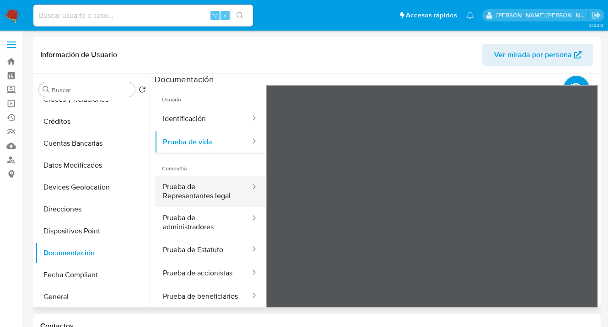
click at [215, 187] on button "Prueba de Representantes legal" at bounding box center [203, 191] width 96 height 31
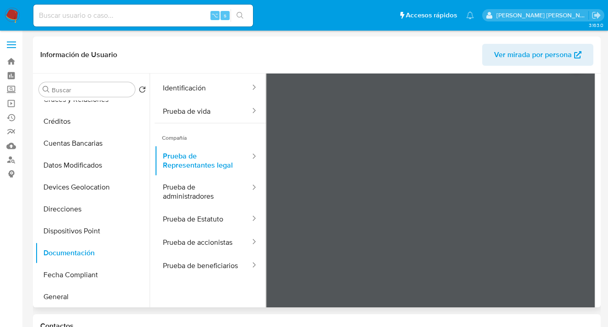
scroll to position [0, 0]
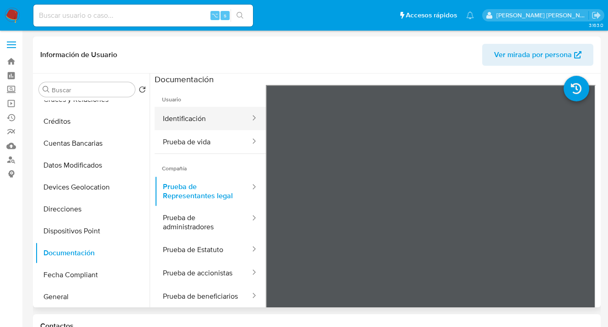
click at [199, 124] on button "Identificación" at bounding box center [203, 118] width 96 height 23
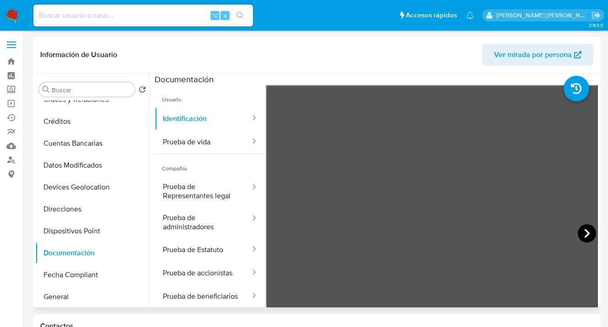
click at [579, 232] on icon at bounding box center [587, 234] width 18 height 18
click at [71, 210] on button "Direcciones" at bounding box center [88, 209] width 107 height 22
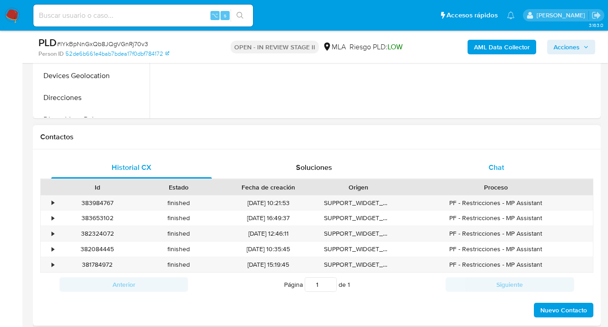
click at [499, 166] on span "Chat" at bounding box center [496, 167] width 16 height 11
select select "10"
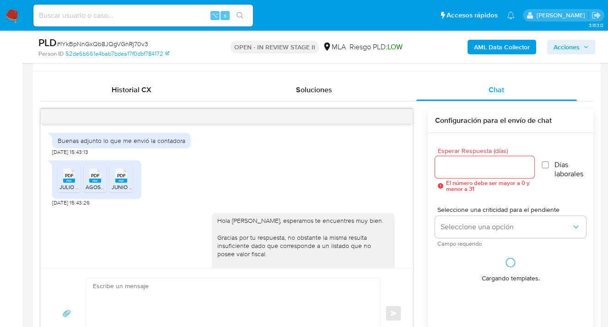
scroll to position [616, 0]
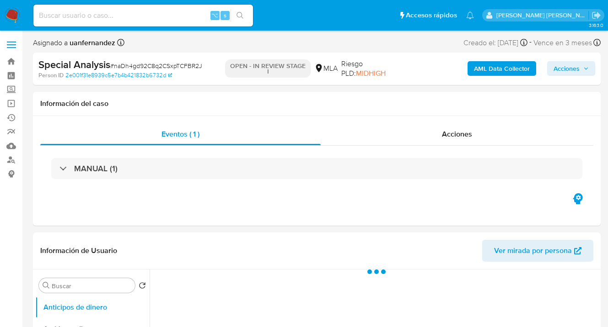
select select "10"
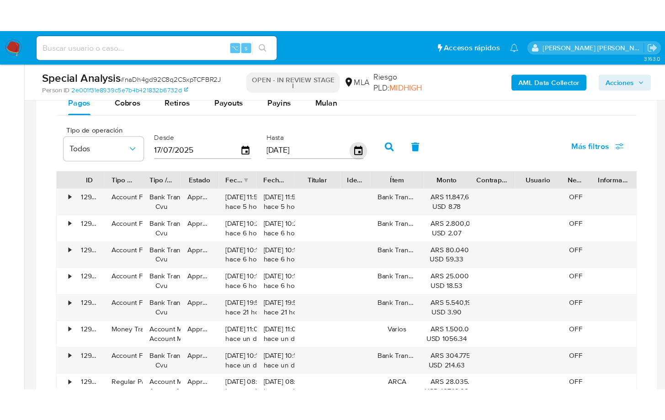
scroll to position [767, 0]
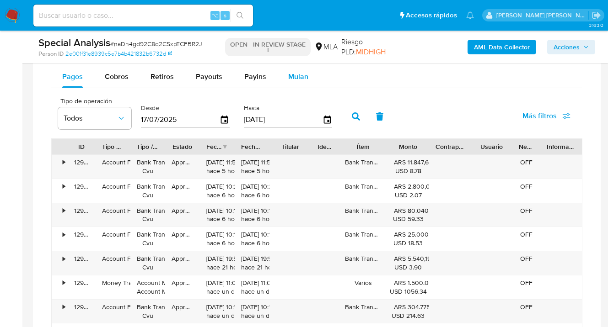
click at [299, 76] on span "Mulan" at bounding box center [298, 76] width 20 height 11
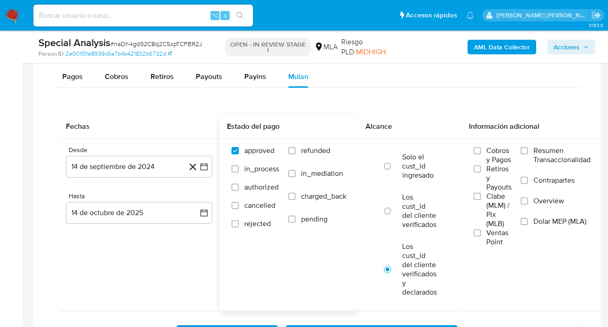
drag, startPoint x: 291, startPoint y: 151, endPoint x: 324, endPoint y: 166, distance: 36.0
click at [292, 151] on input "refunded" at bounding box center [291, 150] width 7 height 7
checkbox input "true"
drag, startPoint x: 526, startPoint y: 220, endPoint x: 337, endPoint y: 204, distance: 189.5
click at [526, 220] on input "Dolar MEP (MLA)" at bounding box center [523, 221] width 7 height 7
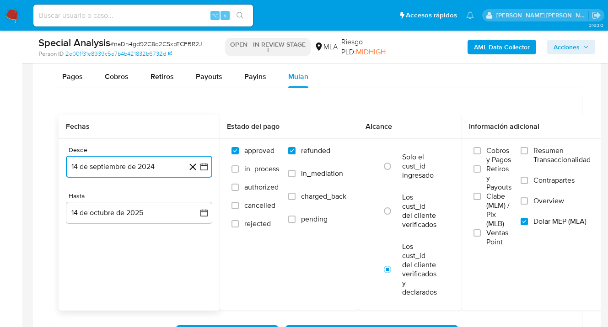
click at [156, 168] on button "14 de septiembre de 2024" at bounding box center [139, 167] width 146 height 22
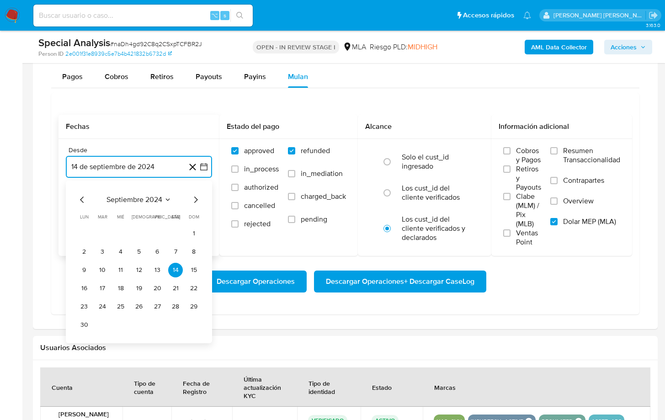
click at [194, 201] on icon "Mes siguiente" at bounding box center [195, 199] width 11 height 11
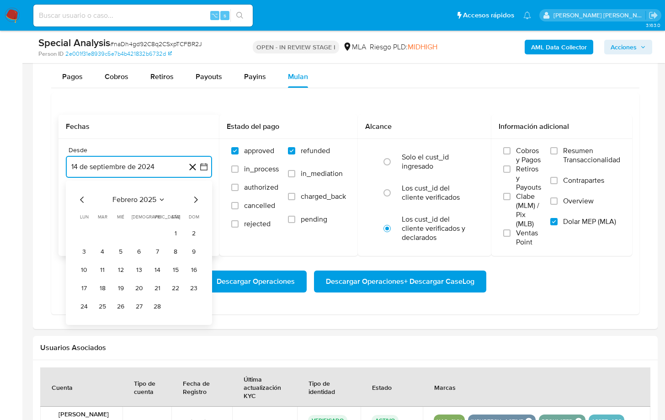
click at [194, 201] on icon "Mes siguiente" at bounding box center [195, 199] width 11 height 11
click at [193, 234] on button "1" at bounding box center [194, 233] width 15 height 15
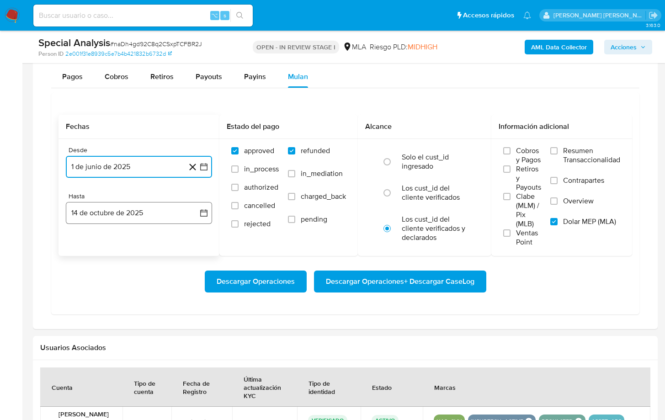
drag, startPoint x: 154, startPoint y: 214, endPoint x: 149, endPoint y: 216, distance: 5.3
click at [154, 214] on button "14 de octubre de 2025" at bounding box center [139, 213] width 146 height 22
click at [83, 246] on icon "Mes anterior" at bounding box center [82, 246] width 11 height 11
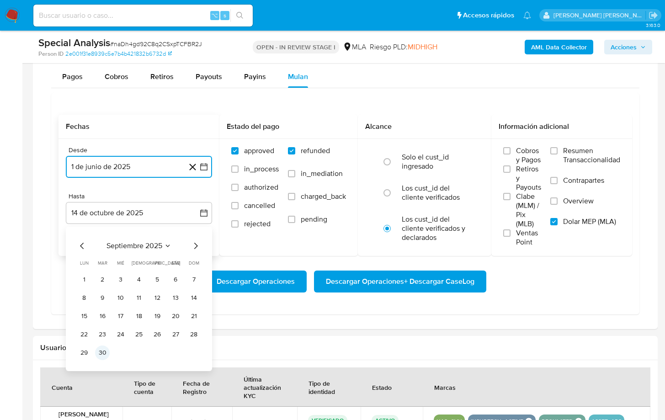
click at [105, 327] on button "30" at bounding box center [102, 353] width 15 height 15
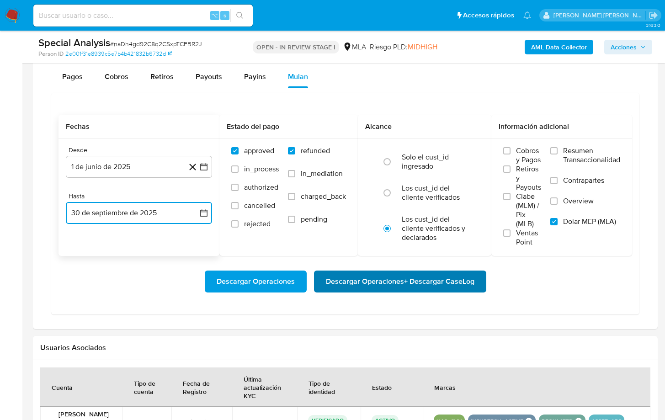
click at [394, 285] on span "Descargar Operaciones + Descargar CaseLog" at bounding box center [400, 282] width 149 height 20
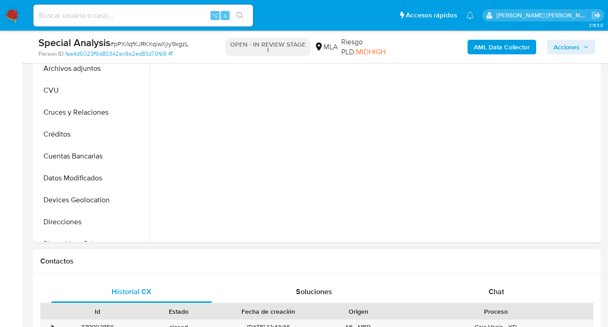
select select "10"
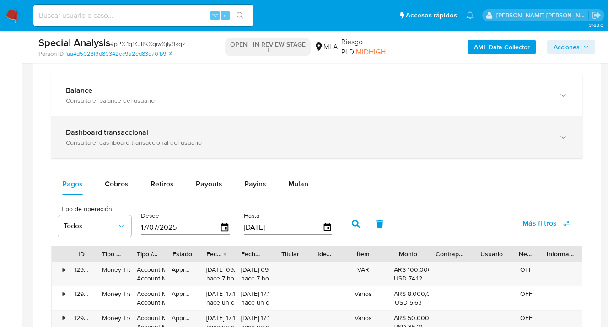
scroll to position [588, 0]
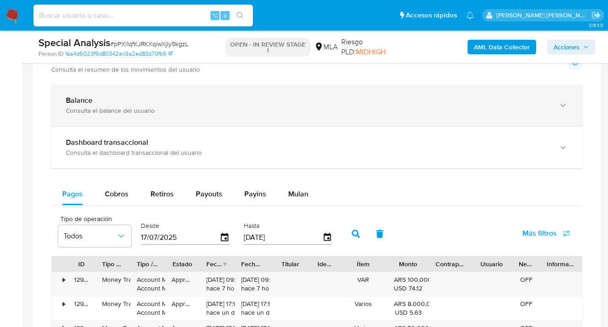
click at [562, 107] on icon "button" at bounding box center [562, 105] width 9 height 9
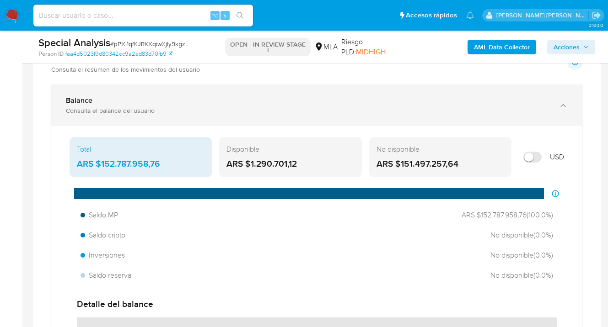
click at [564, 107] on icon "button" at bounding box center [562, 105] width 9 height 9
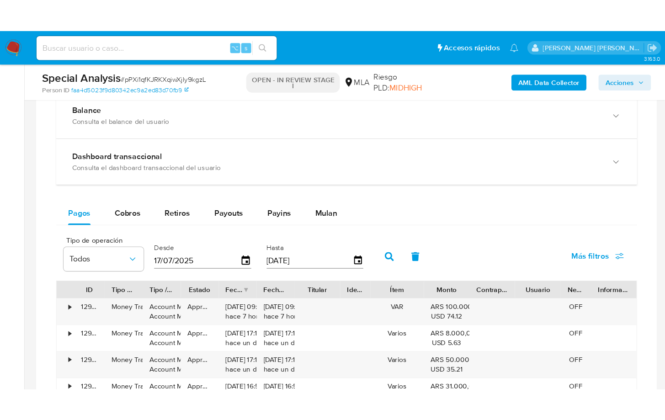
scroll to position [665, 0]
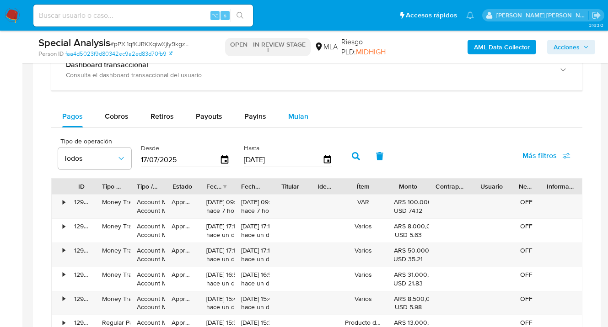
click at [297, 121] on span "Mulan" at bounding box center [298, 116] width 20 height 11
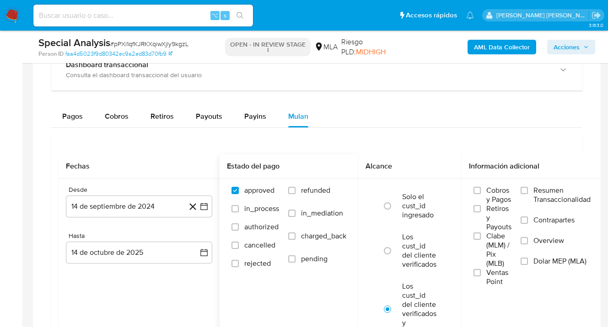
drag, startPoint x: 293, startPoint y: 193, endPoint x: 317, endPoint y: 198, distance: 25.3
click at [294, 192] on input "refunded" at bounding box center [291, 190] width 7 height 7
checkbox input "true"
click at [527, 260] on input "Dolar MEP (MLA)" at bounding box center [523, 261] width 7 height 7
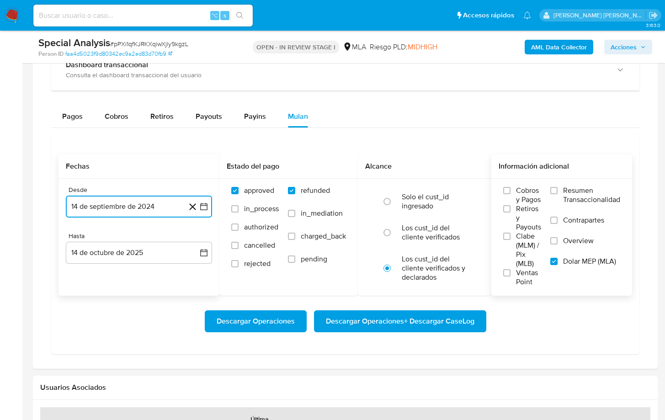
click at [174, 210] on button "14 de septiembre de 2024" at bounding box center [139, 207] width 146 height 22
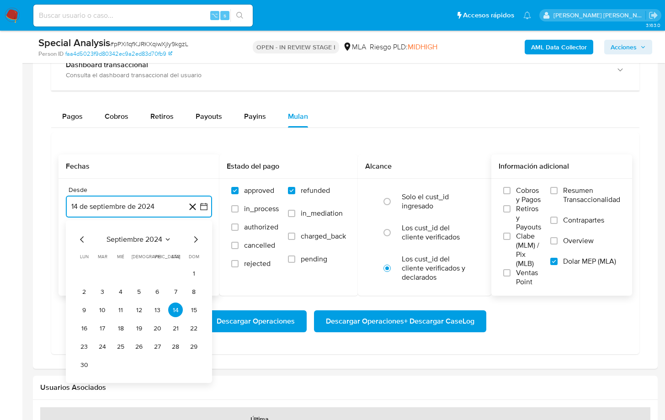
click at [197, 241] on icon "Mes siguiente" at bounding box center [196, 239] width 4 height 6
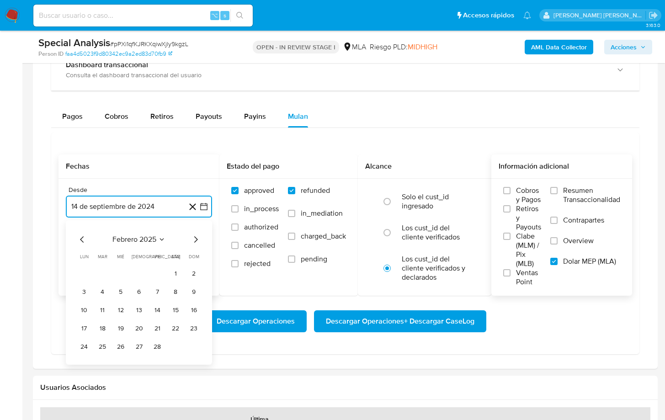
click at [197, 241] on icon "Mes siguiente" at bounding box center [196, 239] width 4 height 6
click at [192, 275] on button "1" at bounding box center [194, 273] width 15 height 15
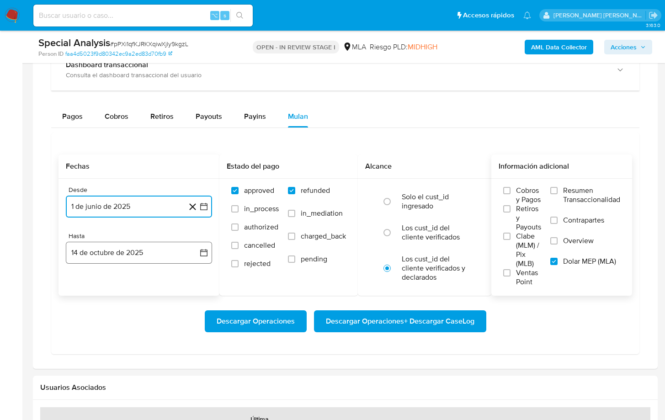
drag, startPoint x: 151, startPoint y: 256, endPoint x: 142, endPoint y: 262, distance: 11.3
click at [152, 256] on button "14 de octubre de 2025" at bounding box center [139, 253] width 146 height 22
click at [83, 289] on icon "Mes anterior" at bounding box center [82, 285] width 11 height 11
click at [100, 327] on button "30" at bounding box center [102, 393] width 15 height 15
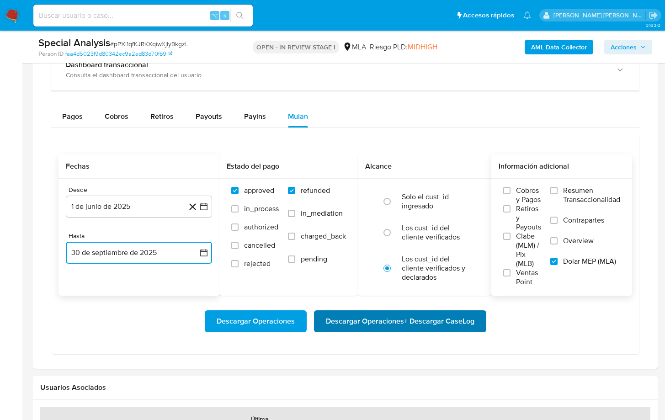
click at [380, 322] on span "Descargar Operaciones + Descargar CaseLog" at bounding box center [400, 321] width 149 height 20
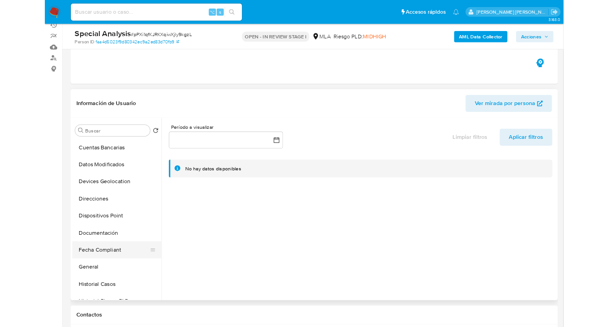
scroll to position [194, 0]
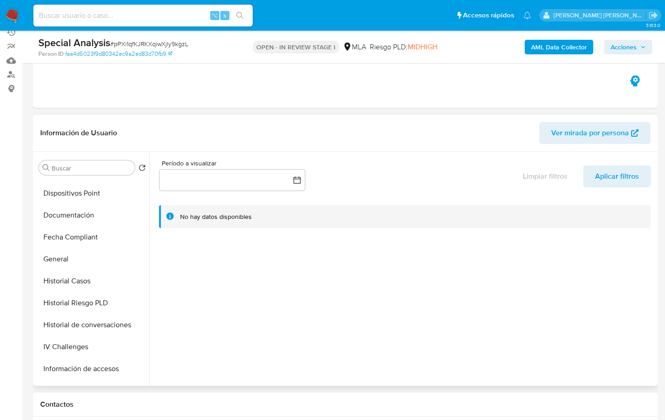
drag, startPoint x: 97, startPoint y: 218, endPoint x: 146, endPoint y: 225, distance: 49.9
click at [97, 218] on button "Documentación" at bounding box center [92, 215] width 114 height 22
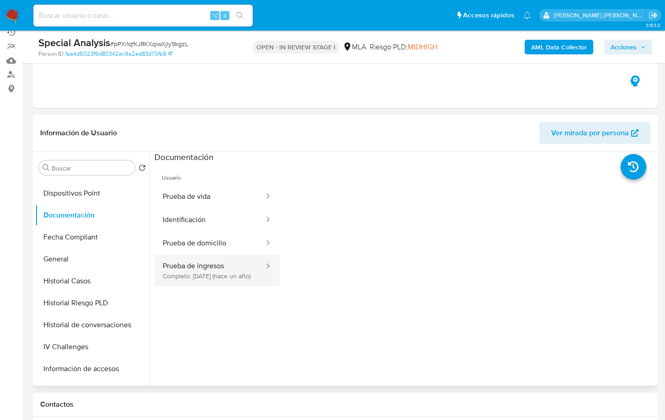
click at [222, 262] on button "Prueba de ingresos Completo: 05/11/2024 (hace un año)" at bounding box center [210, 270] width 111 height 31
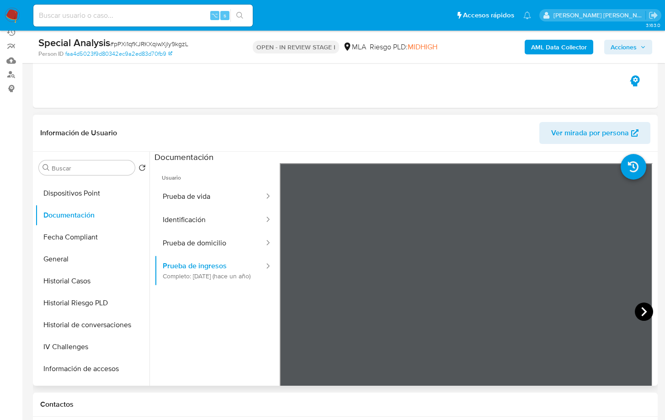
click at [614, 311] on icon at bounding box center [644, 312] width 18 height 18
click at [614, 314] on icon at bounding box center [644, 312] width 18 height 18
click at [290, 308] on icon at bounding box center [291, 312] width 18 height 18
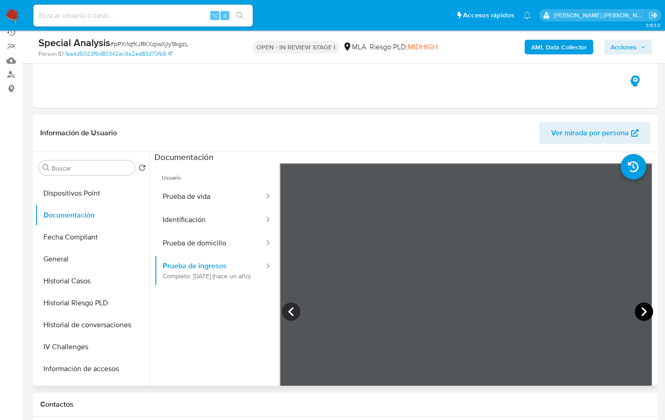
click at [614, 309] on icon at bounding box center [644, 311] width 5 height 9
click at [614, 311] on icon at bounding box center [644, 311] width 5 height 9
click at [204, 197] on button "Prueba de vida" at bounding box center [210, 196] width 111 height 23
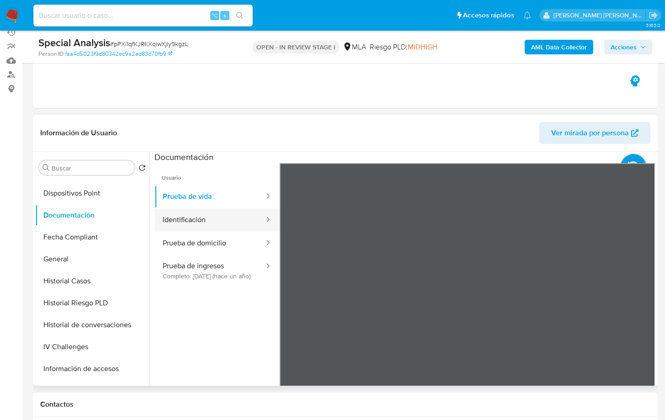
click at [215, 222] on button "Identificación" at bounding box center [210, 220] width 111 height 23
click at [614, 310] on icon at bounding box center [644, 312] width 18 height 18
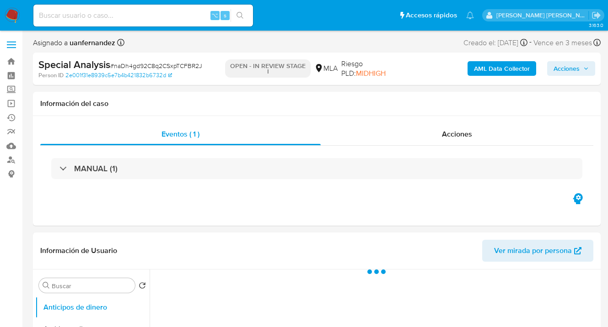
select select "10"
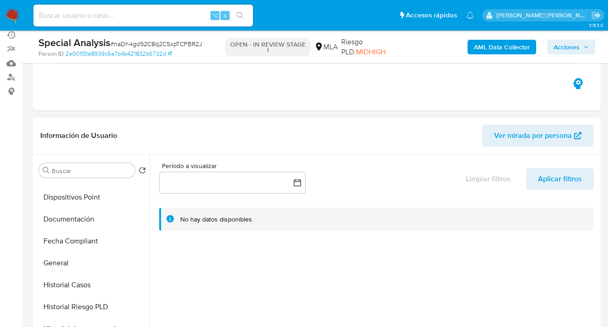
scroll to position [168, 0]
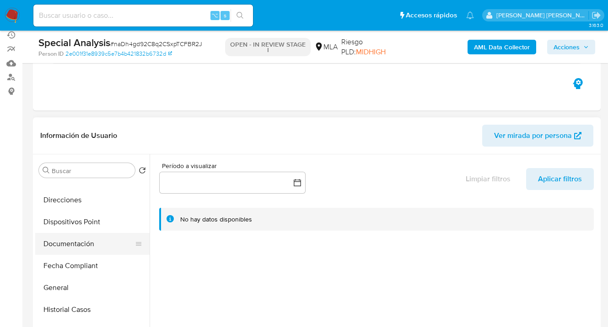
click at [109, 241] on button "Documentación" at bounding box center [88, 244] width 107 height 22
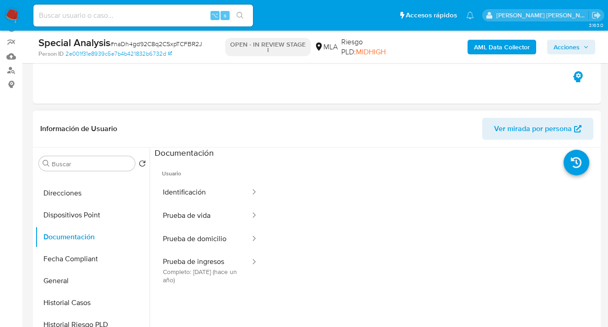
scroll to position [99, 0]
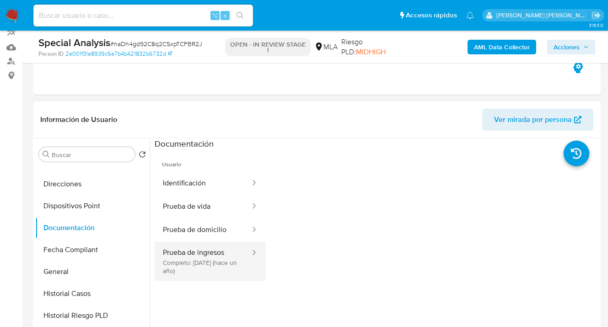
click at [198, 258] on button "Prueba de ingresos Completo: [DATE] (hace un año)" at bounding box center [203, 261] width 96 height 39
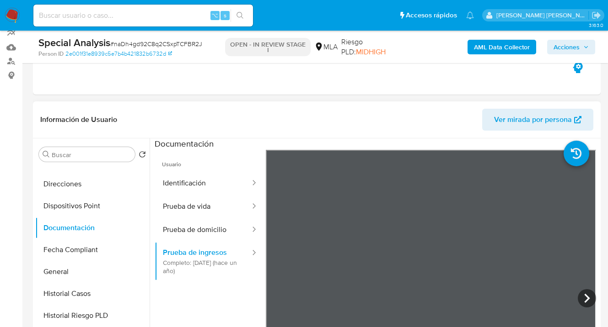
scroll to position [118, 0]
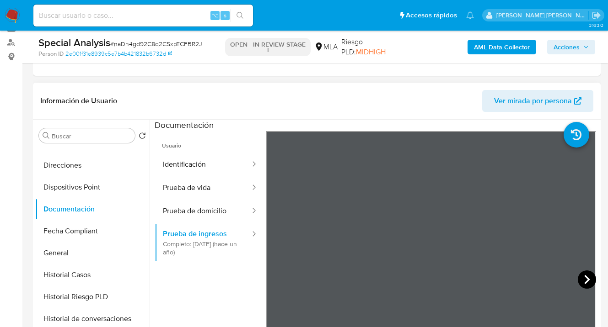
click at [579, 279] on icon at bounding box center [587, 280] width 18 height 18
click at [580, 279] on icon at bounding box center [587, 280] width 18 height 18
click at [578, 278] on icon at bounding box center [587, 280] width 18 height 18
click at [583, 278] on icon at bounding box center [587, 280] width 18 height 18
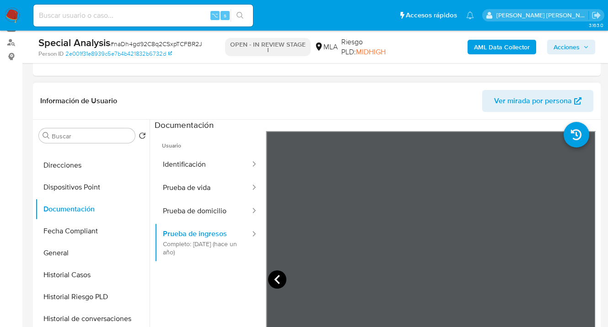
click at [278, 276] on icon at bounding box center [276, 279] width 5 height 9
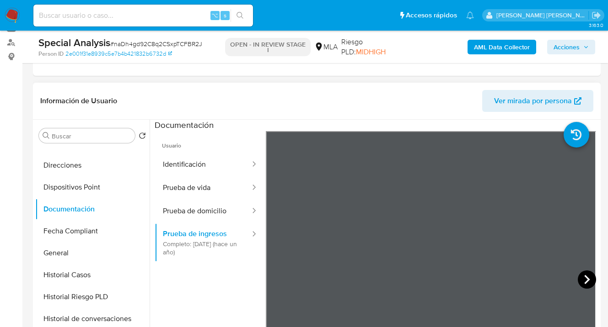
click at [584, 276] on icon at bounding box center [586, 279] width 5 height 9
click at [581, 278] on icon at bounding box center [587, 280] width 18 height 18
click at [579, 280] on icon at bounding box center [587, 280] width 18 height 18
click at [278, 279] on icon at bounding box center [277, 280] width 18 height 18
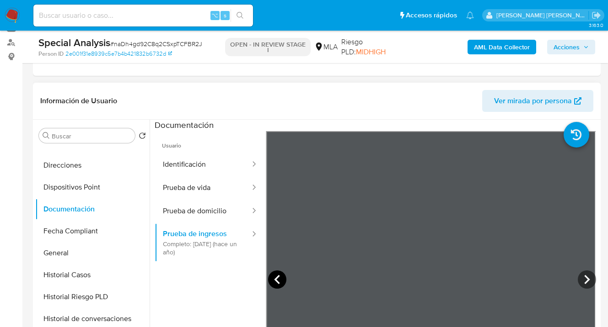
click at [277, 279] on icon at bounding box center [277, 280] width 18 height 18
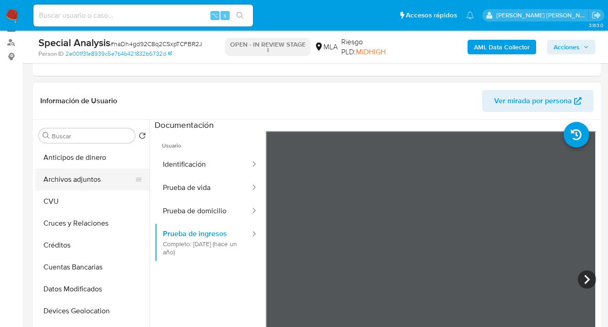
drag, startPoint x: 87, startPoint y: 190, endPoint x: 104, endPoint y: 190, distance: 16.5
click at [87, 190] on button "Archivos adjuntos" at bounding box center [88, 180] width 107 height 22
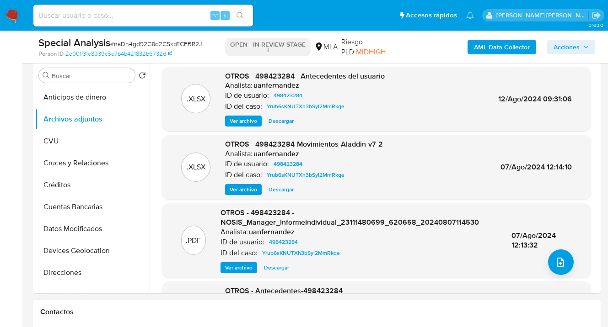
scroll to position [170, 0]
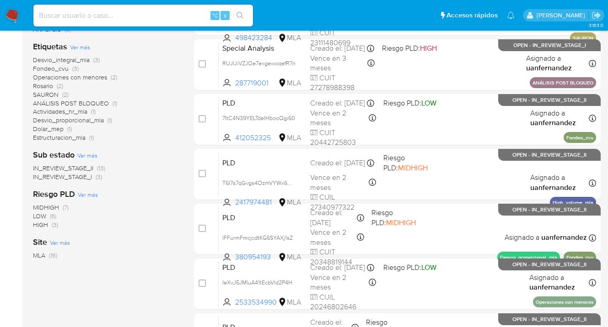
scroll to position [427, 0]
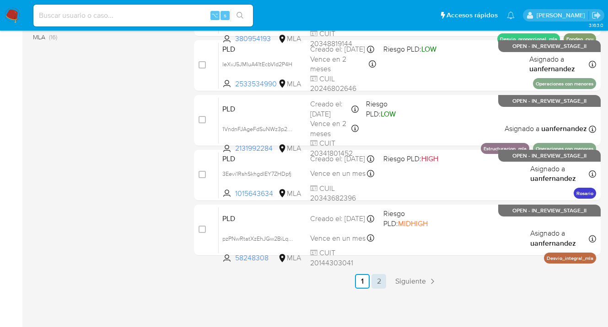
click at [380, 282] on link "2" at bounding box center [378, 281] width 15 height 15
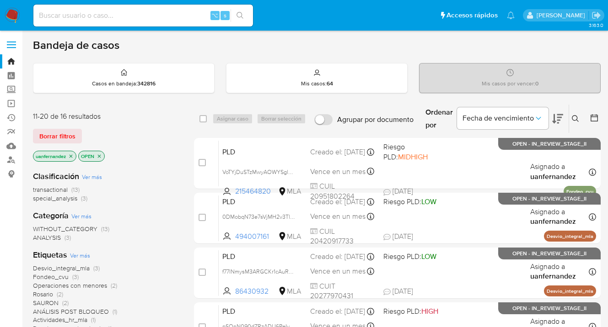
drag, startPoint x: 60, startPoint y: 136, endPoint x: 189, endPoint y: 127, distance: 128.8
click at [61, 135] on span "Borrar filtros" at bounding box center [57, 136] width 36 height 13
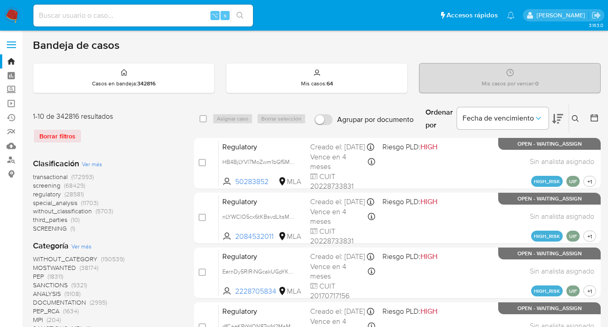
drag, startPoint x: 576, startPoint y: 119, endPoint x: 508, endPoint y: 145, distance: 73.1
click at [575, 118] on icon at bounding box center [575, 118] width 7 height 7
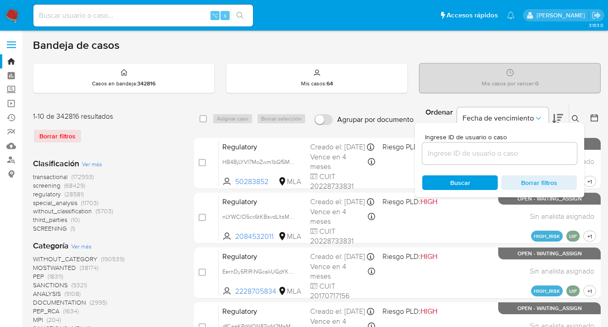
drag, startPoint x: 482, startPoint y: 154, endPoint x: 476, endPoint y: 153, distance: 6.4
click at [477, 153] on input at bounding box center [499, 154] width 155 height 12
type input "58248308"
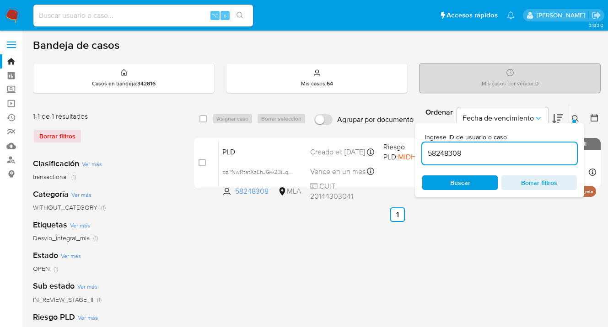
click at [576, 116] on icon at bounding box center [575, 118] width 7 height 7
